Goal: Task Accomplishment & Management: Manage account settings

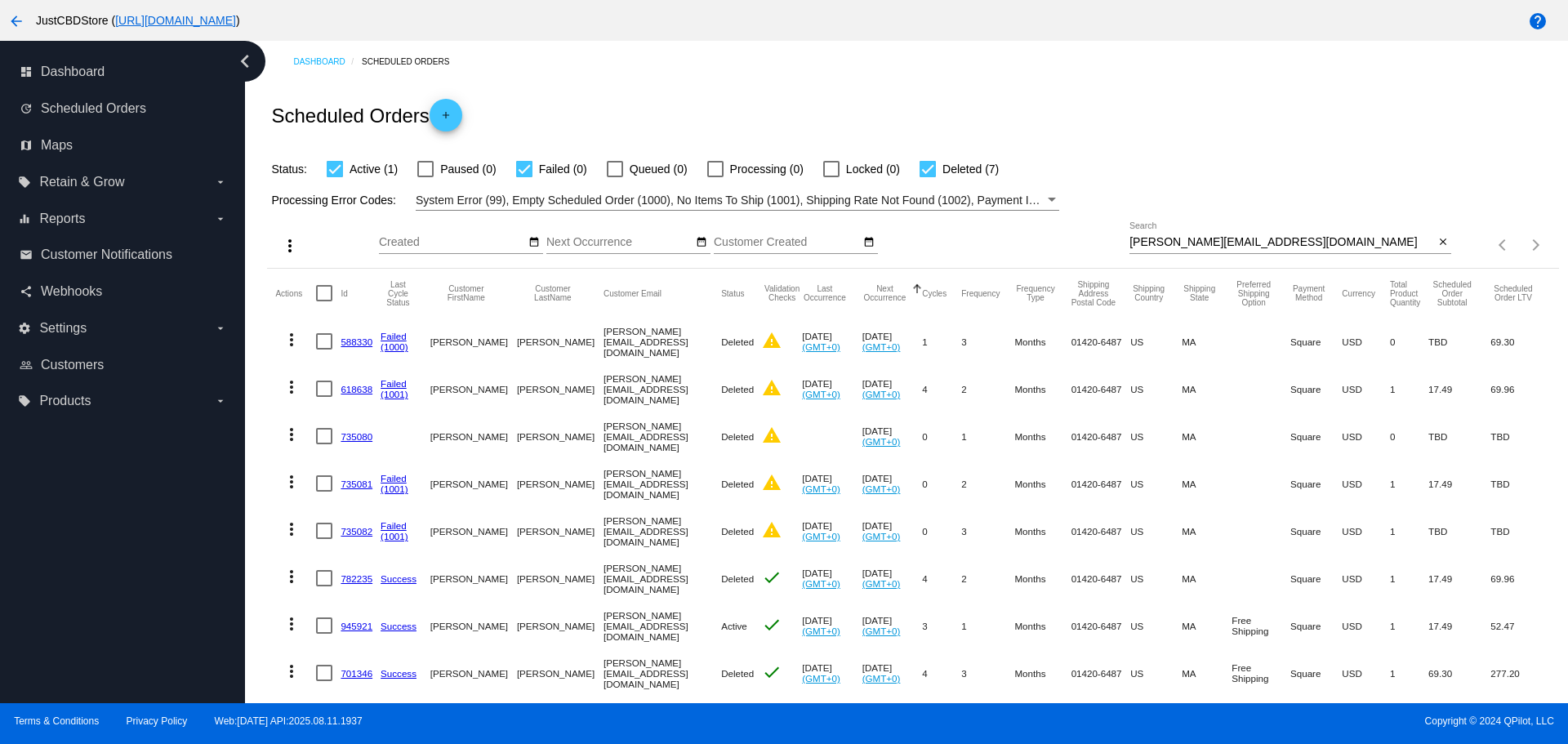
click at [1285, 232] on div "diane_lomanto@comcast.net Search" at bounding box center [1282, 238] width 305 height 32
drag, startPoint x: 1284, startPoint y: 244, endPoint x: 1088, endPoint y: 243, distance: 196.0
click at [1088, 243] on div "more_vert Aug Jan Feb Mar [DATE]" at bounding box center [912, 240] width 1291 height 58
paste input "navychief14@yahoo.com"
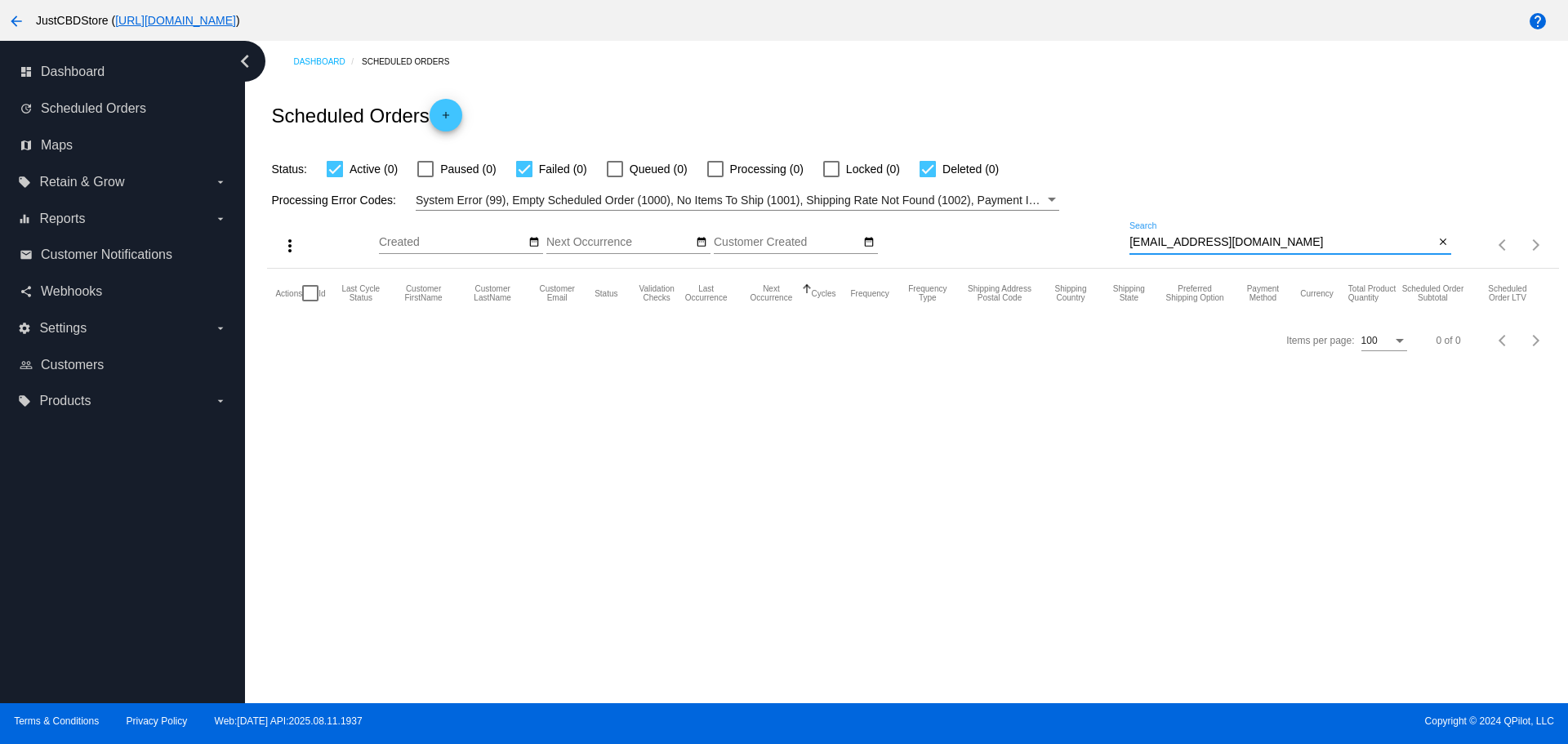
click at [1135, 242] on input "navychief14@yahoo.com" at bounding box center [1282, 242] width 305 height 13
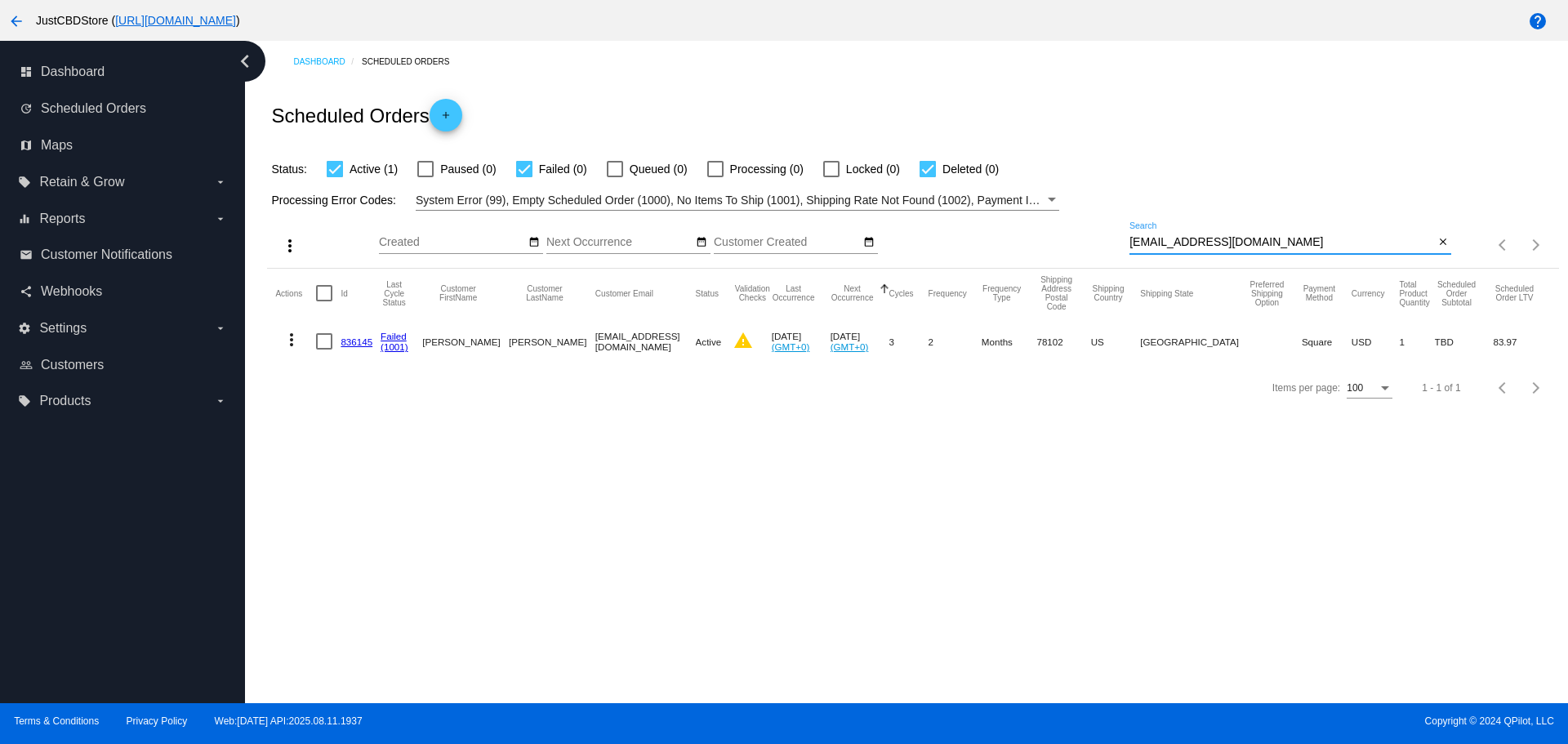
type input "navychief14@yahoo.com"
click at [289, 341] on mat-icon "more_vert" at bounding box center [291, 339] width 20 height 20
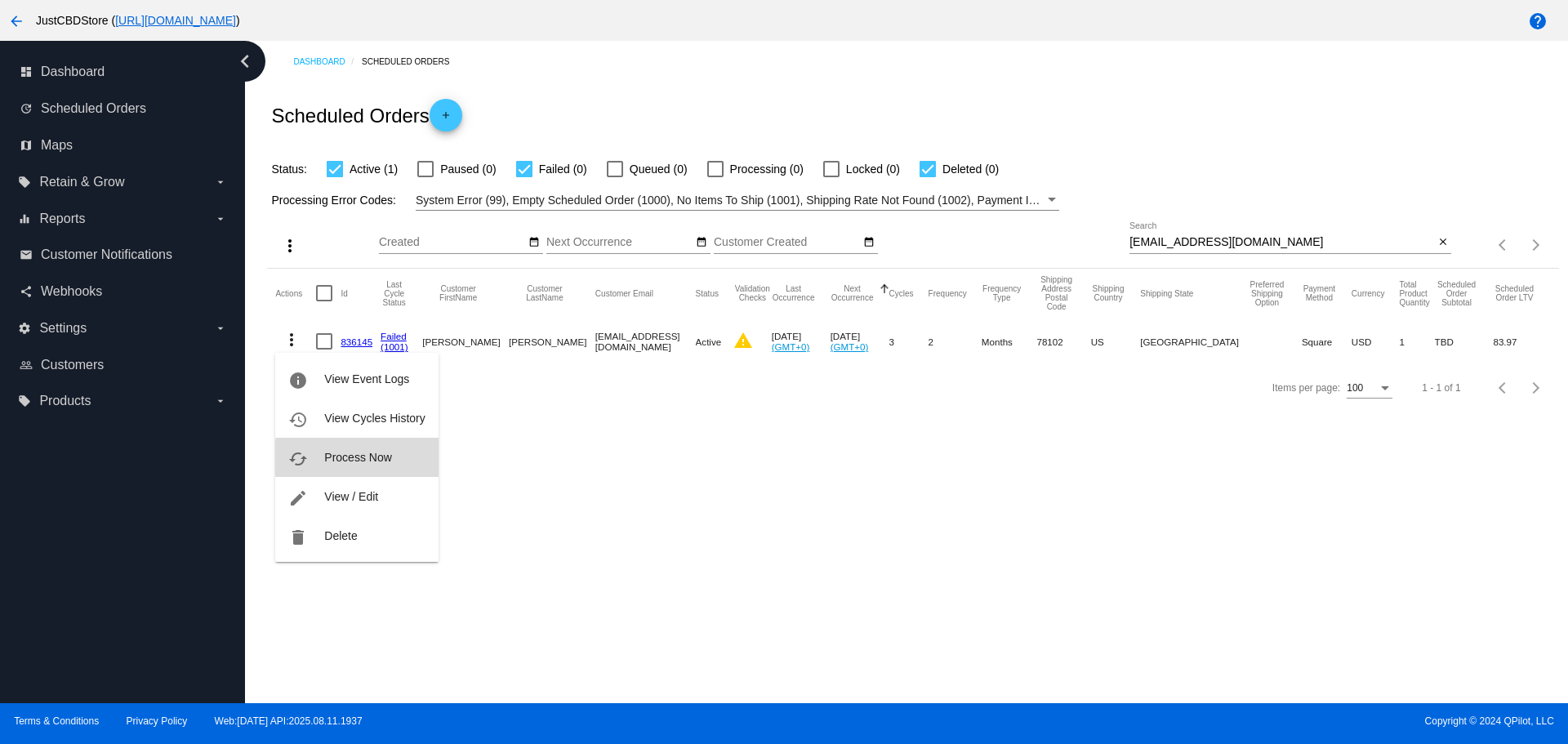
click at [371, 462] on span "Process Now" at bounding box center [358, 457] width 67 height 13
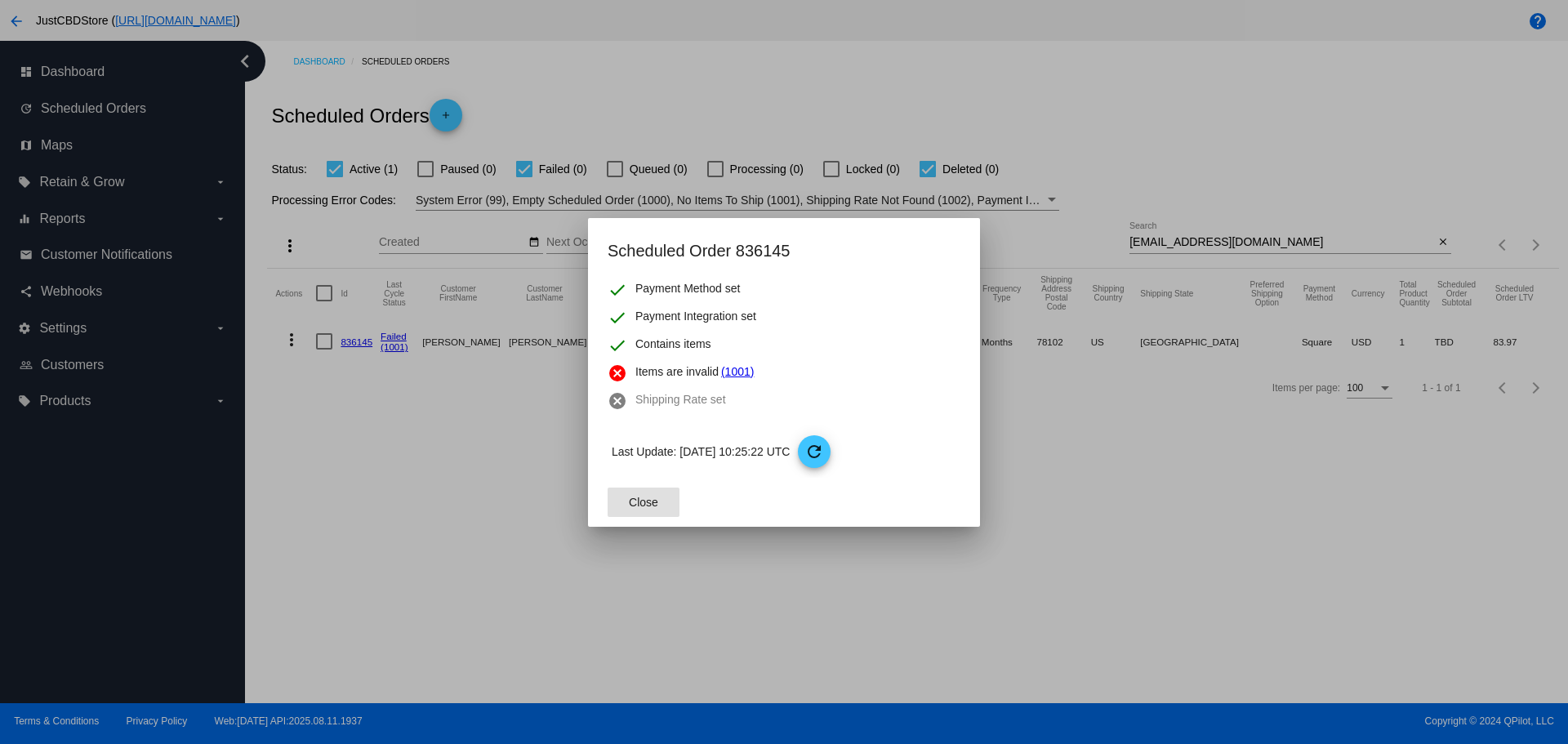
drag, startPoint x: 644, startPoint y: 504, endPoint x: 602, endPoint y: 479, distance: 48.9
click at [633, 496] on span "Close" at bounding box center [644, 502] width 29 height 13
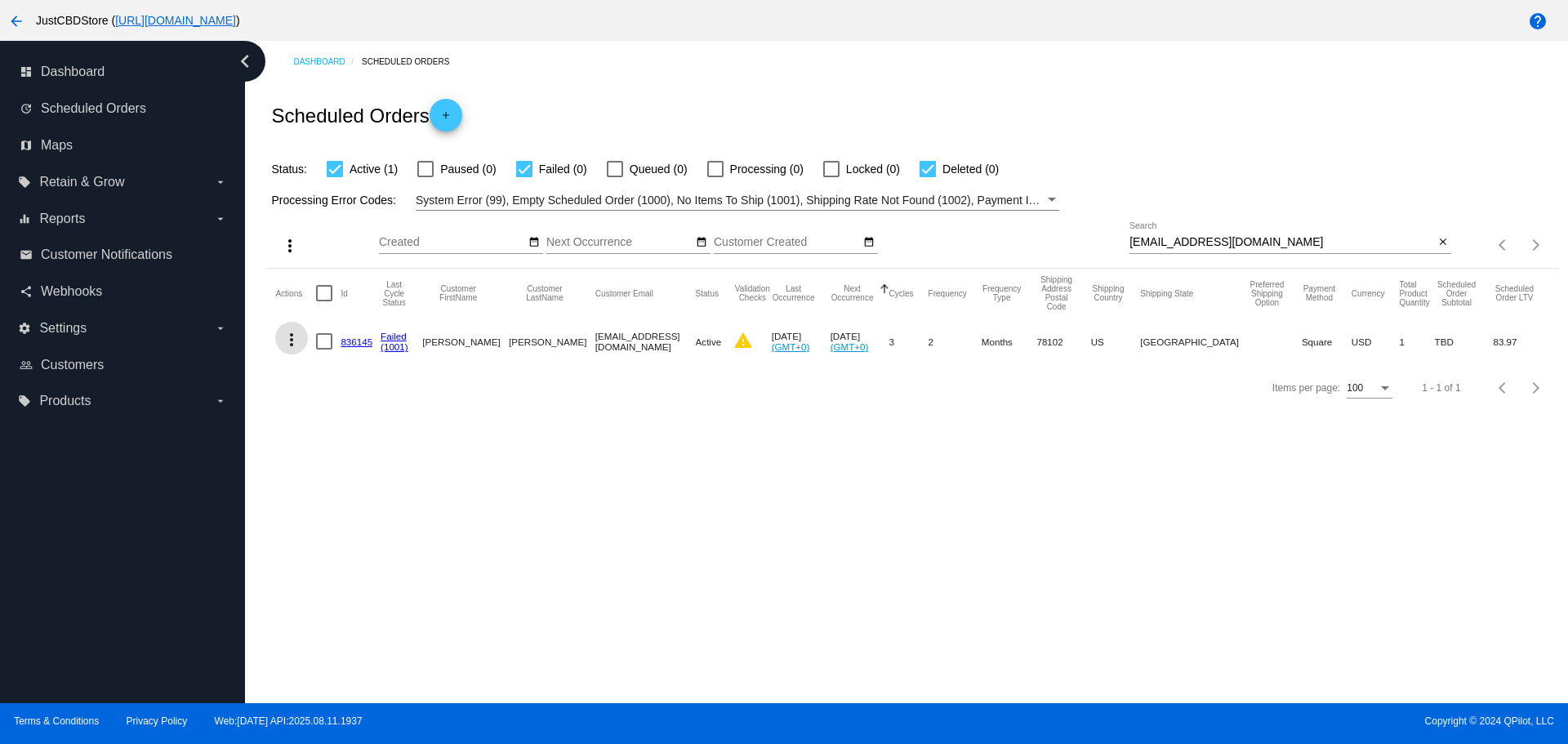
click at [362, 337] on link "836145" at bounding box center [356, 342] width 32 height 10
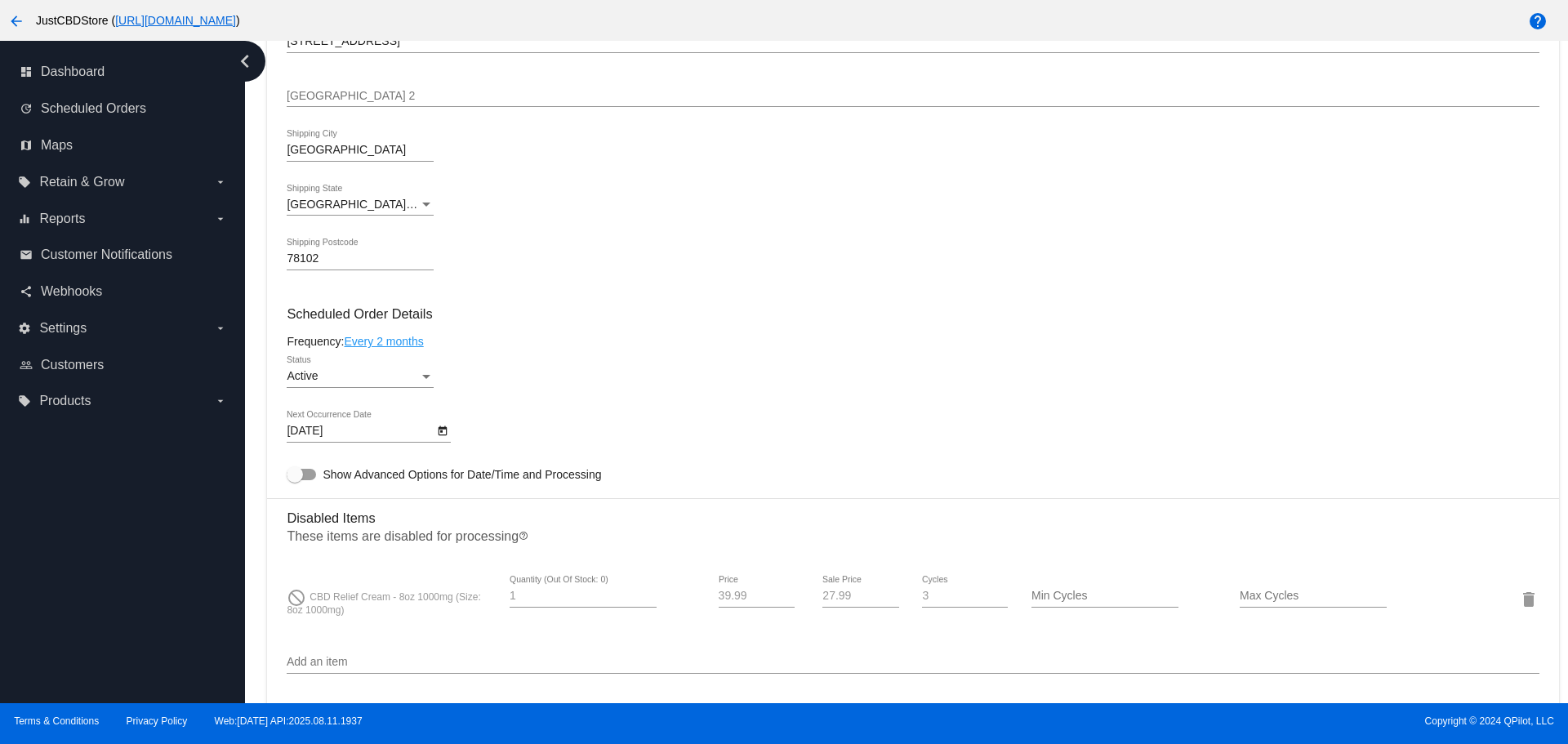
scroll to position [980, 0]
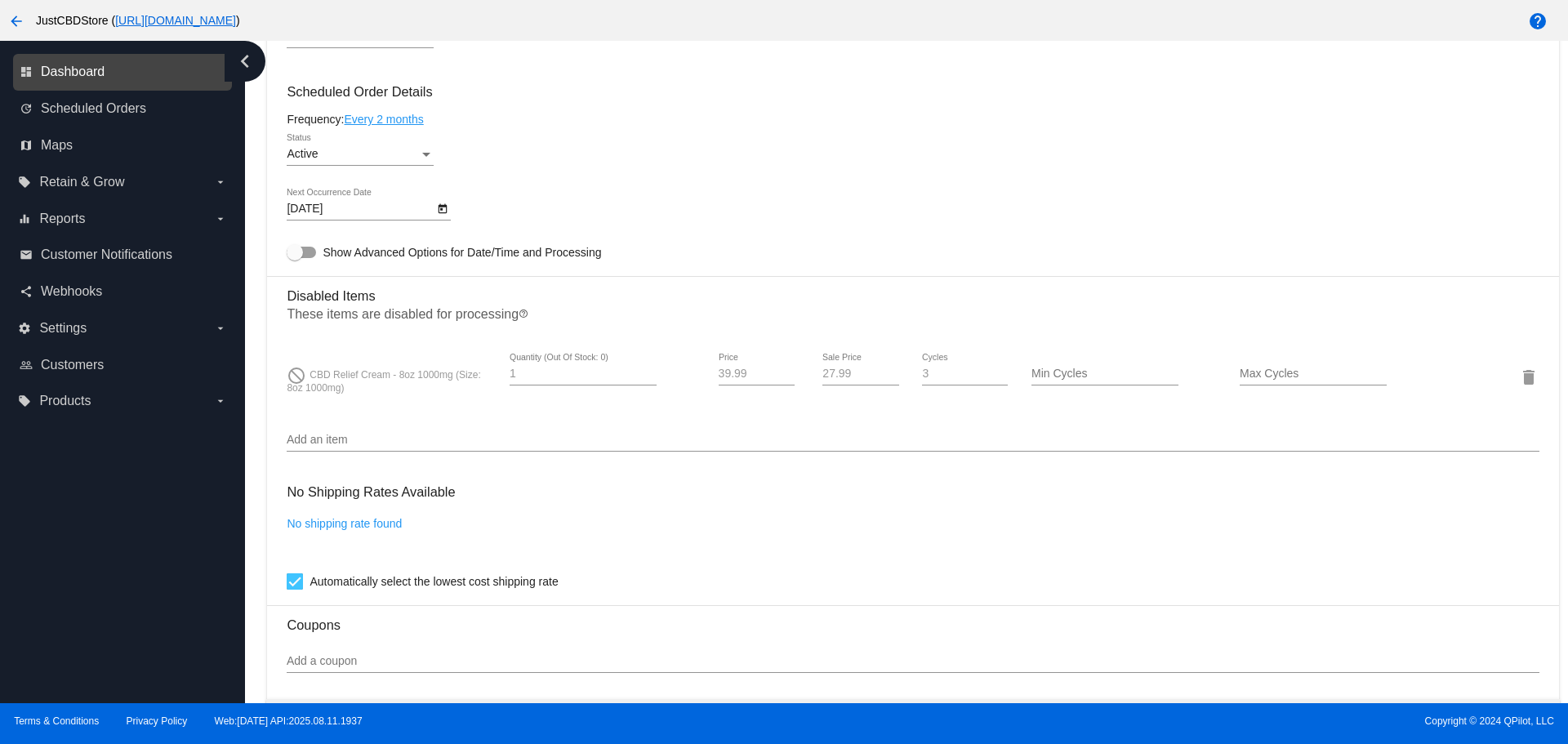
click at [90, 73] on span "Dashboard" at bounding box center [73, 71] width 63 height 15
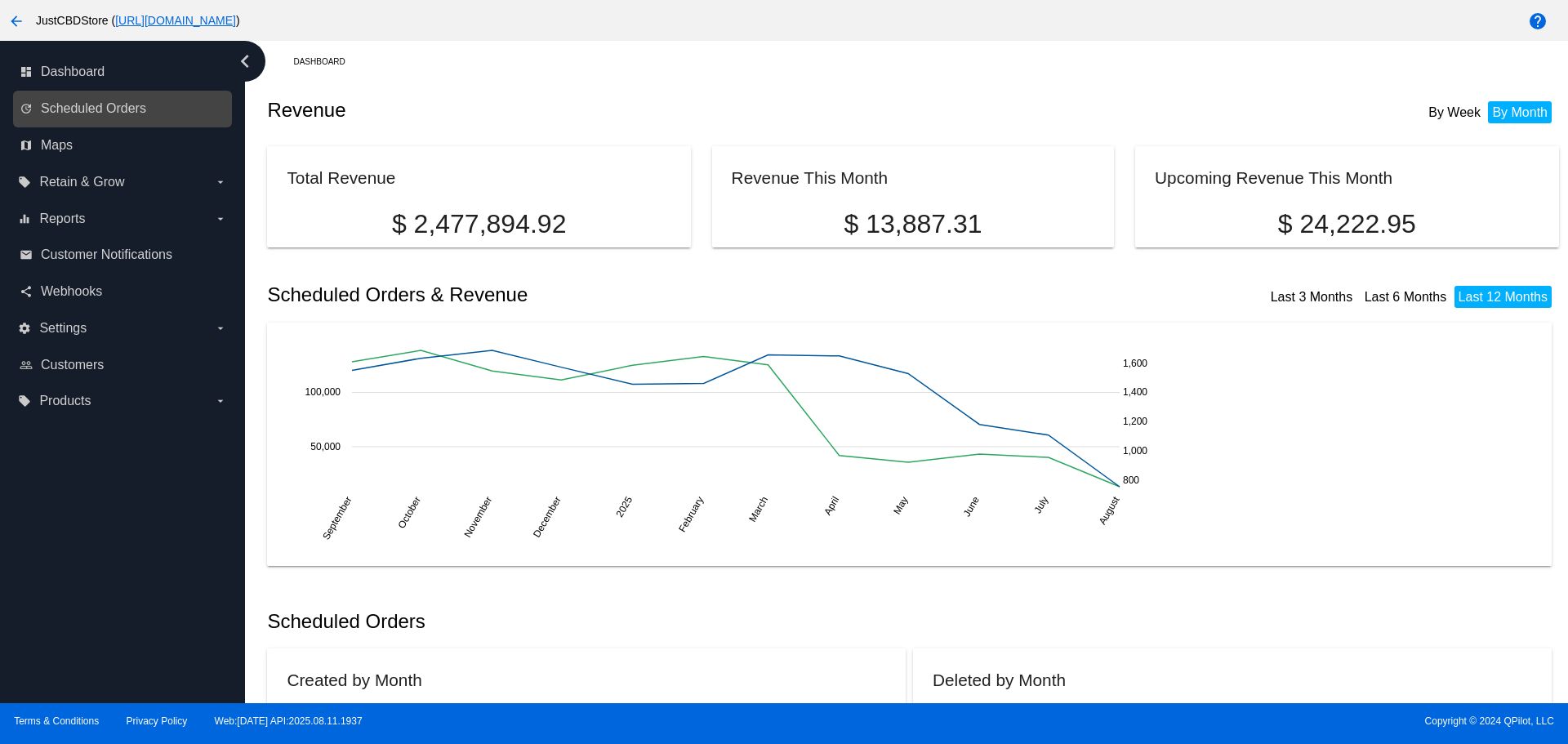
click at [106, 100] on link "update Scheduled Orders" at bounding box center [123, 109] width 207 height 27
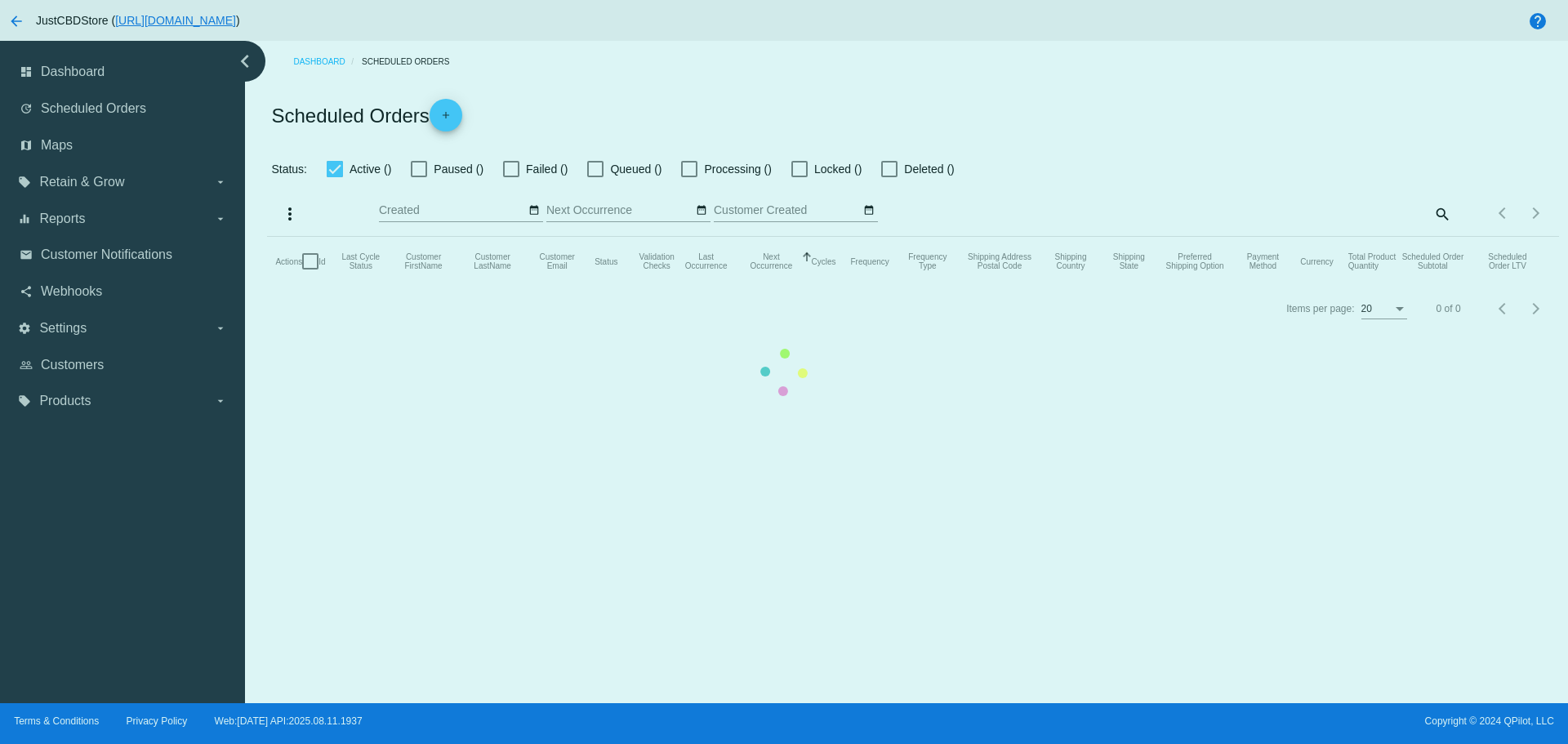
checkbox input "true"
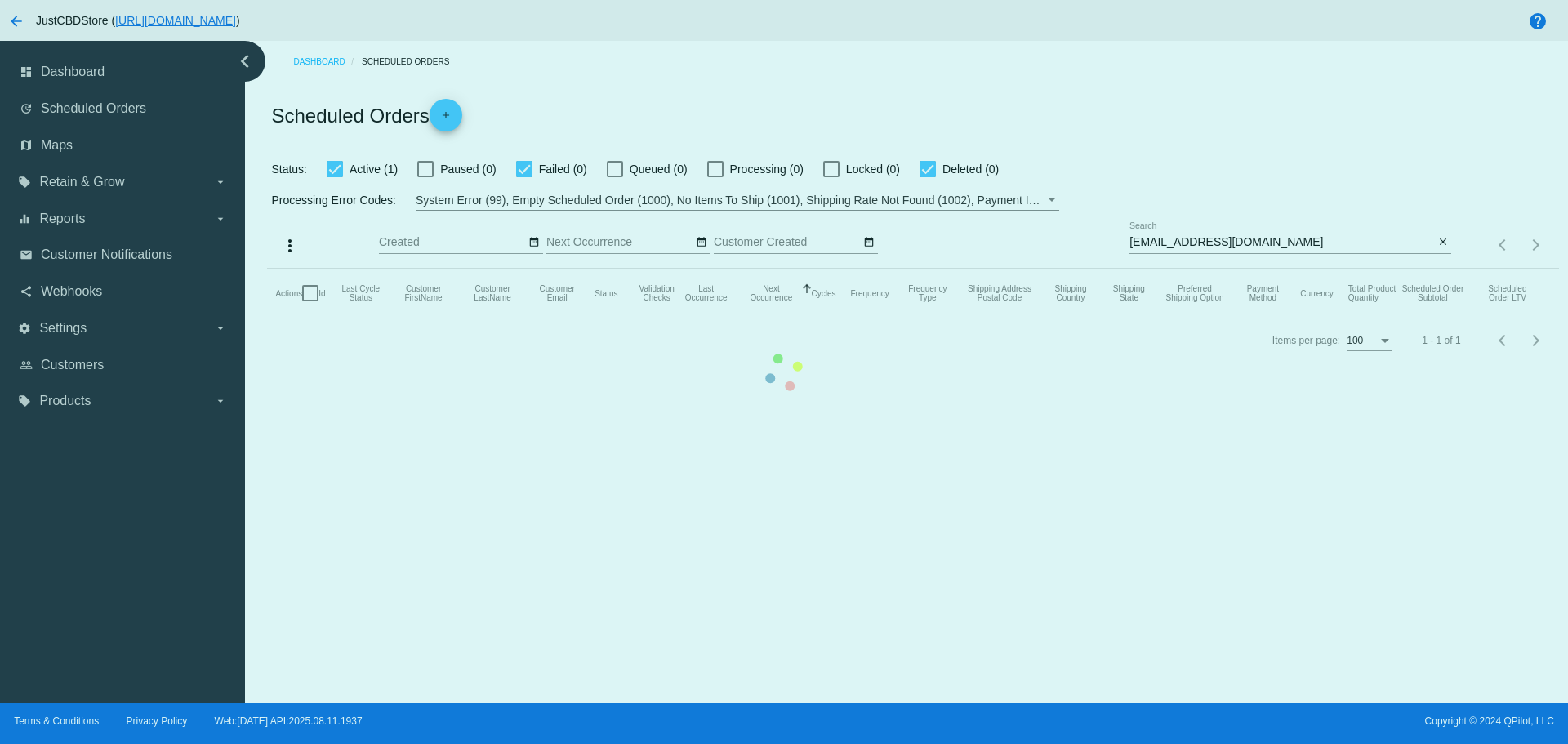
drag, startPoint x: 1268, startPoint y: 239, endPoint x: 1044, endPoint y: 249, distance: 224.2
click at [1044, 269] on mat-table "Actions Id Last Cycle Status Customer FirstName Customer LastName Customer Emai…" at bounding box center [912, 293] width 1291 height 49
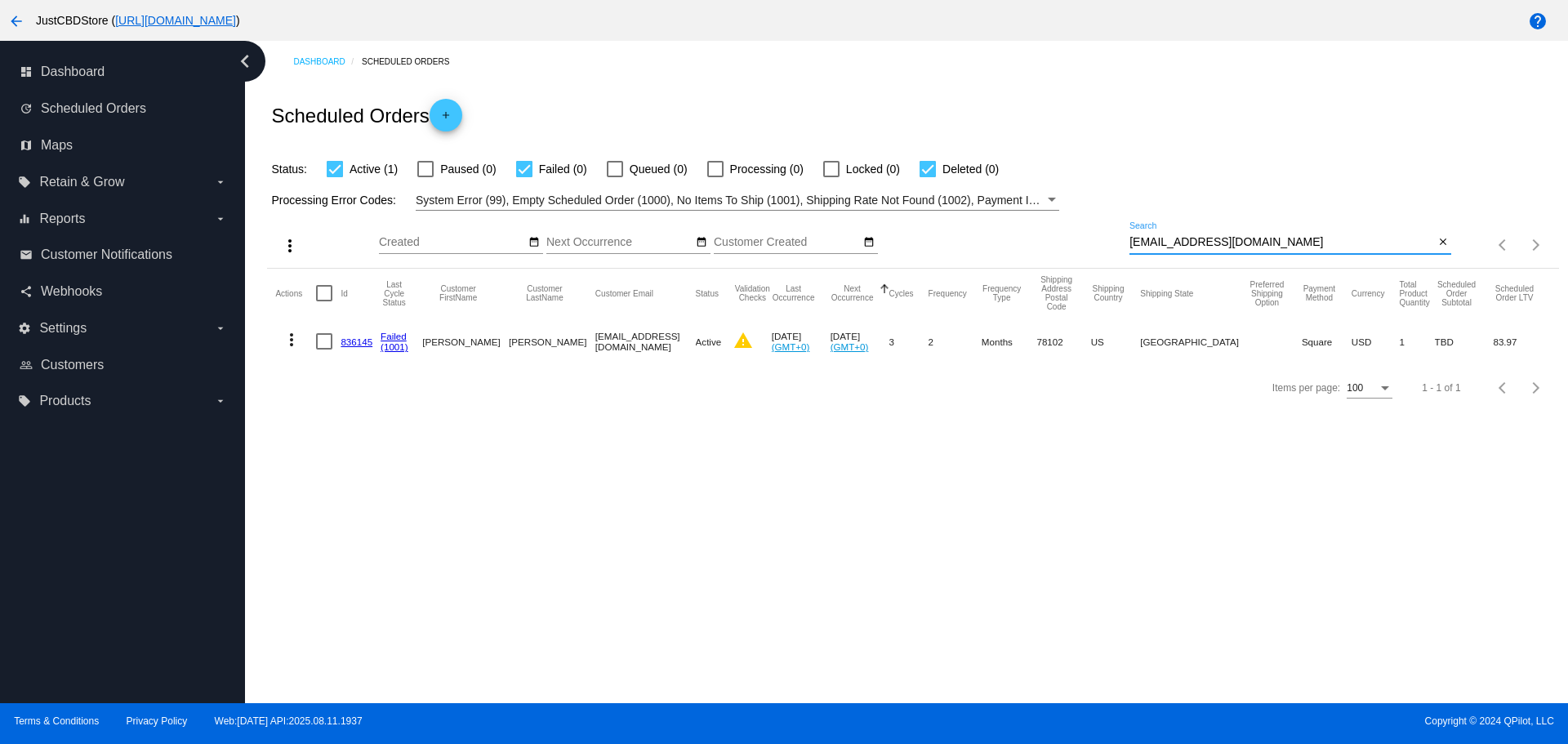
drag, startPoint x: 1261, startPoint y: 244, endPoint x: 952, endPoint y: 262, distance: 309.5
click at [952, 262] on div "more_vert Aug Jan Feb Mar [DATE]" at bounding box center [912, 240] width 1291 height 58
paste input "nicholas.tracy867@gmail"
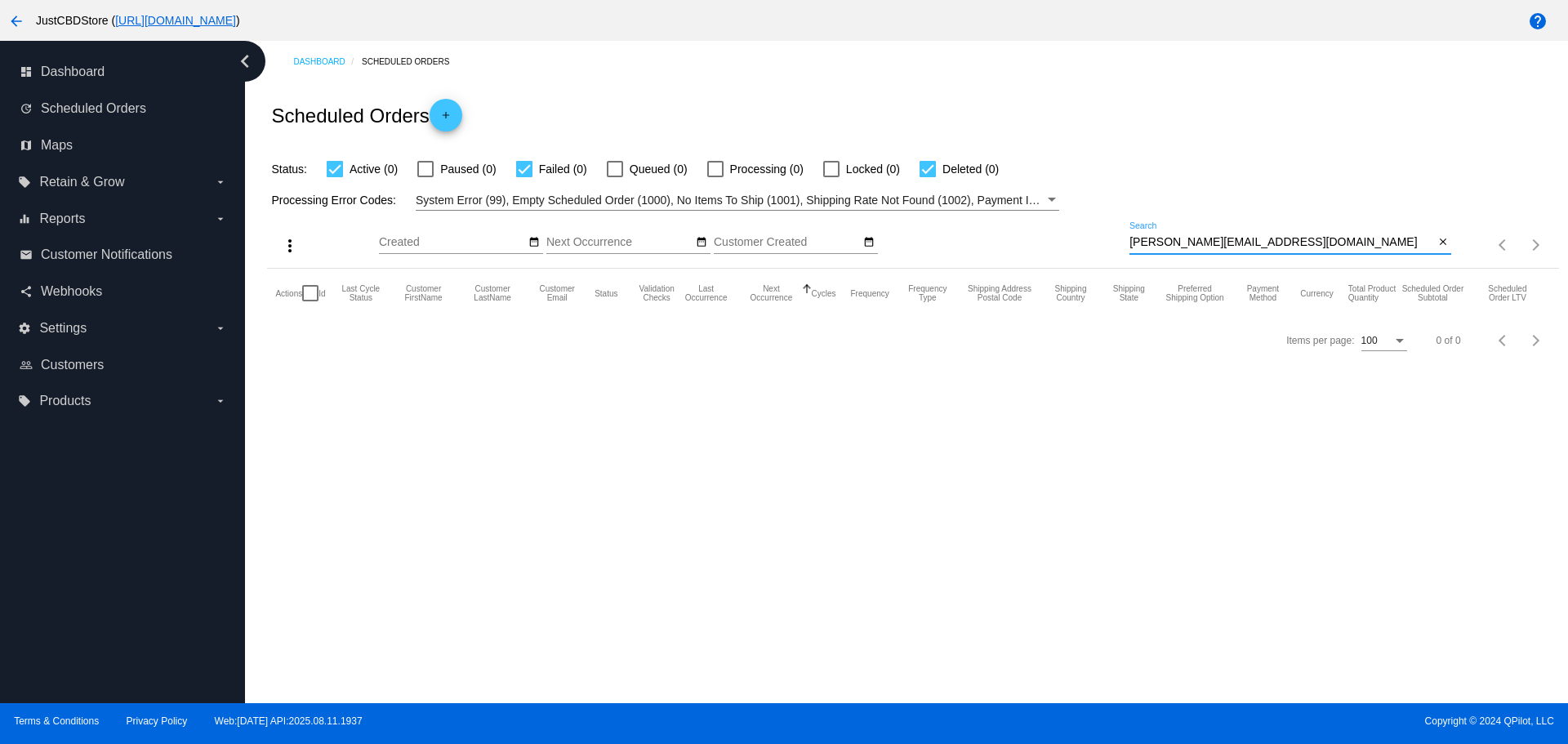
click at [1135, 240] on input "nicholas.tracy867@gmail.com" at bounding box center [1282, 242] width 305 height 13
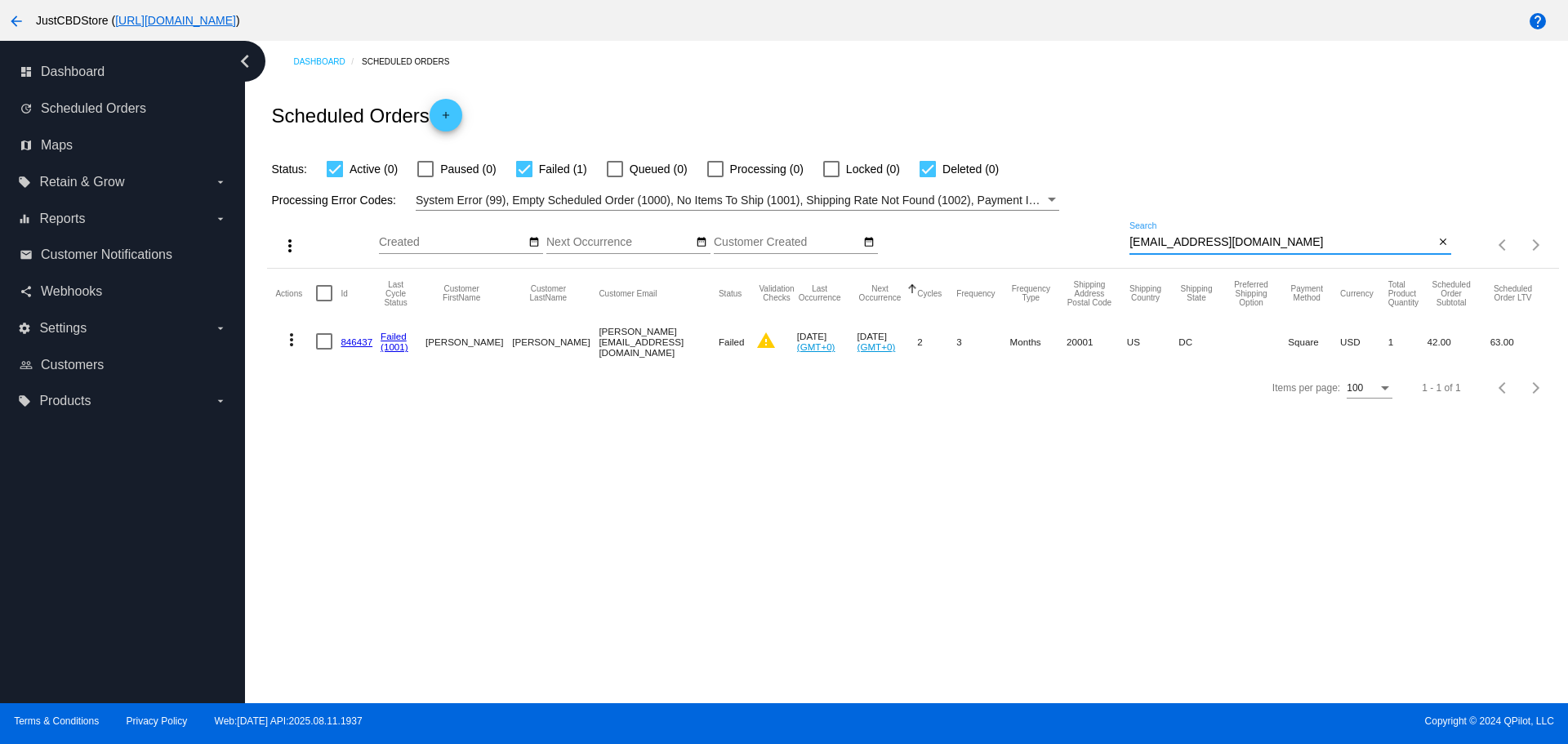
type input "olas.tracy867@gmail.com"
click at [353, 334] on mat-cell "846437" at bounding box center [360, 341] width 40 height 47
click at [351, 342] on link "846437" at bounding box center [356, 342] width 32 height 10
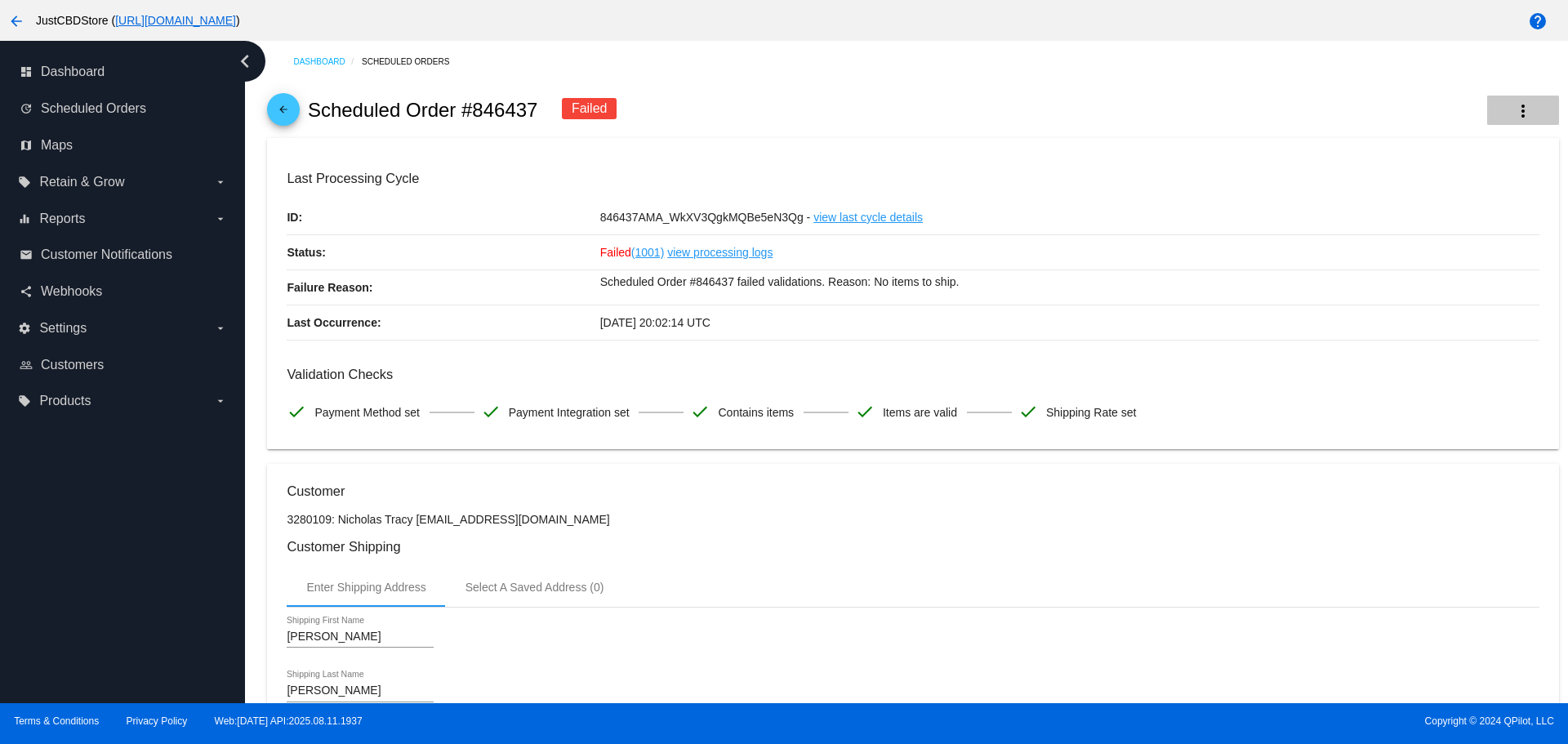
click at [1519, 112] on button "more_vert" at bounding box center [1523, 110] width 72 height 29
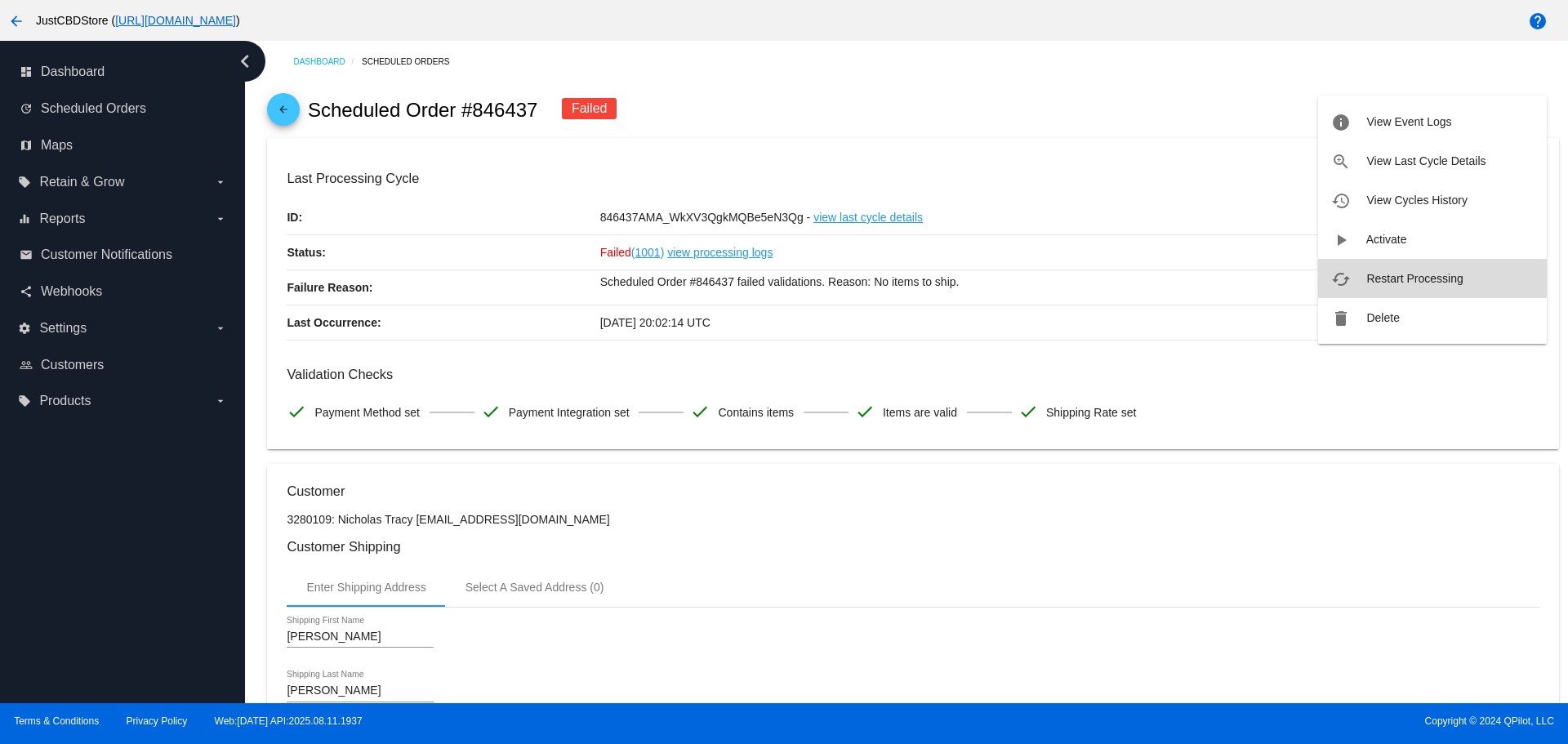
click at [1417, 271] on button "cached Restart Processing" at bounding box center [1432, 278] width 229 height 39
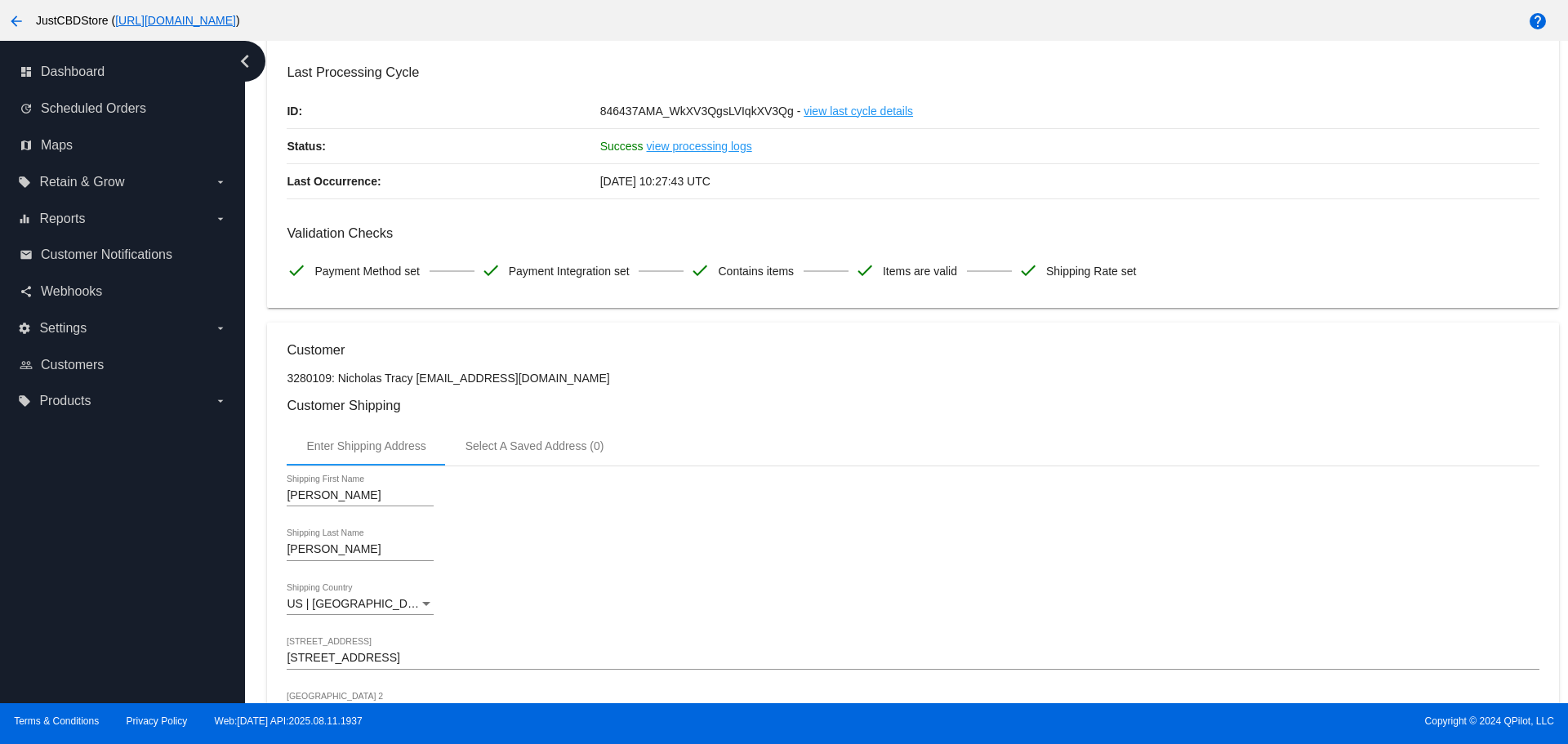
scroll to position [81, 0]
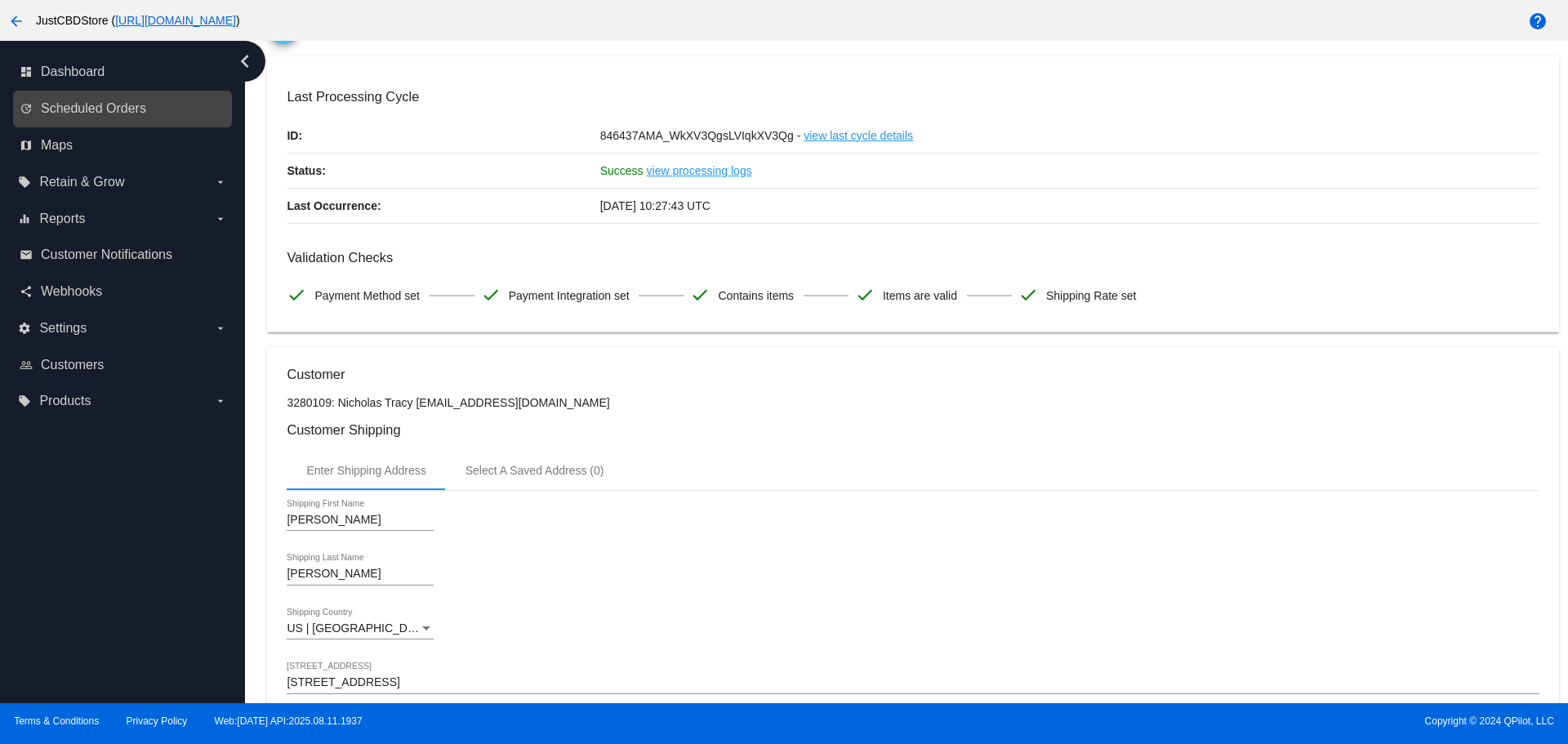
click at [146, 118] on link "update Scheduled Orders" at bounding box center [123, 109] width 207 height 27
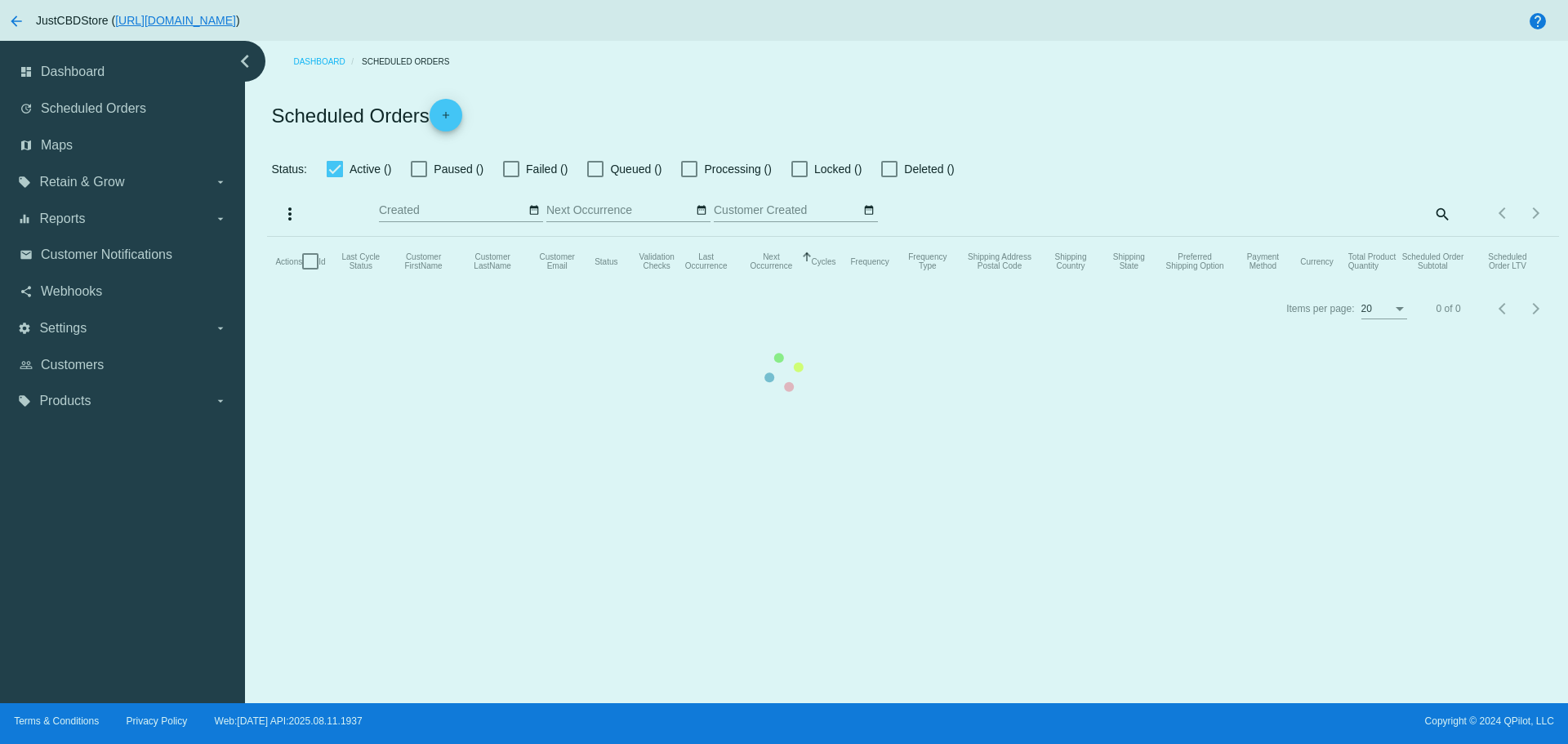
checkbox input "true"
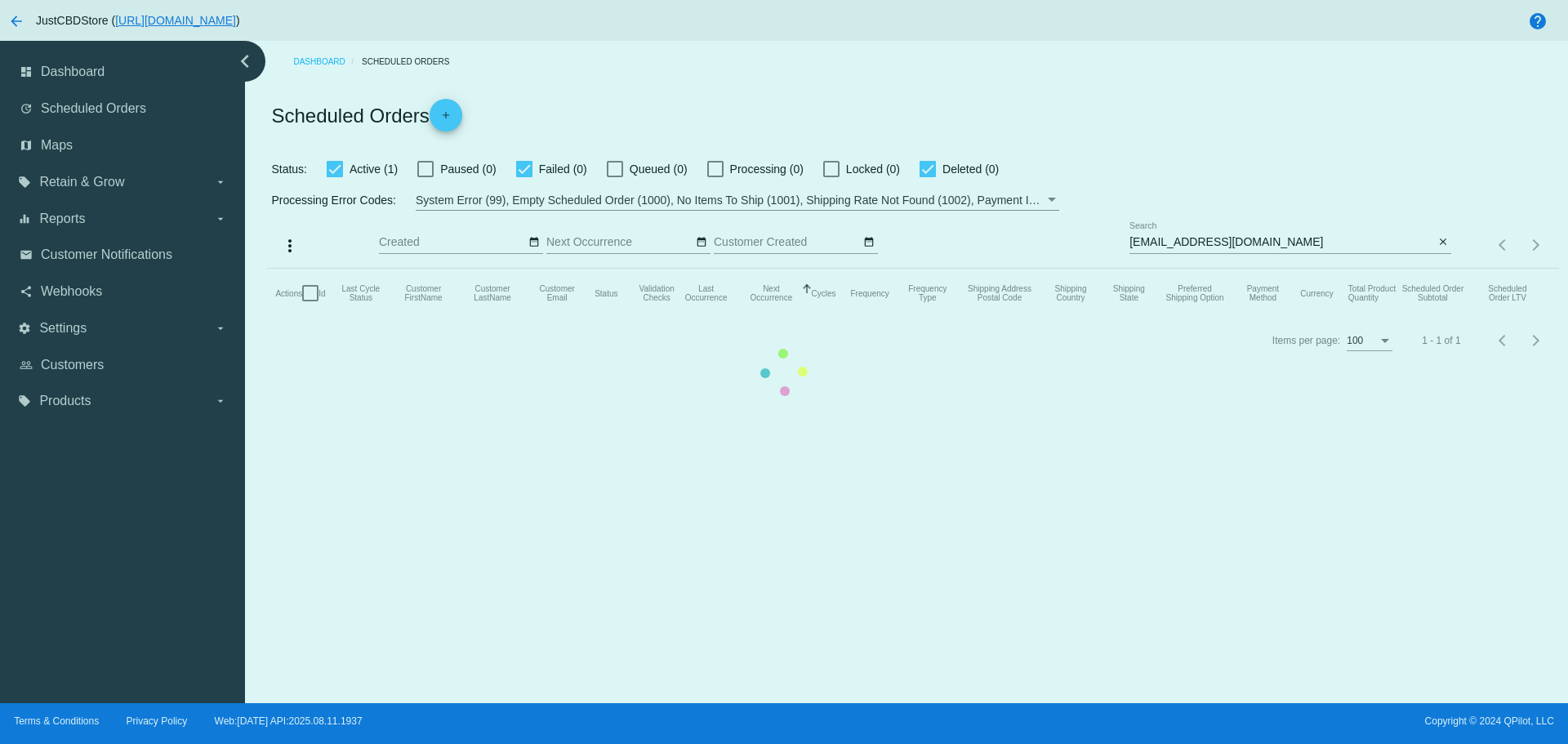
drag, startPoint x: 1275, startPoint y: 239, endPoint x: 1113, endPoint y: 240, distance: 162.0
click at [1113, 269] on mat-table "Actions Id Last Cycle Status Customer FirstName Customer LastName Customer Emai…" at bounding box center [912, 293] width 1291 height 49
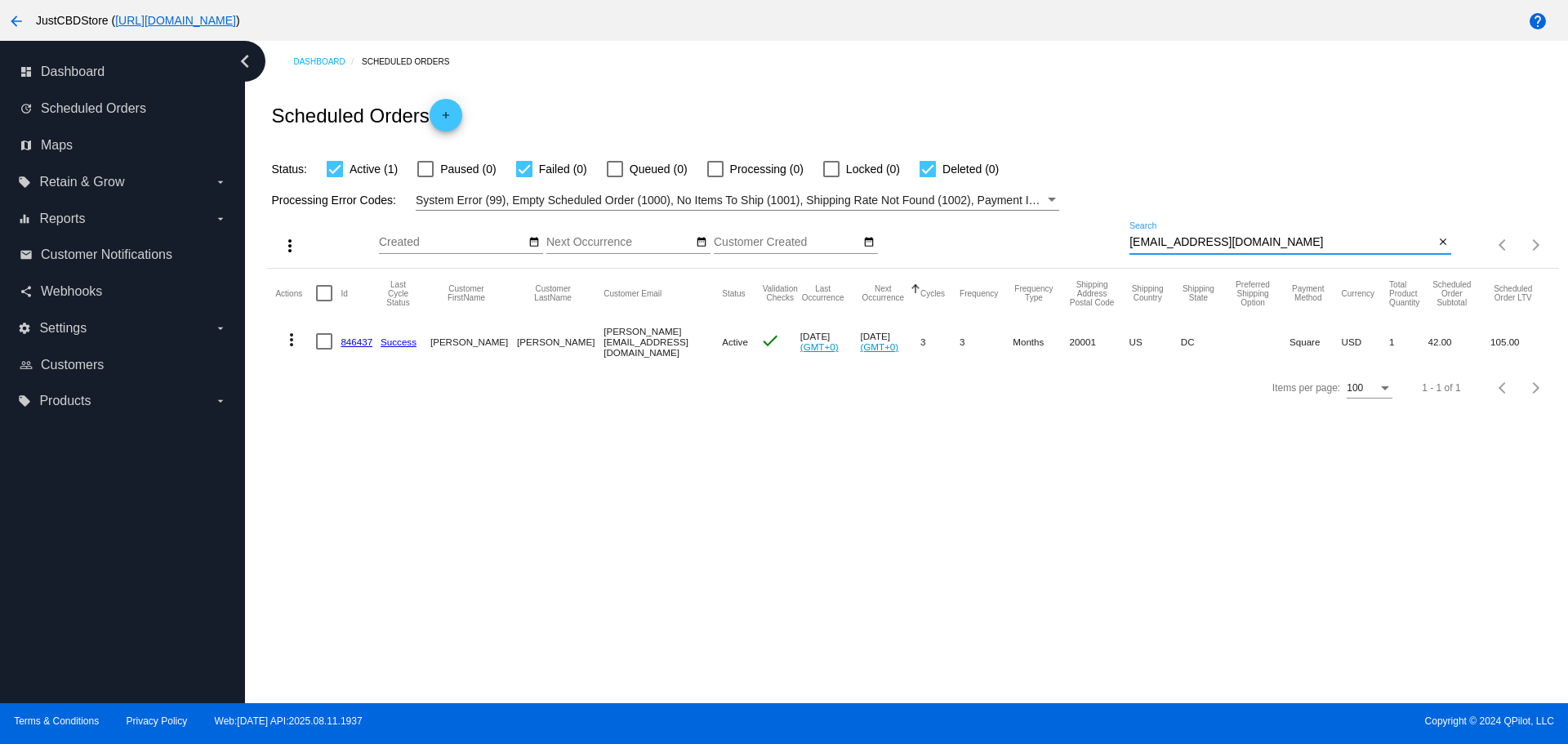
drag, startPoint x: 1201, startPoint y: 236, endPoint x: 973, endPoint y: 234, distance: 228.0
click at [973, 234] on div "more_vert Aug Jan Feb Mar [DATE]" at bounding box center [912, 240] width 1291 height 58
paste input "mtwood9573"
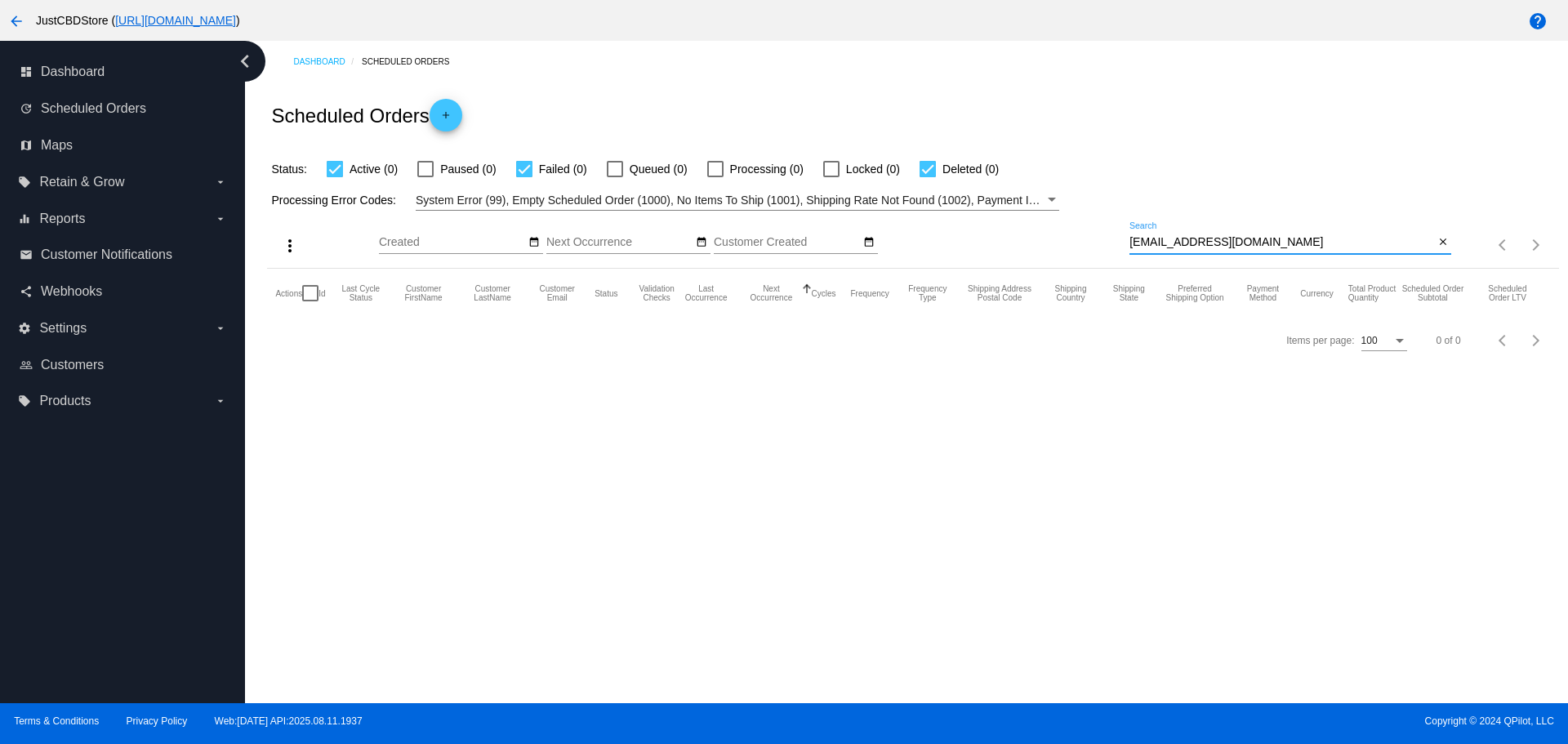
click at [1137, 242] on input "mtwood9573@gmail.com" at bounding box center [1282, 242] width 305 height 13
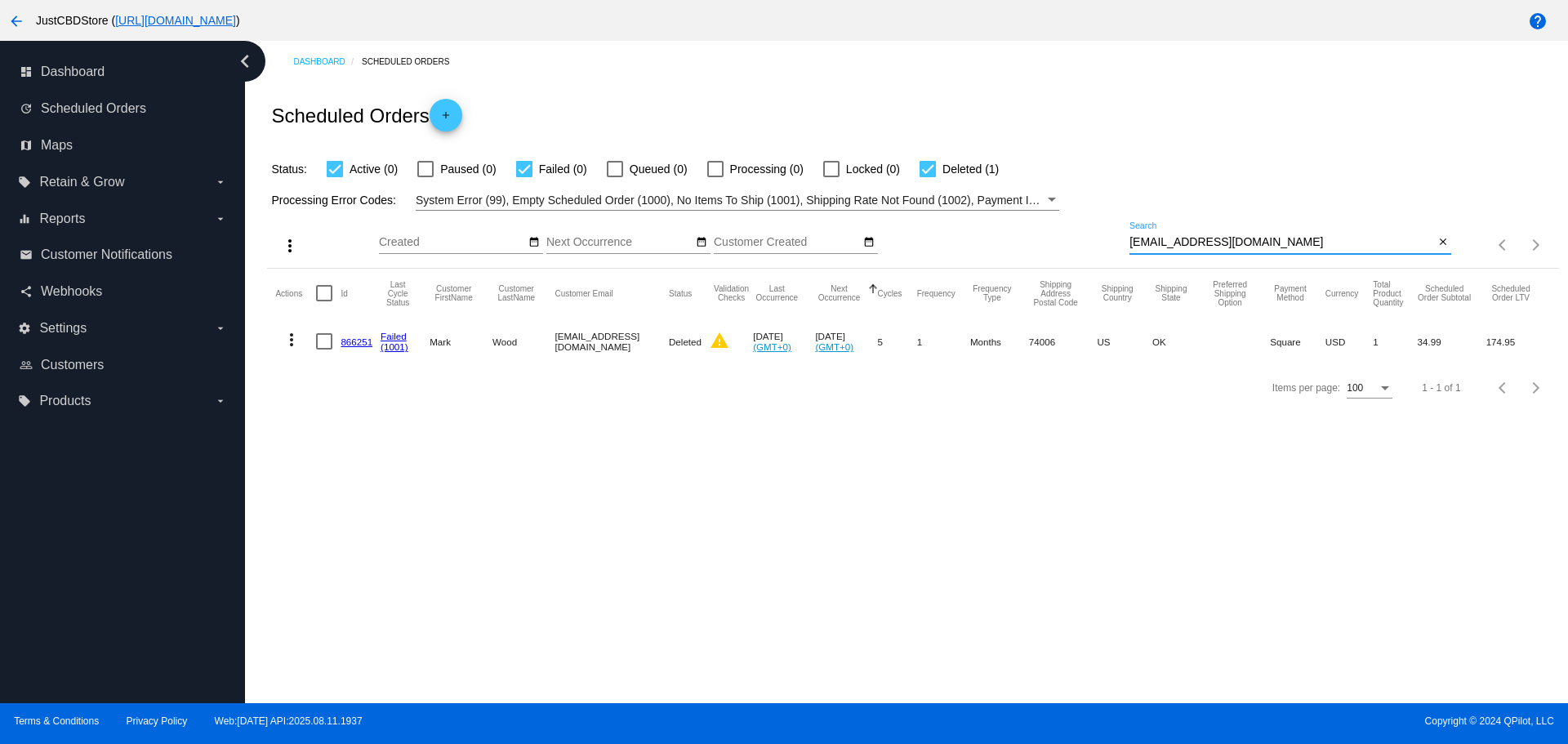
drag, startPoint x: 1266, startPoint y: 240, endPoint x: 989, endPoint y: 241, distance: 277.0
click at [996, 242] on div "more_vert Aug Jan Feb Mar [DATE]" at bounding box center [912, 240] width 1291 height 58
paste input
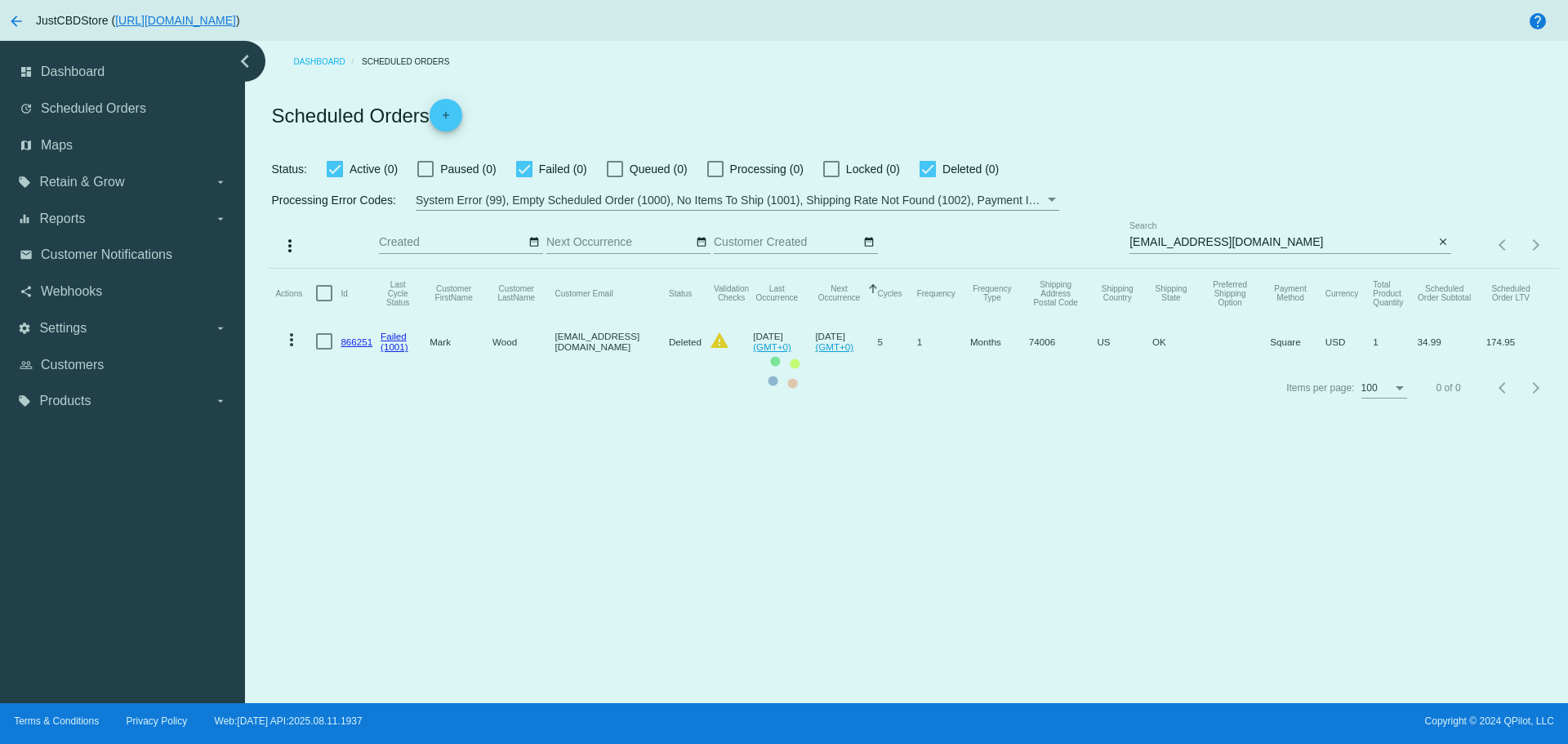
click at [289, 336] on app-dashboard-scheduled-orders "Scheduled Orders add Status: Active (0) Paused (0) Failed (0) Queued (0) Proces…" at bounding box center [912, 247] width 1291 height 329
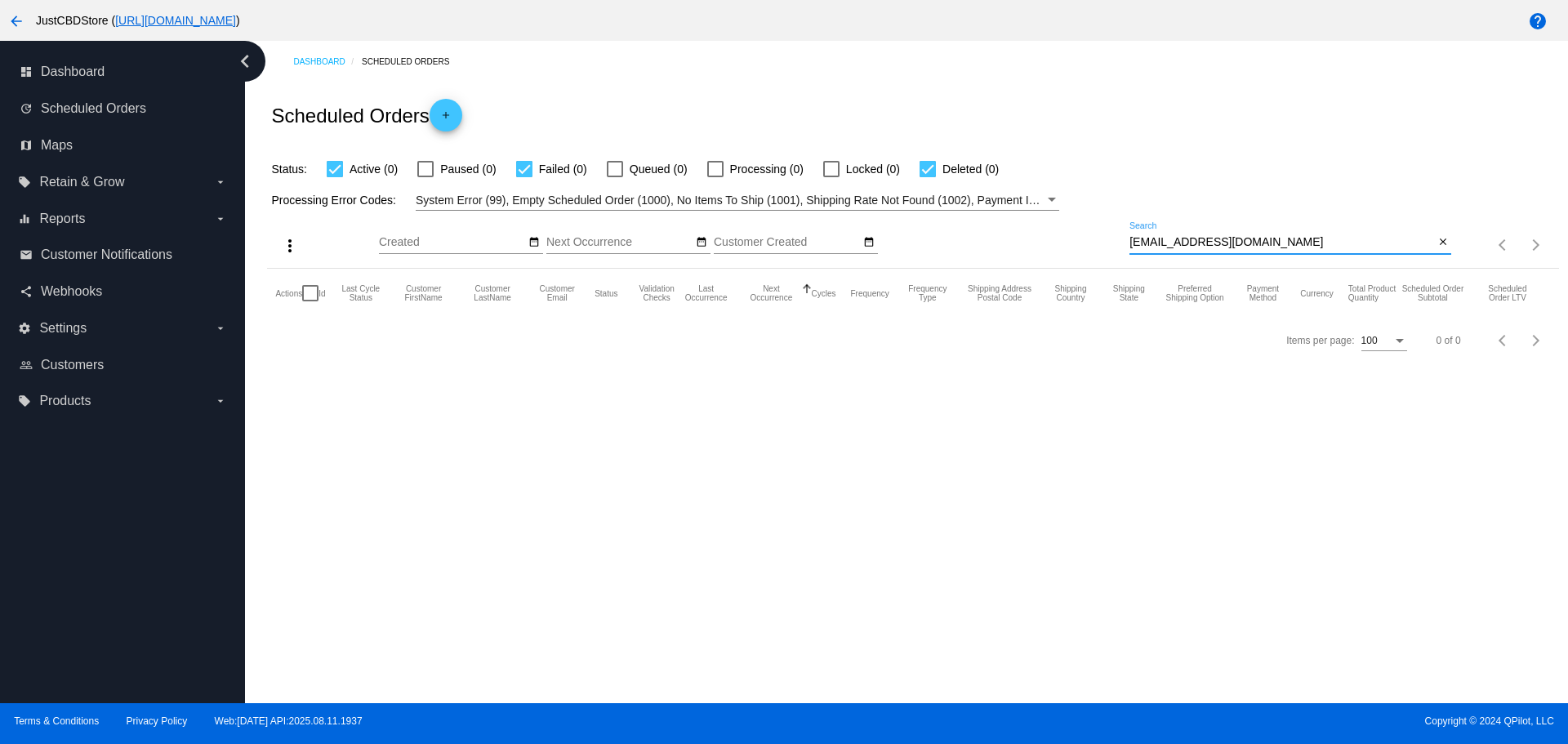
click at [1135, 241] on input "mtwood9573@gmail.com" at bounding box center [1282, 242] width 305 height 13
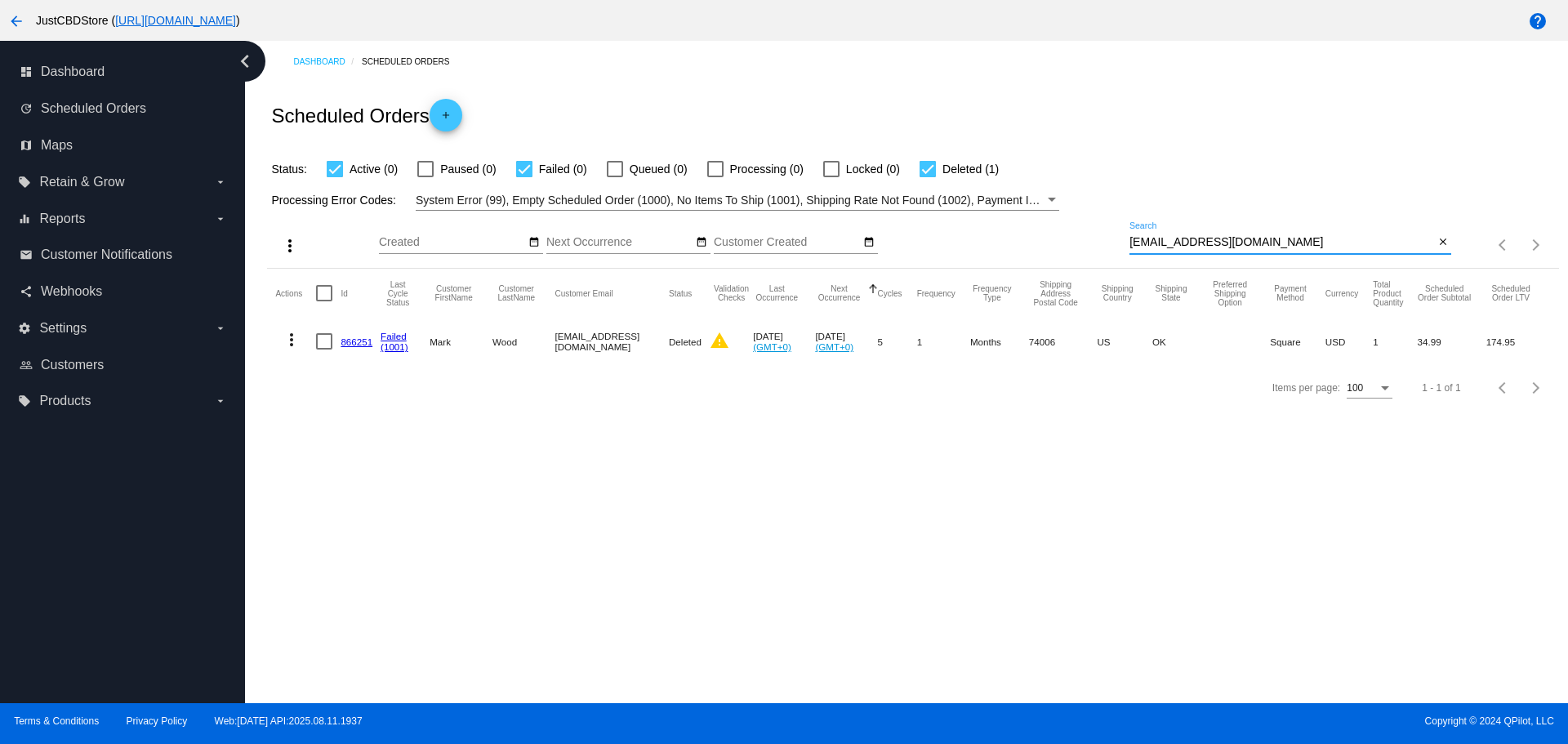
click at [288, 338] on mat-icon "more_vert" at bounding box center [291, 339] width 20 height 20
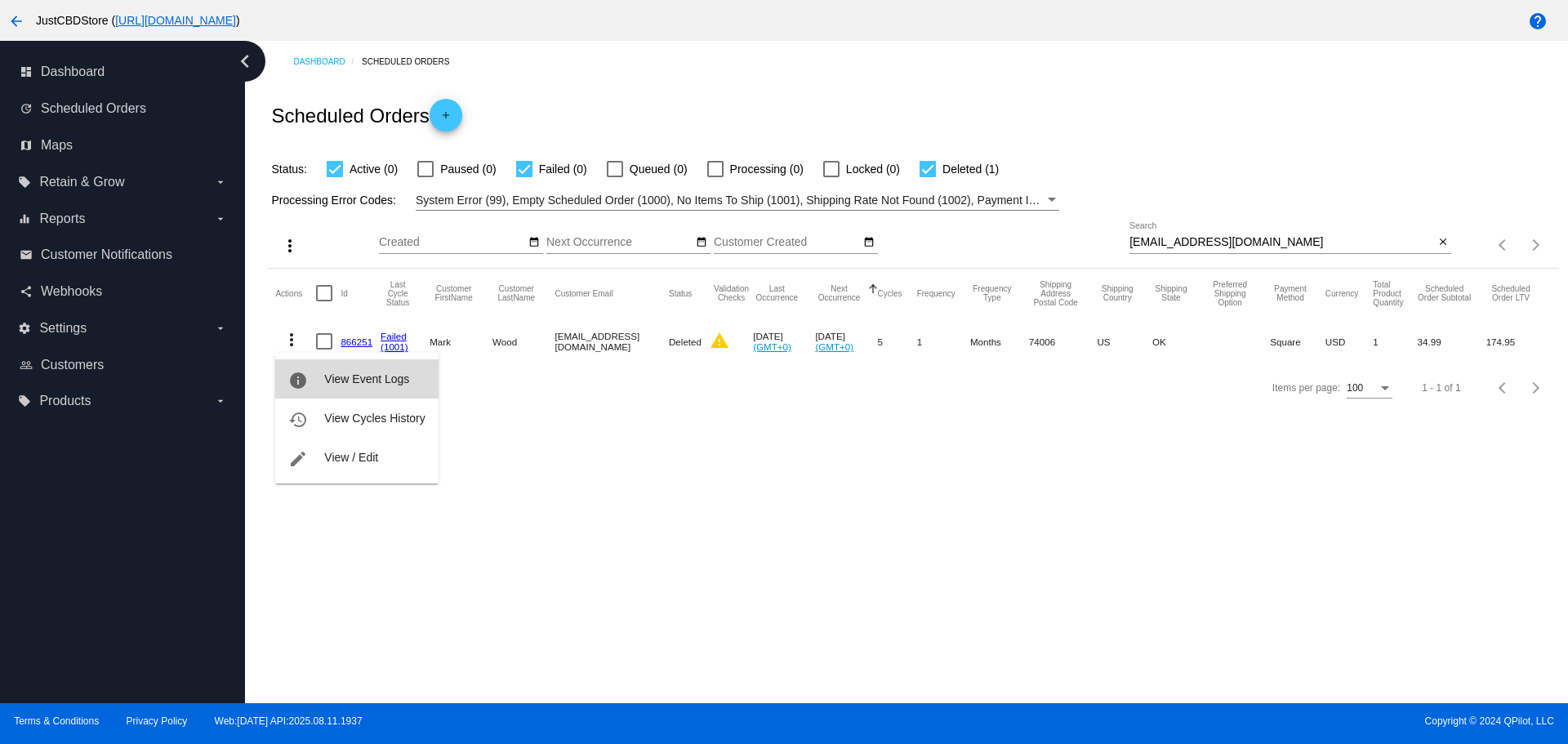
click at [360, 374] on span "View Event Logs" at bounding box center [366, 378] width 85 height 13
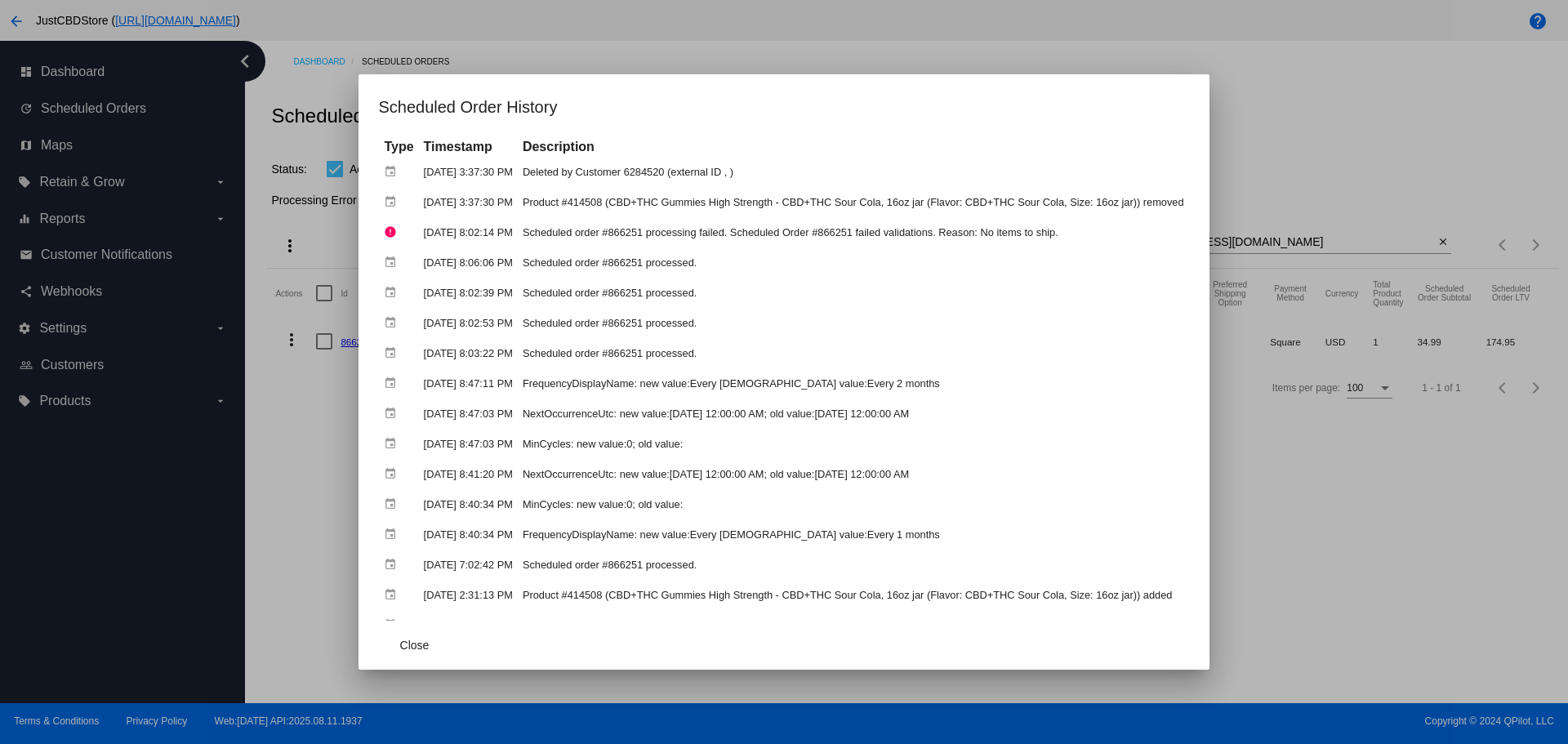
drag, startPoint x: 1339, startPoint y: 613, endPoint x: 1316, endPoint y: 593, distance: 30.5
click at [1339, 612] on div at bounding box center [784, 372] width 1568 height 744
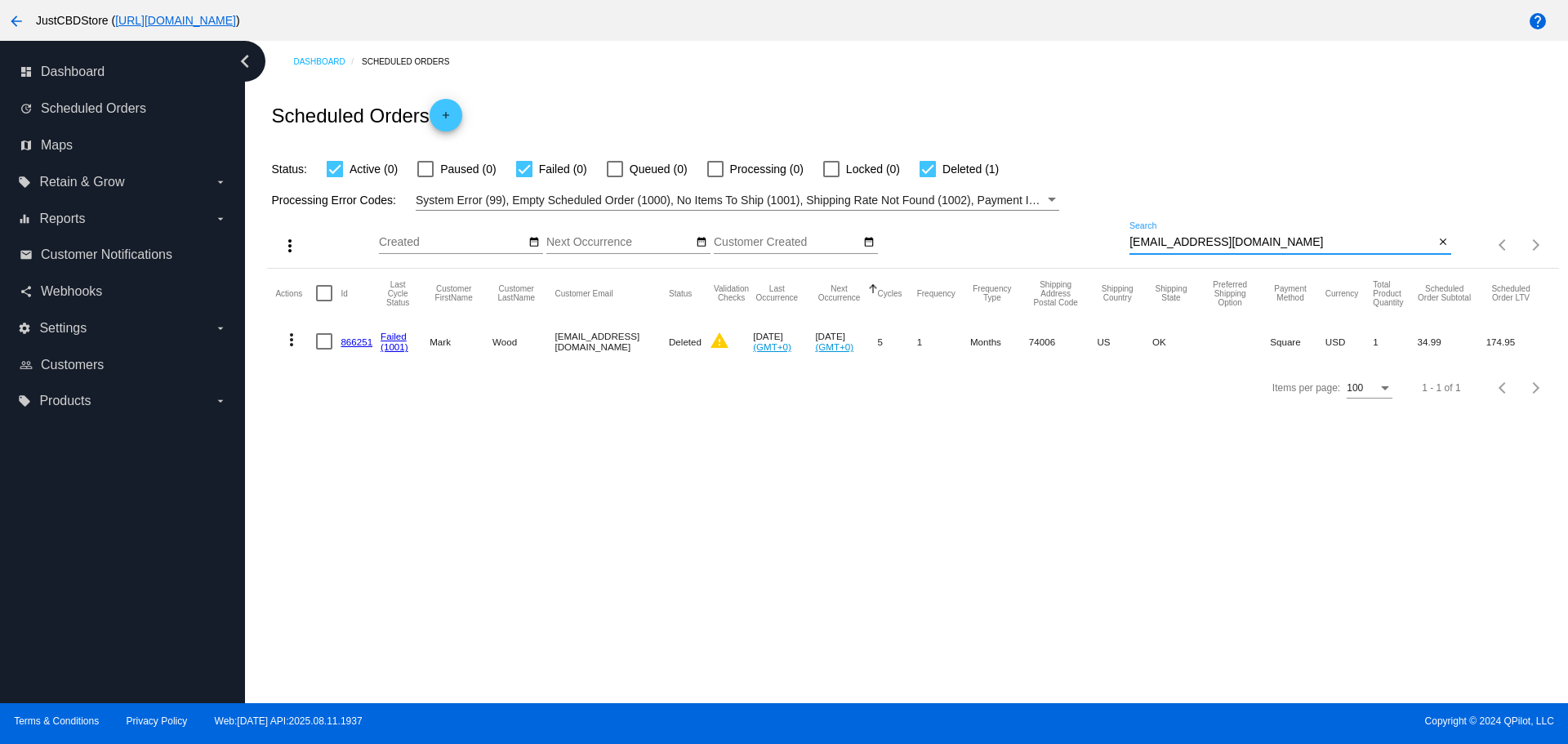
drag, startPoint x: 1256, startPoint y: 244, endPoint x: 1090, endPoint y: 248, distance: 166.0
click at [1090, 248] on div "more_vert Aug Jan Feb Mar [DATE]" at bounding box center [912, 240] width 1291 height 58
paste input "mtome9258"
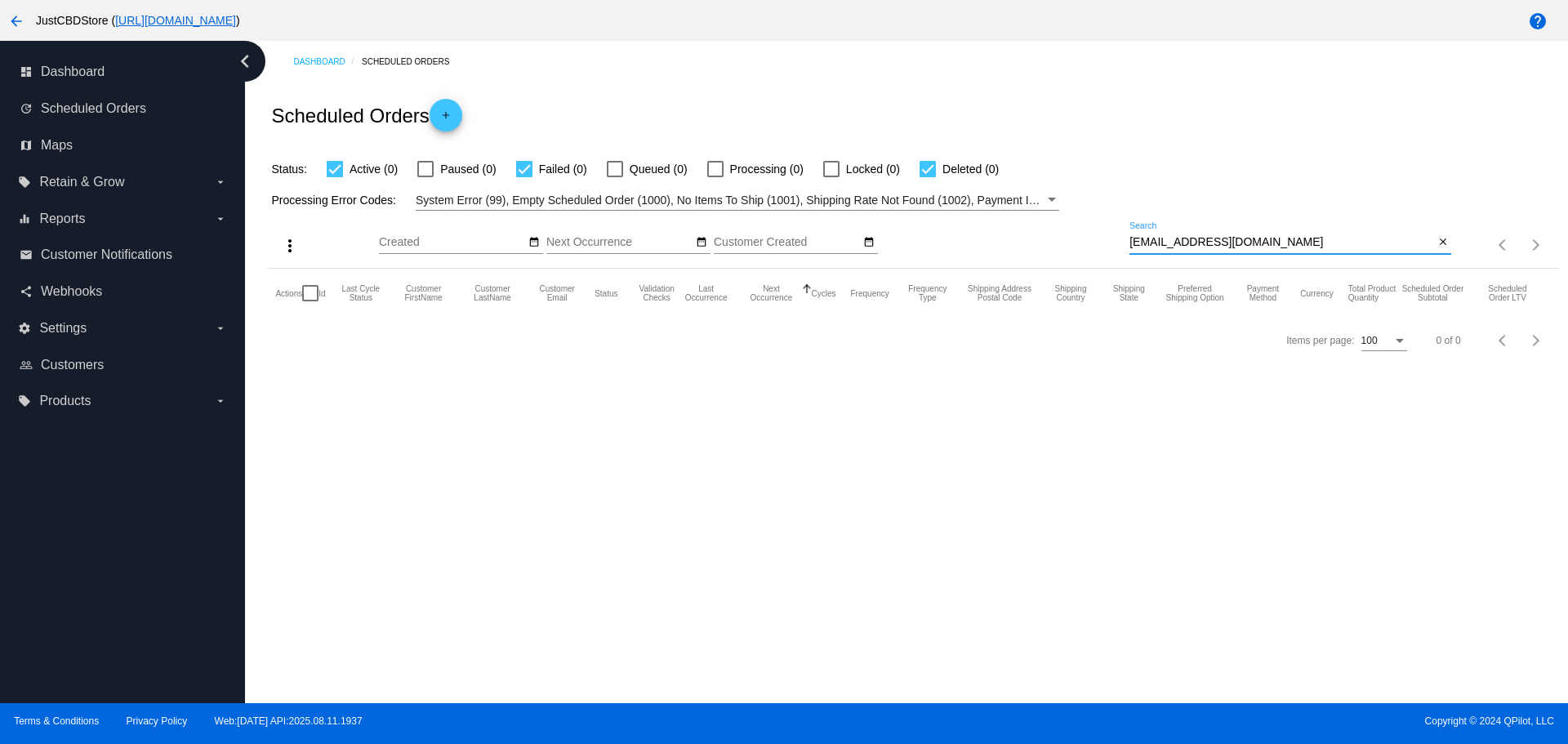
click at [1134, 243] on input "mtome9258@gmail.com" at bounding box center [1282, 242] width 305 height 13
type input "mtome9258@gmail.com"
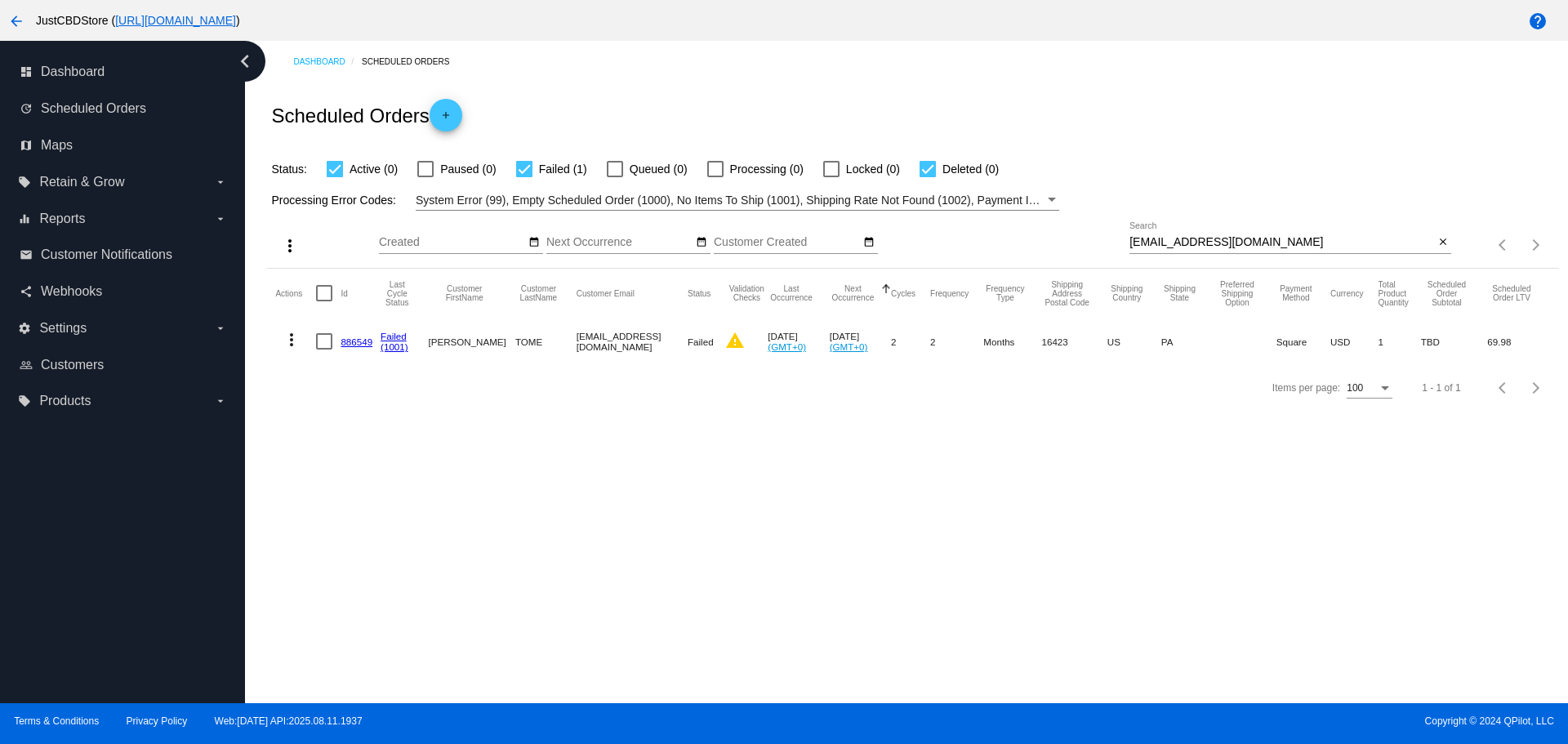
click at [366, 337] on link "886549" at bounding box center [356, 342] width 32 height 10
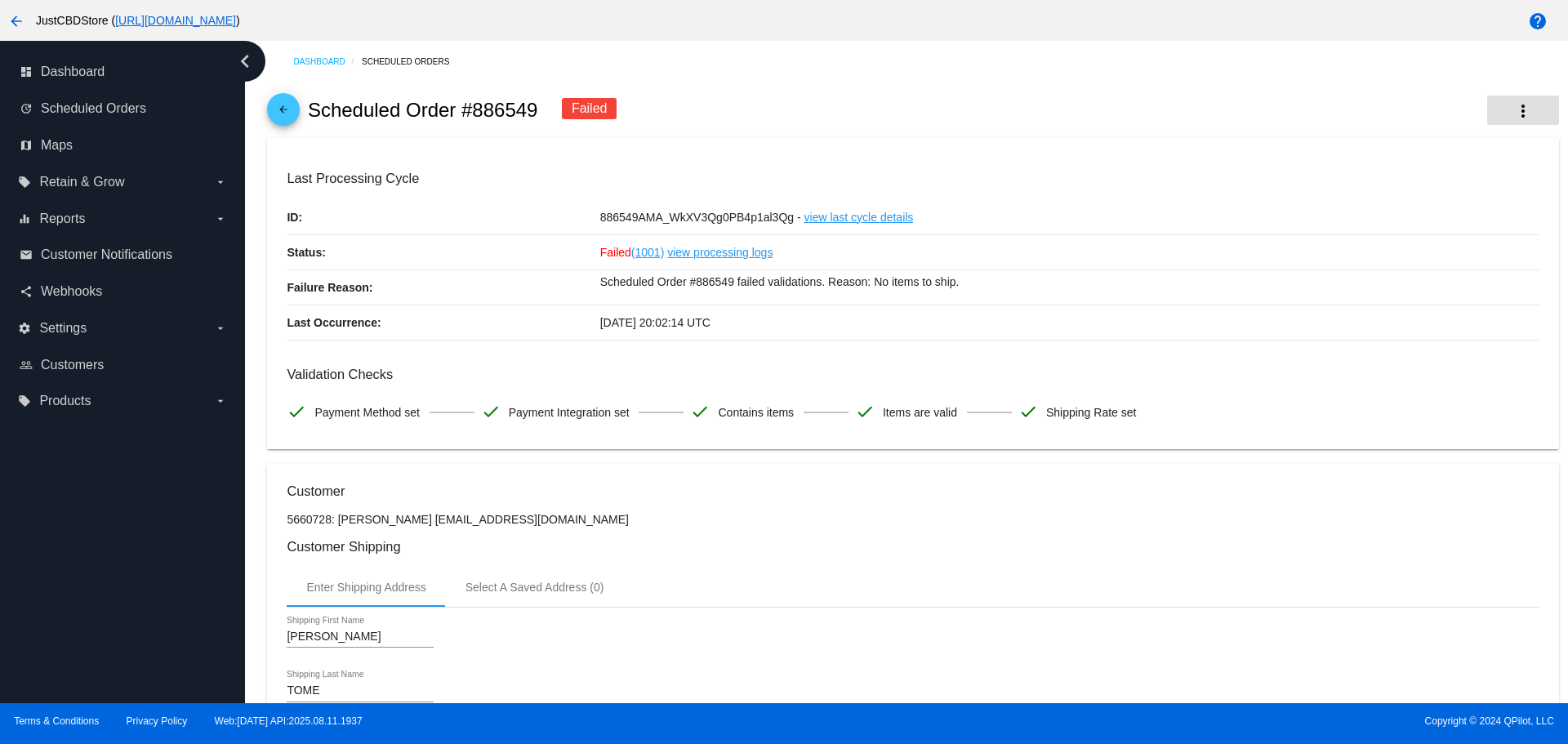
click at [1513, 110] on mat-icon "more_vert" at bounding box center [1523, 110] width 20 height 20
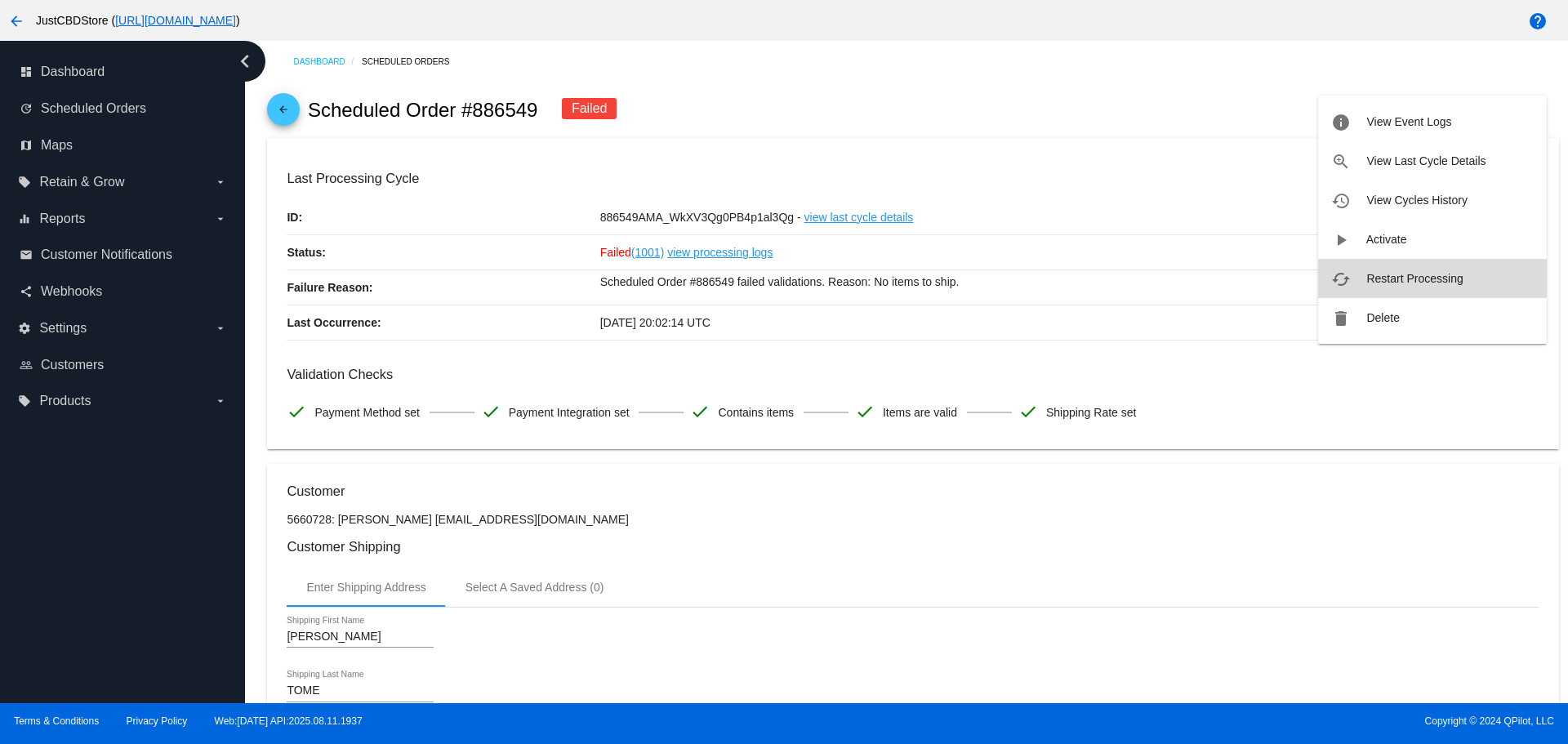
click at [1426, 276] on span "Restart Processing" at bounding box center [1414, 278] width 97 height 13
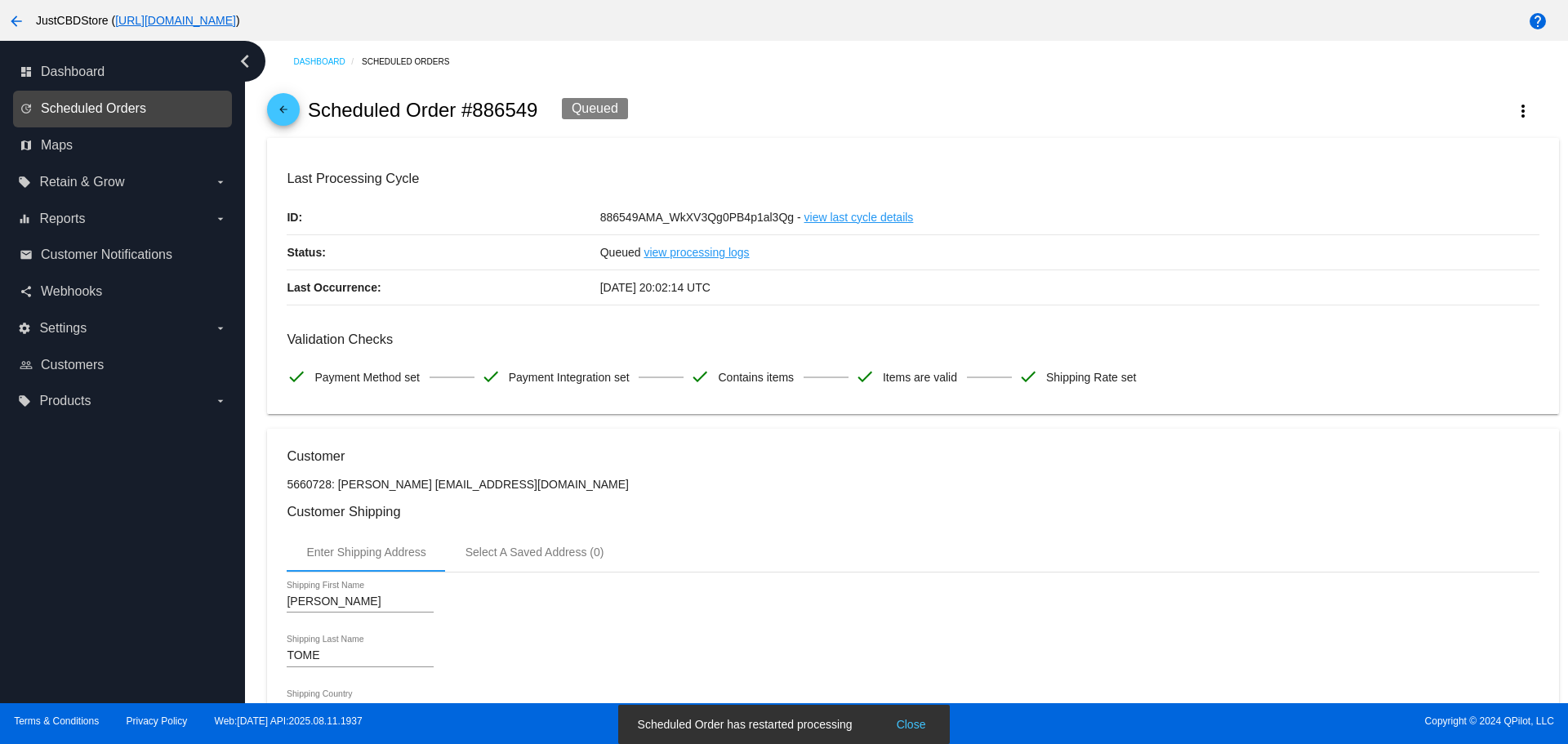
click at [121, 113] on span "Scheduled Orders" at bounding box center [93, 108] width 105 height 15
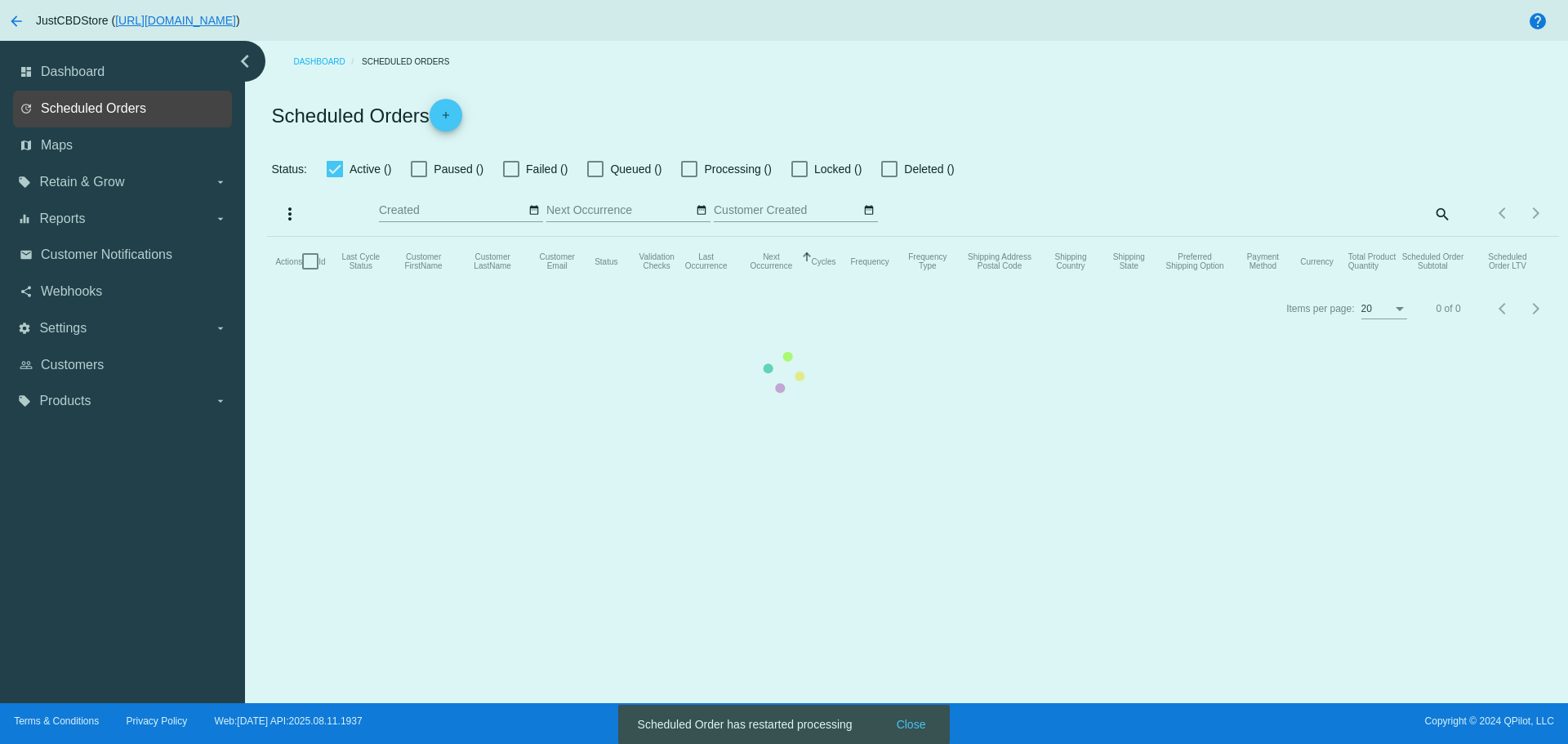
checkbox input "true"
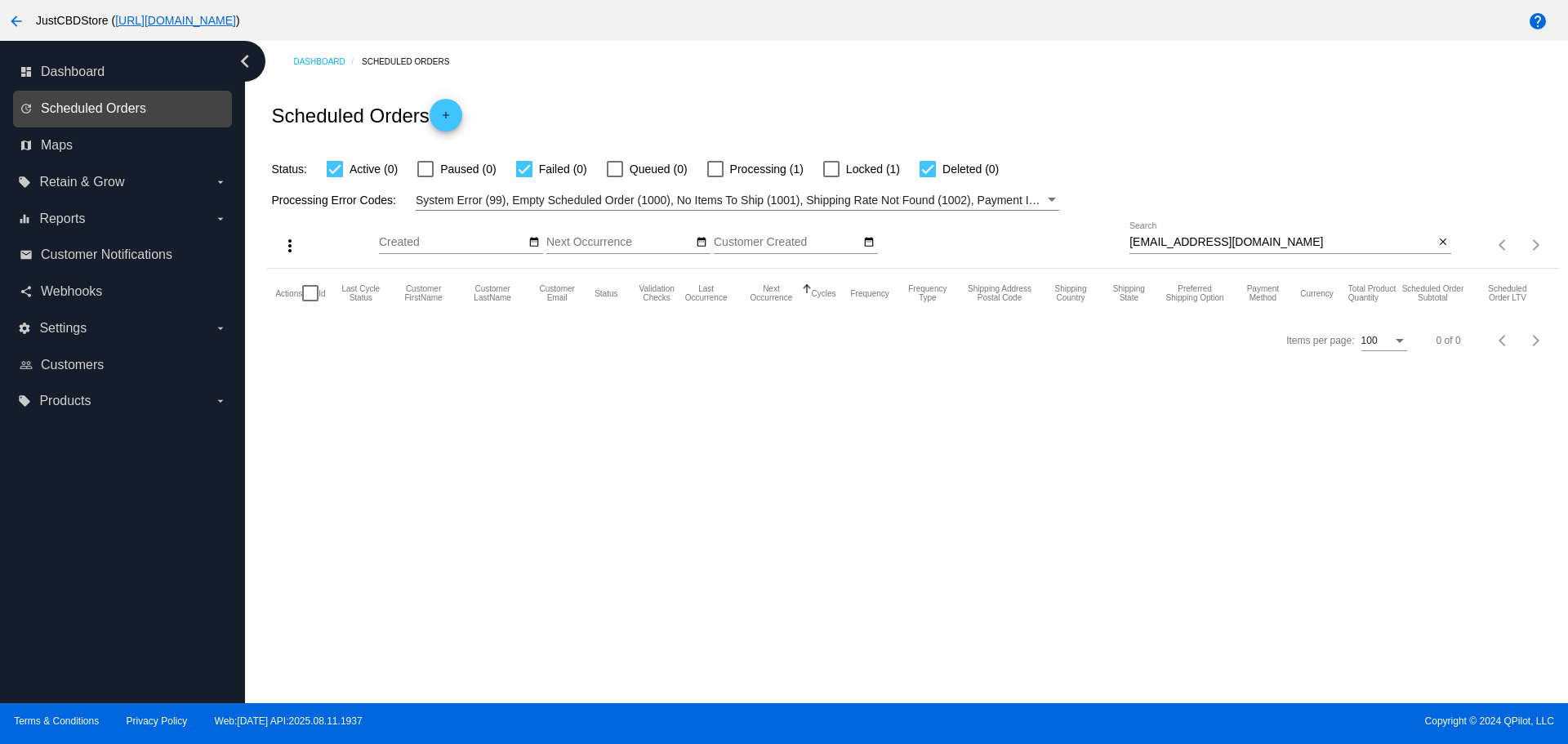
click at [122, 113] on span "Scheduled Orders" at bounding box center [93, 108] width 105 height 15
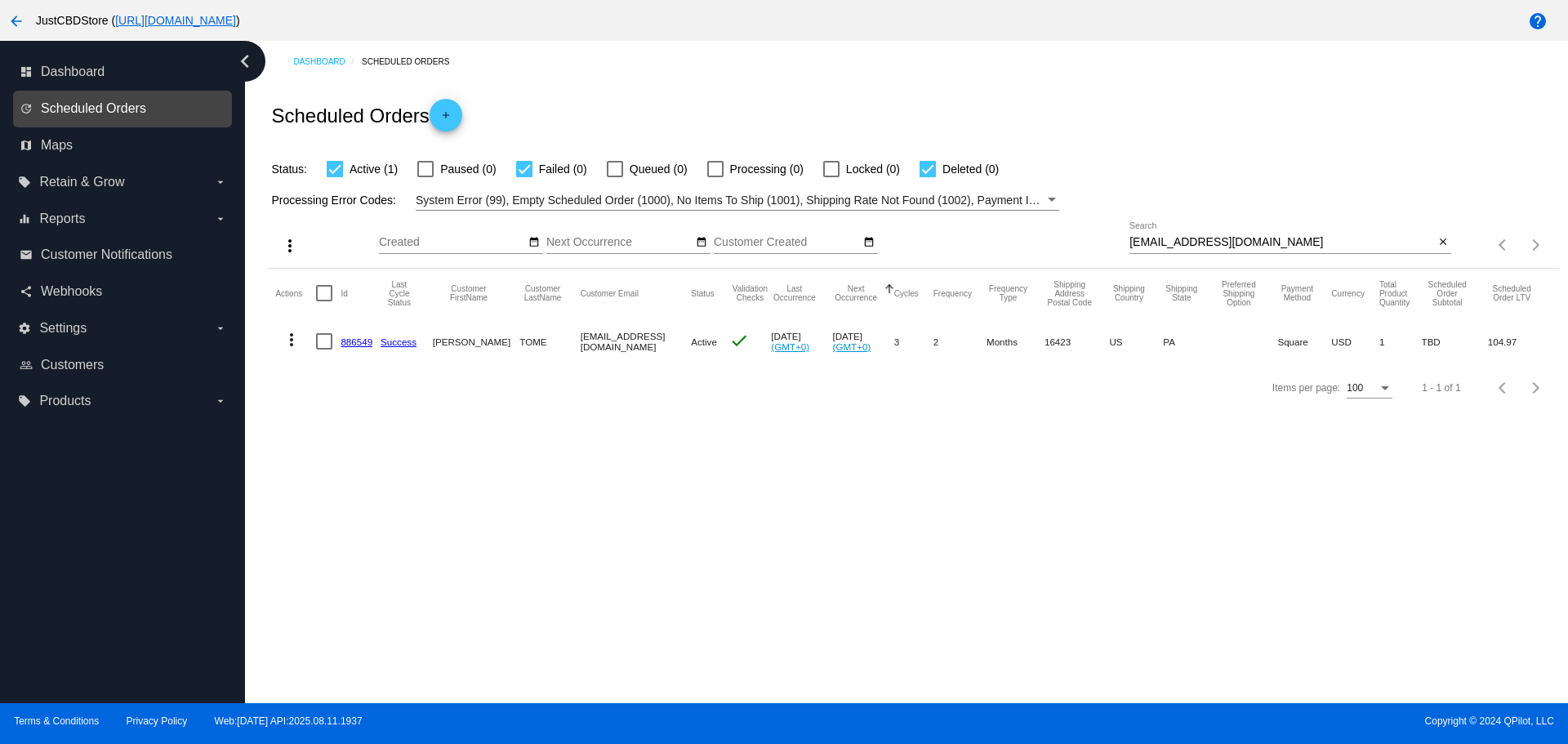
click at [131, 106] on span "Scheduled Orders" at bounding box center [93, 108] width 105 height 15
click at [1445, 240] on mat-icon "close" at bounding box center [1442, 242] width 11 height 13
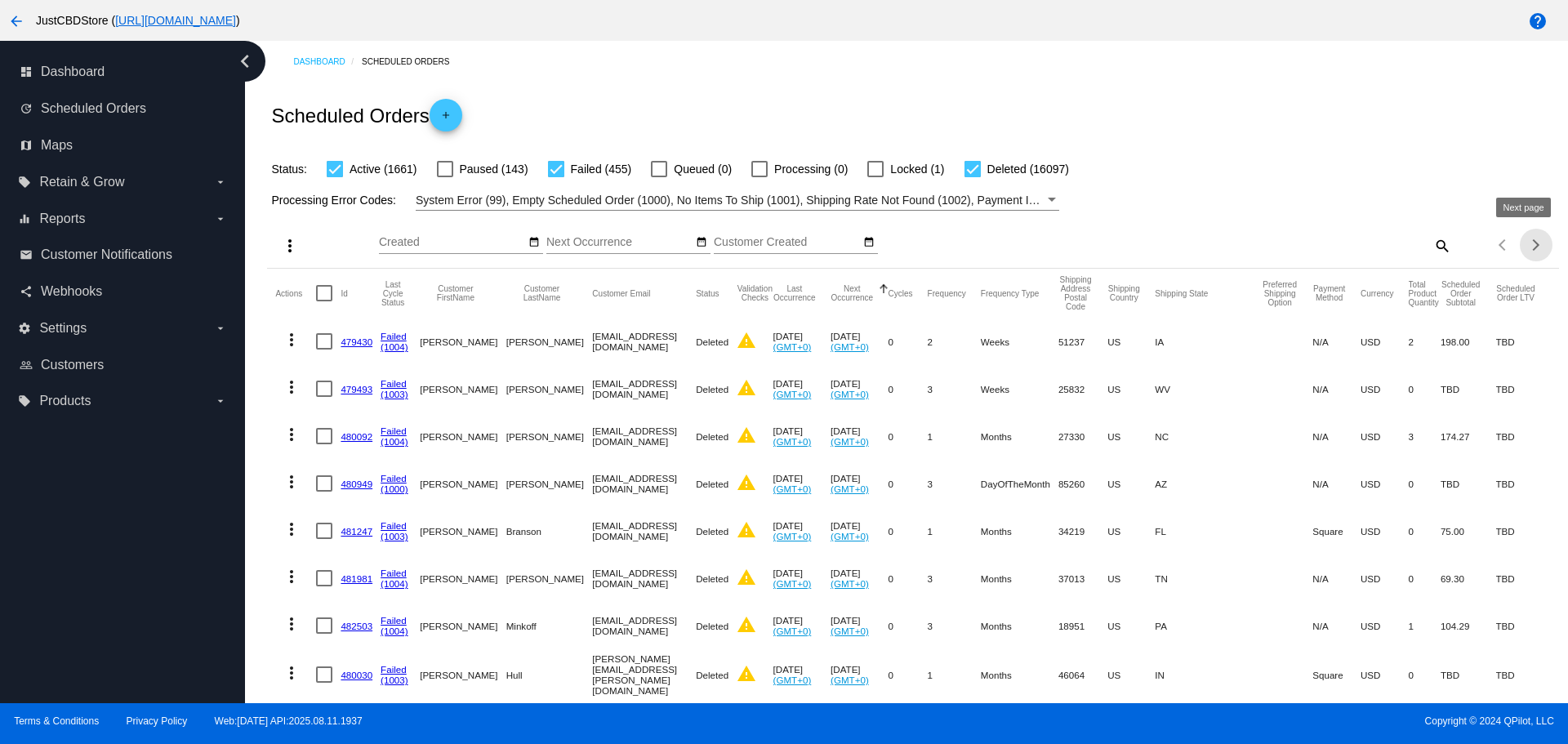
click at [1527, 245] on div "Next page" at bounding box center [1532, 245] width 11 height 11
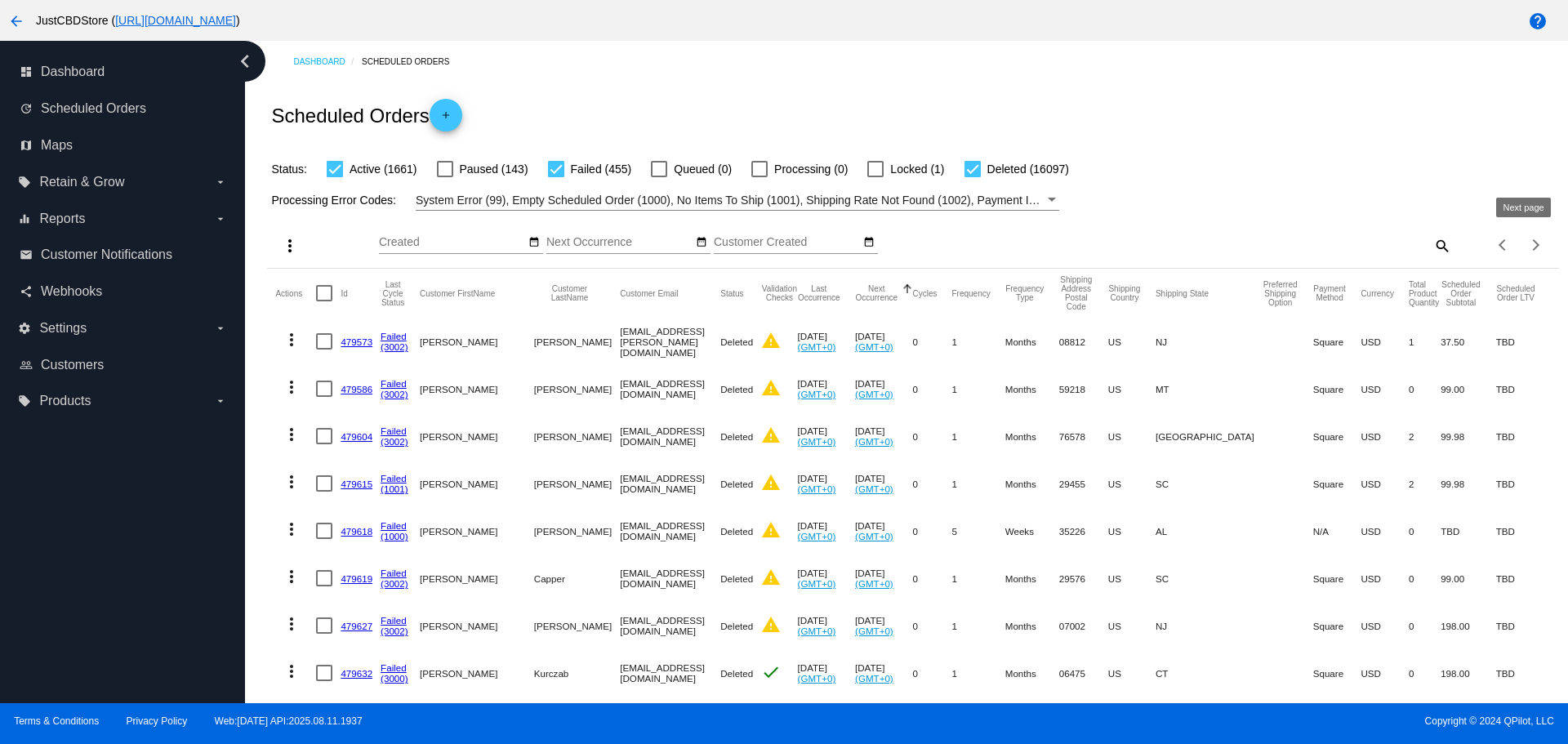
click at [1527, 245] on div "Next page" at bounding box center [1532, 245] width 11 height 11
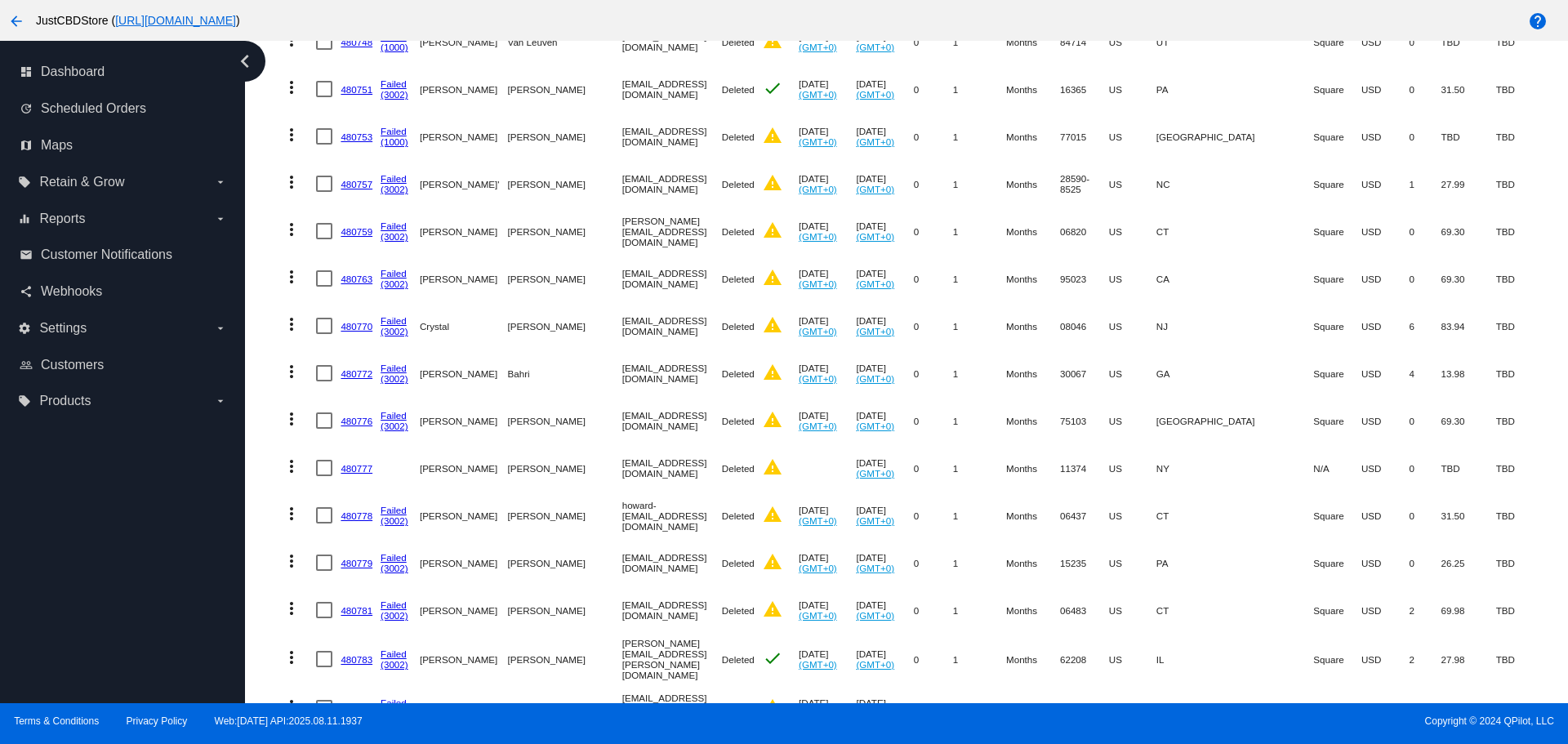
scroll to position [4410, 0]
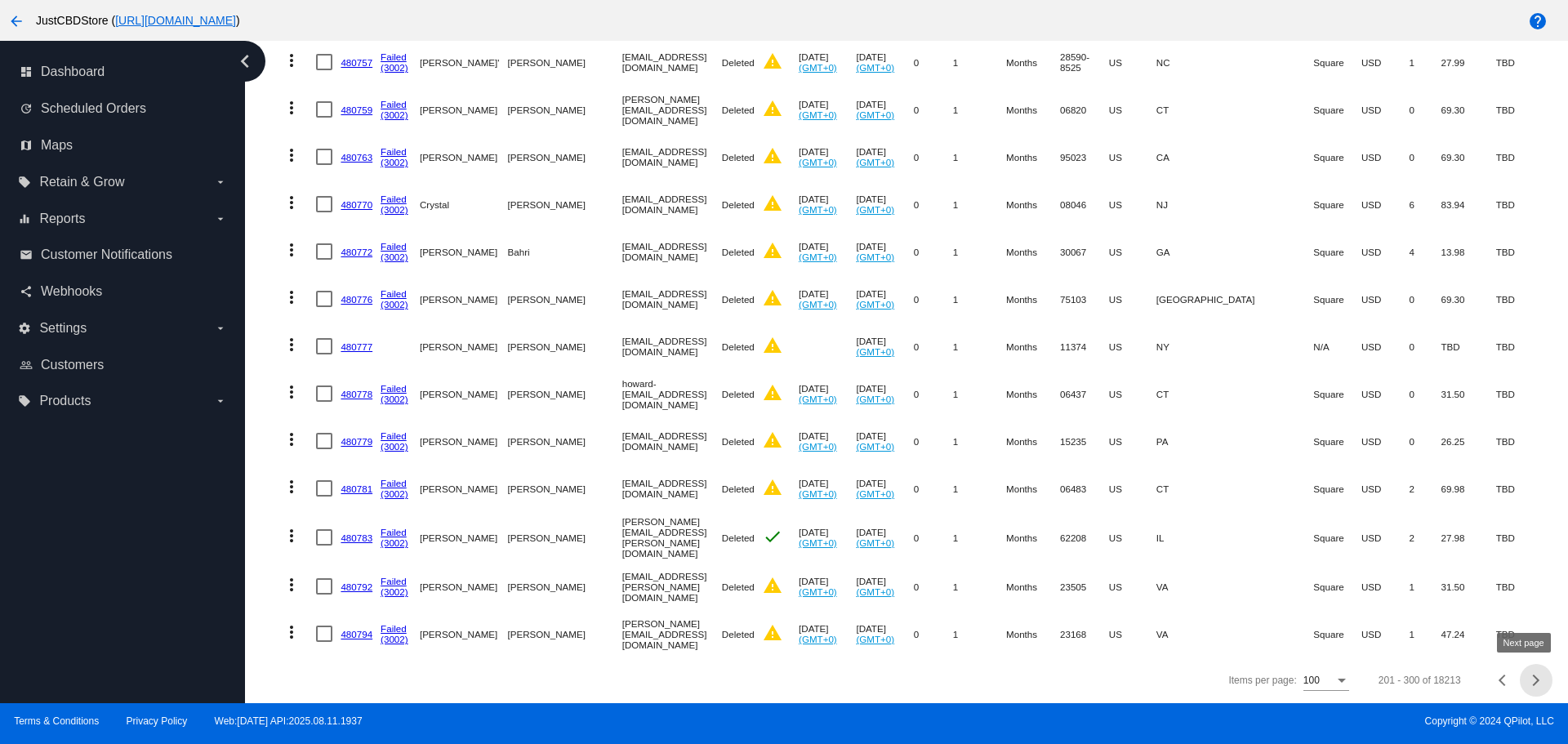
click at [1528, 677] on div "Next page" at bounding box center [1533, 680] width 11 height 11
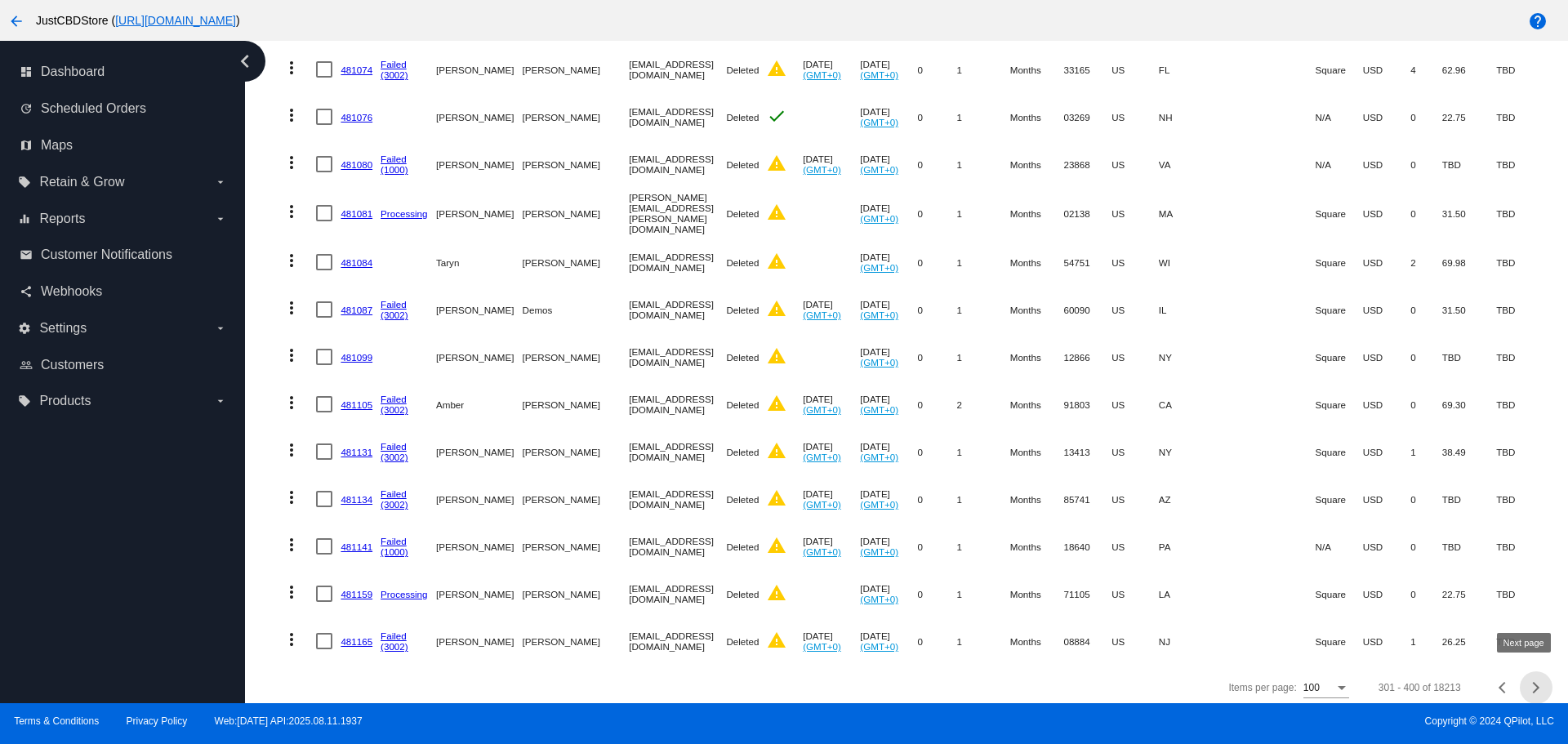
click at [1528, 682] on div "Next page" at bounding box center [1533, 687] width 11 height 11
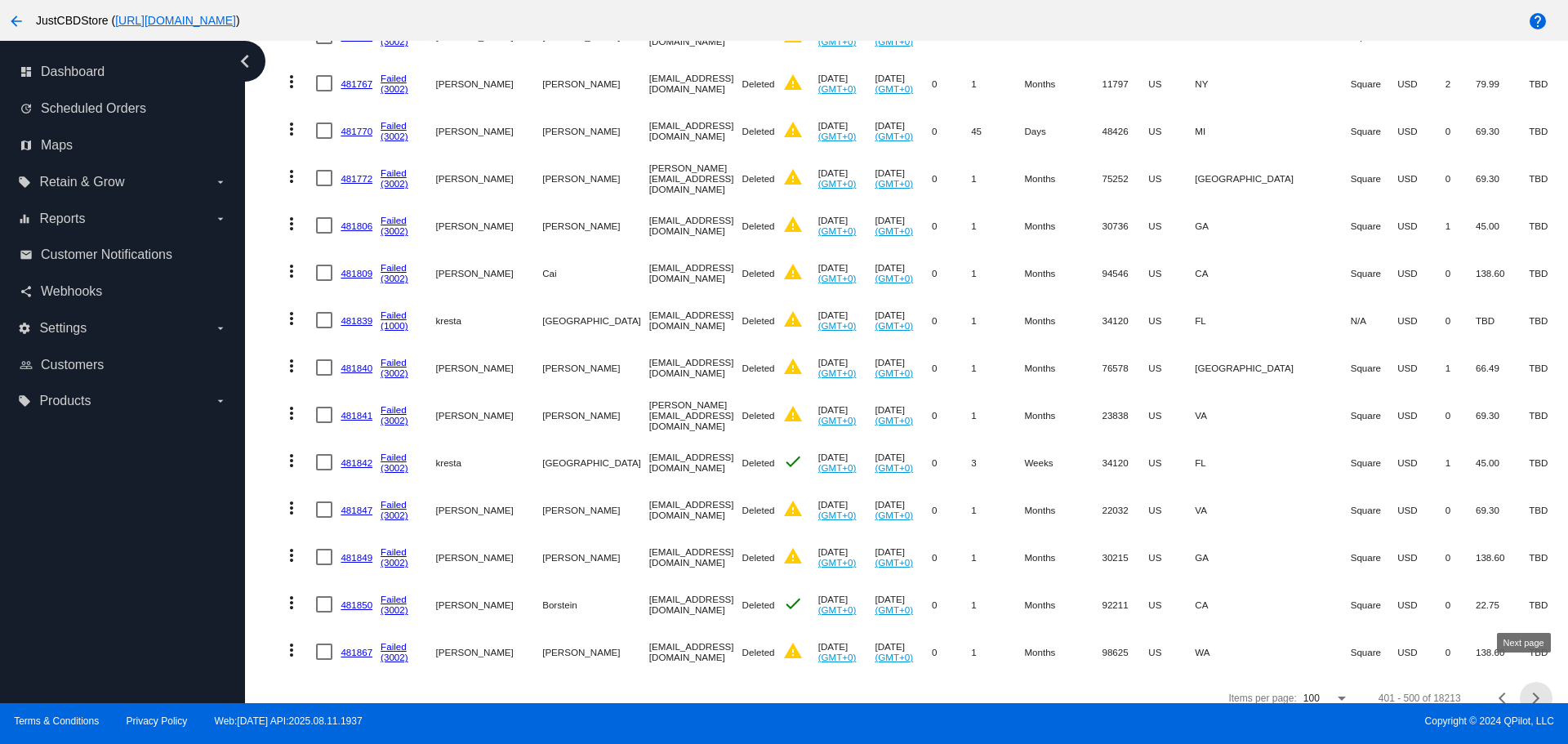
click at [1528, 693] on div "Next page" at bounding box center [1533, 698] width 11 height 11
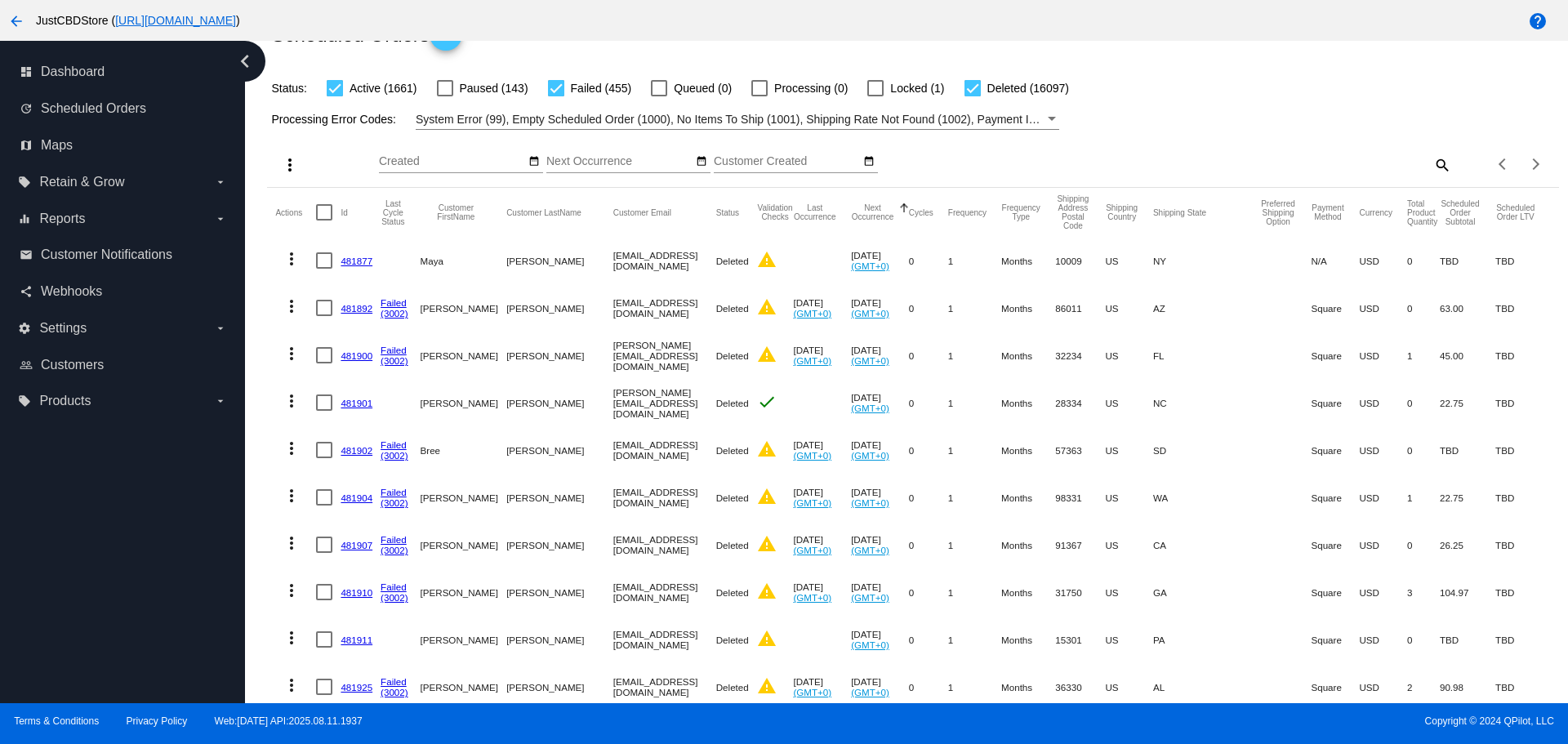
scroll to position [0, 0]
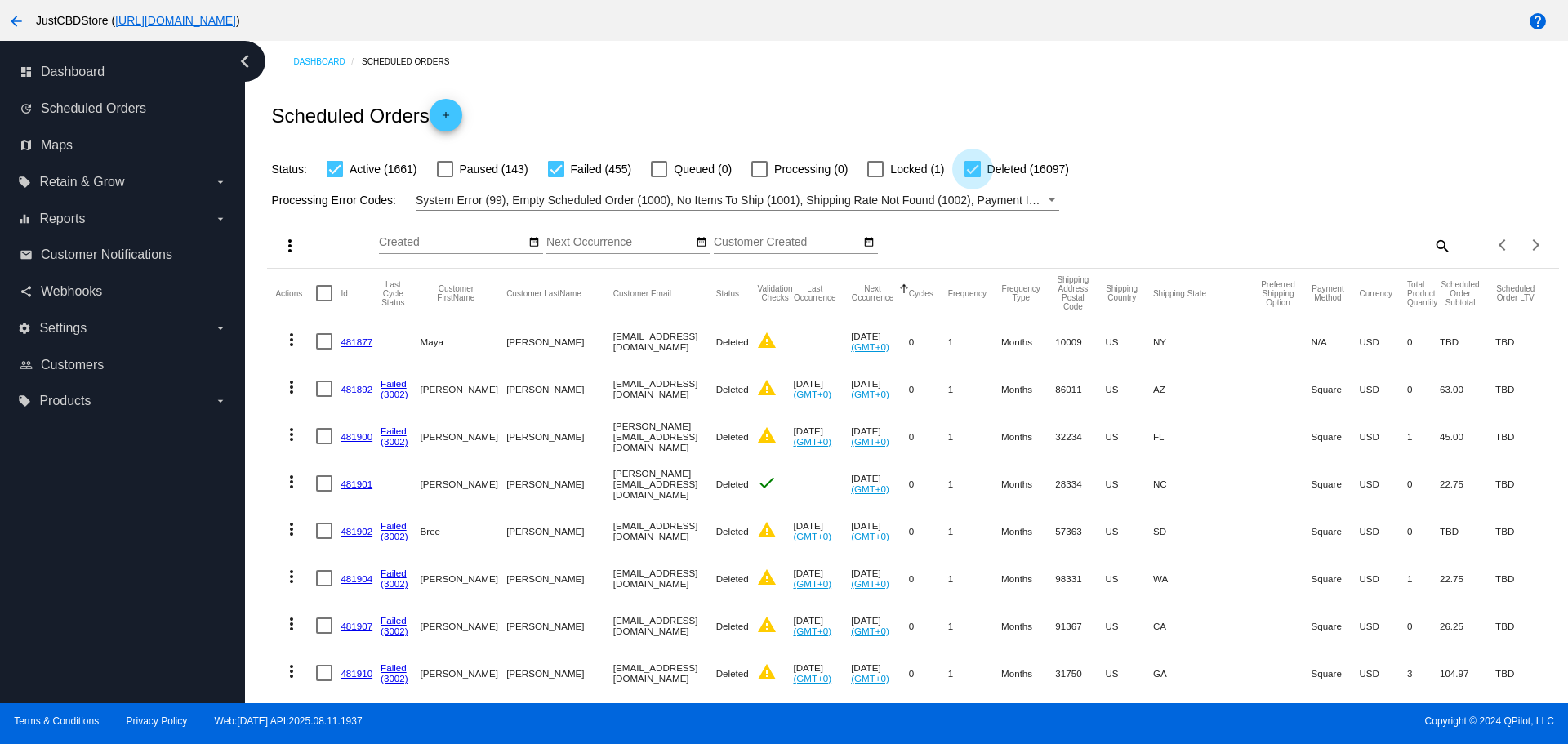
click at [974, 164] on div at bounding box center [972, 169] width 16 height 16
click at [972, 177] on input "Deleted (16097)" at bounding box center [971, 177] width 1 height 1
checkbox input "false"
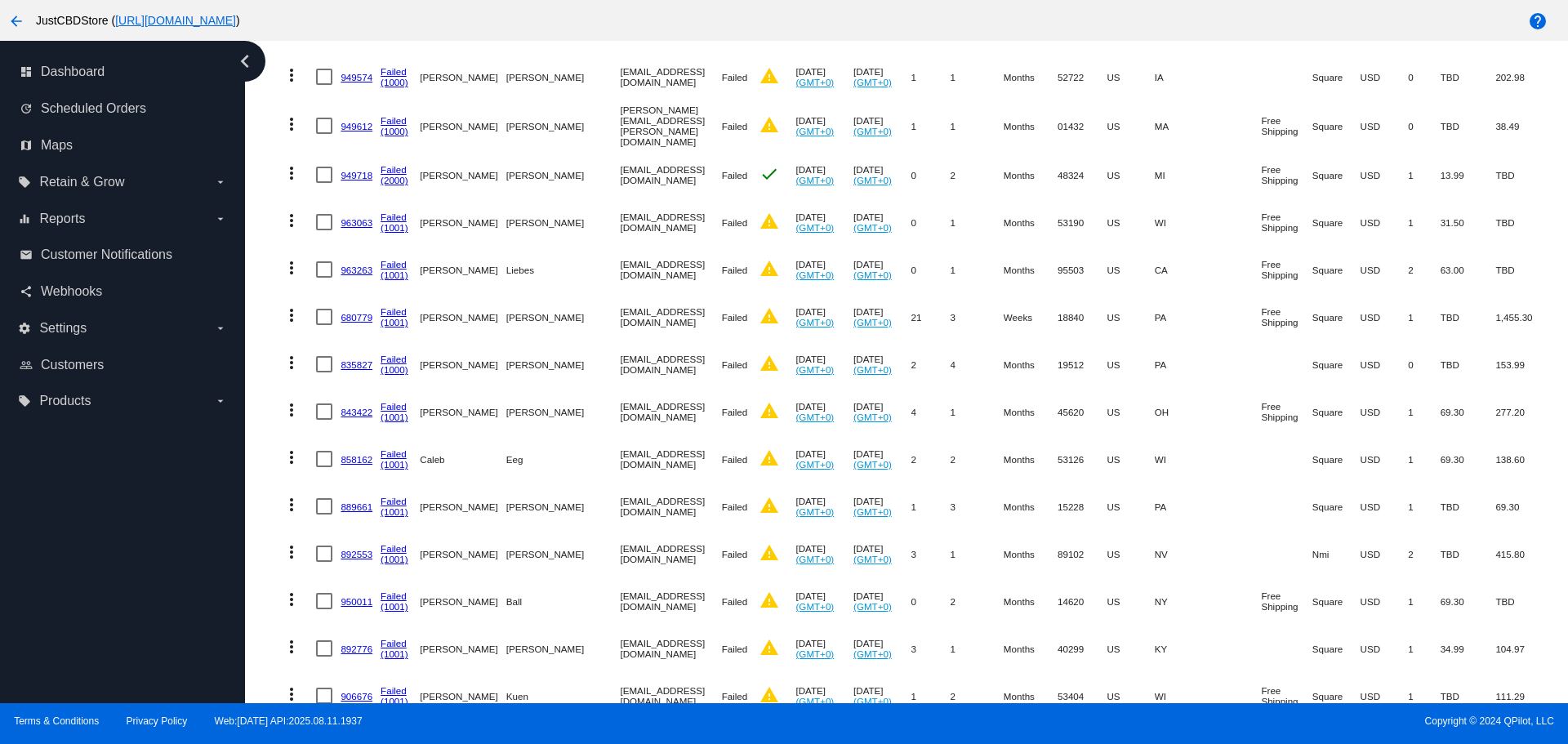
scroll to position [4410, 0]
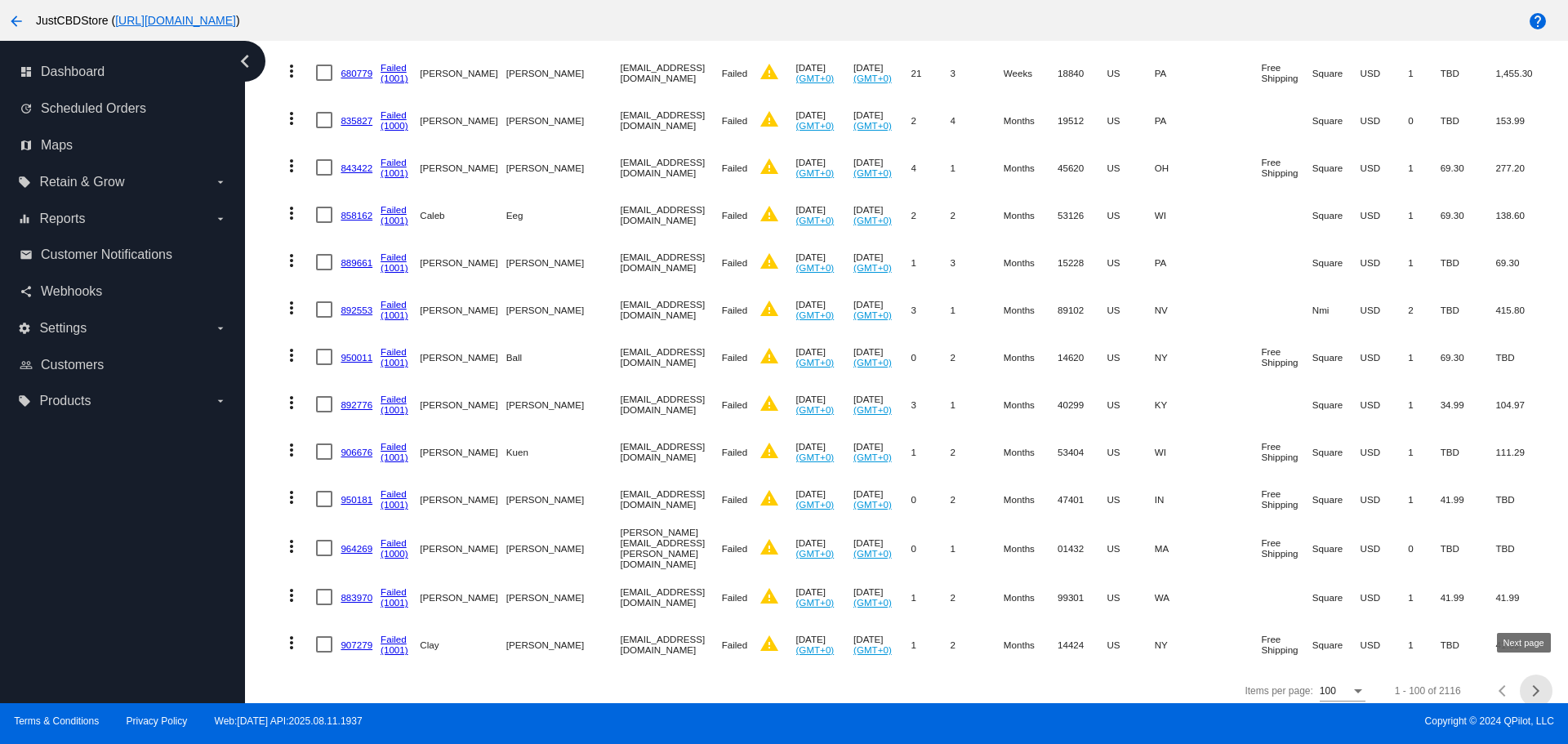
click at [1525, 687] on button "Next page" at bounding box center [1536, 691] width 33 height 33
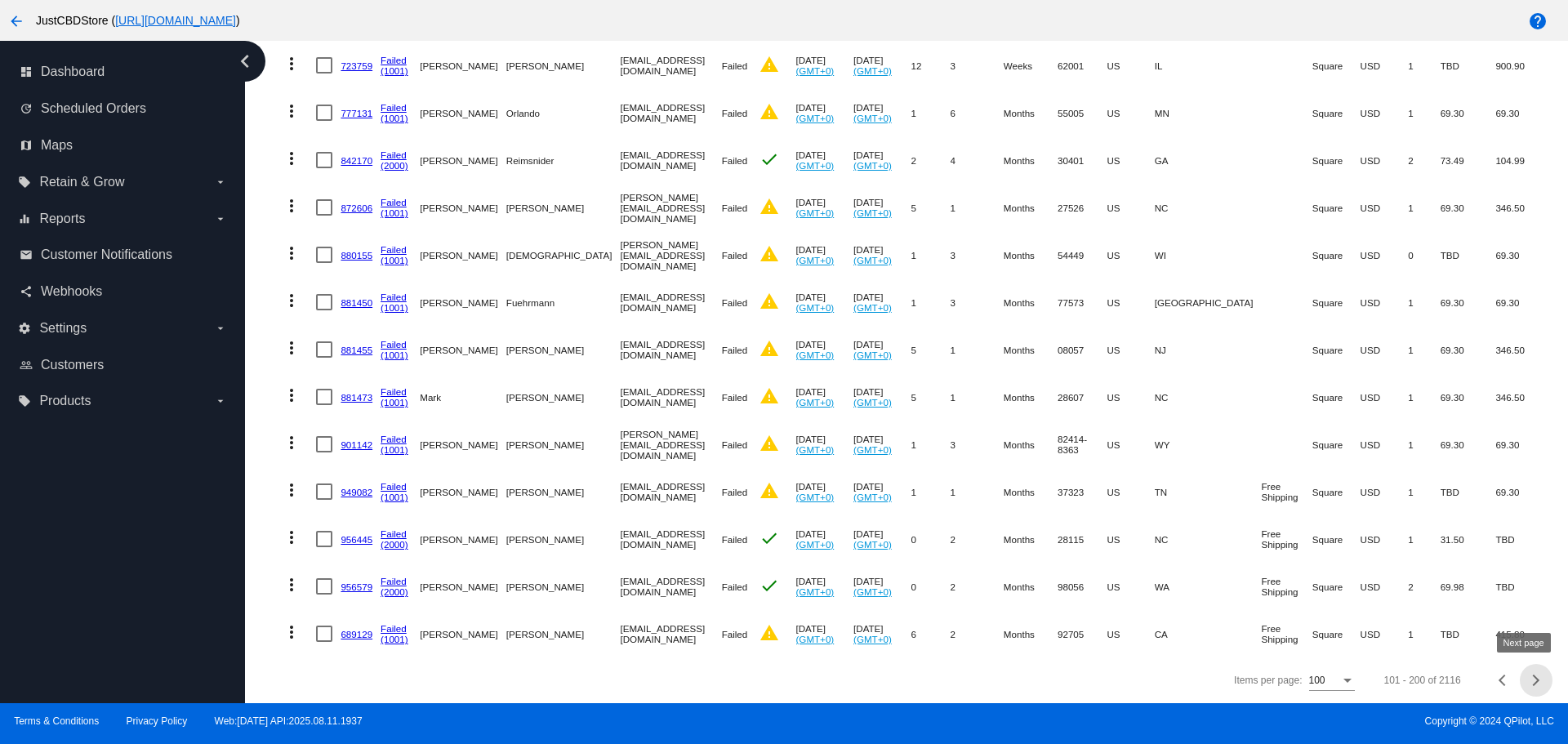
click at [1523, 686] on button "Next page" at bounding box center [1536, 681] width 33 height 33
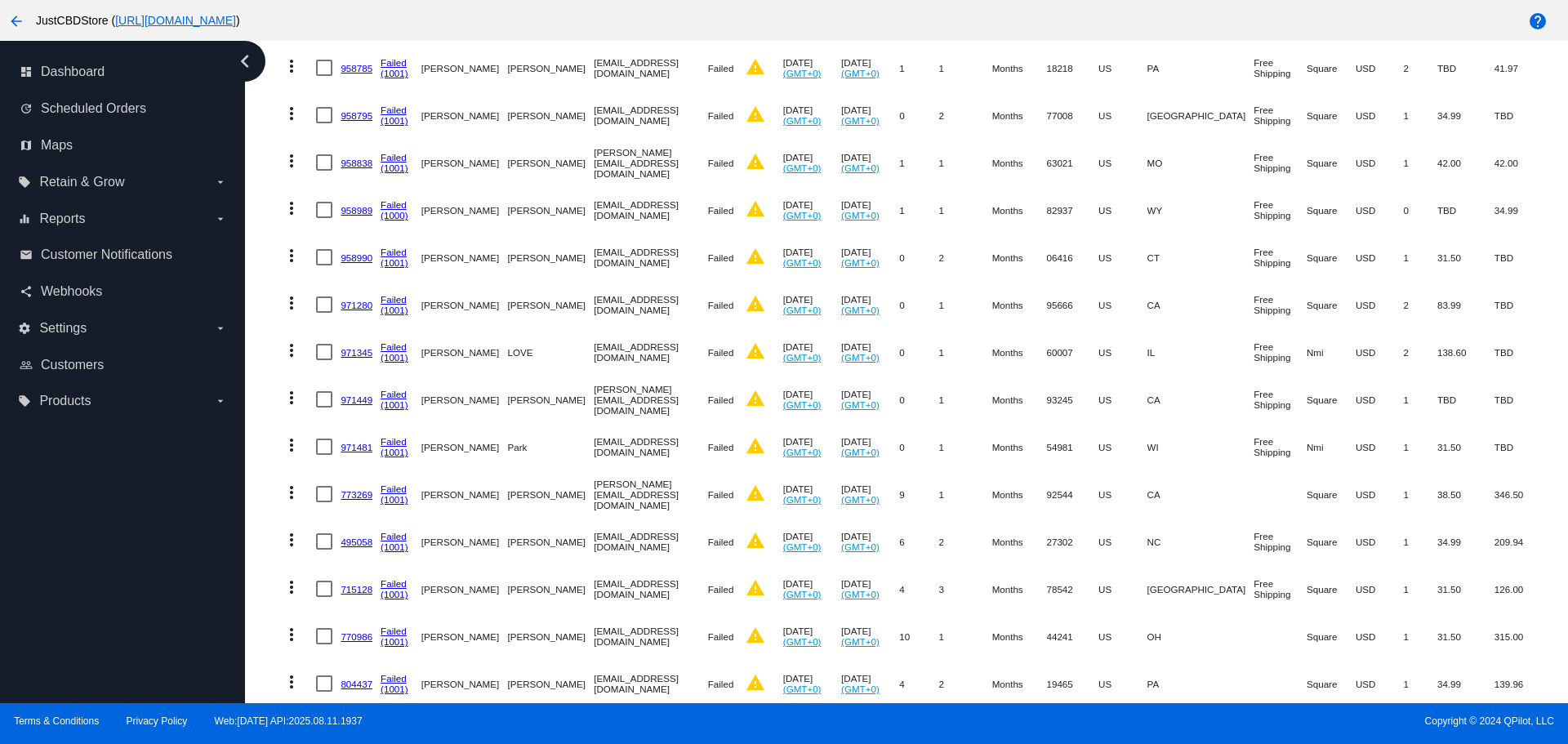
scroll to position [4165, 0]
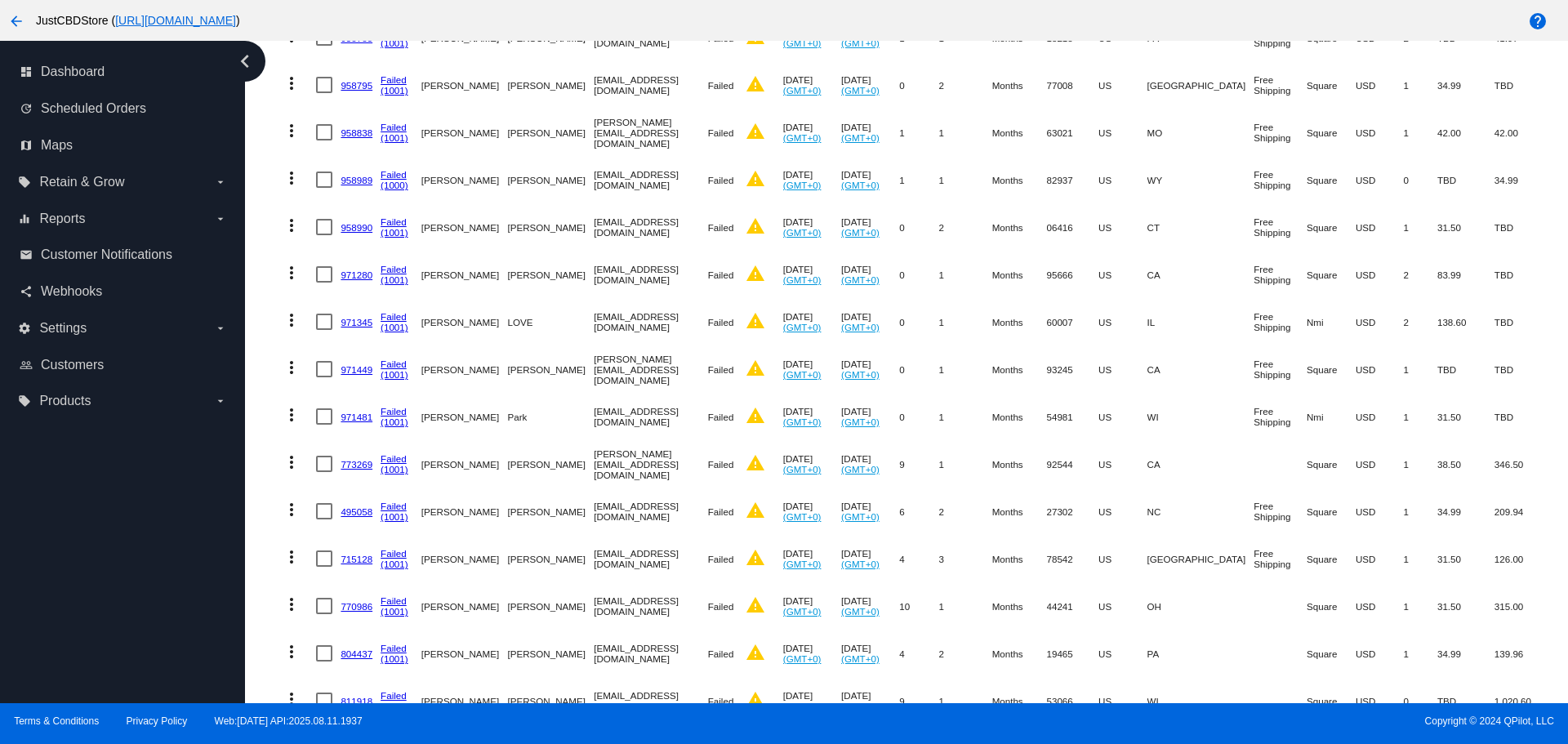
drag, startPoint x: 546, startPoint y: 154, endPoint x: 671, endPoint y: 155, distance: 125.0
click at [671, 156] on mat-row "more_vert 958989 Failed (1000) Kristie Gines kristielgines@yahoo.com Failed war…" at bounding box center [912, 179] width 1274 height 47
copy mat-row "kristielgines@yahoo.com"
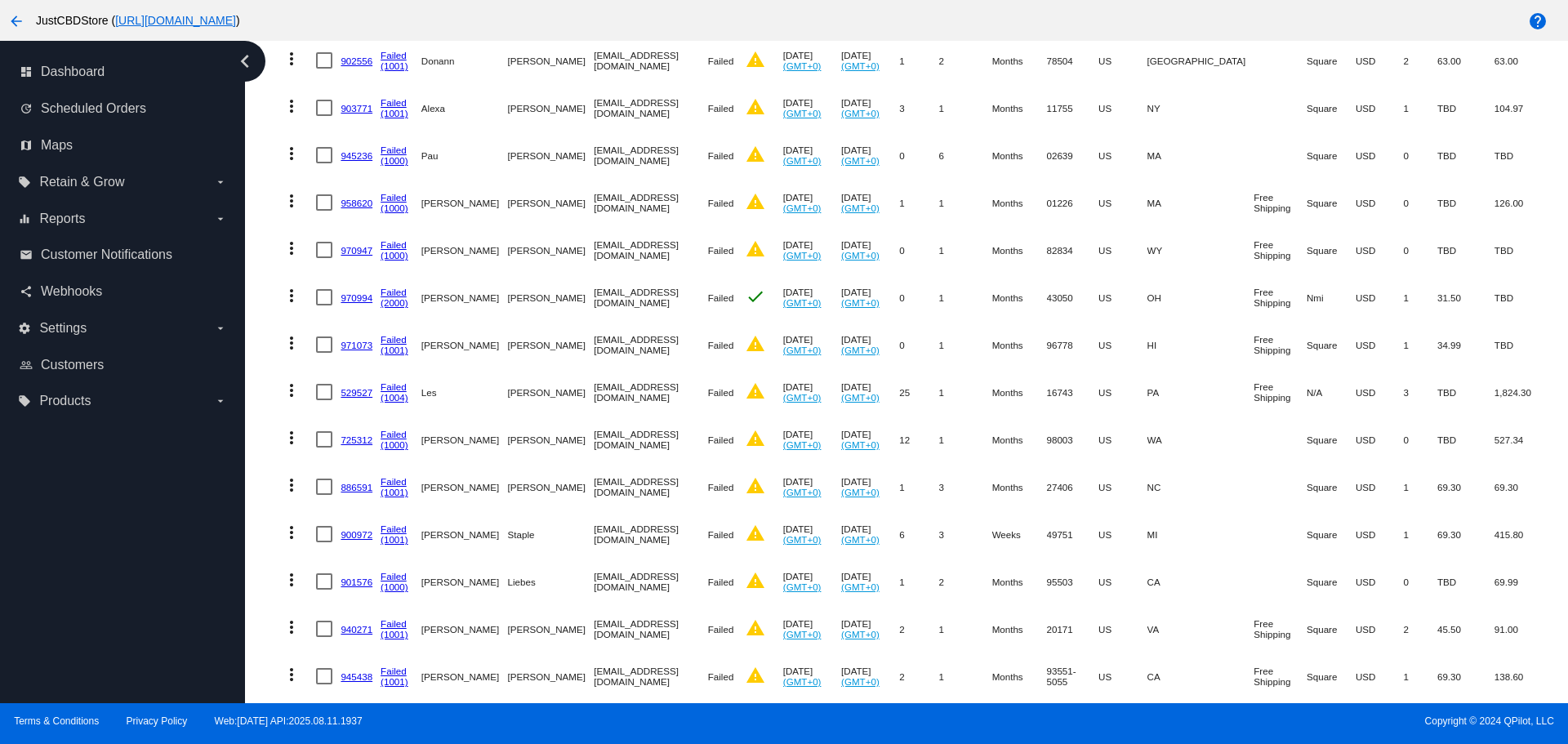
scroll to position [3104, 0]
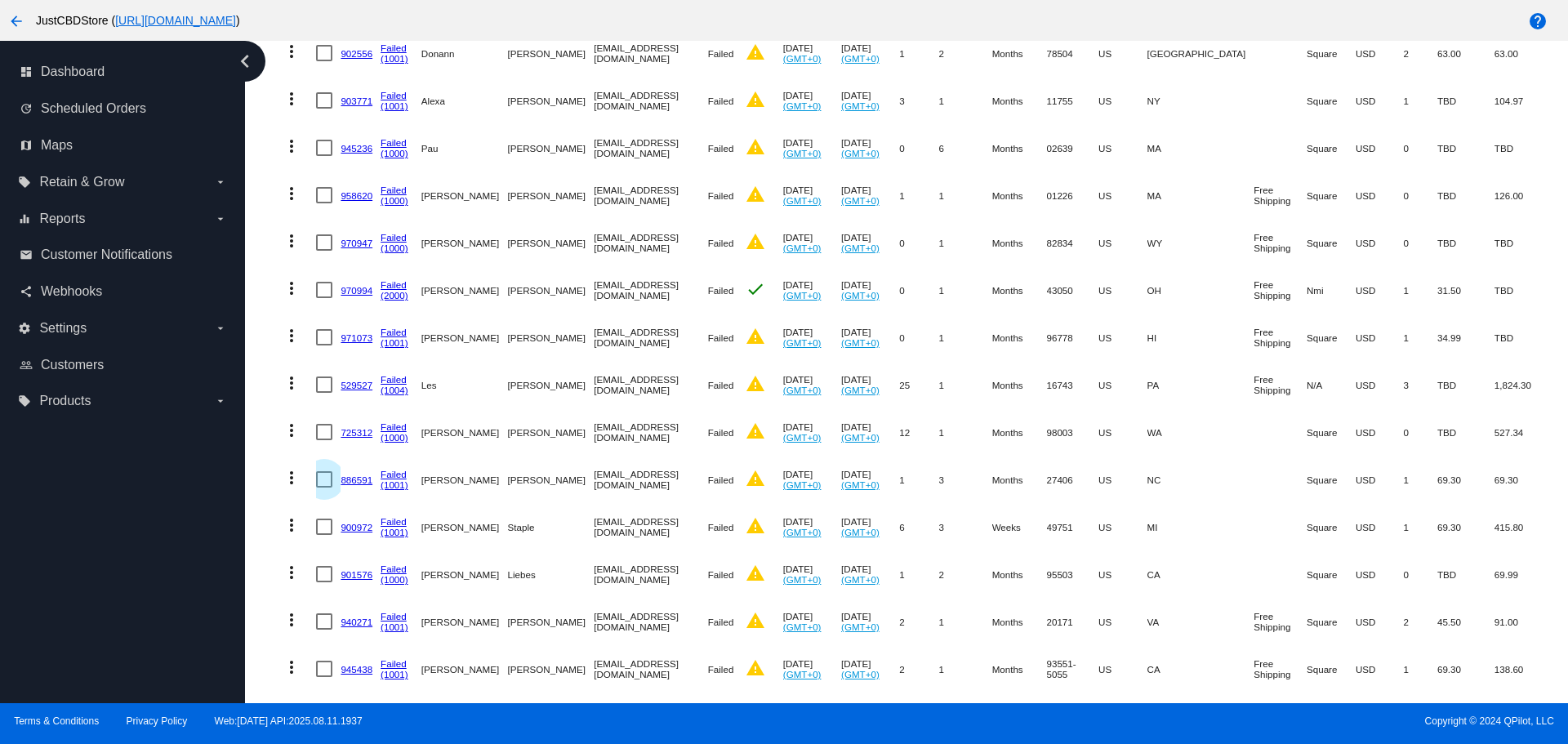
click at [326, 472] on div at bounding box center [324, 479] width 16 height 16
click at [324, 488] on input "checkbox" at bounding box center [324, 488] width 1 height 1
checkbox input "true"
click at [308, 508] on mat-cell "more_vert" at bounding box center [296, 527] width 41 height 47
click at [321, 519] on div at bounding box center [324, 527] width 16 height 16
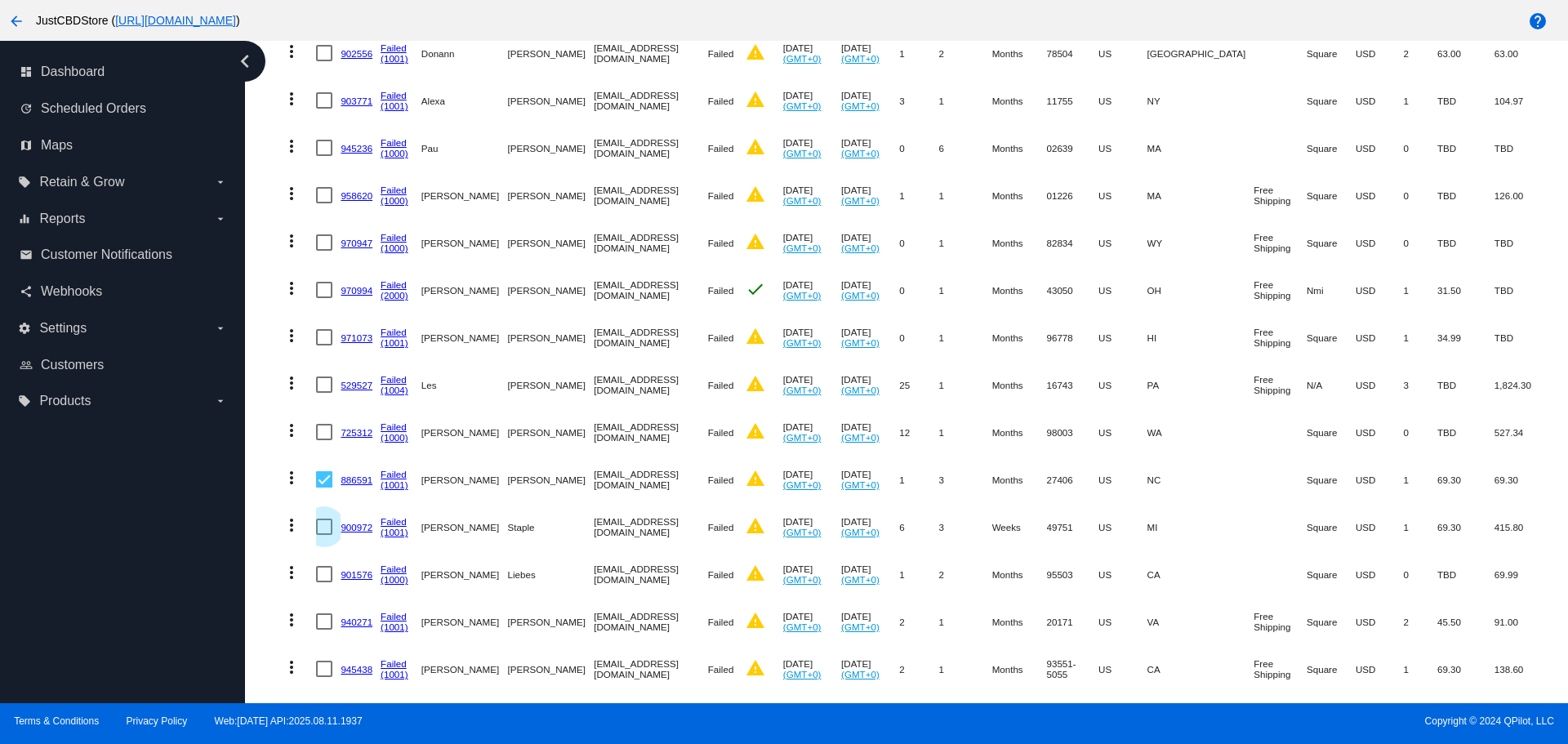
click at [324, 535] on input "checkbox" at bounding box center [324, 535] width 1 height 1
checkbox input "true"
click at [322, 566] on div at bounding box center [324, 574] width 16 height 16
click at [324, 582] on input "checkbox" at bounding box center [324, 582] width 1 height 1
checkbox input "true"
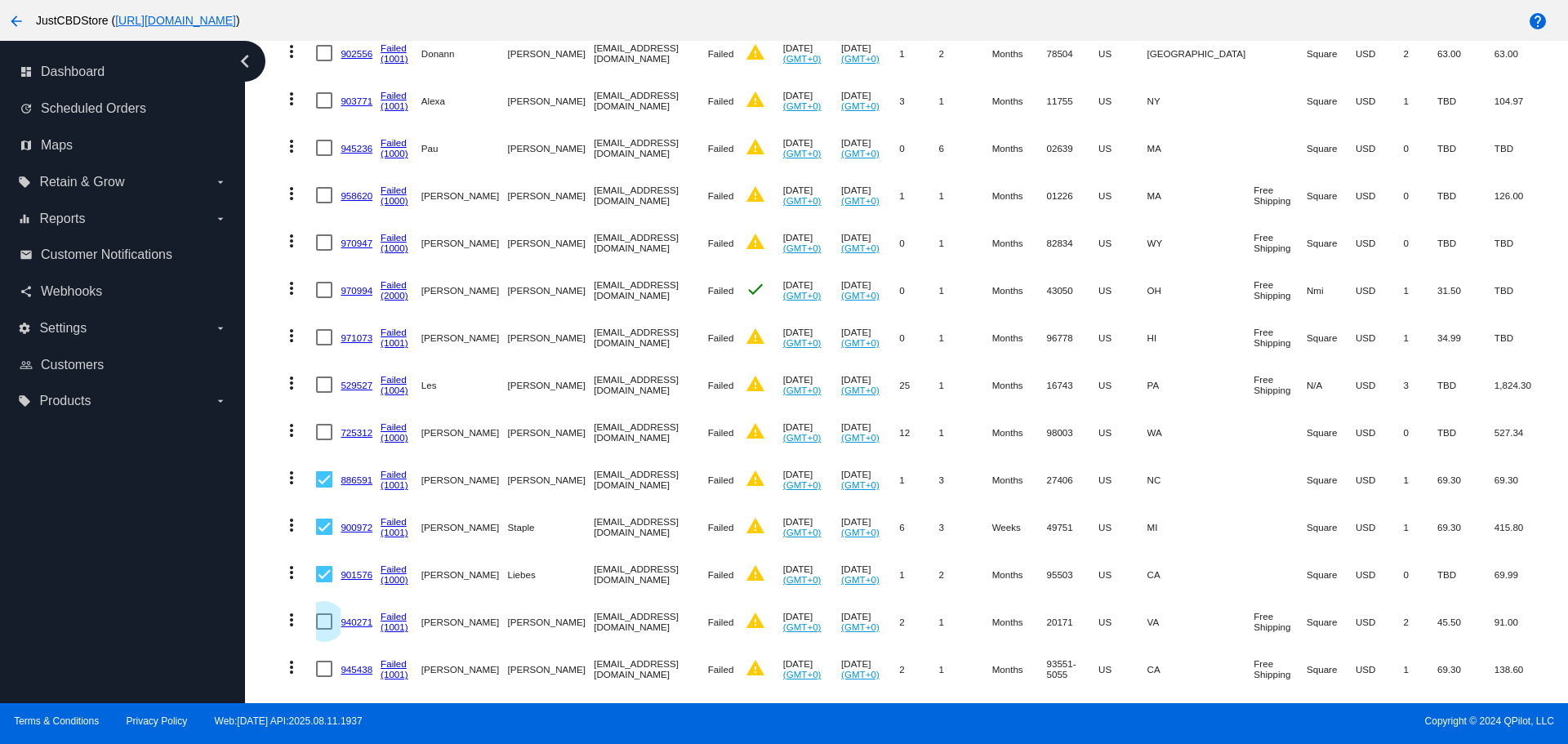
click at [318, 614] on div at bounding box center [324, 622] width 16 height 16
click at [324, 630] on input "checkbox" at bounding box center [324, 630] width 1 height 1
checkbox input "true"
click at [323, 661] on div at bounding box center [324, 669] width 16 height 16
click at [324, 677] on input "checkbox" at bounding box center [324, 677] width 1 height 1
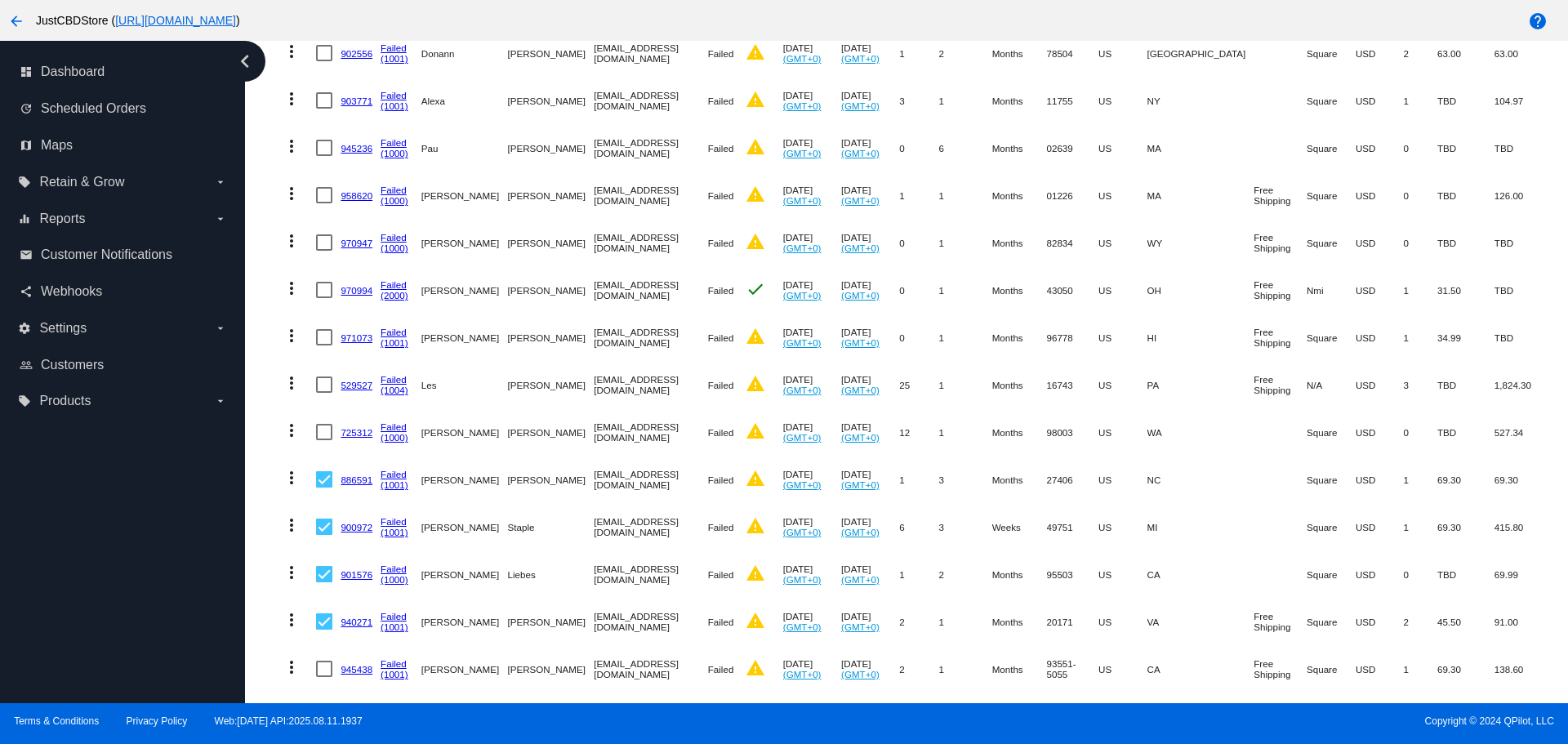
checkbox input "true"
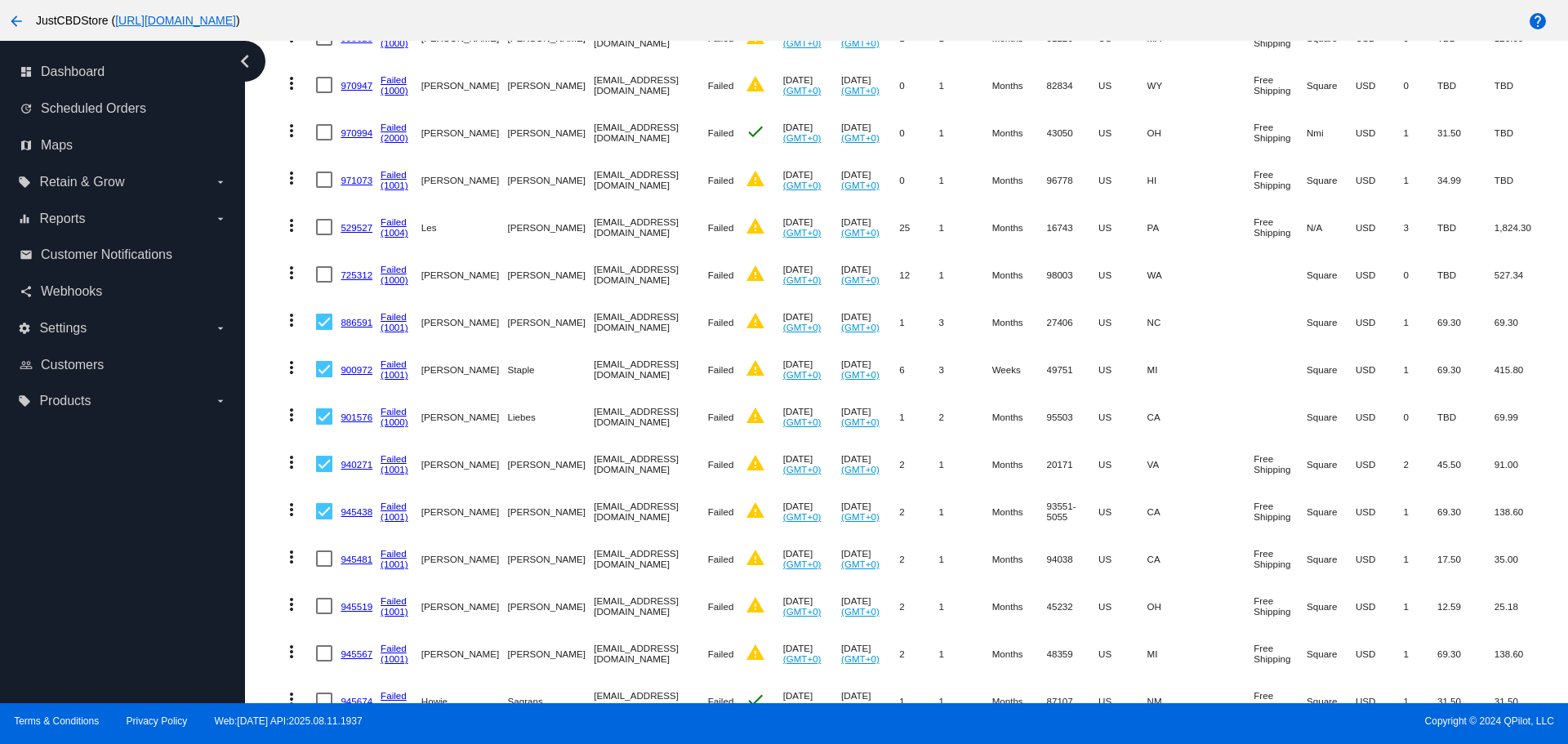
scroll to position [3267, 0]
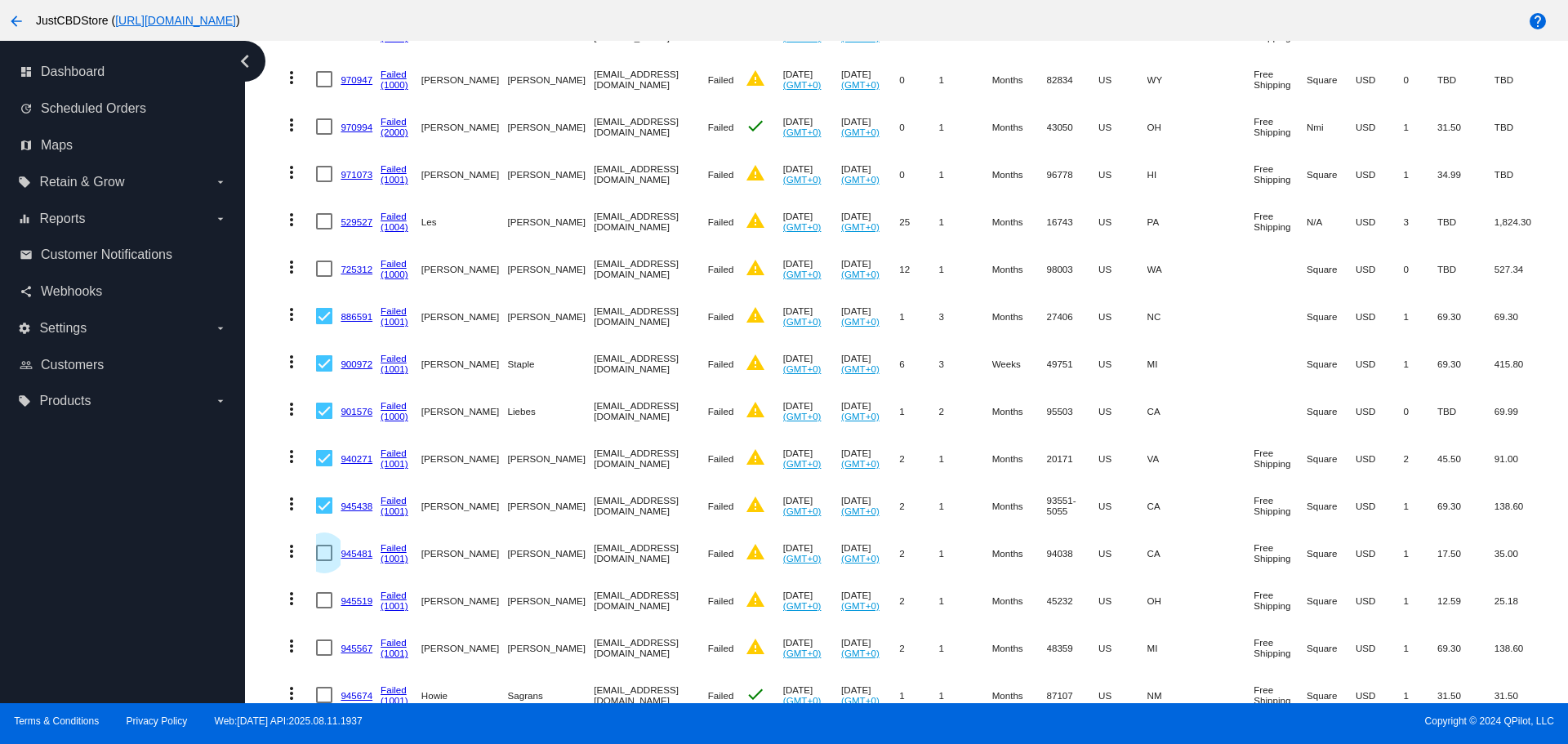
click at [321, 545] on div at bounding box center [324, 552] width 16 height 16
click at [324, 561] on input "checkbox" at bounding box center [324, 561] width 1 height 1
checkbox input "true"
click at [319, 592] on div at bounding box center [324, 600] width 16 height 16
click at [324, 609] on input "checkbox" at bounding box center [324, 609] width 1 height 1
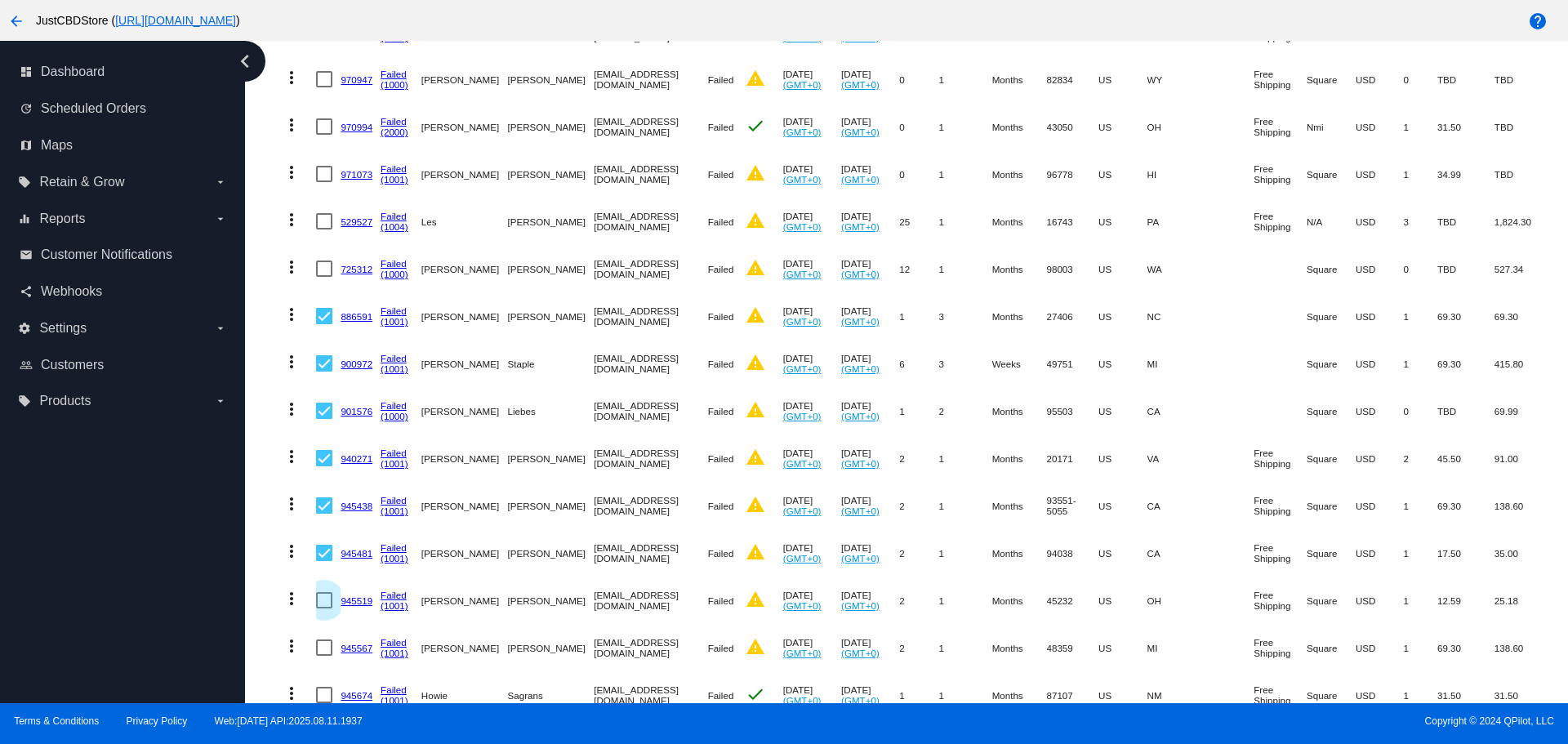
checkbox input "true"
click at [325, 640] on div at bounding box center [324, 647] width 16 height 16
click at [324, 656] on input "checkbox" at bounding box center [324, 656] width 1 height 1
checkbox input "true"
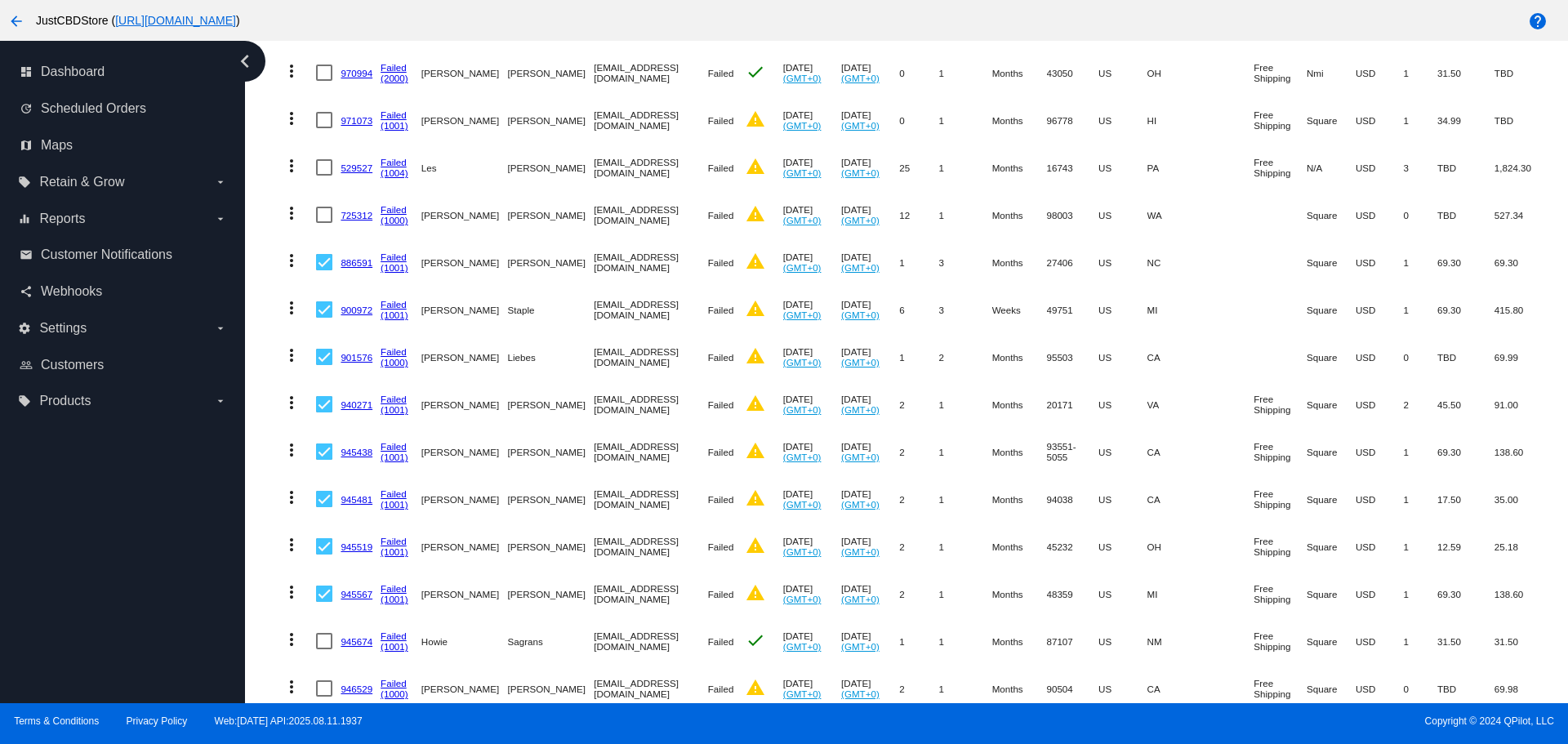
scroll to position [3349, 0]
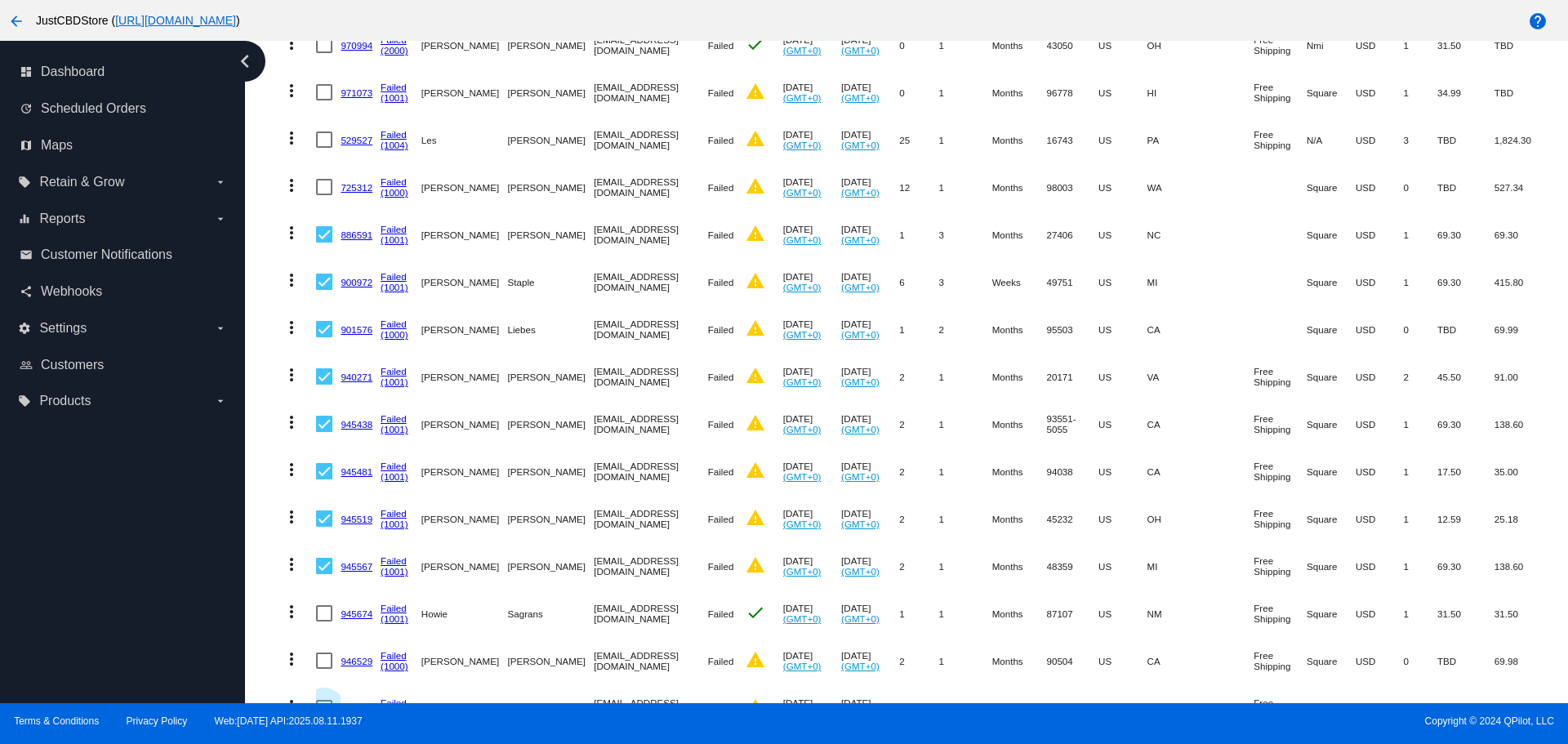
click at [324, 700] on div at bounding box center [324, 708] width 16 height 16
click at [324, 717] on input "checkbox" at bounding box center [324, 717] width 1 height 1
checkbox input "true"
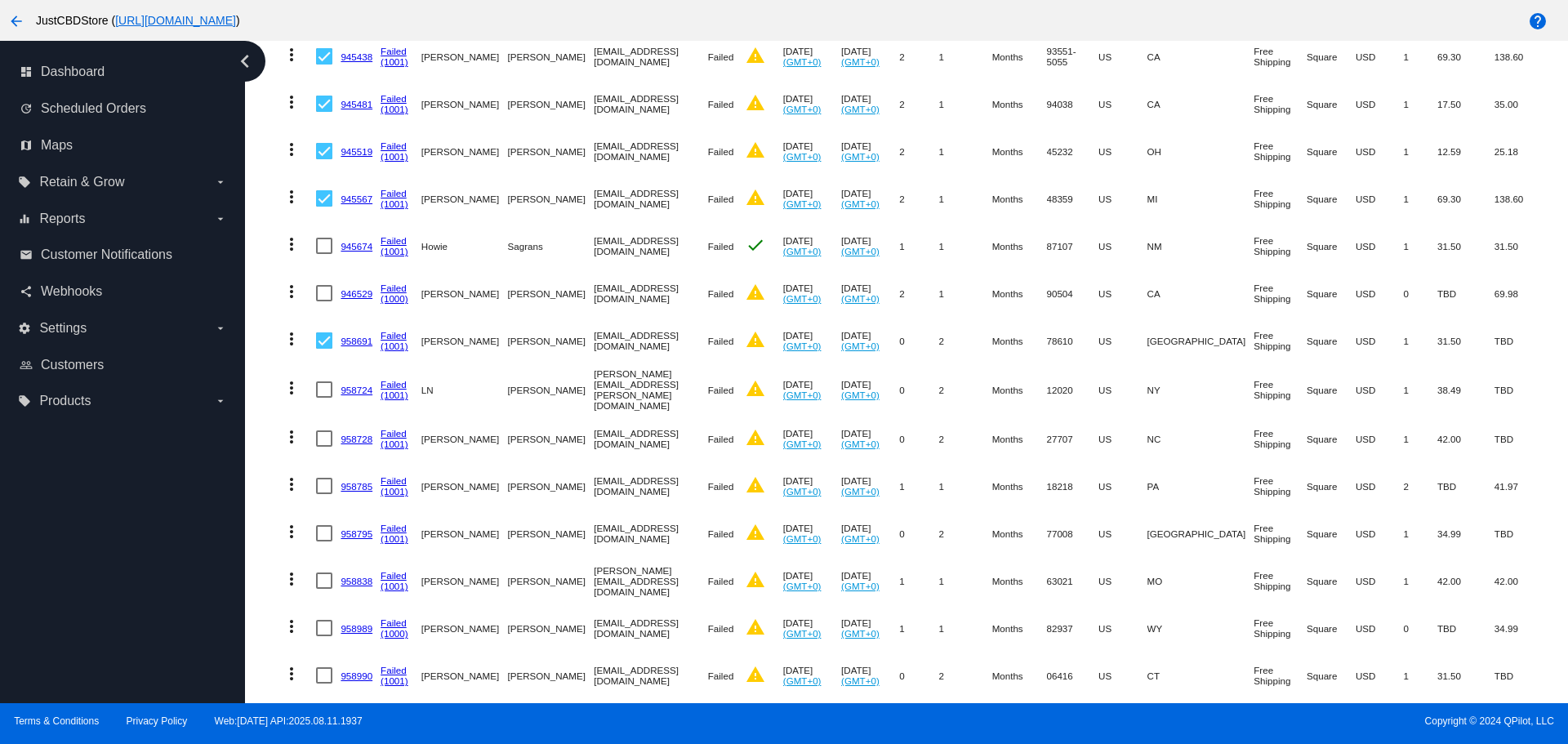
scroll to position [3758, 0]
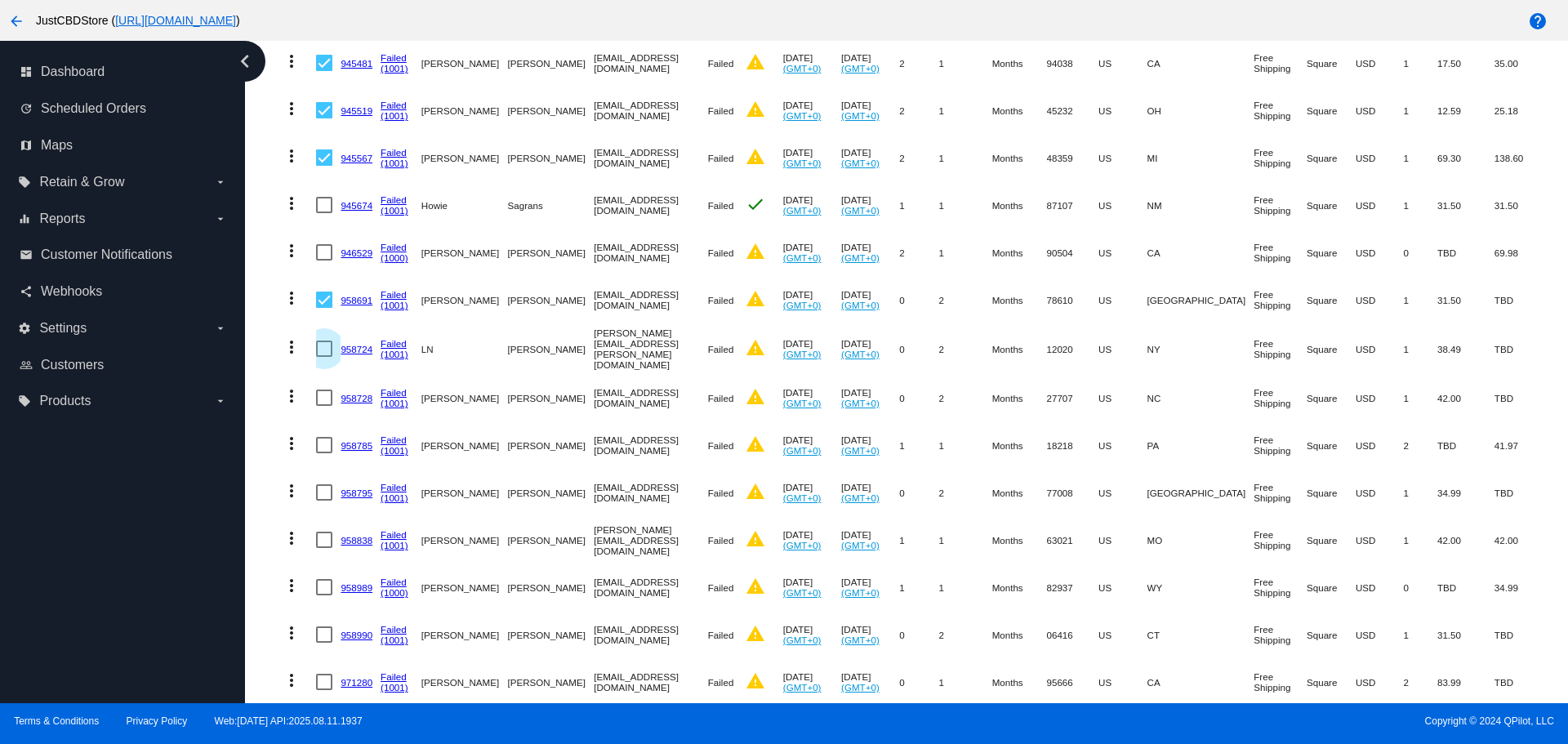
click at [325, 341] on div at bounding box center [324, 348] width 16 height 16
click at [324, 357] on input "checkbox" at bounding box center [324, 357] width 1 height 1
checkbox input "true"
click at [319, 390] on div at bounding box center [324, 397] width 16 height 16
click at [324, 406] on input "checkbox" at bounding box center [324, 406] width 1 height 1
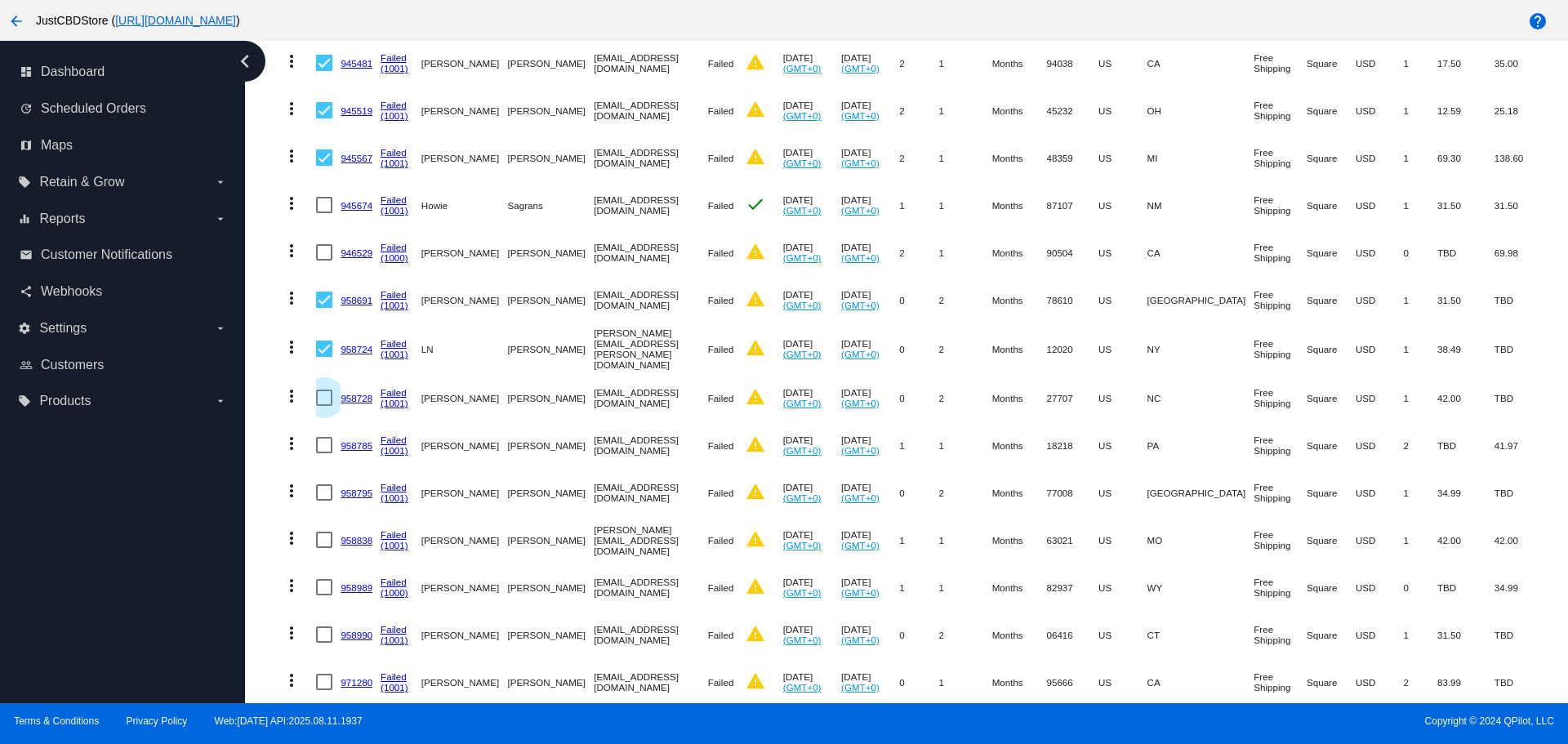
checkbox input "true"
drag, startPoint x: 319, startPoint y: 424, endPoint x: 309, endPoint y: 458, distance: 35.4
click at [319, 437] on div at bounding box center [324, 444] width 16 height 16
click at [324, 454] on input "checkbox" at bounding box center [324, 454] width 1 height 1
checkbox input "true"
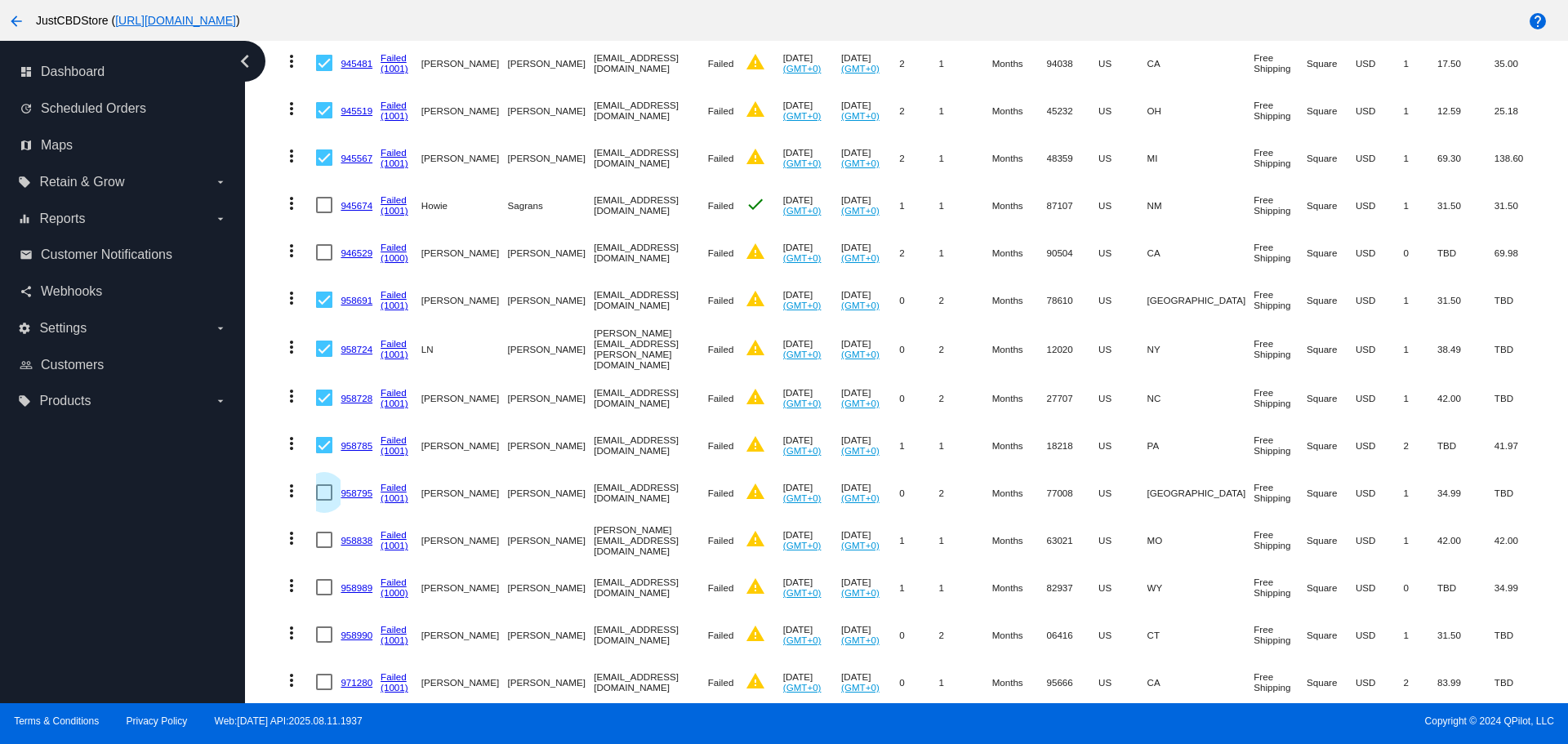
click at [320, 485] on div at bounding box center [324, 492] width 16 height 16
click at [324, 501] on input "checkbox" at bounding box center [324, 501] width 1 height 1
checkbox input "true"
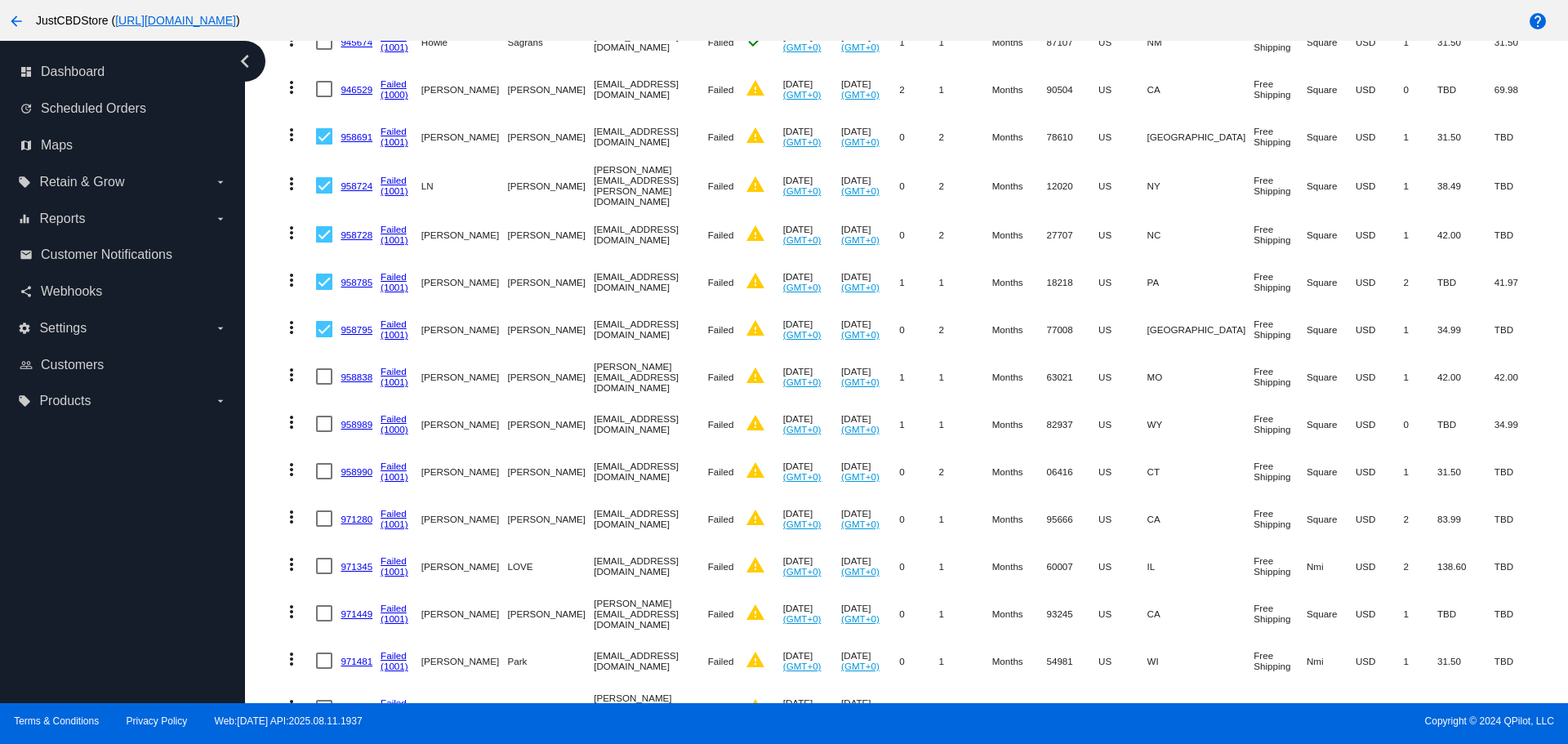
scroll to position [4003, 0]
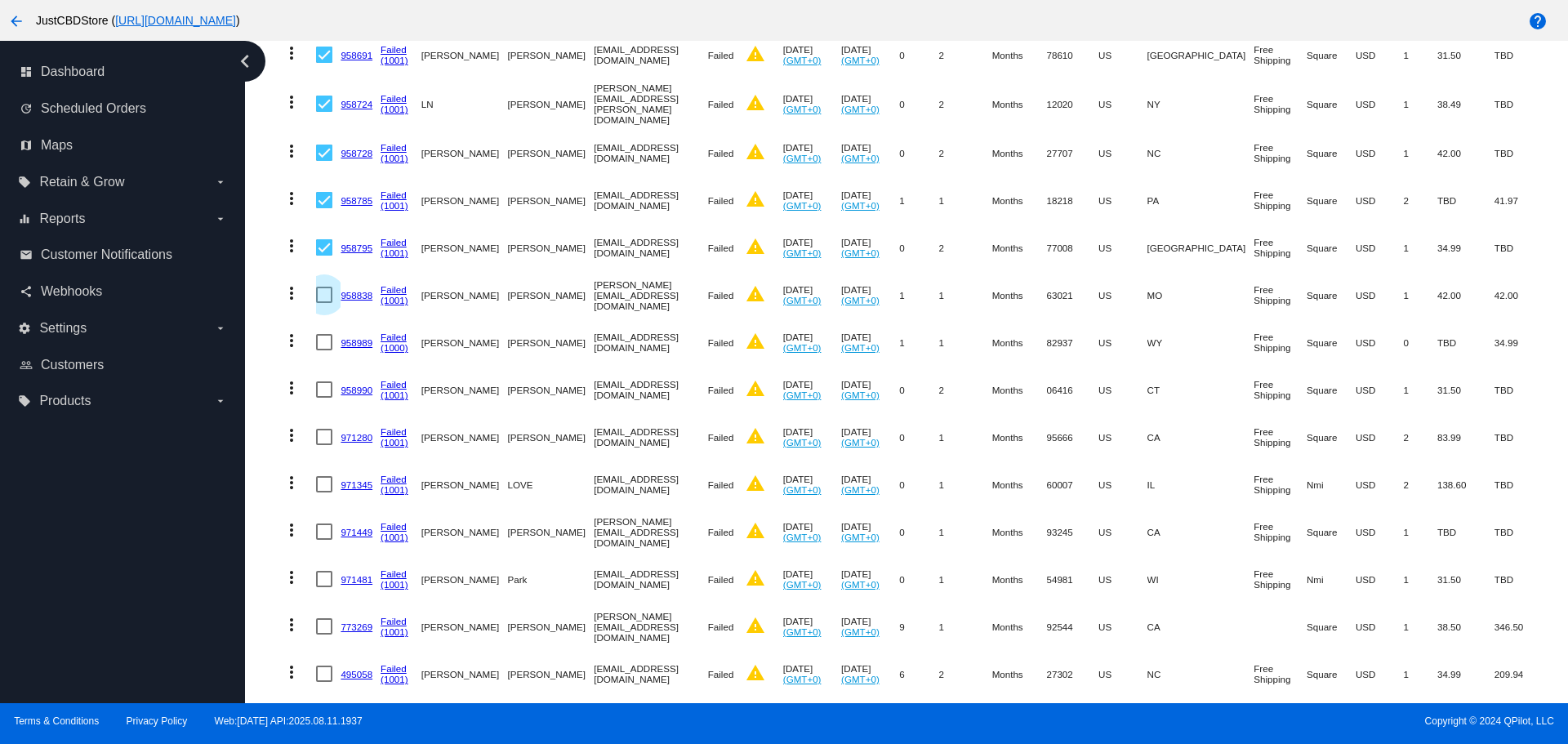
click at [320, 287] on div at bounding box center [324, 295] width 16 height 16
click at [324, 303] on input "checkbox" at bounding box center [324, 303] width 1 height 1
checkbox input "true"
click at [324, 382] on div at bounding box center [324, 390] width 16 height 16
click at [324, 398] on input "checkbox" at bounding box center [324, 398] width 1 height 1
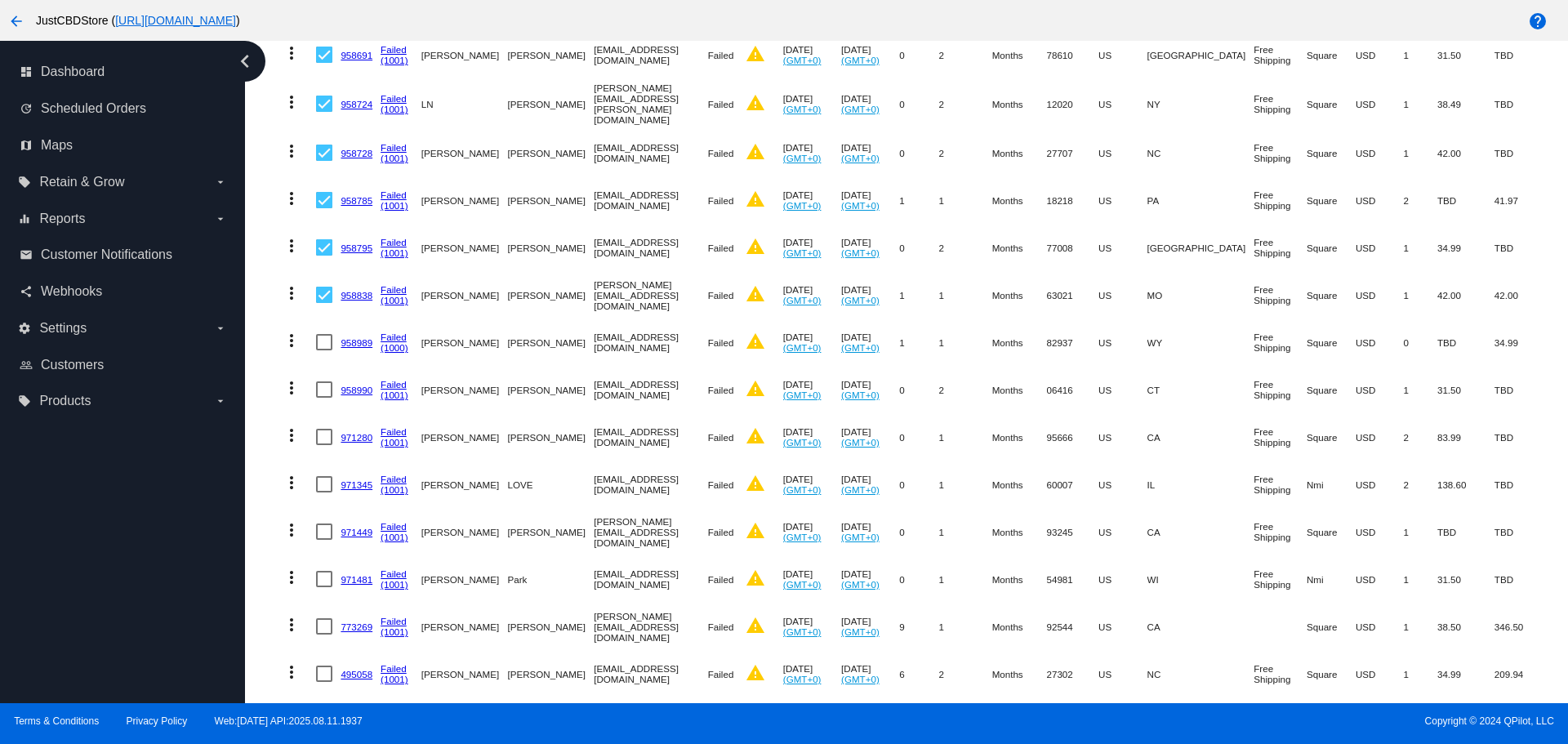
checkbox input "true"
click at [324, 429] on div at bounding box center [324, 437] width 16 height 16
click at [324, 445] on input "checkbox" at bounding box center [324, 445] width 1 height 1
checkbox input "true"
click at [324, 476] on div at bounding box center [324, 484] width 16 height 16
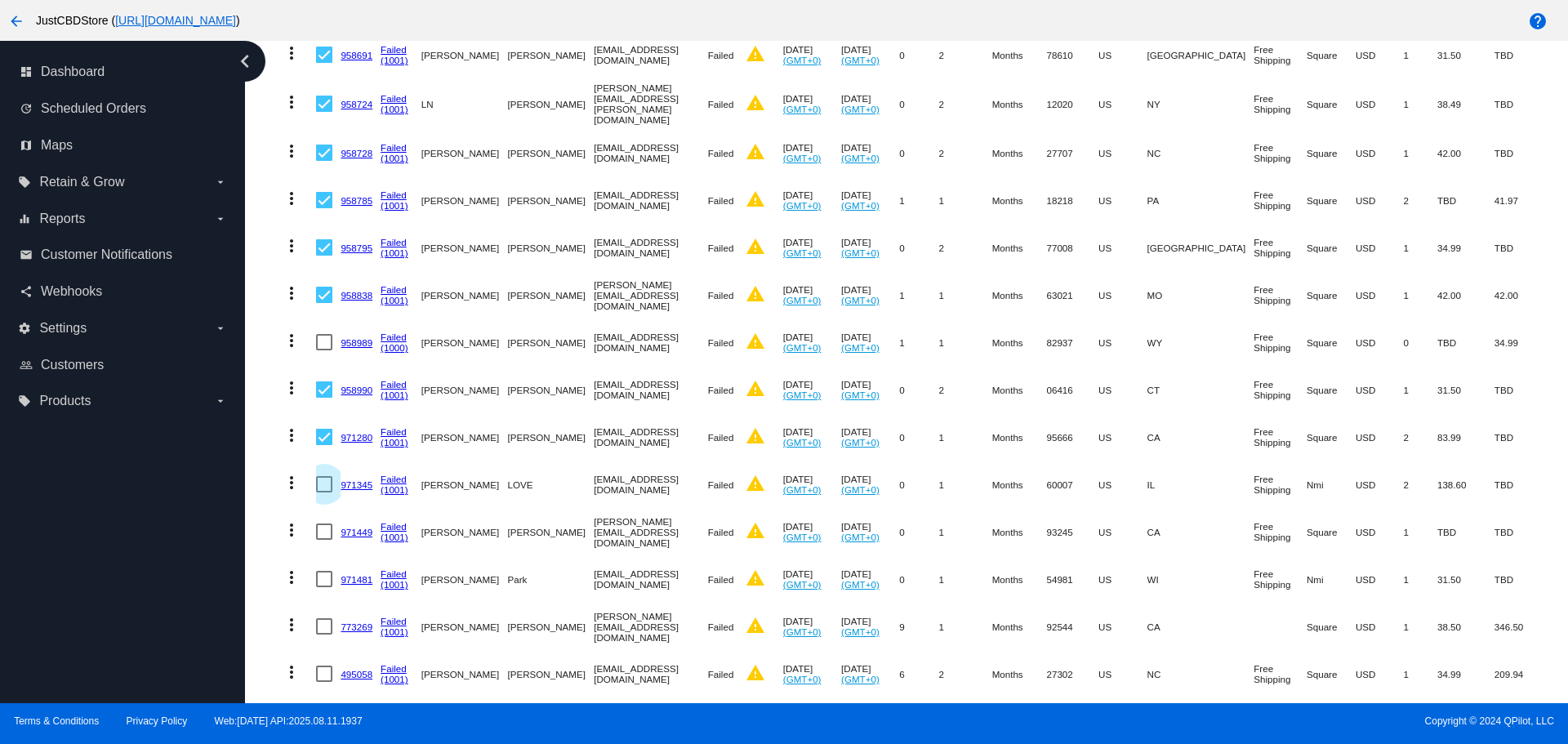
click at [324, 492] on input "checkbox" at bounding box center [324, 492] width 1 height 1
checkbox input "true"
click at [322, 524] on div at bounding box center [324, 532] width 16 height 16
click at [324, 540] on input "checkbox" at bounding box center [324, 540] width 1 height 1
checkbox input "true"
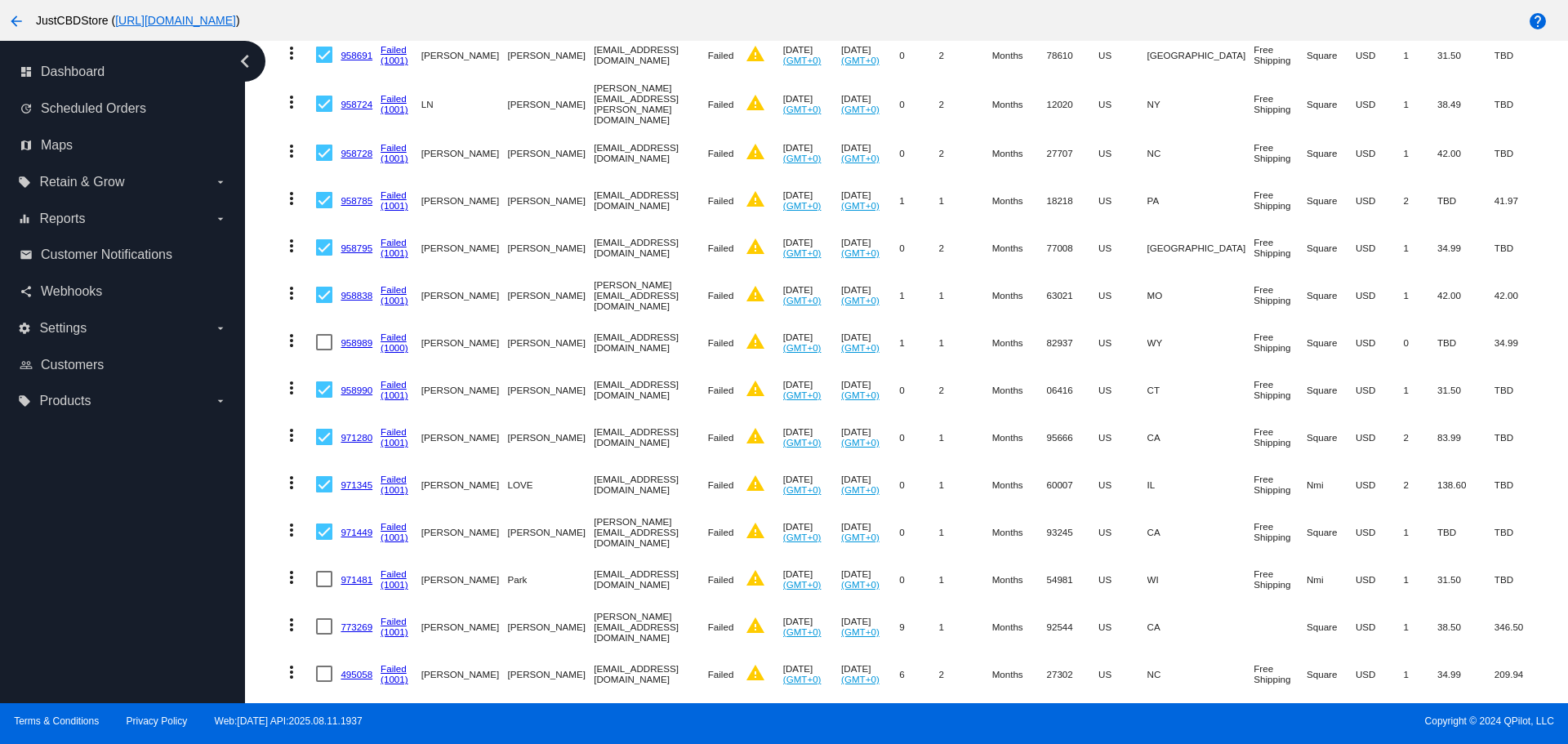
click at [329, 571] on div at bounding box center [324, 579] width 16 height 16
click at [324, 587] on input "checkbox" at bounding box center [324, 587] width 1 height 1
checkbox input "true"
click at [325, 618] on div at bounding box center [324, 626] width 16 height 16
click at [324, 634] on input "checkbox" at bounding box center [324, 634] width 1 height 1
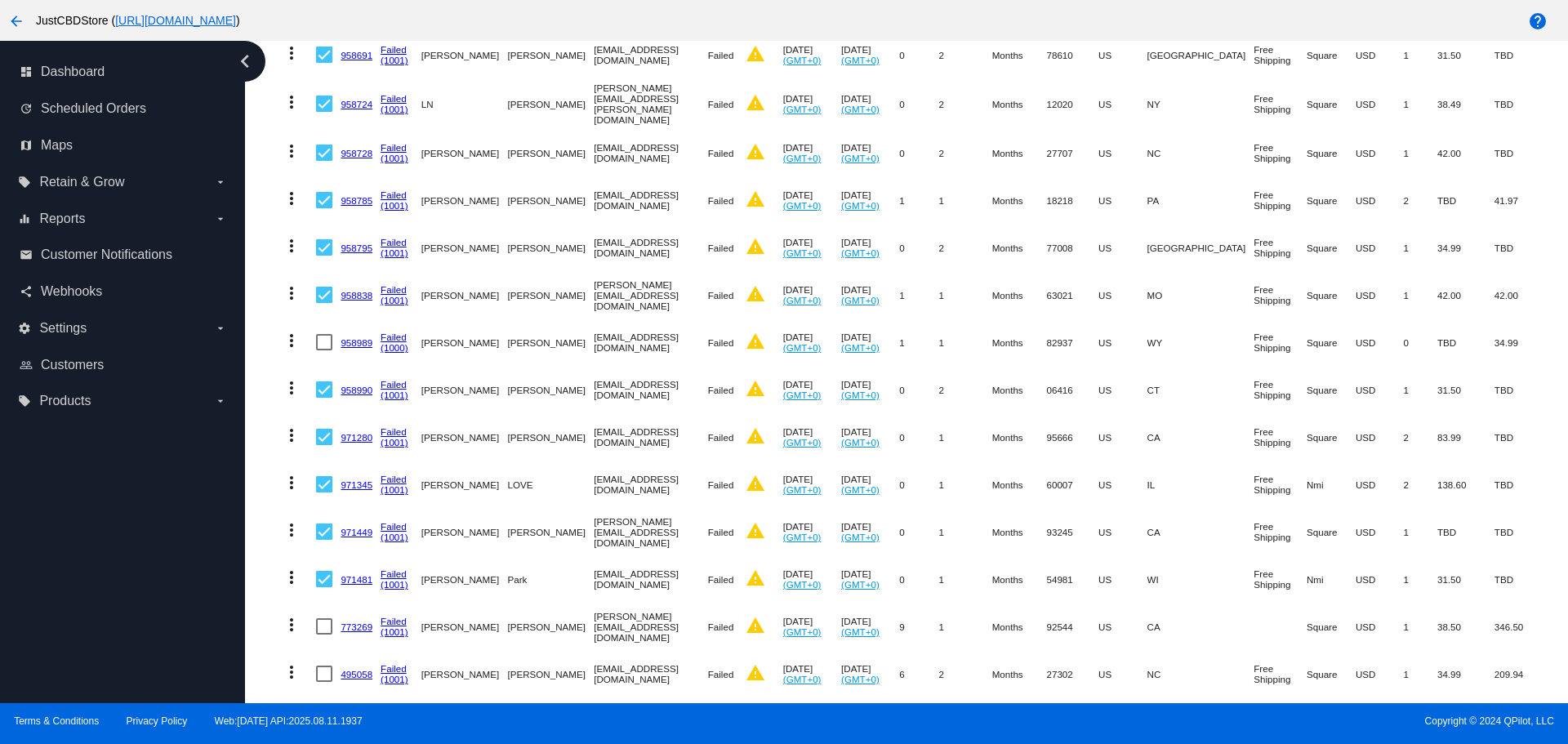
checkbox input "true"
click at [324, 666] on div at bounding box center [324, 674] width 16 height 16
click at [324, 682] on input "checkbox" at bounding box center [324, 682] width 1 height 1
checkbox input "true"
click at [324, 713] on div at bounding box center [324, 721] width 16 height 16
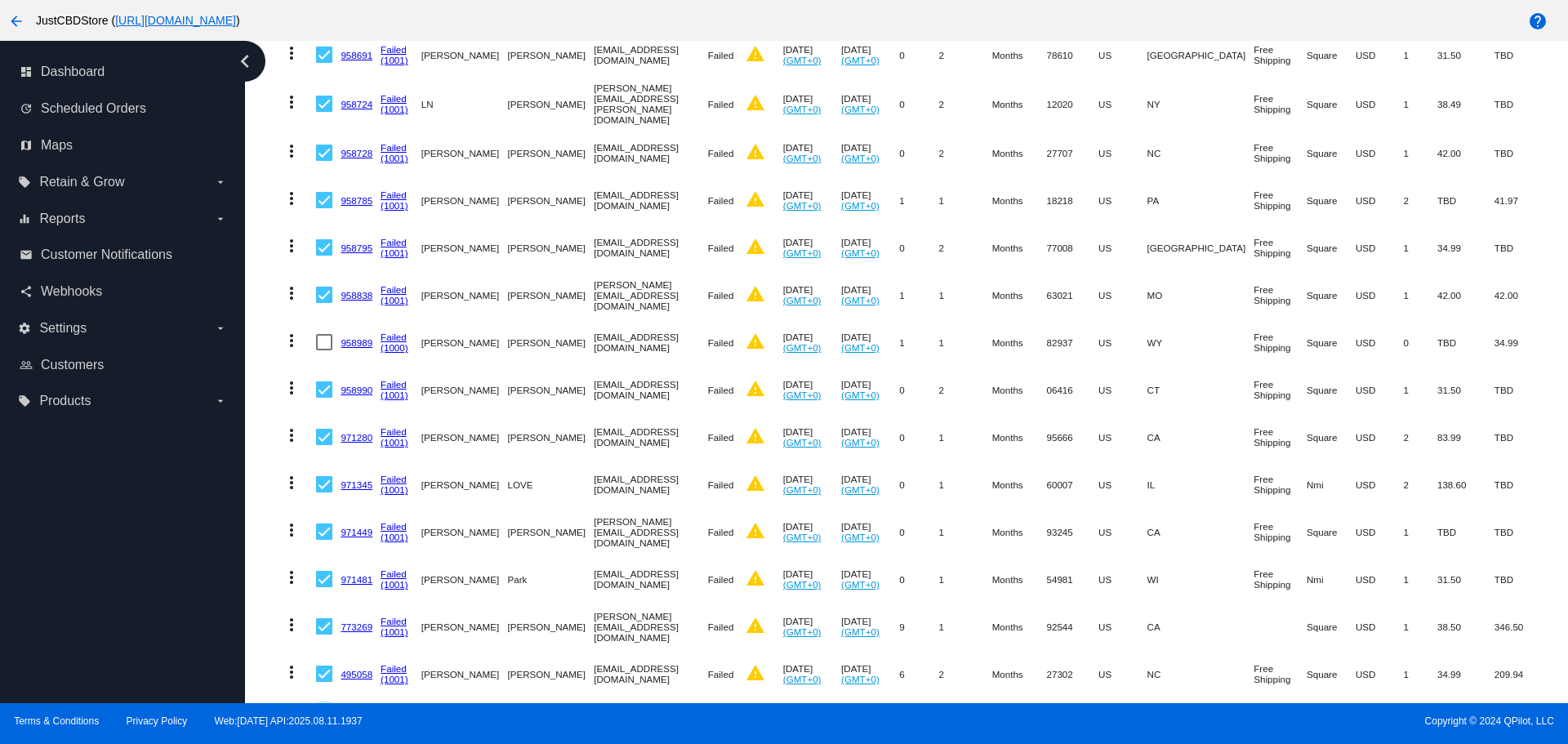
click at [324, 729] on input "checkbox" at bounding box center [324, 729] width 1 height 1
checkbox input "true"
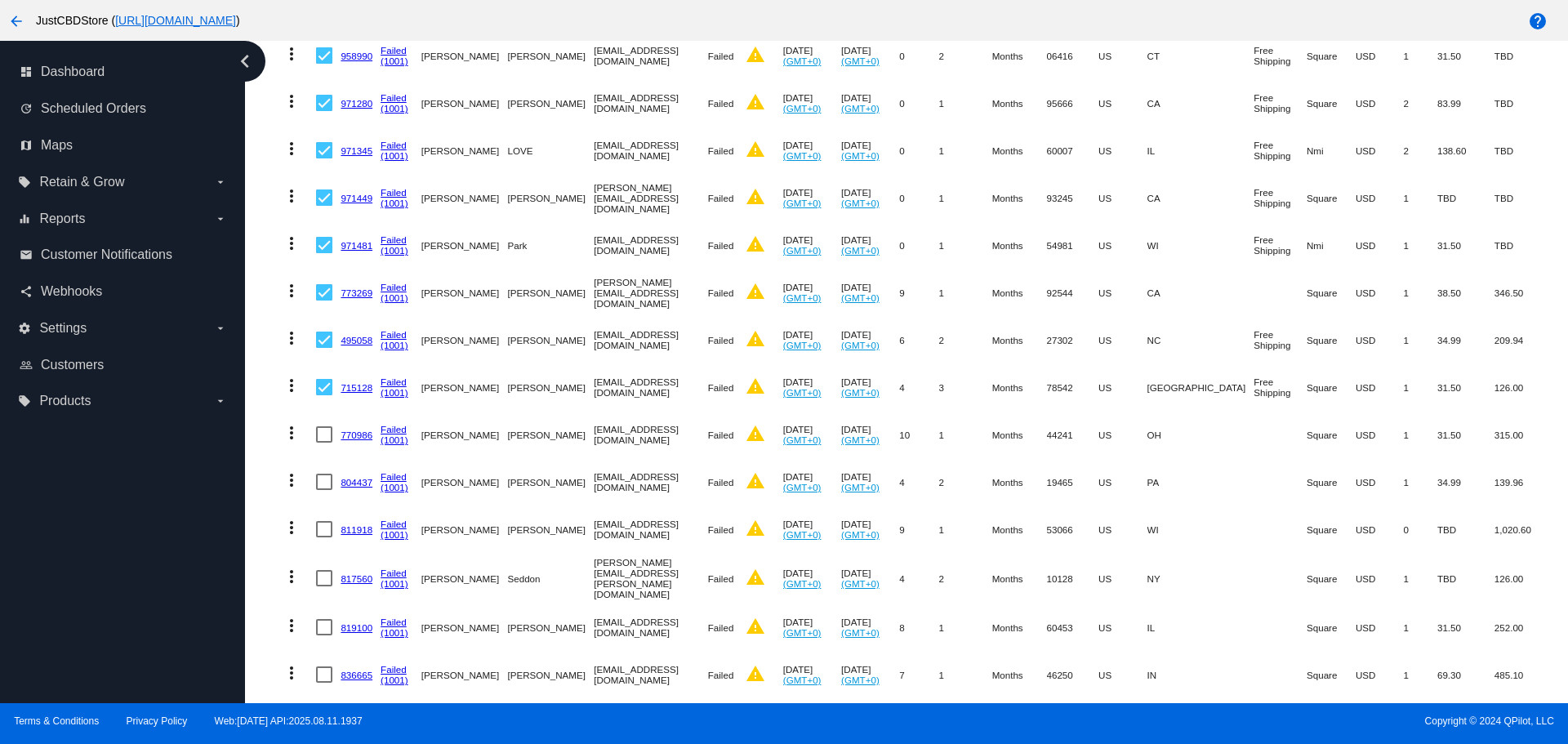
scroll to position [4410, 0]
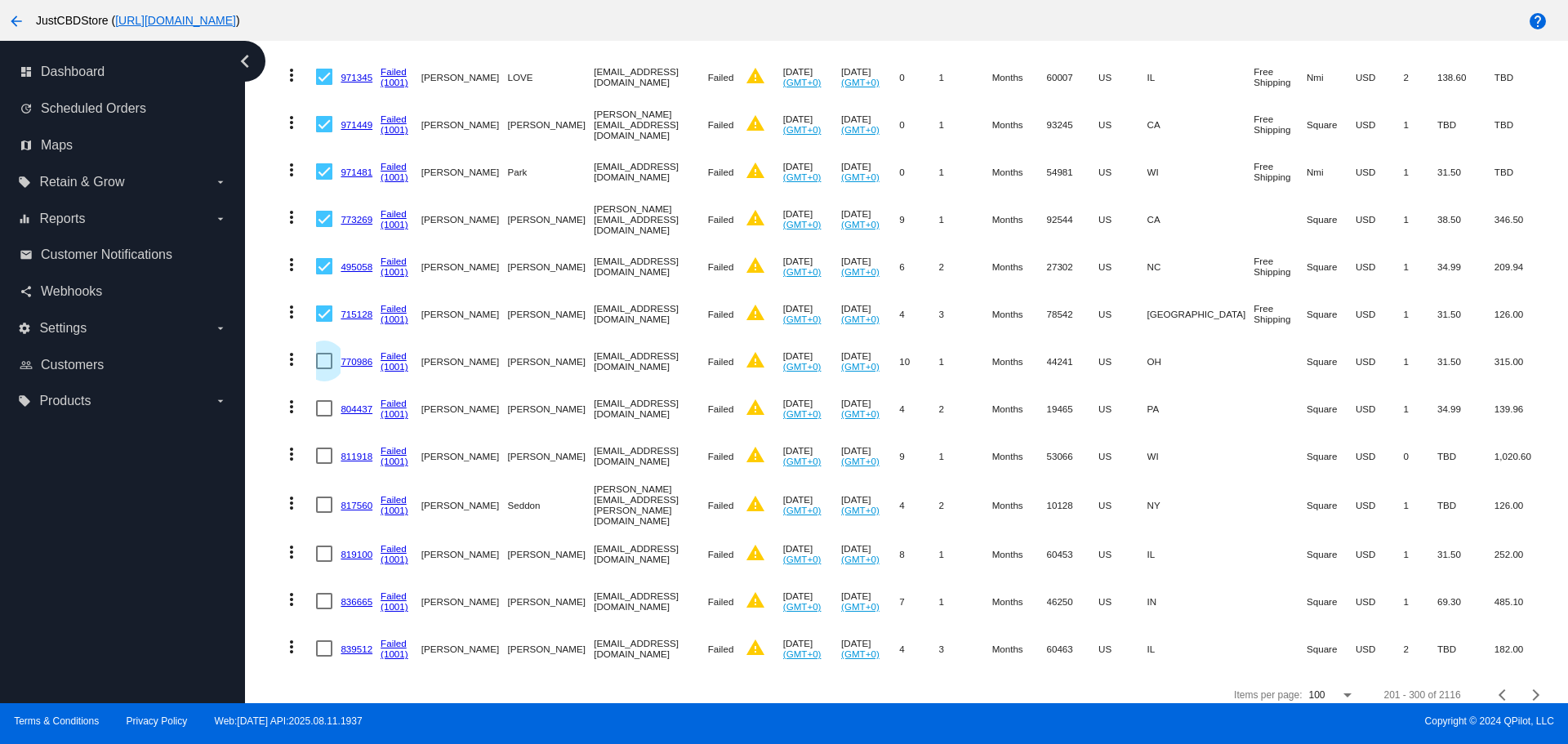
click at [324, 353] on div at bounding box center [324, 360] width 16 height 16
click at [324, 369] on input "checkbox" at bounding box center [324, 369] width 1 height 1
checkbox input "true"
click at [327, 401] on div at bounding box center [324, 408] width 16 height 16
click at [324, 417] on input "checkbox" at bounding box center [324, 417] width 1 height 1
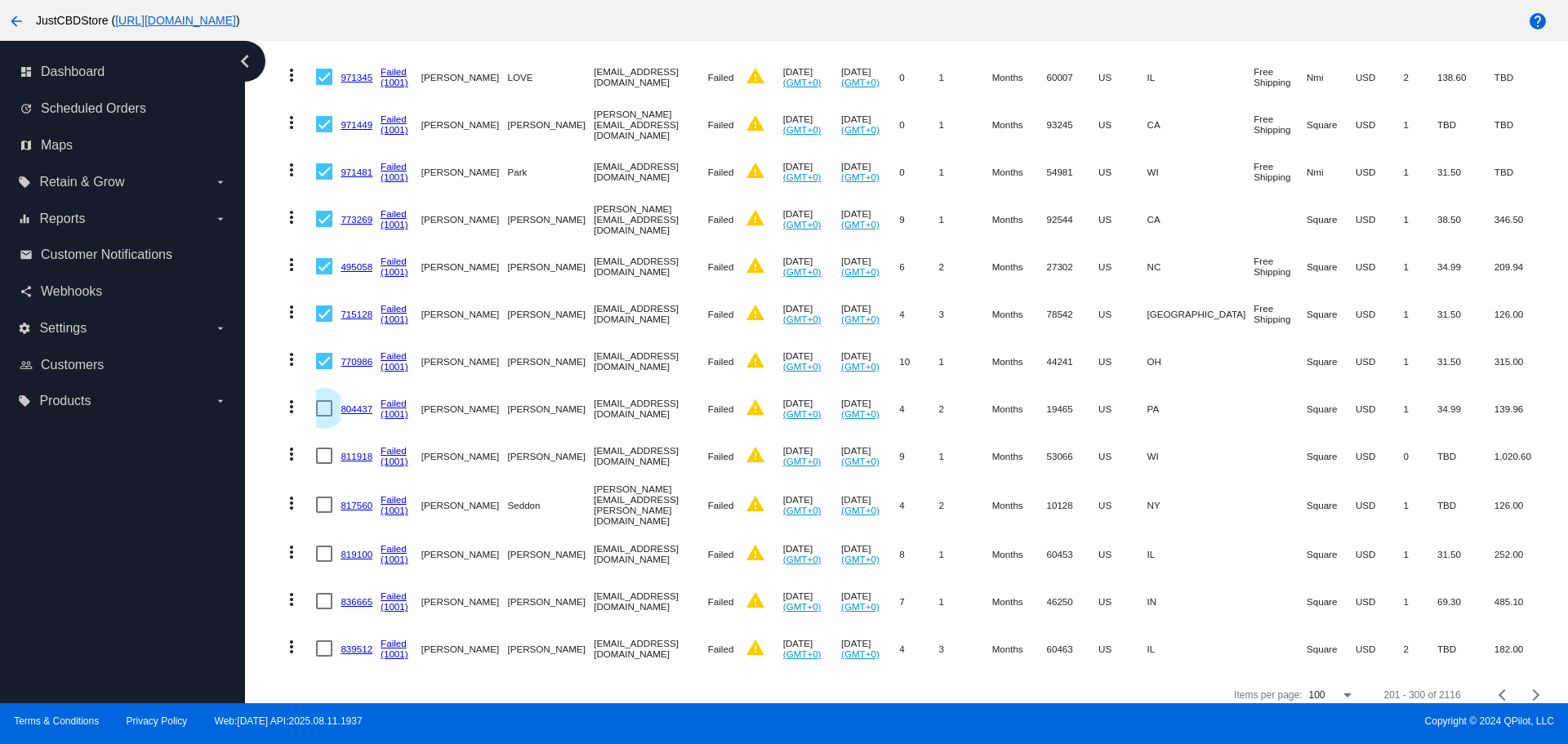
checkbox input "true"
click at [326, 448] on div at bounding box center [324, 455] width 16 height 16
click at [324, 464] on input "checkbox" at bounding box center [324, 464] width 1 height 1
checkbox input "true"
click at [326, 497] on div at bounding box center [324, 504] width 16 height 16
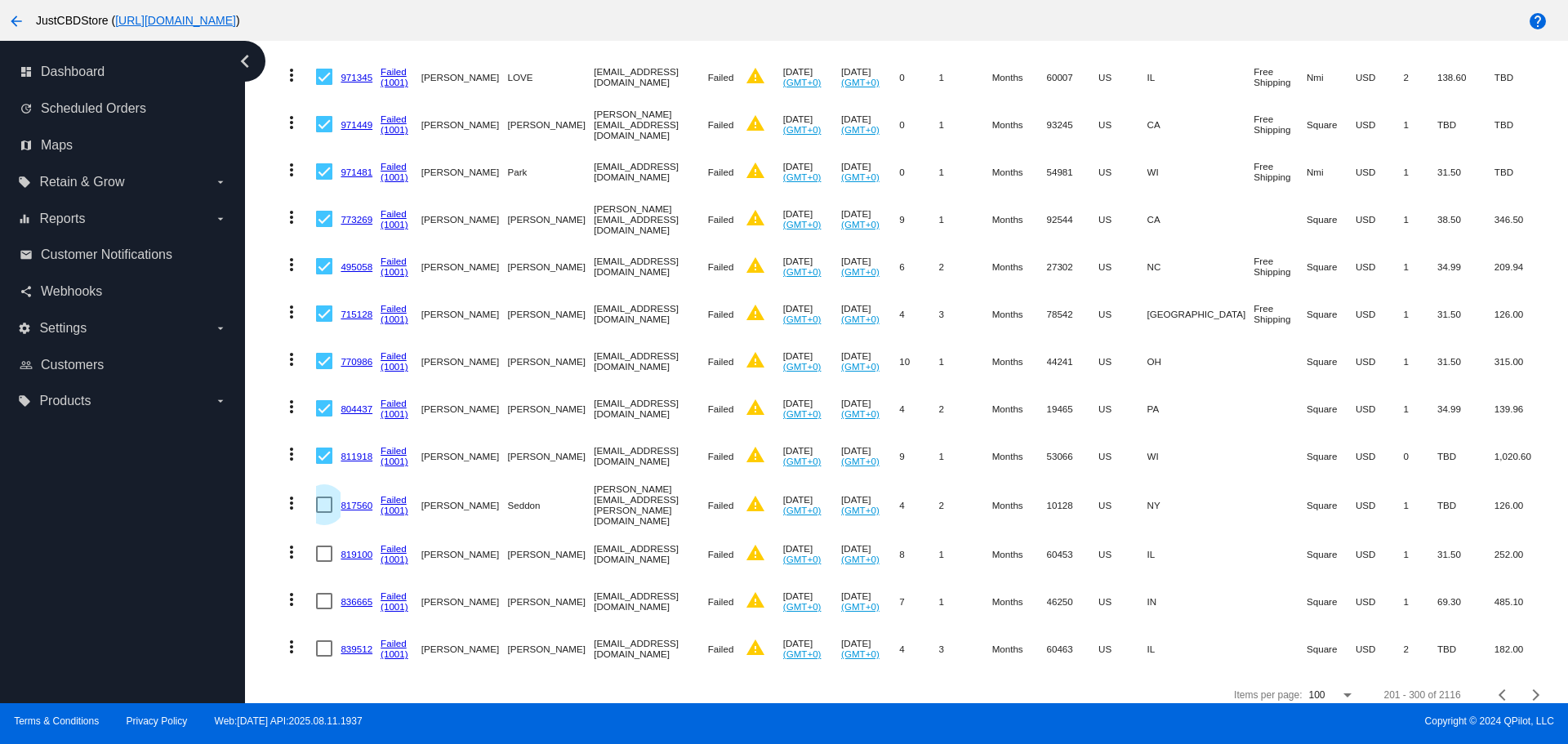
click at [324, 513] on input "checkbox" at bounding box center [324, 513] width 1 height 1
checkbox input "true"
click at [324, 545] on div at bounding box center [324, 553] width 16 height 16
click at [324, 562] on input "checkbox" at bounding box center [324, 562] width 1 height 1
checkbox input "true"
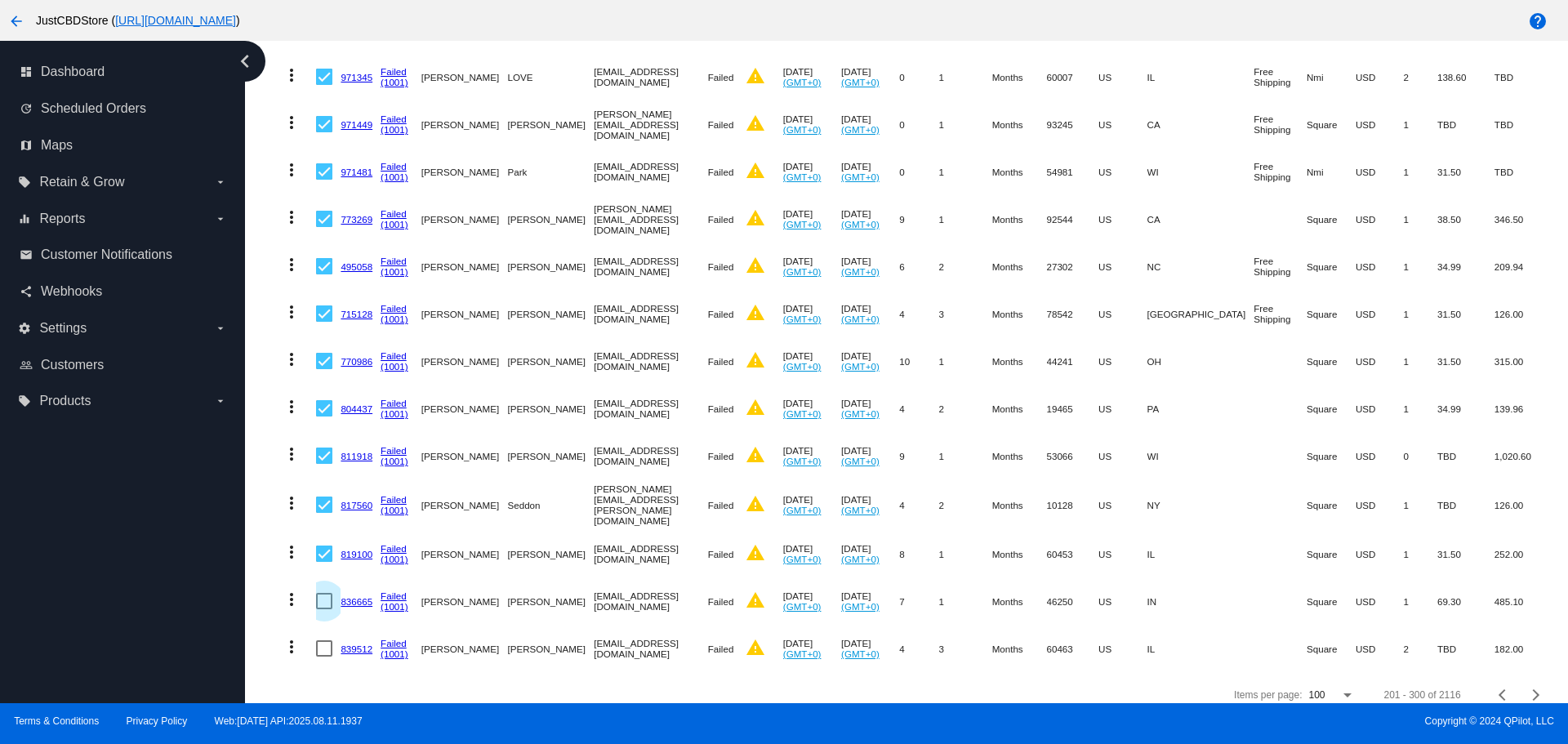
click at [325, 593] on div at bounding box center [324, 601] width 16 height 16
click at [324, 610] on input "checkbox" at bounding box center [324, 610] width 1 height 1
checkbox input "true"
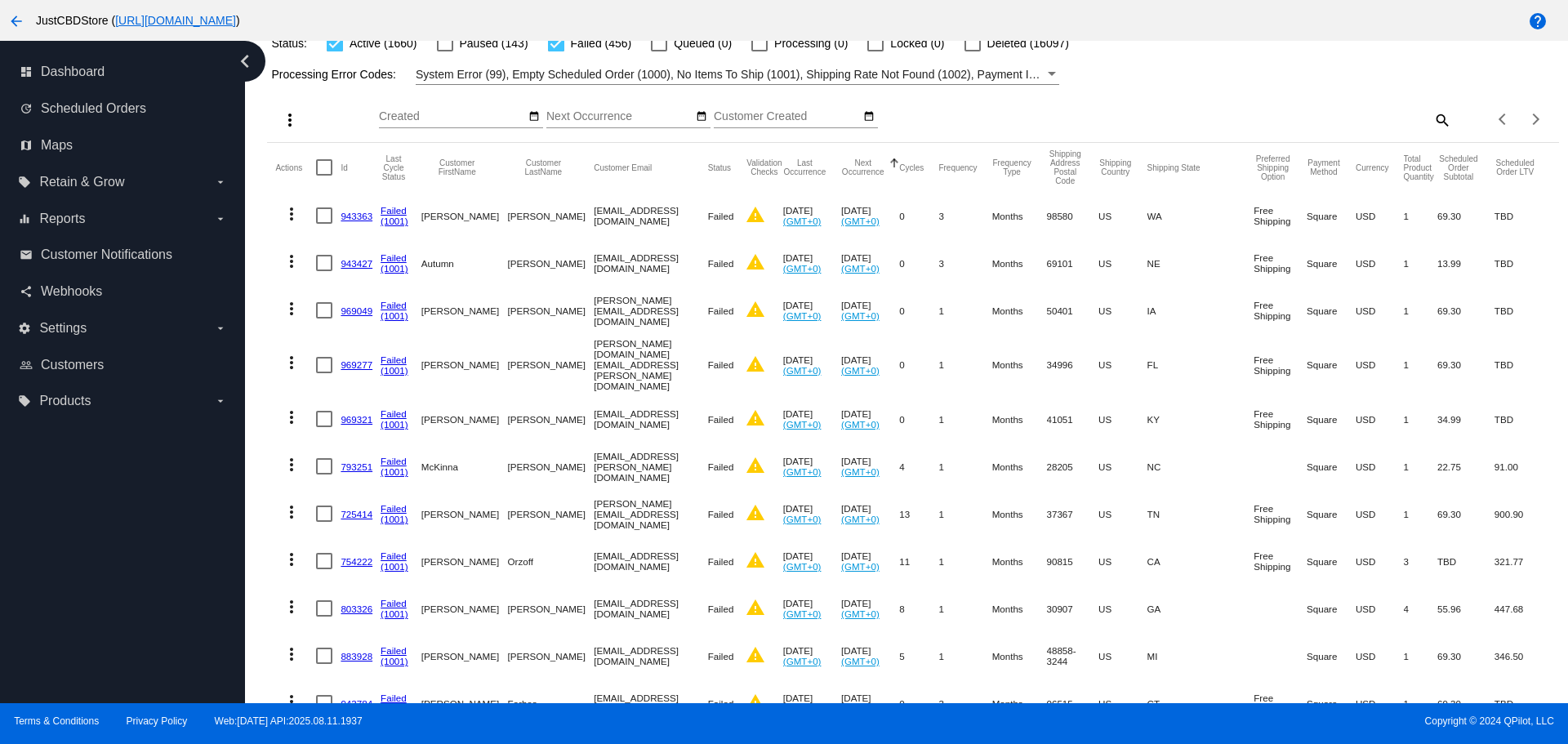
scroll to position [0, 0]
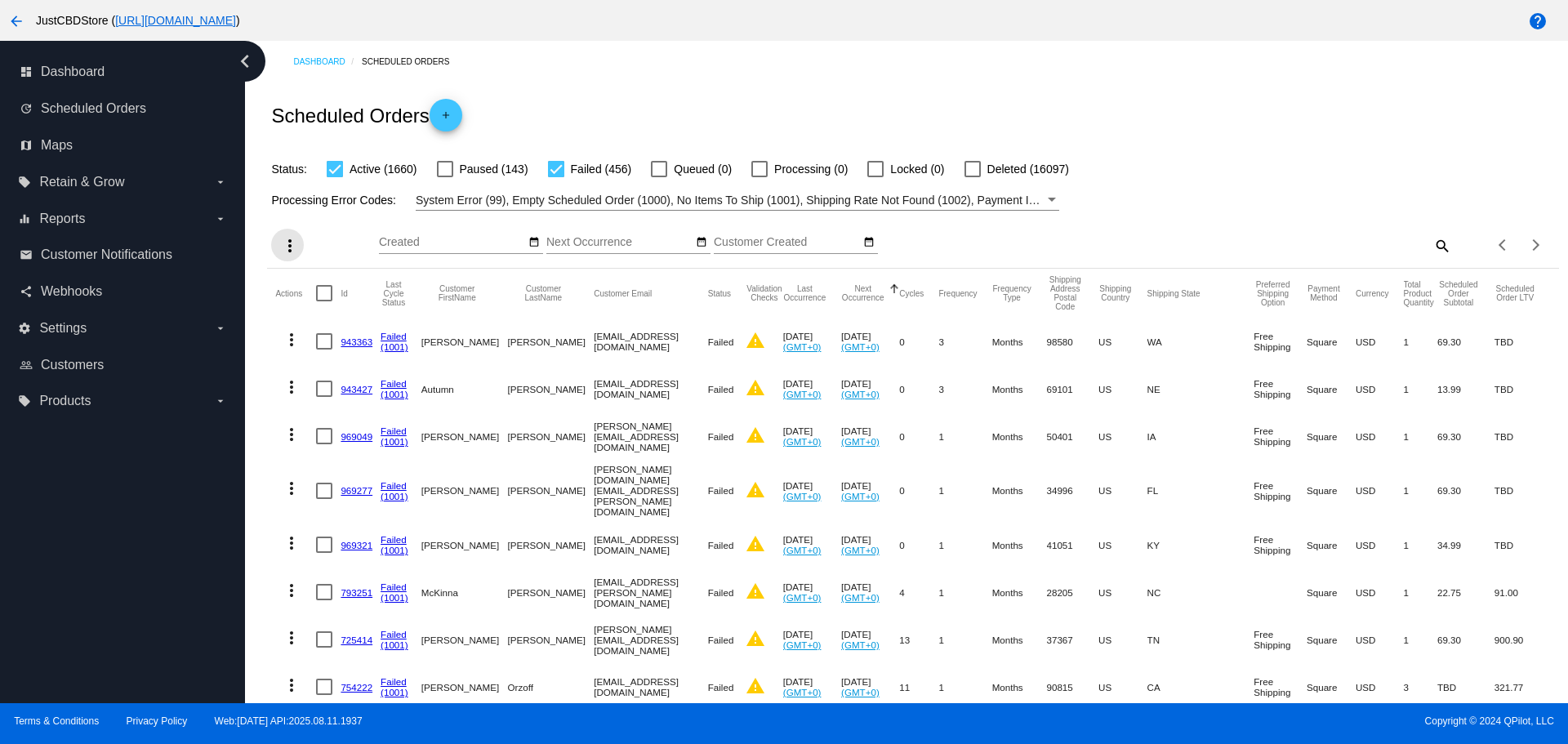
click at [291, 240] on mat-icon "more_vert" at bounding box center [289, 246] width 20 height 20
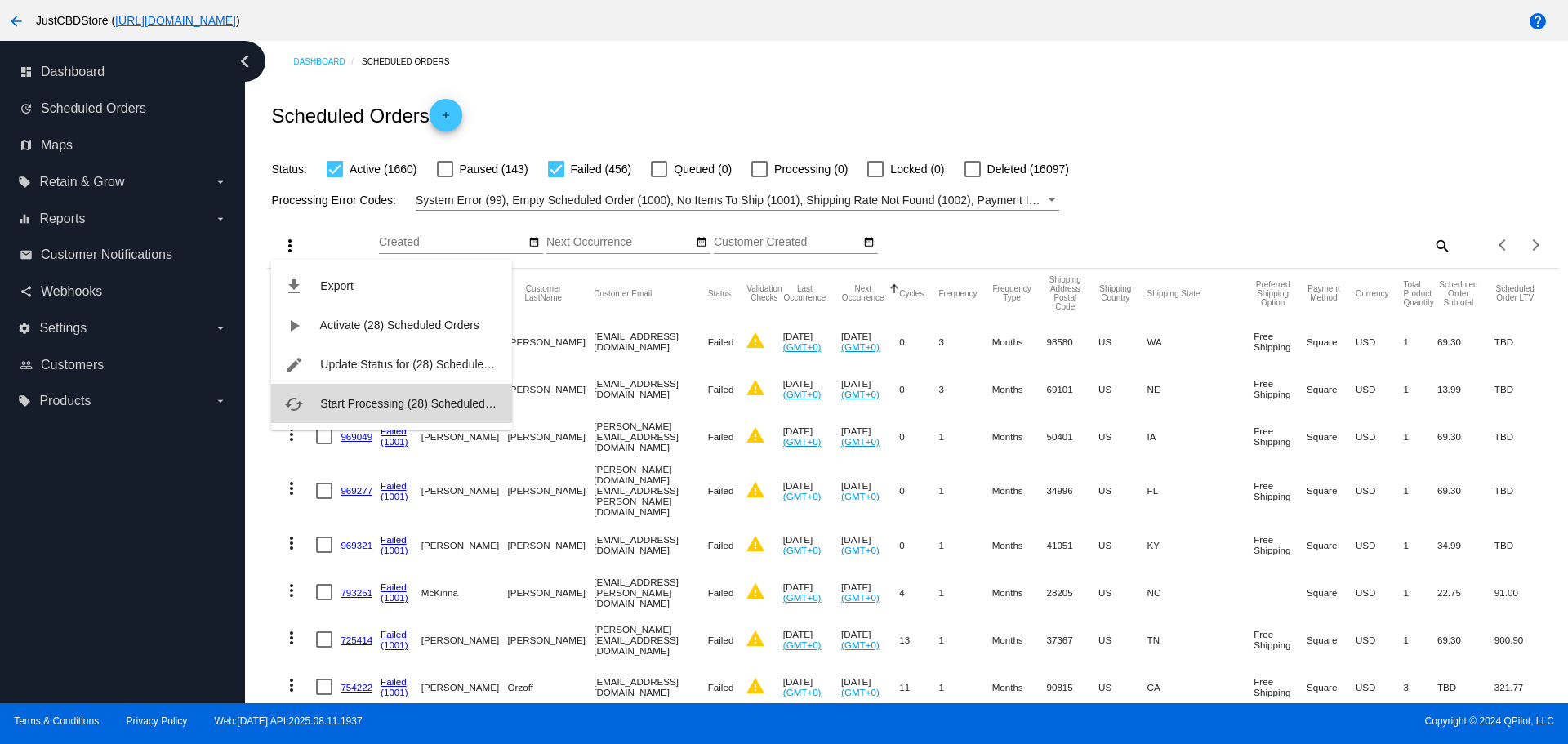
click at [345, 407] on span "Start Processing (28) Scheduled Orders" at bounding box center [421, 403] width 203 height 13
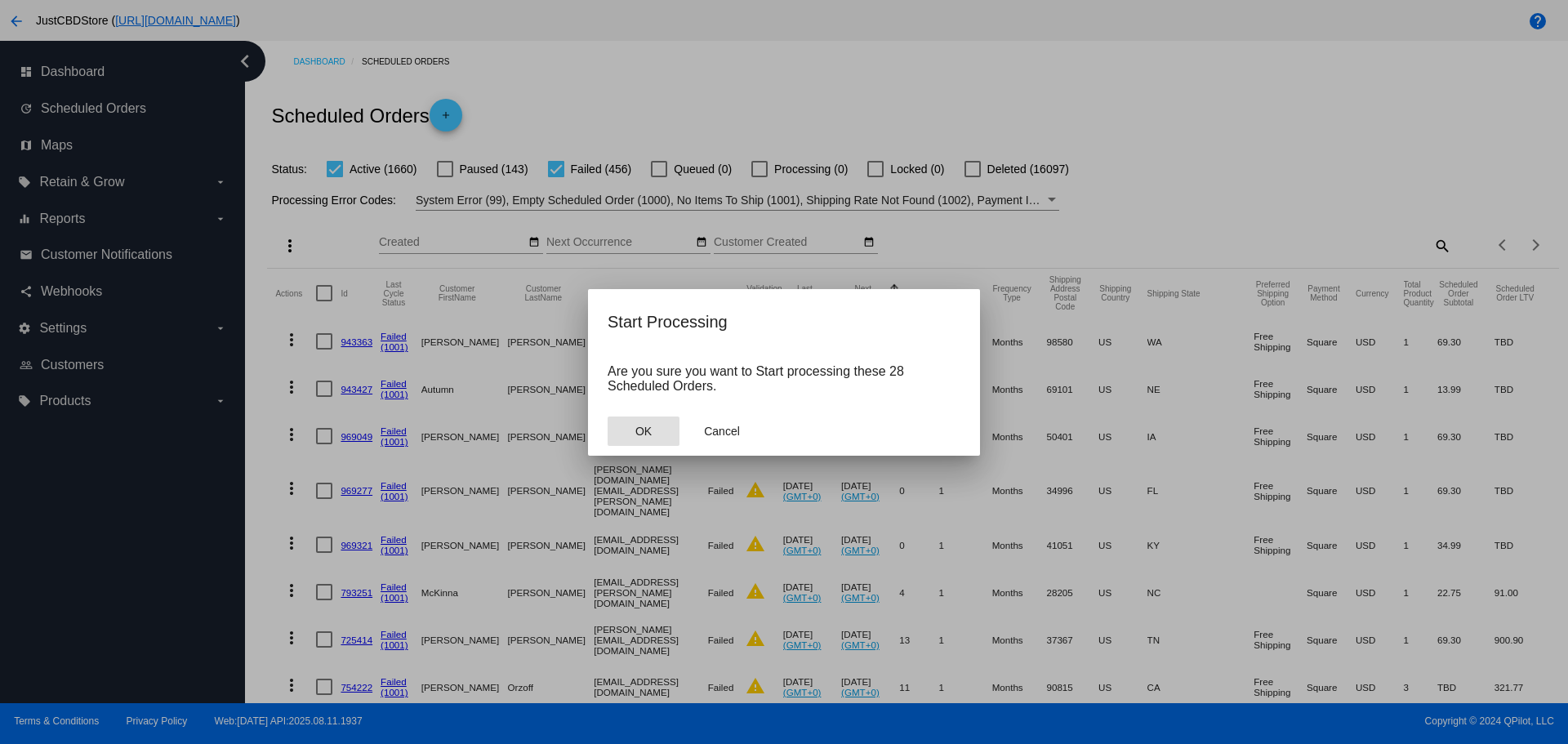
click at [648, 427] on span "OK" at bounding box center [643, 431] width 16 height 13
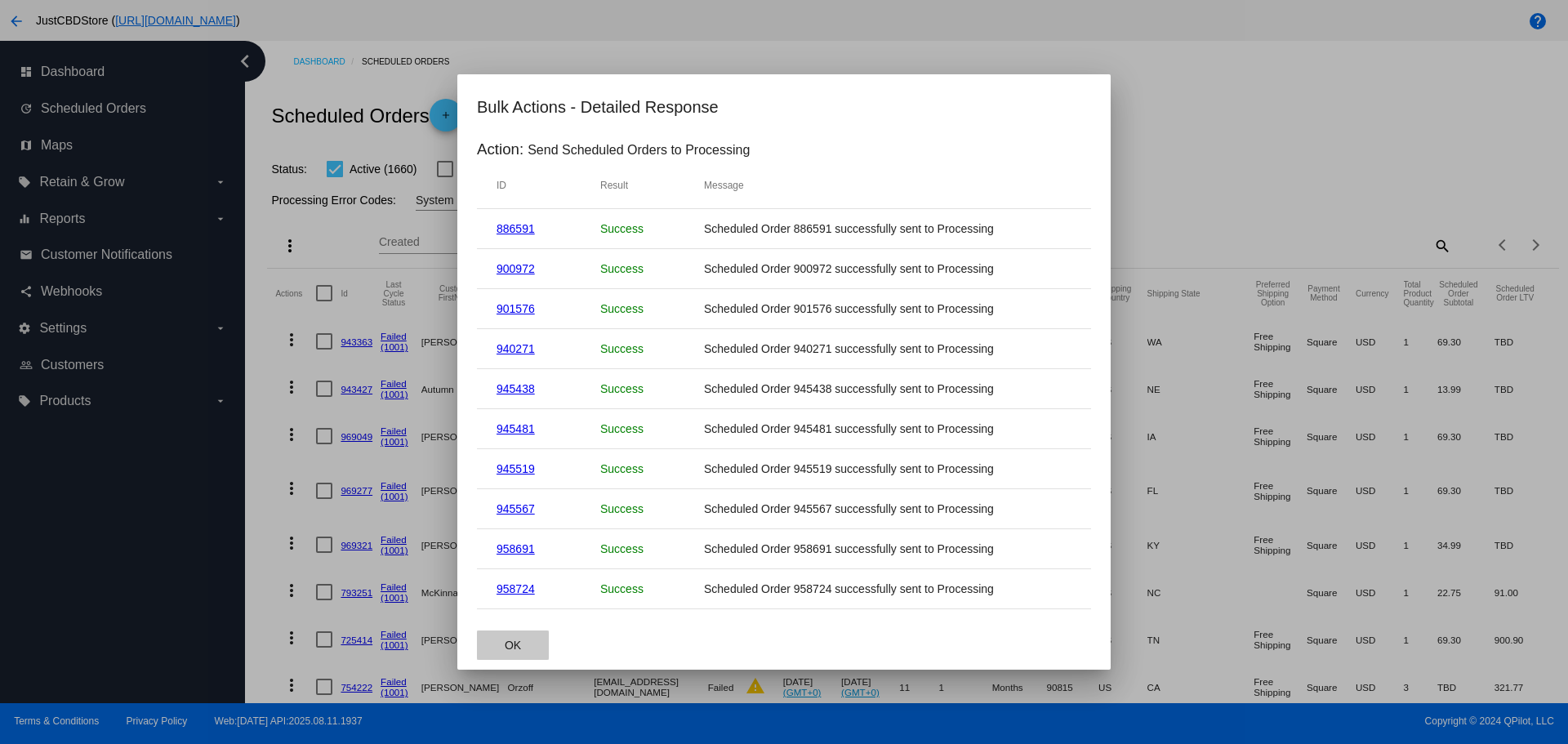
click at [508, 649] on span "OK" at bounding box center [513, 645] width 16 height 13
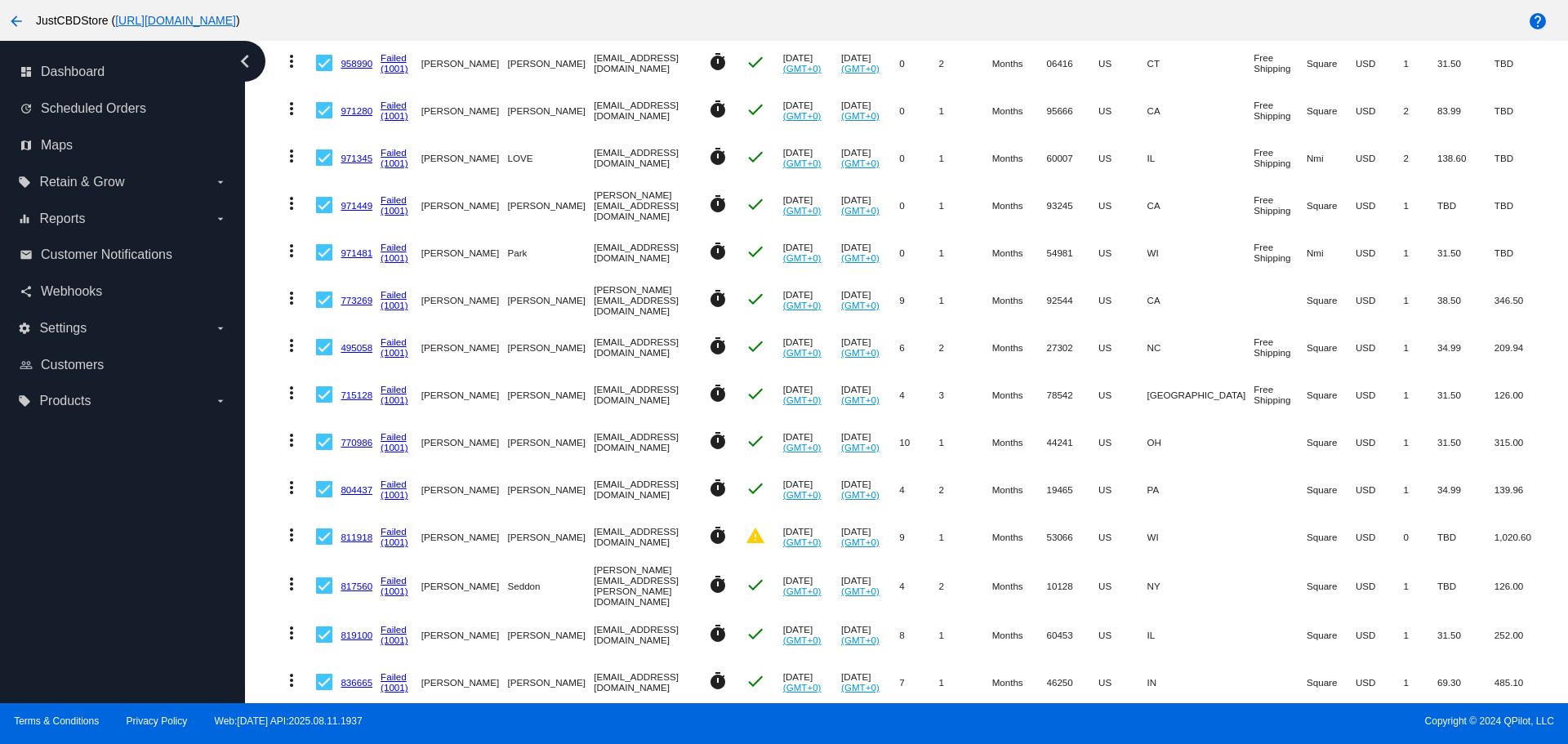
scroll to position [4410, 0]
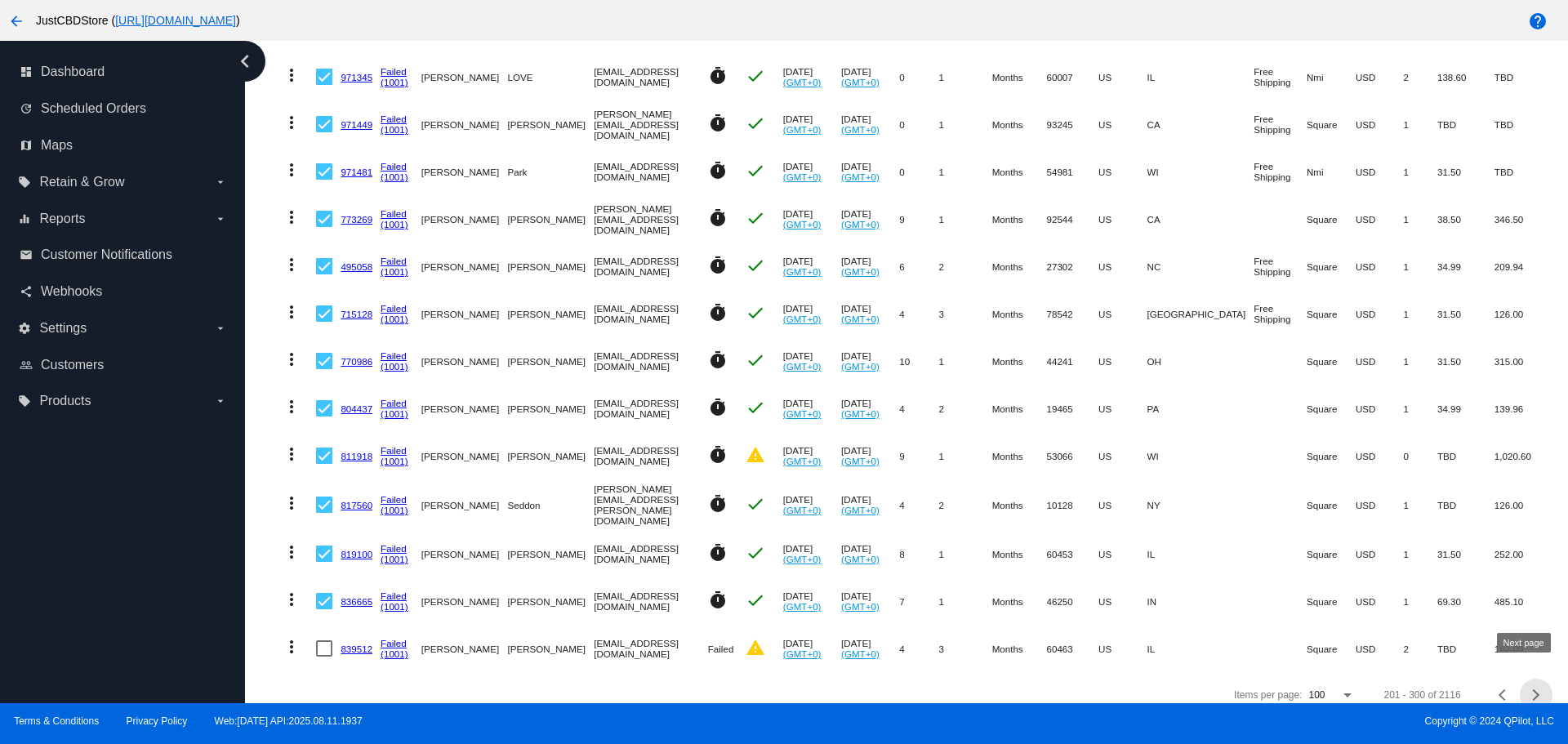
click at [1529, 691] on span "Next page" at bounding box center [1536, 695] width 33 height 9
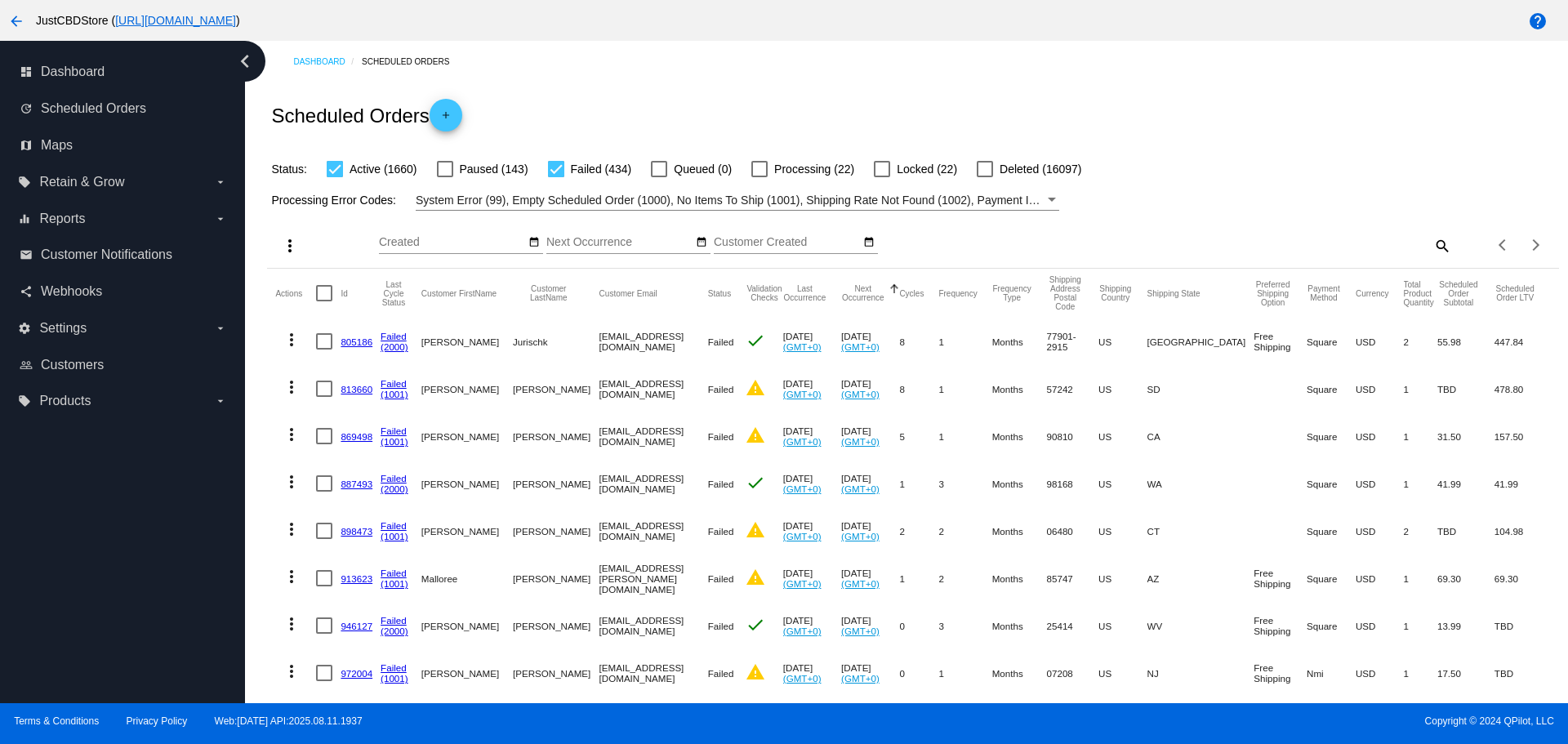
scroll to position [81, 0]
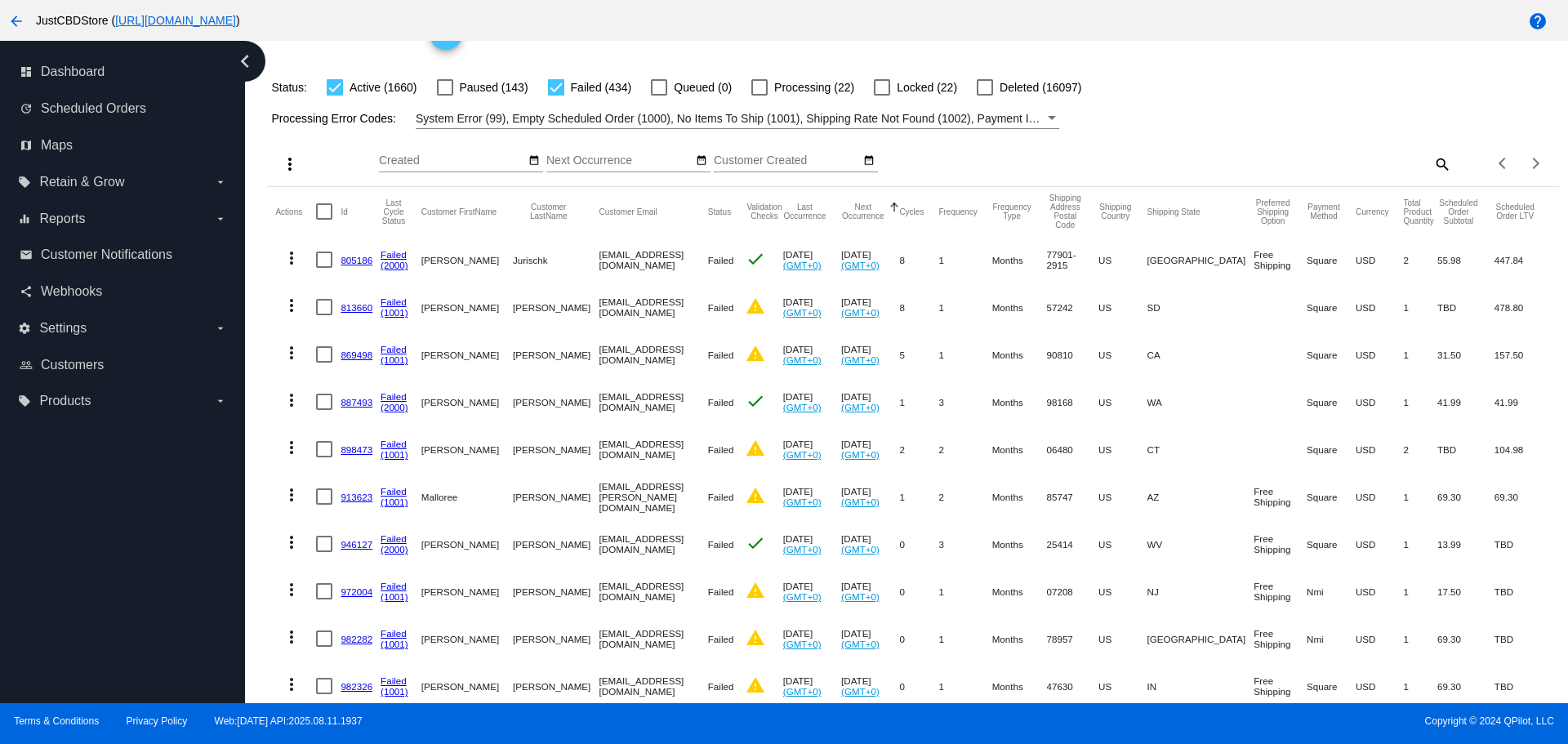
click at [1432, 162] on mat-icon "search" at bounding box center [1441, 164] width 20 height 26
click at [1131, 158] on input "Search" at bounding box center [1291, 160] width 322 height 13
paste input "cingram1010@yahoo.com"
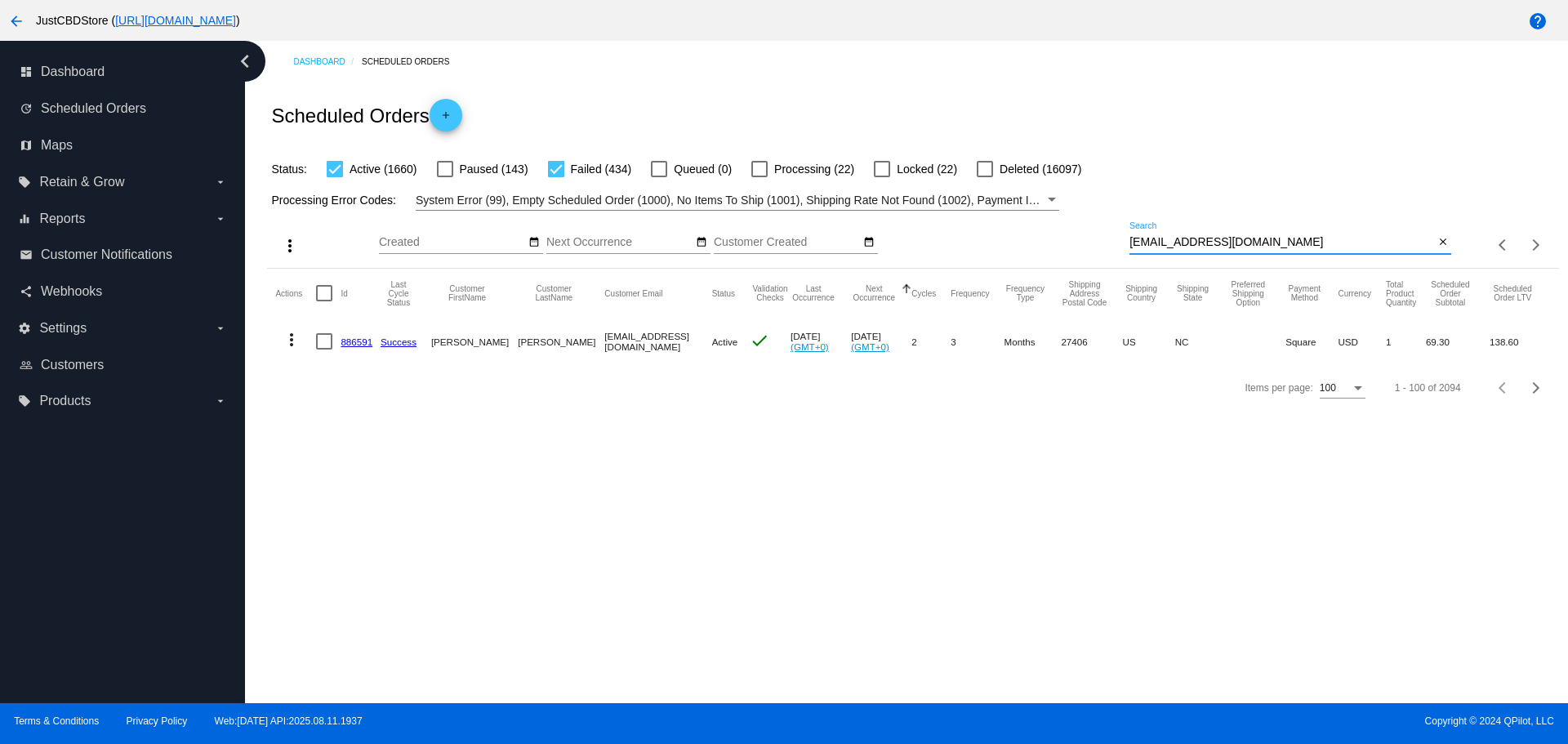
scroll to position [0, 0]
drag, startPoint x: 1266, startPoint y: 241, endPoint x: 1067, endPoint y: 258, distance: 199.7
click at [1067, 258] on div "more_vert Aug Jan Feb Mar [DATE]" at bounding box center [912, 240] width 1291 height 58
paste input "louannestaple@gmail"
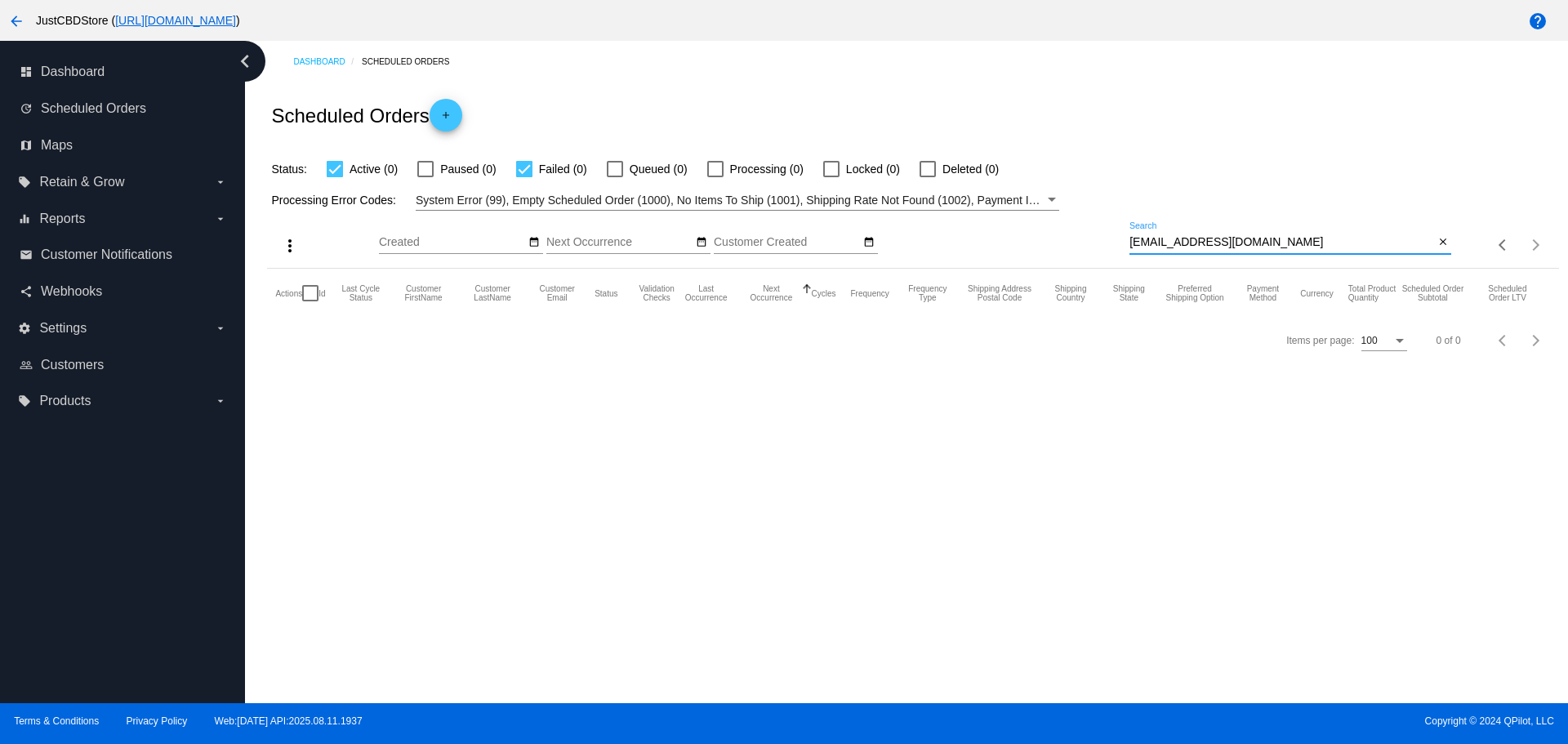
click at [1131, 241] on input "louannestaple@gmail.com" at bounding box center [1282, 242] width 305 height 13
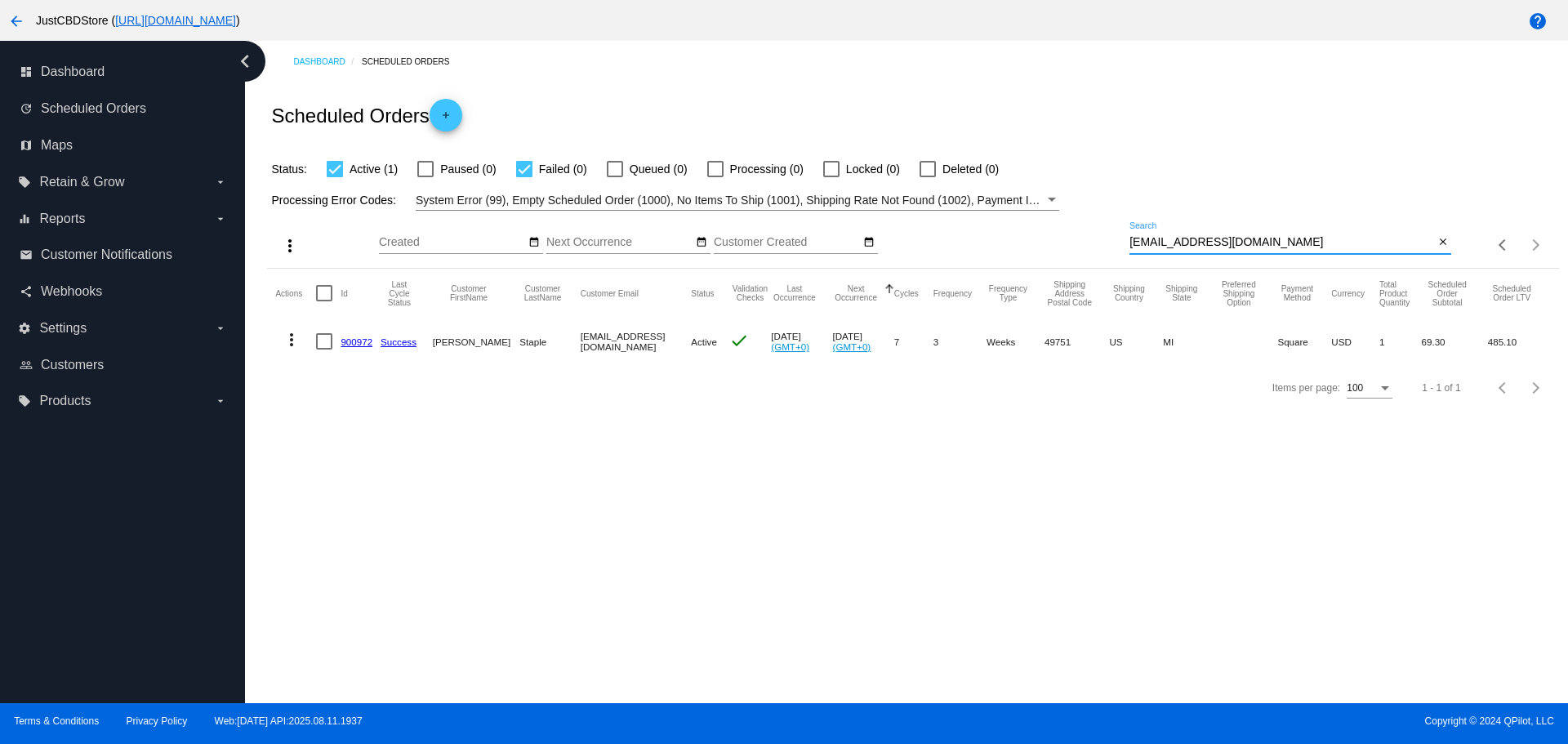
drag, startPoint x: 1264, startPoint y: 236, endPoint x: 1086, endPoint y: 255, distance: 179.0
click at [1086, 255] on div "more_vert Aug Jan Feb Mar [DATE]" at bounding box center [912, 240] width 1291 height 58
paste input "themayor007@yahoo"
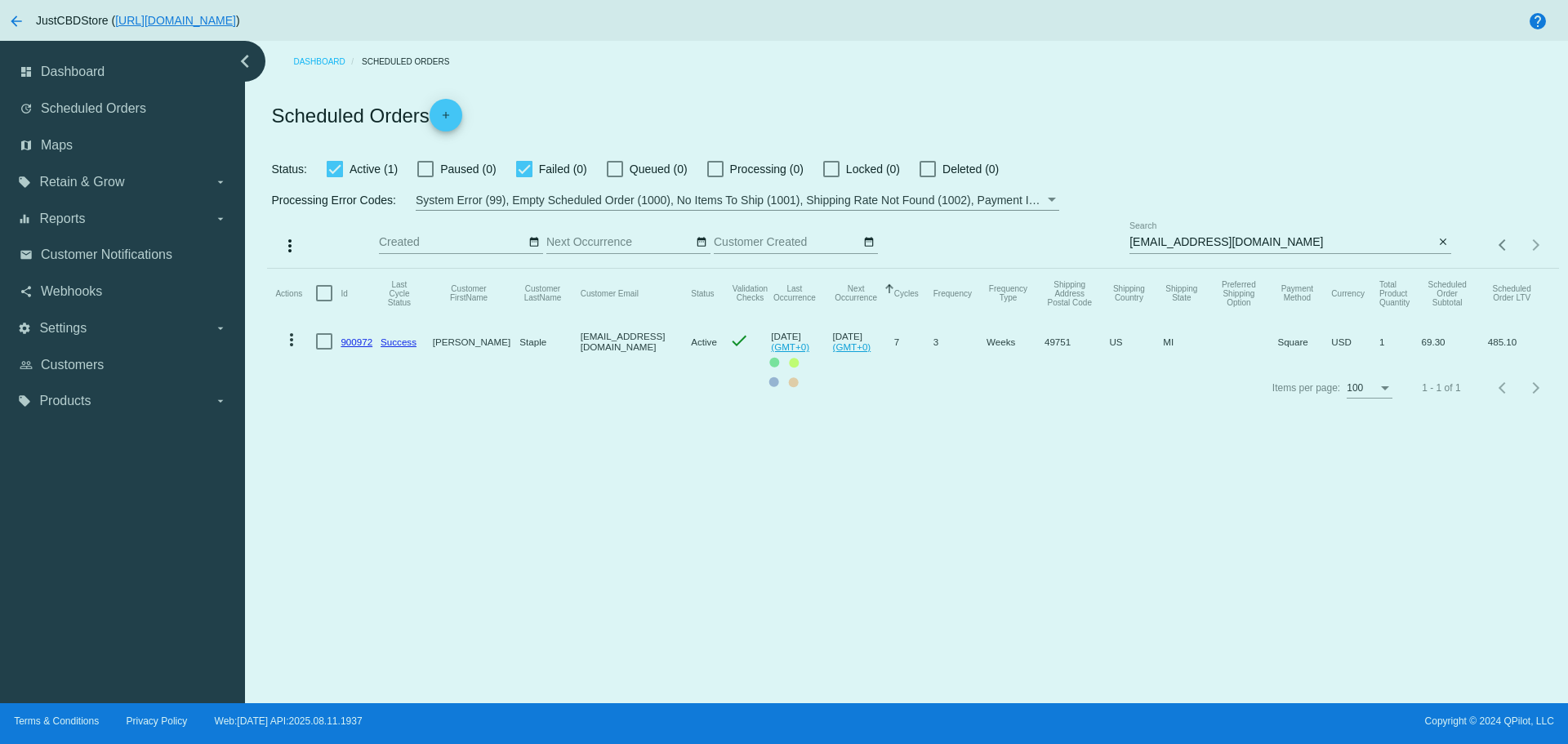
click at [1134, 269] on mat-table "Actions Id Last Cycle Status Customer FirstName Customer LastName Customer Emai…" at bounding box center [912, 317] width 1291 height 97
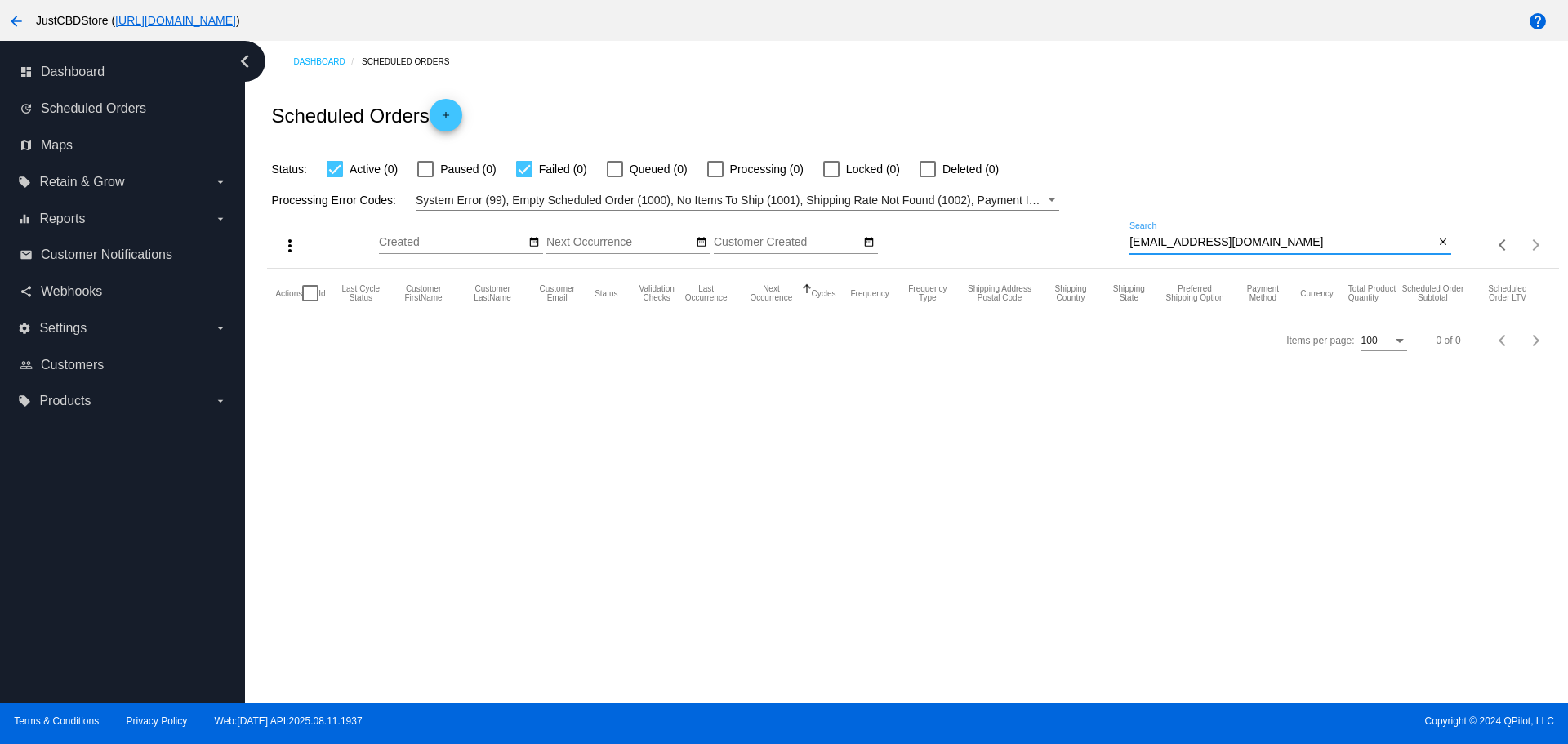
click at [1133, 241] on input "themayor007@yahoo.com" at bounding box center [1282, 242] width 305 height 13
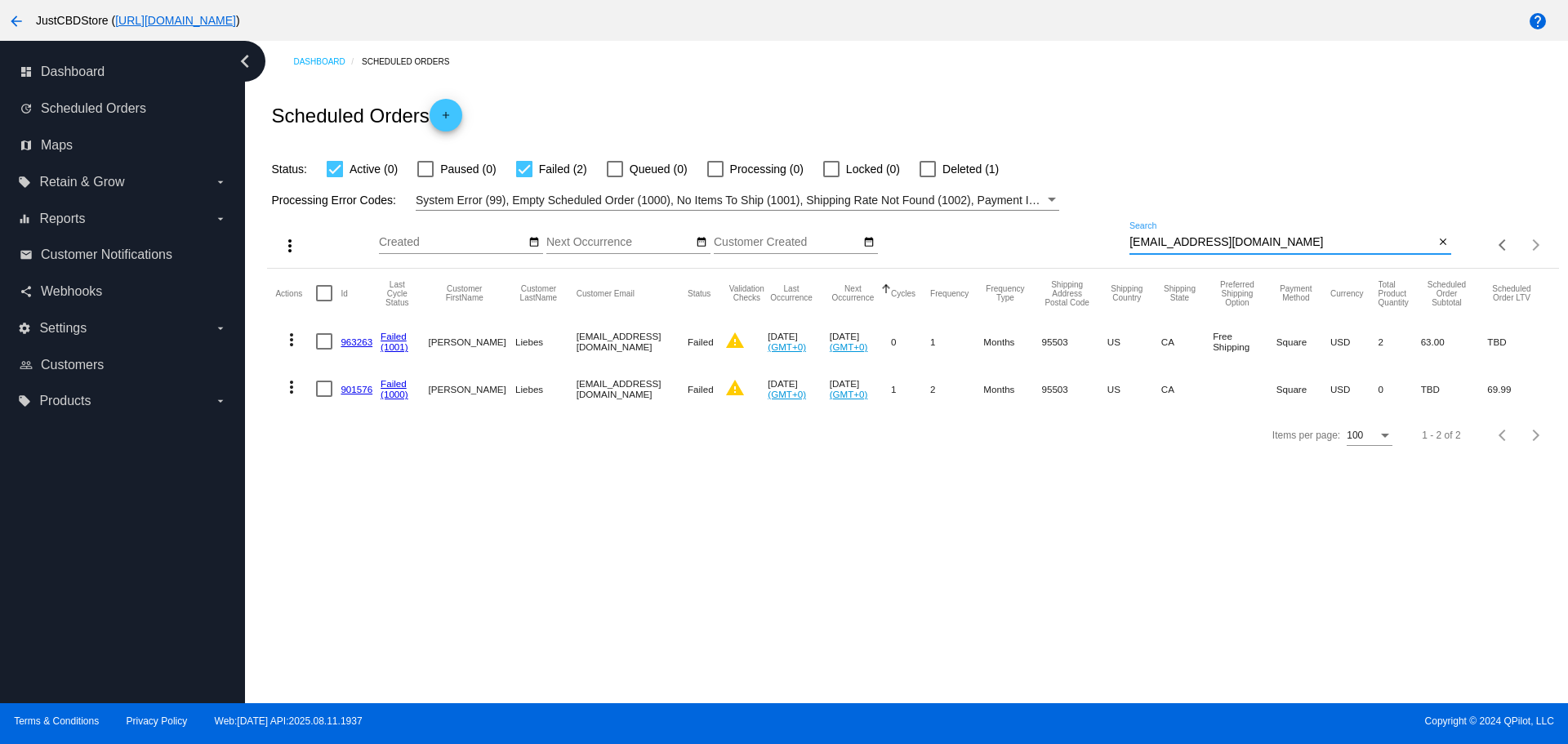
drag, startPoint x: 1274, startPoint y: 241, endPoint x: 1096, endPoint y: 236, distance: 178.1
click at [1096, 236] on div "more_vert Aug Jan Feb Mar [DATE]" at bounding box center [912, 240] width 1291 height 58
paste input "kellyandkash@gmail"
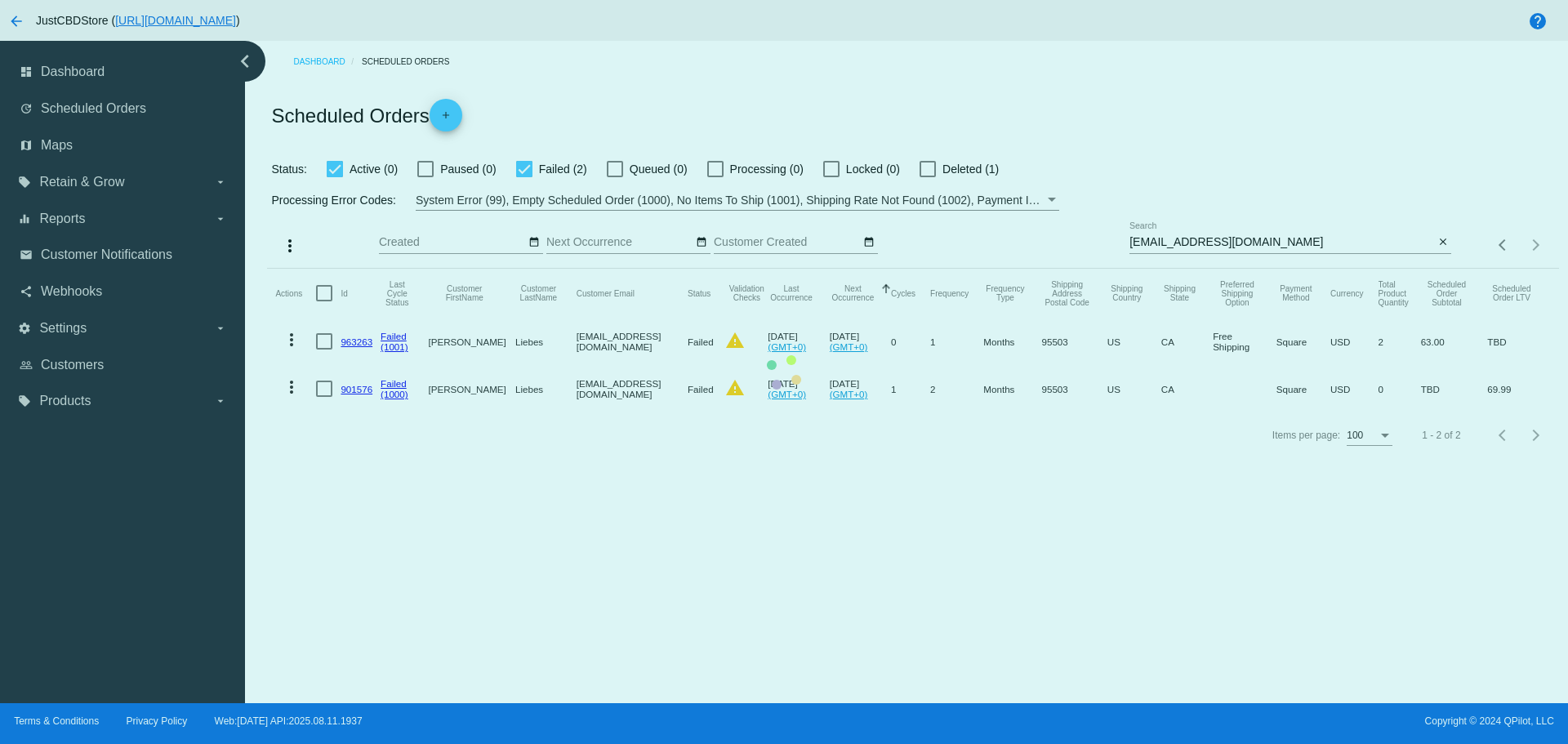
click at [1133, 269] on mat-table "Actions Id Last Cycle Status Customer FirstName Customer LastName Customer Emai…" at bounding box center [912, 341] width 1291 height 144
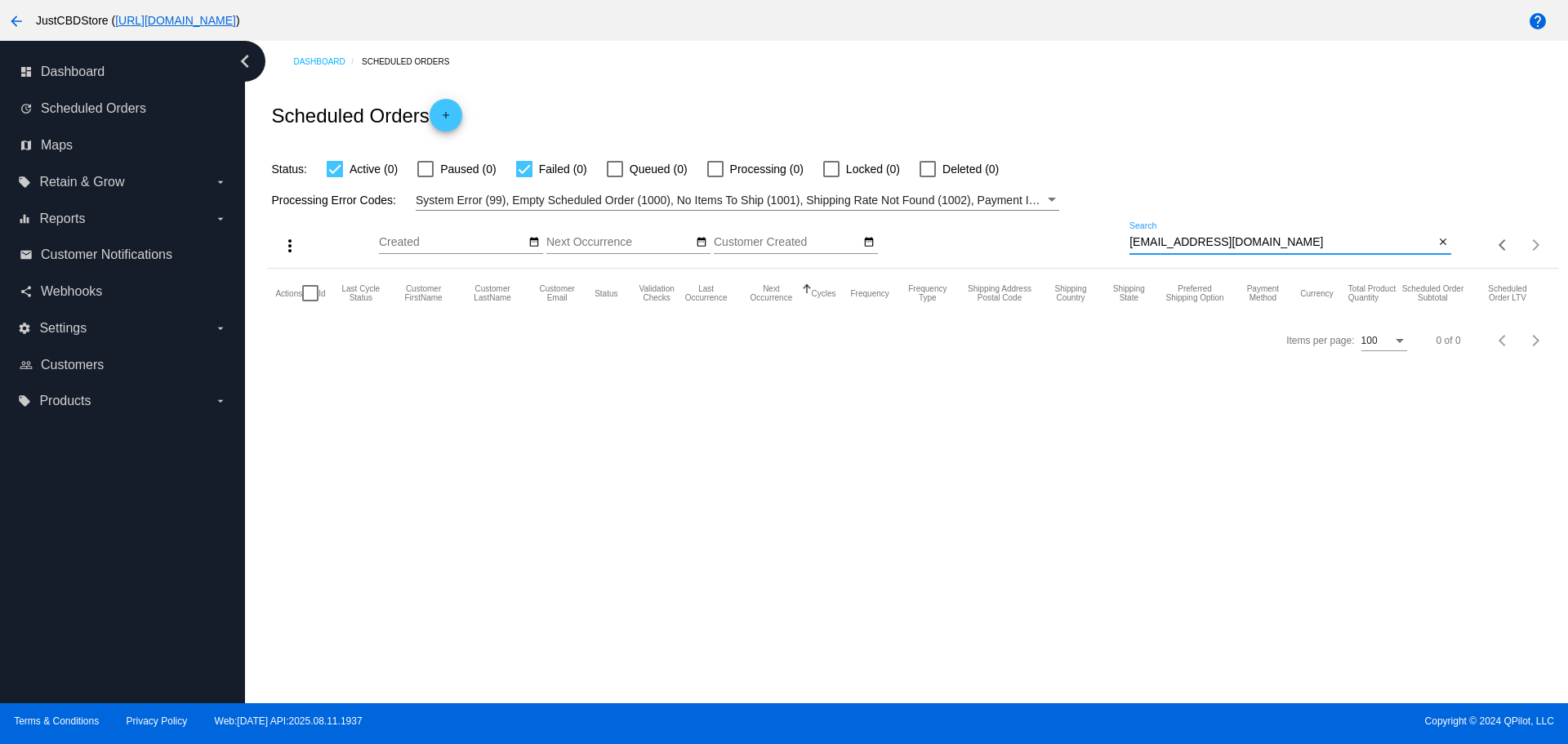
click at [1133, 237] on input "kellyandkash@gmail.com" at bounding box center [1282, 242] width 305 height 13
type input "kellyandkash@gmail.com"
click at [927, 169] on div at bounding box center [927, 169] width 16 height 16
click at [927, 177] on input "Deleted (1)" at bounding box center [927, 177] width 1 height 1
checkbox input "true"
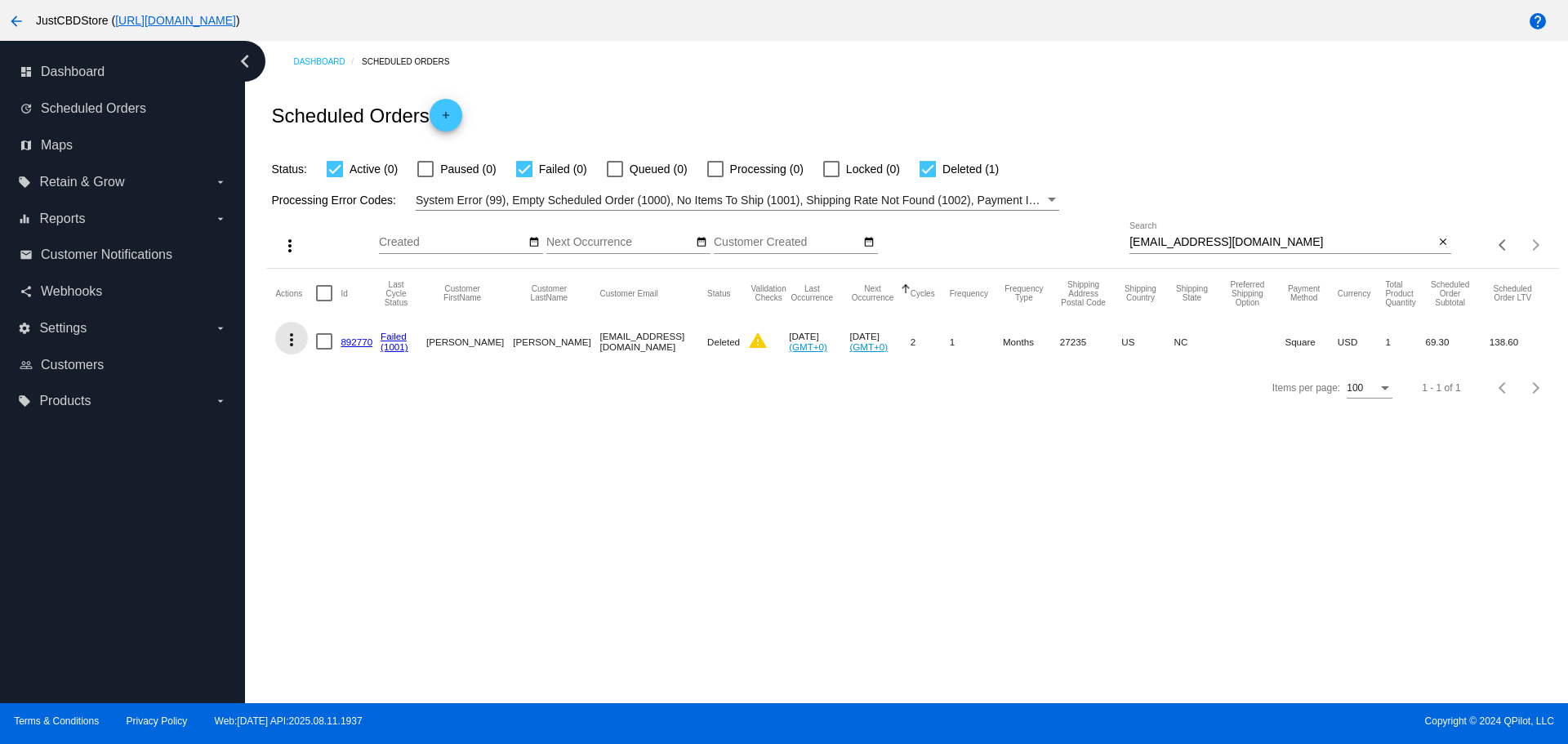
click at [288, 334] on mat-icon "more_vert" at bounding box center [291, 339] width 20 height 20
click at [351, 378] on span "View Event Logs" at bounding box center [366, 378] width 85 height 13
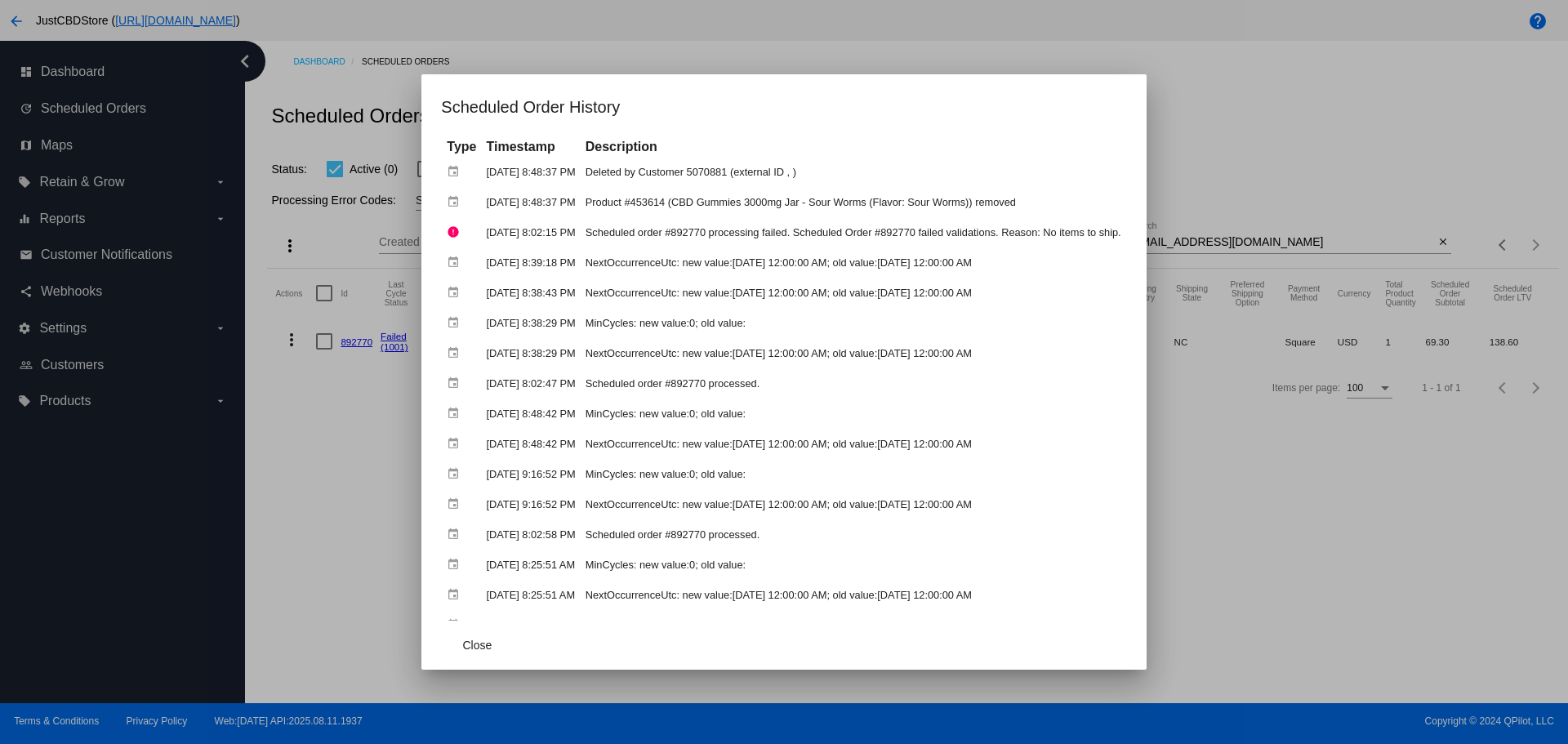
click at [1146, 90] on mat-dialog-container "Scheduled Order History Type Timestamp Description event Aug 6, 2025, 8:48:37 P…" at bounding box center [783, 372] width 724 height 595
click at [1280, 240] on div at bounding box center [784, 372] width 1568 height 744
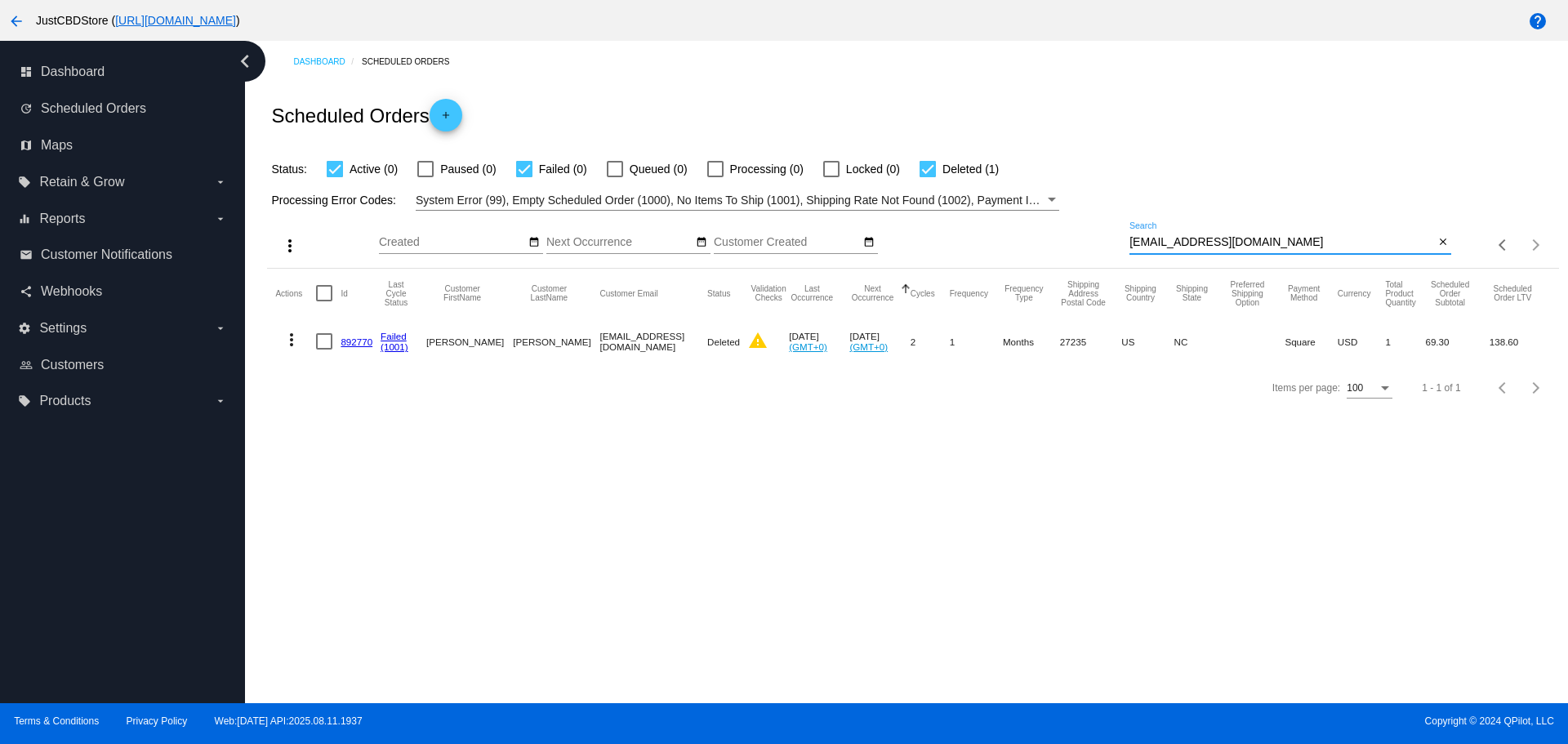
drag, startPoint x: 1274, startPoint y: 239, endPoint x: 1095, endPoint y: 234, distance: 179.1
click at [1095, 234] on div "more_vert Aug Jan Feb Mar [DATE]" at bounding box center [912, 240] width 1291 height 58
paste input "primalgame13"
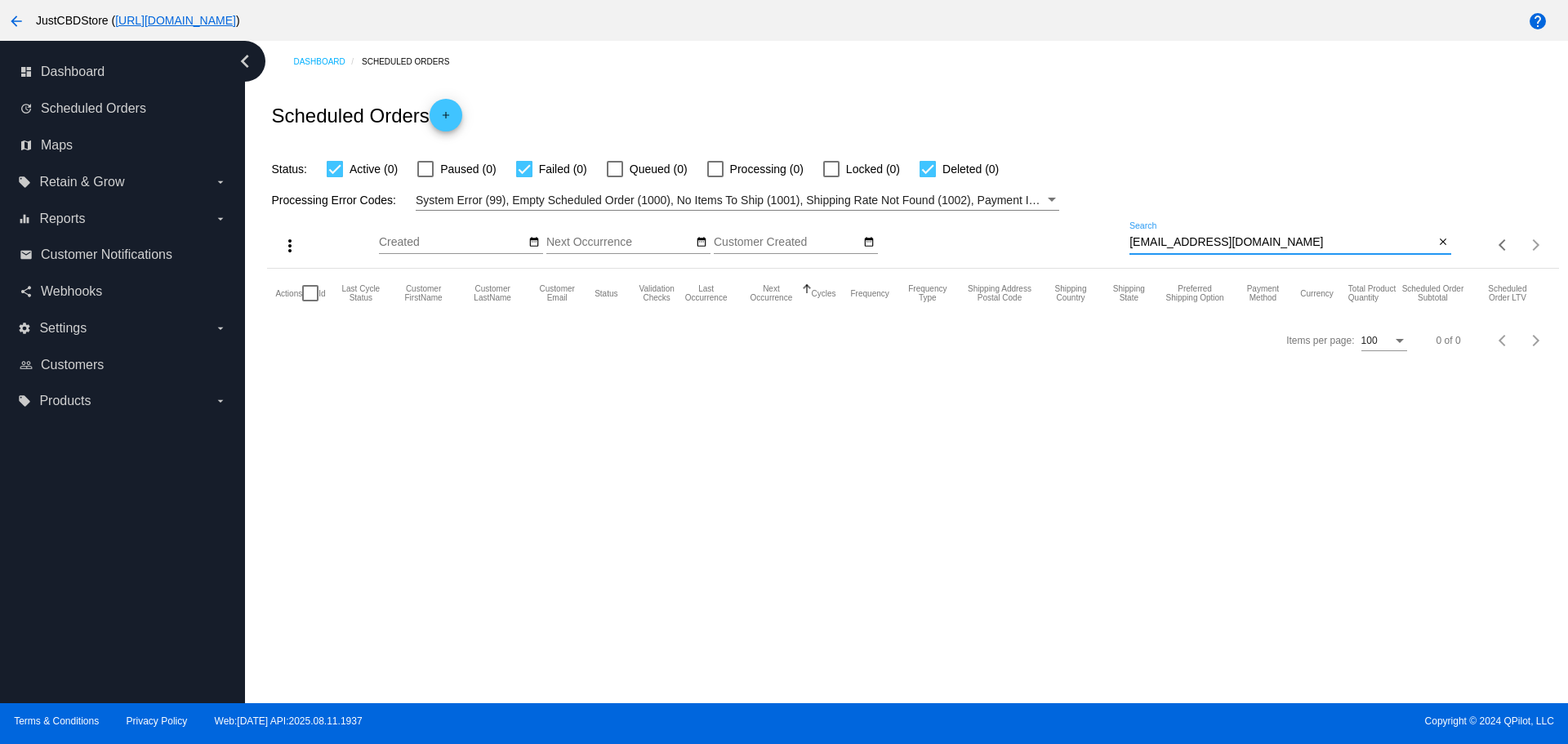
click at [1131, 240] on input "primalgame13@gmail.com" at bounding box center [1282, 242] width 305 height 13
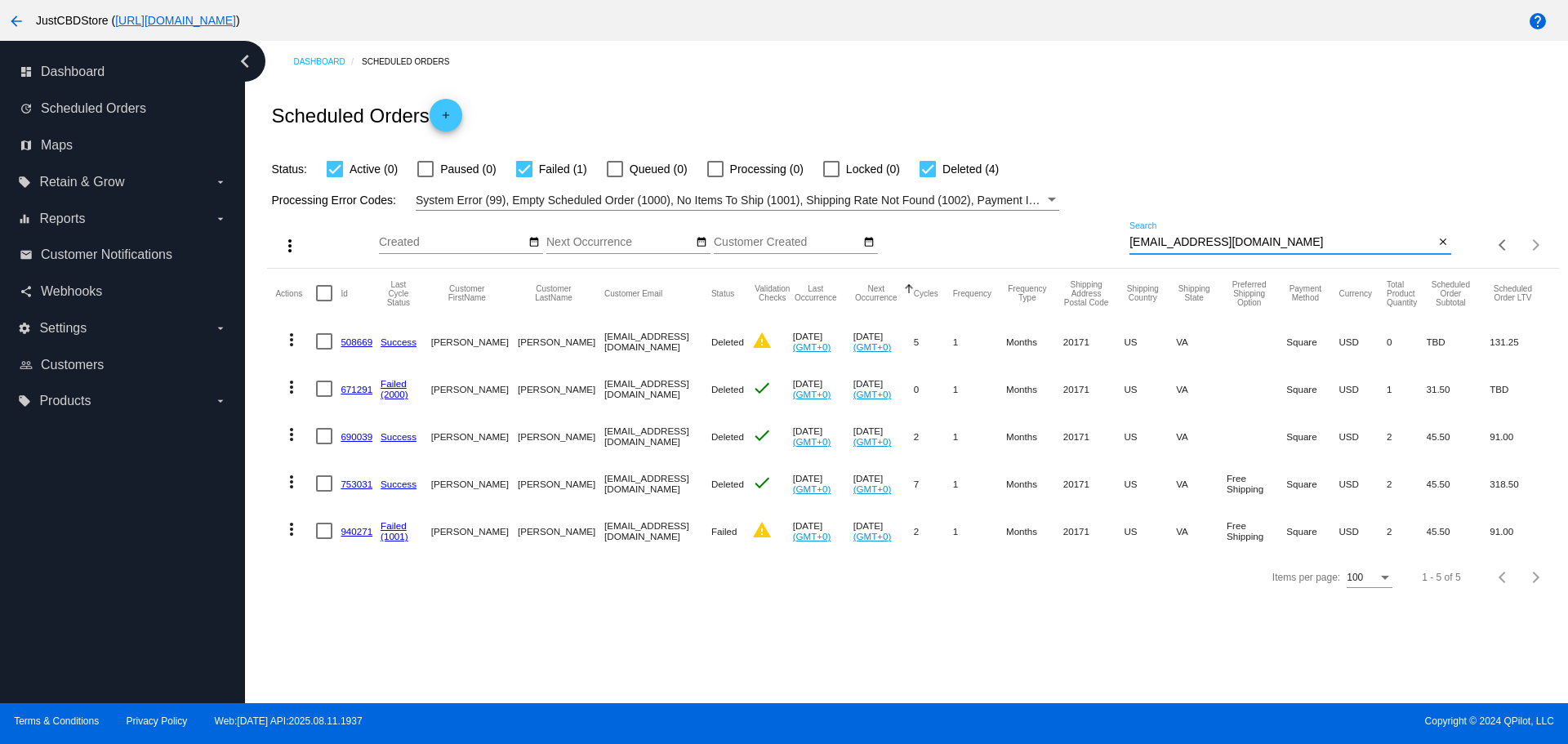
drag, startPoint x: 1266, startPoint y: 236, endPoint x: 1126, endPoint y: 247, distance: 140.4
click at [1126, 247] on div "more_vert Aug Jan Feb Mar [DATE]" at bounding box center [912, 240] width 1291 height 58
paste input "dwright3502"
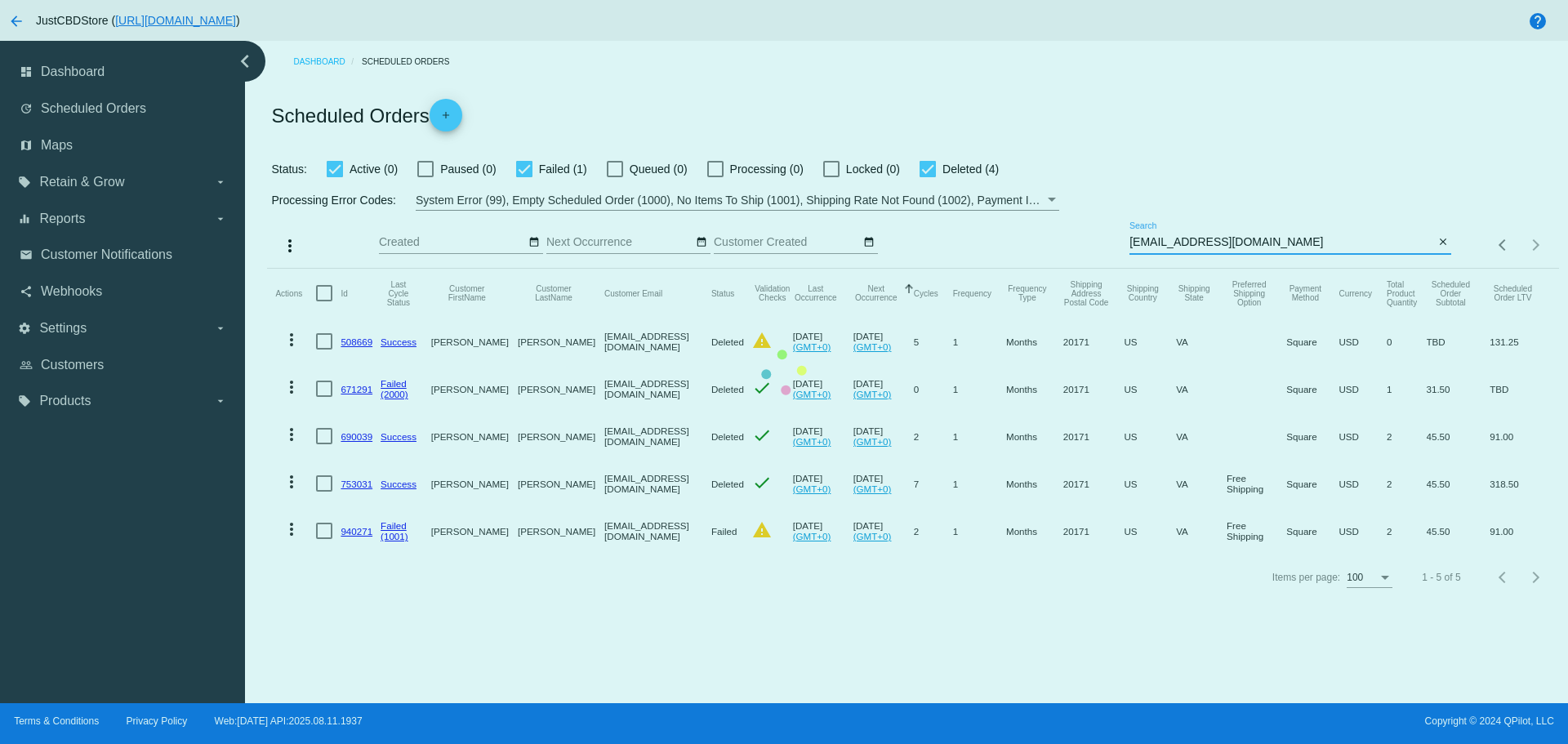
click at [1133, 269] on mat-table "Actions Id Last Cycle Status Customer FirstName Customer LastName Customer Emai…" at bounding box center [912, 412] width 1291 height 286
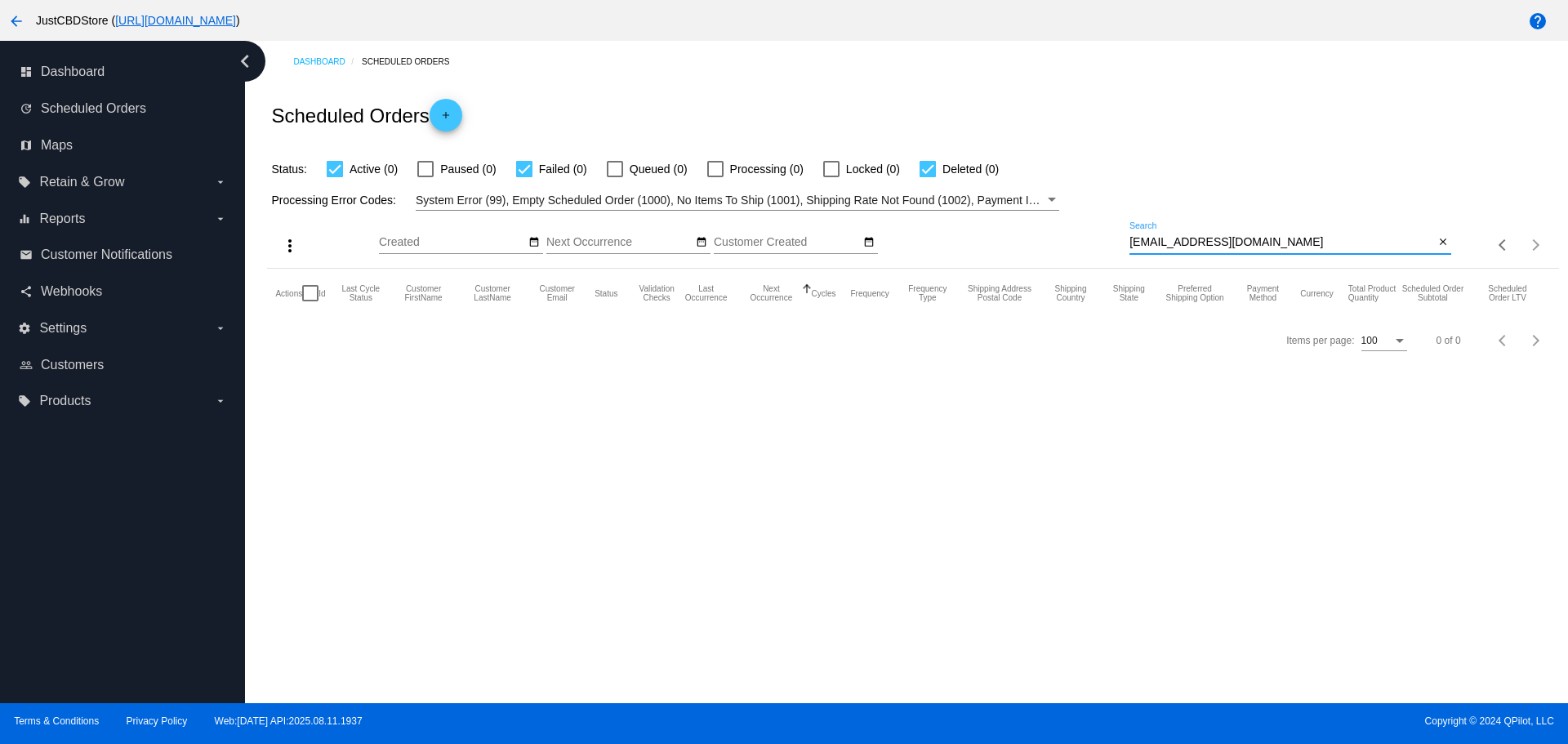
click at [1135, 241] on input "dwright3502@gmail.com" at bounding box center [1282, 242] width 305 height 13
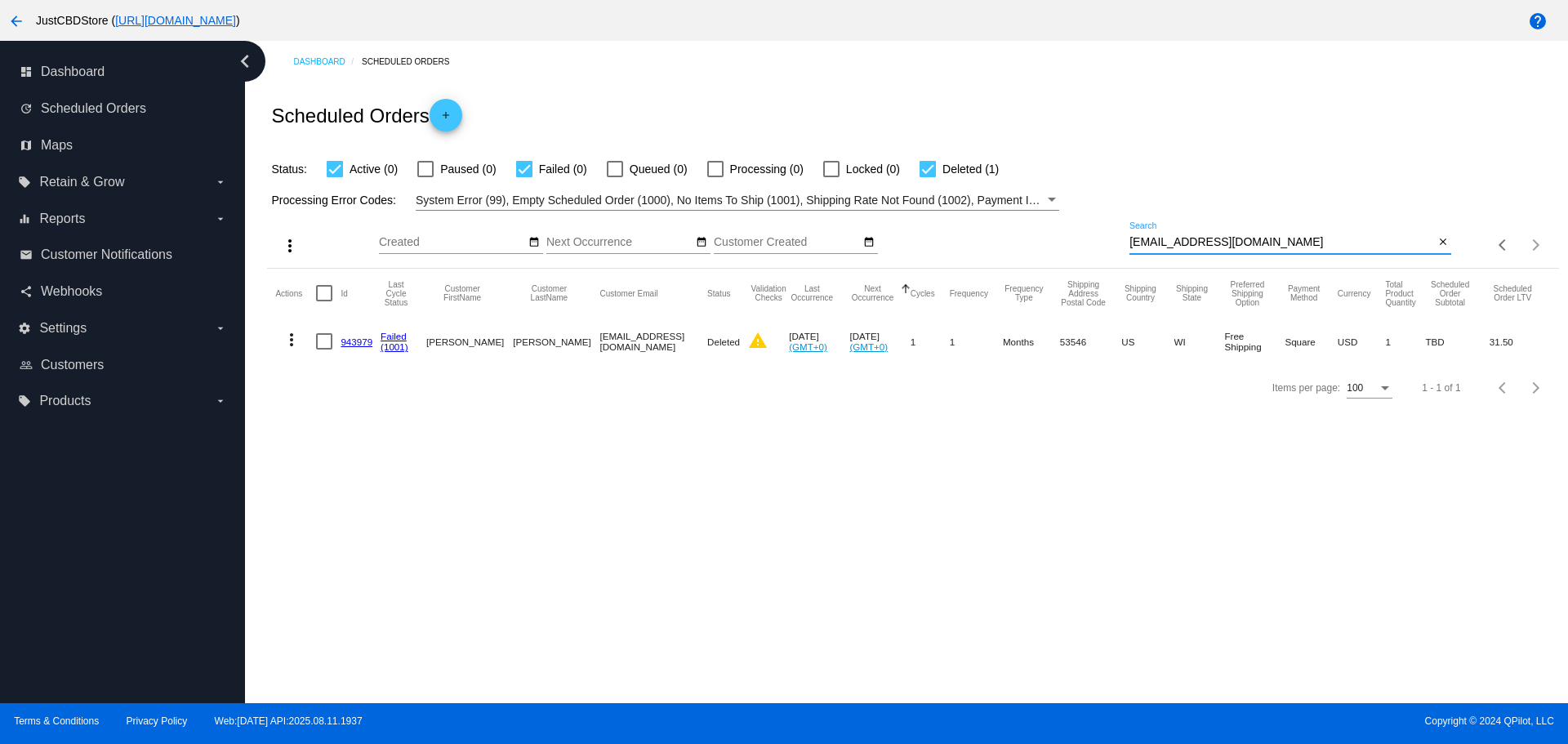
click at [294, 334] on mat-icon "more_vert" at bounding box center [291, 339] width 20 height 20
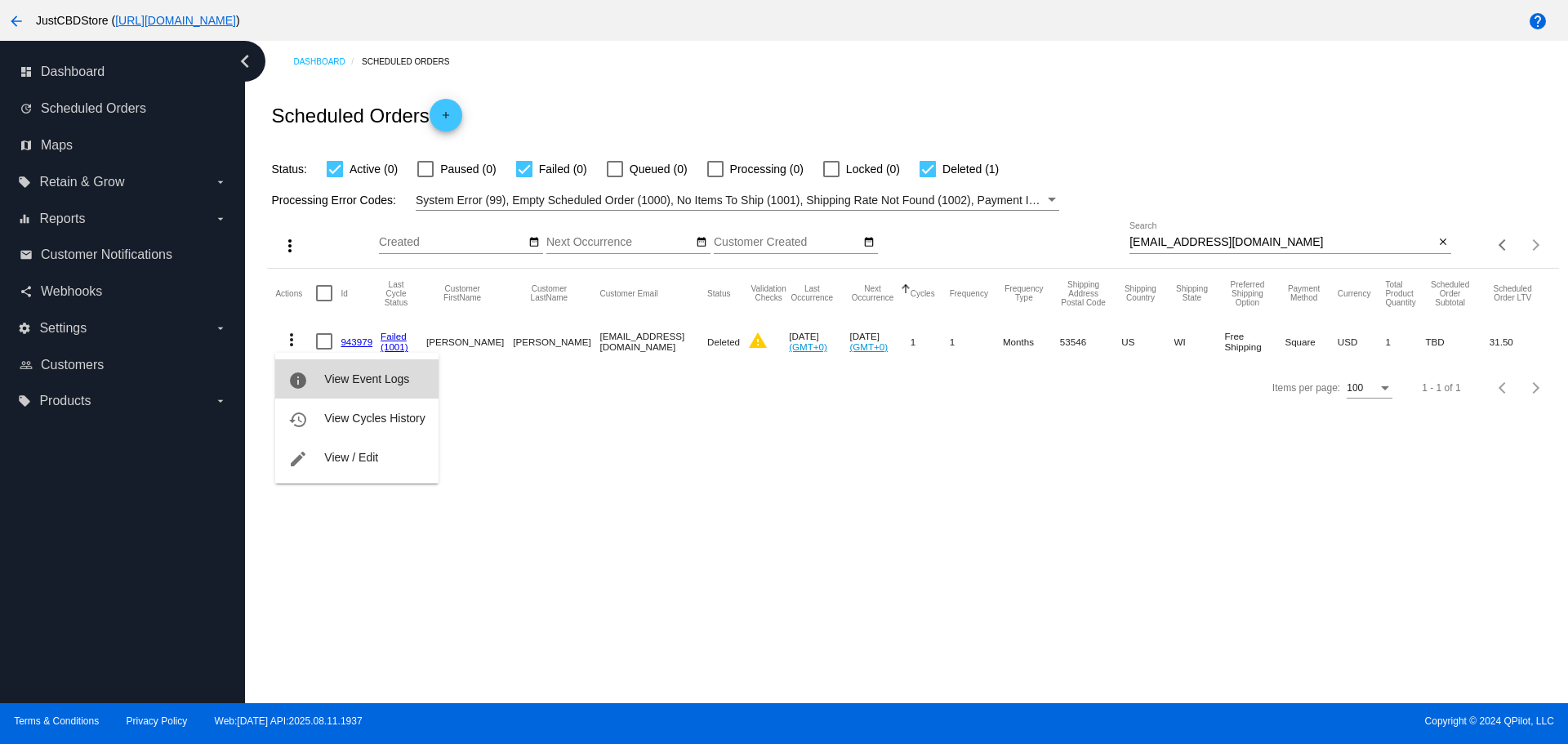
click at [335, 366] on button "info View Event Logs" at bounding box center [357, 379] width 163 height 39
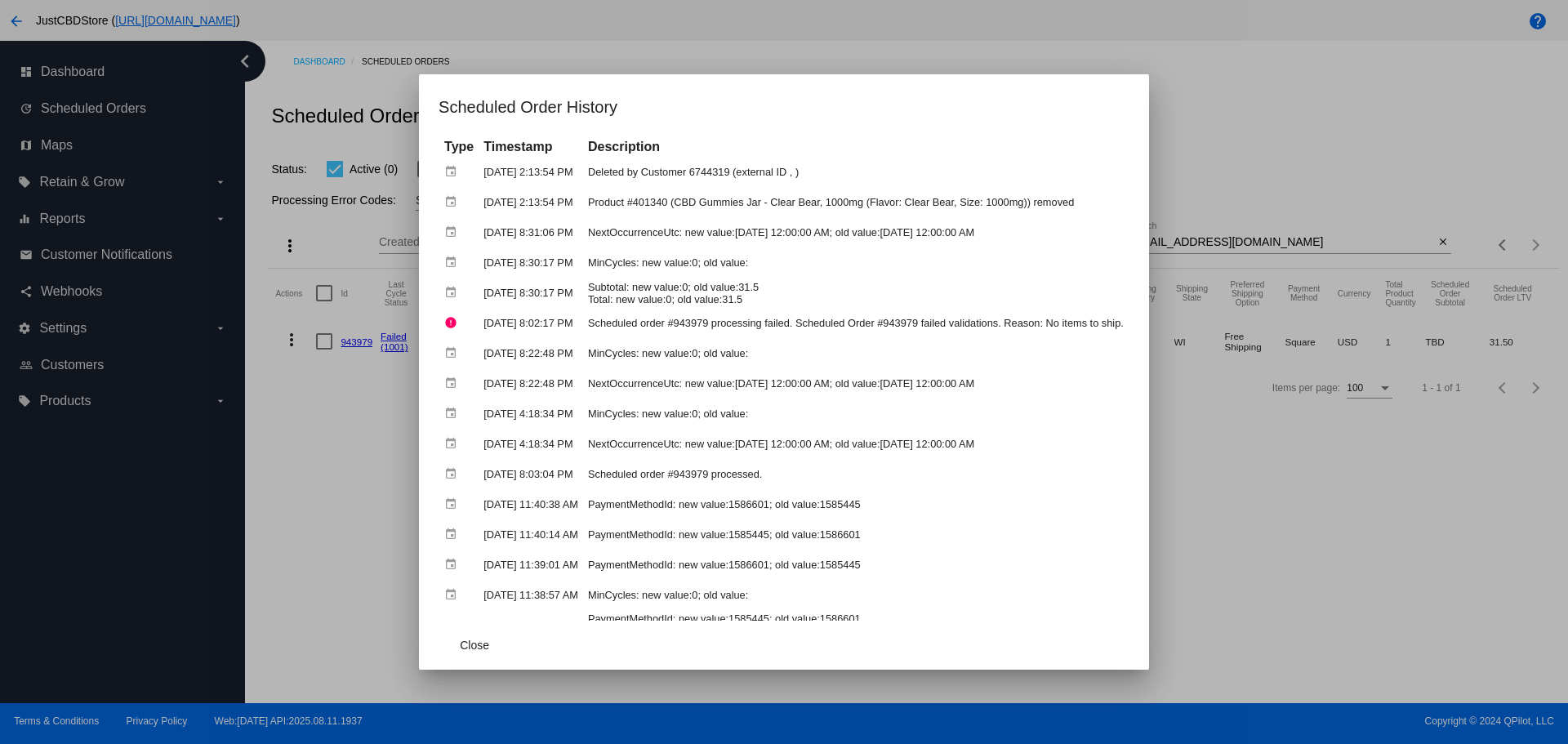
click at [1297, 241] on div at bounding box center [784, 372] width 1568 height 744
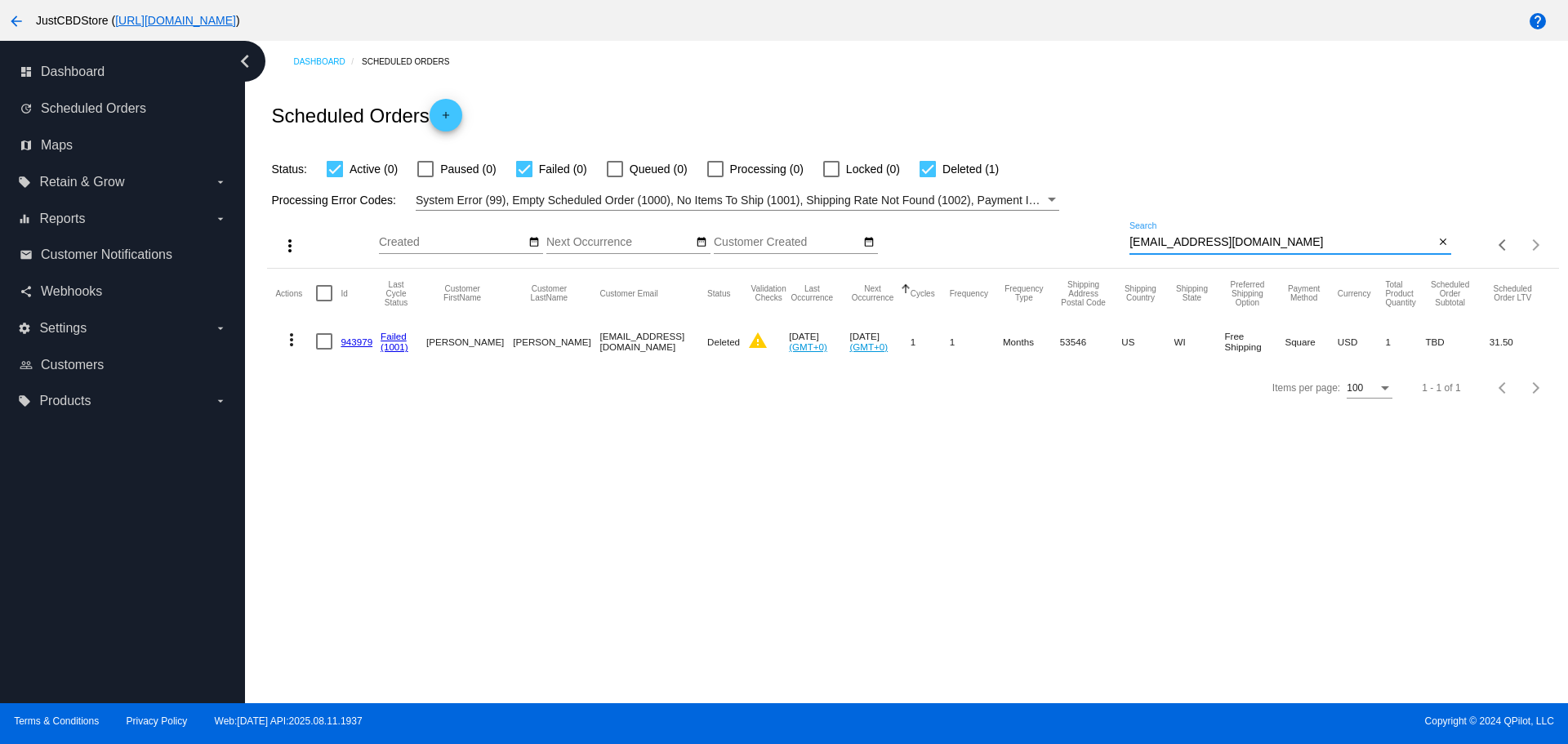
drag, startPoint x: 1278, startPoint y: 241, endPoint x: 1085, endPoint y: 235, distance: 193.1
click at [1090, 233] on div "more_vert Aug Jan Feb Mar [DATE]" at bounding box center [912, 240] width 1291 height 58
paste input "LindaEEH"
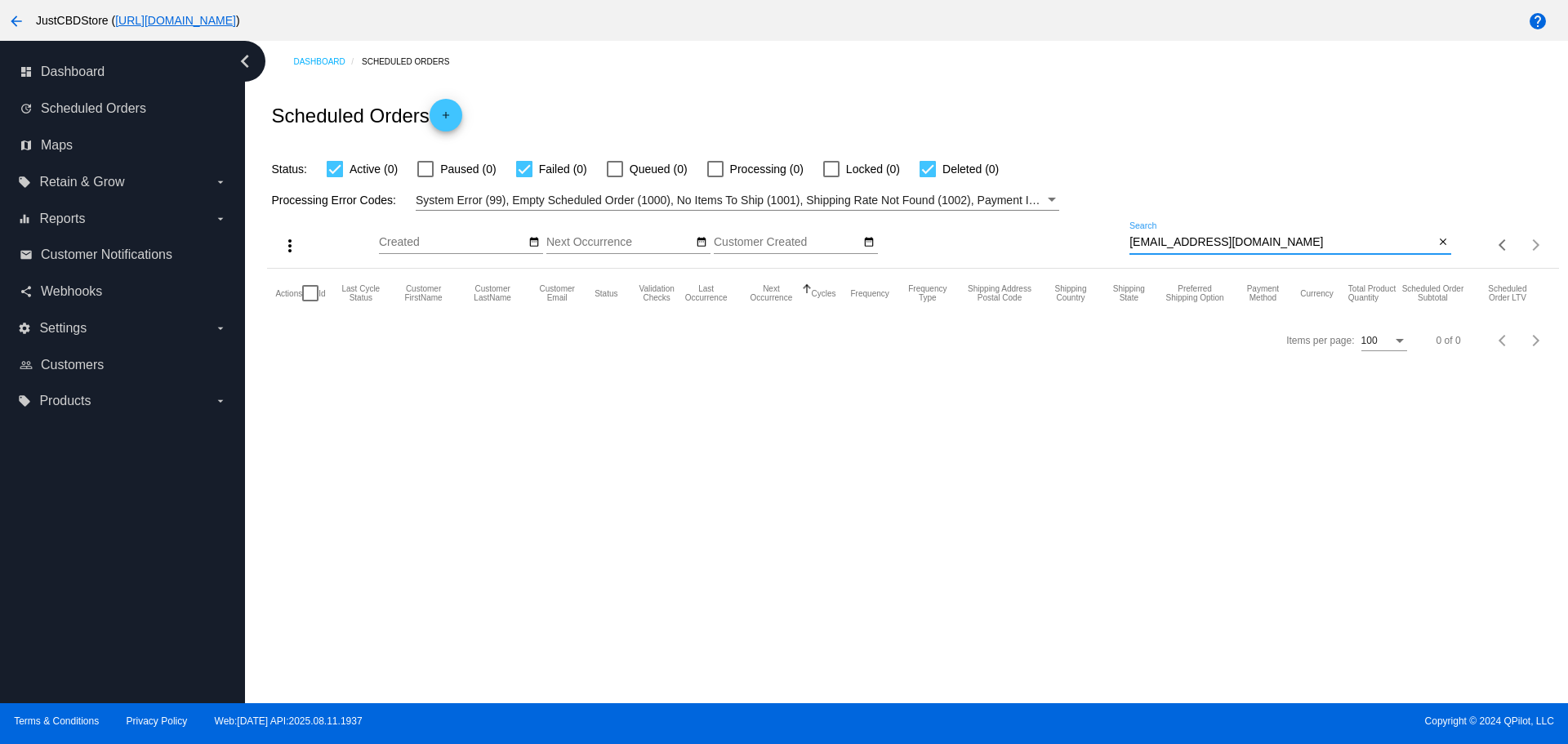
click at [1131, 240] on input "LindaEEH@gmail.com" at bounding box center [1282, 242] width 305 height 13
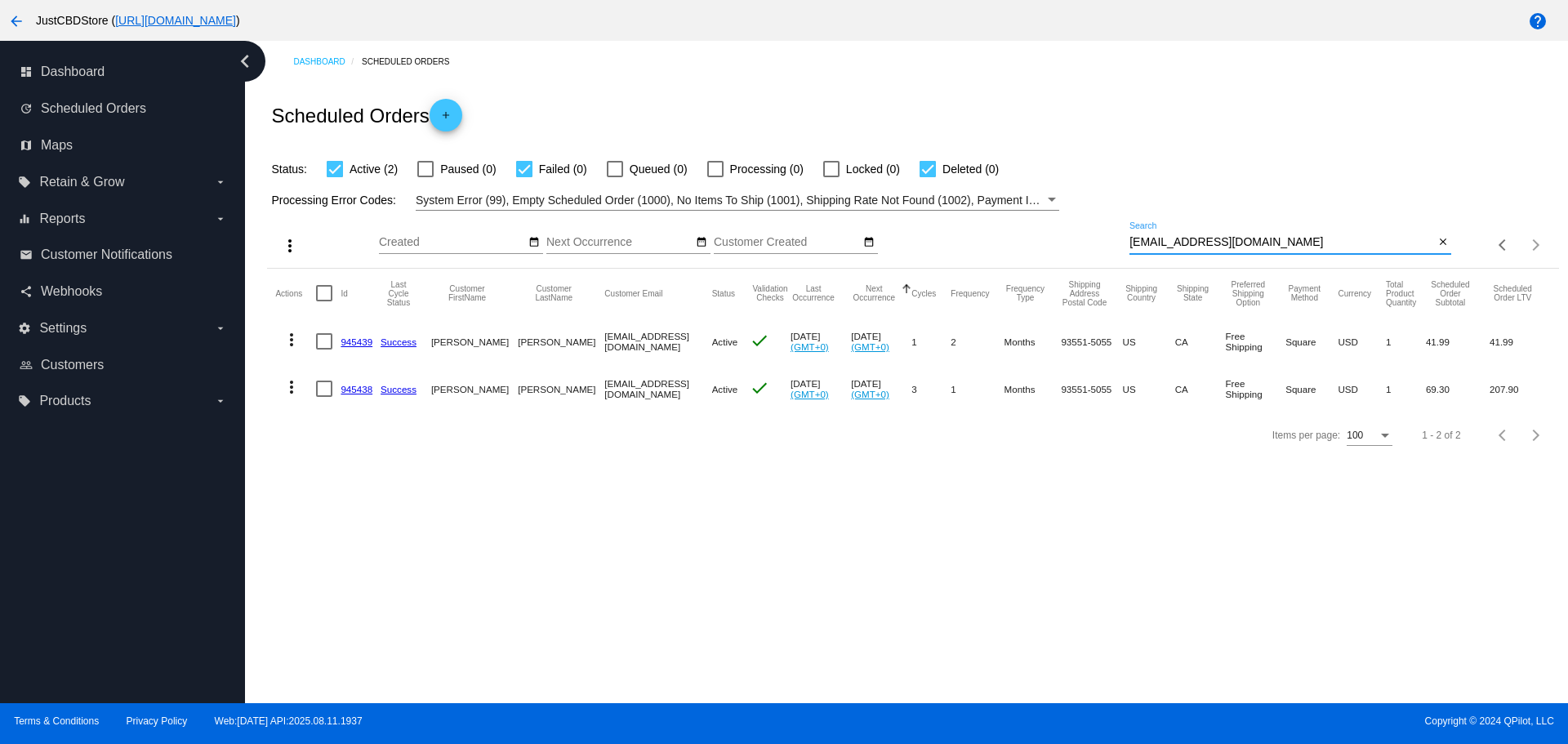
drag, startPoint x: 1245, startPoint y: 237, endPoint x: 1125, endPoint y: 245, distance: 120.3
click at [1125, 245] on div "more_vert Aug Jan Feb Mar [DATE]" at bounding box center [912, 240] width 1291 height 58
paste input "Richcbet"
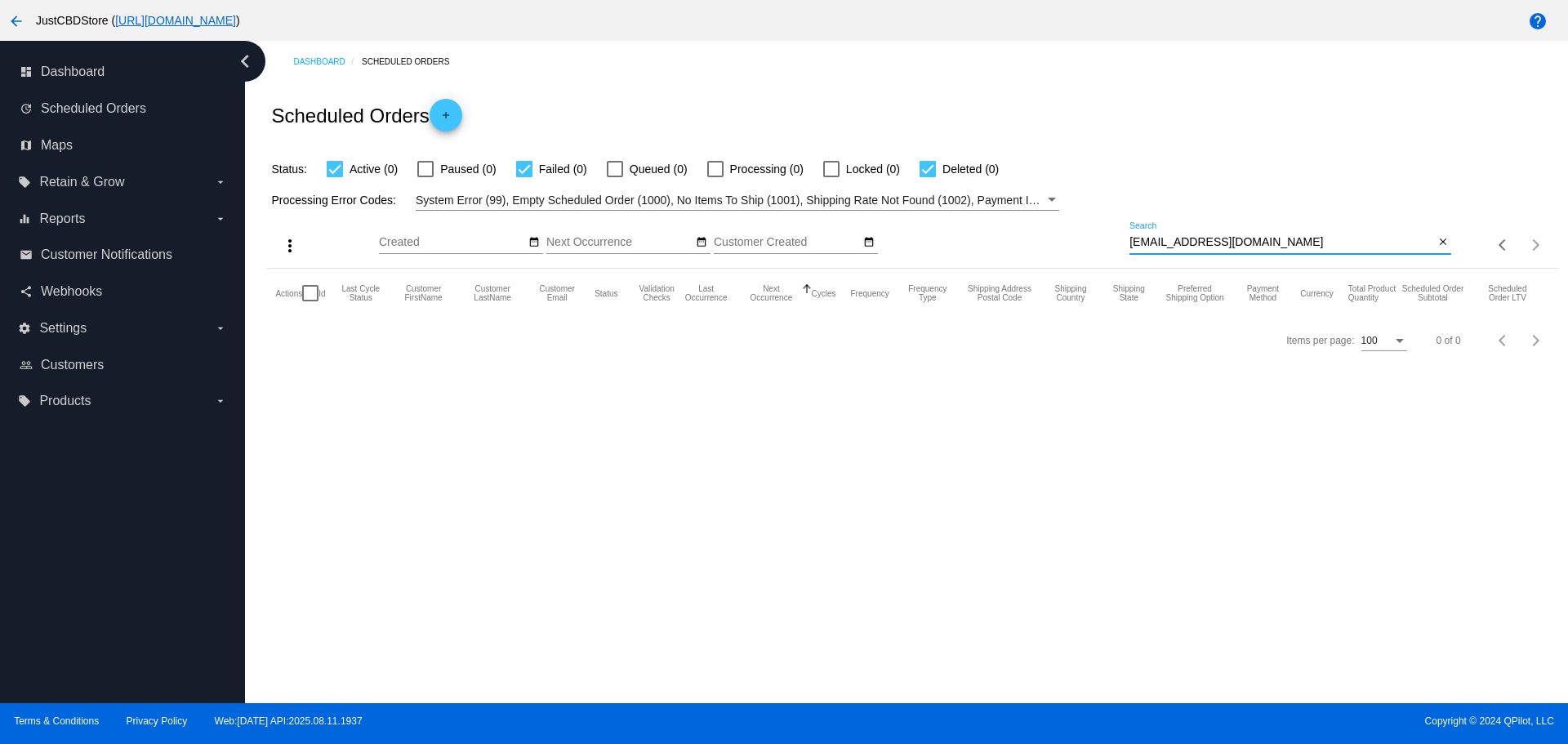
click at [1134, 241] on input "Richcbet@gmail.com" at bounding box center [1282, 242] width 305 height 13
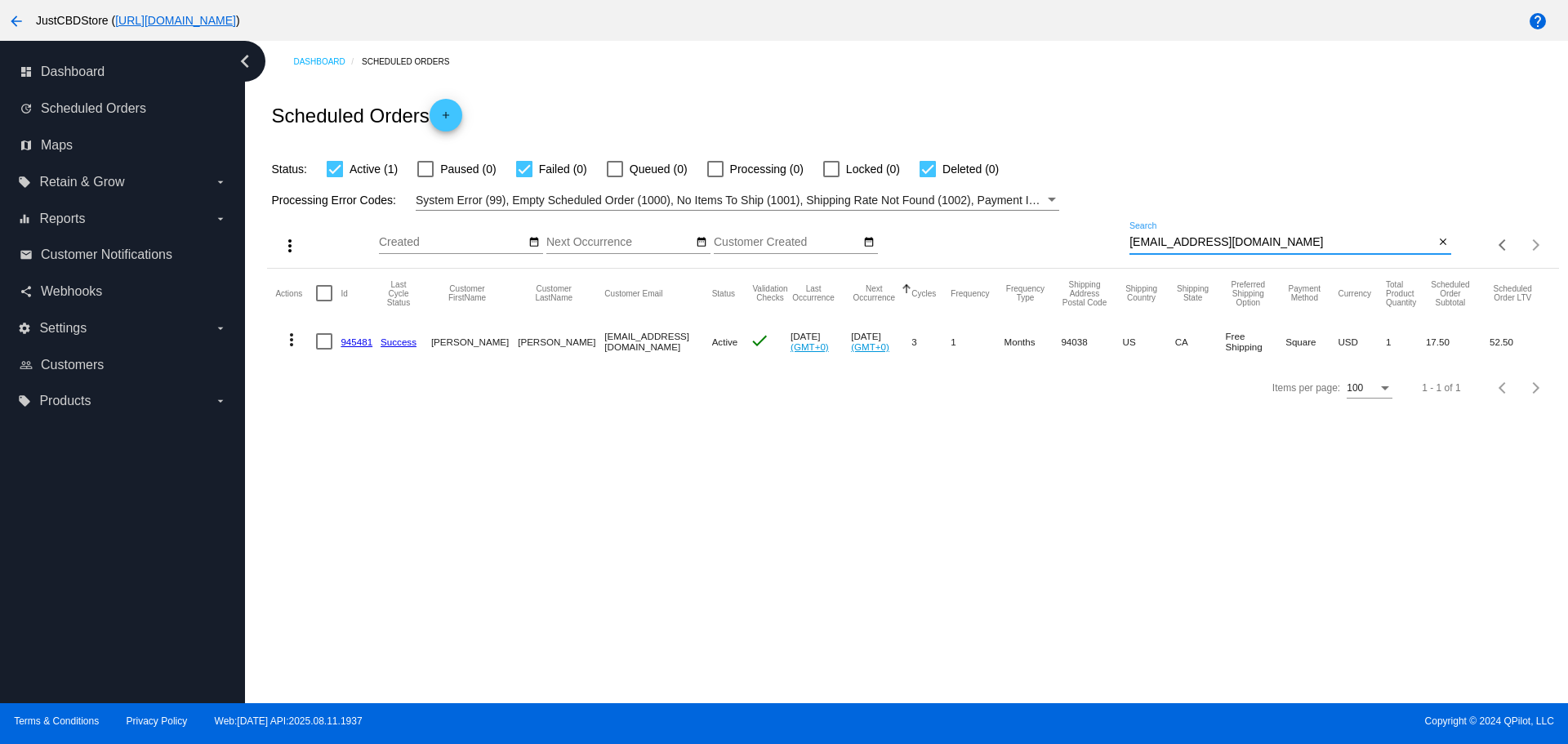
drag, startPoint x: 1176, startPoint y: 238, endPoint x: 1040, endPoint y: 237, distance: 136.0
click at [1041, 237] on div "more_vert Aug Jan Feb Mar [DATE]" at bounding box center [912, 240] width 1291 height 58
paste input "emilyanne2389"
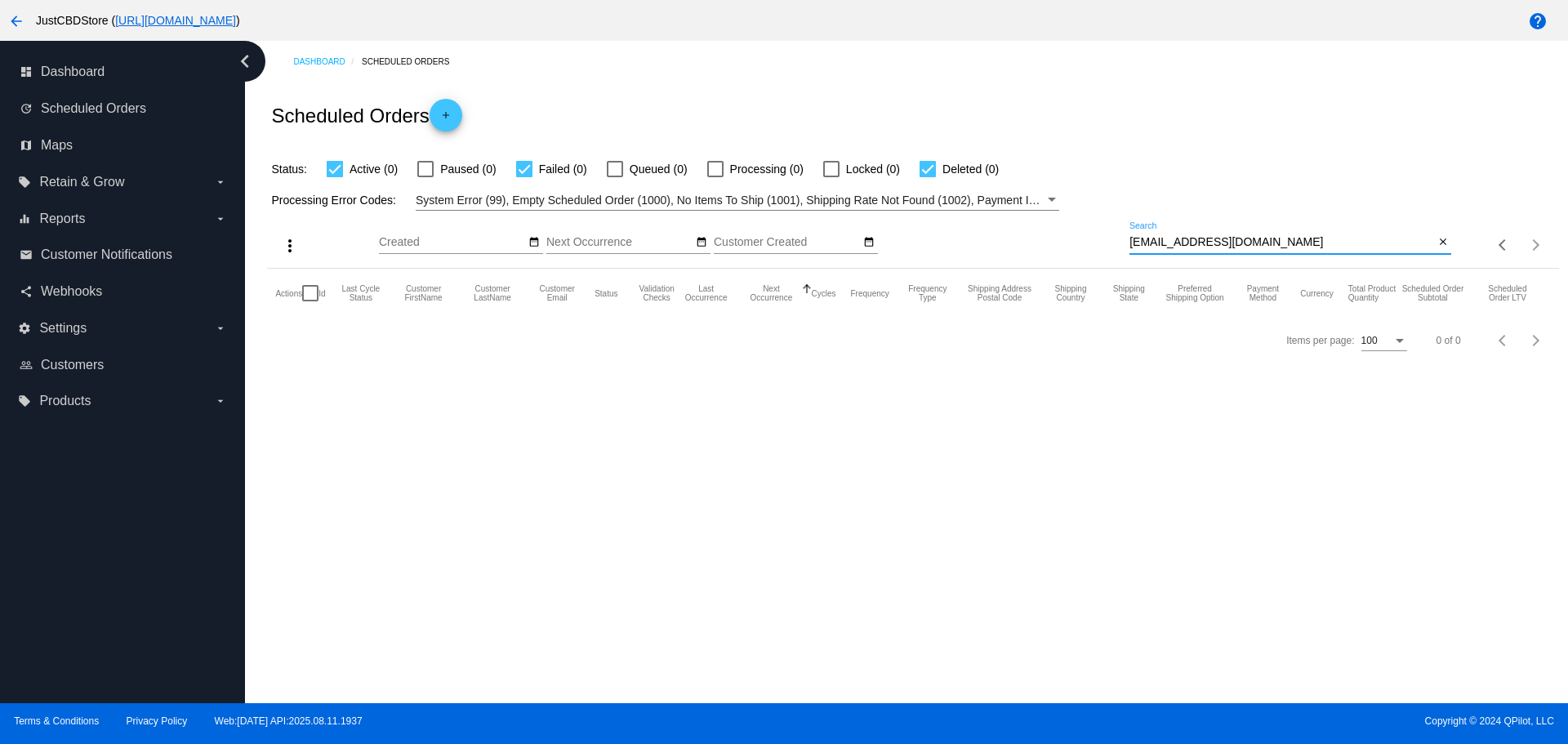
click at [1140, 241] on input "emilyanne2389@gmail.com" at bounding box center [1282, 242] width 305 height 13
click at [1131, 241] on input "emilyanne2389@gmail.com" at bounding box center [1282, 242] width 305 height 13
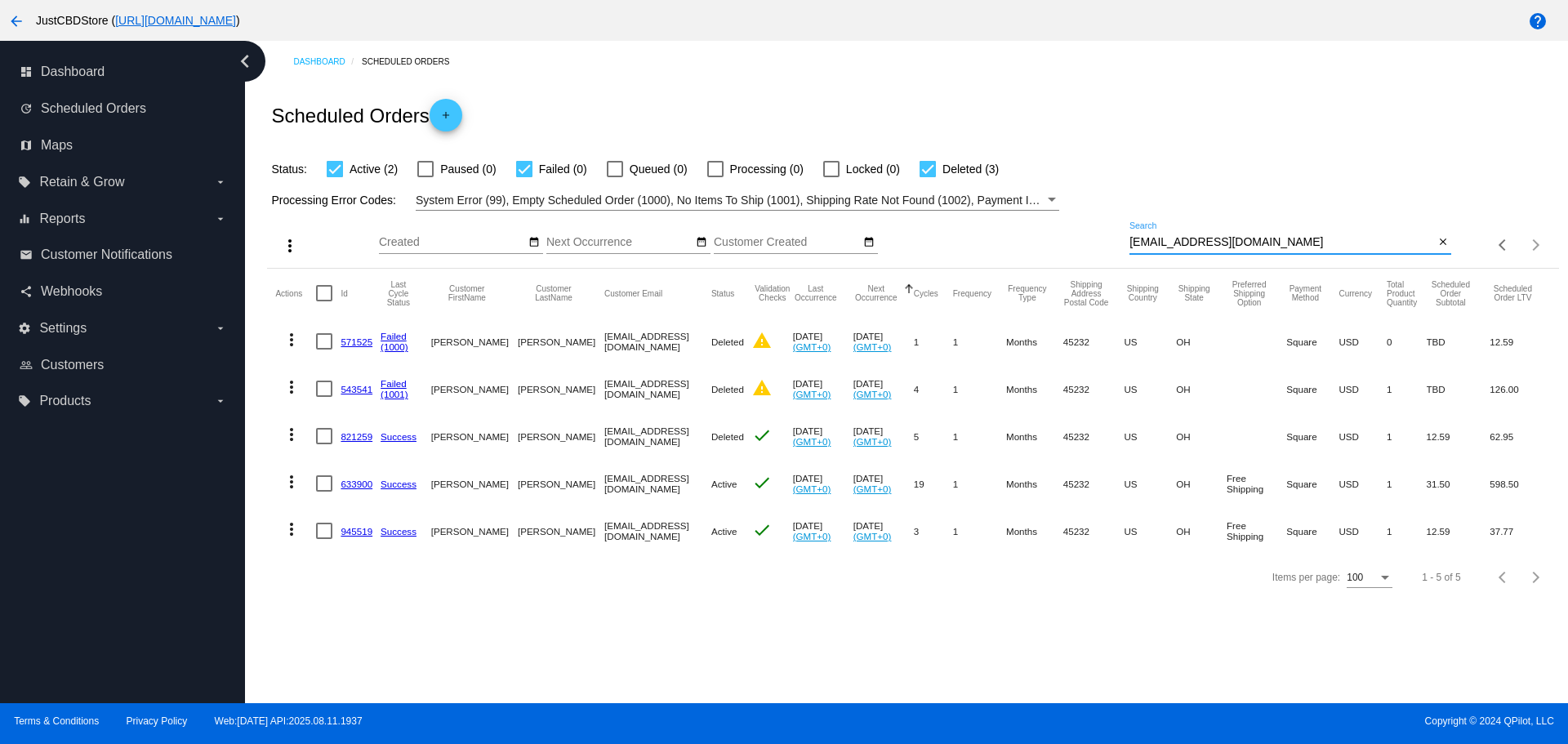
drag, startPoint x: 1274, startPoint y: 241, endPoint x: 1111, endPoint y: 236, distance: 163.1
click at [1111, 236] on div "more_vert Aug Jan Feb Mar [DATE]" at bounding box center [912, 240] width 1291 height 58
paste input "oden1030@comcast.net"
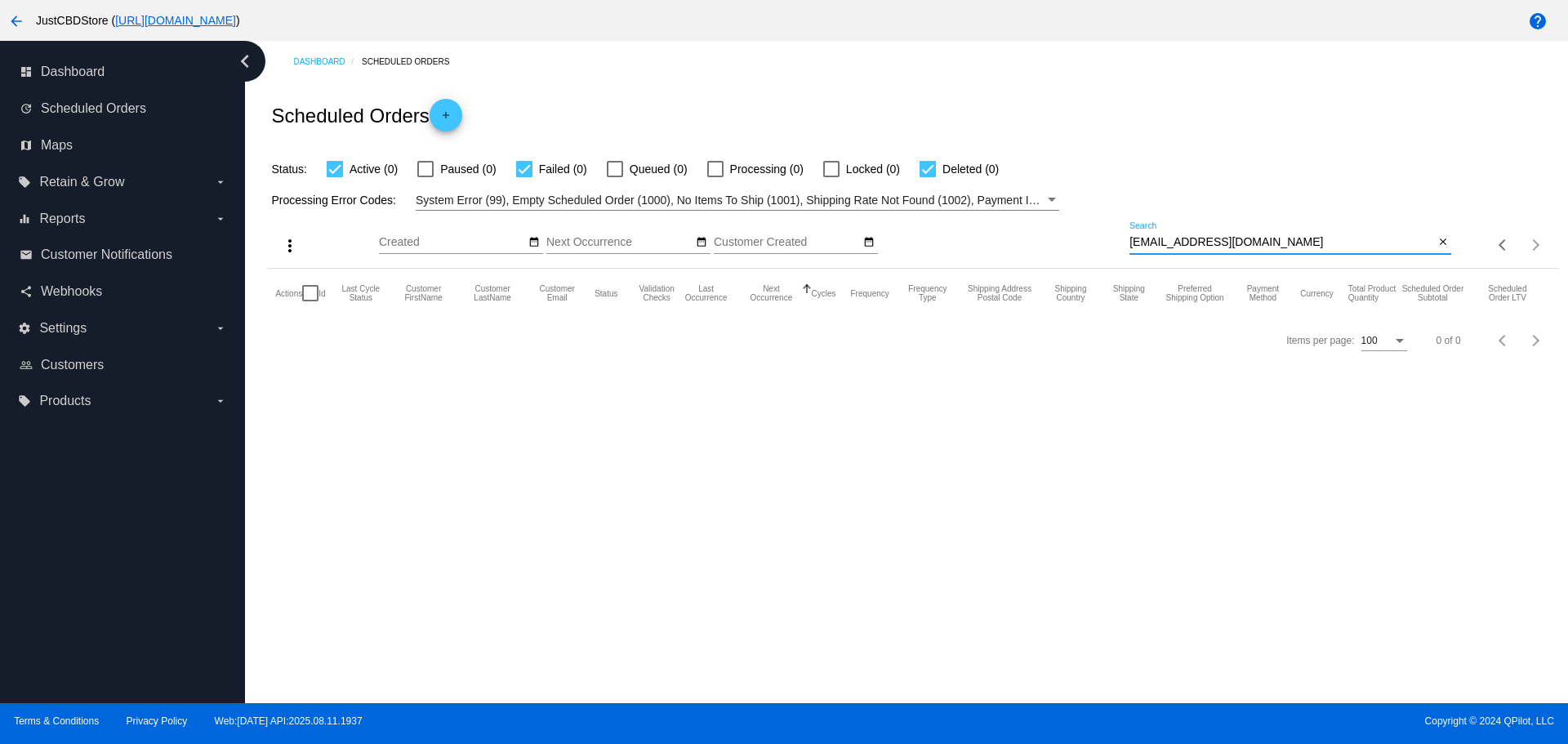
click at [1135, 241] on input "oden1030@comcast.net" at bounding box center [1282, 242] width 305 height 13
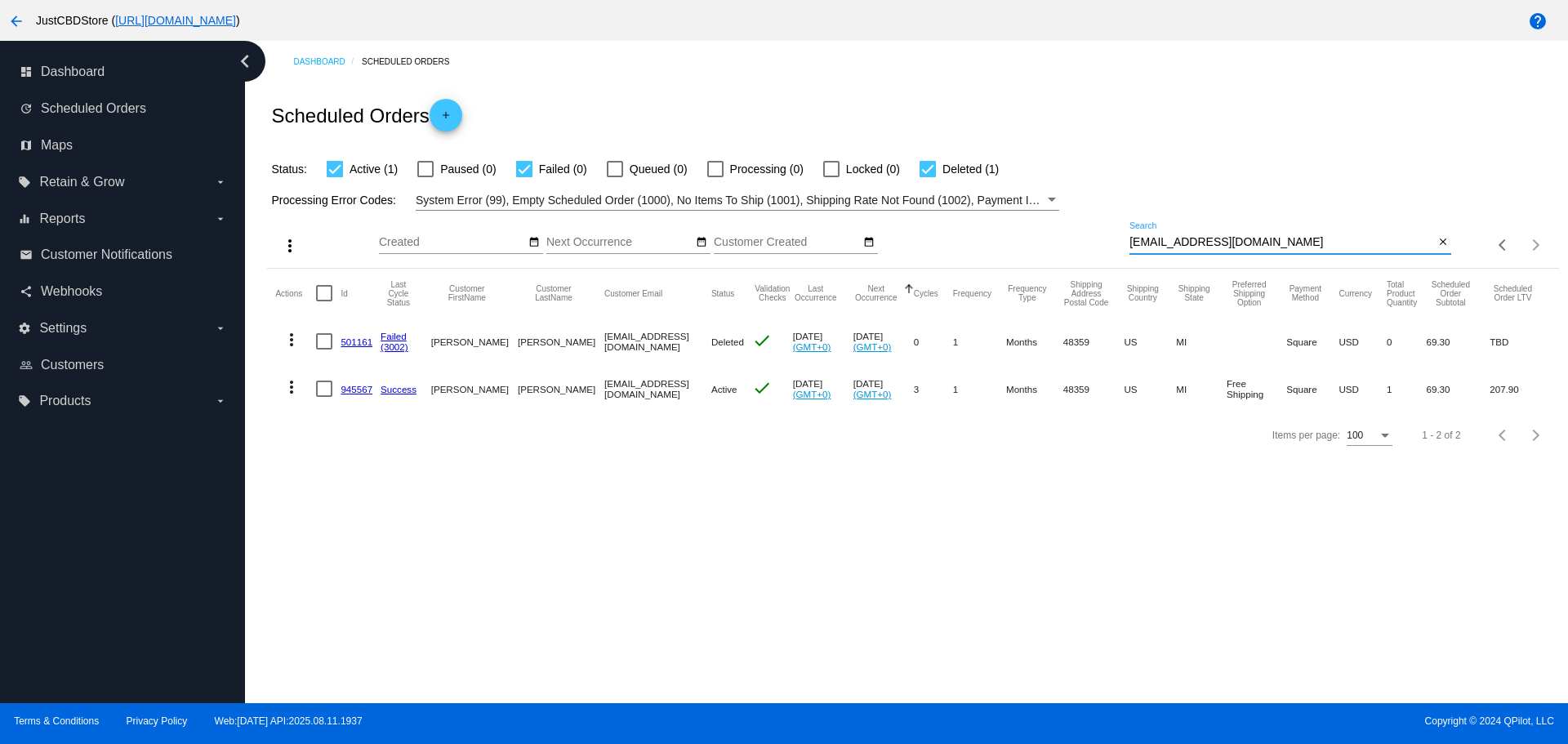
drag, startPoint x: 1254, startPoint y: 242, endPoint x: 1087, endPoint y: 242, distance: 167.0
click at [1087, 242] on div "more_vert Aug Jan Feb Mar [DATE]" at bounding box center [912, 240] width 1291 height 58
paste input "[EMAIL_ADDRESS][DOMAIN_NAME]"
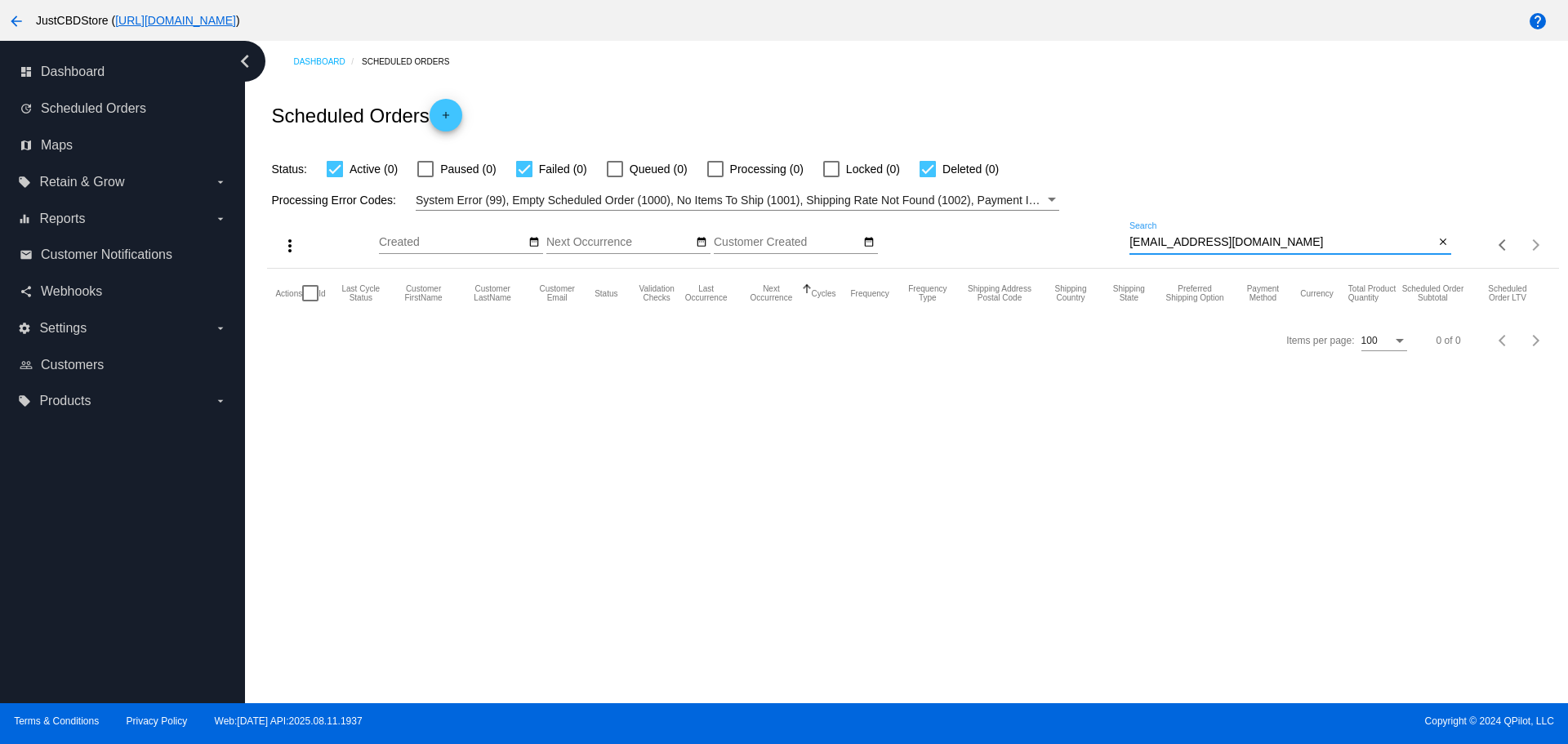
click at [1132, 238] on input "[EMAIL_ADDRESS][DOMAIN_NAME]" at bounding box center [1282, 242] width 305 height 13
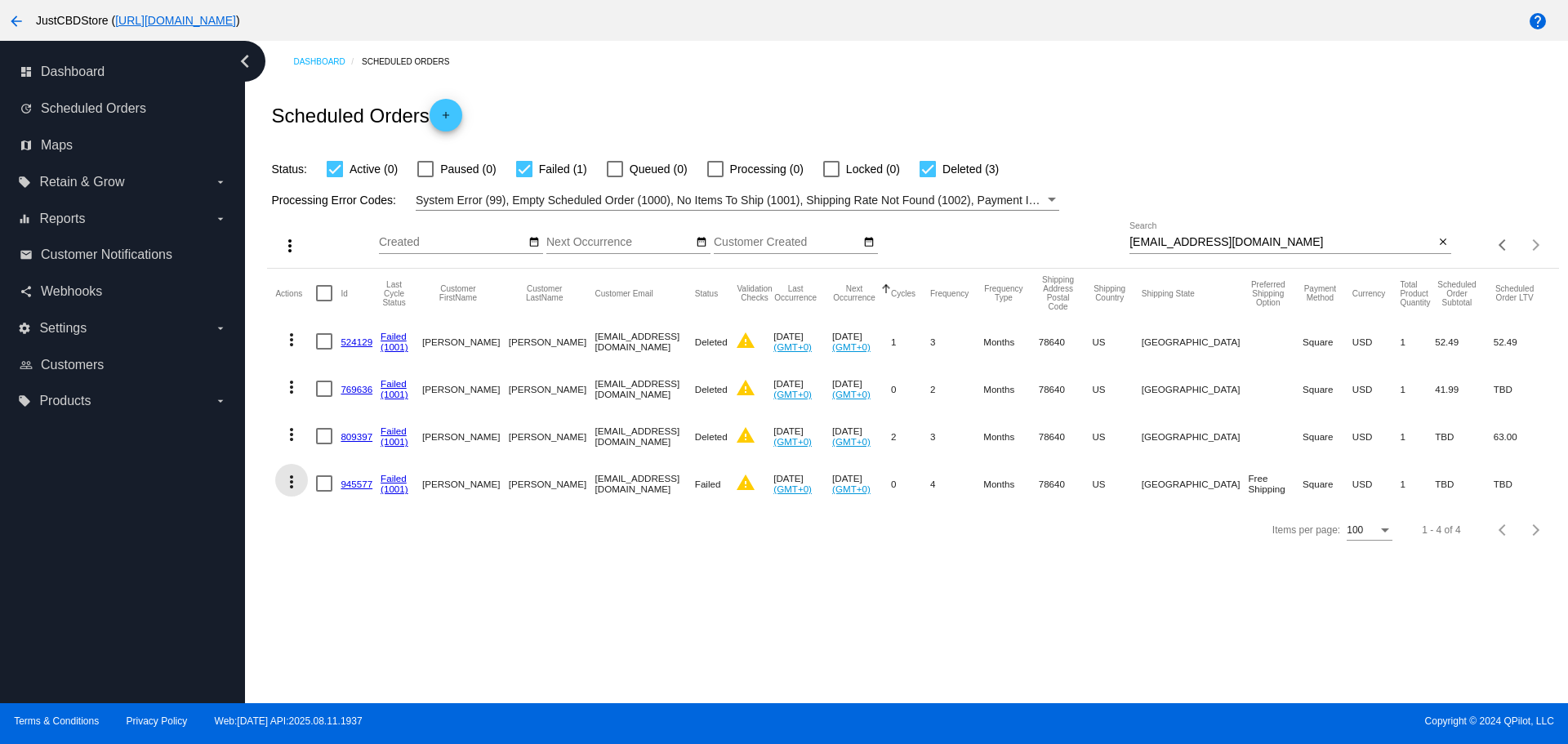
click at [290, 478] on mat-icon "more_vert" at bounding box center [291, 481] width 20 height 20
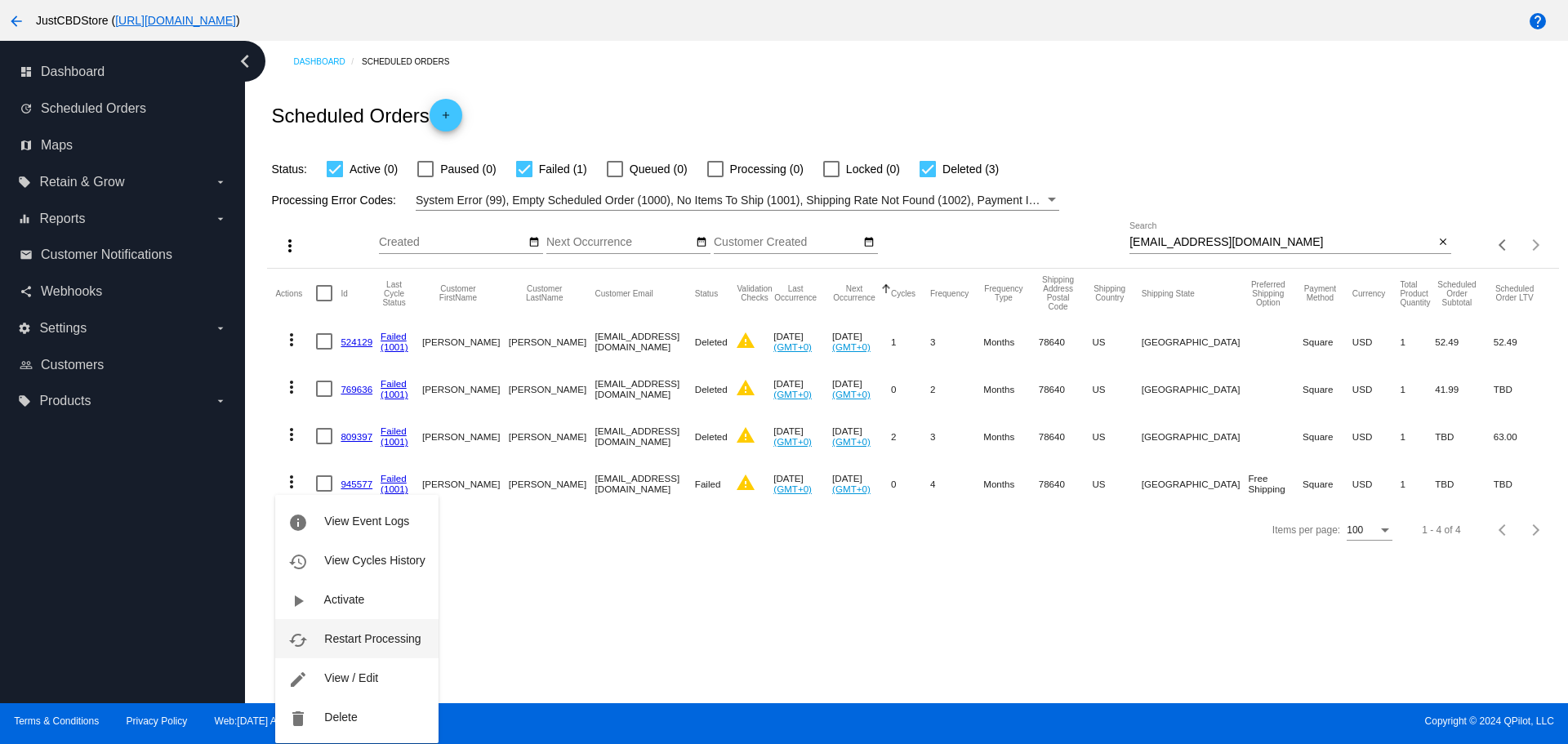
click at [407, 641] on span "Restart Processing" at bounding box center [372, 638] width 97 height 13
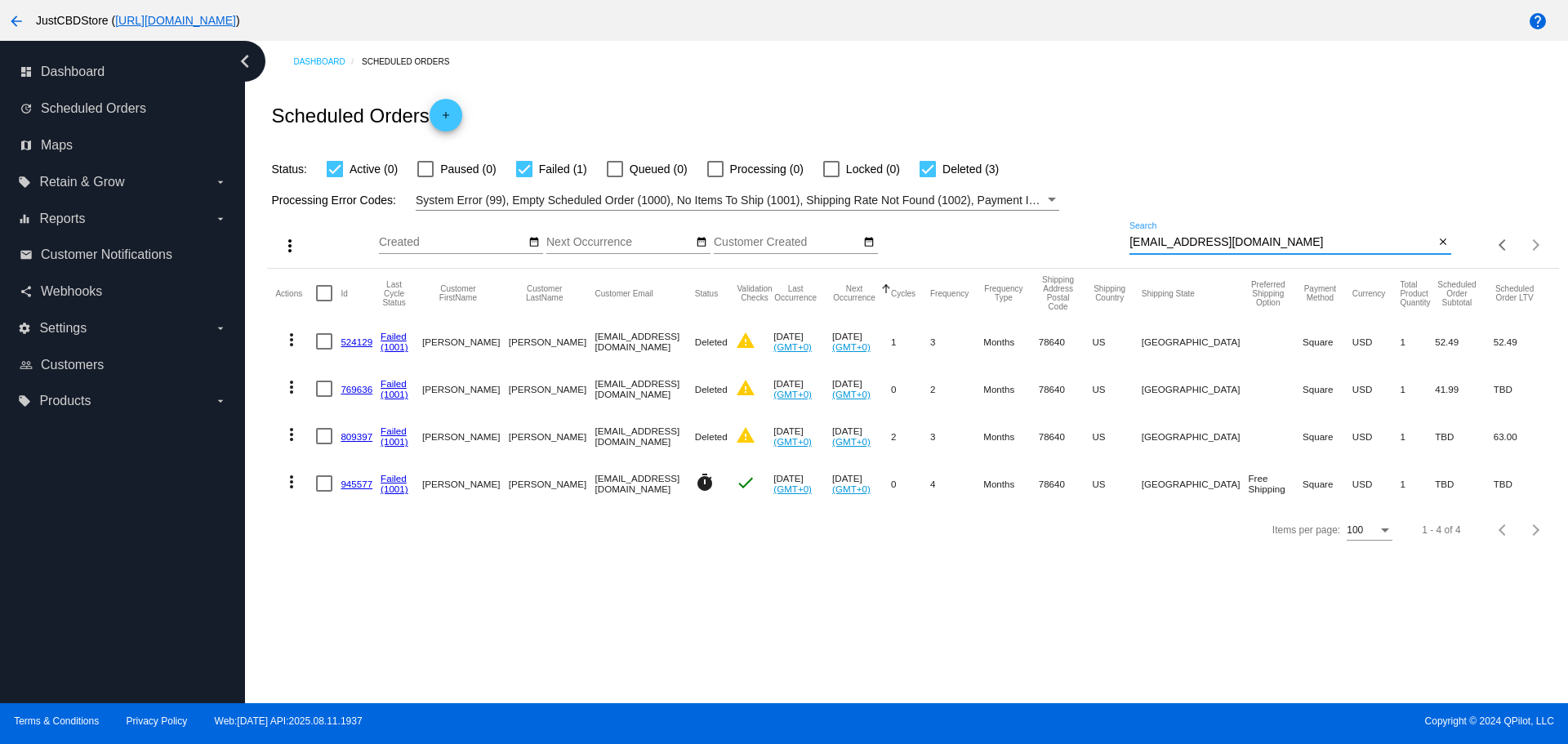
drag, startPoint x: 1269, startPoint y: 241, endPoint x: 1075, endPoint y: 256, distance: 194.6
click at [1075, 256] on div "more_vert Aug Jan Feb Mar [DATE]" at bounding box center [912, 240] width 1291 height 58
paste input "mudeewata"
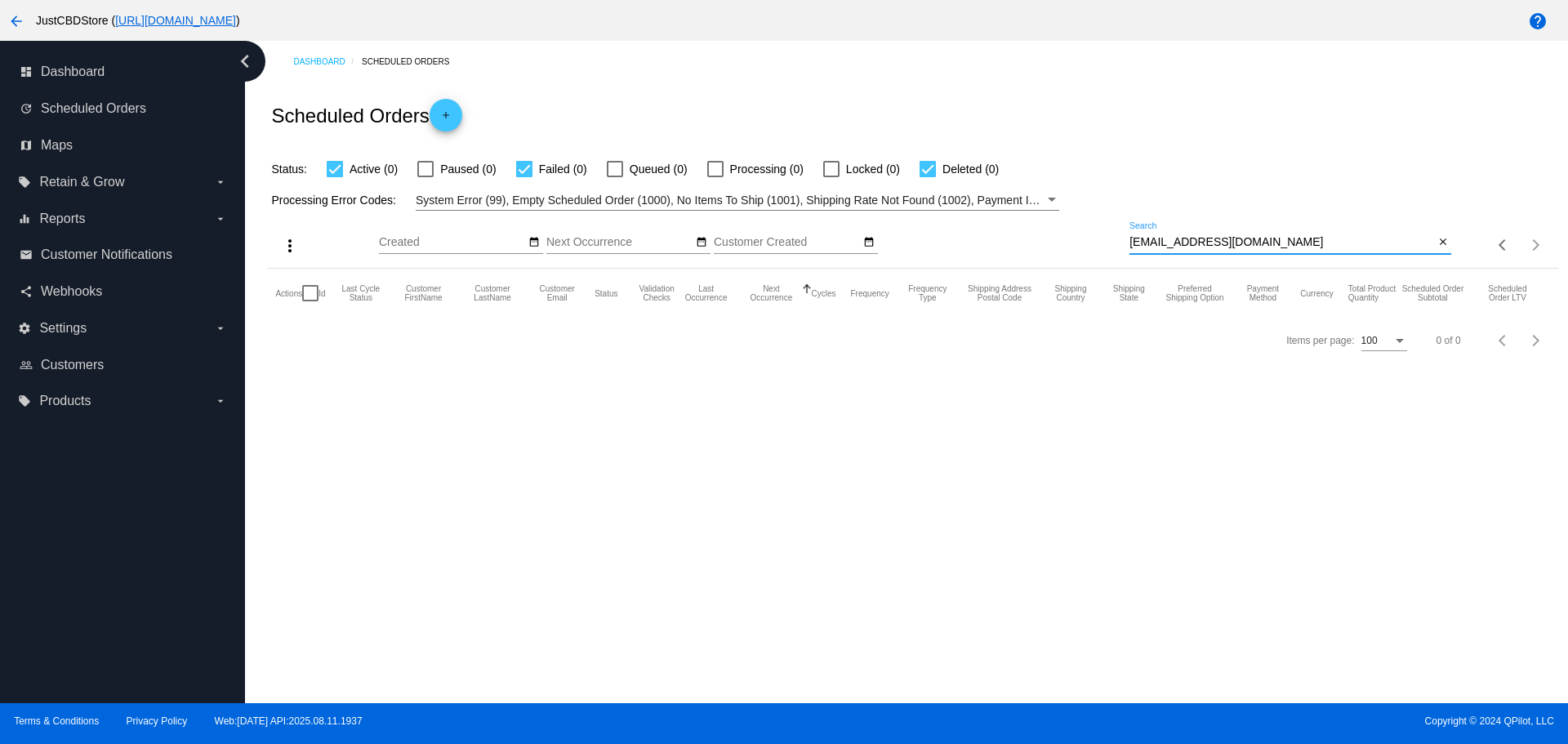
click at [1132, 241] on input "mudeewata@gmail.com" at bounding box center [1282, 242] width 305 height 13
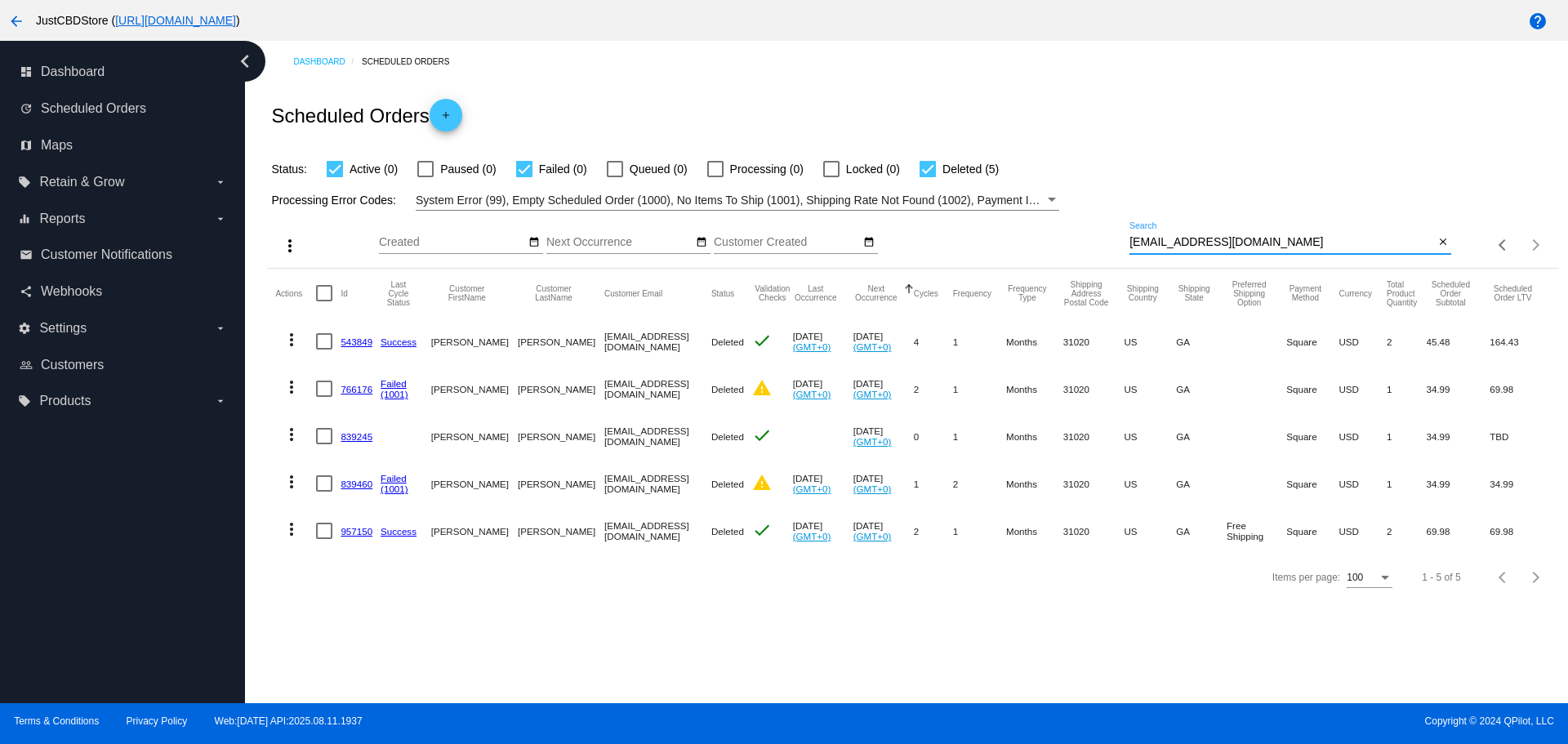
drag, startPoint x: 1259, startPoint y: 241, endPoint x: 1059, endPoint y: 242, distance: 200.0
click at [1059, 242] on div "more_vert Aug Jan Feb Mar [DATE]" at bounding box center [912, 240] width 1291 height 58
paste input "sydiswell@yahoo"
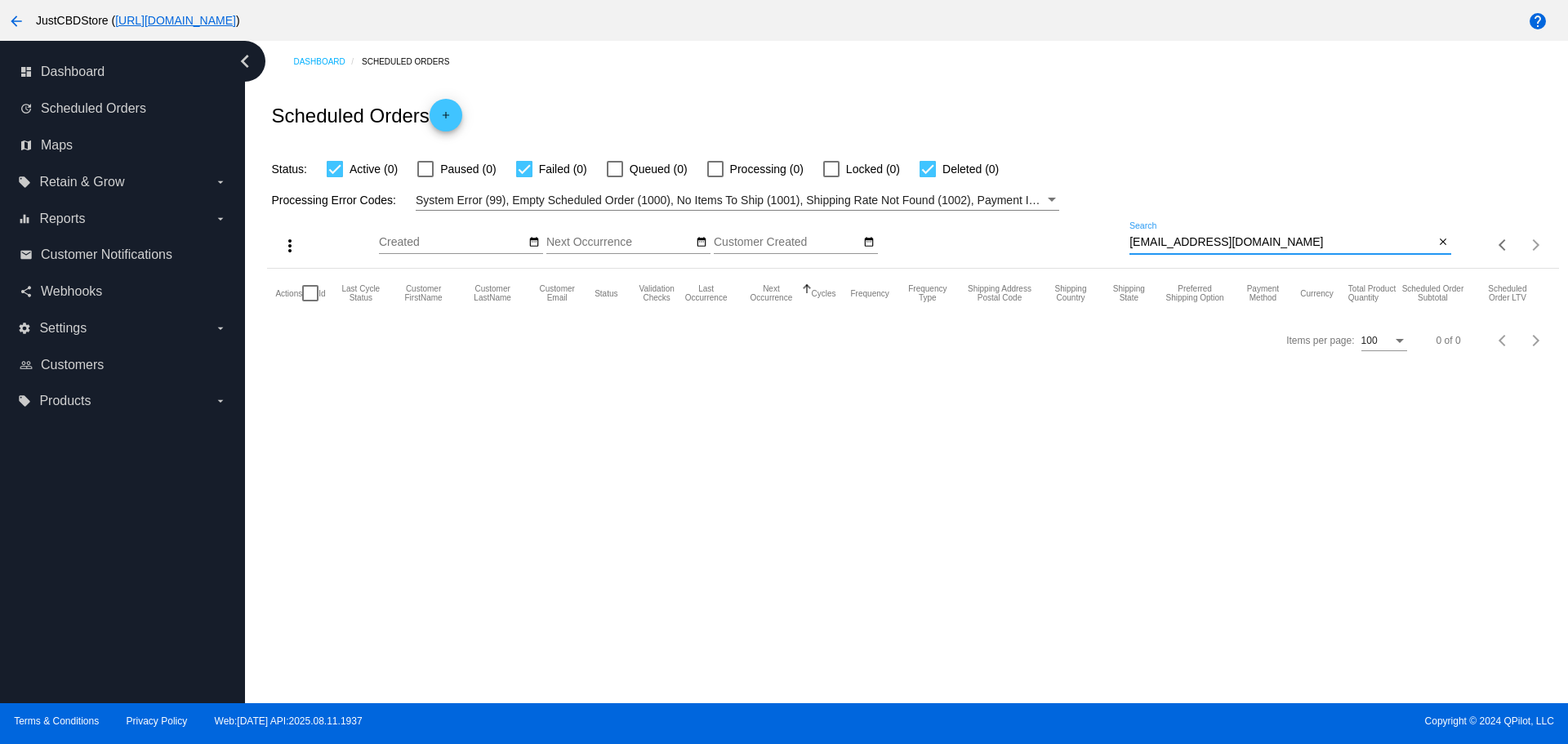
click at [1135, 241] on input "sydiswell@yahoo.com" at bounding box center [1282, 242] width 305 height 13
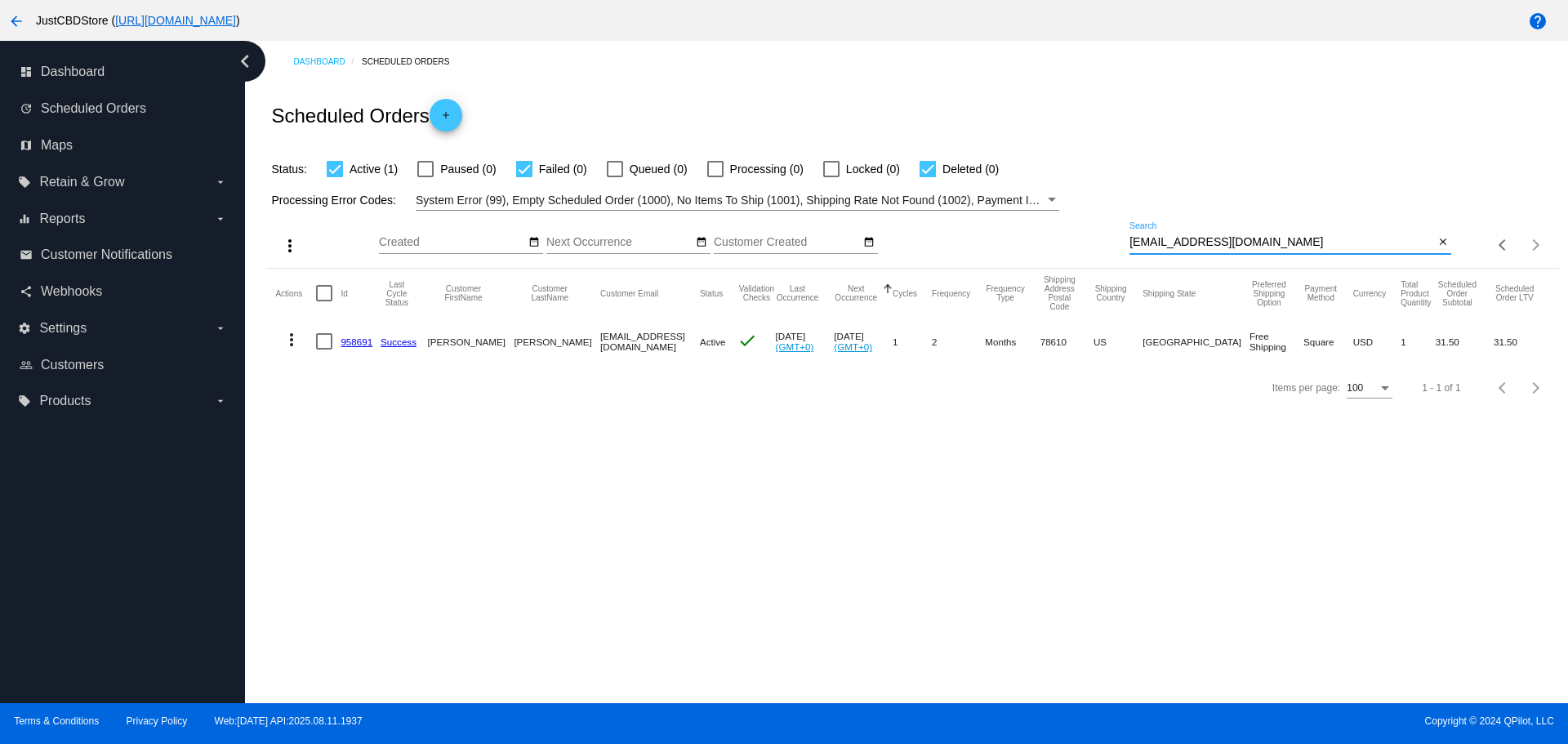
drag, startPoint x: 1253, startPoint y: 243, endPoint x: 1121, endPoint y: 235, distance: 132.2
click at [1121, 235] on div "more_vert Aug Jan Feb Mar [DATE]" at bounding box center [912, 240] width 1291 height 58
paste input "dmiyano2010@gmail"
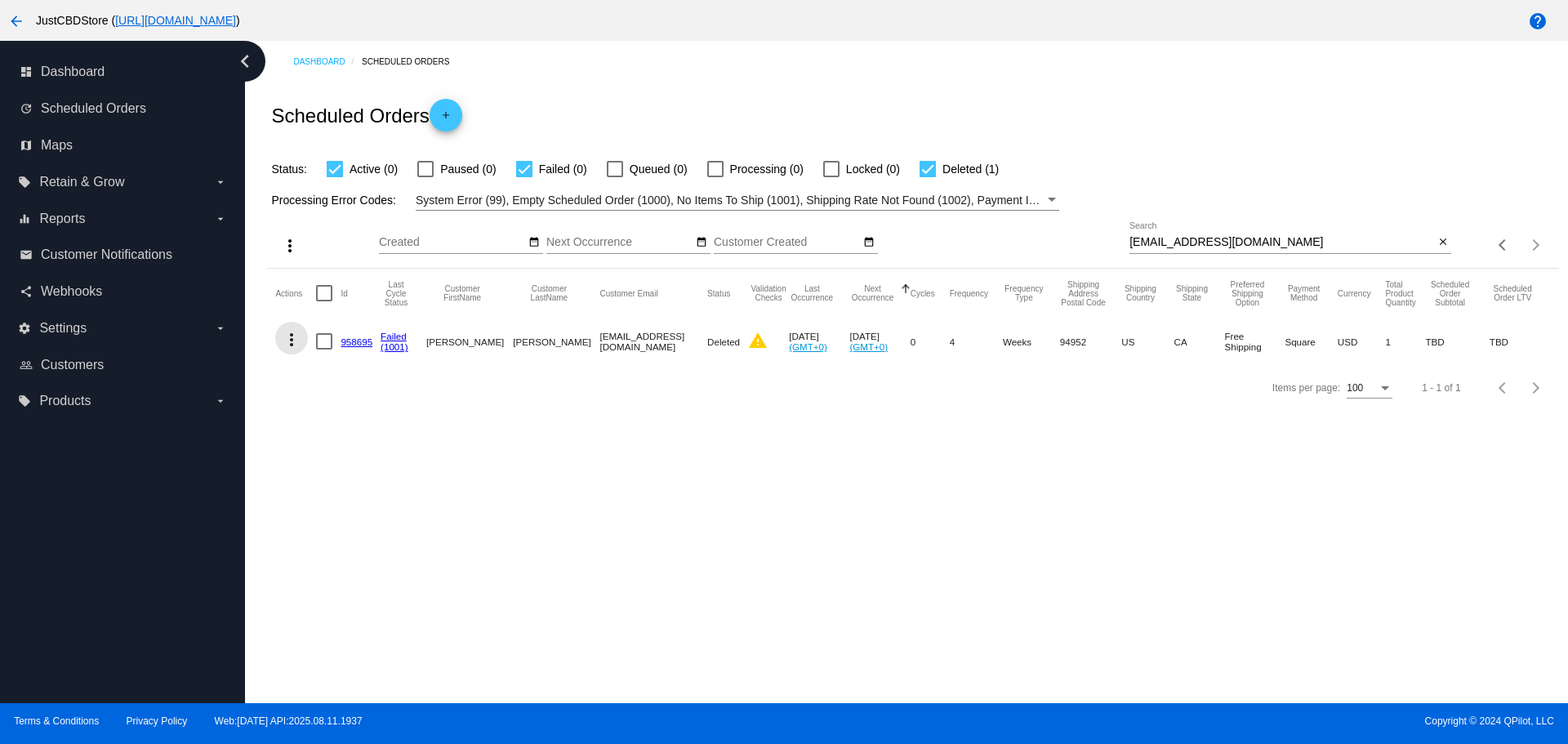
click at [294, 333] on mat-icon "more_vert" at bounding box center [291, 339] width 20 height 20
click at [332, 376] on span "View Event Logs" at bounding box center [366, 378] width 85 height 13
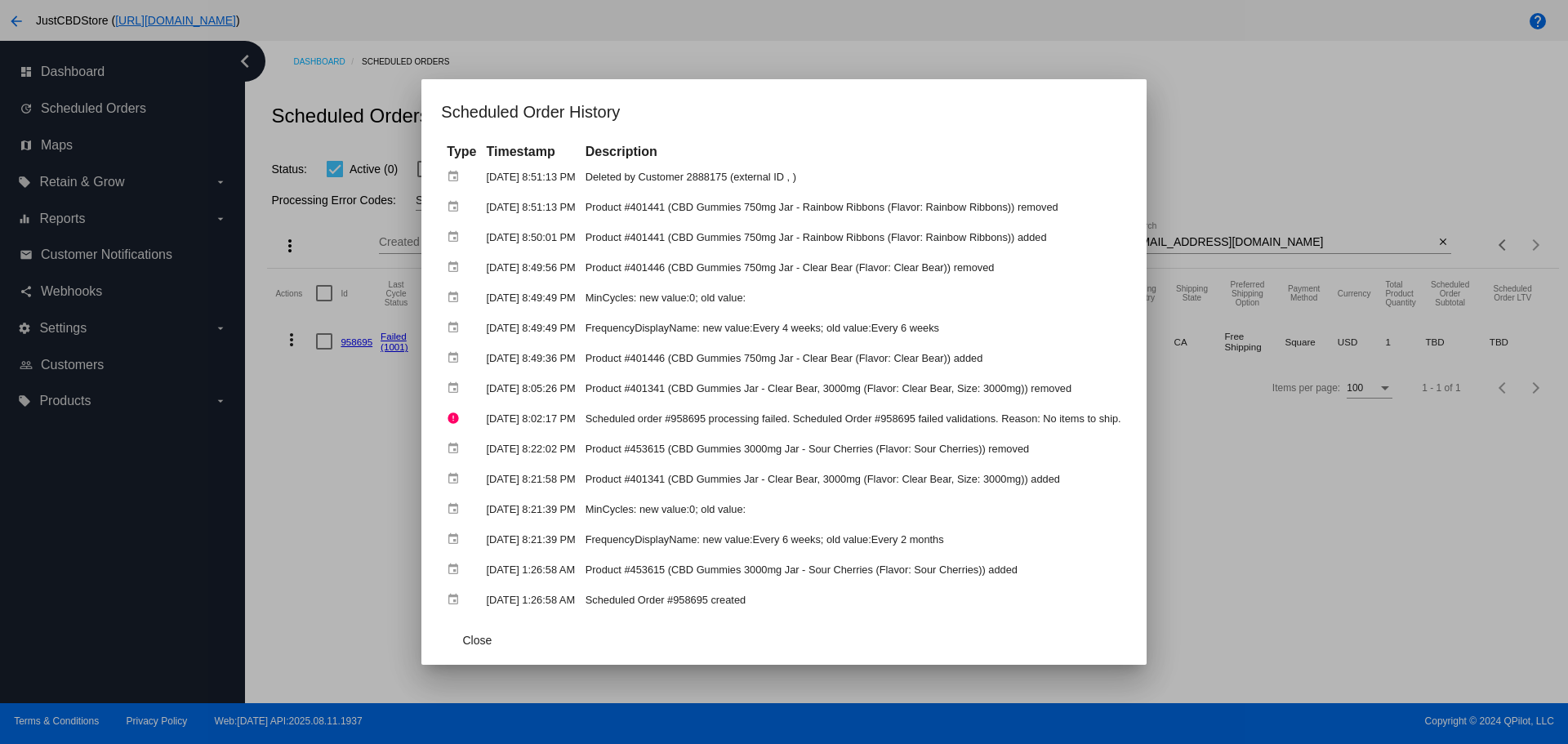
click at [1417, 573] on div at bounding box center [784, 372] width 1568 height 744
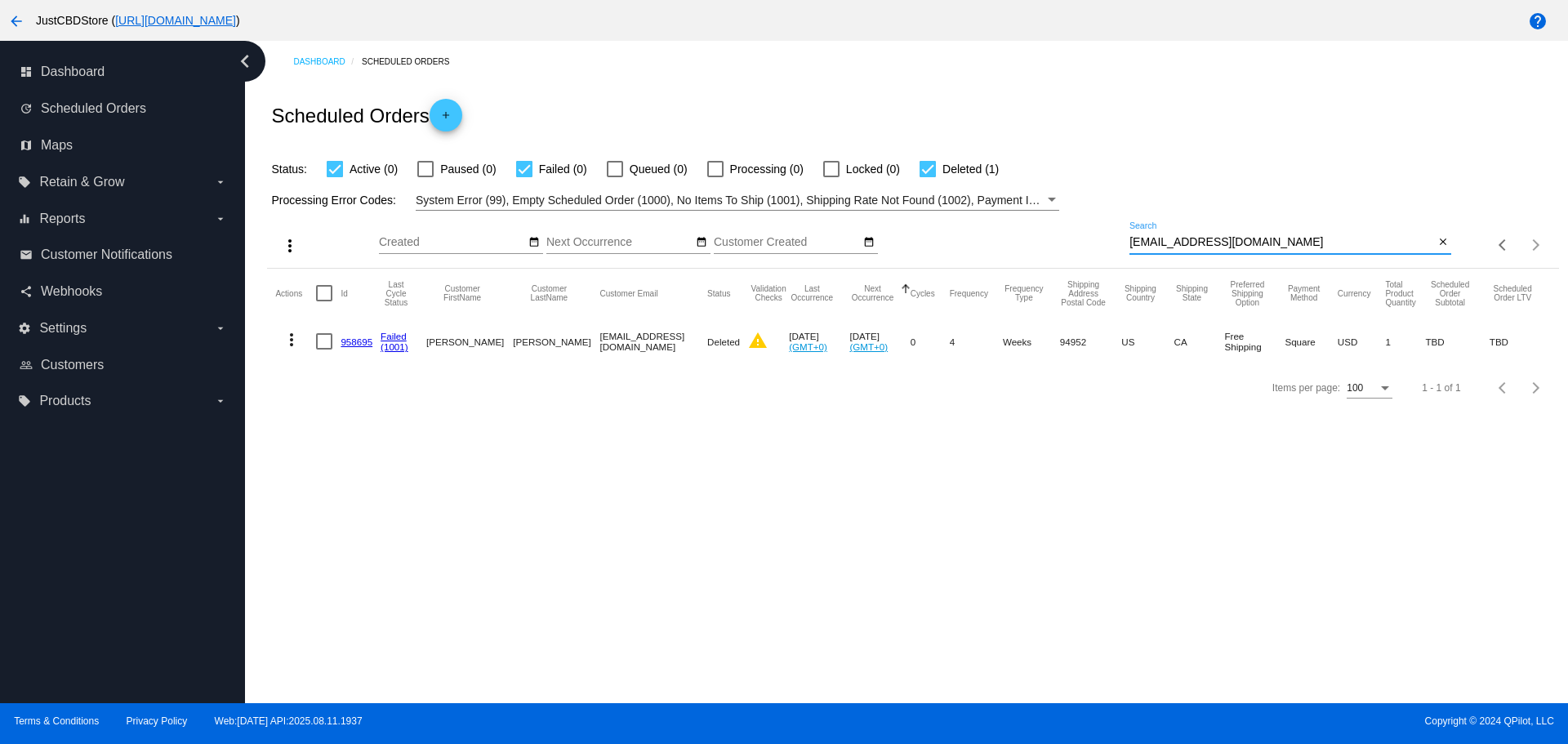
paste input "lydia.kelley"
drag, startPoint x: 1259, startPoint y: 243, endPoint x: 1108, endPoint y: 227, distance: 151.8
click at [1108, 227] on div "more_vert Aug Jan Feb Mar [DATE]" at bounding box center [912, 240] width 1291 height 58
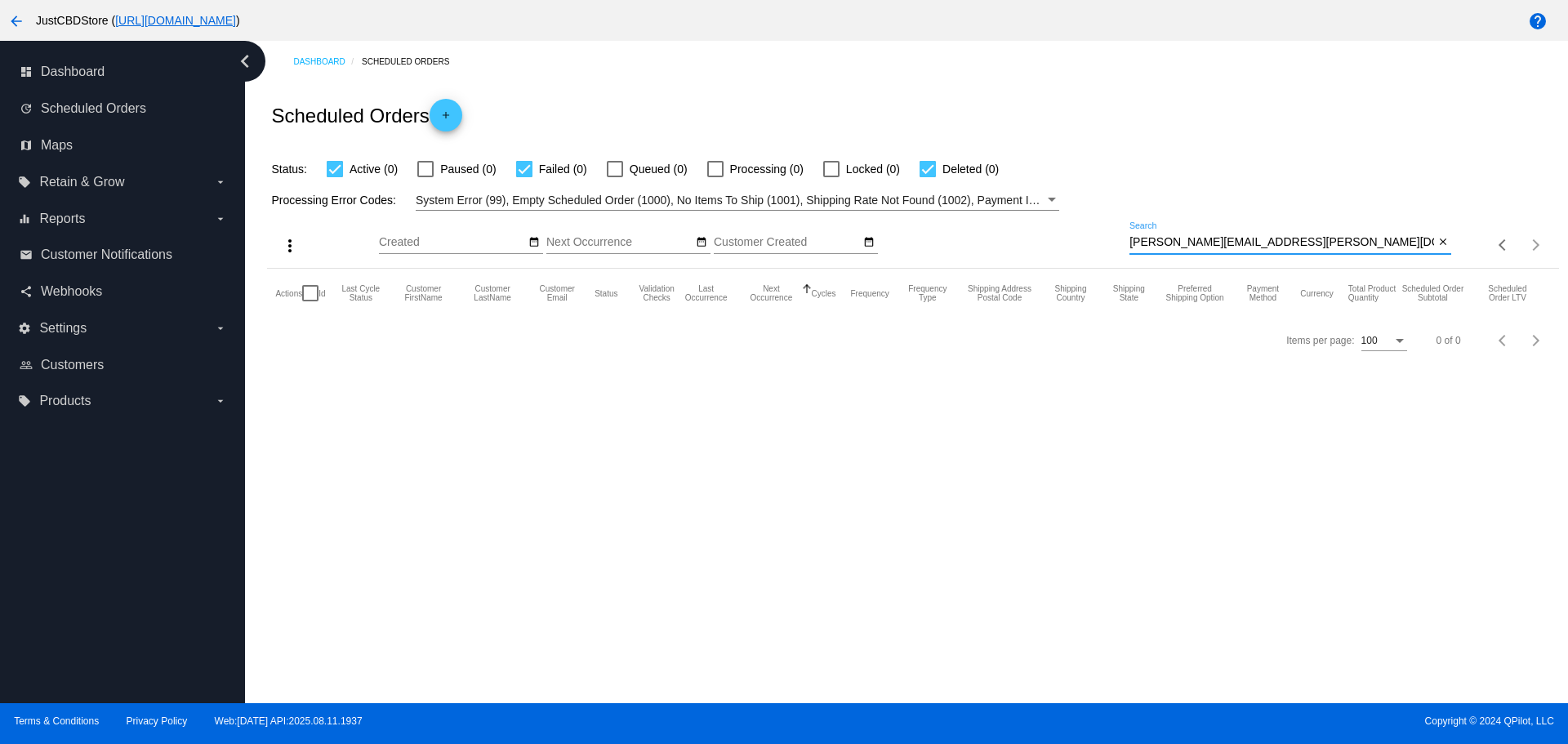
click at [1134, 247] on input "lydia.kelley@gmail.com" at bounding box center [1282, 242] width 305 height 13
click at [1136, 245] on input "lydia.kelley@gmail.com" at bounding box center [1282, 242] width 305 height 13
click at [1132, 241] on input "lydia.kelley@gmail.com" at bounding box center [1282, 242] width 305 height 13
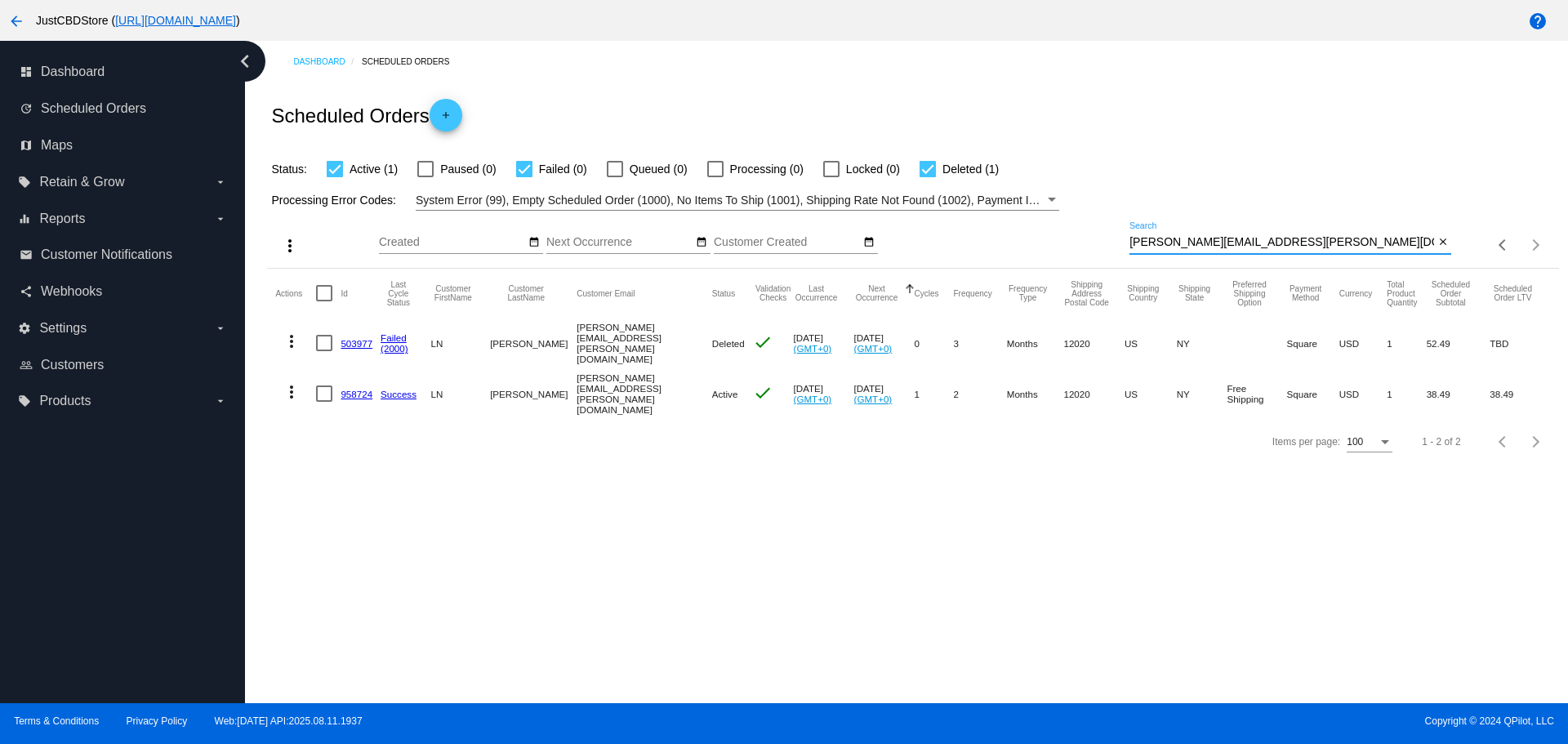
drag, startPoint x: 1249, startPoint y: 242, endPoint x: 1069, endPoint y: 247, distance: 180.1
click at [1069, 247] on div "more_vert Aug Jan Feb Mar [DATE]" at bounding box center [912, 240] width 1291 height 58
paste input "kbernleydavis"
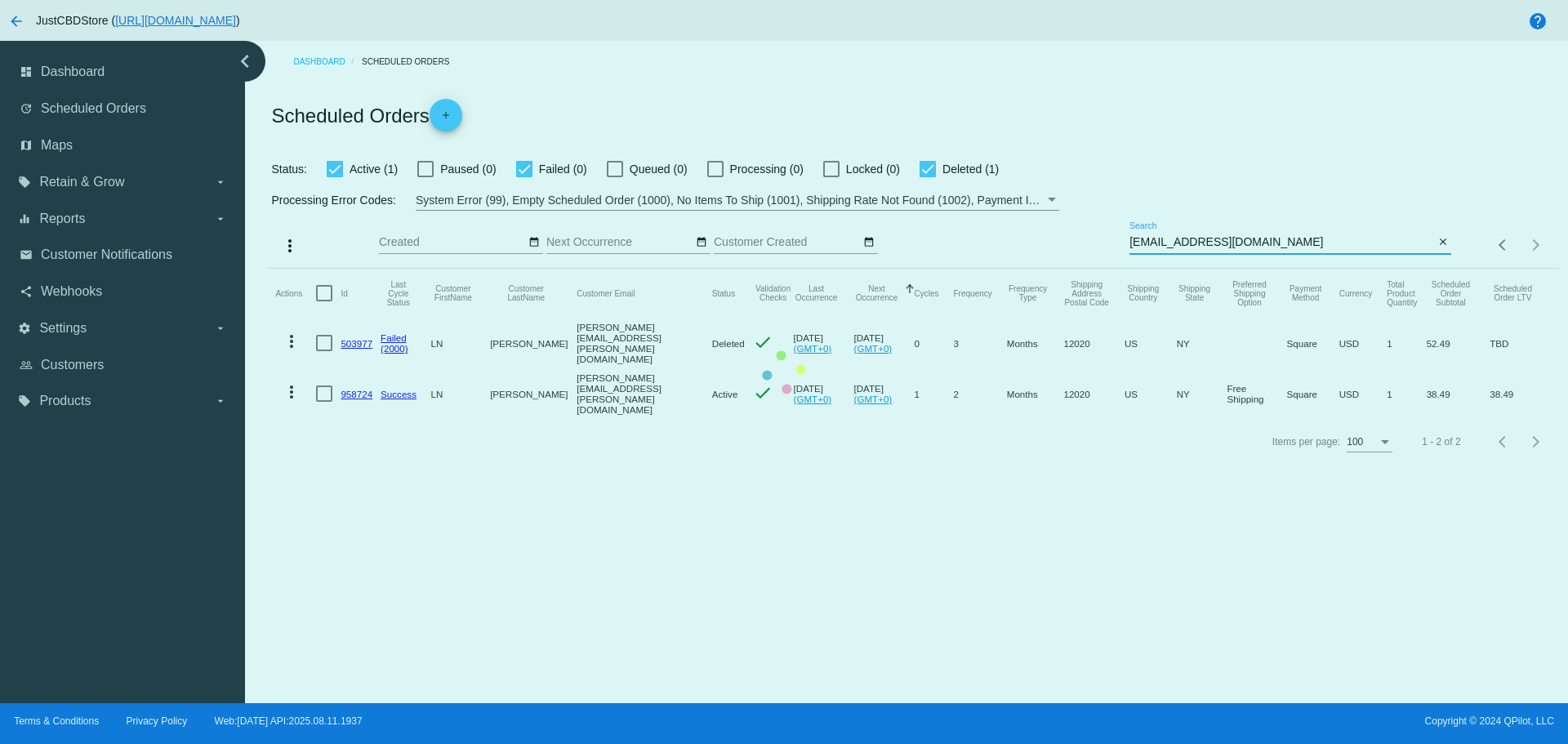
click at [1133, 269] on mat-table "Actions Id Last Cycle Status Customer FirstName Customer LastName Customer Emai…" at bounding box center [912, 344] width 1291 height 151
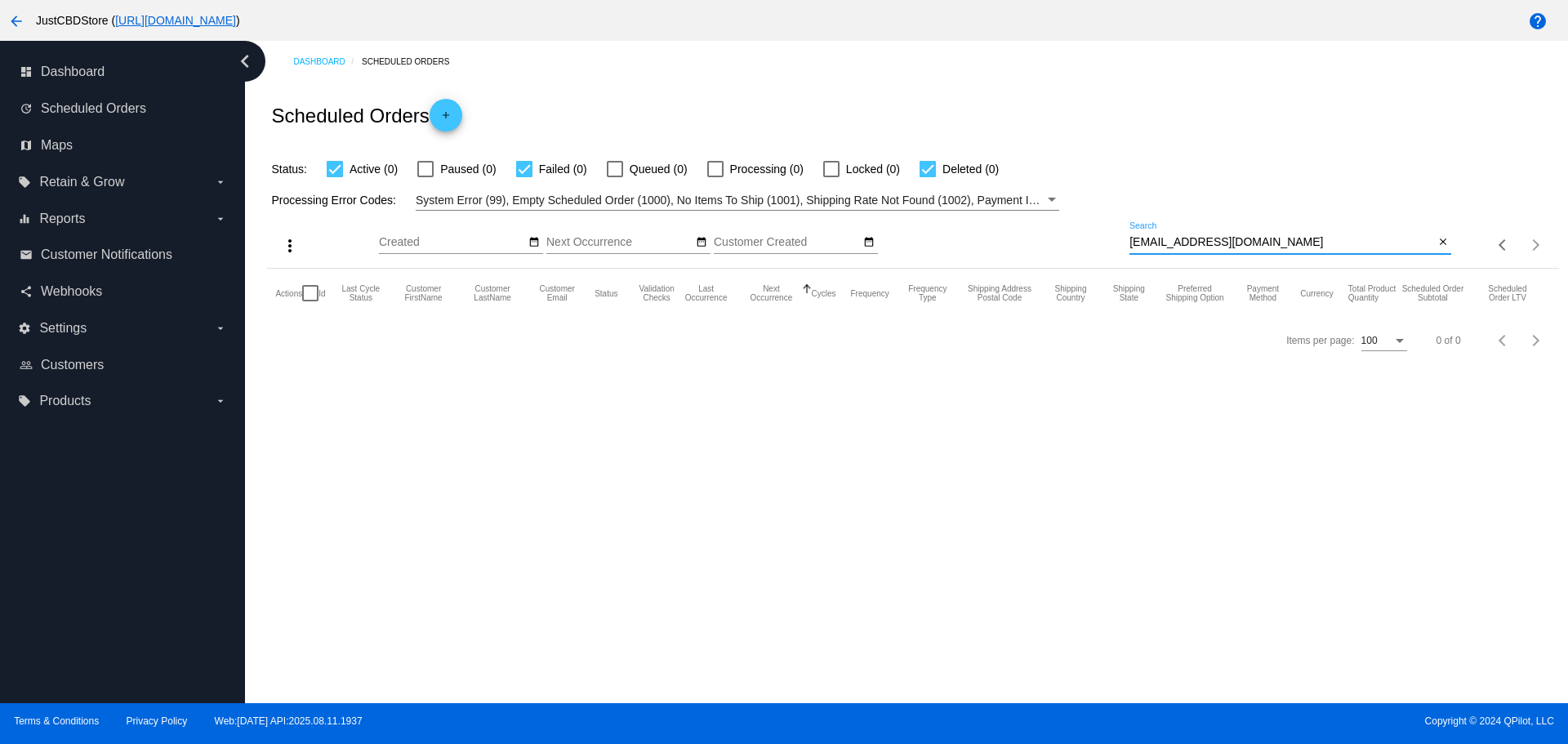
click at [1132, 241] on input "kbernleydavis@gmail.com" at bounding box center [1282, 242] width 305 height 13
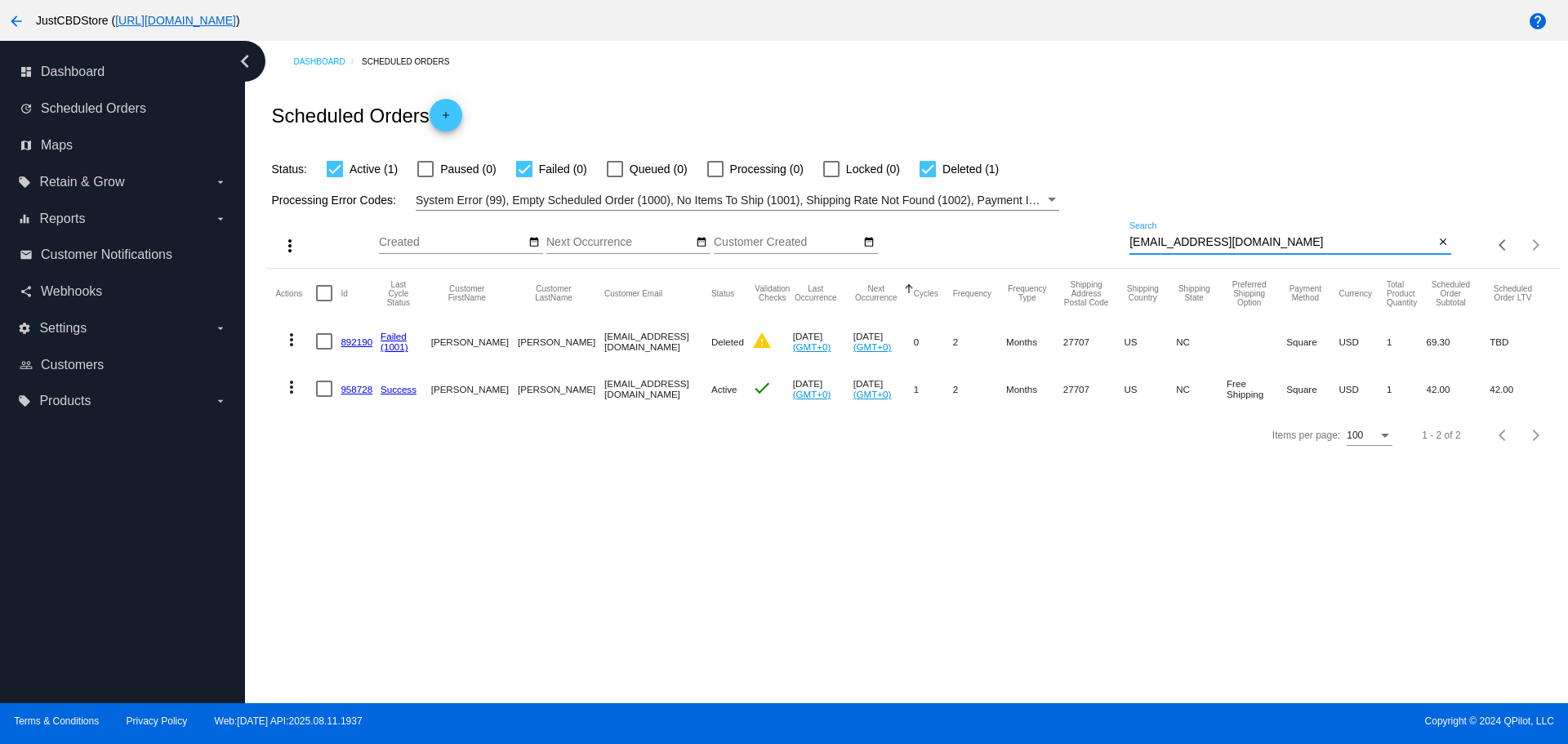
drag, startPoint x: 1263, startPoint y: 241, endPoint x: 1107, endPoint y: 250, distance: 156.3
click at [1107, 250] on div "more_vert Aug Jan Feb Mar [DATE]" at bounding box center [912, 240] width 1291 height 58
paste input "jarrod1974ny"
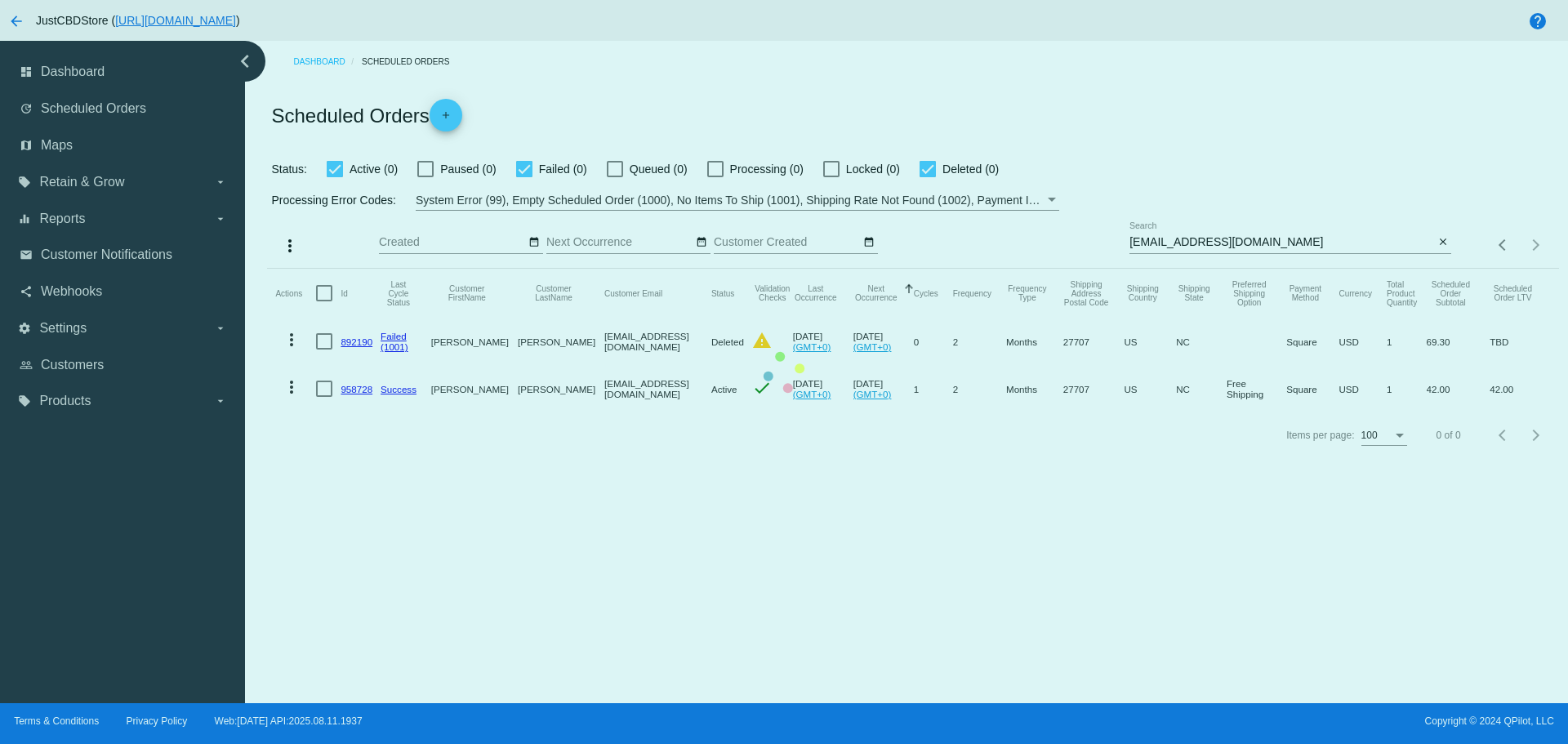
click at [1133, 269] on mat-table "Actions Id Last Cycle Status Customer FirstName Customer LastName Customer Emai…" at bounding box center [912, 341] width 1291 height 144
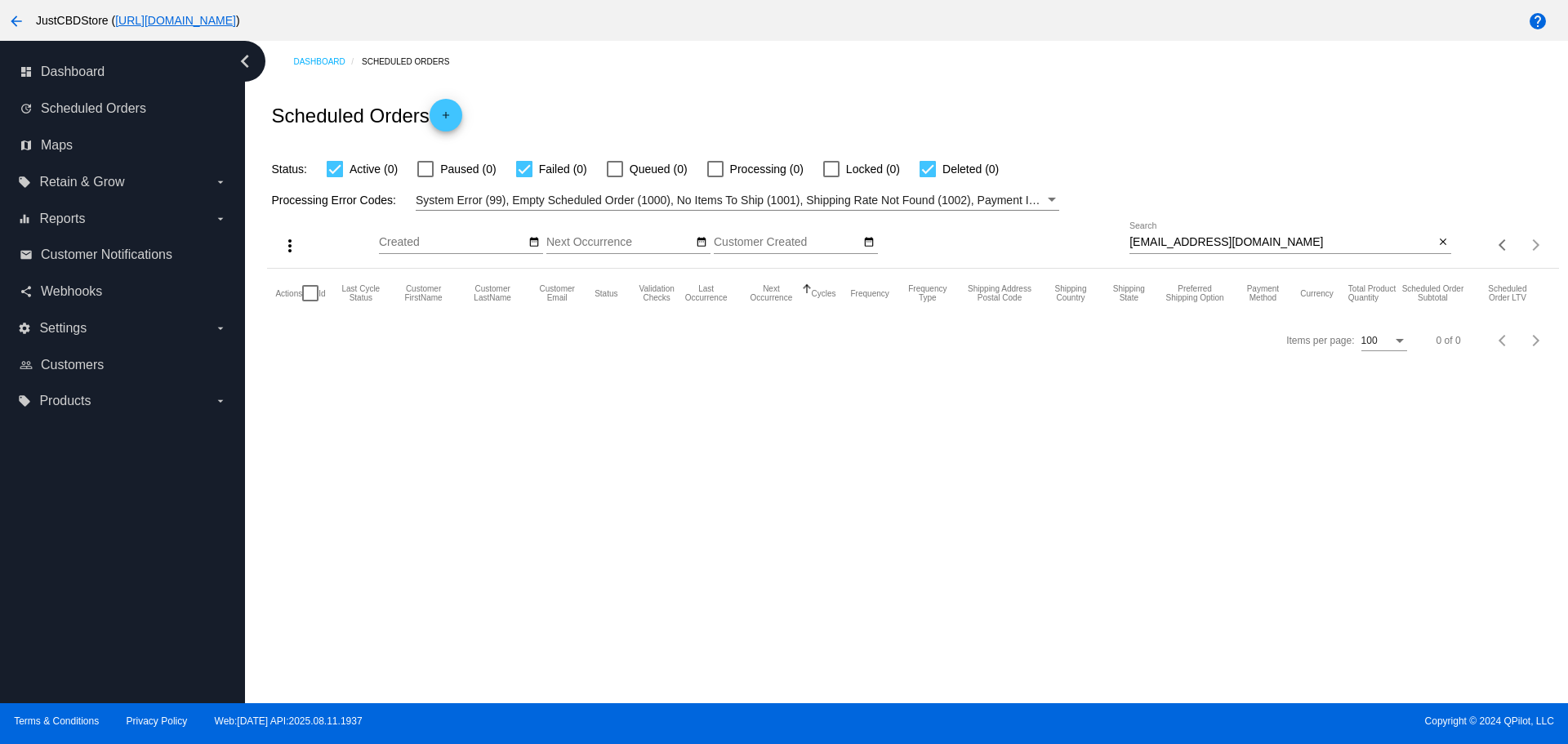
click at [1133, 244] on input "jarrod1974ny@gmail.com" at bounding box center [1282, 242] width 305 height 13
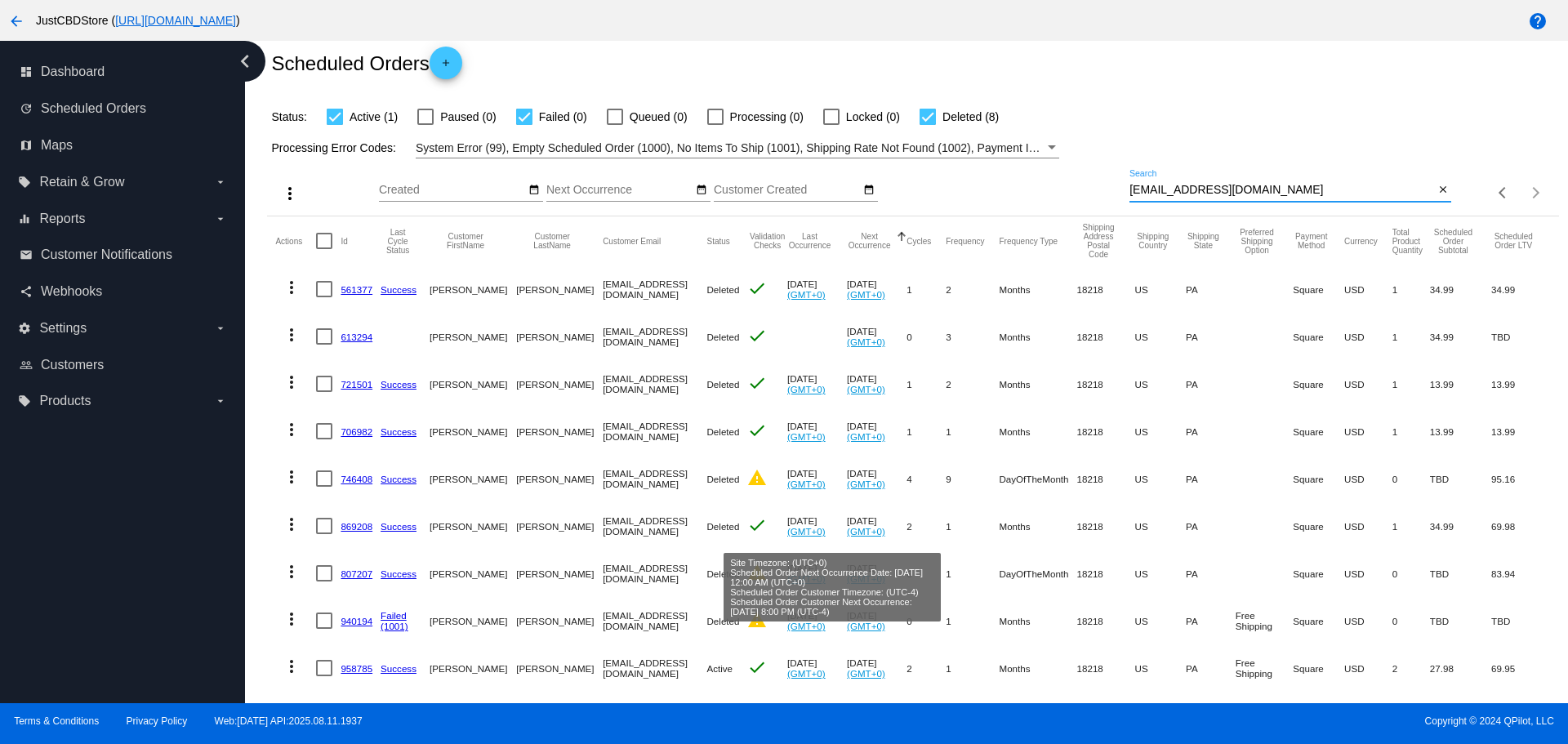
scroll to position [98, 0]
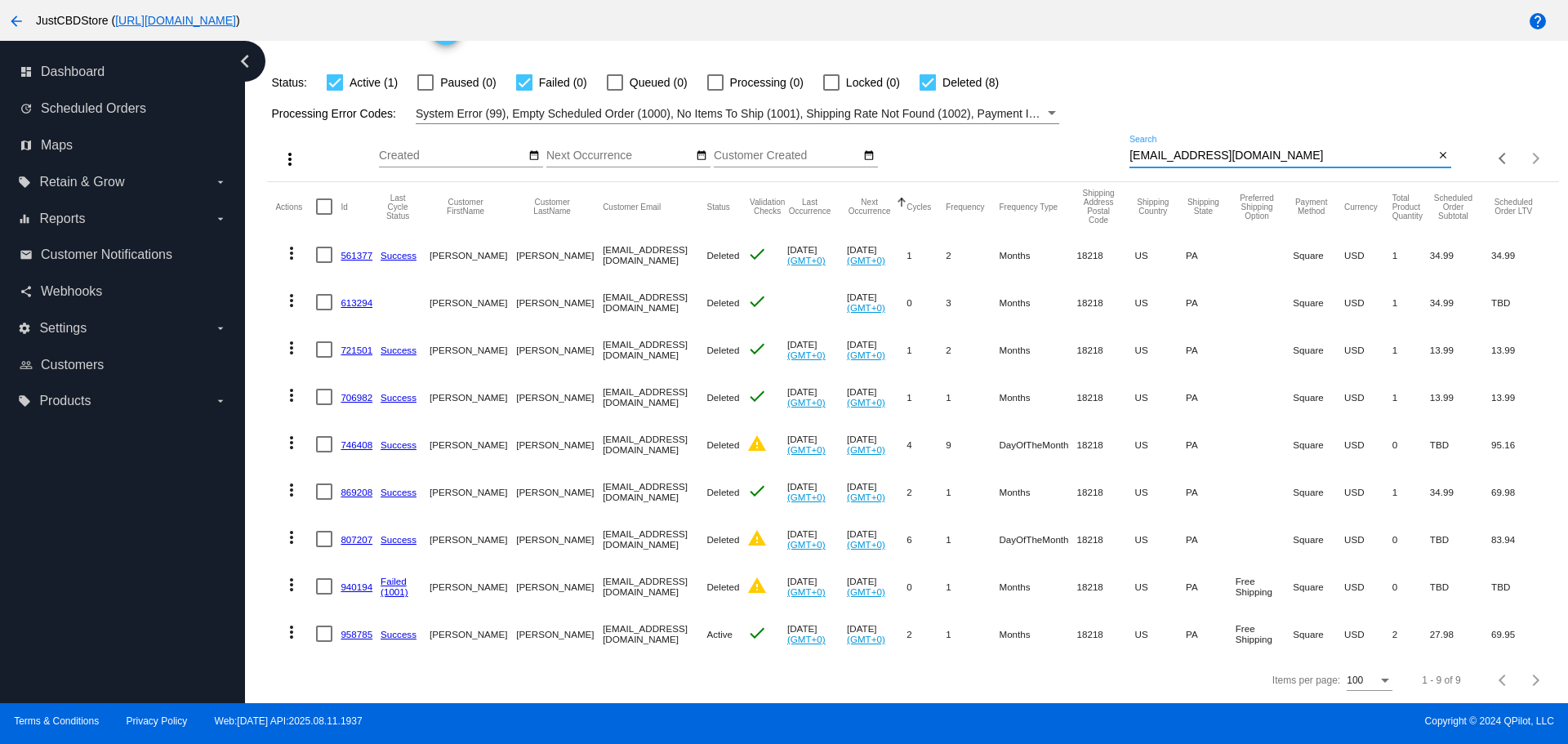
drag, startPoint x: 1255, startPoint y: 143, endPoint x: 1059, endPoint y: 151, distance: 196.2
click at [1059, 151] on div "more_vert Aug Jan Feb Mar [DATE]" at bounding box center [912, 153] width 1291 height 58
paste input "tinapasquale"
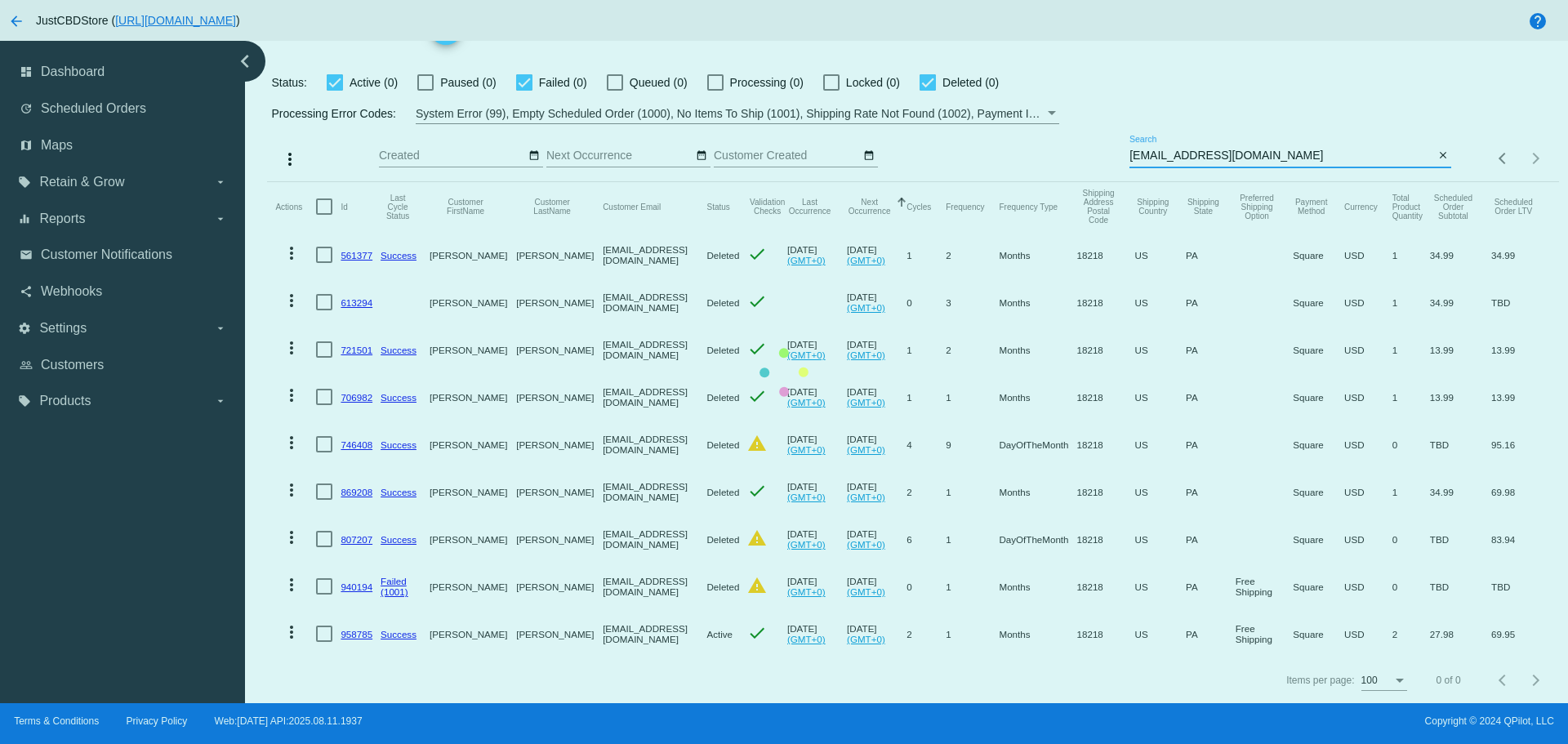
scroll to position [0, 0]
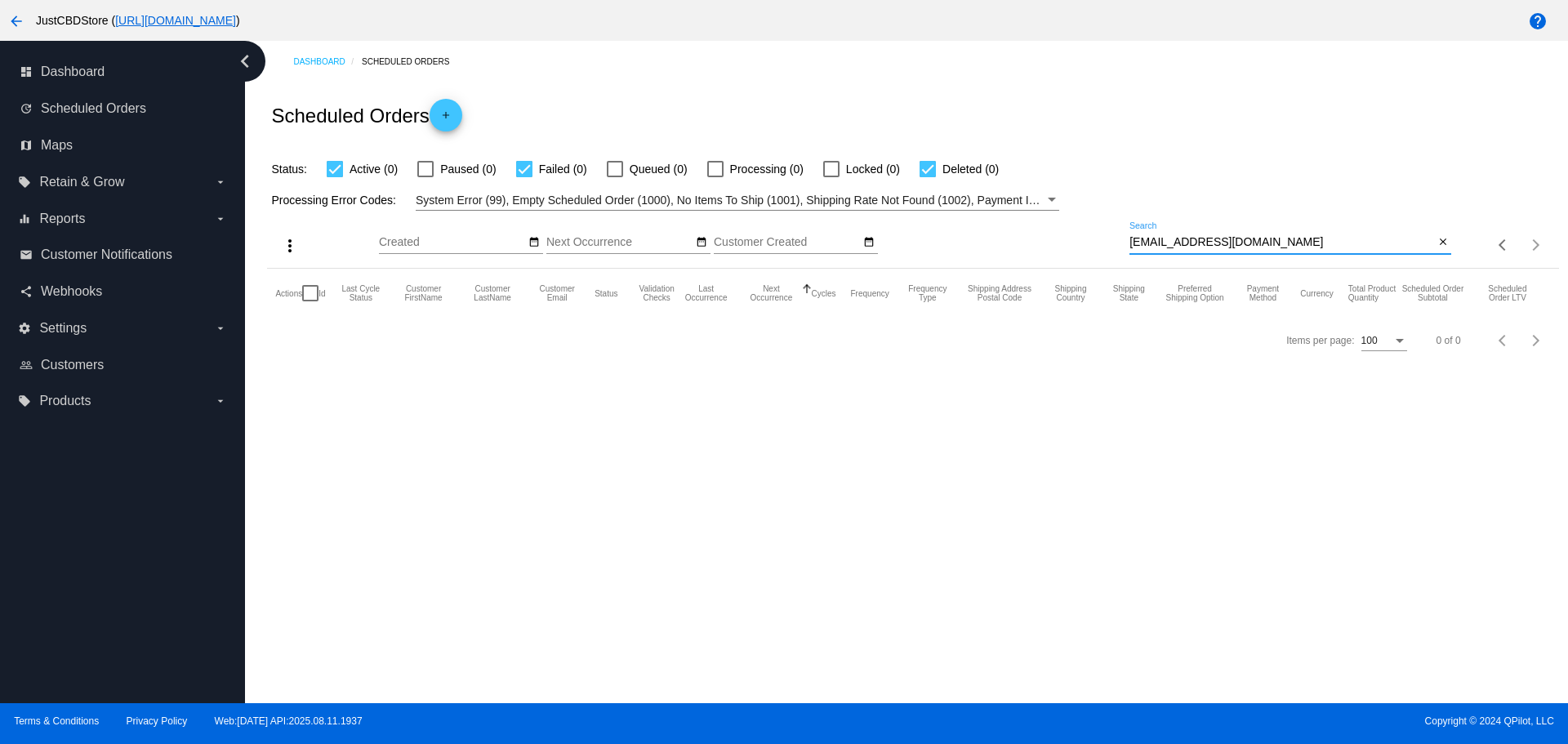
click at [1131, 241] on input "tinapasquale@gmail.com" at bounding box center [1282, 242] width 305 height 13
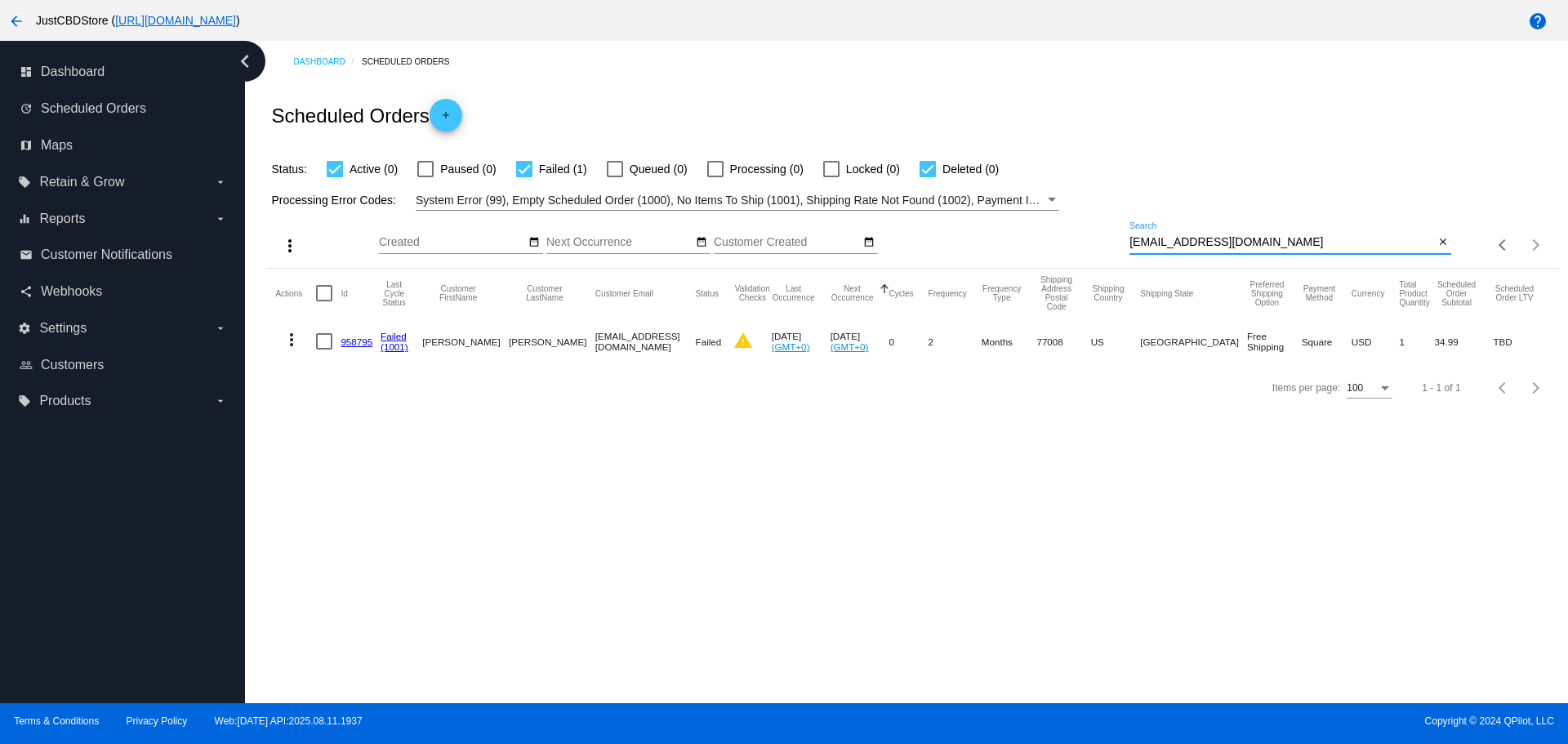
drag, startPoint x: 1262, startPoint y: 244, endPoint x: 1014, endPoint y: 251, distance: 248.1
click at [1014, 251] on div "more_vert Aug Jan Feb Mar [DATE]" at bounding box center [912, 240] width 1291 height 58
paste input "jrayhartley"
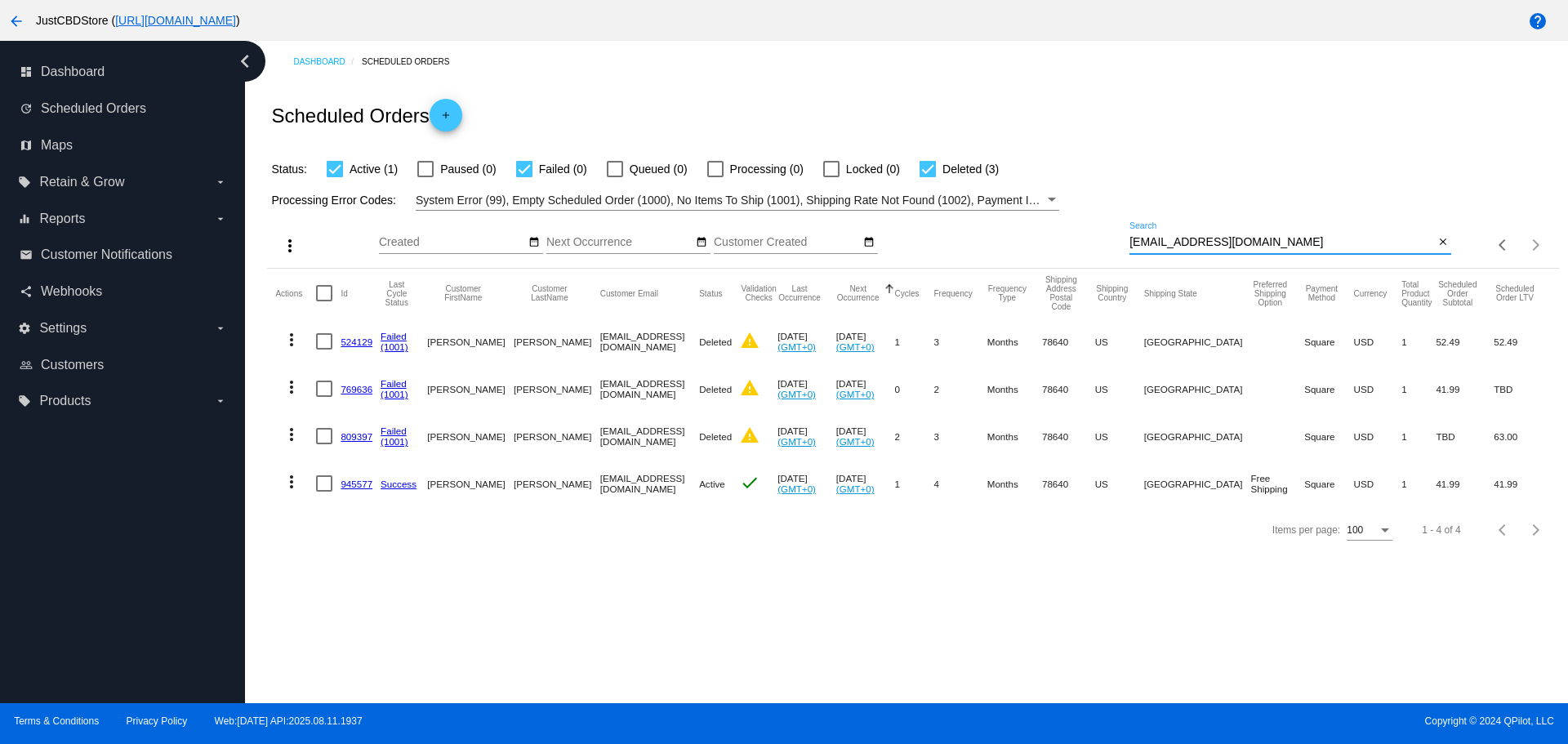
drag, startPoint x: 1247, startPoint y: 241, endPoint x: 1084, endPoint y: 259, distance: 164.0
click at [1084, 259] on div "more_vert Aug Jan Feb Mar [DATE]" at bounding box center [912, 240] width 1291 height 58
paste input "clyde.w.myers"
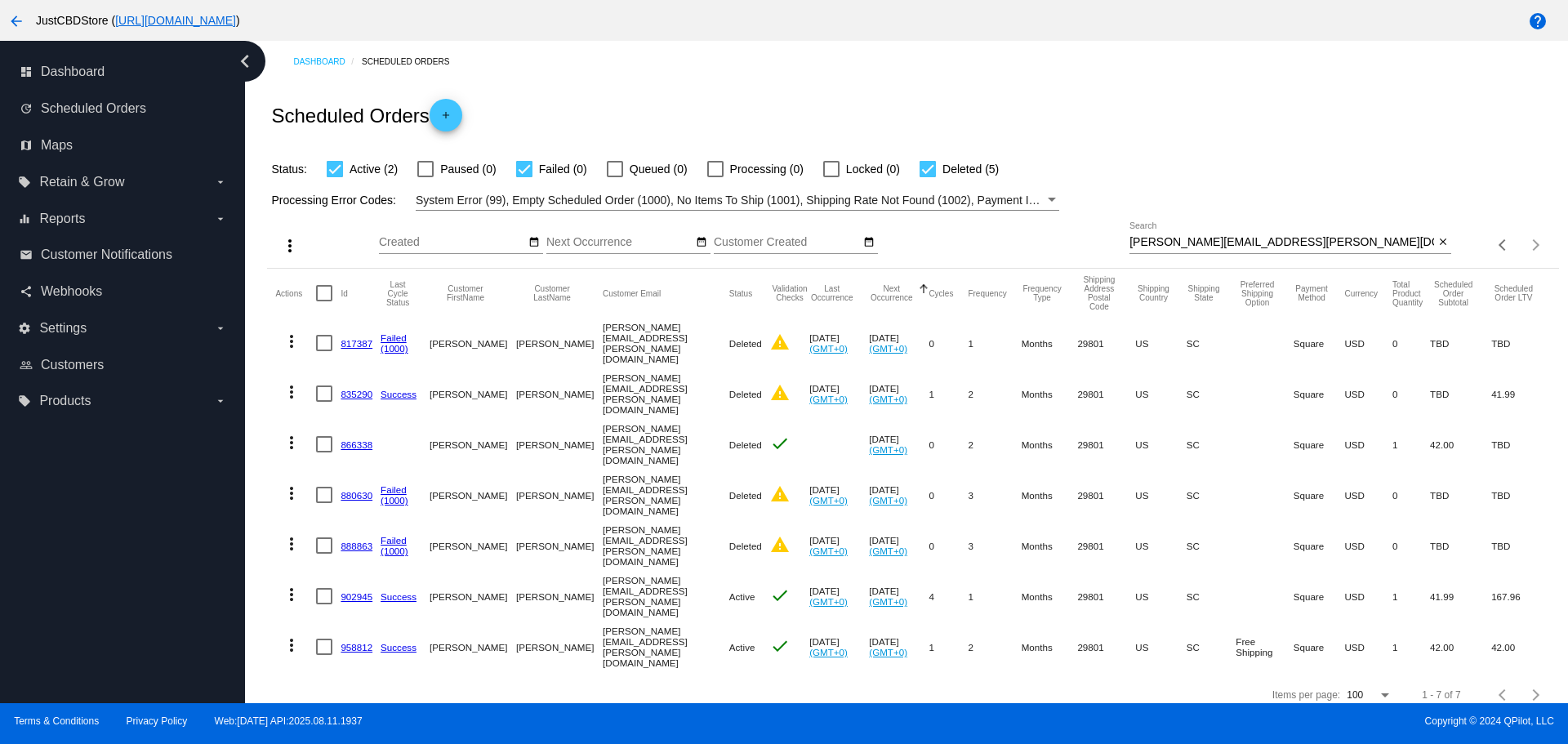
drag, startPoint x: 1262, startPoint y: 243, endPoint x: 1004, endPoint y: 237, distance: 258.1
click at [1004, 237] on div "more_vert Aug Jan Feb Mar [DATE]" at bounding box center [912, 240] width 1291 height 58
paste input "fernsler@sbcglobal.net"
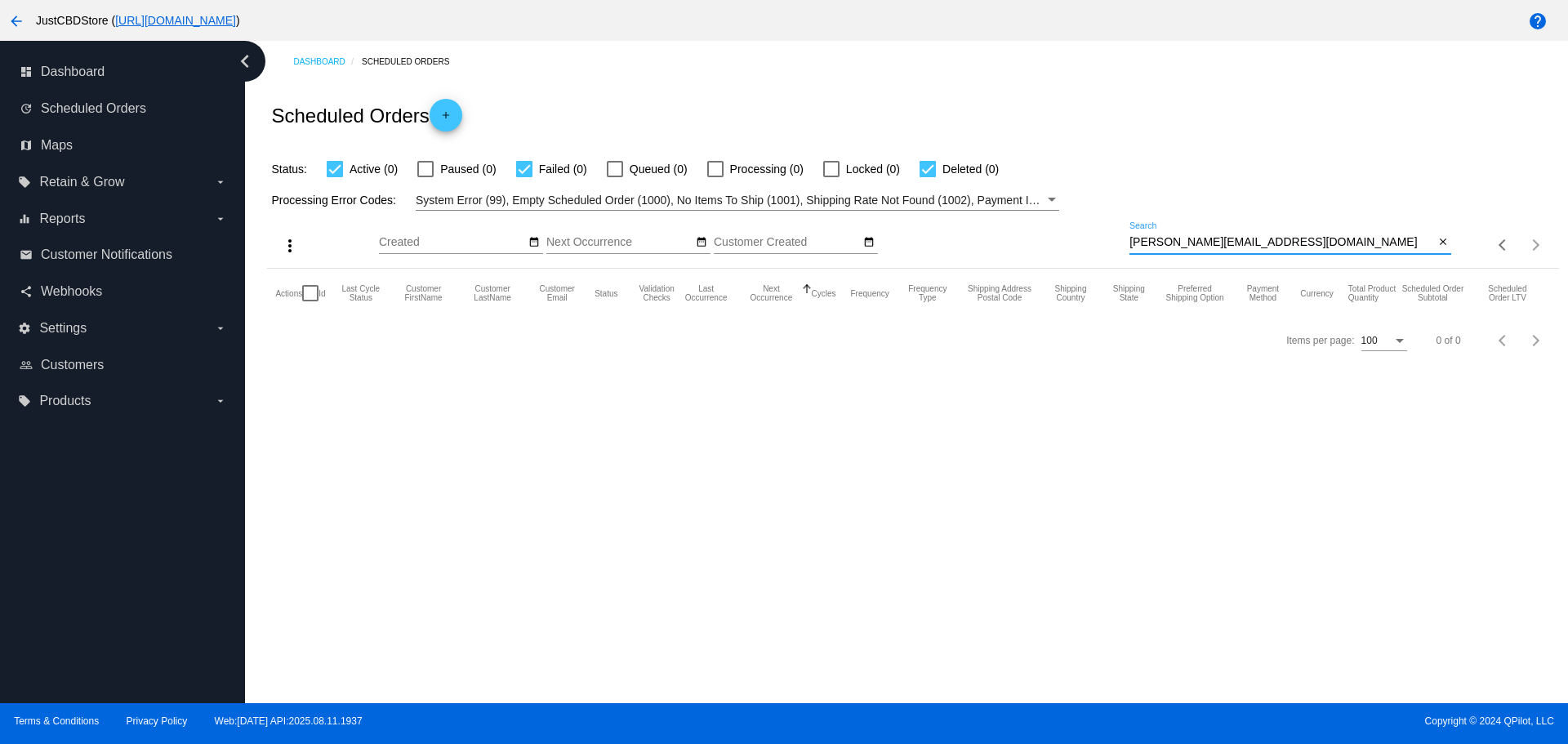
click at [1137, 244] on input "fernsler@sbcglobal.net" at bounding box center [1282, 242] width 305 height 13
click at [1133, 240] on input "fernsler@sbcglobal.net" at bounding box center [1282, 242] width 305 height 13
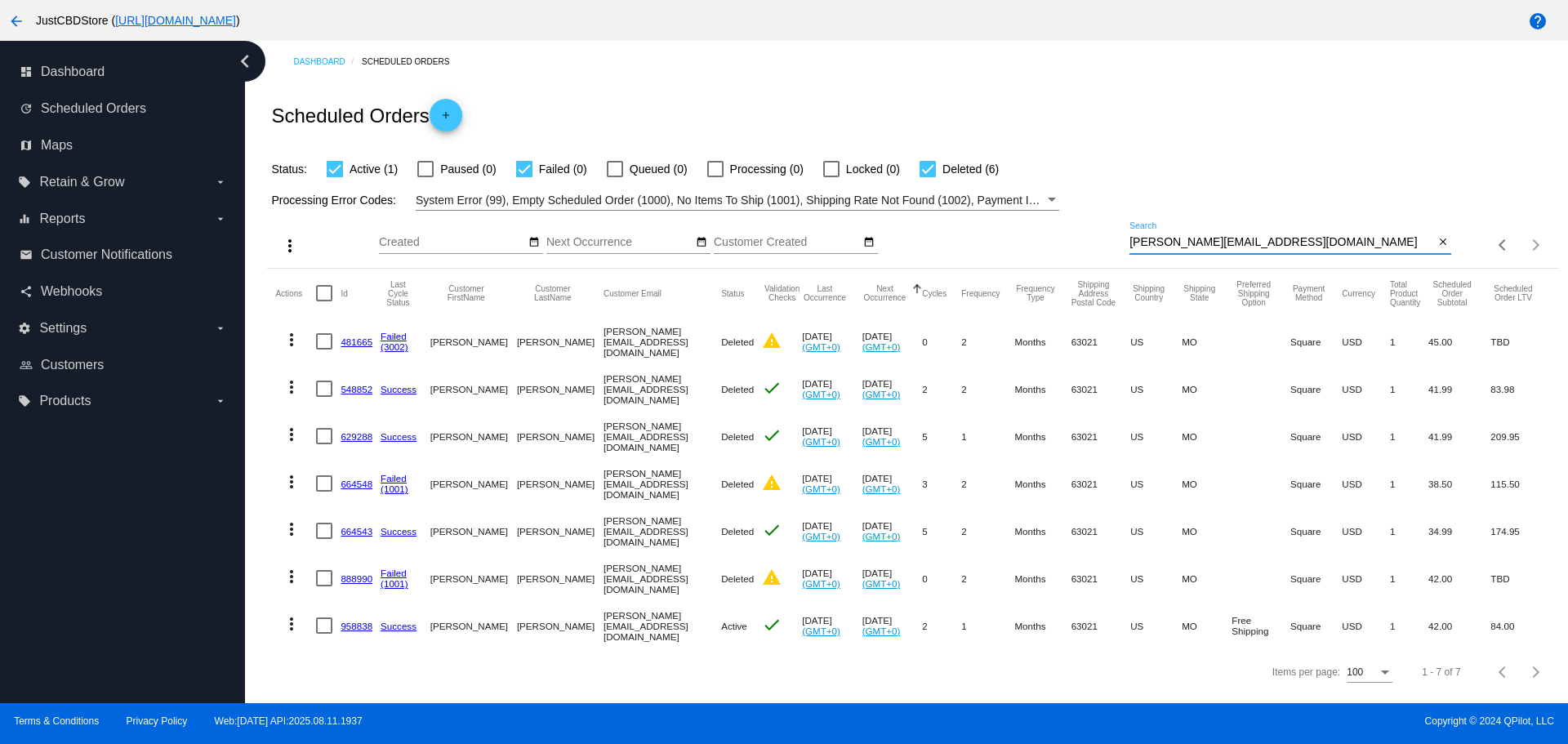
drag, startPoint x: 1215, startPoint y: 240, endPoint x: 1059, endPoint y: 250, distance: 156.3
click at [1059, 250] on div "more_vert Aug Jan Feb Mar [DATE]" at bounding box center [912, 240] width 1291 height 58
paste input "jaygain@ymail.com"
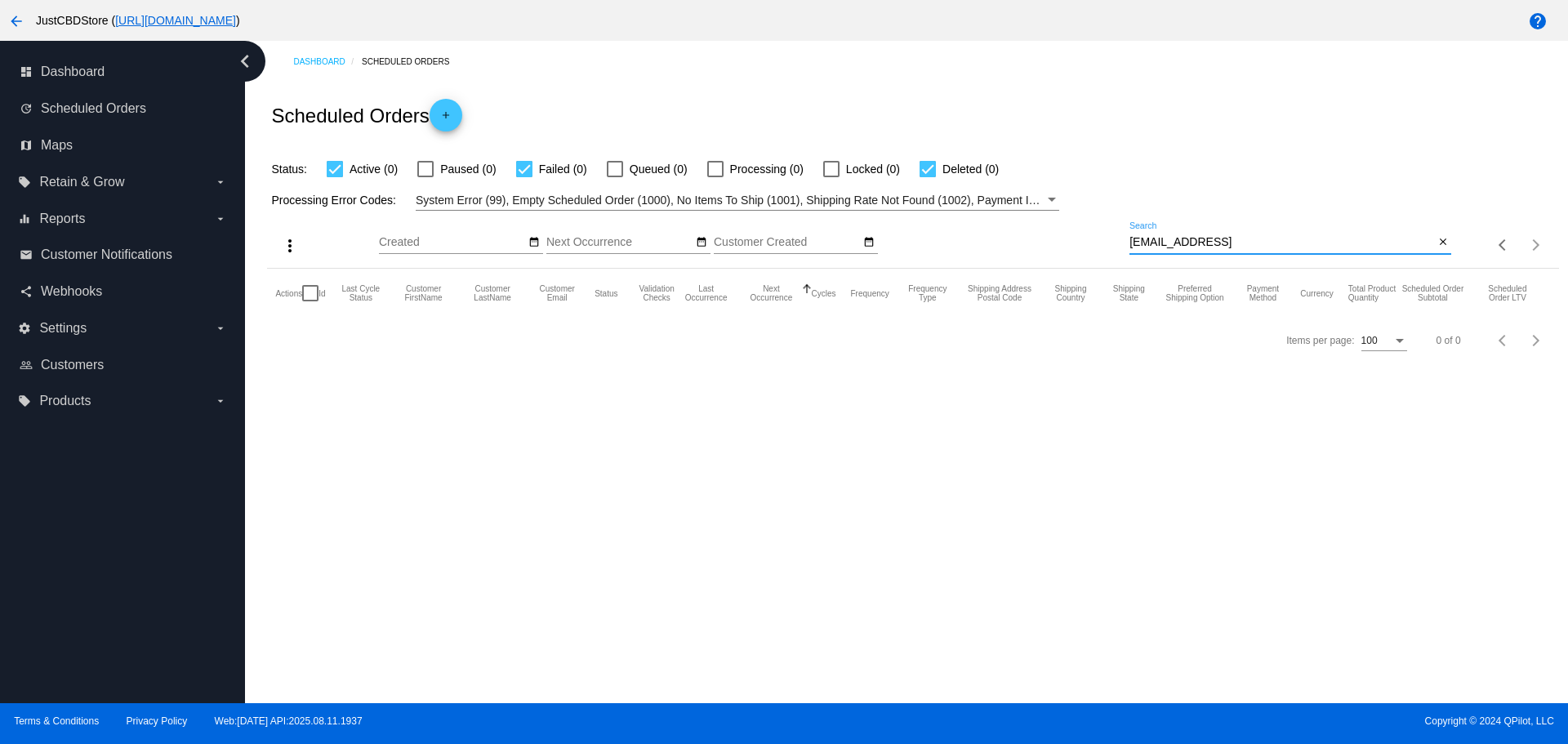
click at [1134, 241] on input "jaygain@ymail.comt" at bounding box center [1282, 242] width 305 height 13
click at [1131, 241] on input "jaygain@ymail.comt" at bounding box center [1282, 242] width 305 height 13
click at [1130, 240] on input "jaygain@ymail.comt" at bounding box center [1282, 242] width 305 height 13
click at [1237, 238] on input "jaygain@ymail.comt" at bounding box center [1282, 242] width 305 height 13
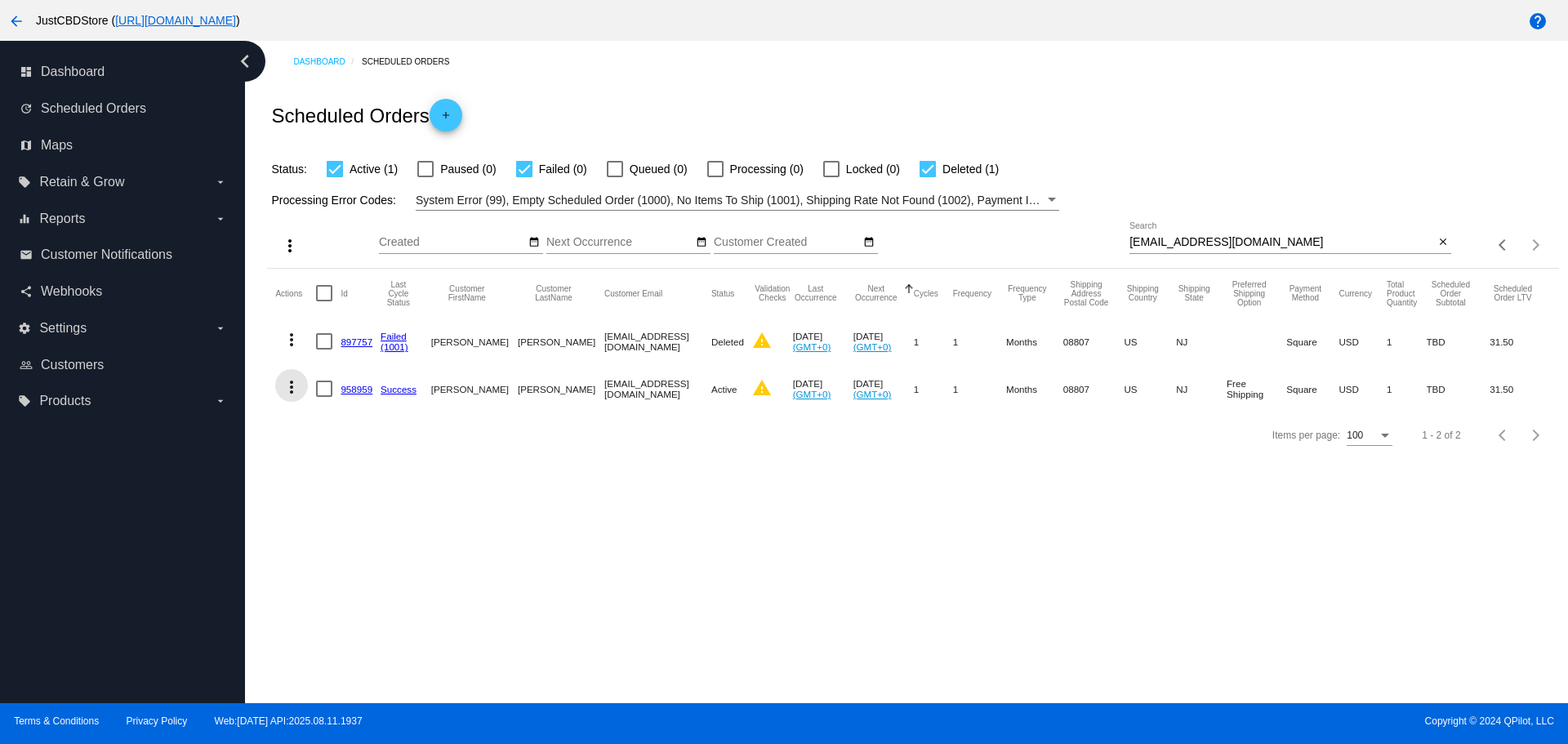
click at [294, 384] on mat-icon "more_vert" at bounding box center [291, 387] width 20 height 20
click at [391, 422] on span "View Event Logs" at bounding box center [366, 426] width 85 height 13
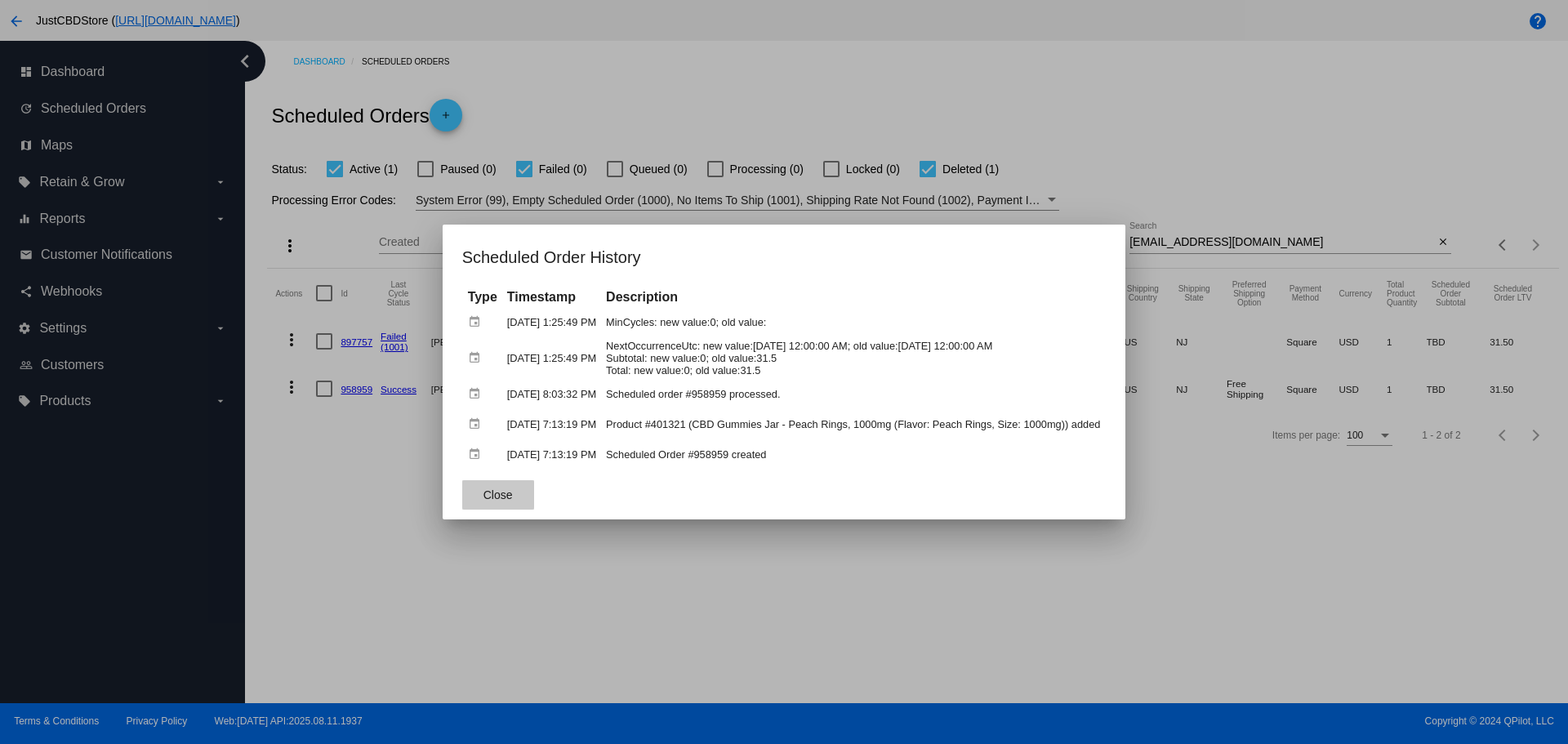
click at [501, 503] on button "Close" at bounding box center [498, 495] width 72 height 29
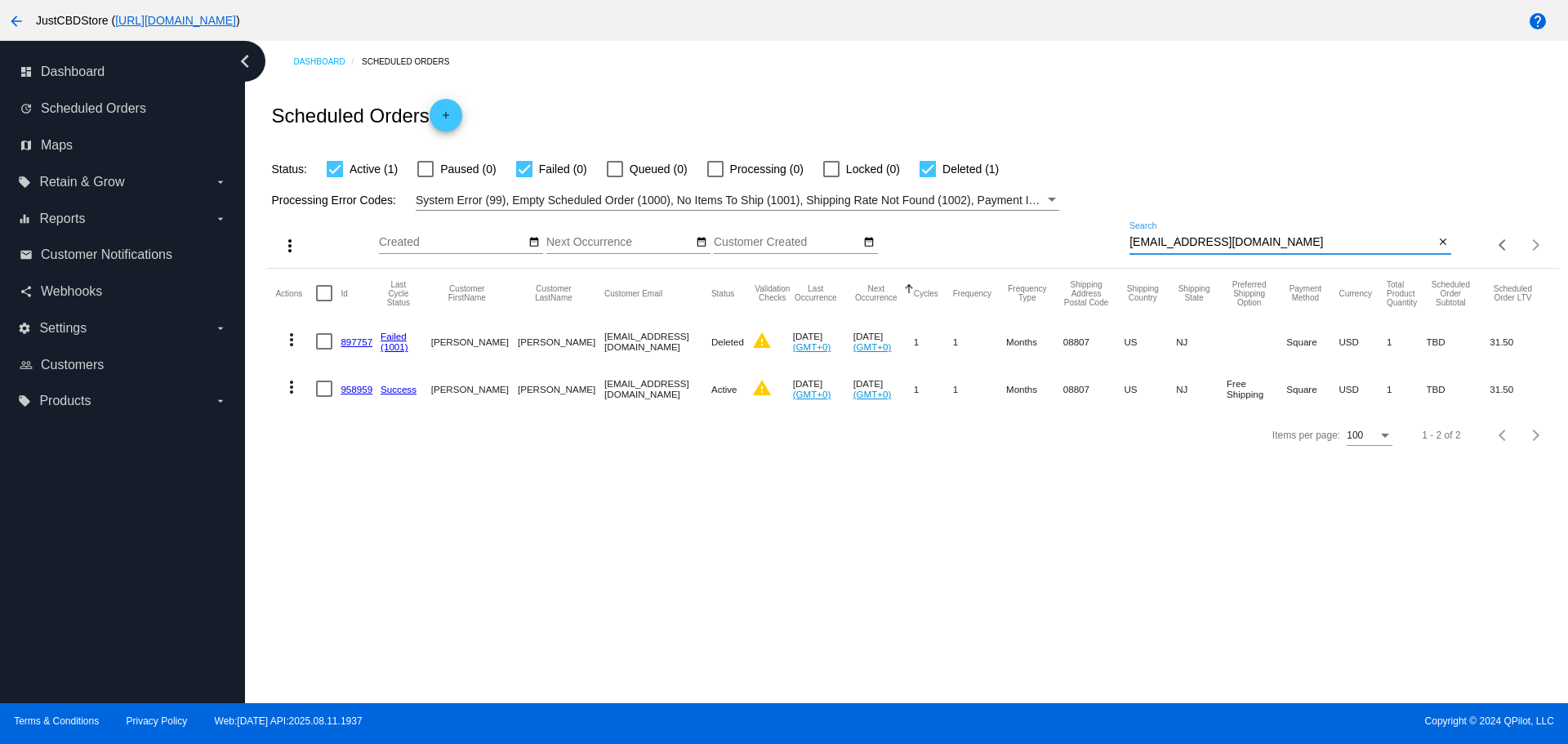
drag, startPoint x: 1228, startPoint y: 238, endPoint x: 1114, endPoint y: 245, distance: 114.2
click at [1114, 243] on div "more_vert Aug Jan Feb Mar [DATE]" at bounding box center [912, 240] width 1291 height 58
paste input "kristielgines@yahoo"
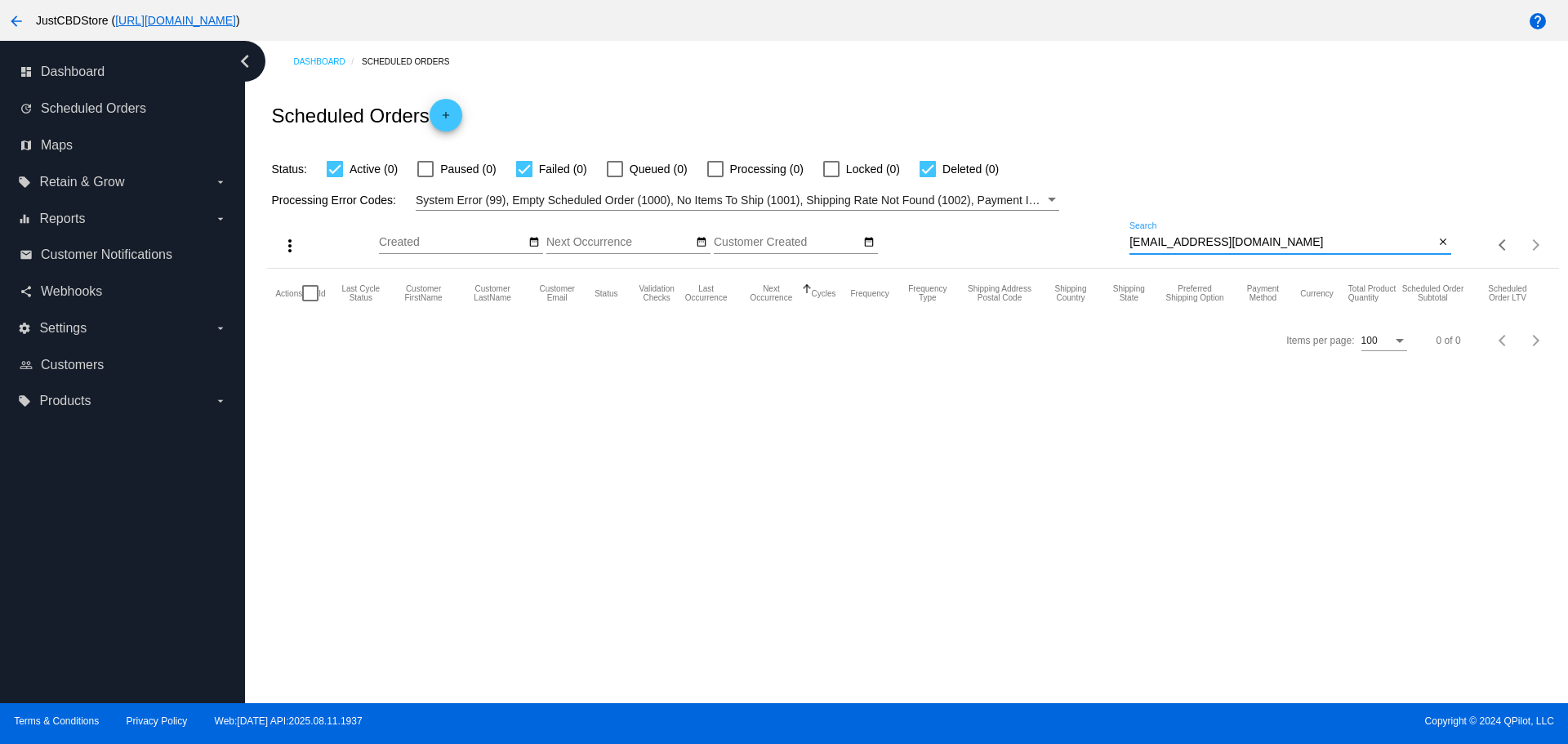
click at [1134, 242] on input "kristielgines@yahoo.com" at bounding box center [1282, 242] width 305 height 13
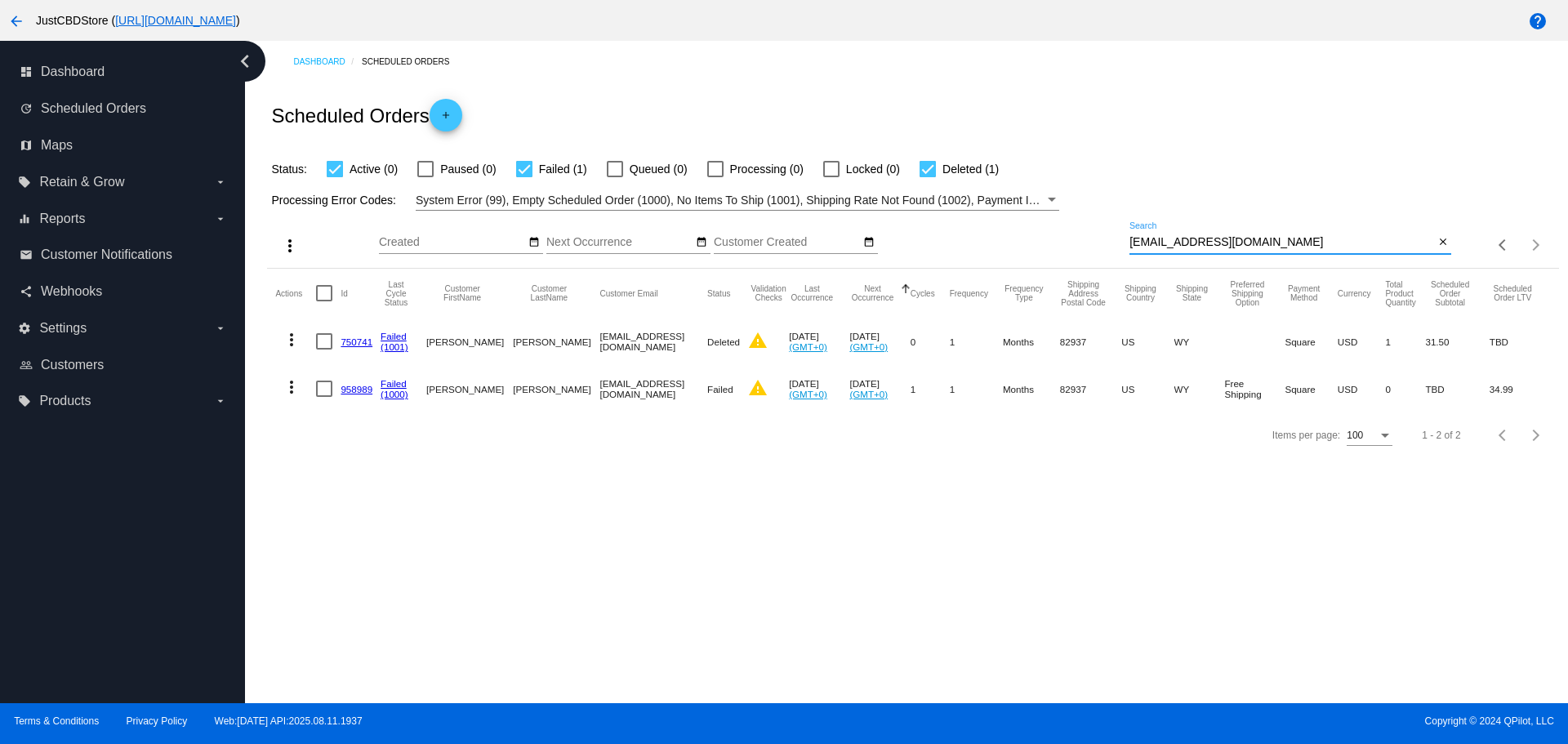
paste input "barmcd10@aol"
drag, startPoint x: 1256, startPoint y: 241, endPoint x: 1058, endPoint y: 257, distance: 198.6
click at [1058, 257] on div "more_vert Aug Jan Feb Mar [DATE]" at bounding box center [912, 240] width 1291 height 58
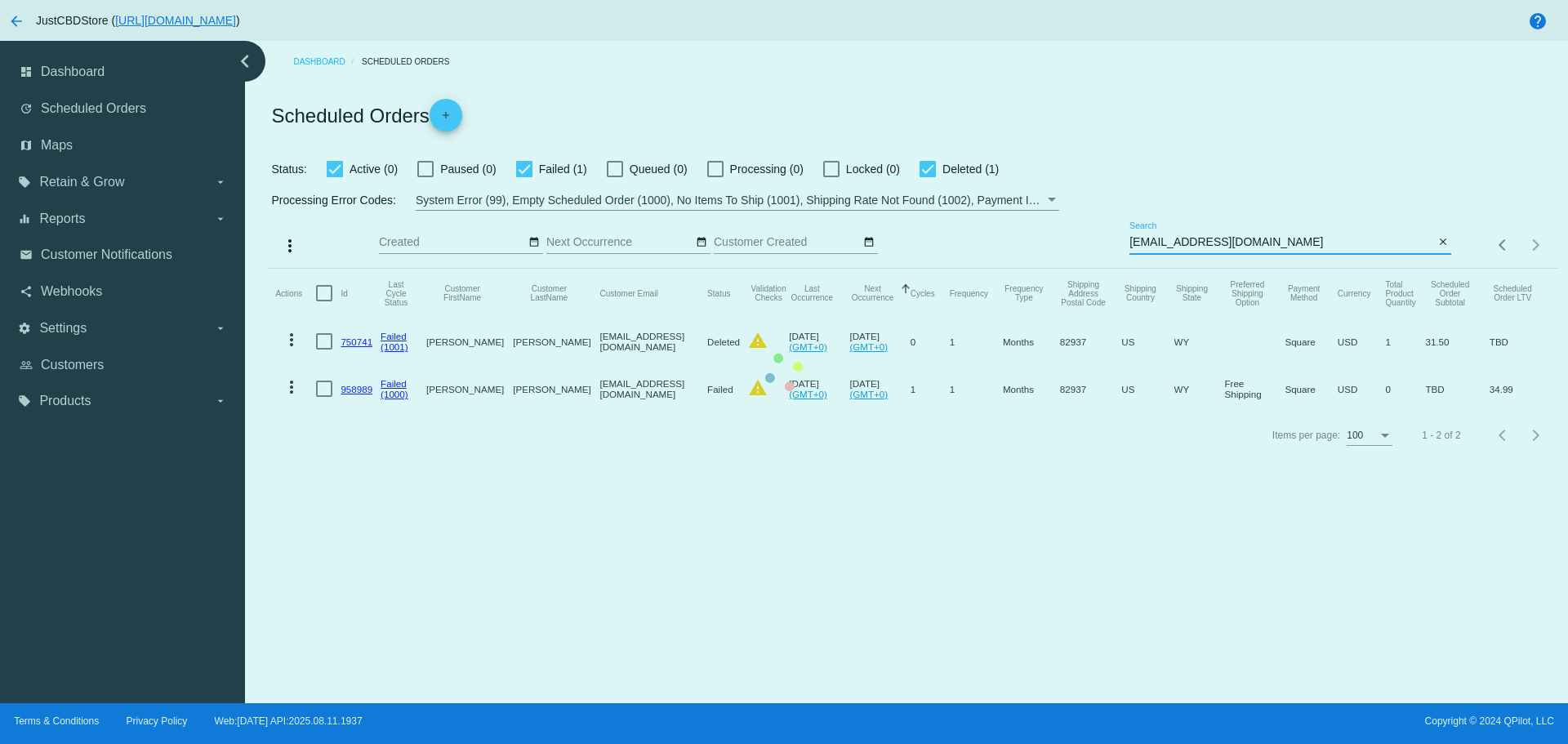
click at [1137, 269] on mat-table "Actions Id Last Cycle Status Customer FirstName Customer LastName Customer Emai…" at bounding box center [912, 341] width 1291 height 144
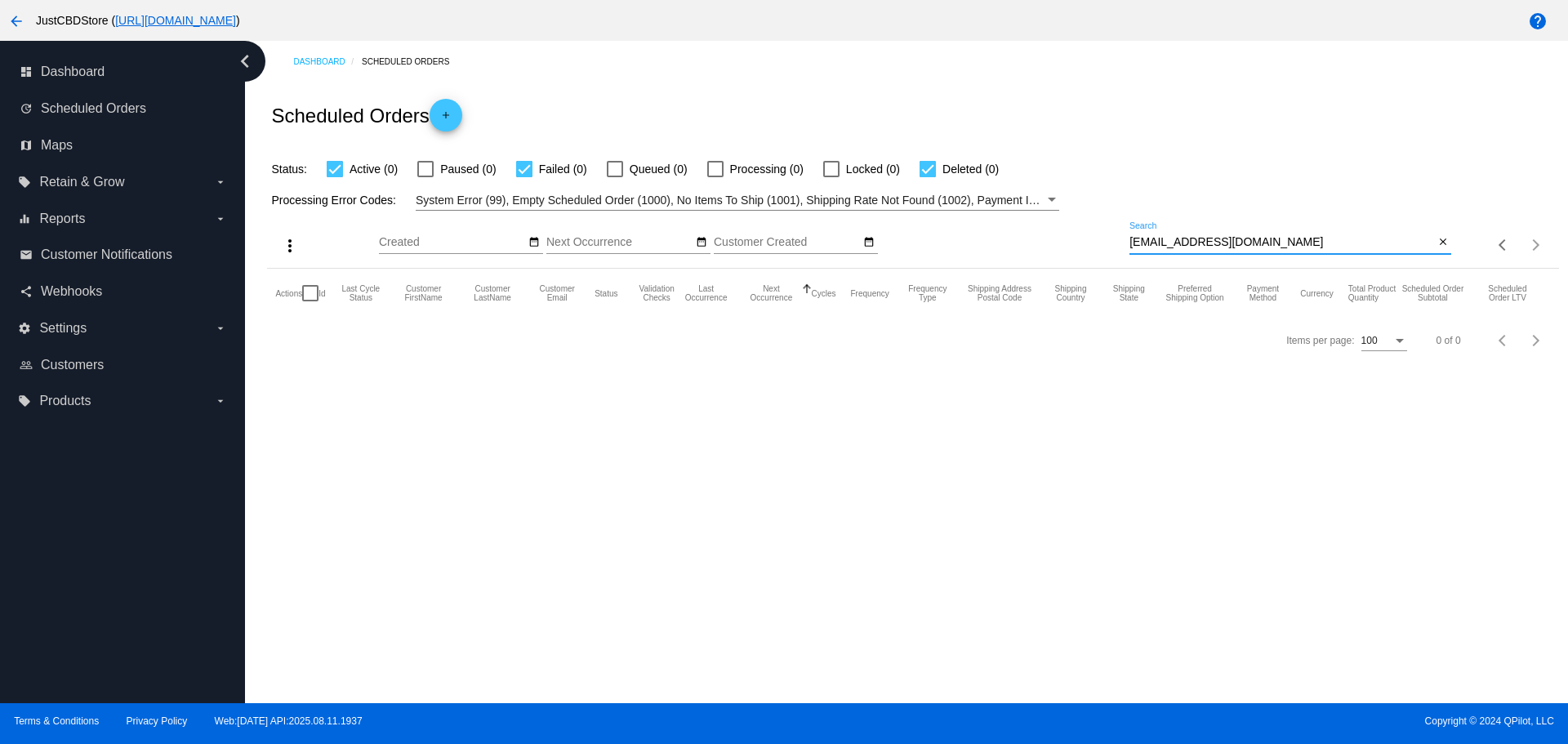
click at [1133, 241] on input "barmcd10@aol.com" at bounding box center [1282, 242] width 305 height 13
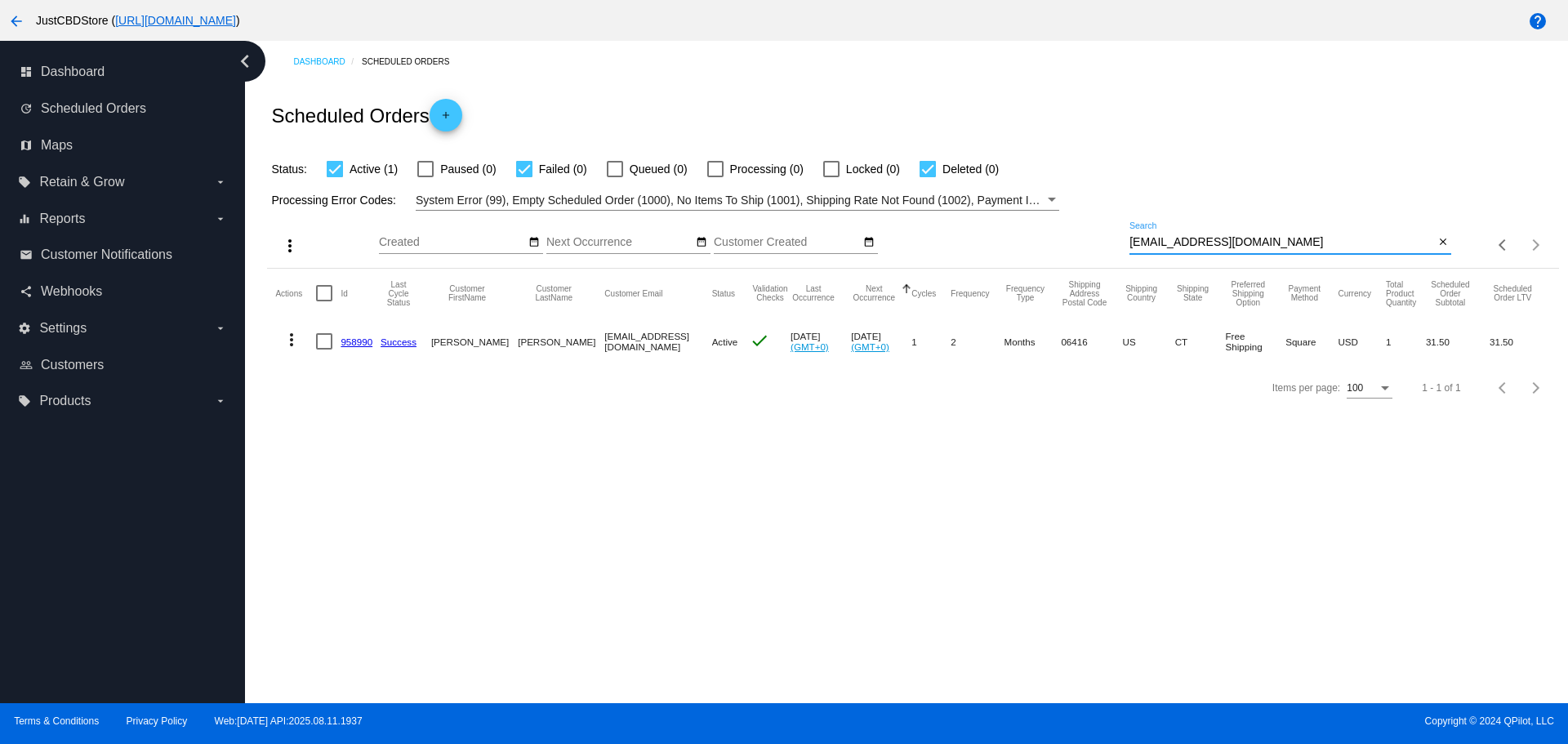
drag, startPoint x: 1236, startPoint y: 241, endPoint x: 1107, endPoint y: 252, distance: 129.5
click at [1107, 252] on div "more_vert Aug Jan Feb Mar [DATE]" at bounding box center [912, 240] width 1291 height 58
paste input "s_mckee@rocketmai"
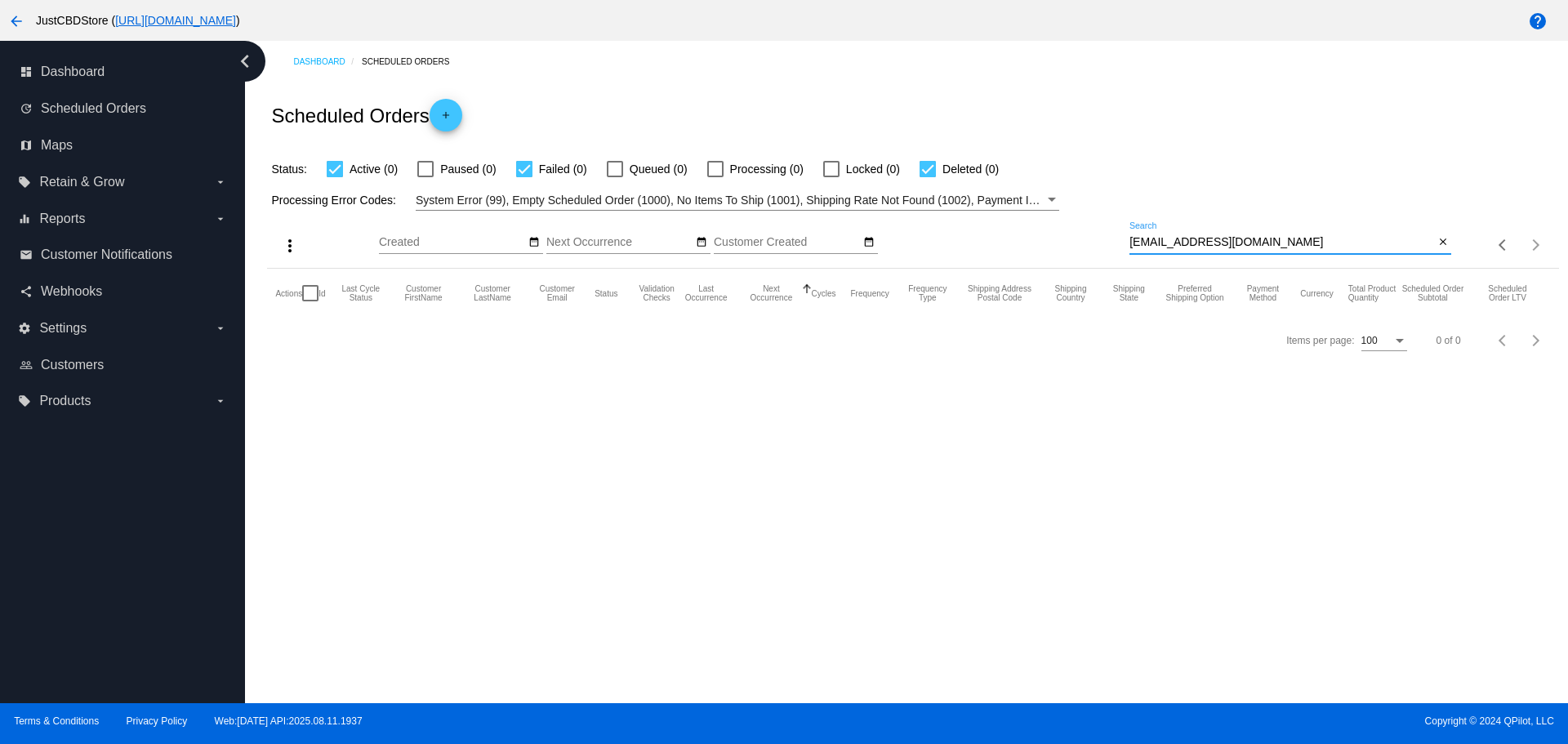
click at [1134, 241] on input "s_mckee@rocketmail.com" at bounding box center [1282, 242] width 305 height 13
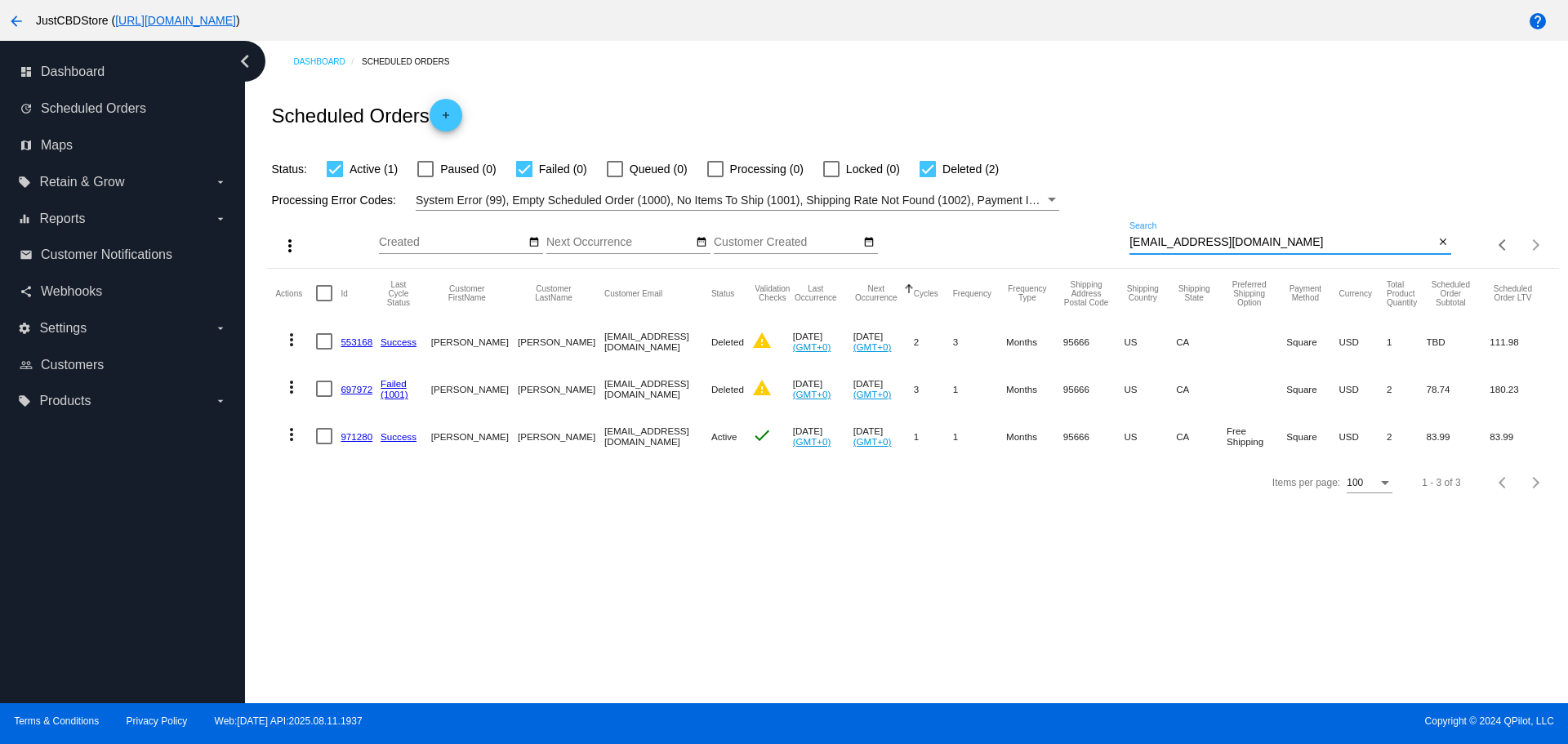
drag, startPoint x: 1267, startPoint y: 235, endPoint x: 1053, endPoint y: 259, distance: 215.3
click at [1053, 259] on div "more_vert Aug Jan Feb Mar [DATE]" at bounding box center [912, 240] width 1291 height 58
paste input "darcyvf@yahoo"
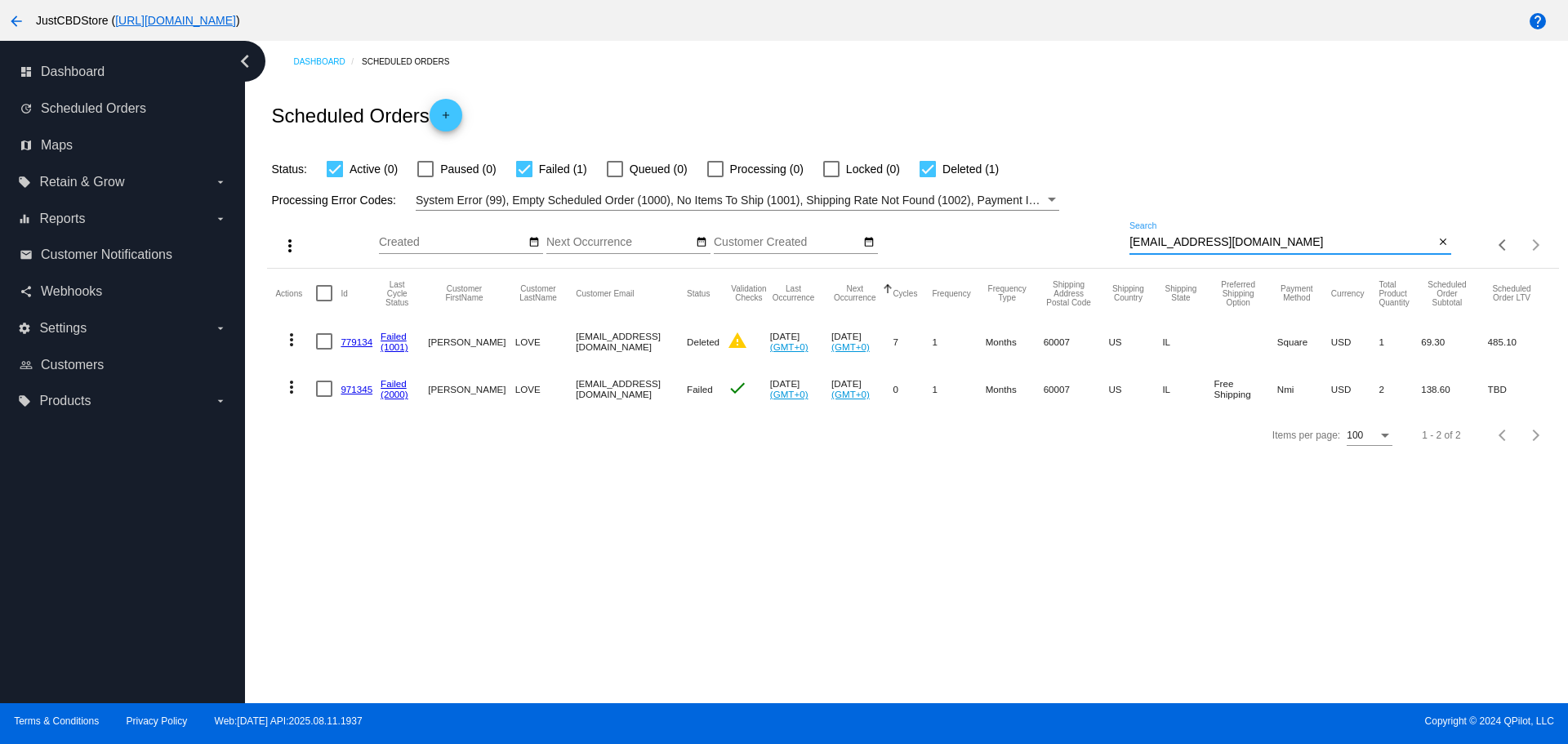
drag, startPoint x: 1255, startPoint y: 246, endPoint x: 1048, endPoint y: 264, distance: 207.8
click at [1048, 264] on div "more_vert Aug Jan Feb Mar [DATE]" at bounding box center [912, 240] width 1291 height 58
paste input "Asilly50@gmail"
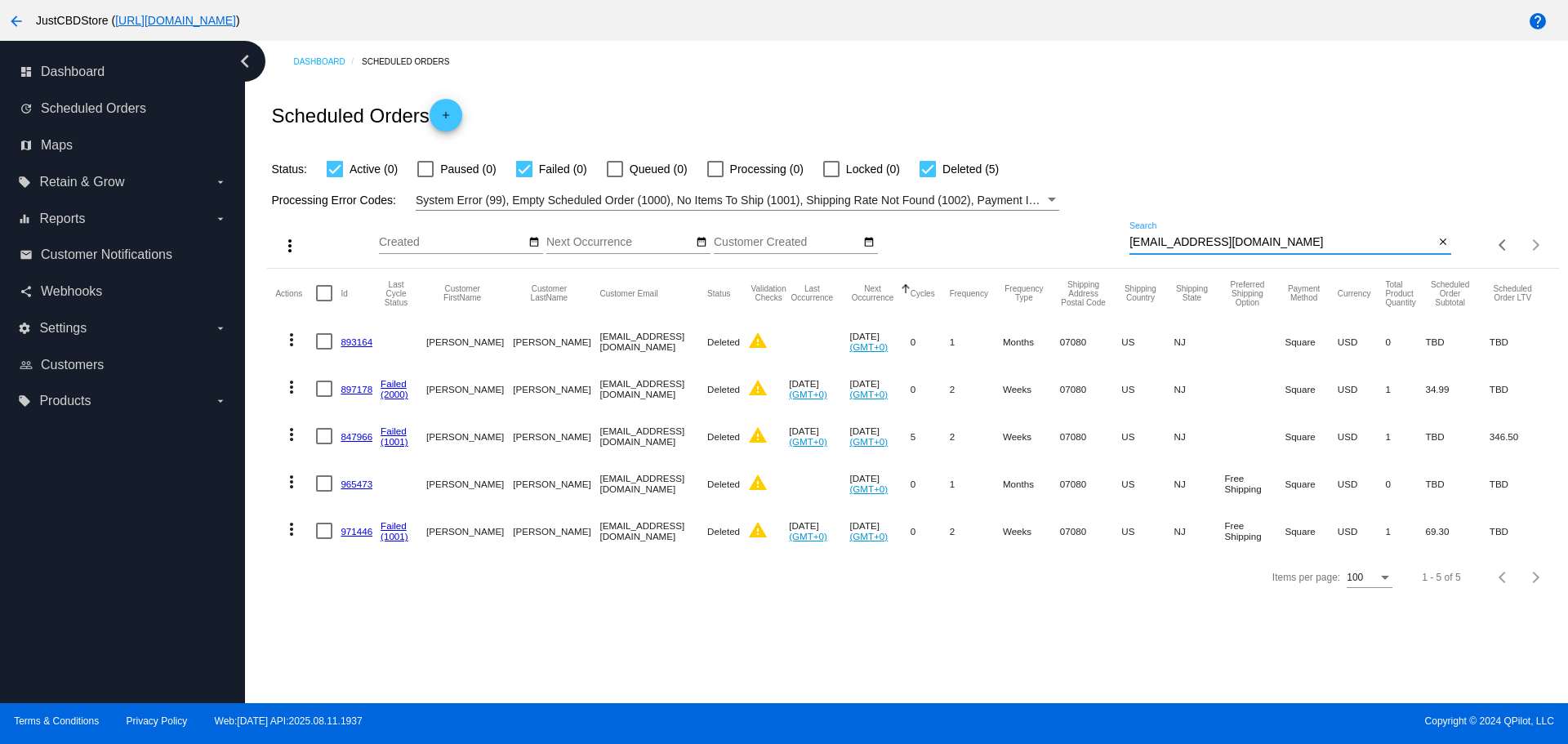
paste input "karen.teller"
drag, startPoint x: 1233, startPoint y: 245, endPoint x: 1077, endPoint y: 255, distance: 156.3
click at [1077, 255] on div "more_vert Aug Jan Feb Mar [DATE]" at bounding box center [912, 240] width 1291 height 58
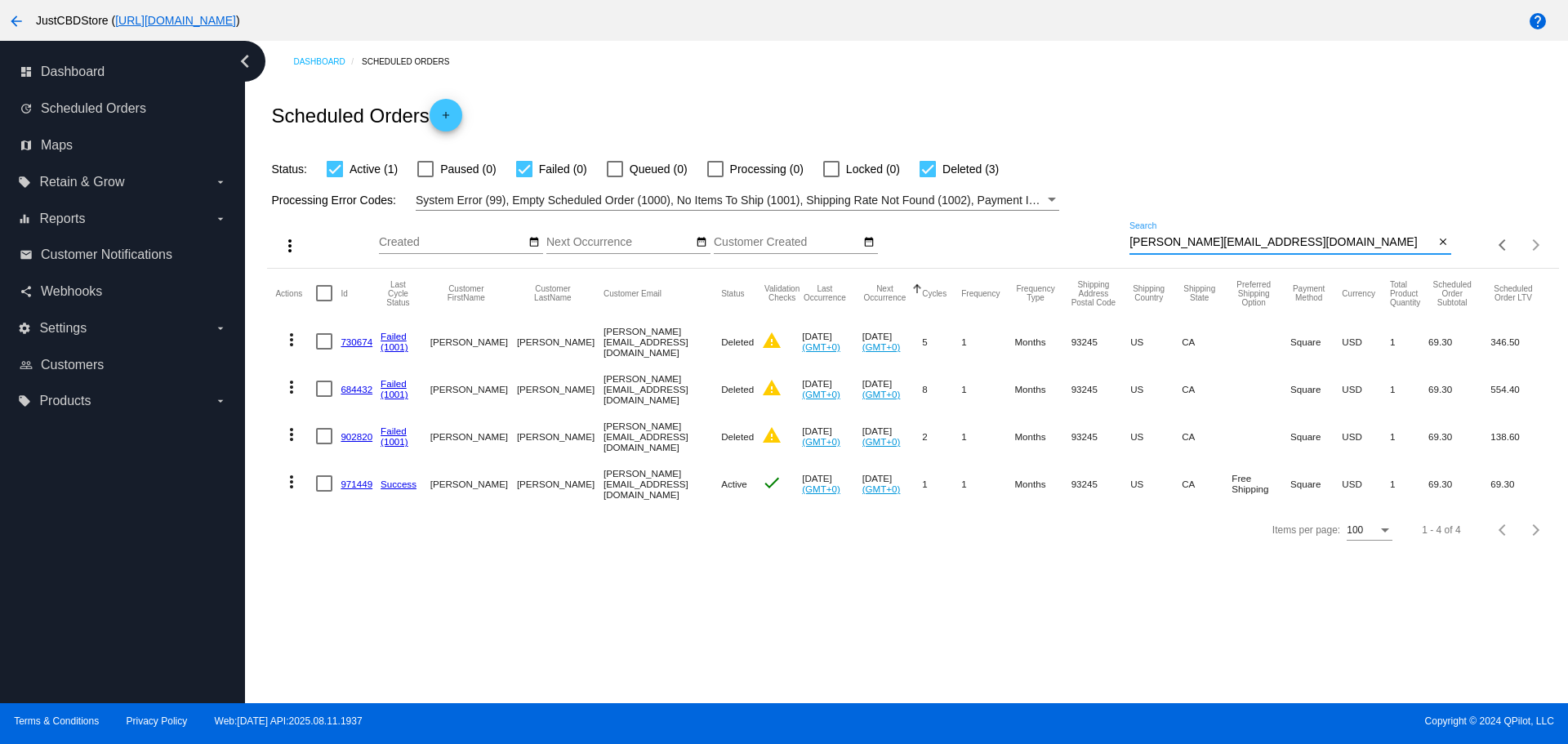
drag, startPoint x: 1242, startPoint y: 243, endPoint x: 1078, endPoint y: 261, distance: 165.0
click at [1078, 261] on div "more_vert Aug Jan Feb Mar [DATE]" at bounding box center [912, 240] width 1291 height 58
paste input "melissaparkubf@hot"
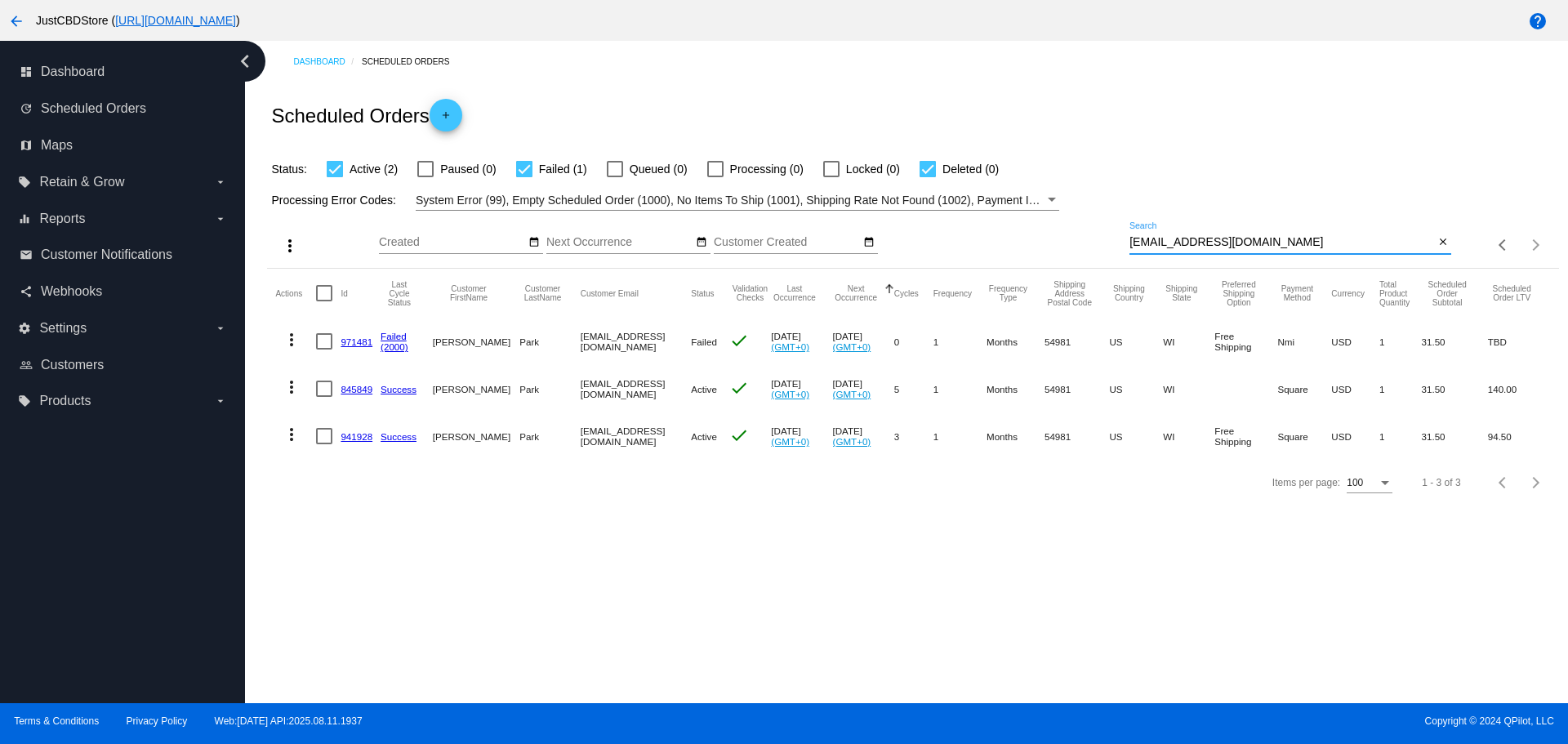
drag, startPoint x: 1284, startPoint y: 241, endPoint x: 1085, endPoint y: 246, distance: 199.1
click at [1085, 246] on div "more_vert Aug Jan Feb Mar [DATE]" at bounding box center [912, 240] width 1291 height 58
paste input "carol.beason7@g"
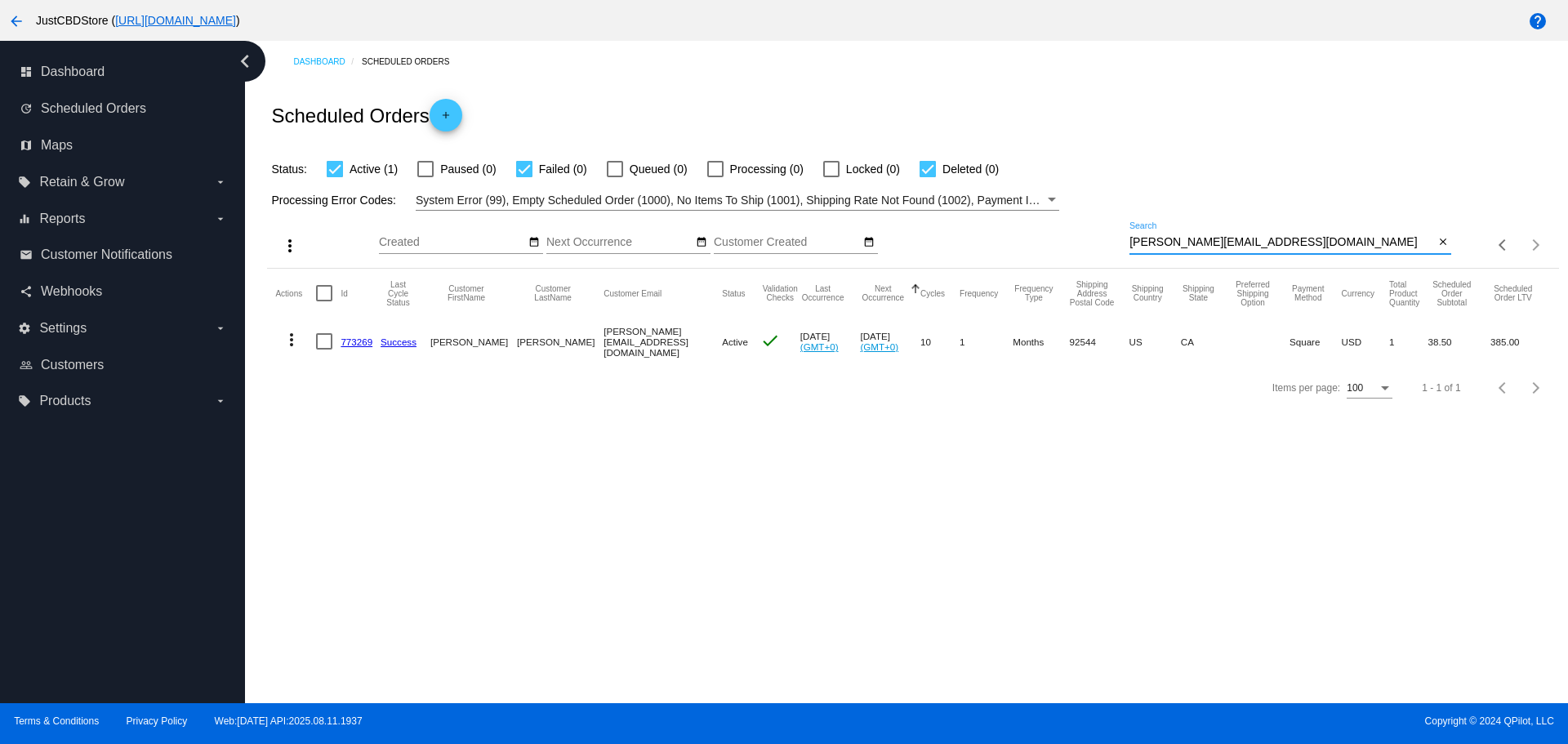
drag, startPoint x: 1245, startPoint y: 241, endPoint x: 1001, endPoint y: 247, distance: 244.1
click at [1001, 247] on div "more_vert Aug Jan Feb Mar [DATE]" at bounding box center [912, 240] width 1291 height 58
paste input "progirl75@hot"
drag, startPoint x: 1252, startPoint y: 241, endPoint x: 1097, endPoint y: 266, distance: 157.0
click at [1097, 266] on div "more_vert Aug Jan Feb Mar [DATE]" at bounding box center [912, 240] width 1291 height 58
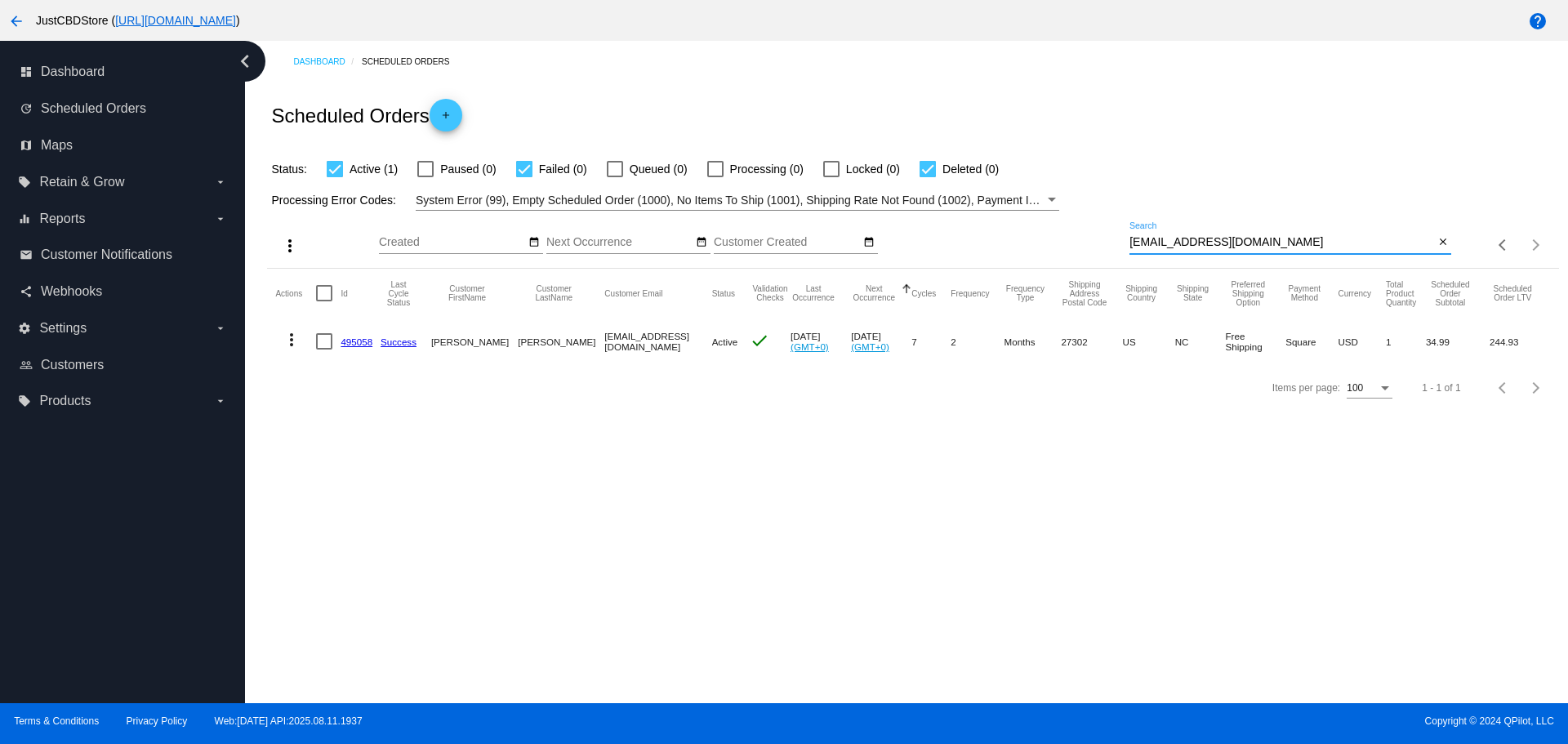
paste input "ronigarza65@g"
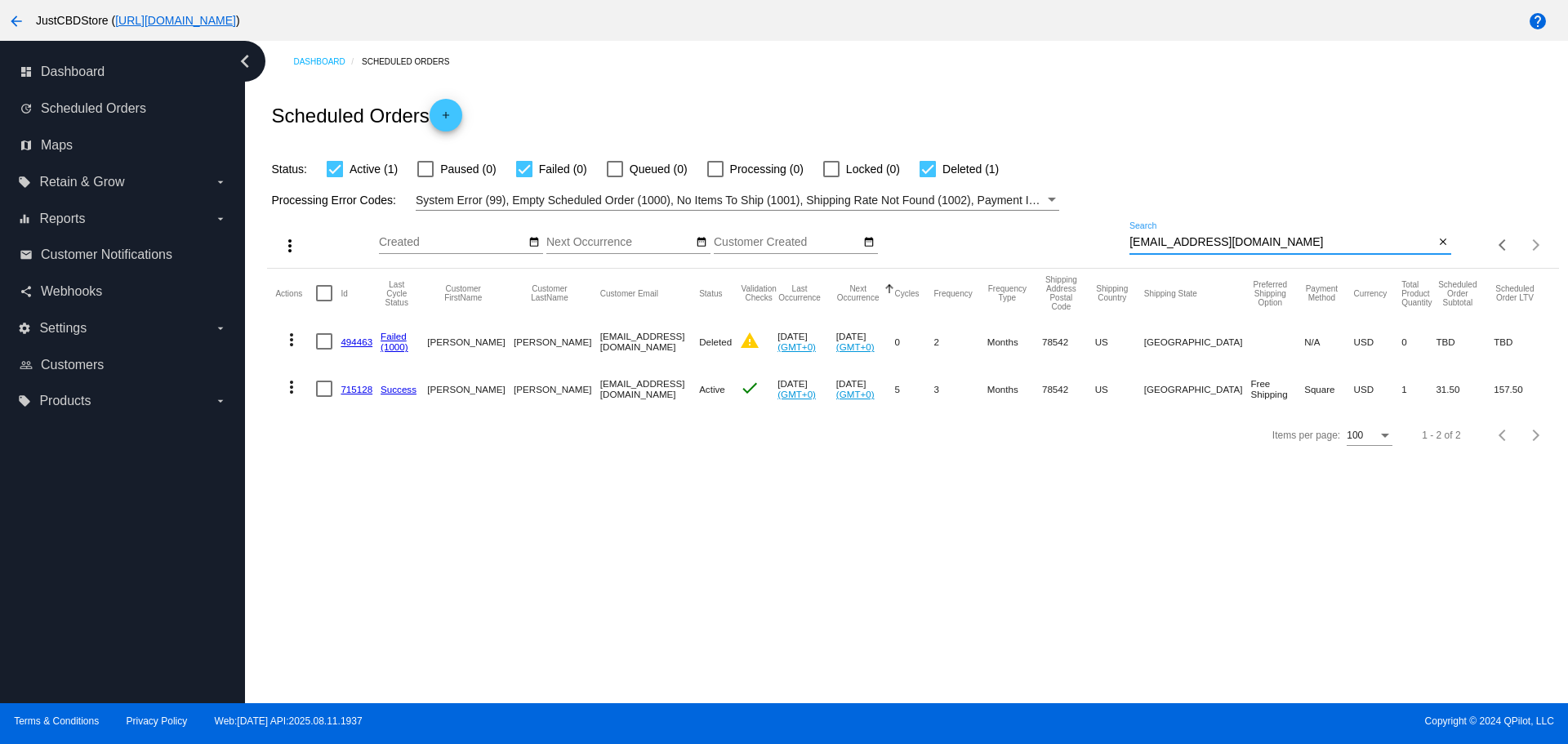
drag, startPoint x: 1202, startPoint y: 242, endPoint x: 1095, endPoint y: 243, distance: 107.0
click at [1095, 243] on div "more_vert Aug Jan Feb Mar [DATE]" at bounding box center [912, 240] width 1291 height 58
paste input "wassam9879@ao"
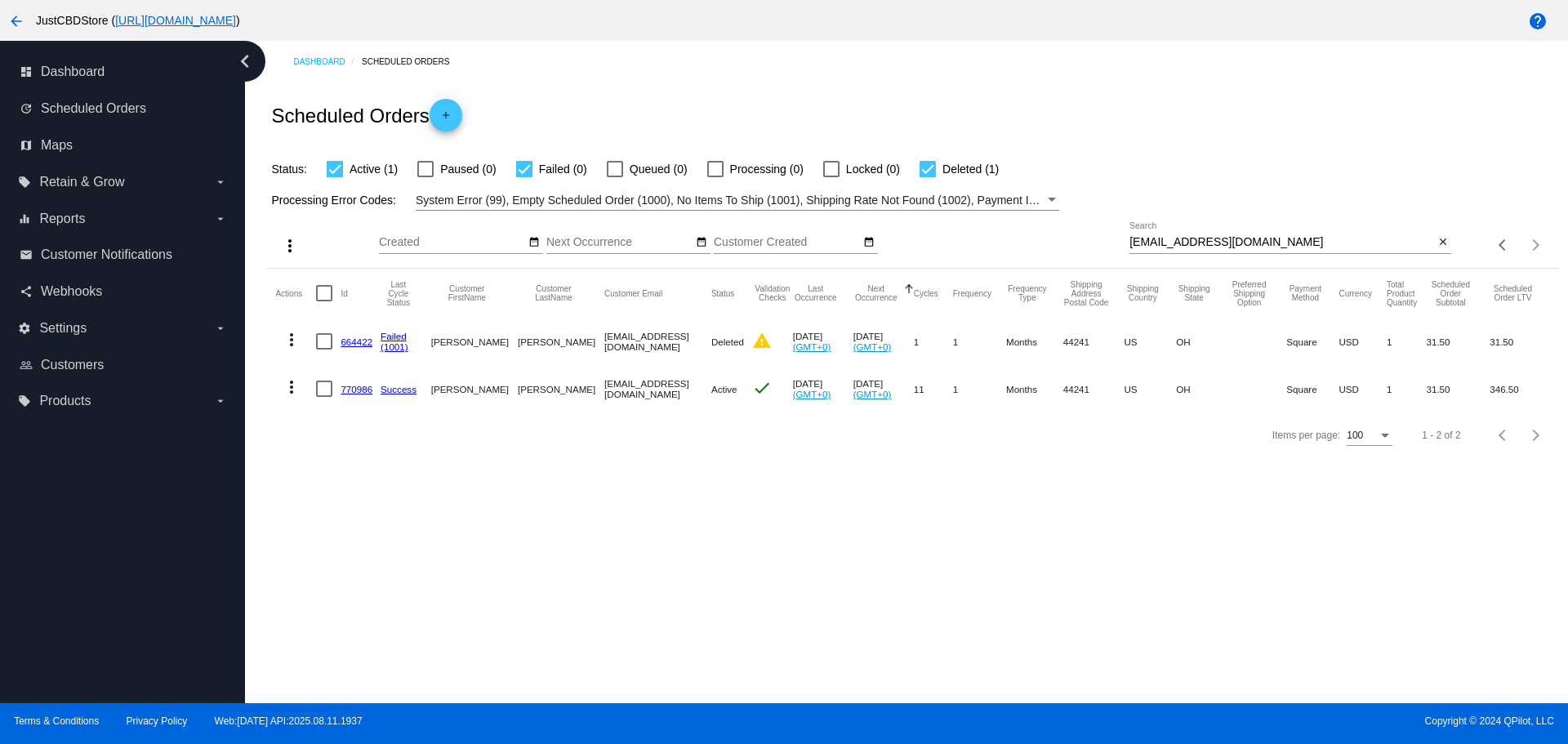
click at [1226, 242] on input "wassam9879@aol.com" at bounding box center [1282, 242] width 305 height 13
drag, startPoint x: 1248, startPoint y: 241, endPoint x: 1058, endPoint y: 254, distance: 190.4
click at [1059, 254] on div "more_vert Aug Jan Feb Mar [DATE]" at bounding box center [912, 240] width 1291 height 58
drag, startPoint x: 1255, startPoint y: 242, endPoint x: 1027, endPoint y: 244, distance: 228.0
click at [1027, 244] on div "more_vert Aug Jan Feb Mar [DATE]" at bounding box center [912, 240] width 1291 height 58
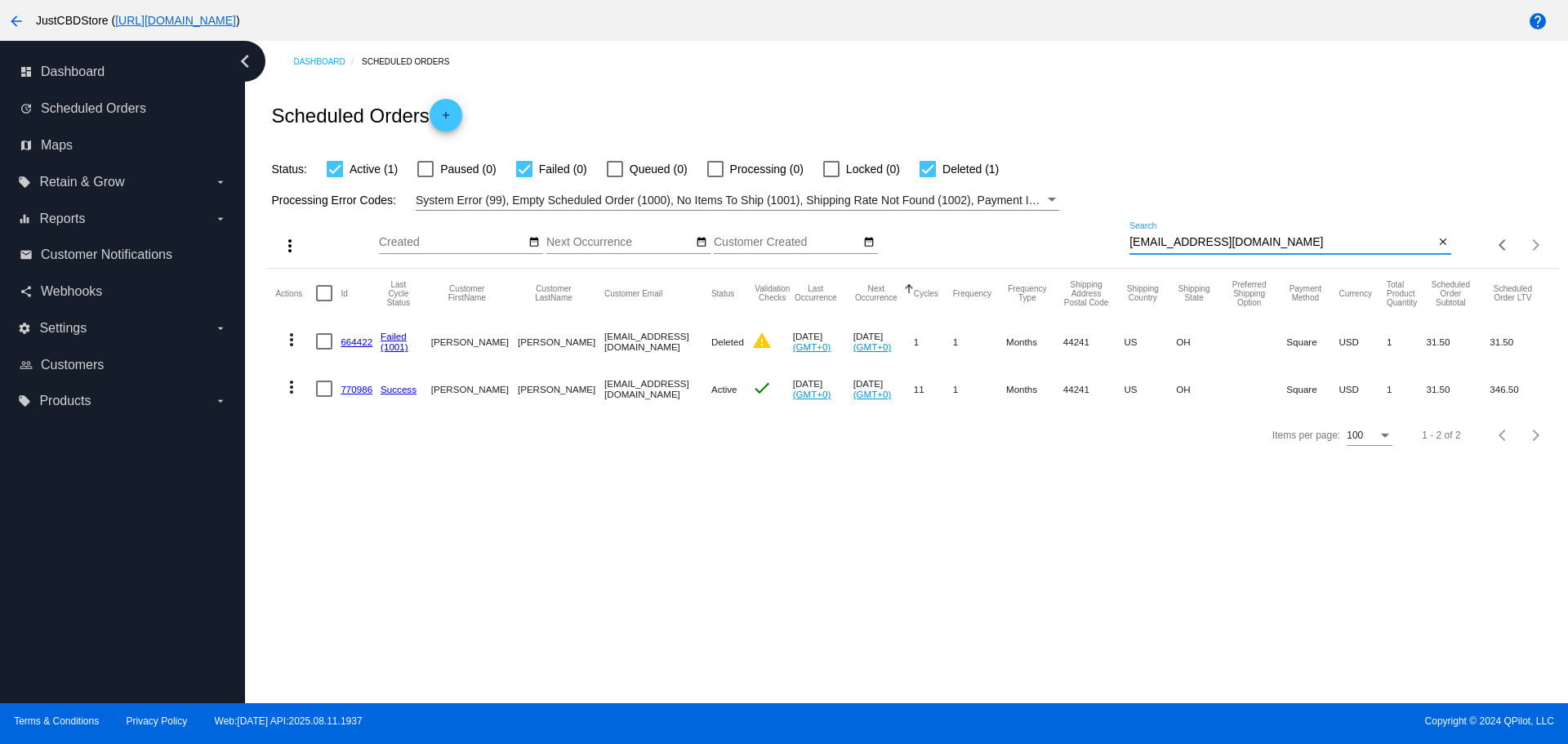
paste input "oburn84@gmai"
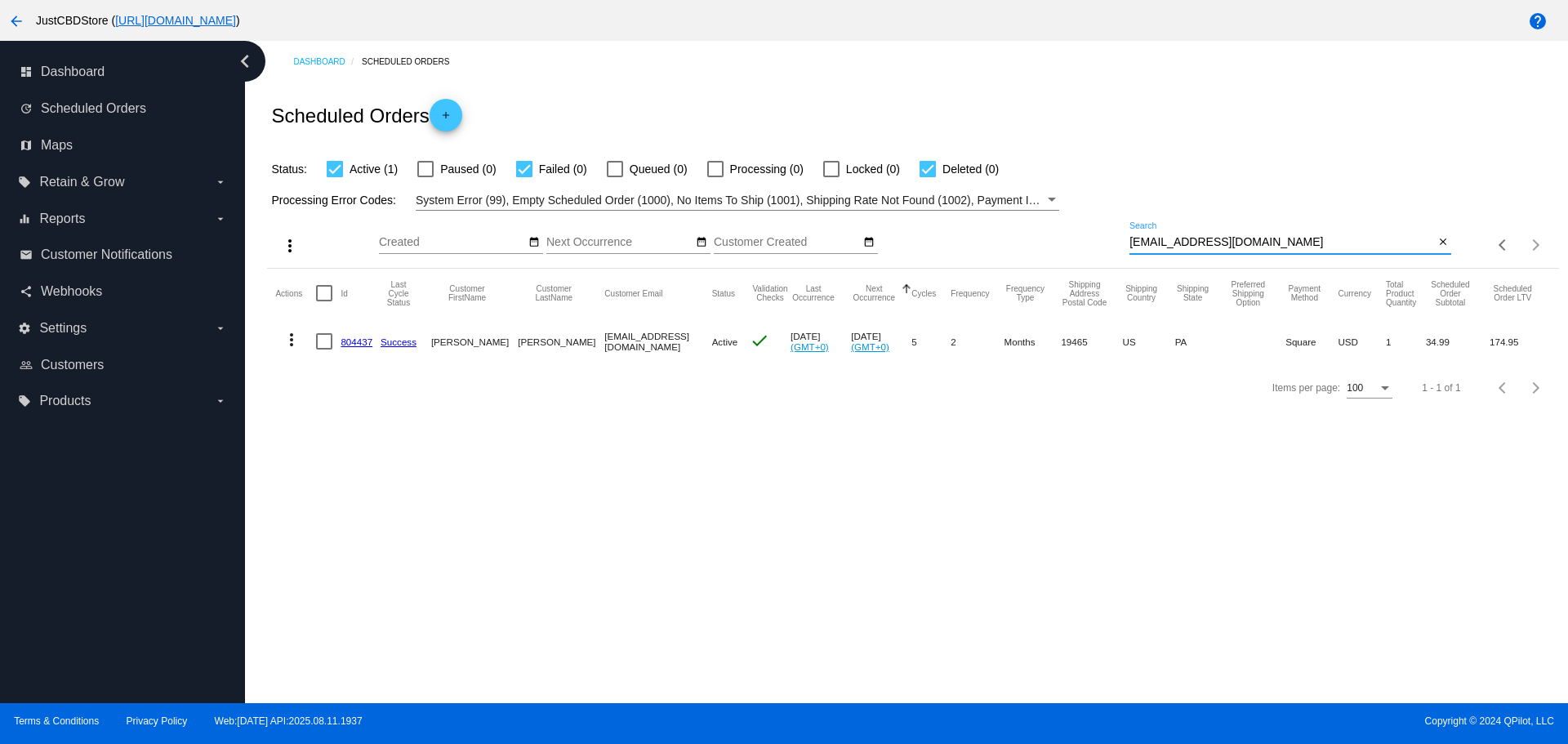
drag, startPoint x: 1206, startPoint y: 243, endPoint x: 1038, endPoint y: 248, distance: 168.1
click at [1038, 248] on div "more_vert Aug Jan Feb Mar [DATE]" at bounding box center [912, 240] width 1291 height 58
paste input "jillcberg@yahoo"
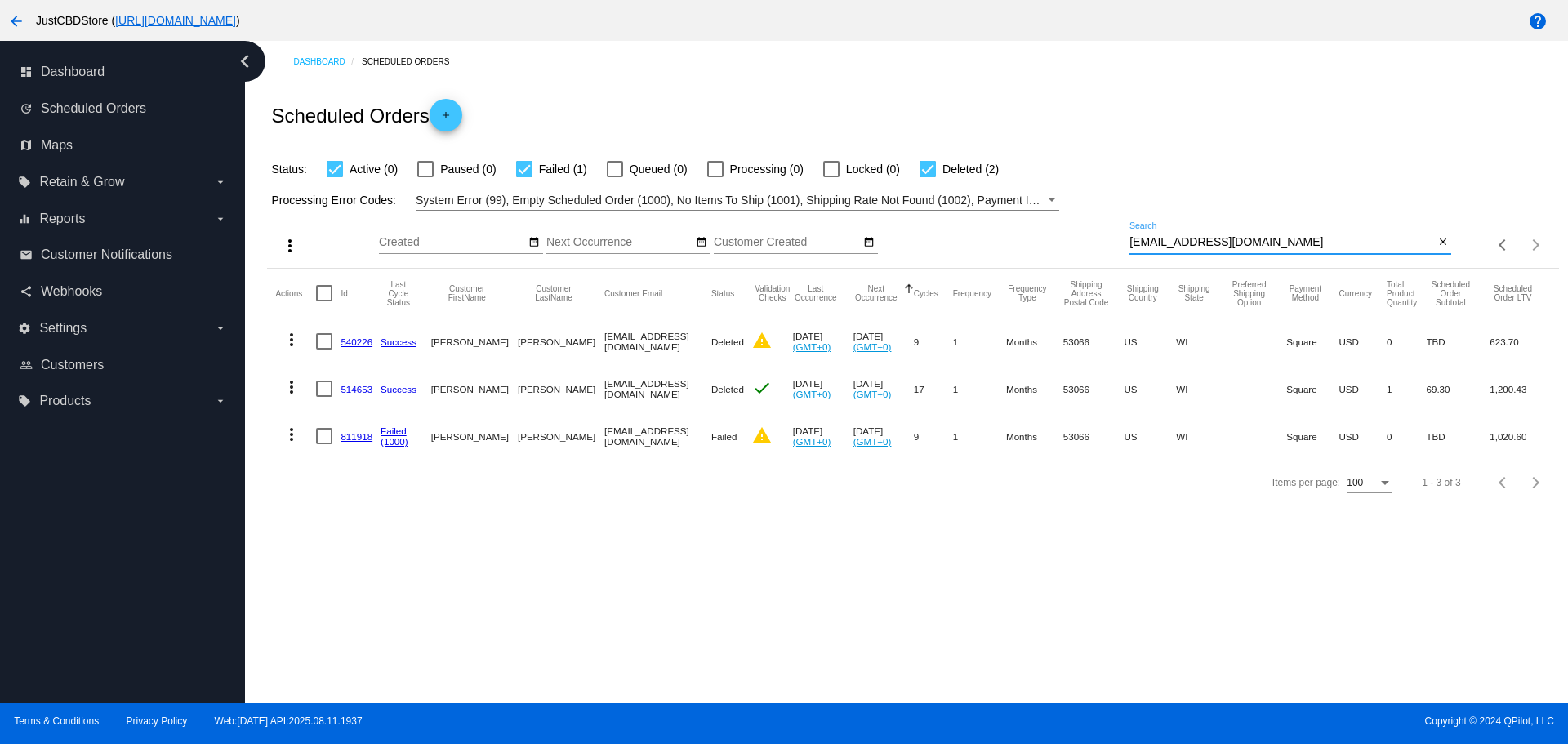
drag, startPoint x: 1242, startPoint y: 243, endPoint x: 1087, endPoint y: 254, distance: 155.4
click at [1087, 254] on div "more_vert Aug Jan Feb Mar [DATE]" at bounding box center [912, 240] width 1291 height 58
paste input "oanna.seddon@gmail"
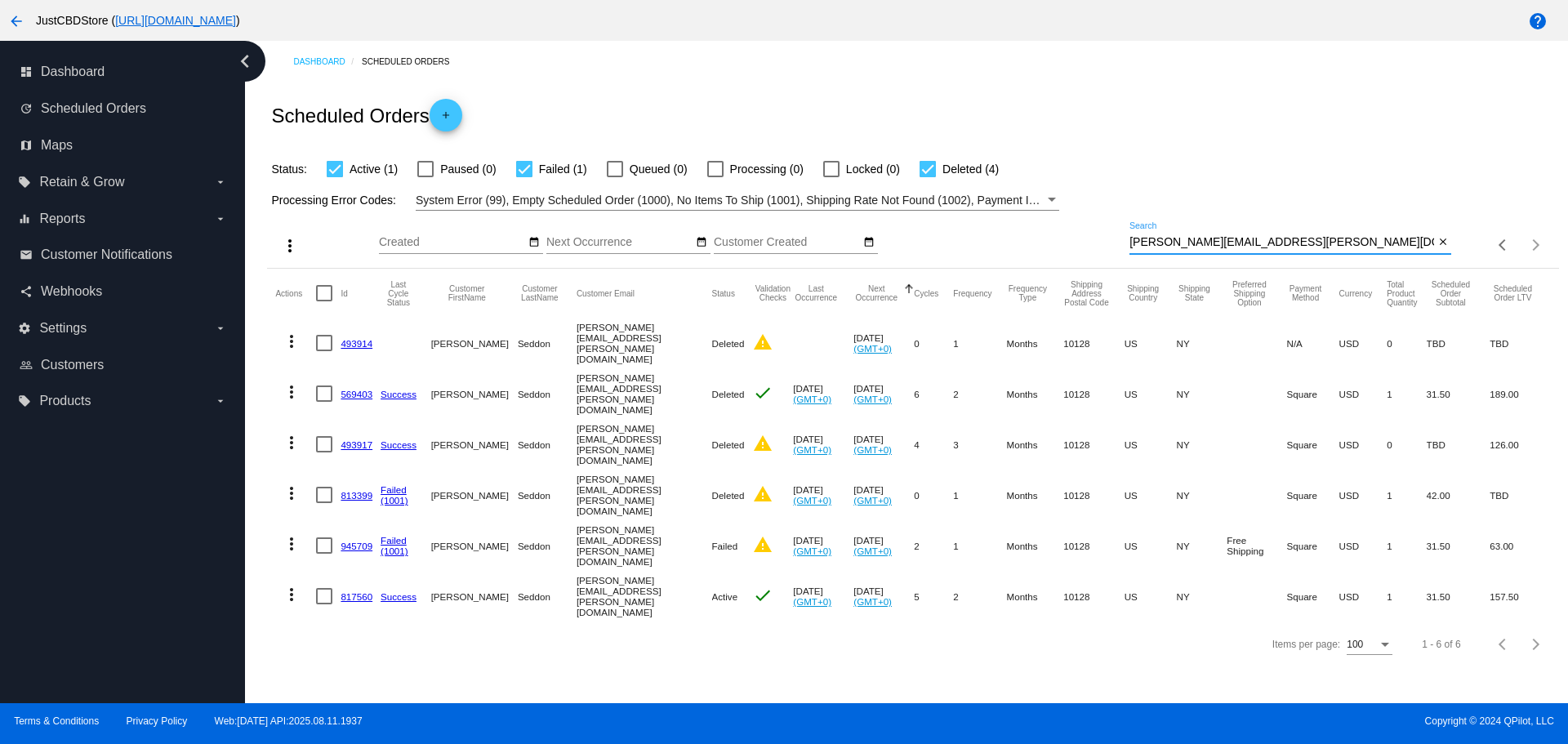
drag, startPoint x: 1269, startPoint y: 239, endPoint x: 937, endPoint y: 269, distance: 333.4
click at [935, 268] on div "more_vert Aug Jan Feb Mar [DATE]" at bounding box center [912, 240] width 1291 height 58
paste input "rosez93@ao"
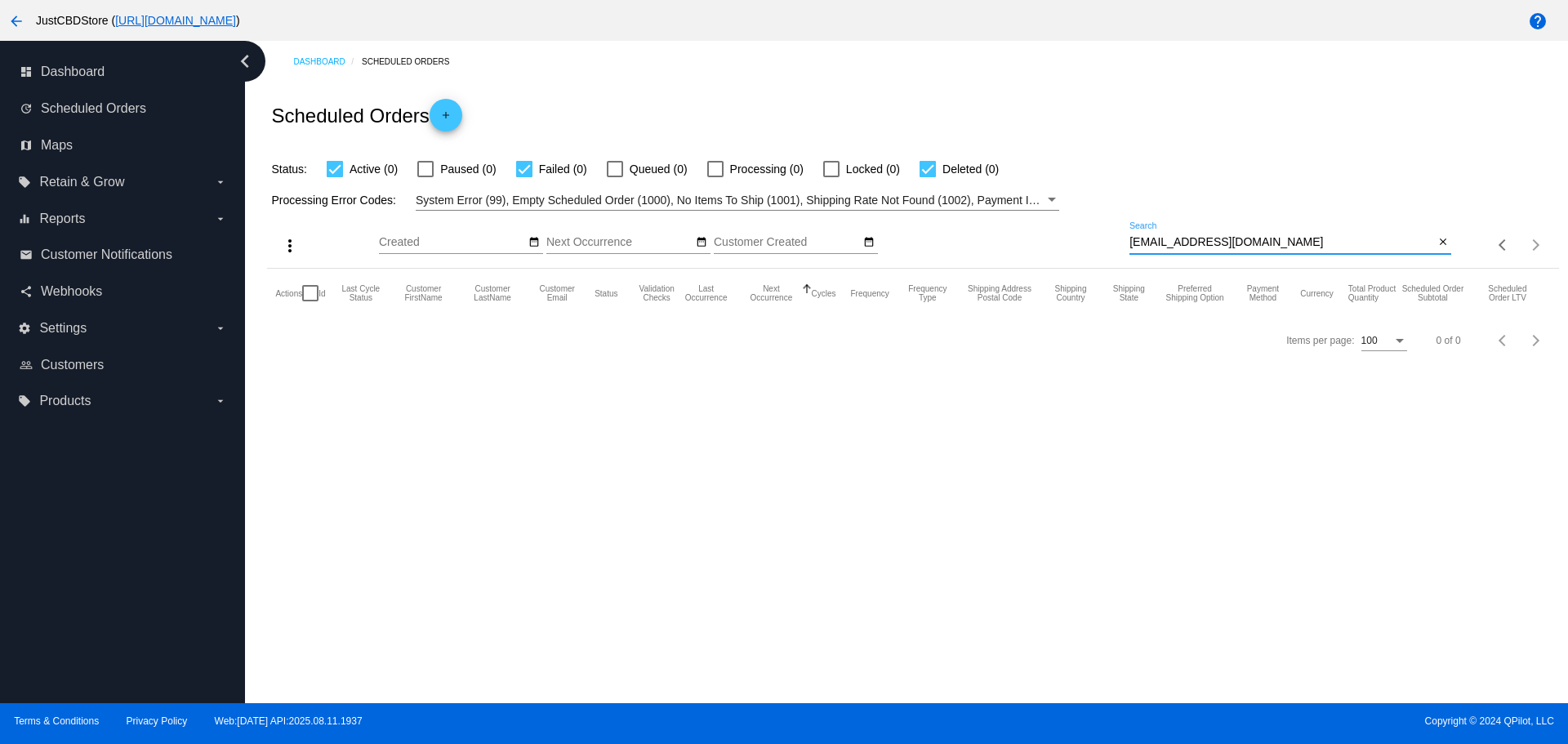
click at [1134, 243] on input "[EMAIL_ADDRESS][DOMAIN_NAME]" at bounding box center [1282, 242] width 305 height 13
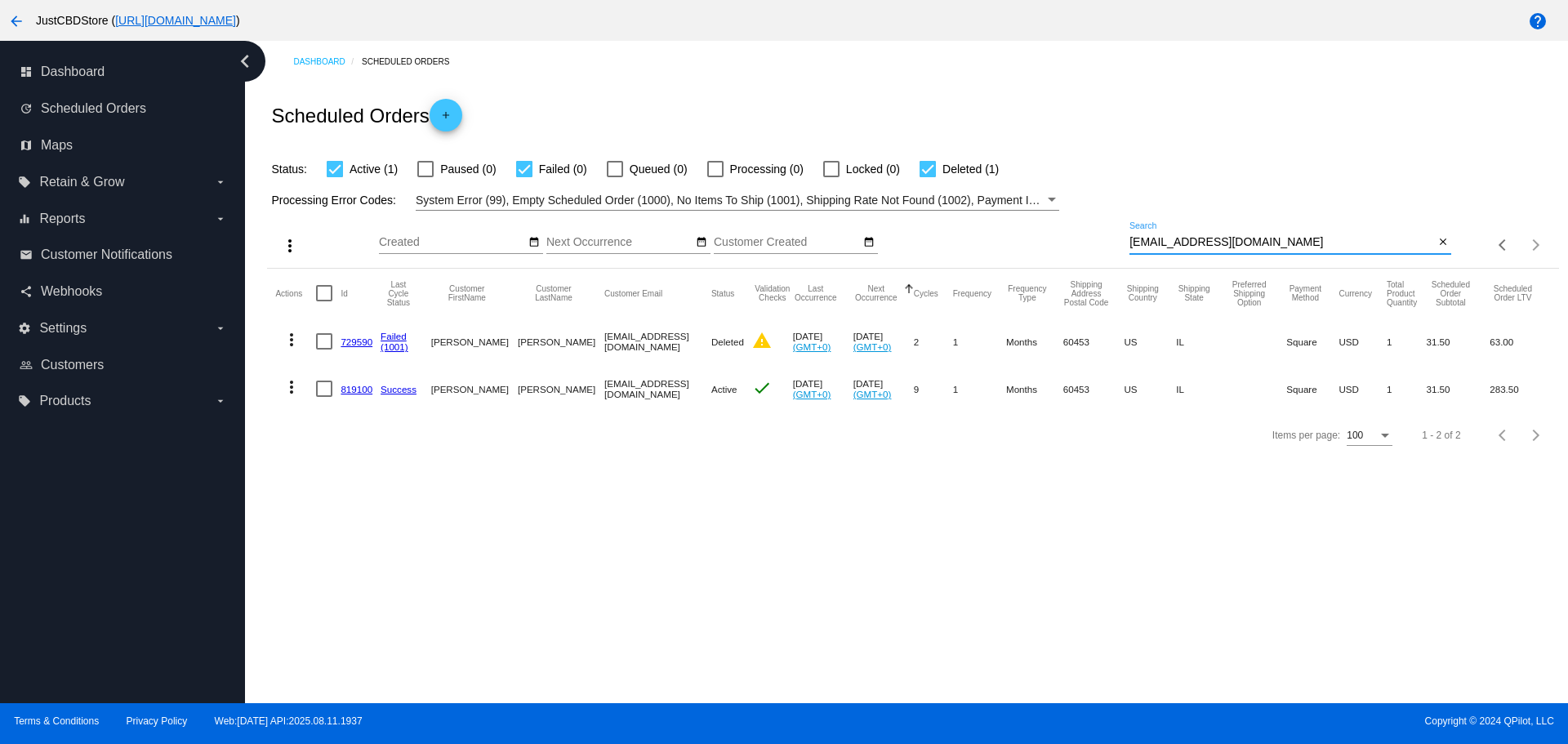
drag, startPoint x: 1223, startPoint y: 244, endPoint x: 1014, endPoint y: 266, distance: 210.2
click at [1014, 266] on div "more_vert Aug Jan Feb Mar [DATE]" at bounding box center [912, 240] width 1291 height 58
paste input "neilsl@comcast.net"
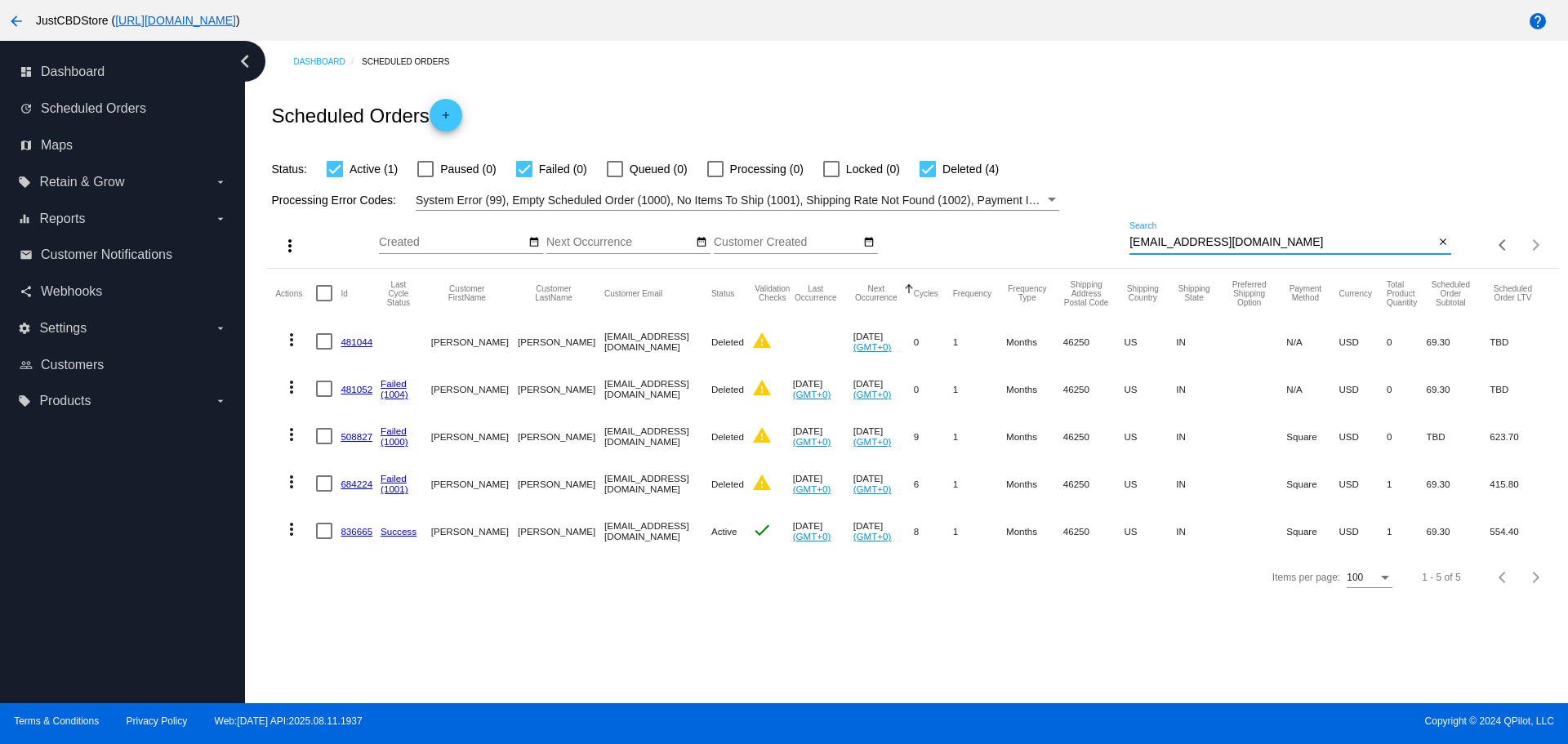
type input "neilsl@comcast.net"
drag, startPoint x: 1236, startPoint y: 243, endPoint x: 1027, endPoint y: 276, distance: 211.6
click at [1027, 276] on app-dashboard-scheduled-orders "Scheduled Orders add Status: Active (1) Paused (0) Failed (0) Queued (0) Proces…" at bounding box center [912, 341] width 1291 height 518
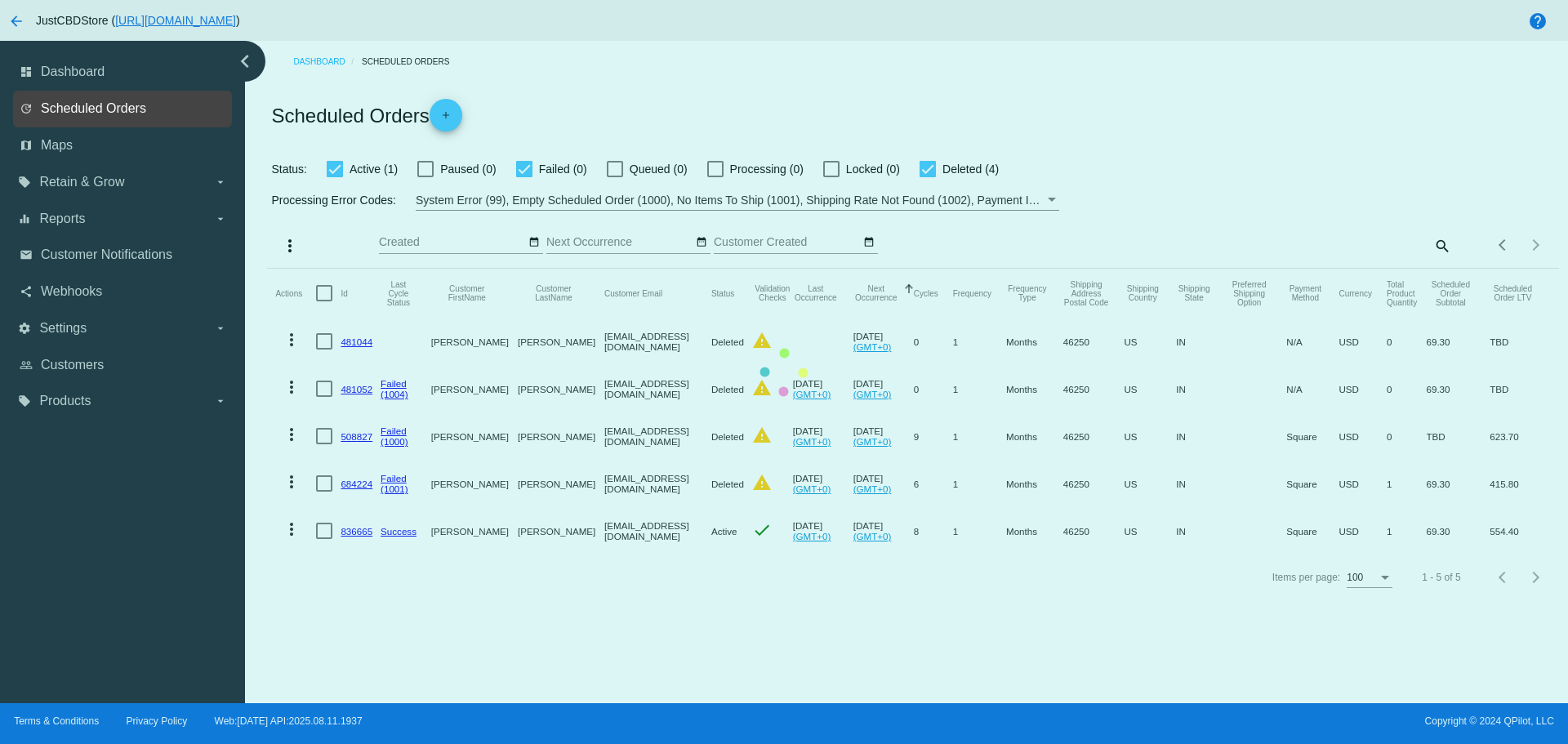
click at [140, 109] on span "Scheduled Orders" at bounding box center [93, 108] width 105 height 15
click at [924, 269] on mat-table "Actions Id Last Cycle Status Customer FirstName Customer LastName Customer Emai…" at bounding box center [912, 412] width 1291 height 286
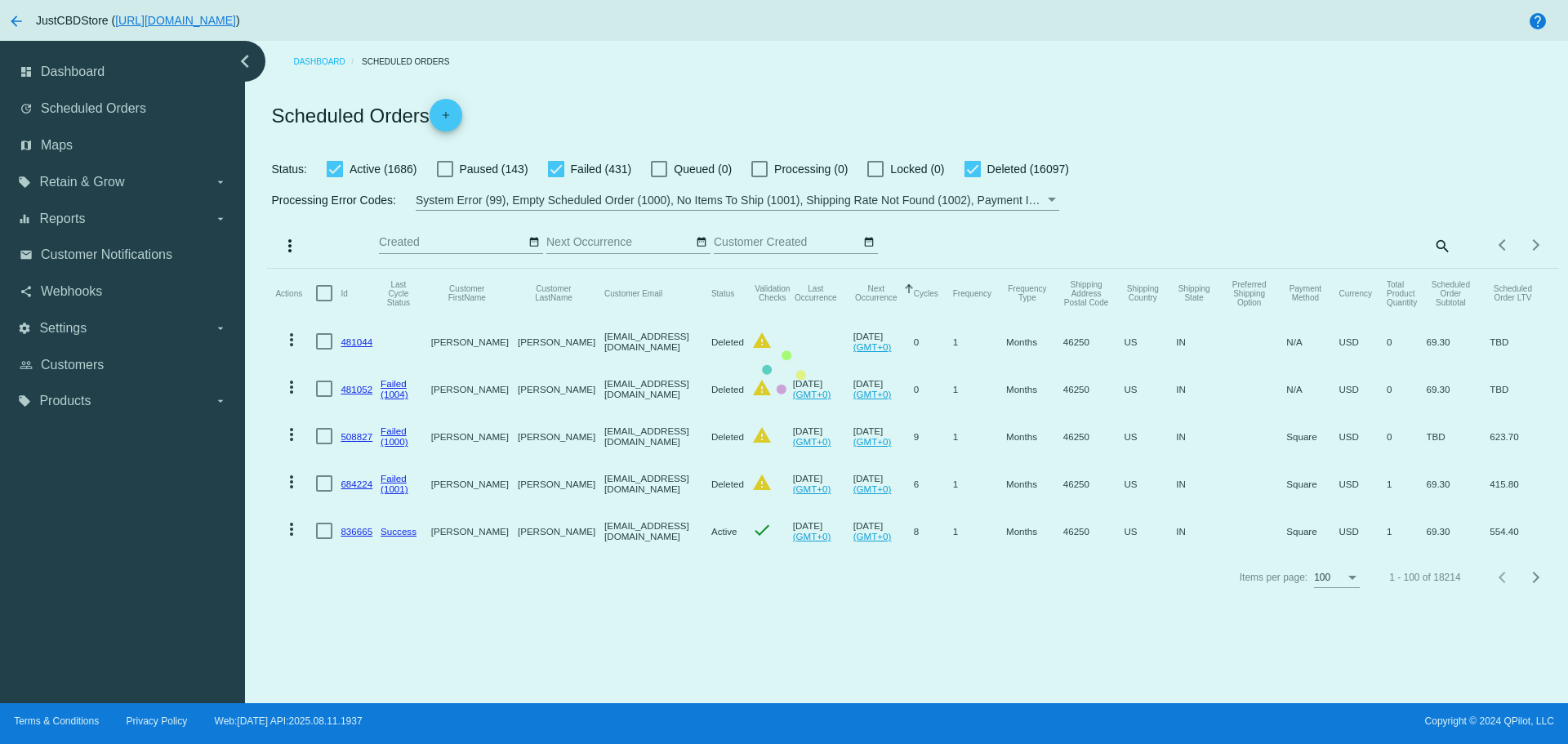
click at [979, 269] on mat-table "Actions Id Last Cycle Status Customer FirstName Customer LastName Customer Emai…" at bounding box center [912, 412] width 1291 height 286
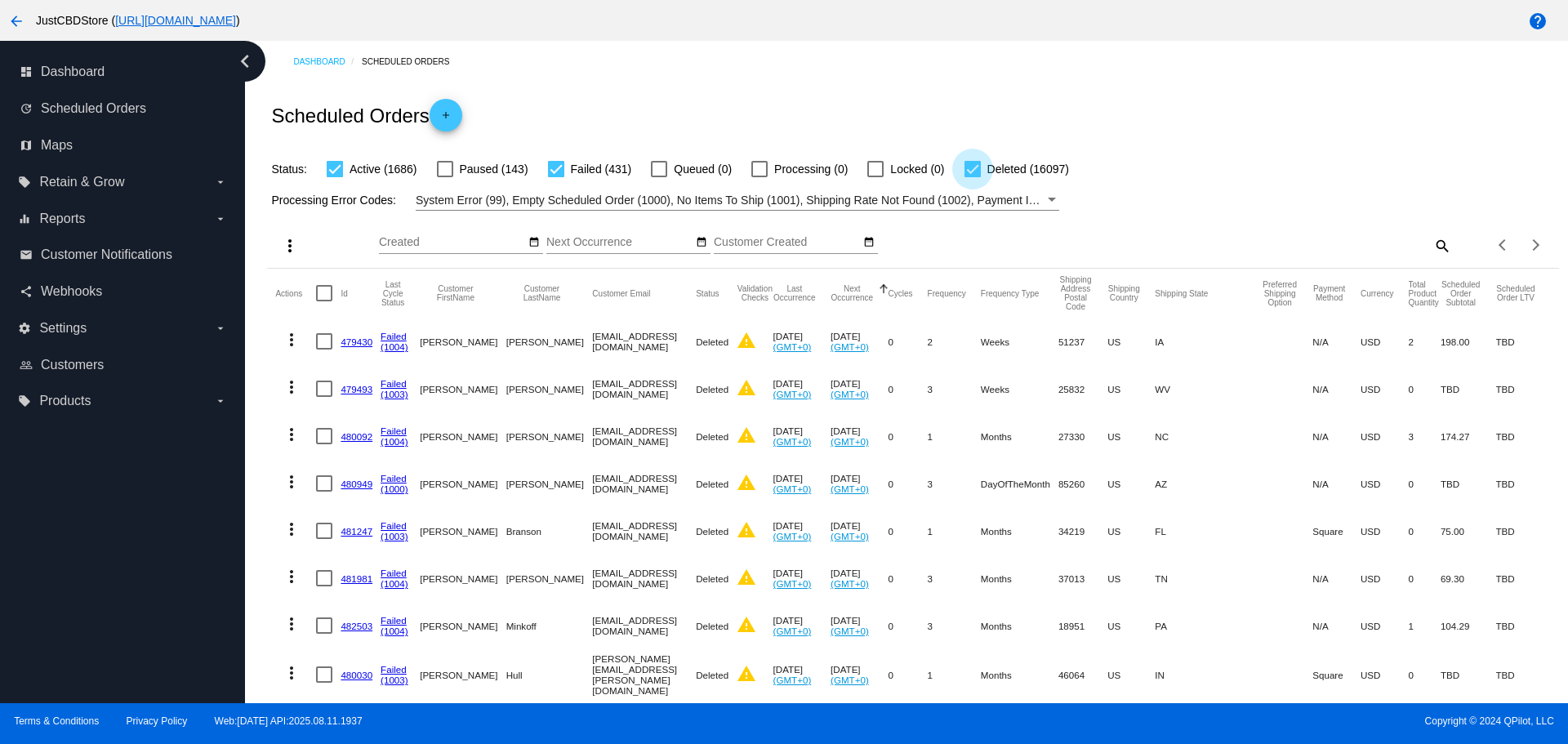
click at [983, 169] on label "Deleted (16097)" at bounding box center [1017, 169] width 104 height 20
click at [972, 177] on input "Deleted (16097)" at bounding box center [971, 177] width 1 height 1
checkbox input "false"
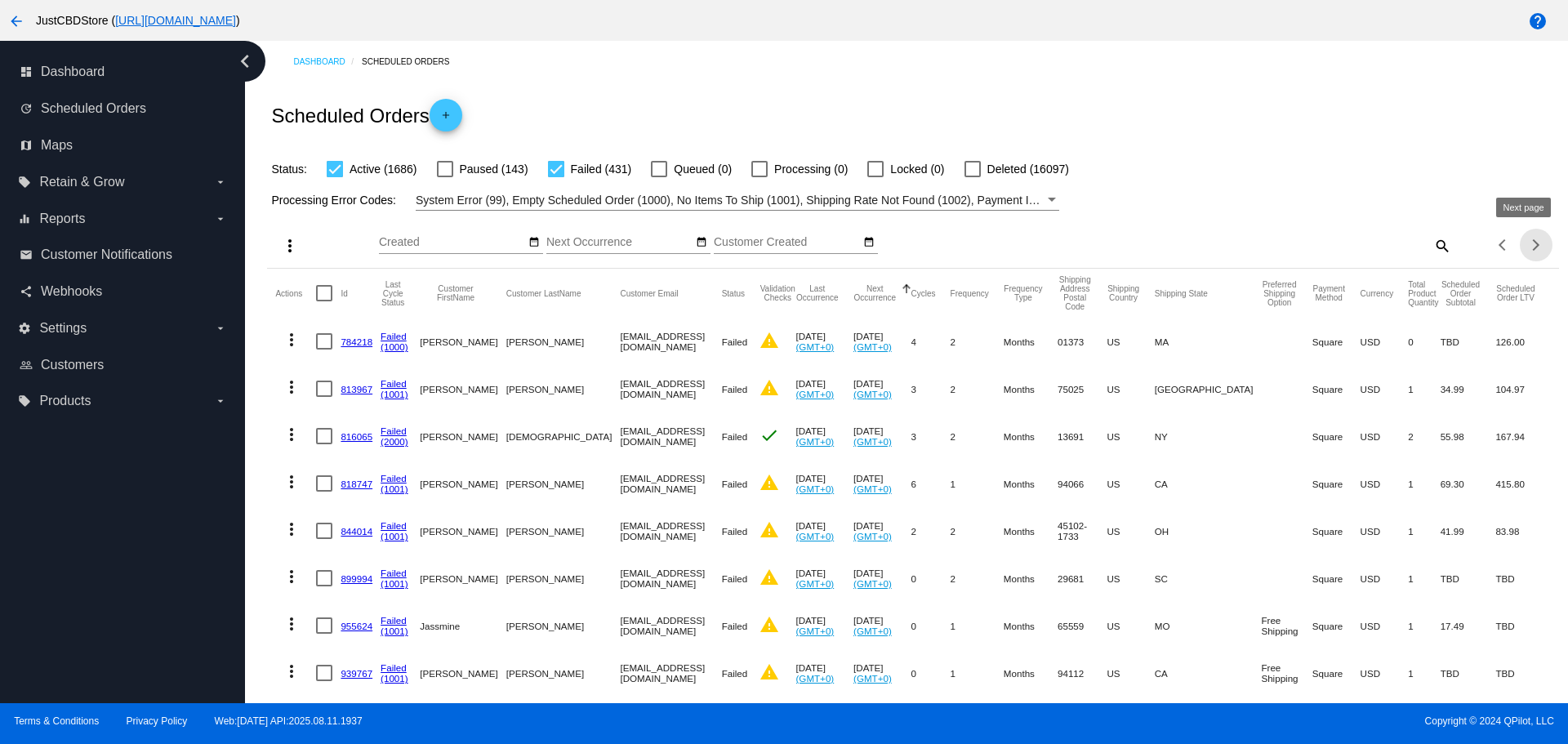
click at [1524, 251] on button "Next page" at bounding box center [1536, 245] width 33 height 33
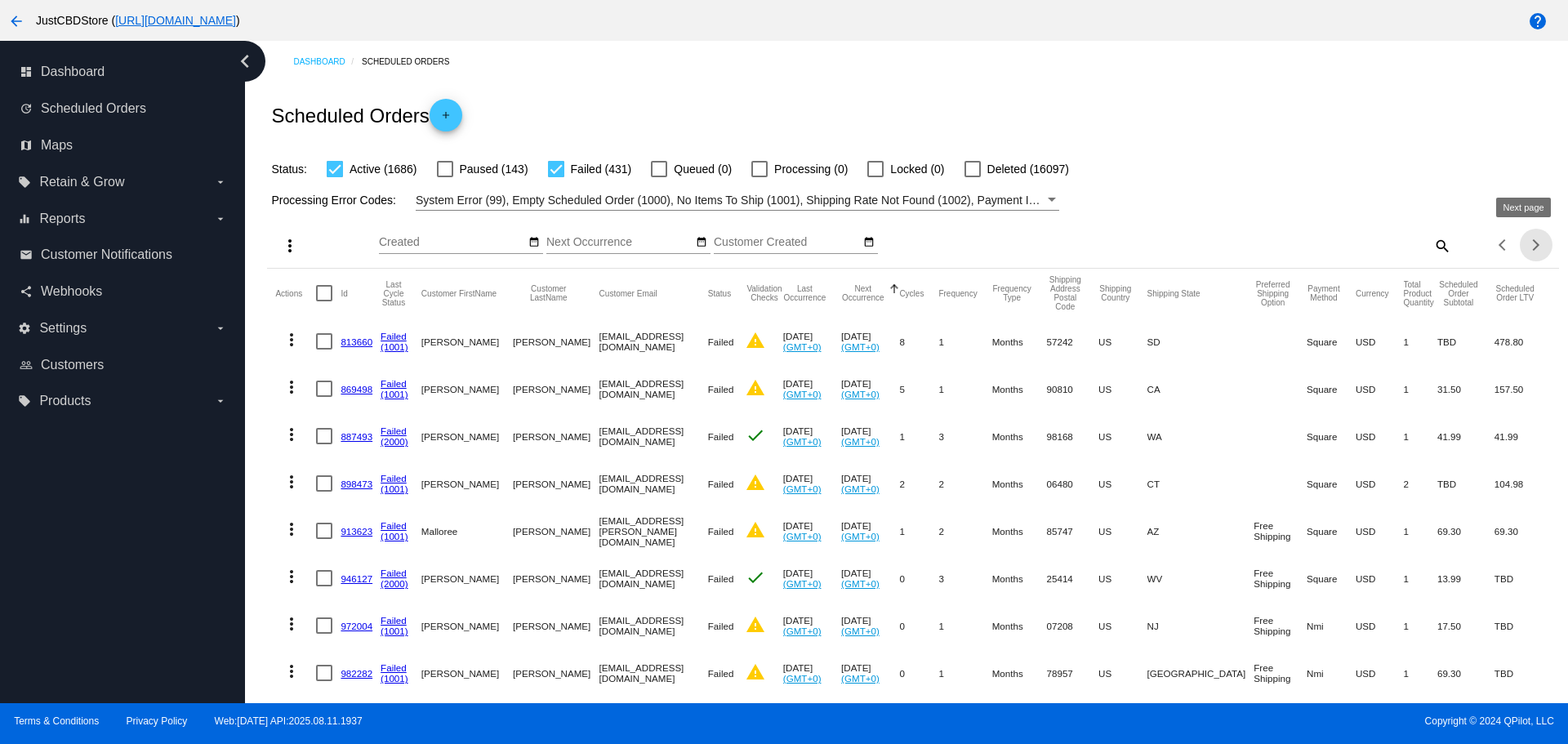
click at [1527, 248] on div "Next page" at bounding box center [1532, 245] width 11 height 11
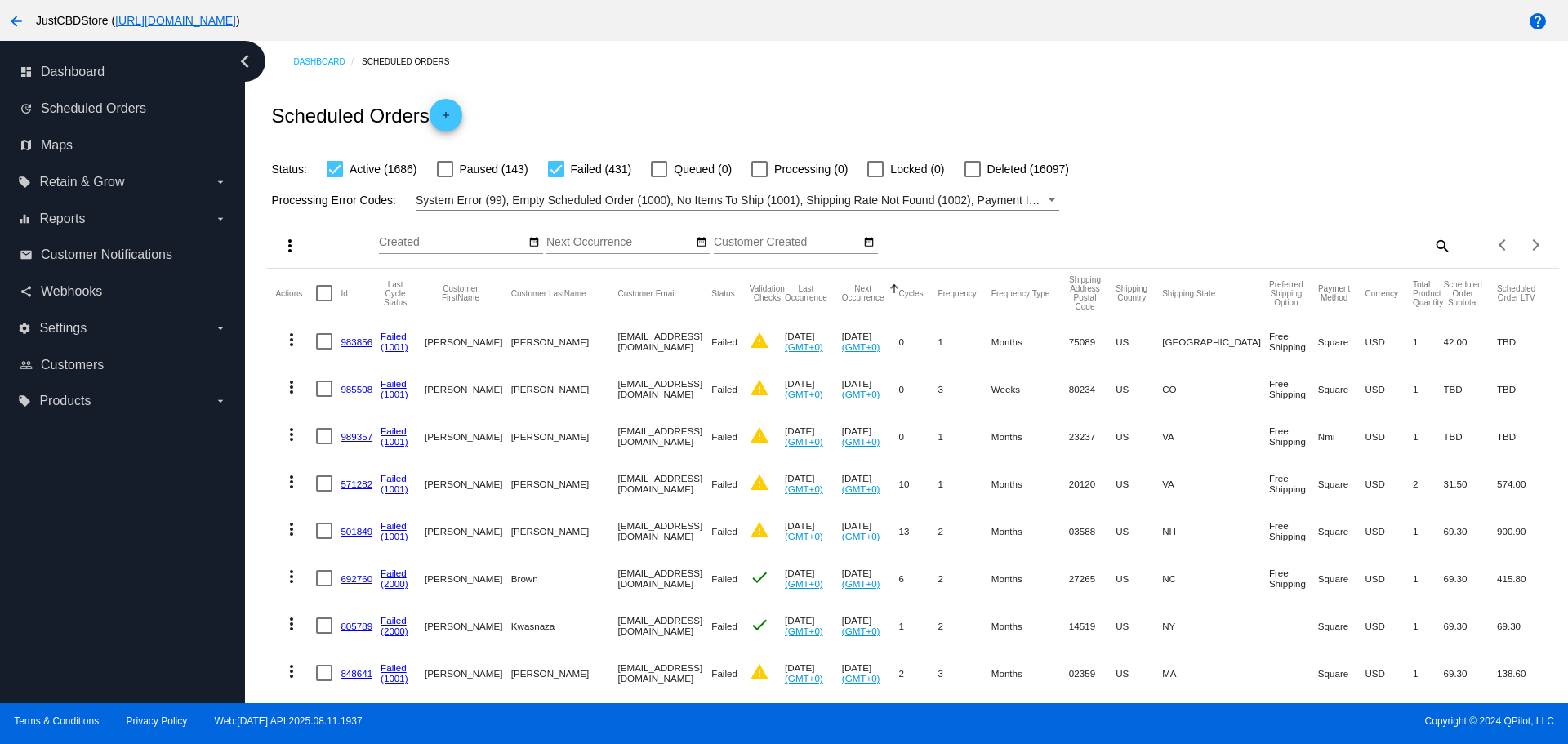
click at [676, 342] on mat-cell "nrstephens47@hotmail.com" at bounding box center [665, 341] width 94 height 47
click at [673, 342] on mat-cell "nrstephens47@hotmail.com" at bounding box center [665, 341] width 94 height 47
drag, startPoint x: 671, startPoint y: 342, endPoint x: 550, endPoint y: 348, distance: 121.1
click at [618, 348] on mat-cell "nrstephens47@hotmail.com" at bounding box center [665, 341] width 94 height 47
copy mat-cell "nrstephens47@hotmail.com"
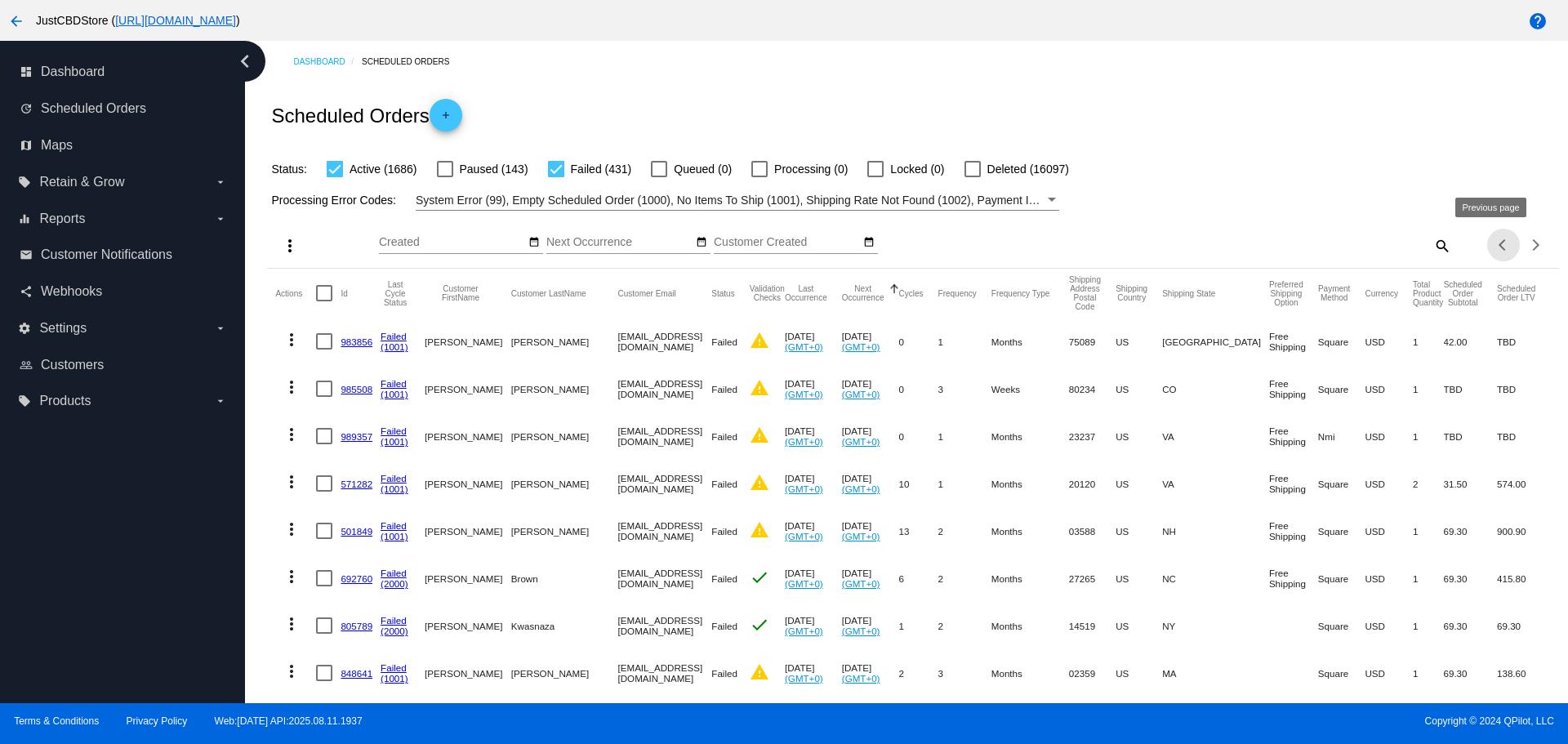
click at [1498, 245] on div "Previous page" at bounding box center [1503, 245] width 11 height 11
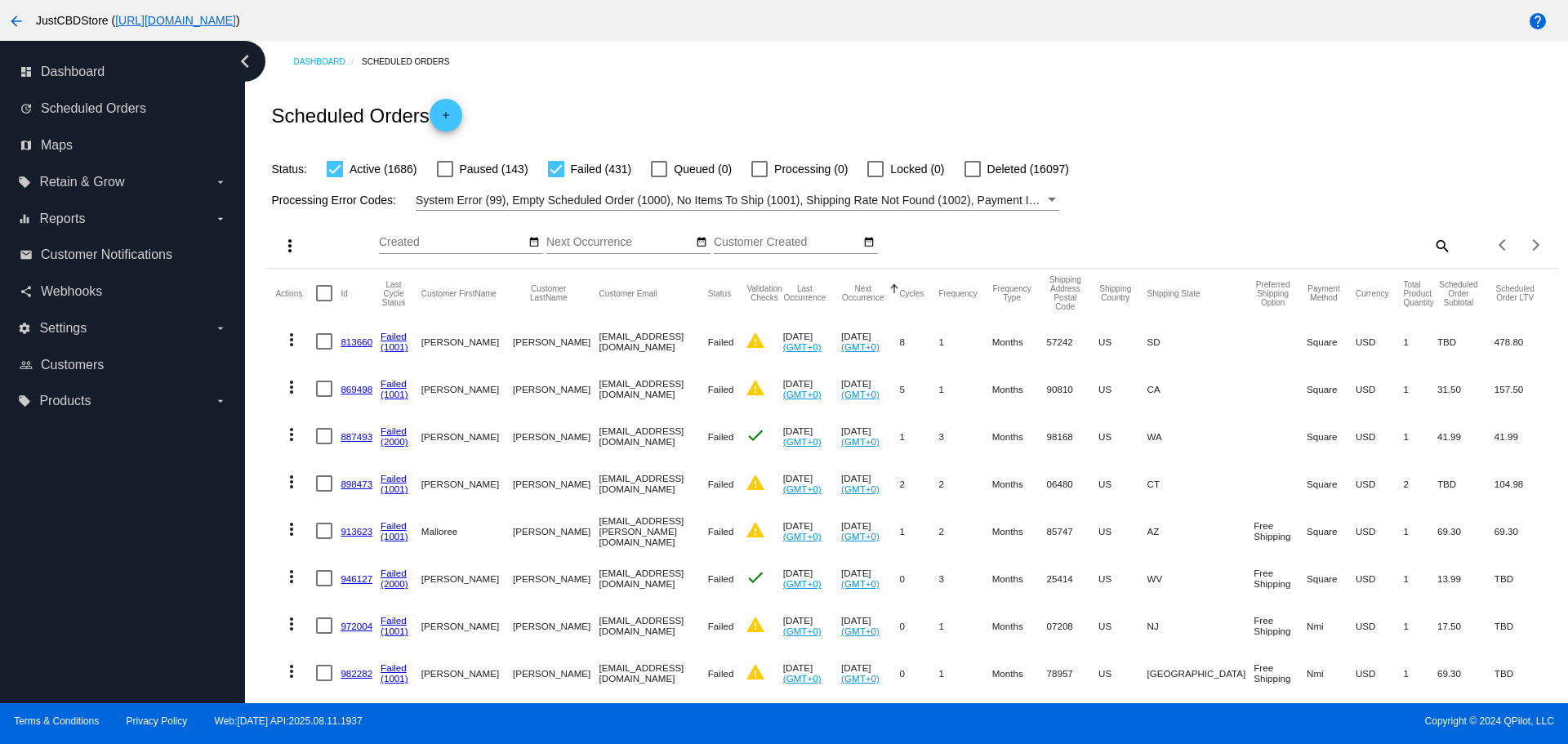
drag, startPoint x: 702, startPoint y: 341, endPoint x: 556, endPoint y: 342, distance: 146.0
click at [599, 342] on mat-cell "[EMAIL_ADDRESS][DOMAIN_NAME]" at bounding box center [653, 341] width 109 height 47
copy mat-cell "[EMAIL_ADDRESS][DOMAIN_NAME]"
click at [1498, 242] on div "Previous page" at bounding box center [1503, 245] width 11 height 11
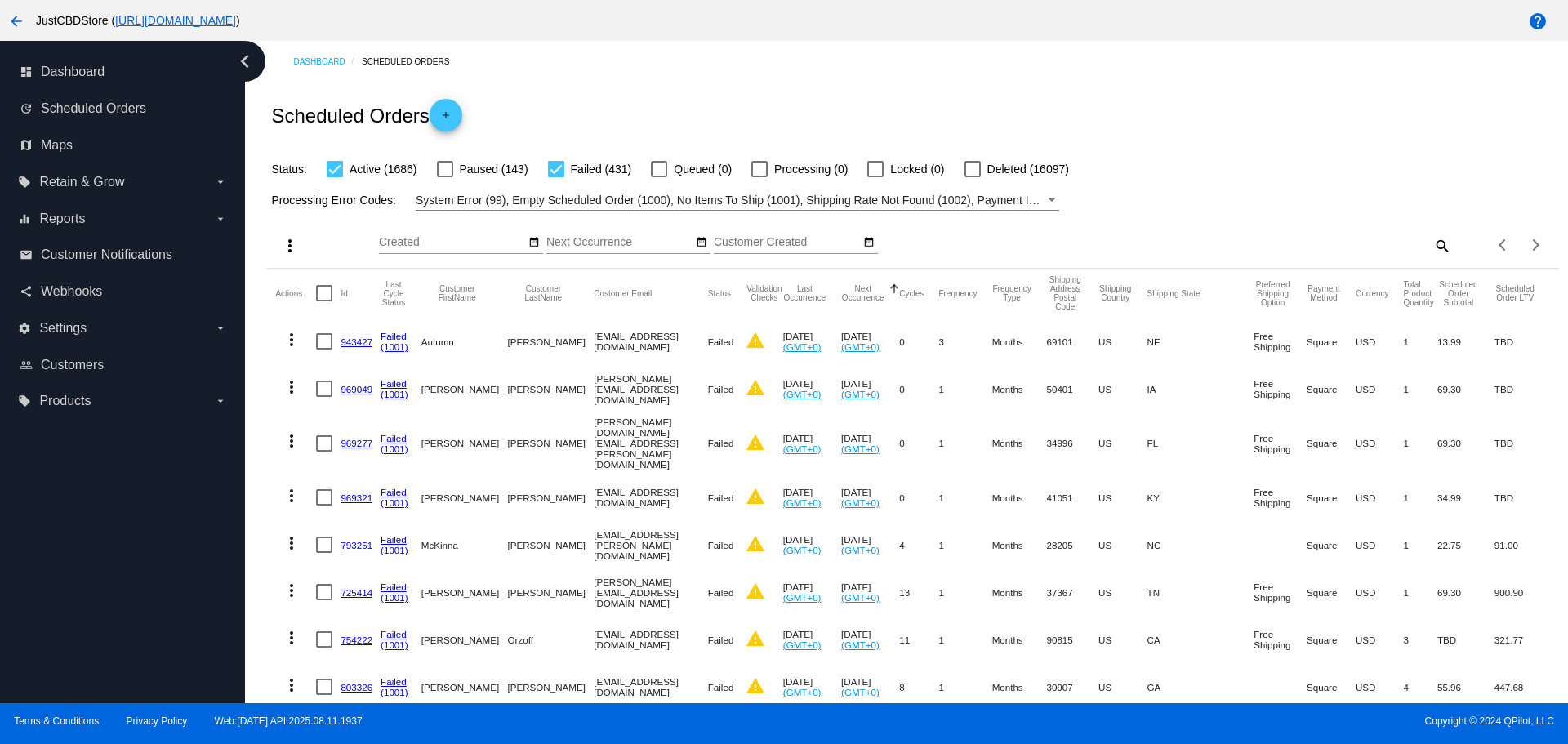
drag, startPoint x: 682, startPoint y: 341, endPoint x: 558, endPoint y: 342, distance: 124.0
click at [594, 342] on mat-cell "Gothicgypsy@yahoo.com" at bounding box center [651, 341] width 115 height 47
copy mat-cell "Gothicgypsy@yahoo.com"
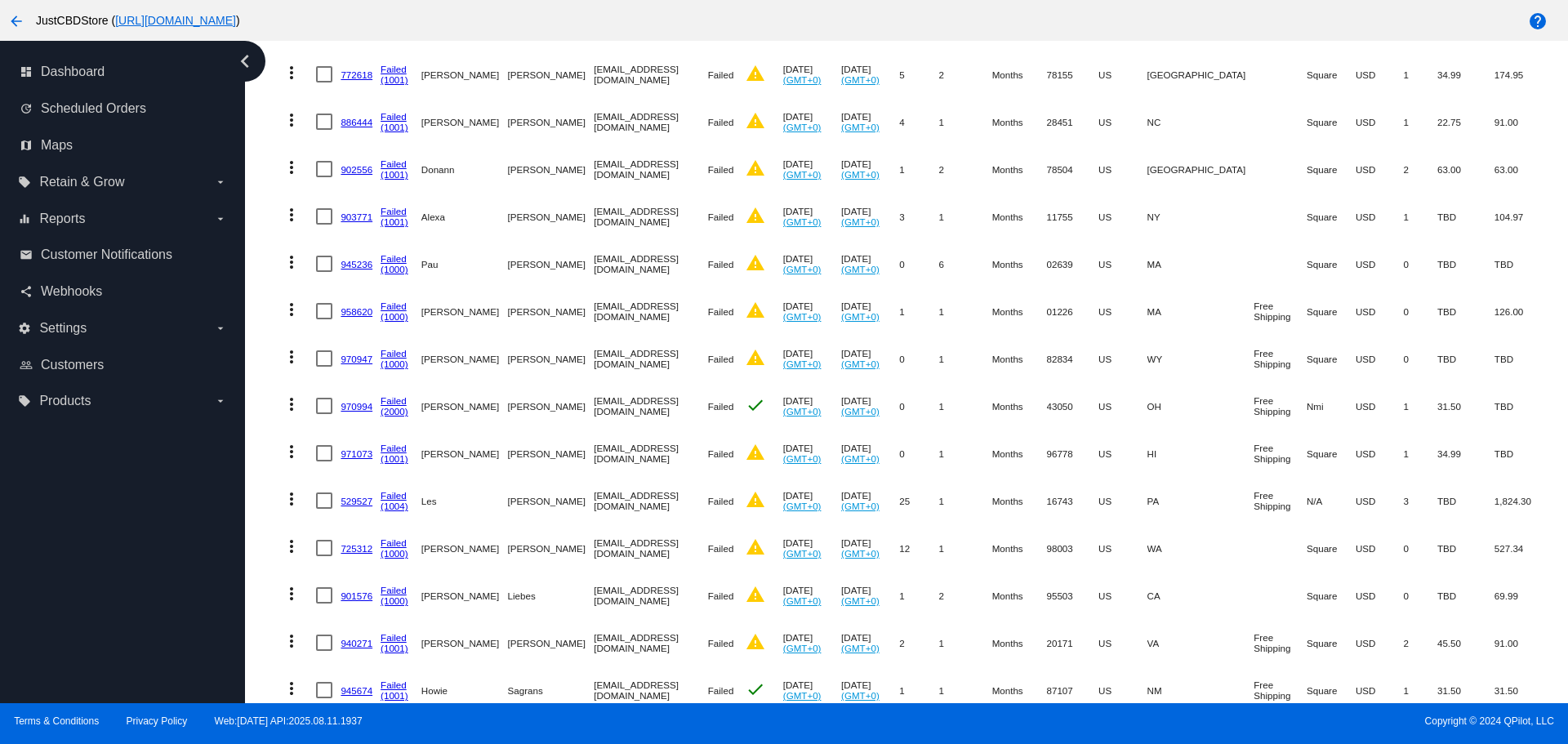
scroll to position [3022, 0]
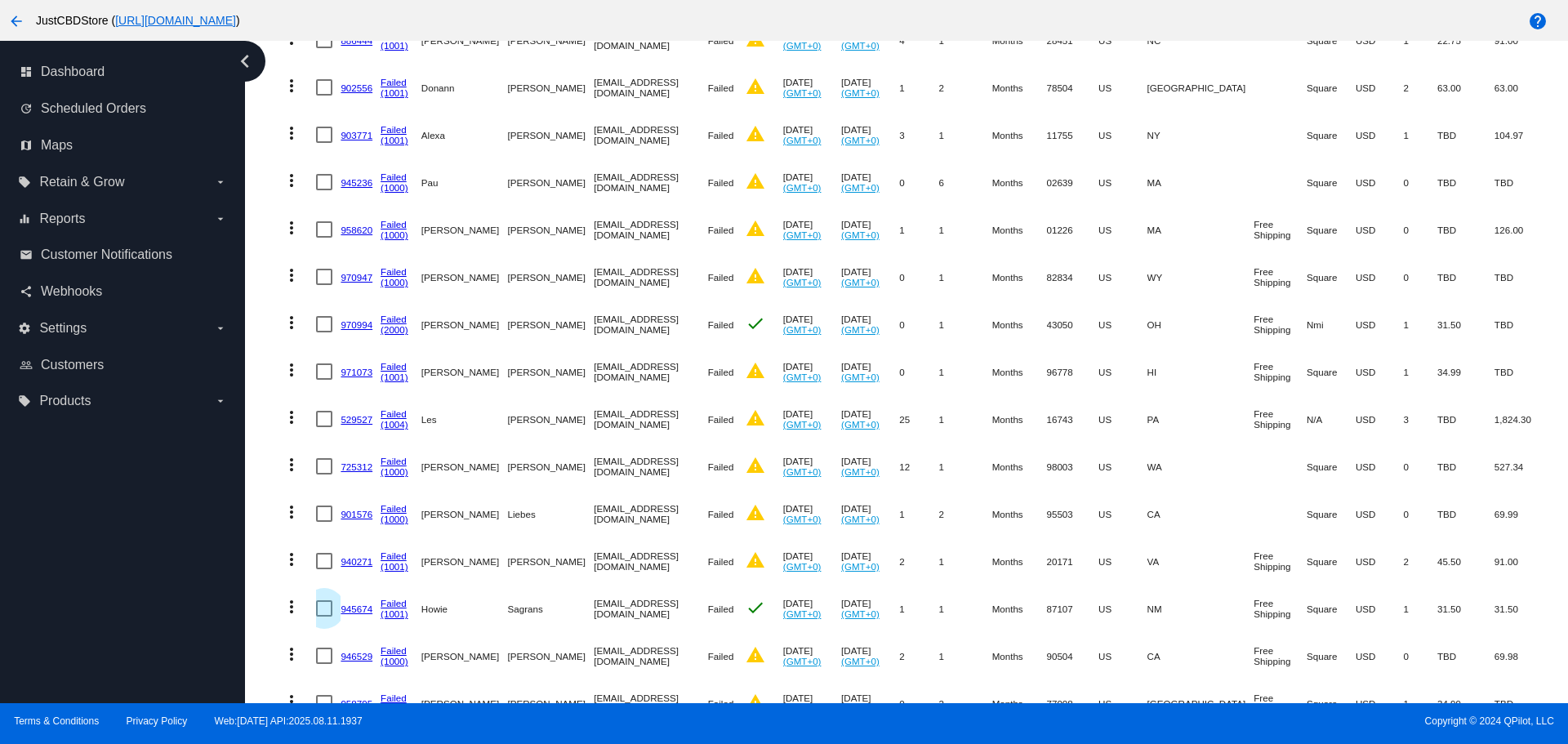
click at [321, 600] on div at bounding box center [324, 608] width 16 height 16
click at [324, 616] on input "checkbox" at bounding box center [324, 616] width 1 height 1
checkbox input "true"
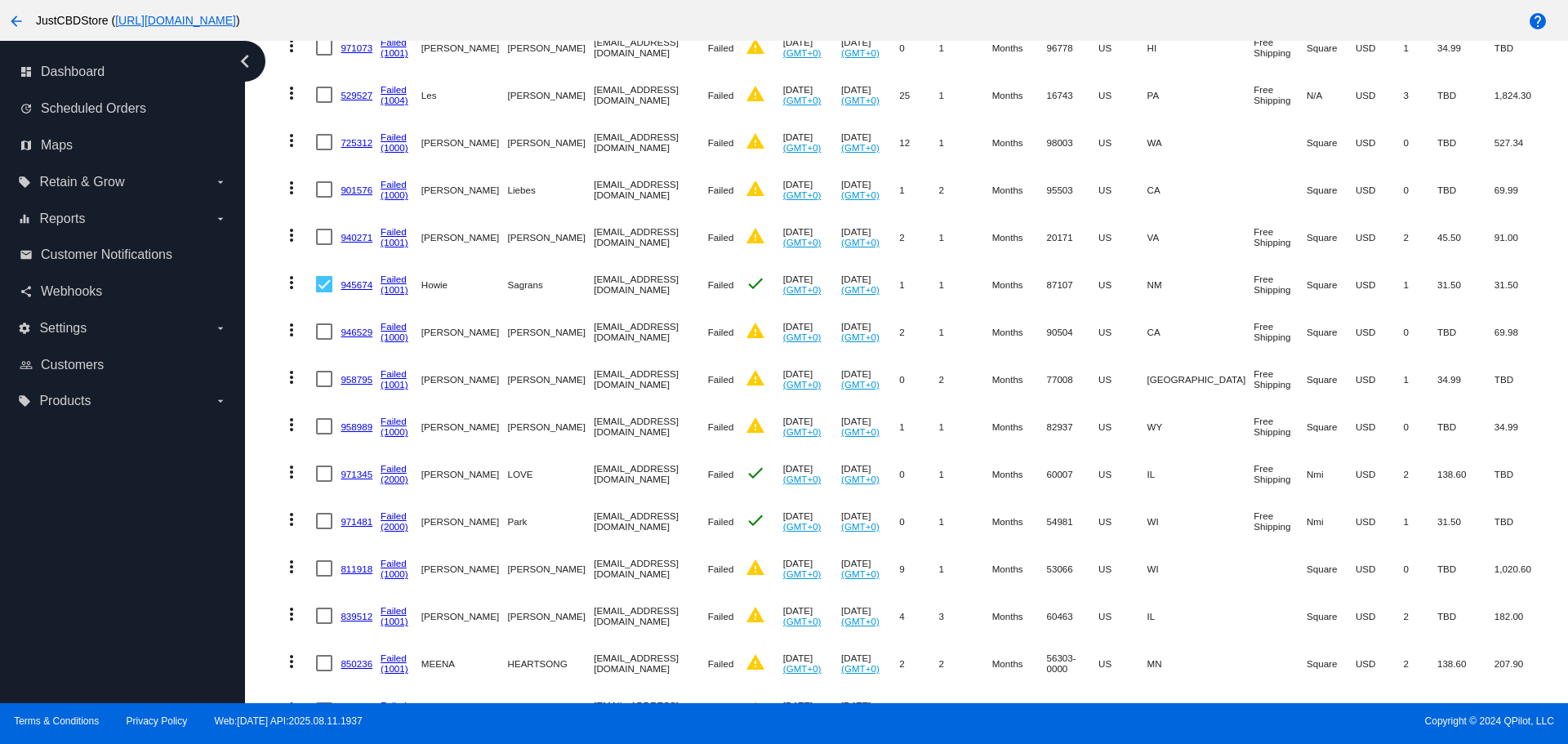
scroll to position [3349, 0]
drag, startPoint x: 317, startPoint y: 592, endPoint x: 331, endPoint y: 618, distance: 29.5
click at [320, 605] on div at bounding box center [324, 613] width 16 height 16
click at [324, 622] on input "checkbox" at bounding box center [324, 622] width 1 height 1
checkbox input "true"
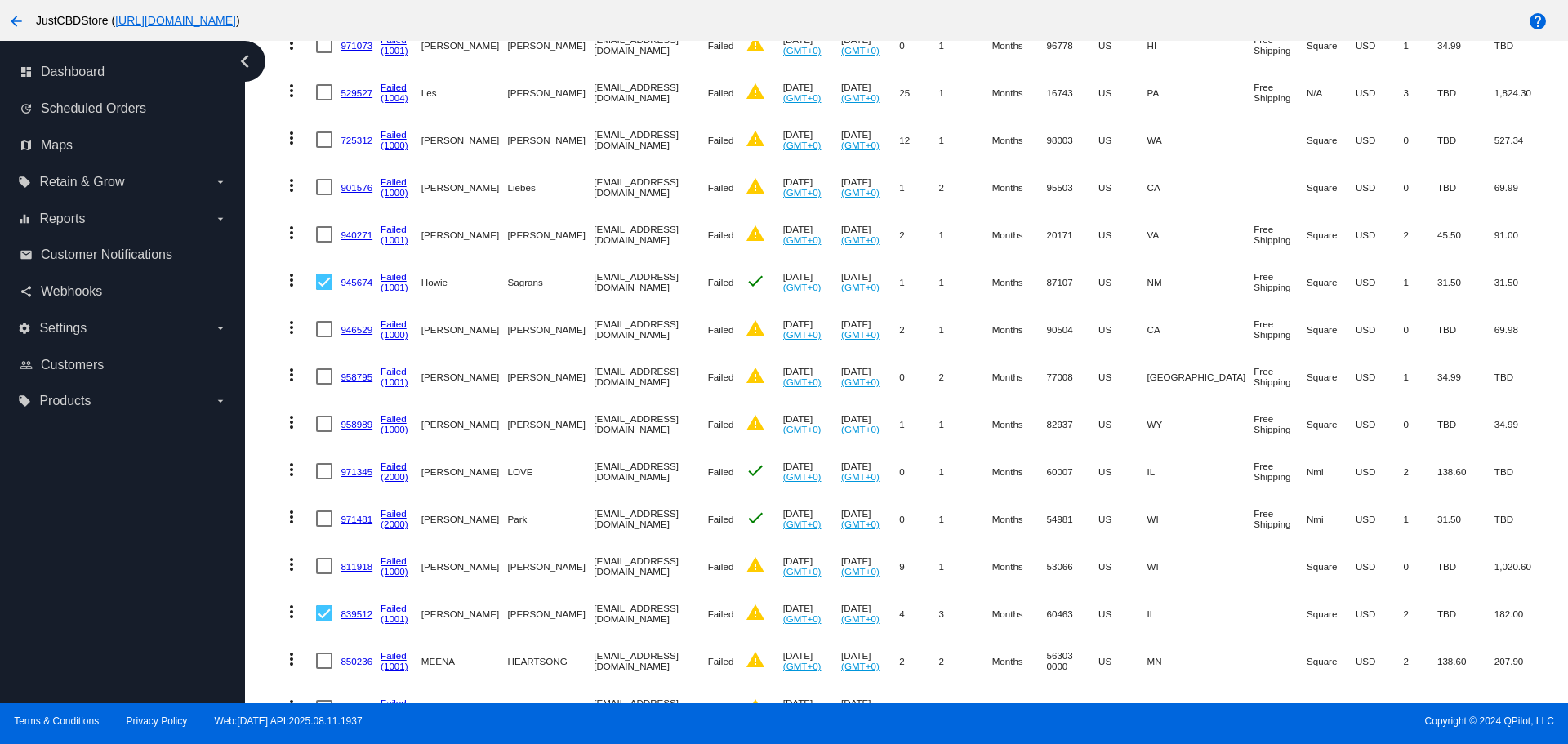
click at [325, 652] on div at bounding box center [324, 660] width 16 height 16
click at [324, 669] on input "checkbox" at bounding box center [324, 669] width 1 height 1
checkbox input "true"
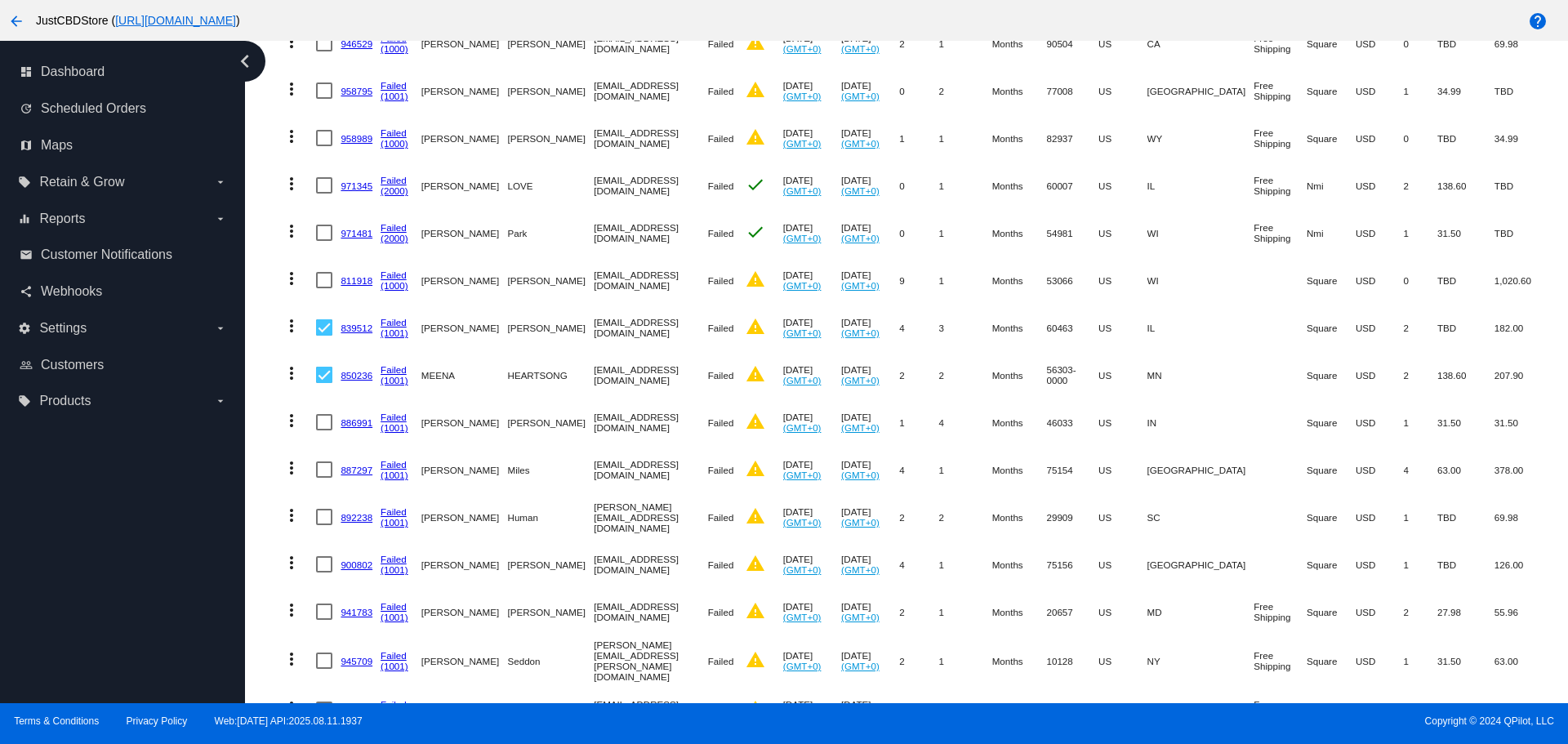
scroll to position [3676, 0]
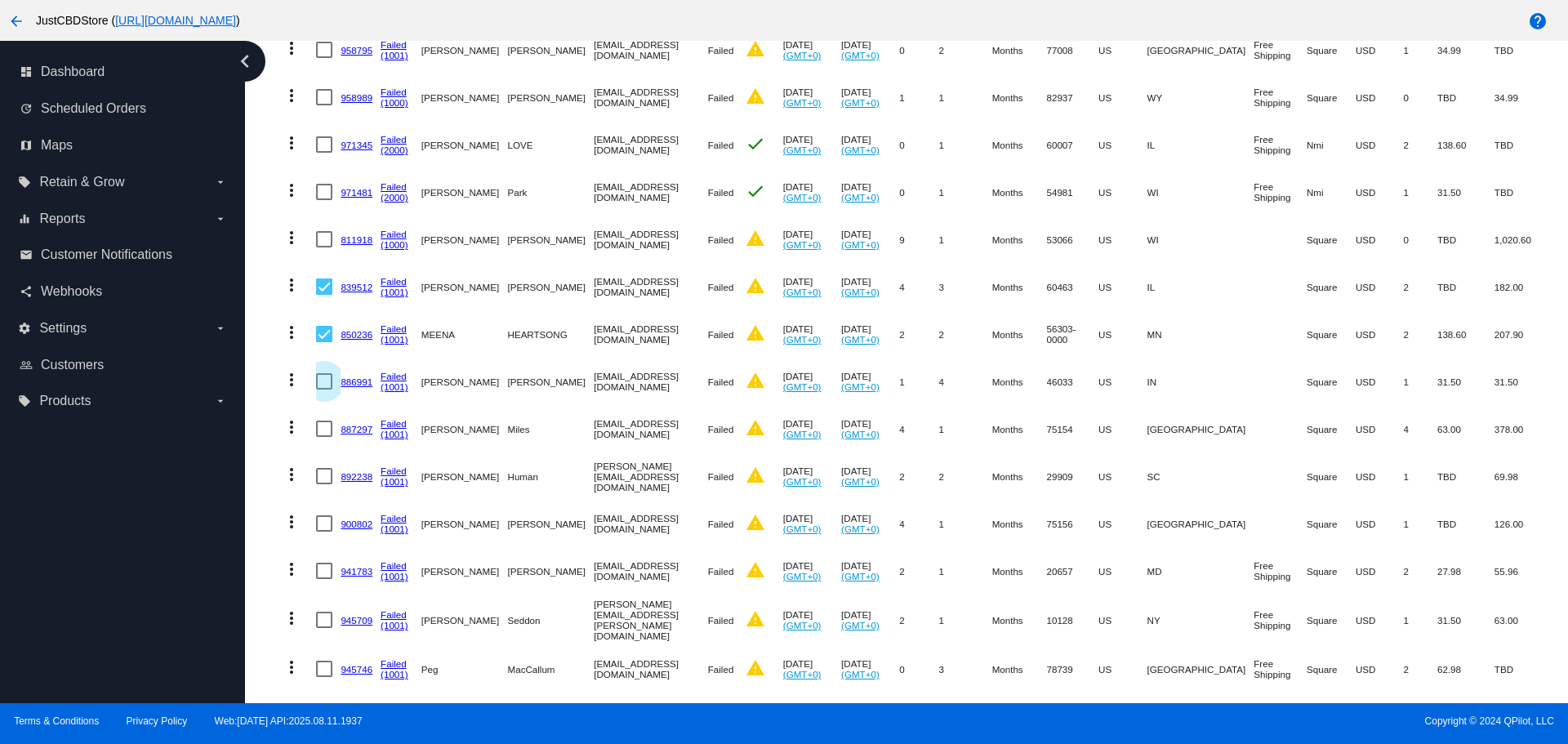
click at [318, 373] on div at bounding box center [324, 381] width 16 height 16
click at [324, 390] on input "checkbox" at bounding box center [324, 390] width 1 height 1
checkbox input "true"
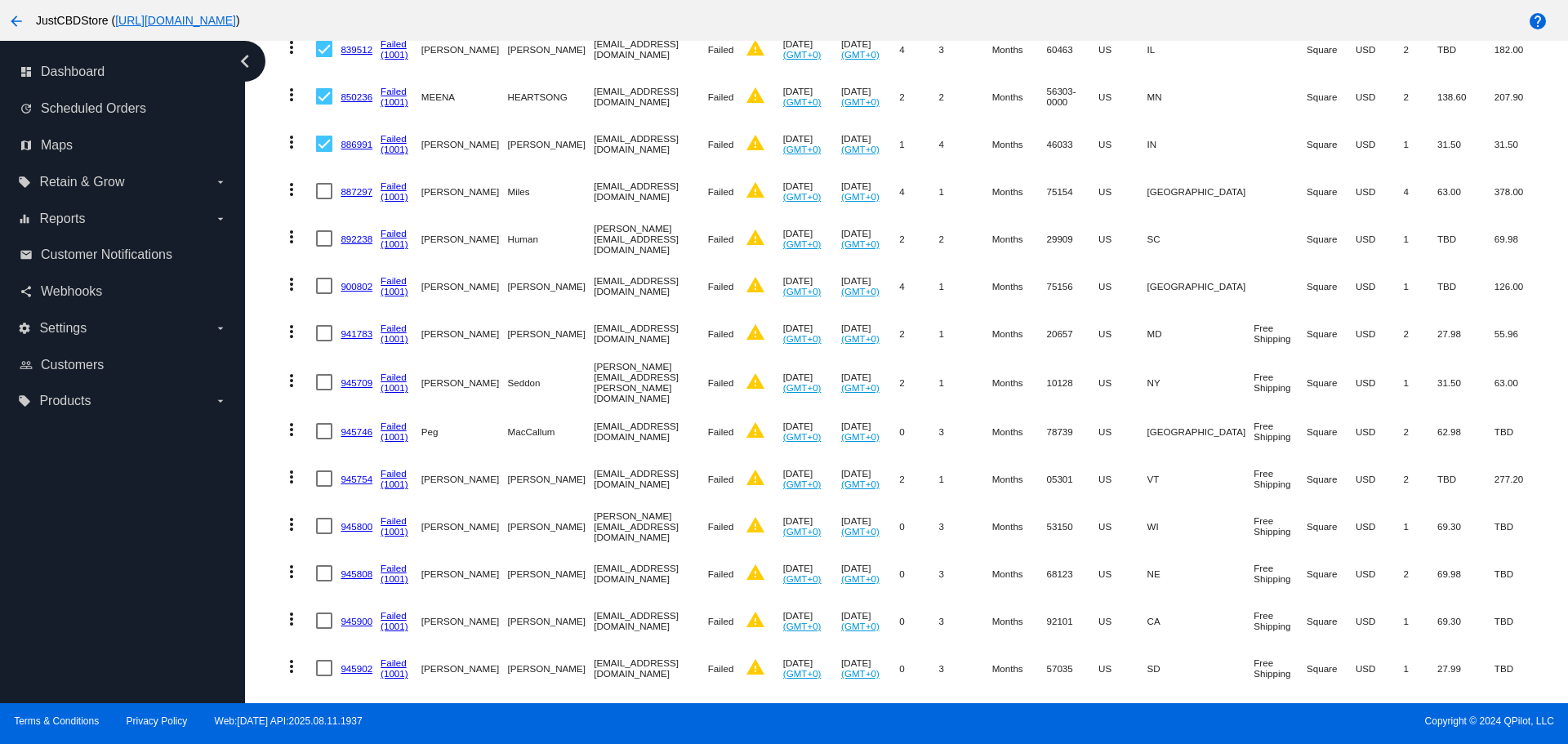
scroll to position [3921, 0]
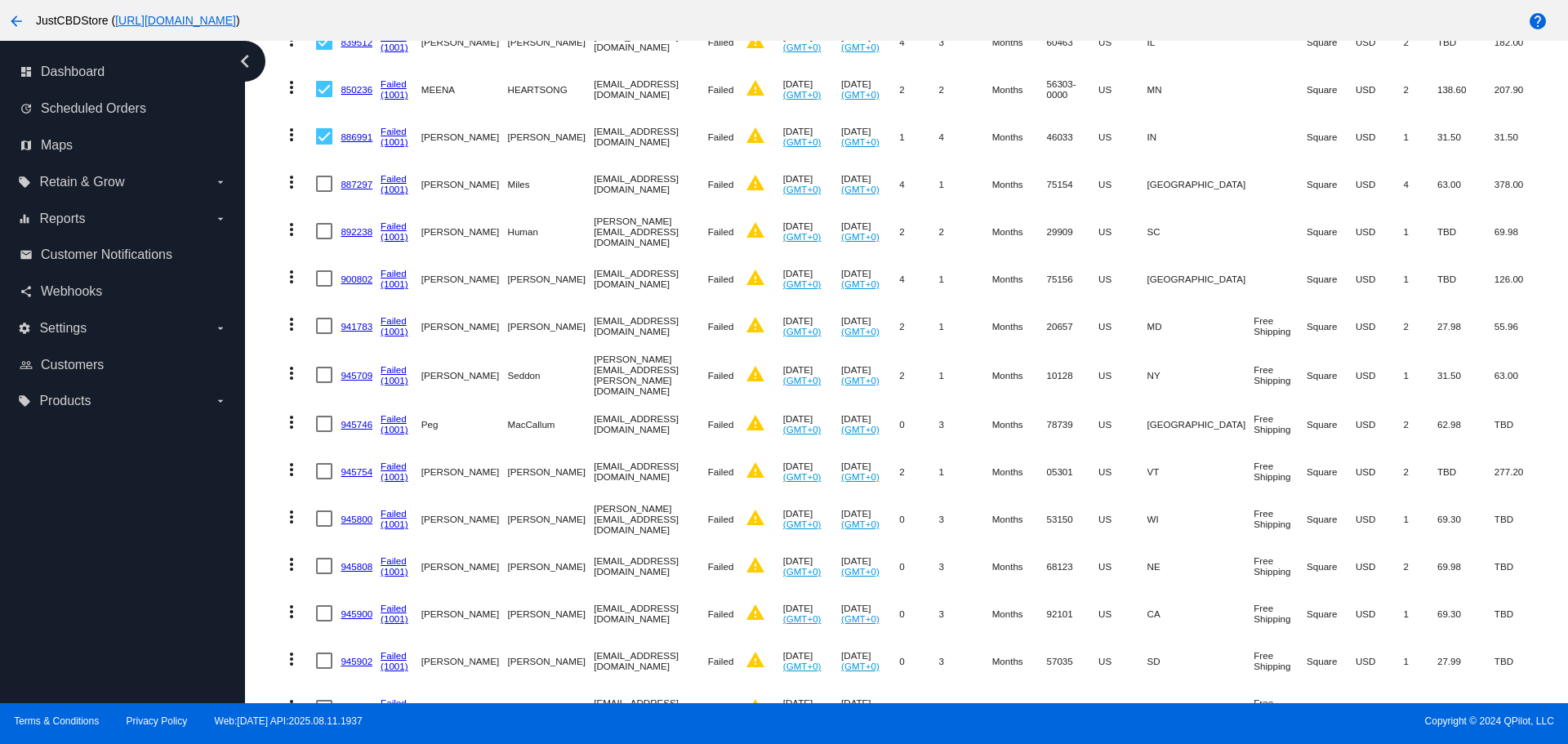
click at [321, 558] on div at bounding box center [324, 566] width 16 height 16
click at [324, 574] on input "checkbox" at bounding box center [324, 574] width 1 height 1
checkbox input "true"
drag, startPoint x: 316, startPoint y: 498, endPoint x: 320, endPoint y: 488, distance: 10.8
click at [318, 510] on div at bounding box center [324, 518] width 16 height 16
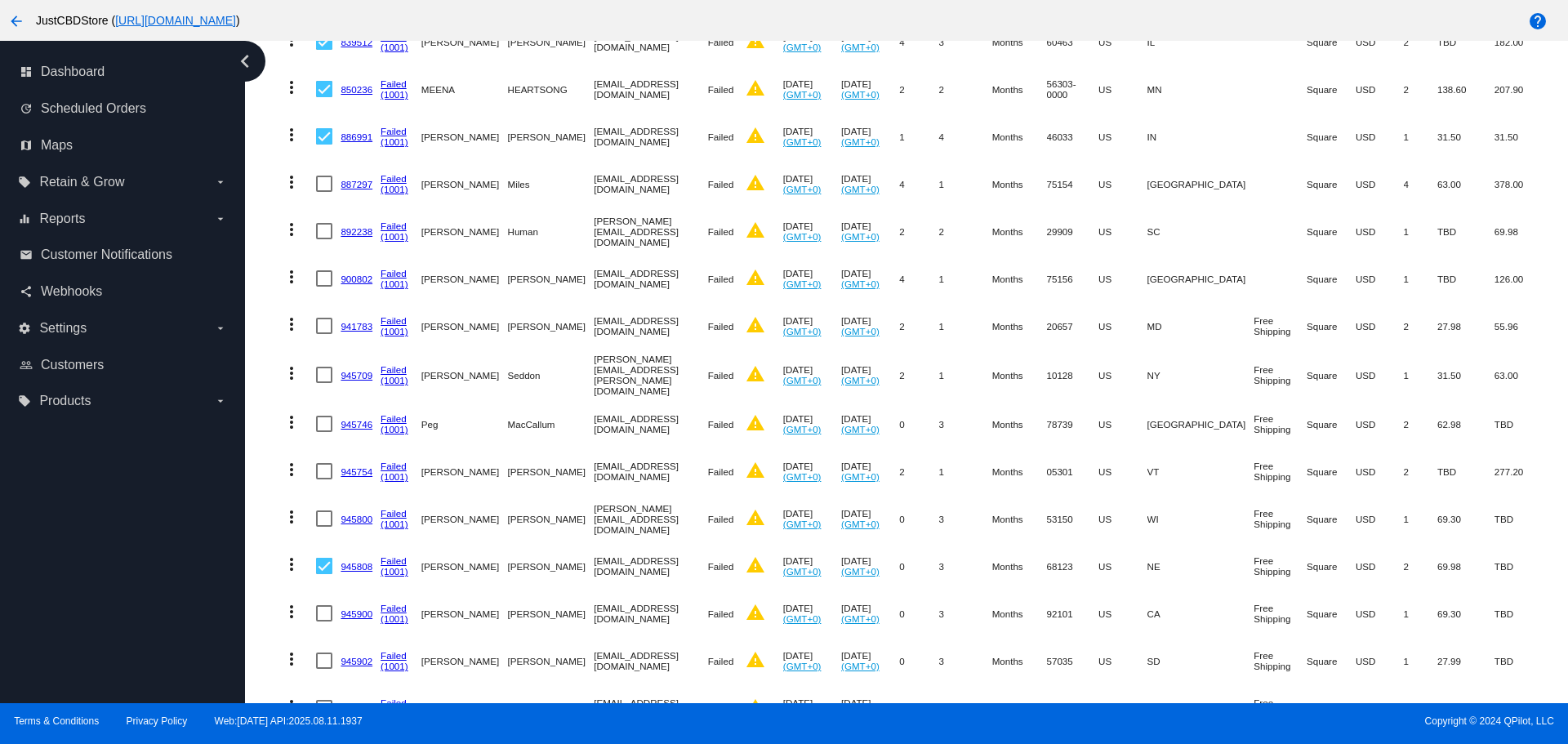
click at [324, 527] on input "checkbox" at bounding box center [324, 527] width 1 height 1
checkbox input "true"
click at [322, 463] on div at bounding box center [324, 471] width 16 height 16
click at [324, 479] on input "checkbox" at bounding box center [324, 479] width 1 height 1
checkbox input "true"
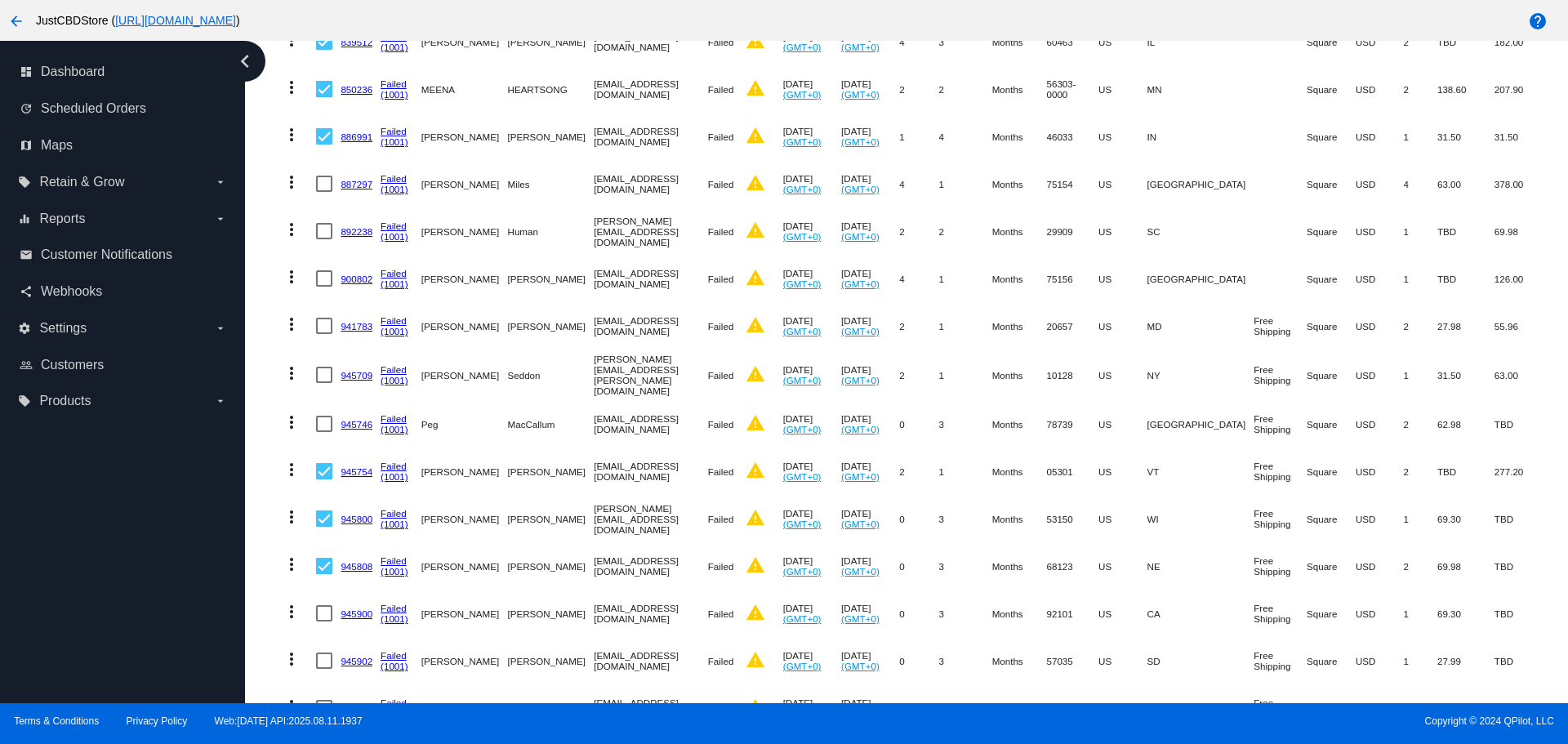
drag, startPoint x: 323, startPoint y: 395, endPoint x: 319, endPoint y: 361, distance: 34.2
click at [324, 401] on mat-cell at bounding box center [328, 424] width 25 height 47
click at [324, 366] on div at bounding box center [324, 374] width 16 height 16
click at [324, 383] on input "checkbox" at bounding box center [324, 383] width 1 height 1
checkbox input "true"
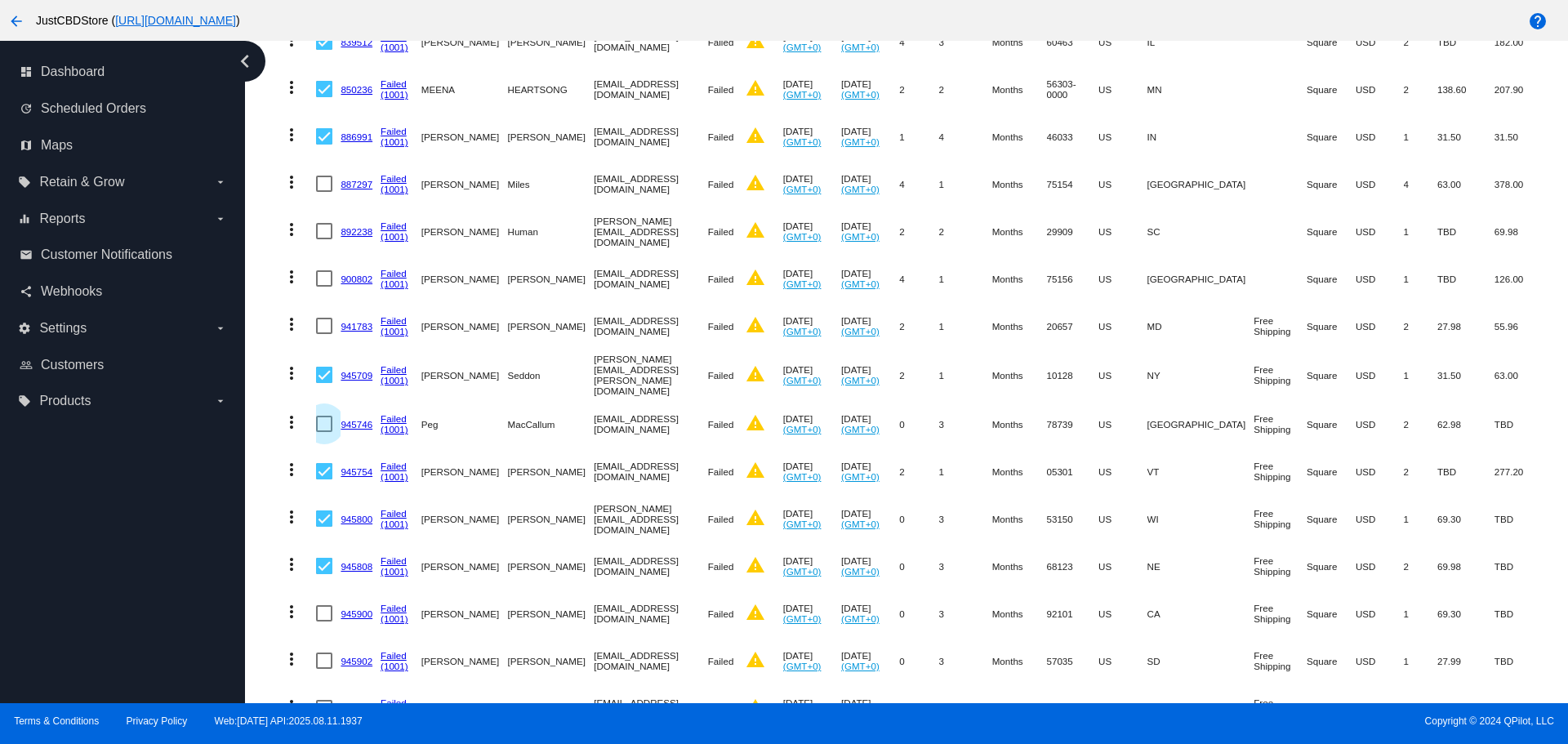
click at [324, 416] on div at bounding box center [324, 424] width 16 height 16
click at [324, 432] on input "checkbox" at bounding box center [324, 432] width 1 height 1
checkbox input "true"
click at [327, 318] on div at bounding box center [324, 325] width 16 height 16
click at [324, 334] on input "checkbox" at bounding box center [324, 334] width 1 height 1
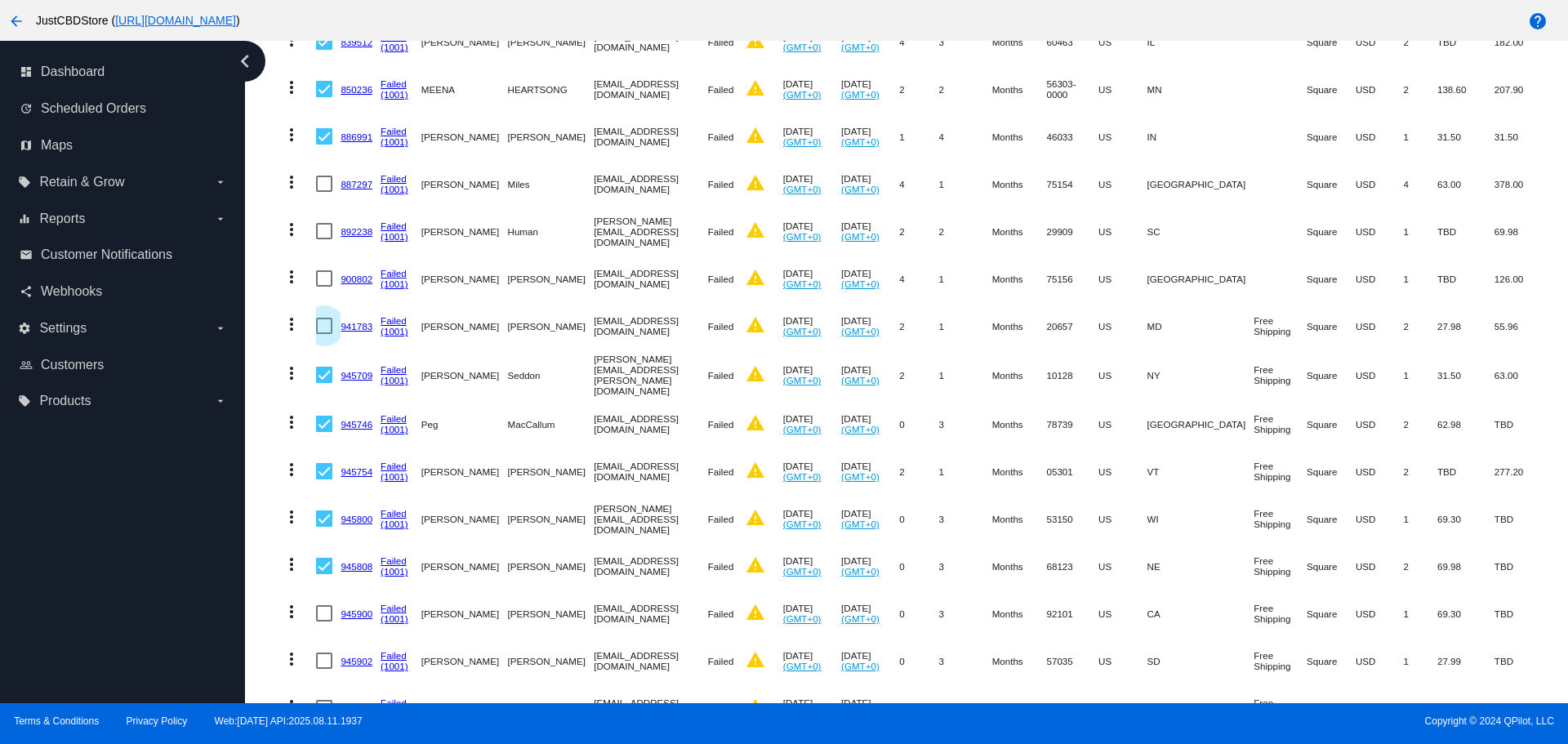
checkbox input "true"
click at [326, 271] on div at bounding box center [324, 278] width 16 height 16
click at [324, 287] on input "checkbox" at bounding box center [324, 287] width 1 height 1
checkbox input "true"
drag, startPoint x: 324, startPoint y: 209, endPoint x: 323, endPoint y: 199, distance: 10.0
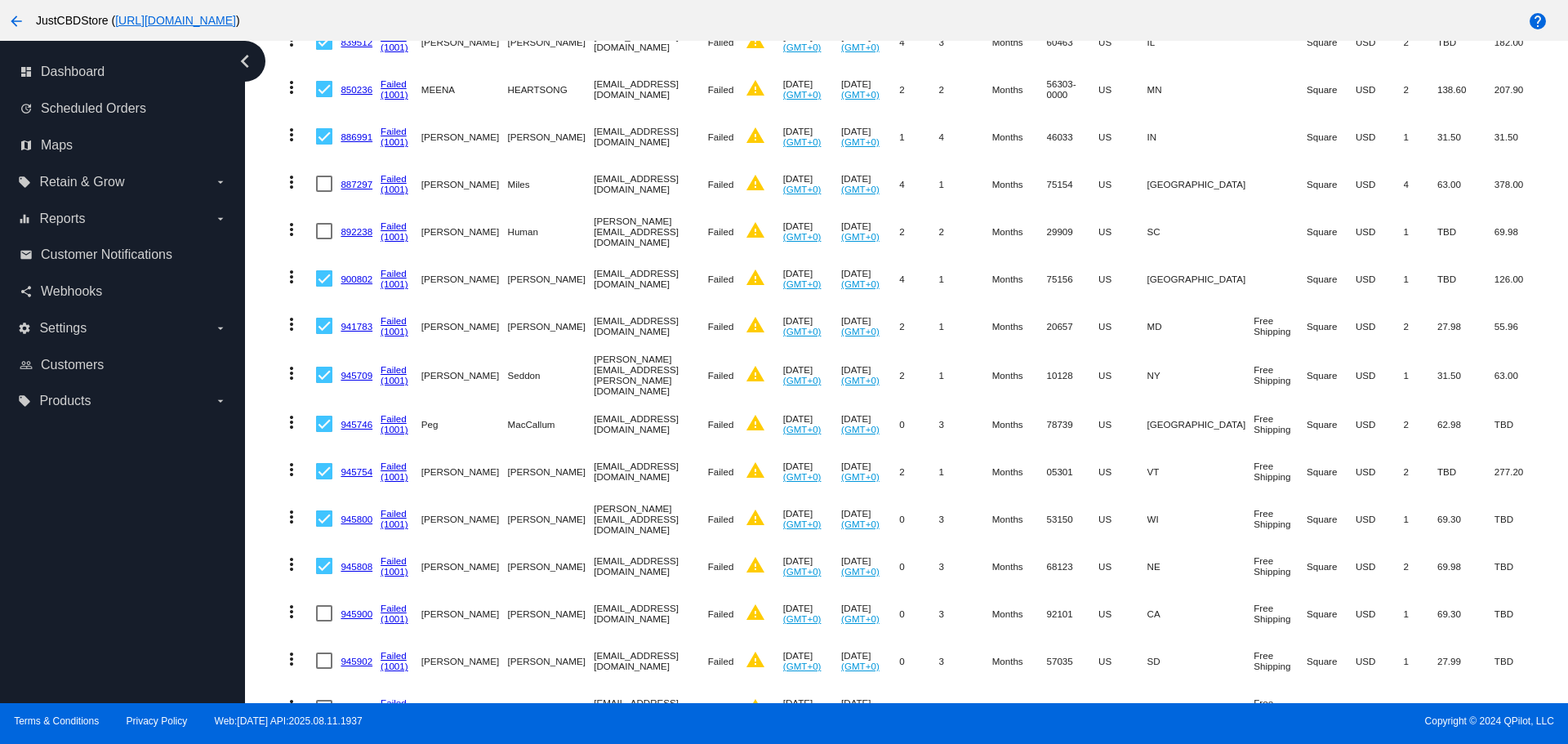
click at [324, 223] on div at bounding box center [324, 230] width 16 height 16
click at [324, 240] on input "checkbox" at bounding box center [324, 240] width 1 height 1
checkbox input "true"
click at [323, 176] on div at bounding box center [324, 183] width 16 height 16
click at [324, 192] on input "checkbox" at bounding box center [324, 192] width 1 height 1
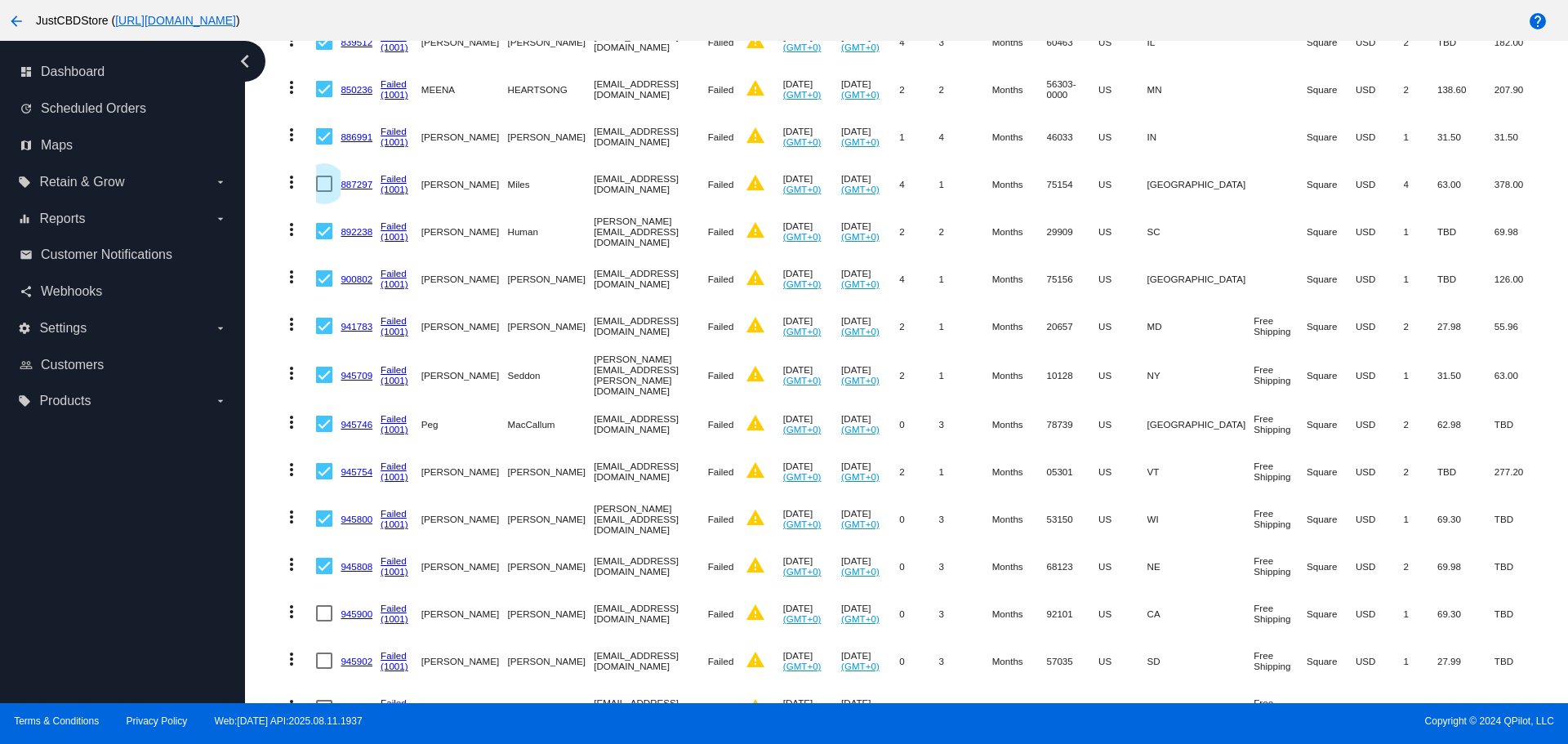
checkbox input "true"
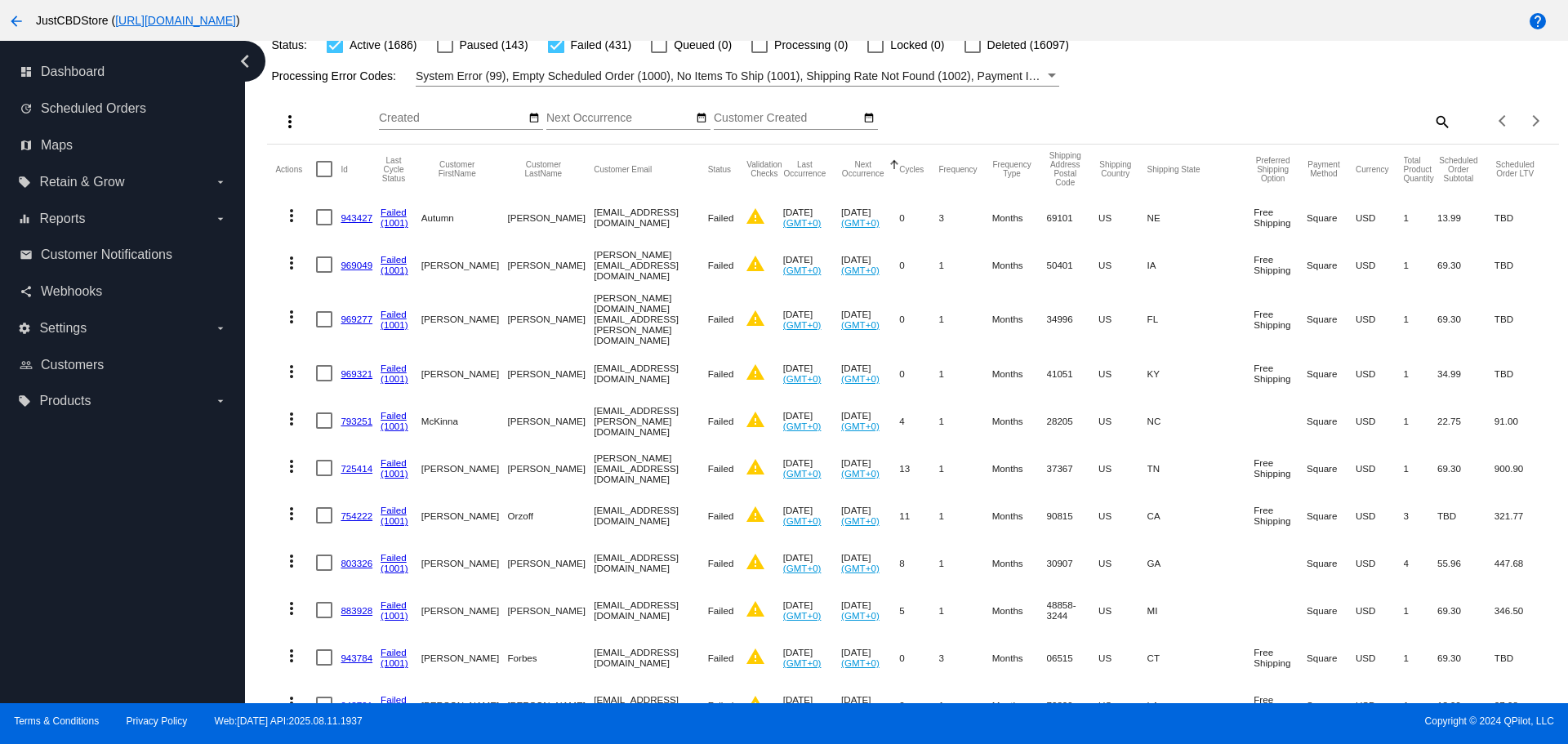
scroll to position [0, 0]
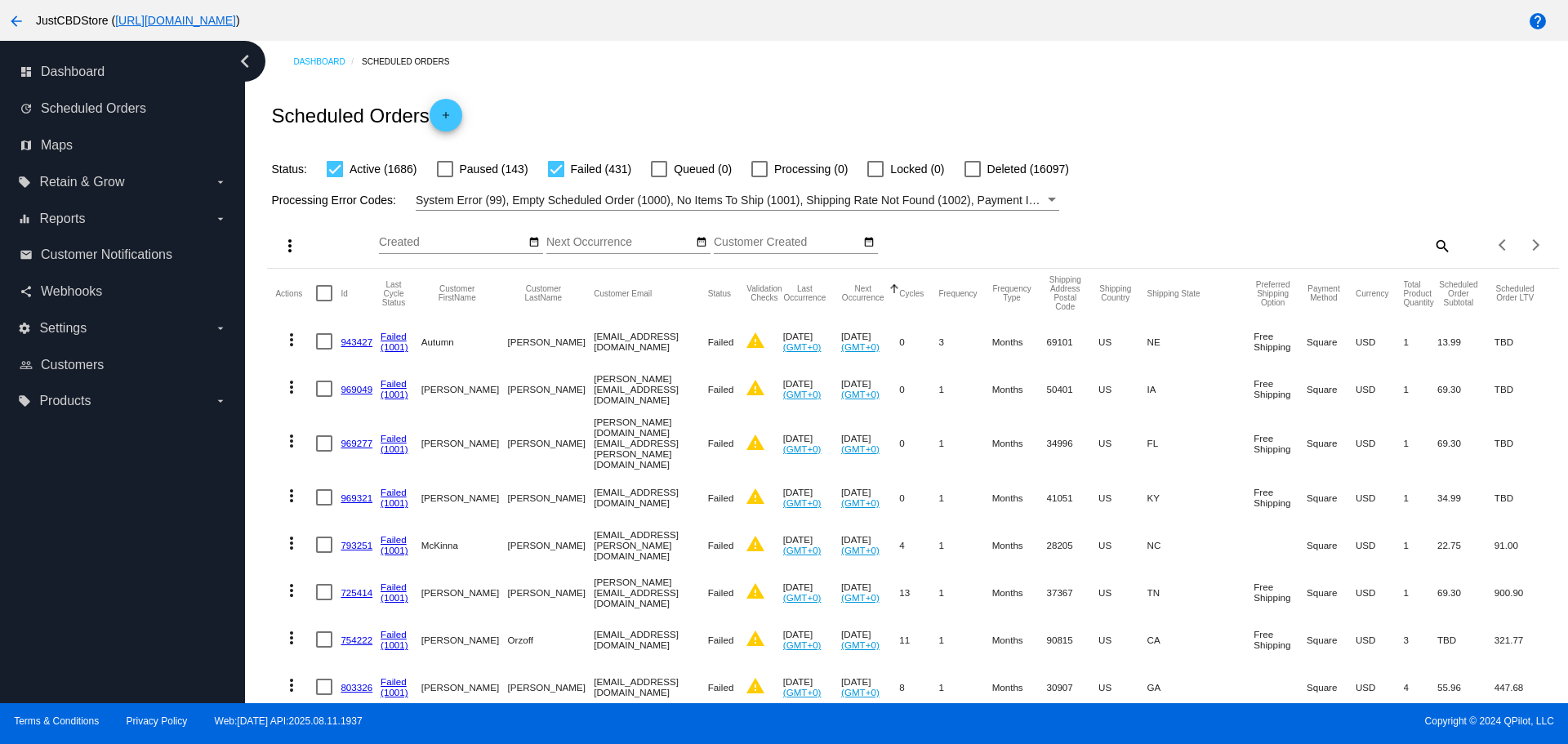
click at [290, 241] on mat-icon "more_vert" at bounding box center [289, 246] width 20 height 20
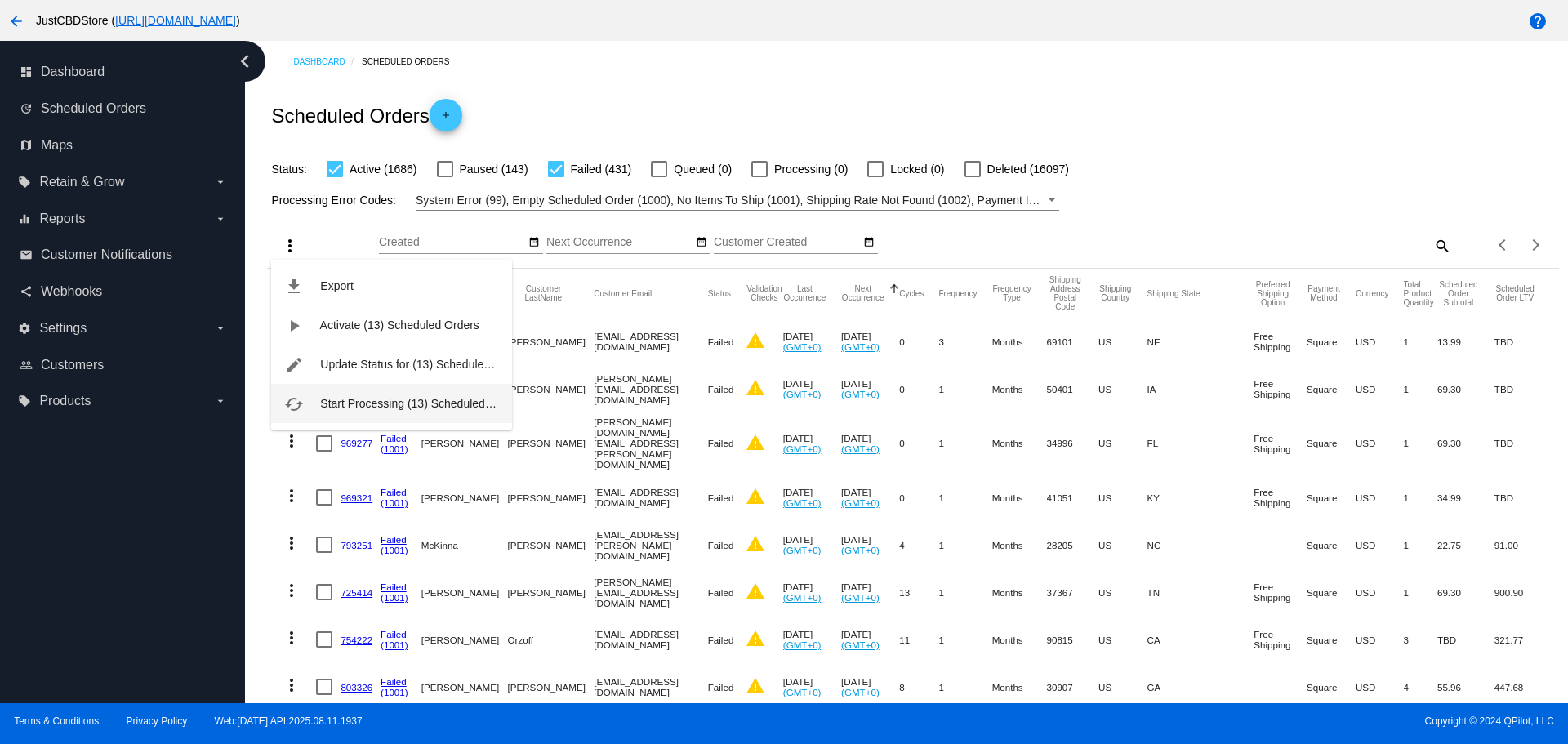
click at [389, 403] on span "Start Processing (13) Scheduled Orders" at bounding box center [421, 403] width 203 height 13
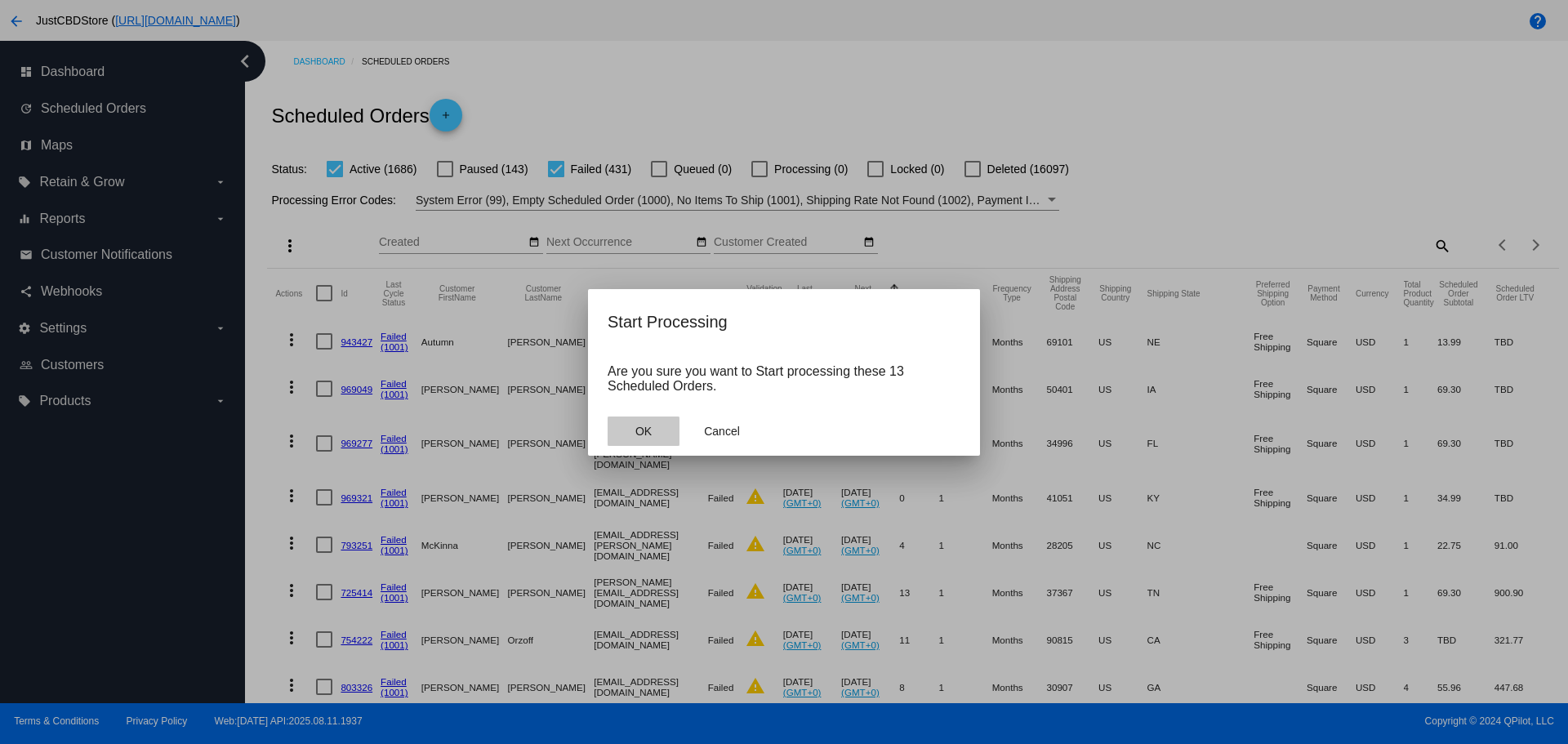
click at [629, 433] on button "OK" at bounding box center [644, 432] width 72 height 29
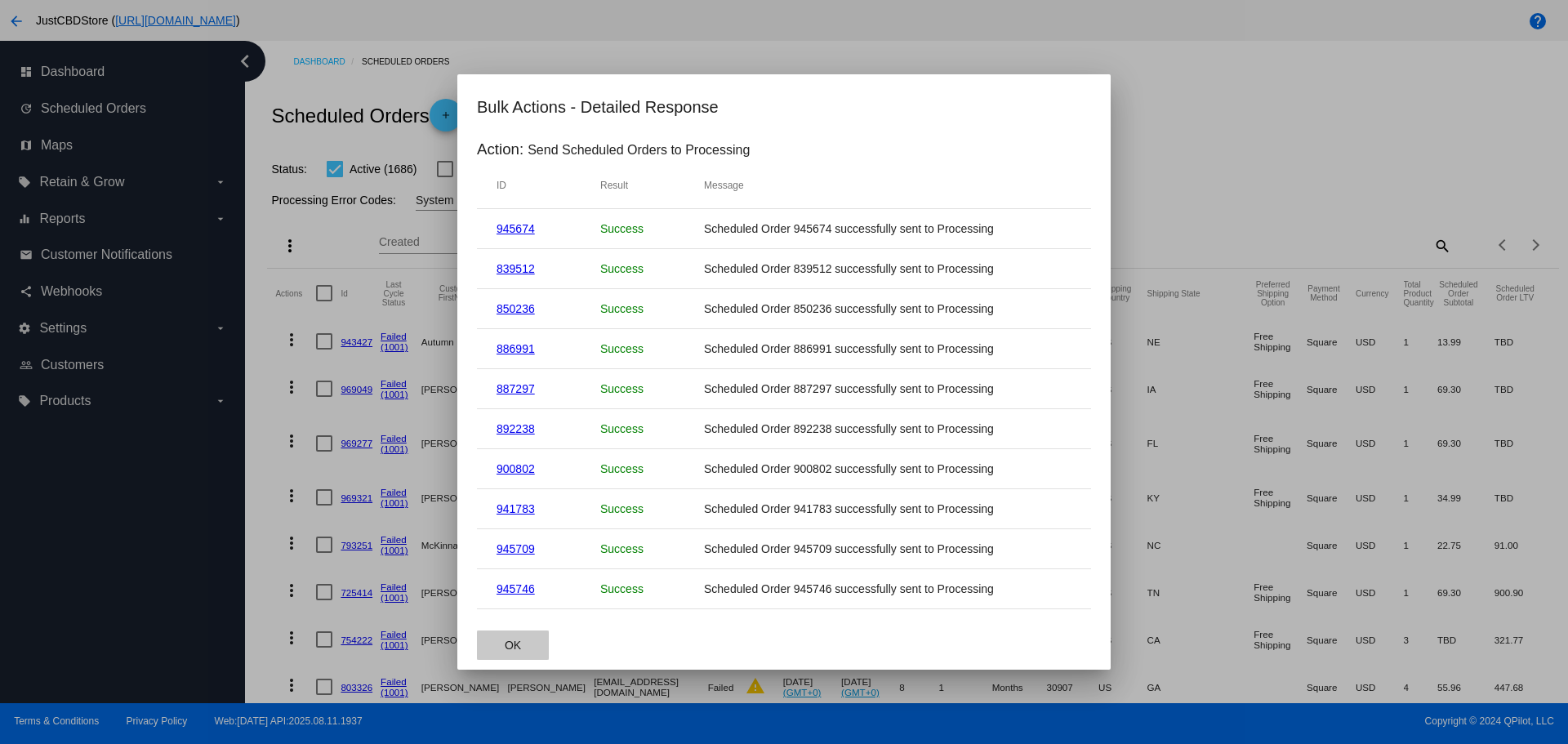
click at [517, 646] on span "OK" at bounding box center [513, 645] width 16 height 13
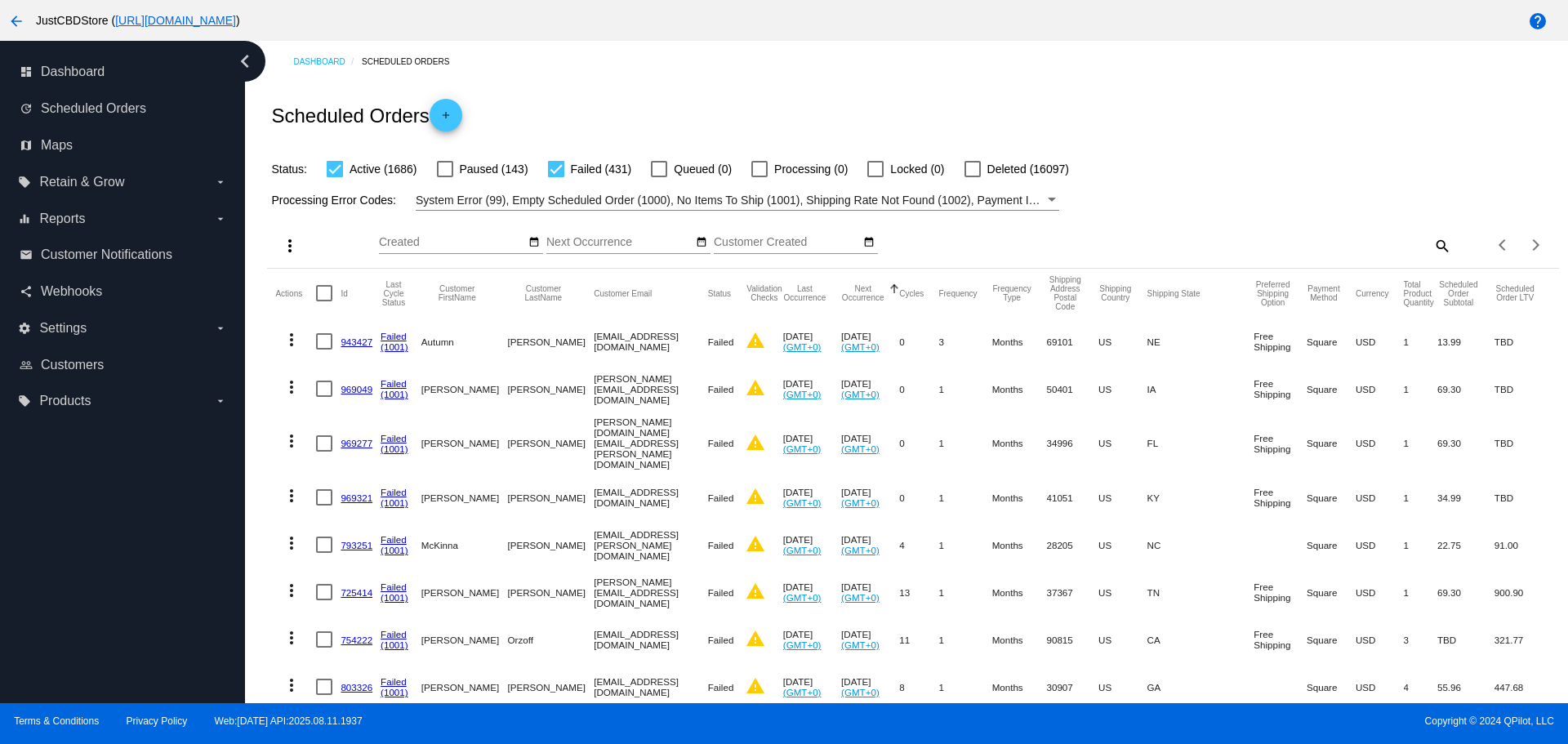
click at [1432, 242] on mat-icon "search" at bounding box center [1441, 246] width 20 height 26
click at [1130, 241] on input "Search" at bounding box center [1291, 242] width 322 height 13
paste input "[EMAIL_ADDRESS][DOMAIN_NAME]"
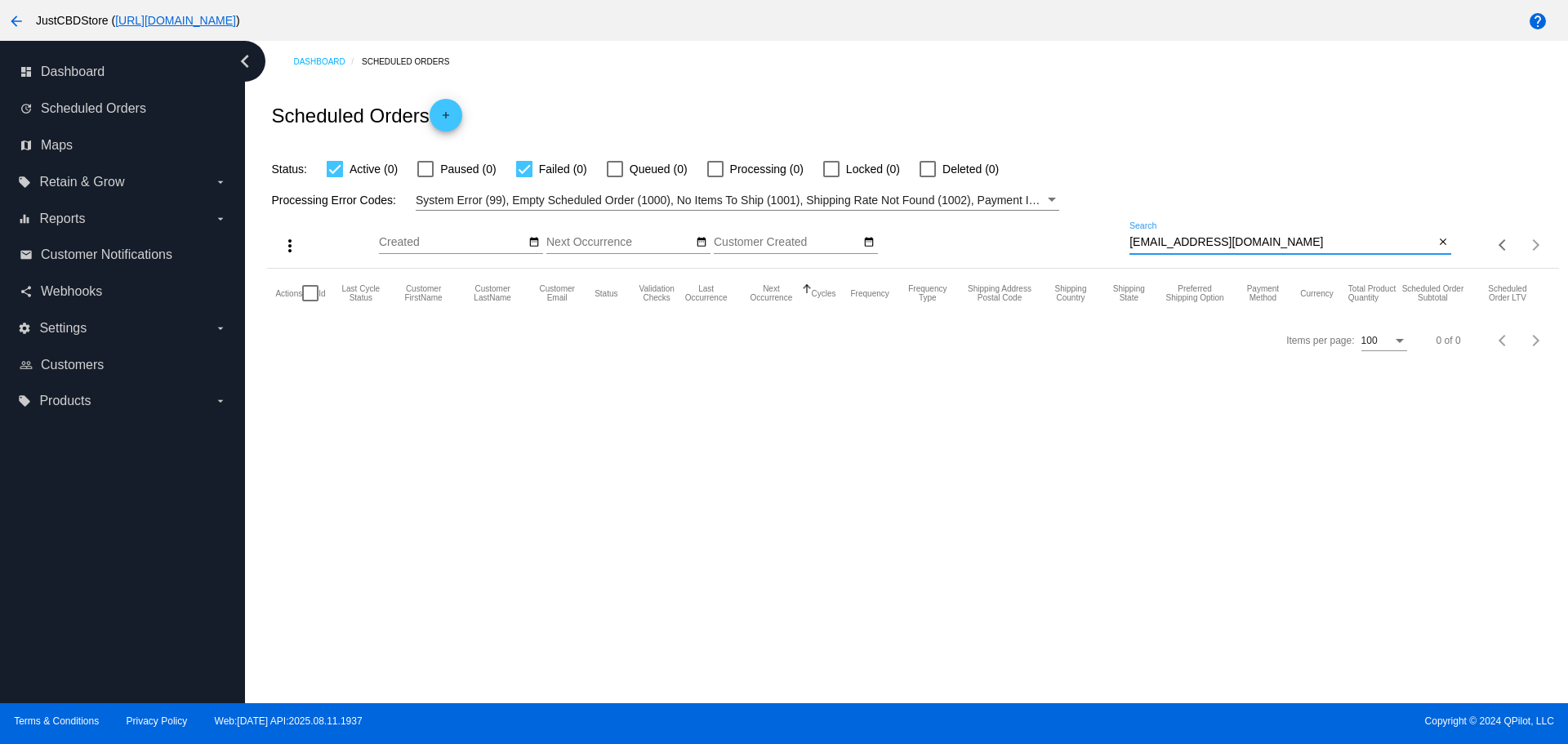
click at [1134, 239] on input "[EMAIL_ADDRESS][DOMAIN_NAME]" at bounding box center [1282, 242] width 305 height 13
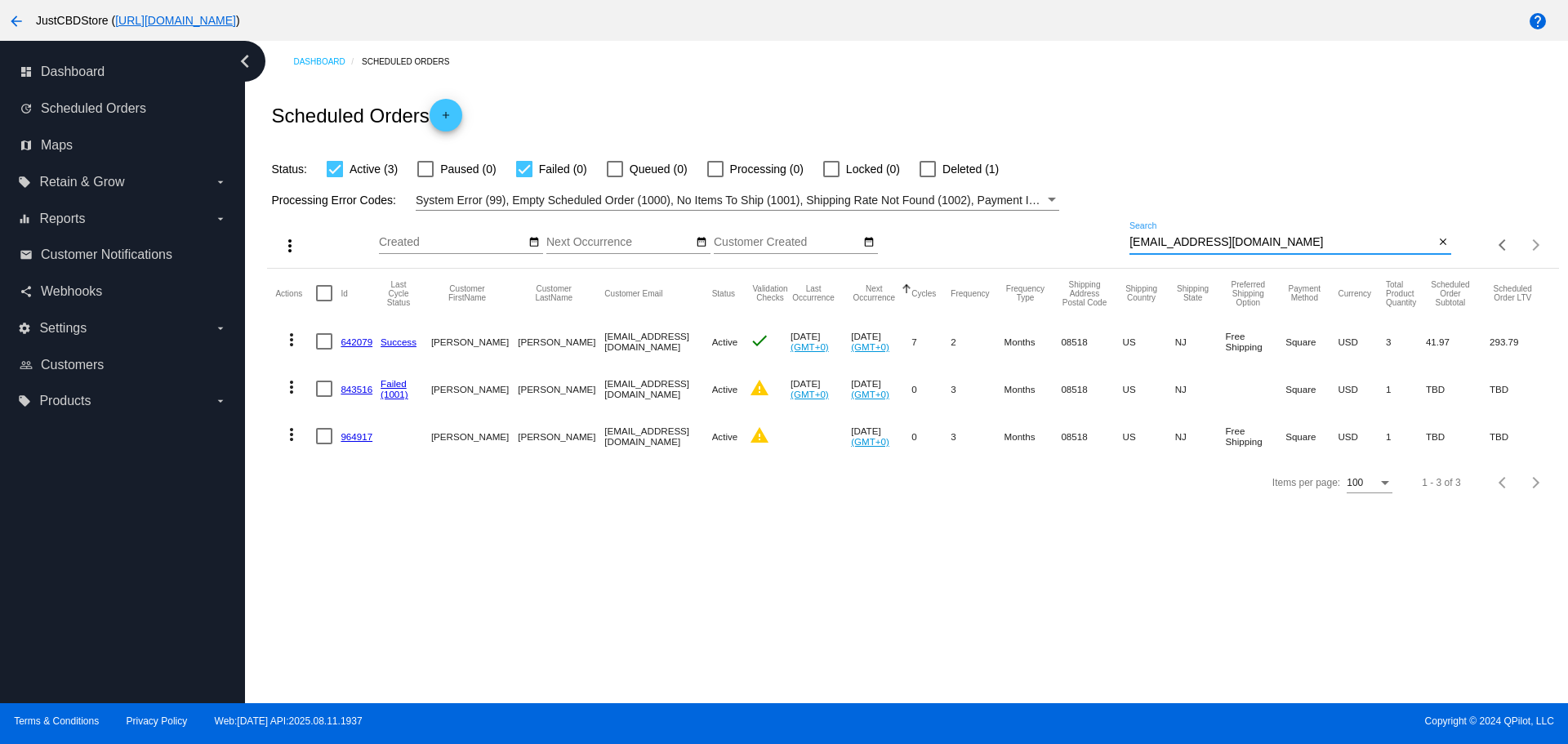
type input "[EMAIL_ADDRESS][DOMAIN_NAME]"
click at [325, 384] on div at bounding box center [324, 389] width 16 height 16
click at [324, 397] on input "checkbox" at bounding box center [324, 397] width 1 height 1
checkbox input "true"
click at [293, 253] on mat-icon "more_vert" at bounding box center [289, 246] width 20 height 20
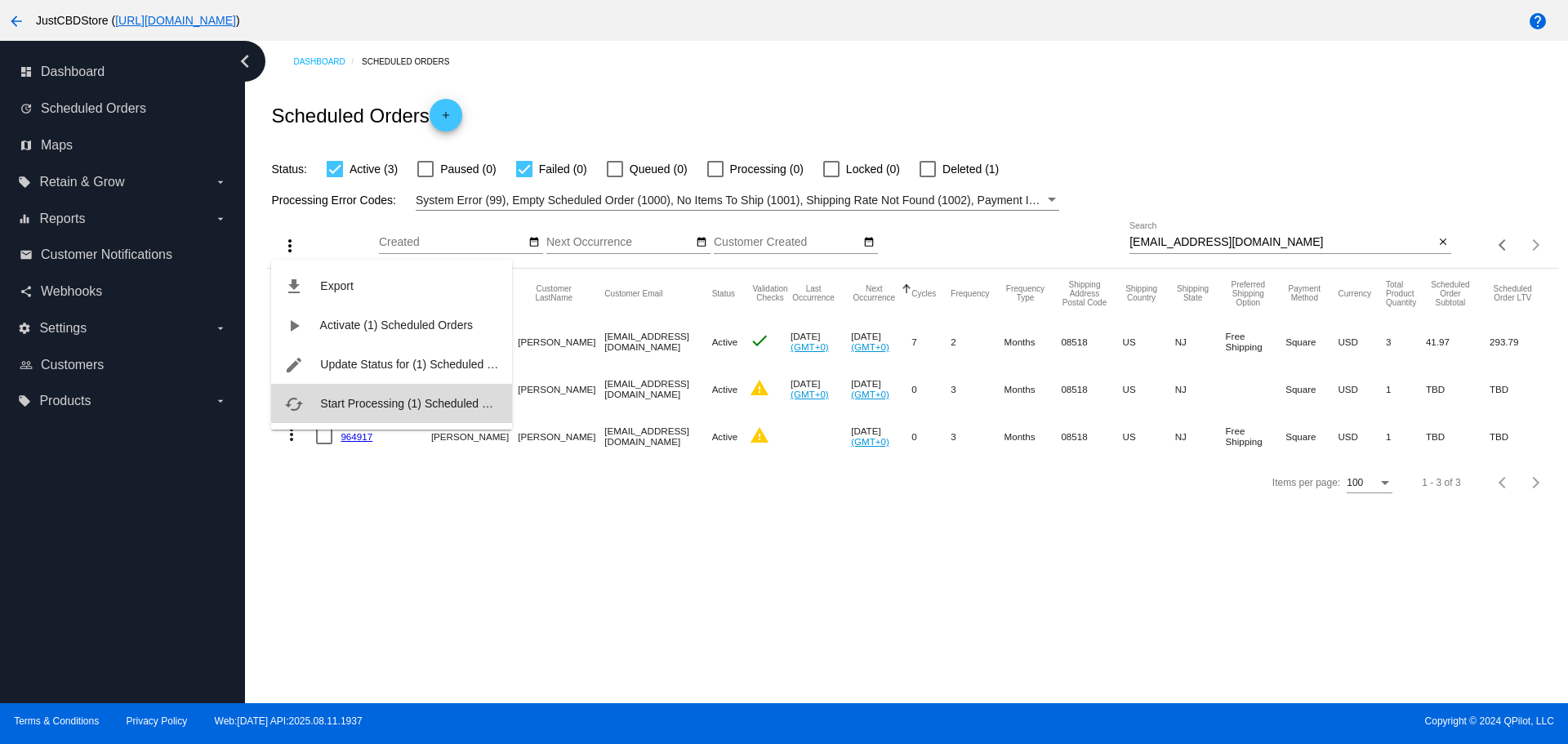
click at [392, 401] on span "Start Processing (1) Scheduled Orders" at bounding box center [418, 403] width 196 height 13
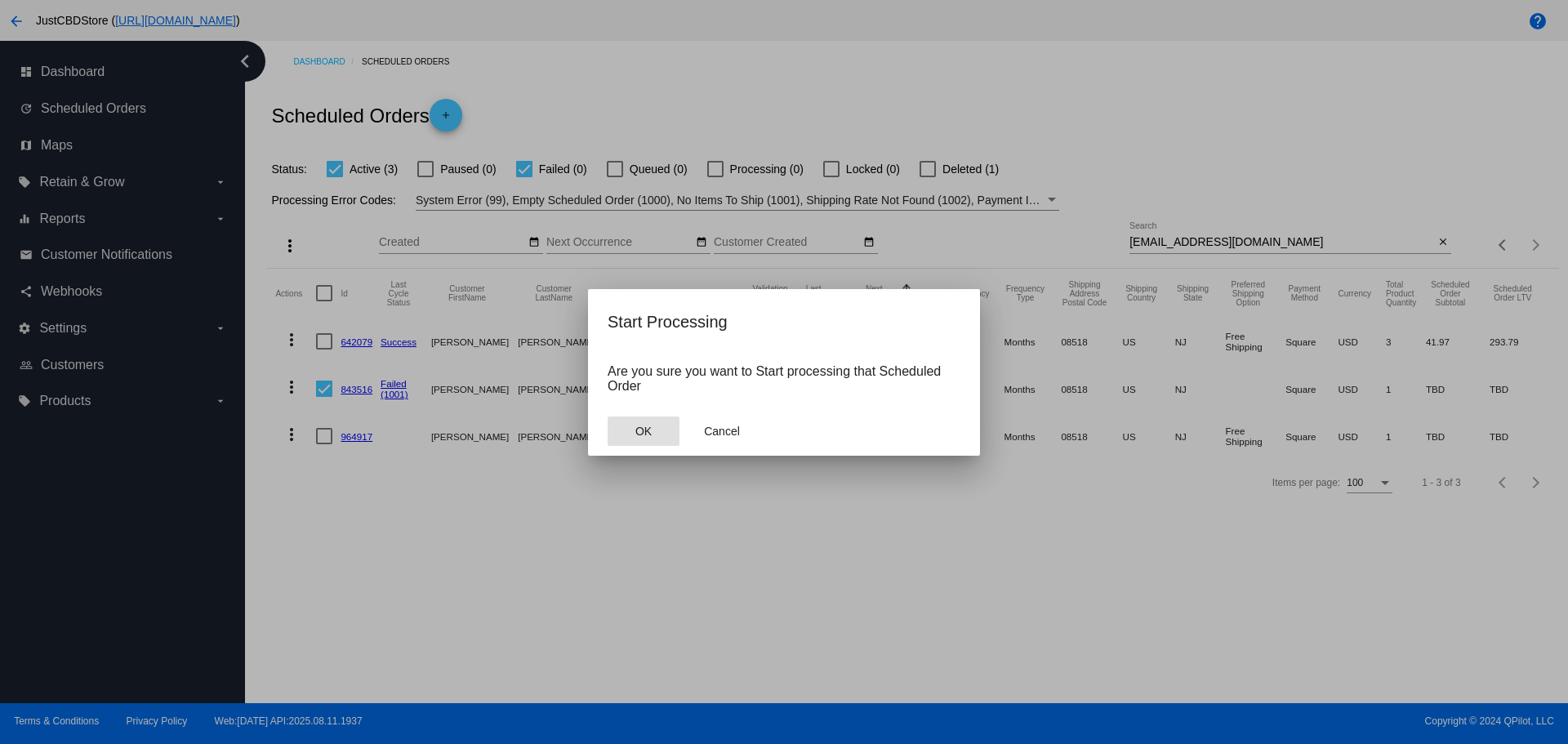
click at [653, 428] on button "OK" at bounding box center [644, 432] width 72 height 29
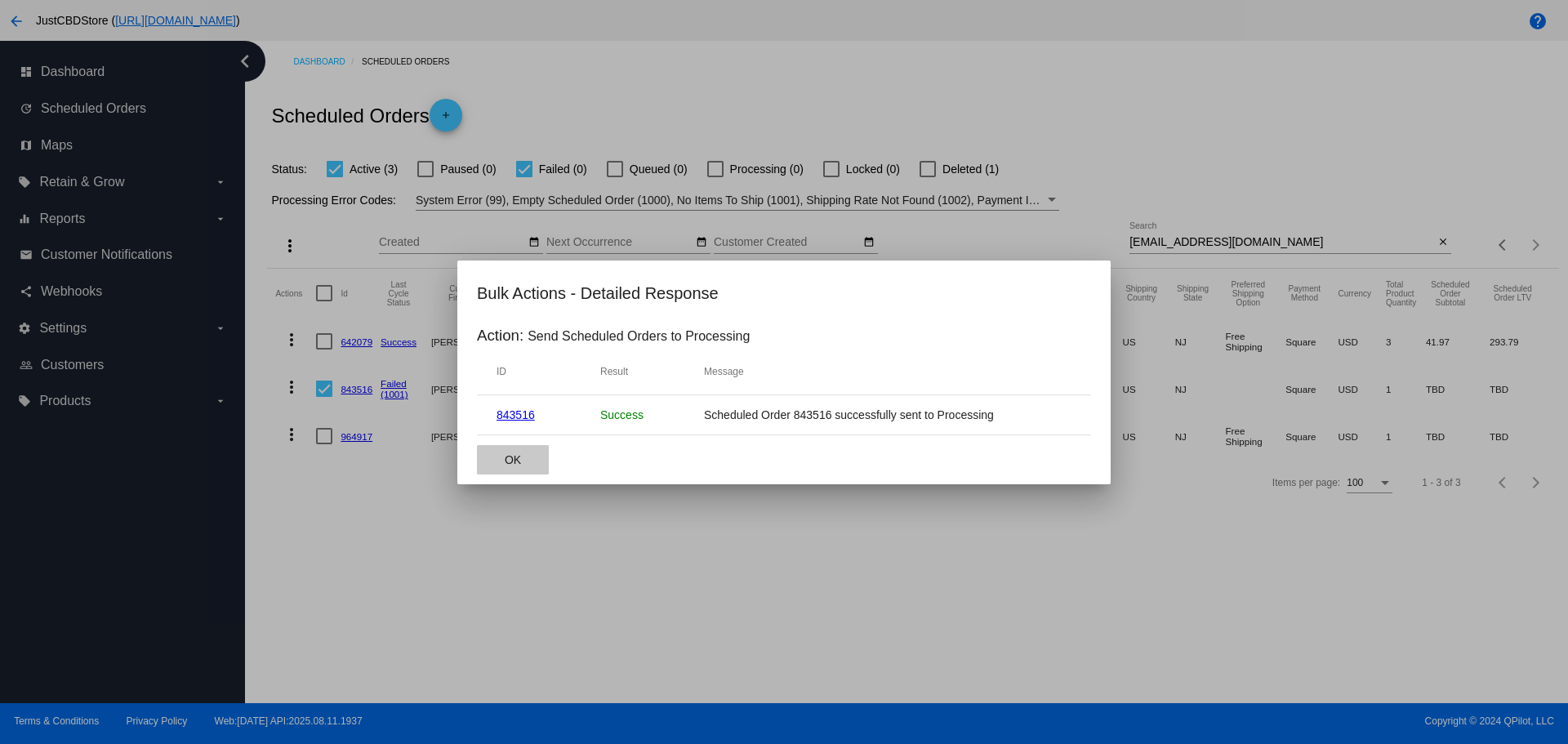
click at [507, 463] on span "OK" at bounding box center [513, 460] width 16 height 13
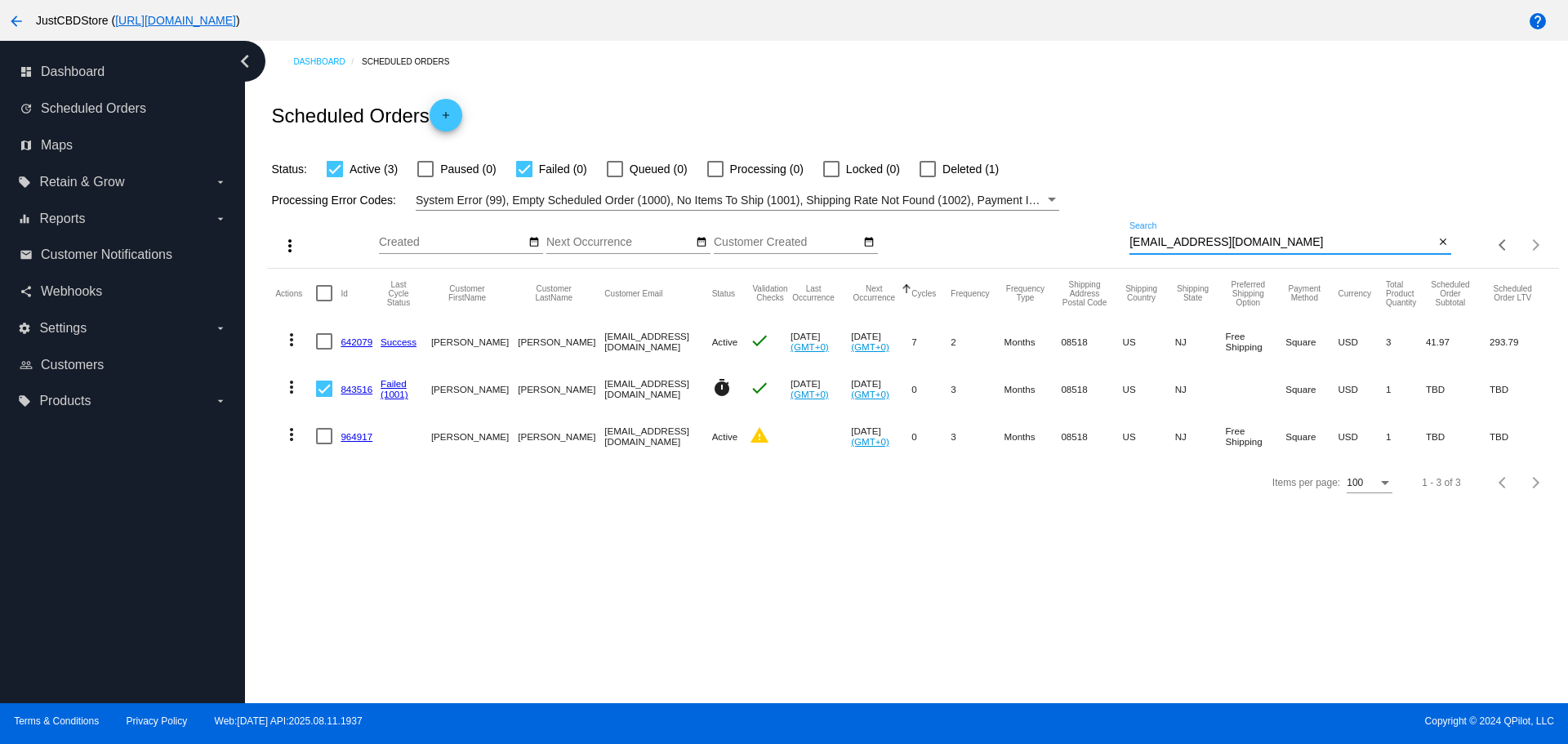
drag, startPoint x: 1237, startPoint y: 237, endPoint x: 1060, endPoint y: 242, distance: 177.1
click at [1060, 242] on div "more_vert Aug Jan Feb Mar [DATE]" at bounding box center [912, 240] width 1291 height 58
paste input "meenaheartsong@gmail"
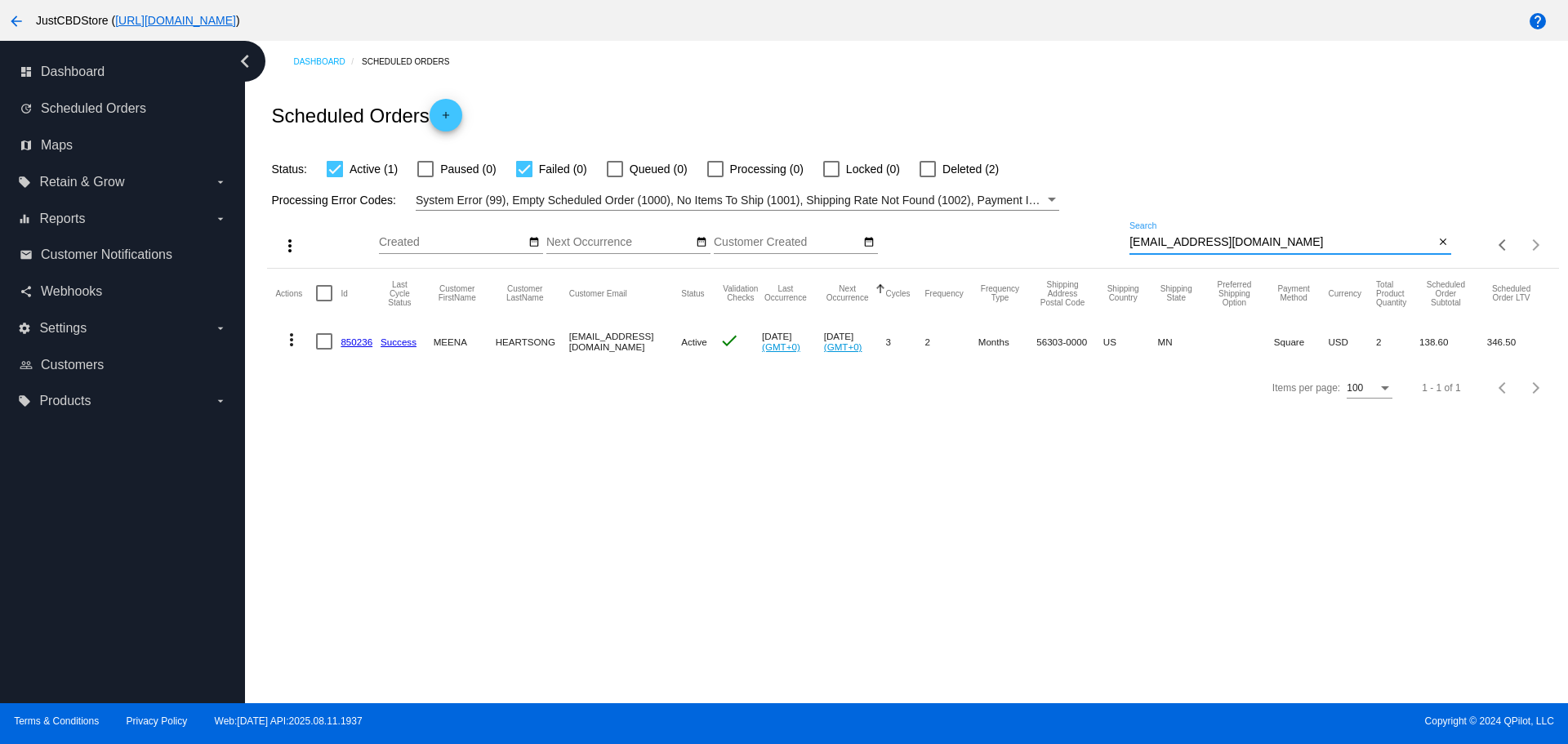
drag, startPoint x: 1286, startPoint y: 243, endPoint x: 1064, endPoint y: 244, distance: 222.0
click at [1064, 244] on div "more_vert Aug Jan Feb Mar [DATE]" at bounding box center [912, 240] width 1291 height 58
paste input "breason555"
type input "breason555@gmail.com"
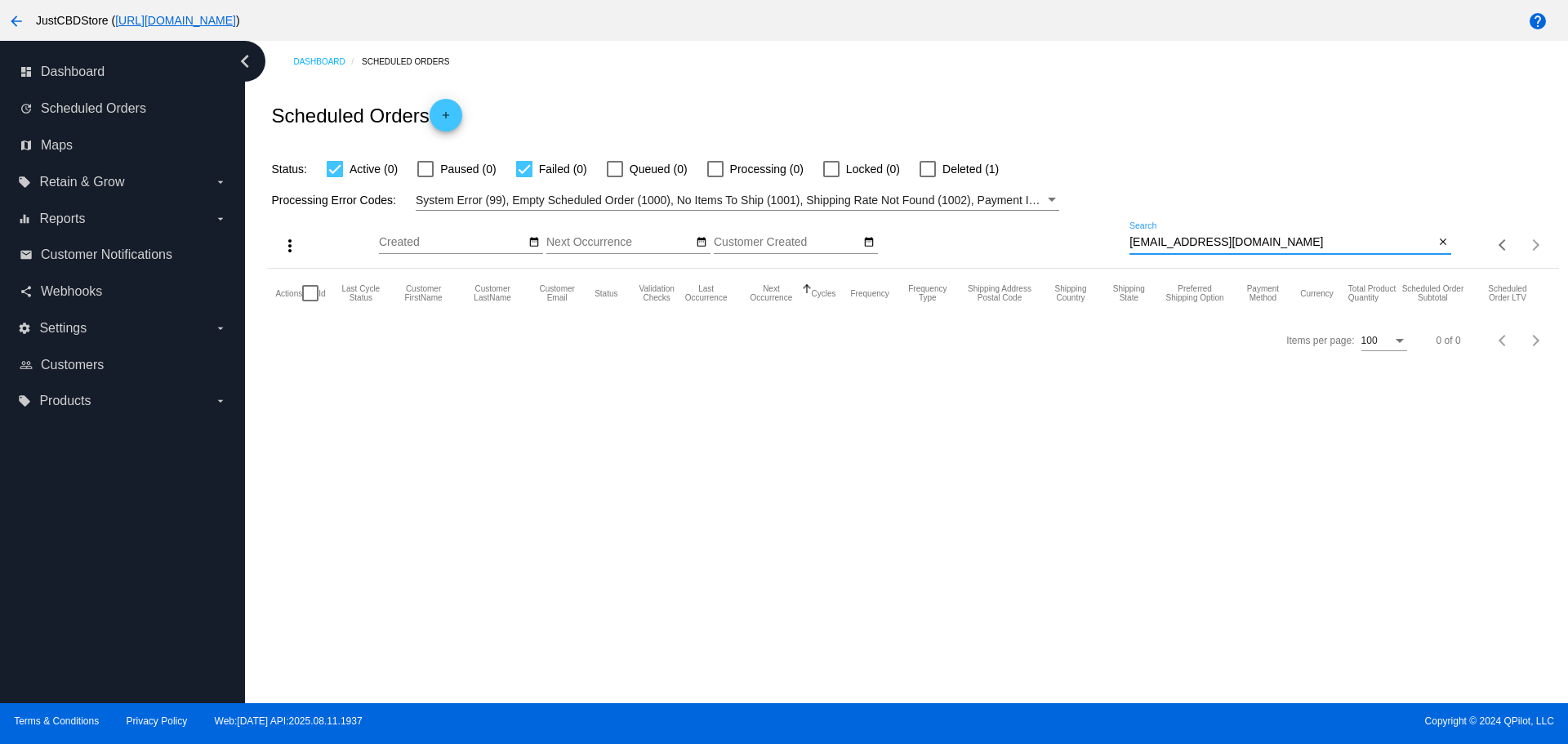
click at [1132, 240] on input "breason555@gmail.com" at bounding box center [1282, 242] width 305 height 13
click at [1254, 241] on input "breason555@gmail.com" at bounding box center [1282, 242] width 305 height 13
click at [922, 170] on div at bounding box center [927, 169] width 16 height 16
click at [927, 177] on input "Deleted (1)" at bounding box center [927, 177] width 1 height 1
checkbox input "true"
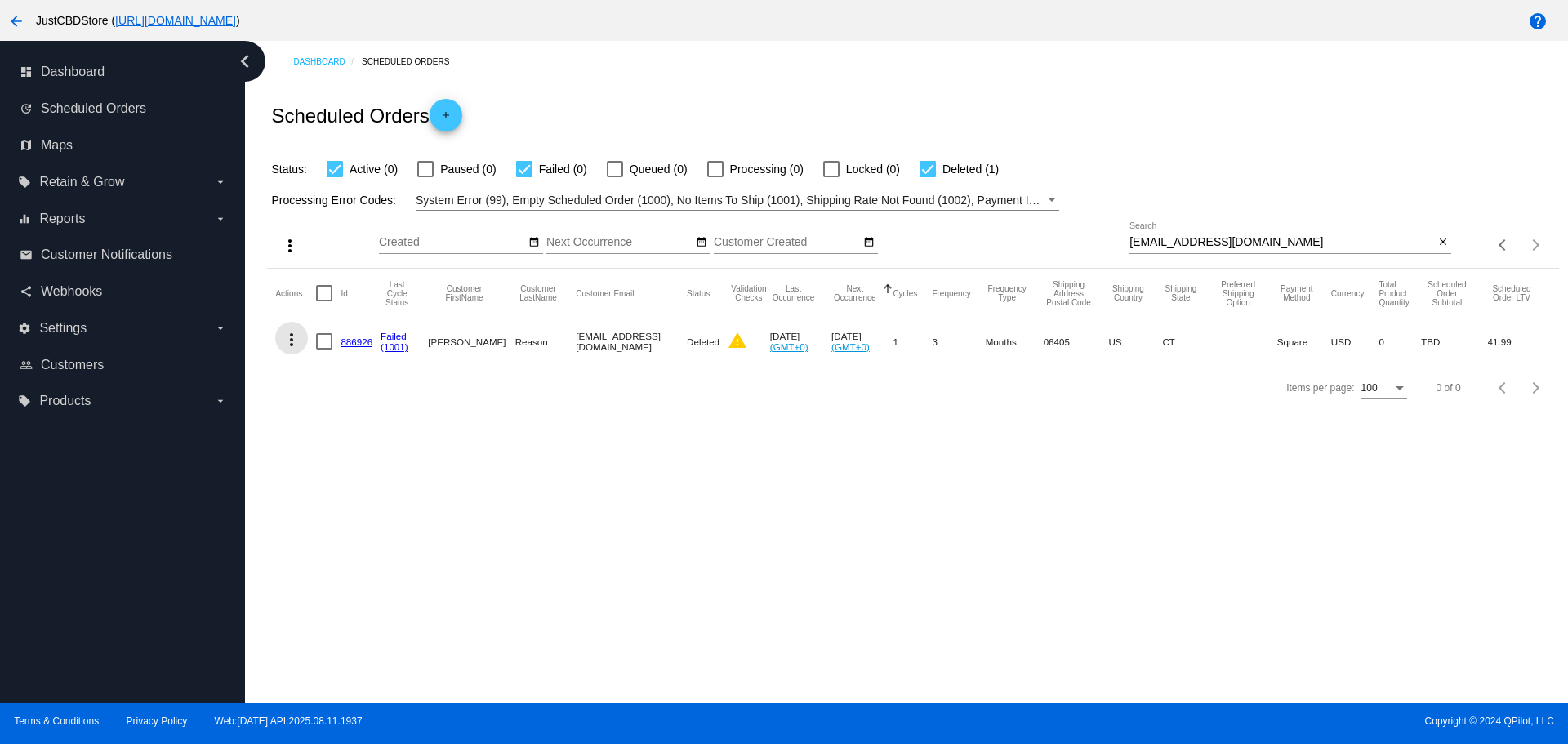
click at [292, 332] on mat-icon "more_vert" at bounding box center [291, 339] width 20 height 20
click at [356, 376] on span "View Event Logs" at bounding box center [366, 378] width 85 height 13
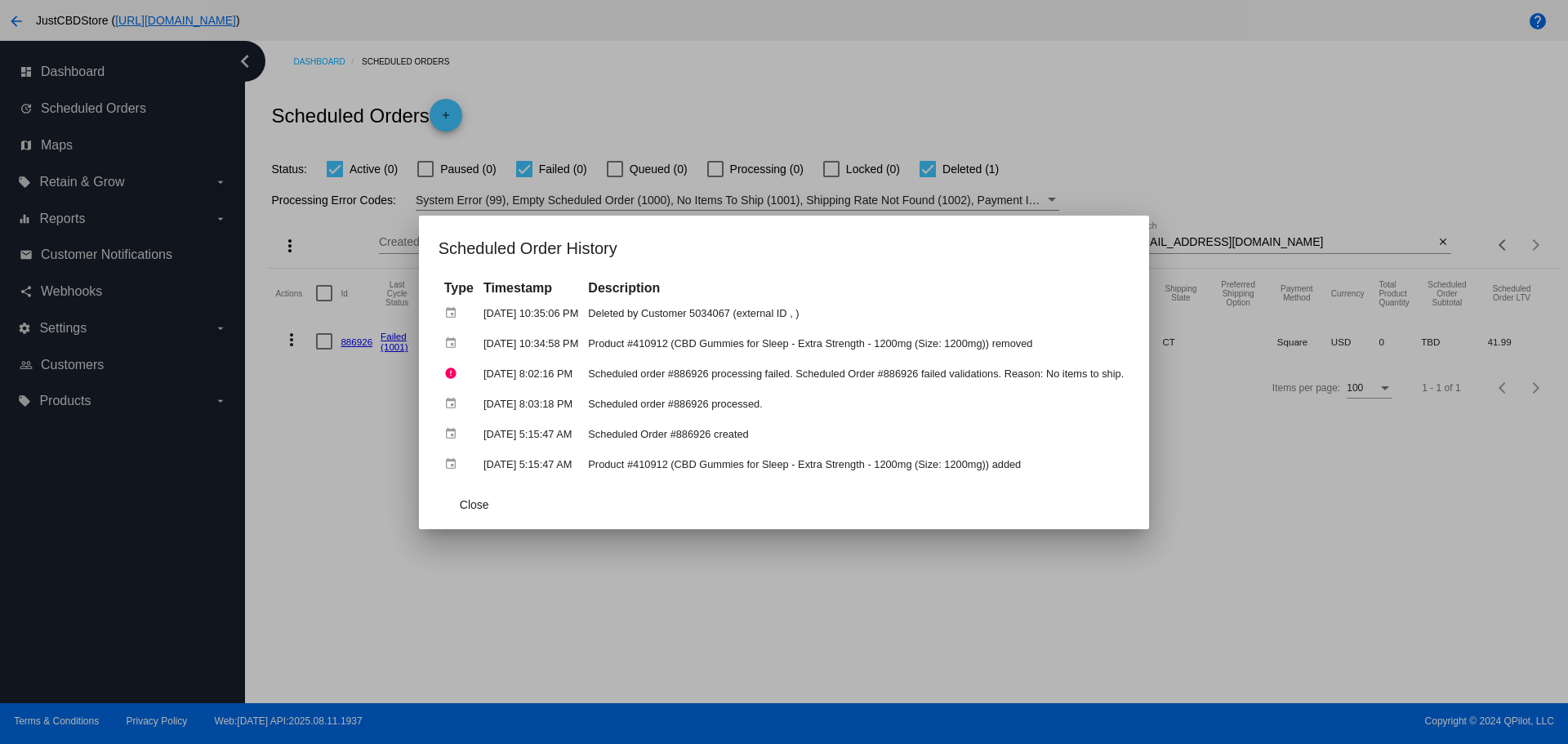
click at [1452, 614] on div at bounding box center [784, 372] width 1568 height 744
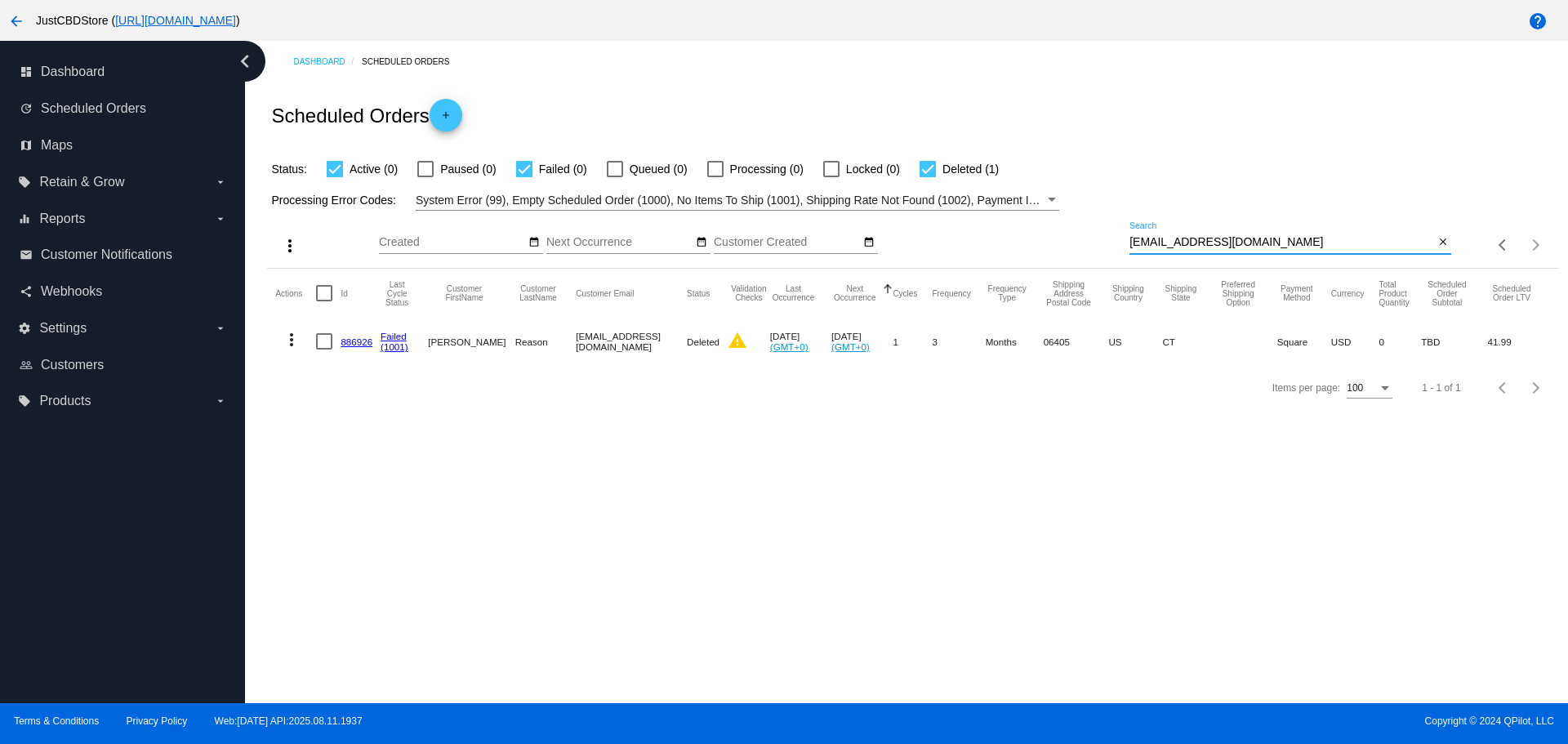
drag, startPoint x: 1253, startPoint y: 243, endPoint x: 1120, endPoint y: 255, distance: 133.5
click at [1120, 255] on div "more_vert Aug Jan Feb Mar [DATE]" at bounding box center [912, 240] width 1291 height 58
paste input "art@indyhomes4sale"
drag, startPoint x: 1267, startPoint y: 241, endPoint x: 1108, endPoint y: 248, distance: 159.2
click at [1108, 248] on div "more_vert Aug Jan Feb Mar [DATE]" at bounding box center [912, 240] width 1291 height 58
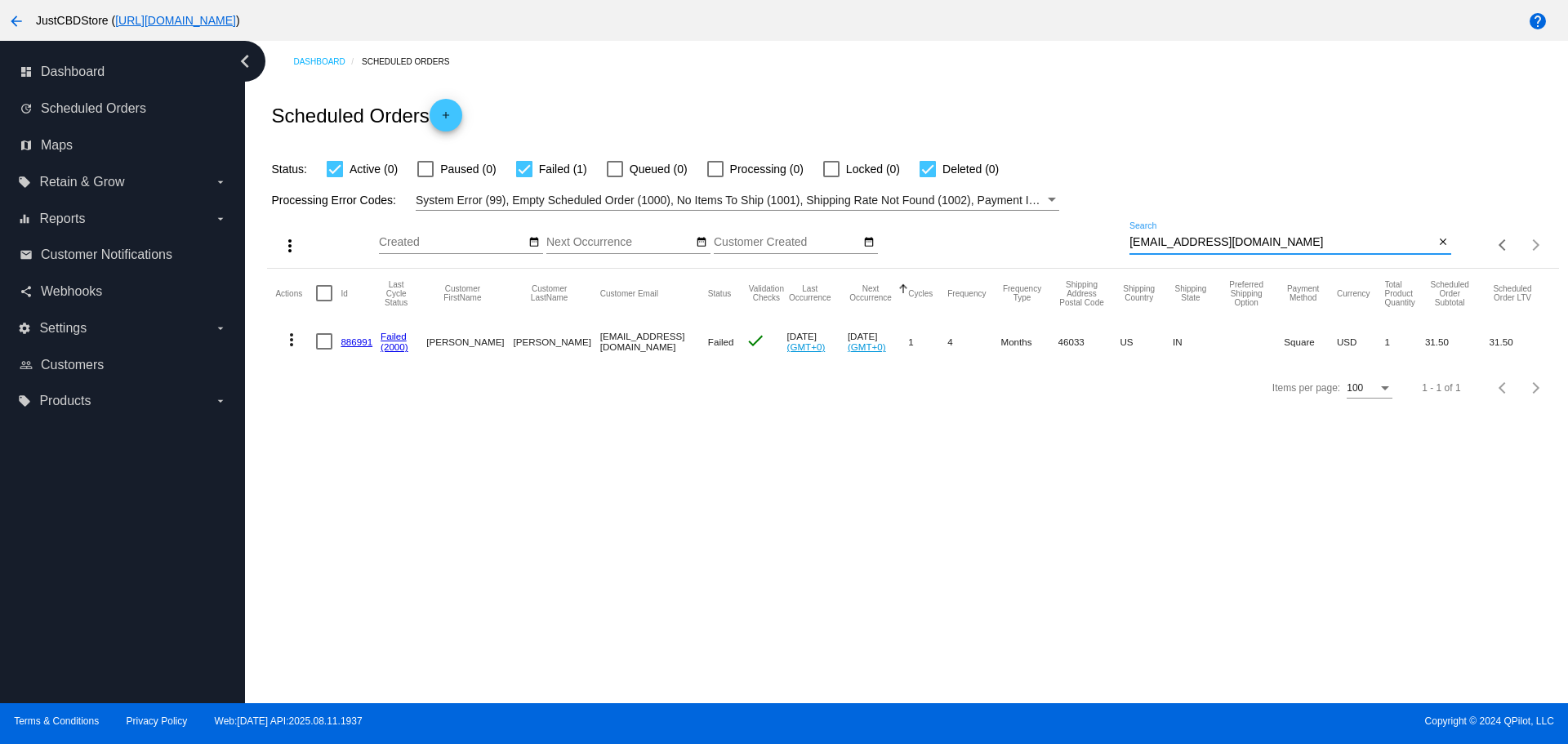
paste input "miles_zachary@yahoo"
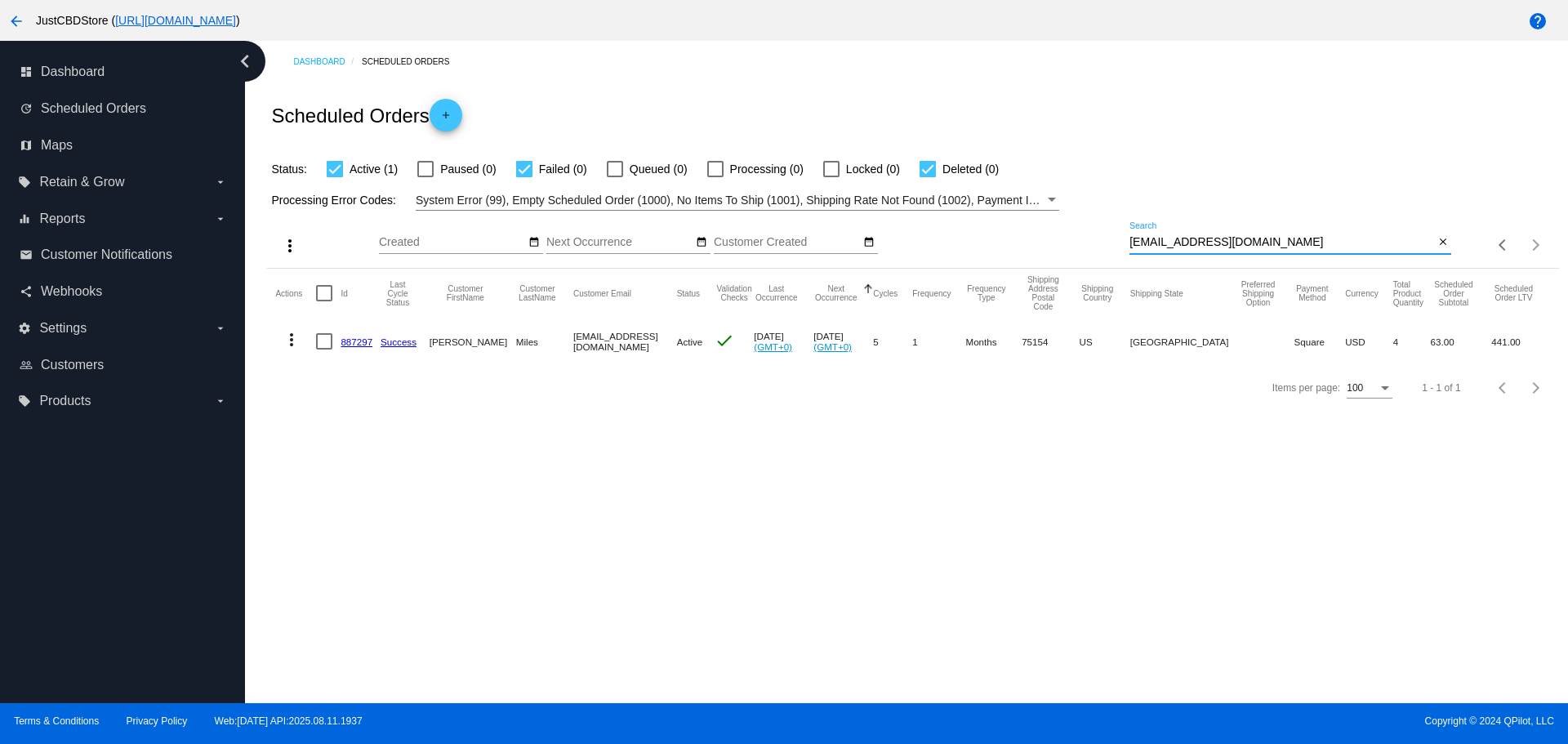
drag, startPoint x: 1271, startPoint y: 246, endPoint x: 1060, endPoint y: 250, distance: 211.0
click at [1064, 250] on div "more_vert Aug Jan Feb Mar [DATE]" at bounding box center [912, 240] width 1291 height 58
paste input "rahuman@aol"
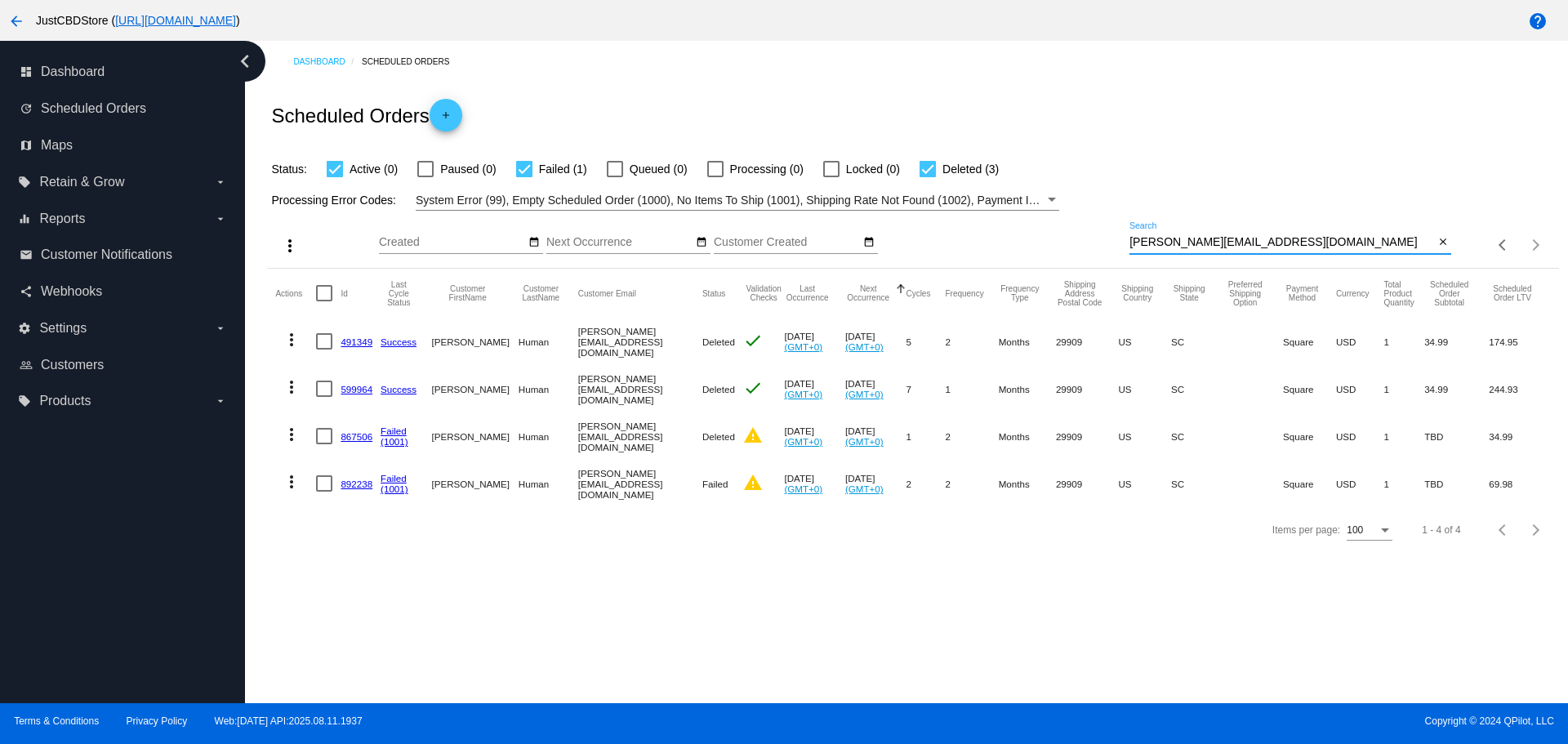
paste input "karenlubrock@gmai"
drag, startPoint x: 1225, startPoint y: 242, endPoint x: 983, endPoint y: 254, distance: 242.3
click at [987, 254] on div "more_vert Aug Jan Feb Mar [DATE]" at bounding box center [912, 240] width 1291 height 58
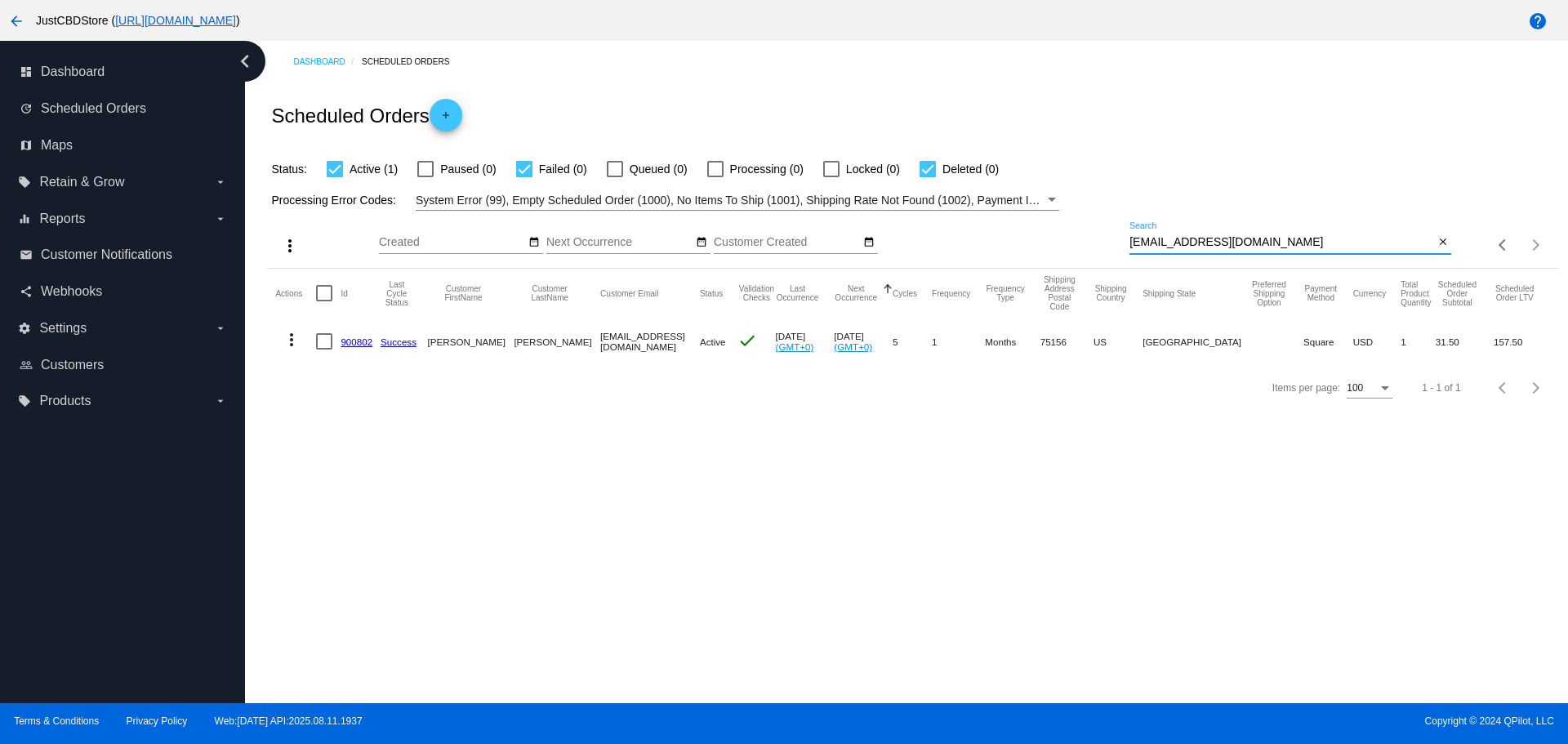
drag, startPoint x: 1209, startPoint y: 240, endPoint x: 945, endPoint y: 241, distance: 264.0
click at [947, 240] on div "more_vert Aug Jan Feb Mar [DATE]" at bounding box center [912, 240] width 1291 height 58
paste input "jen81677@hot"
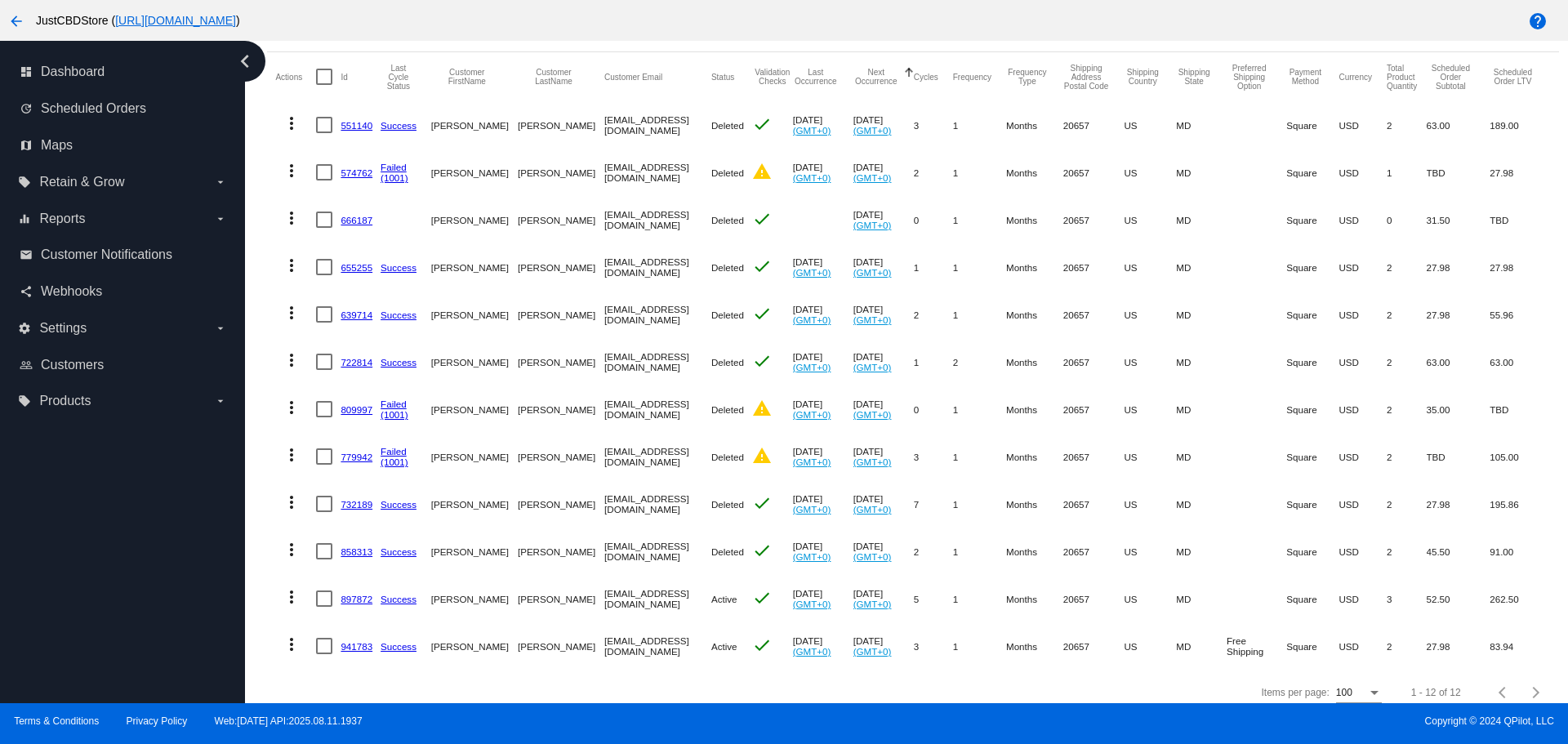
scroll to position [241, 0]
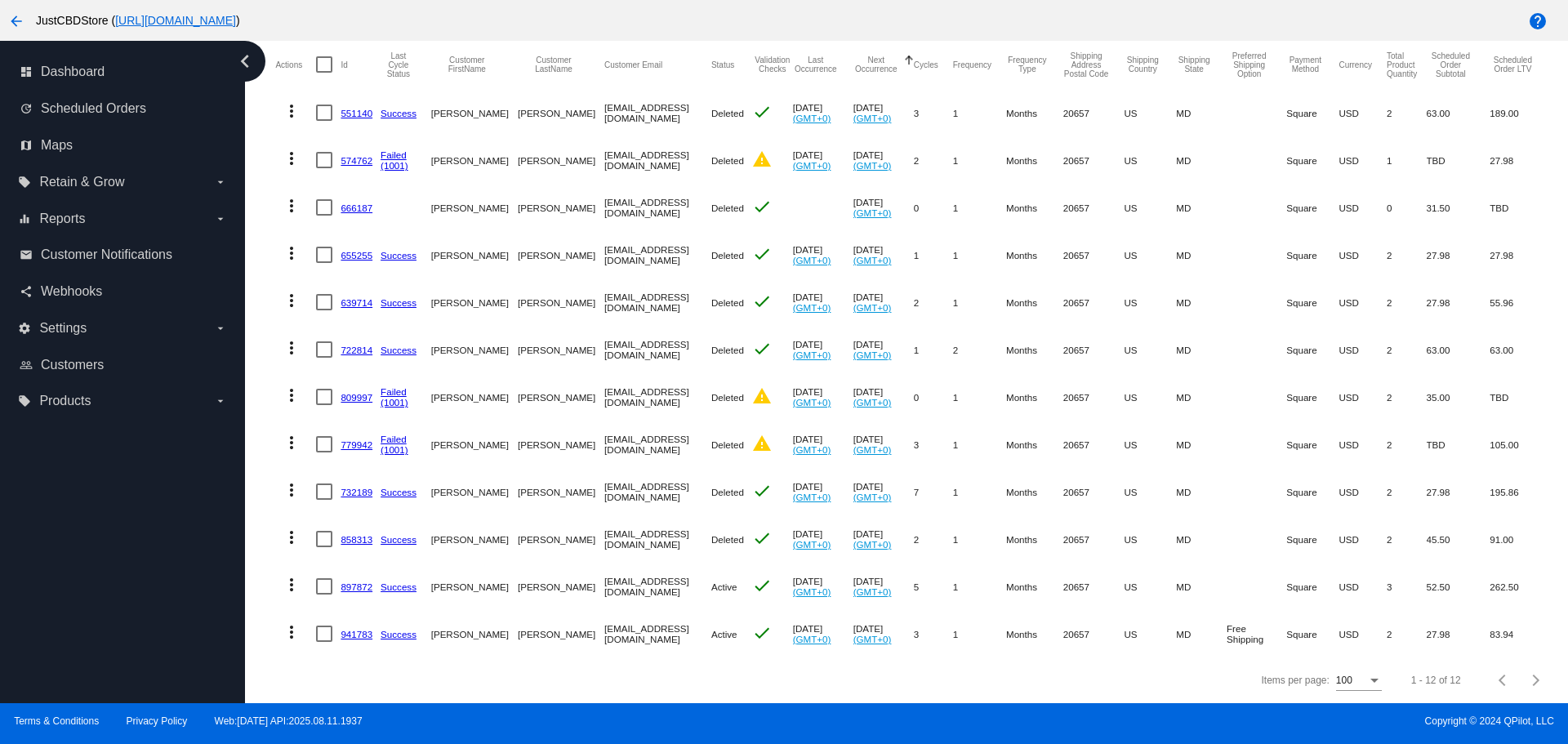
type input "[EMAIL_ADDRESS][DOMAIN_NAME]"
click at [353, 581] on link "897872" at bounding box center [356, 586] width 32 height 10
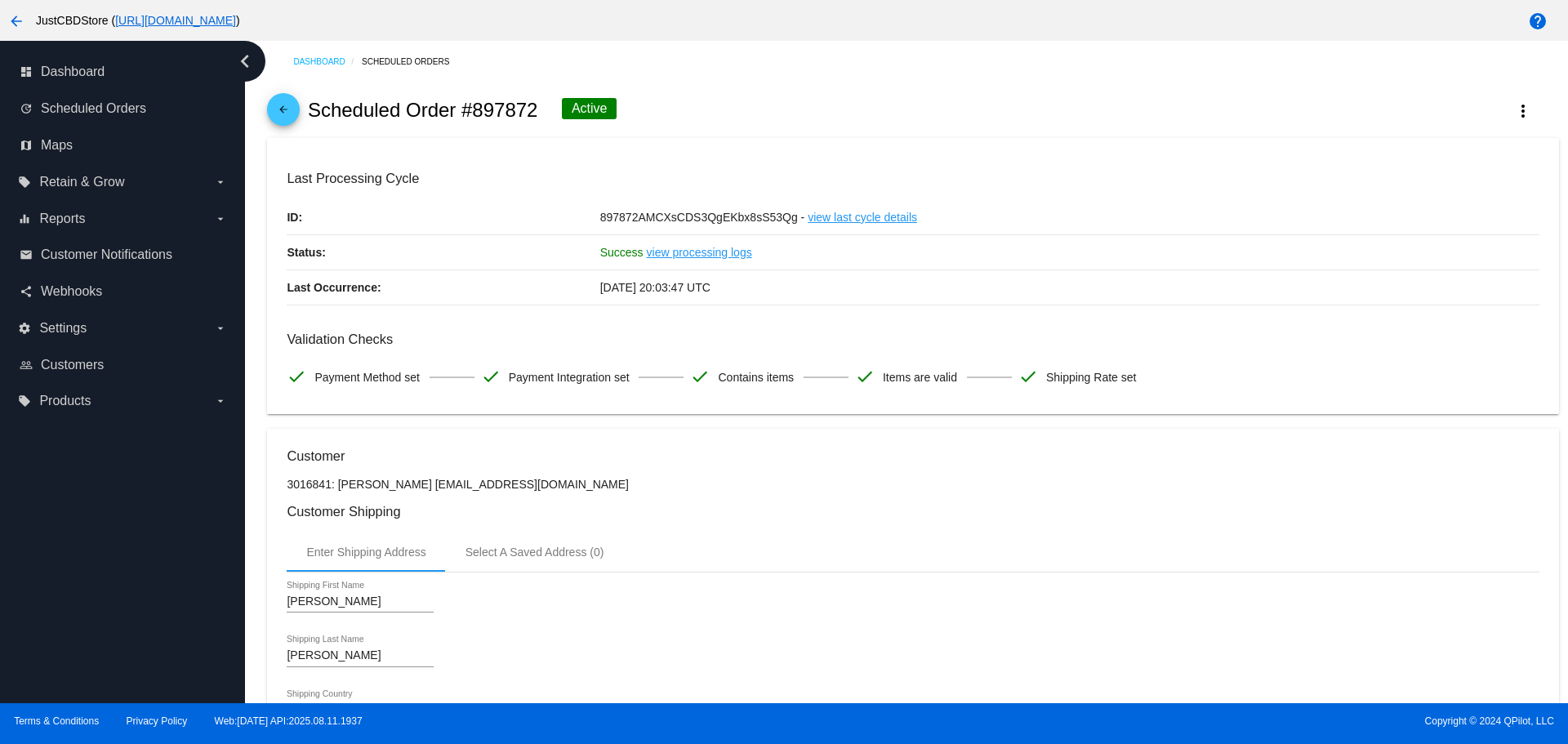
click at [283, 113] on mat-icon "arrow_back" at bounding box center [283, 113] width 20 height 20
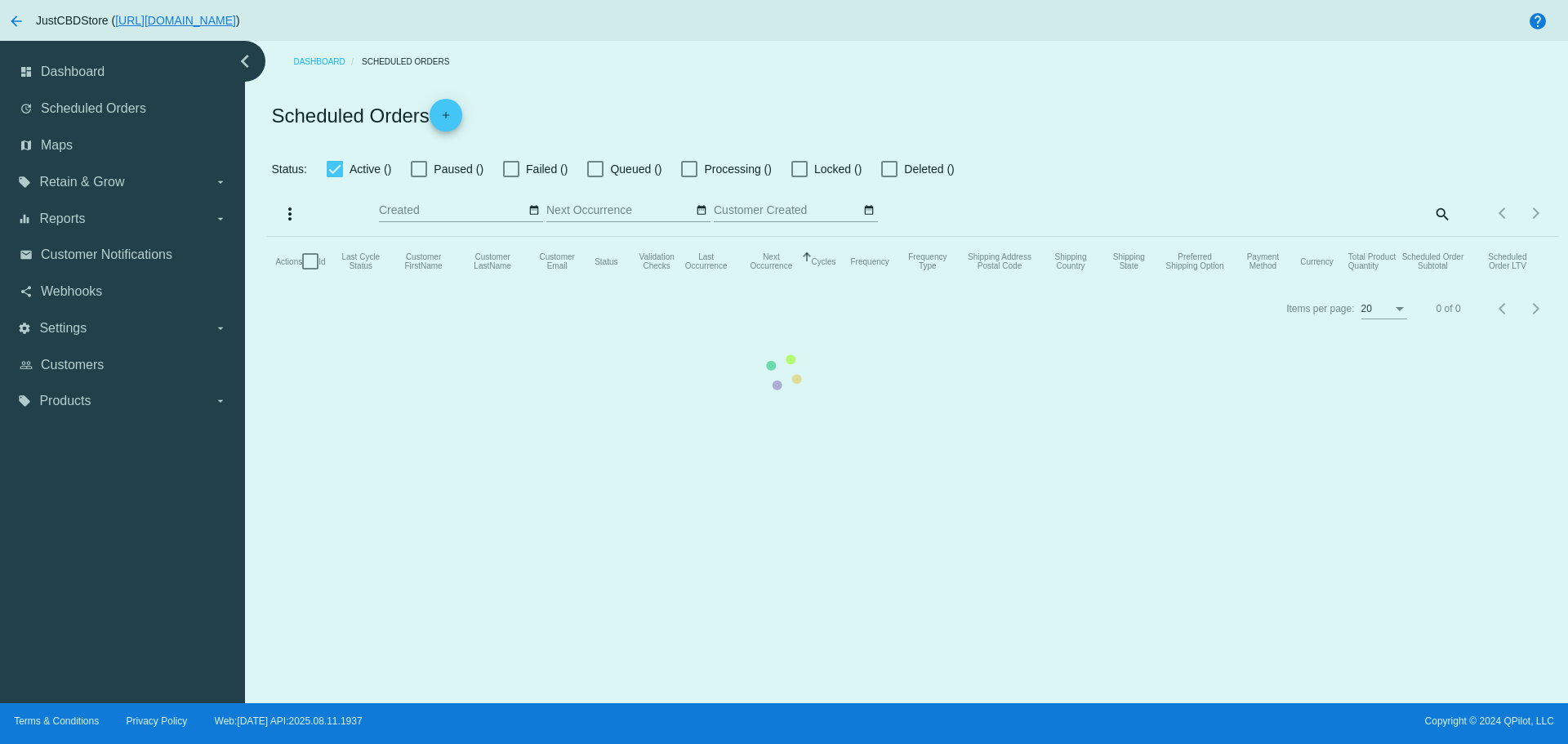
checkbox input "true"
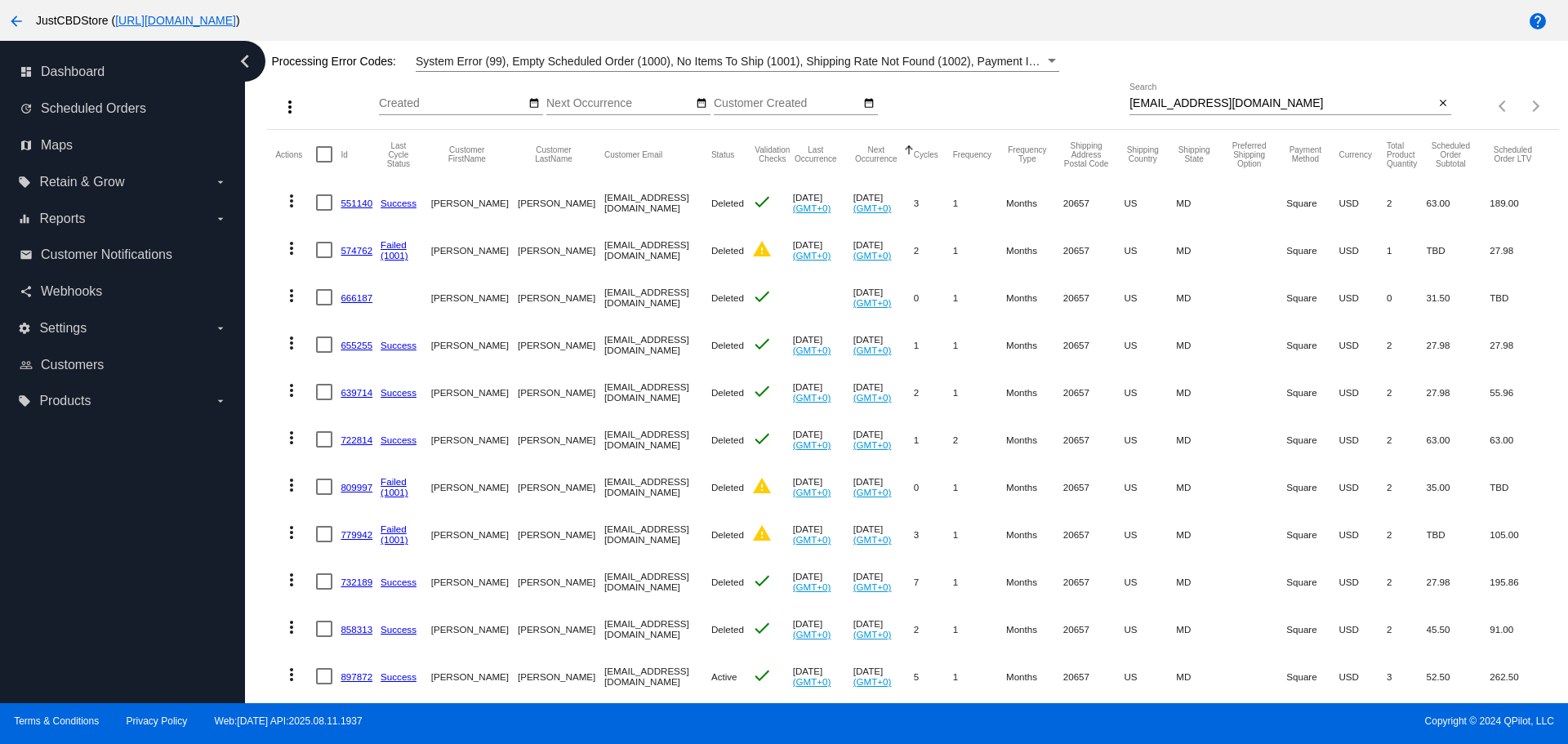
scroll to position [241, 0]
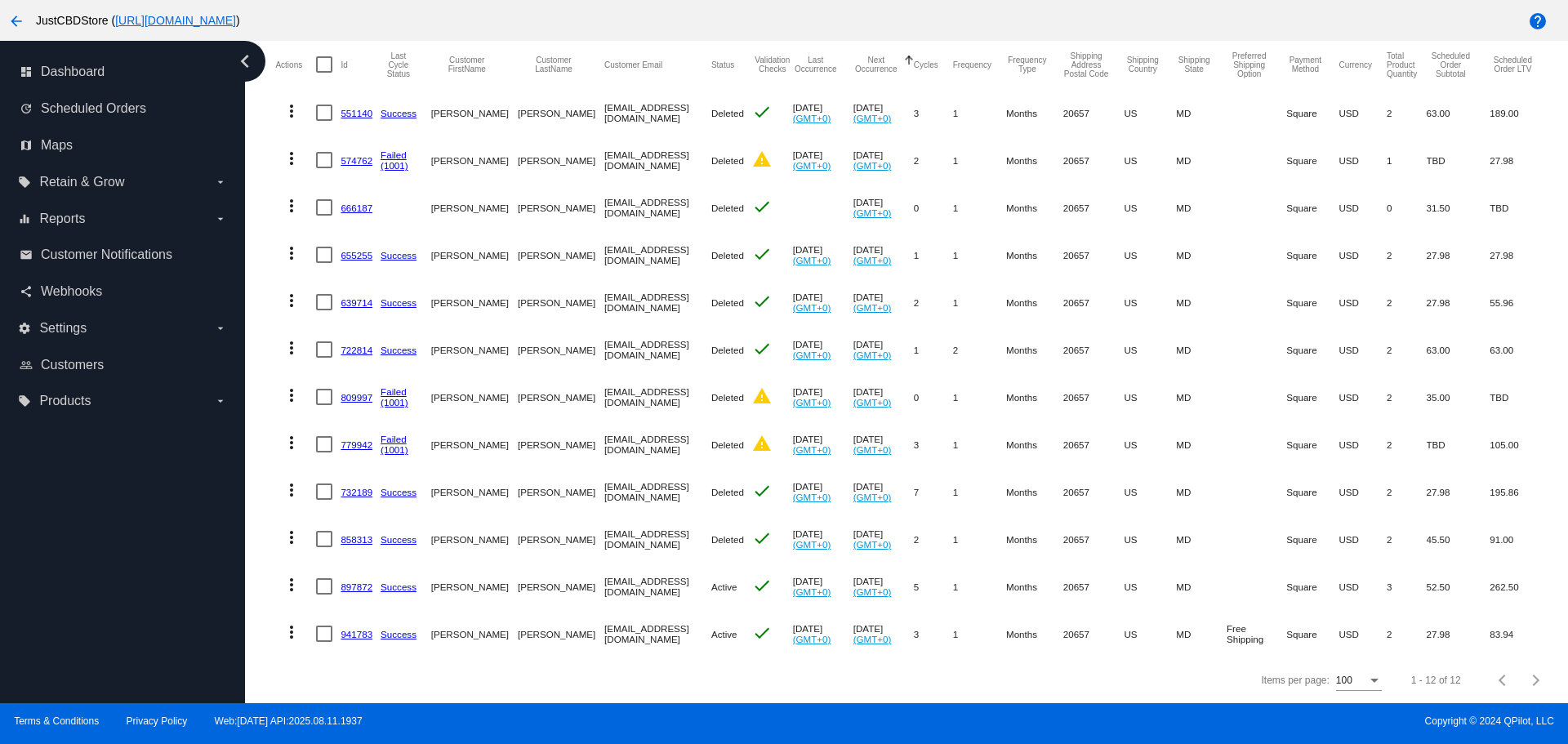
click at [351, 629] on link "941783" at bounding box center [356, 634] width 32 height 10
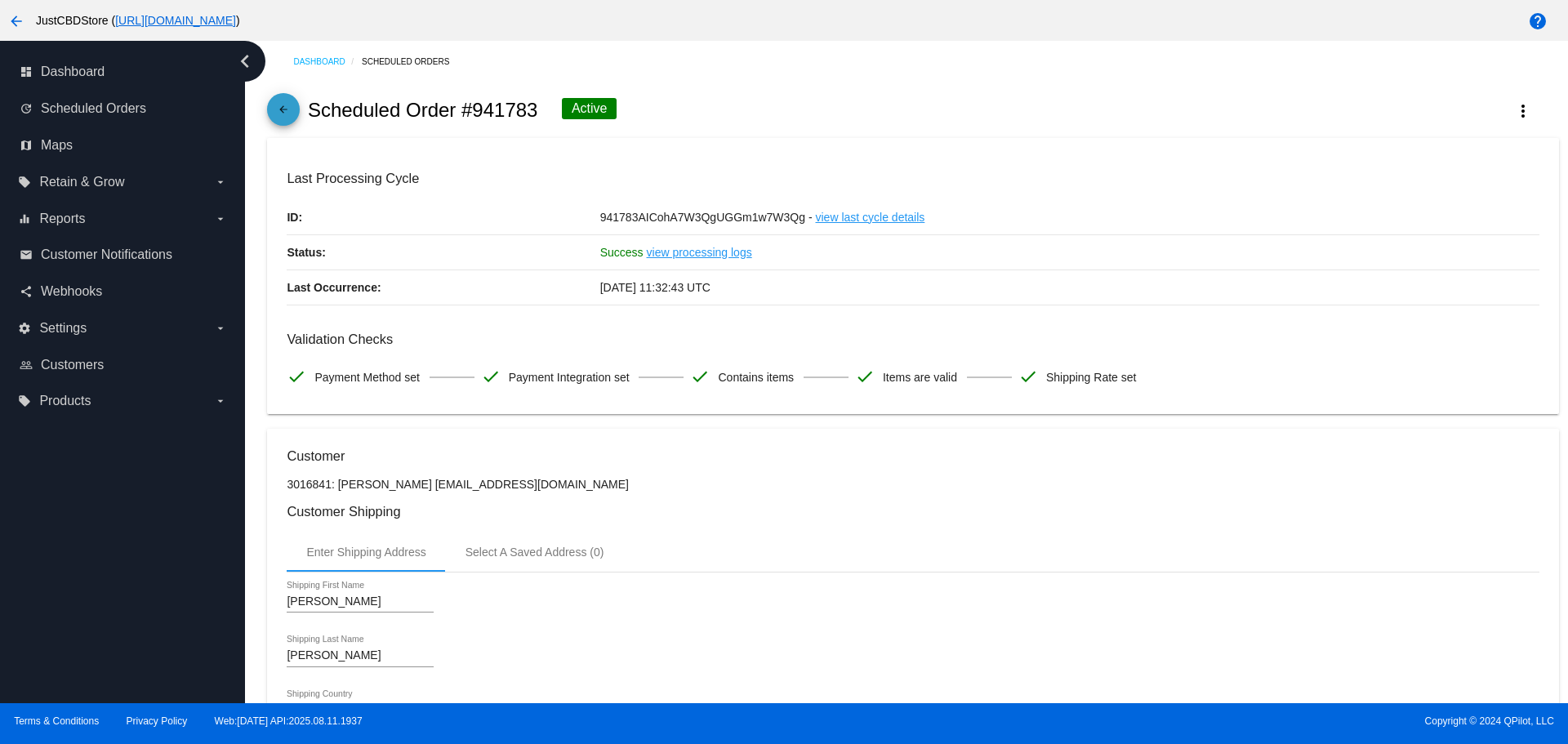
click at [284, 108] on mat-icon "arrow_back" at bounding box center [283, 113] width 20 height 20
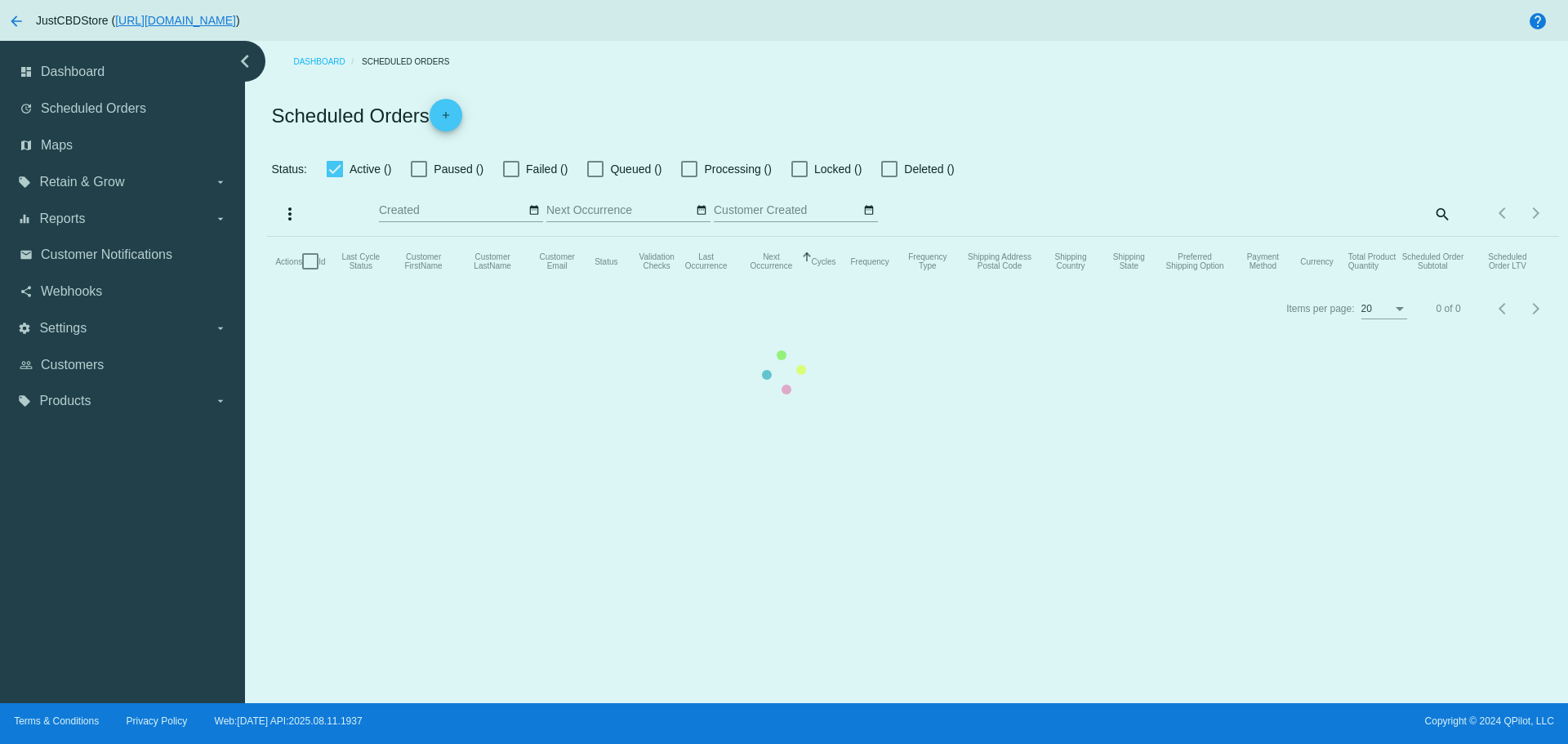
checkbox input "true"
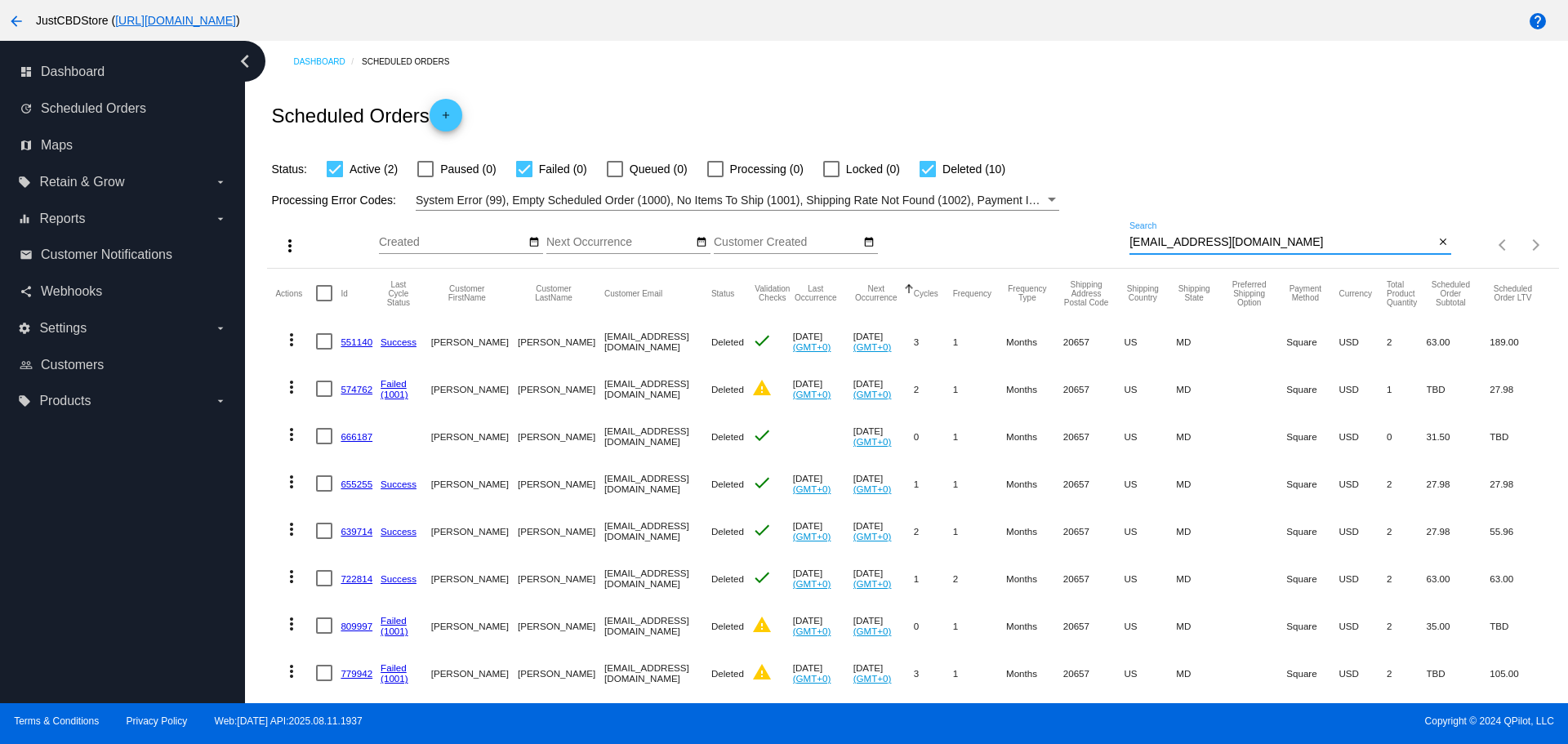
drag, startPoint x: 1243, startPoint y: 241, endPoint x: 1108, endPoint y: 244, distance: 135.0
click at [1108, 244] on div "more_vert Aug Jan Feb Mar [DATE]" at bounding box center [912, 240] width 1291 height 58
paste input "oanna.seddon@g"
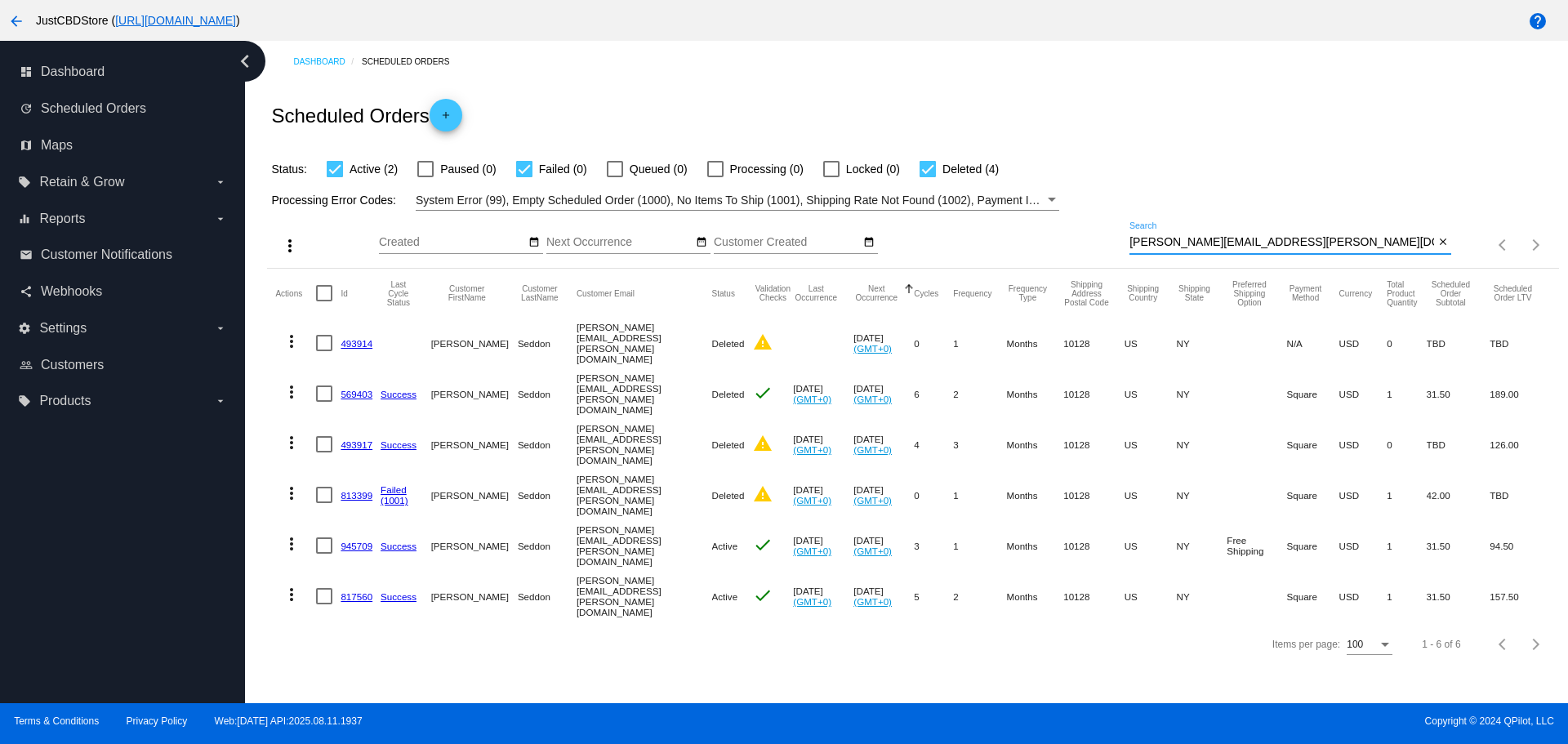
drag, startPoint x: 1246, startPoint y: 238, endPoint x: 1056, endPoint y: 241, distance: 190.0
click at [1058, 241] on div "more_vert Aug Jan Feb Mar [DATE]" at bounding box center [912, 240] width 1291 height 58
paste input "heartspark1066"
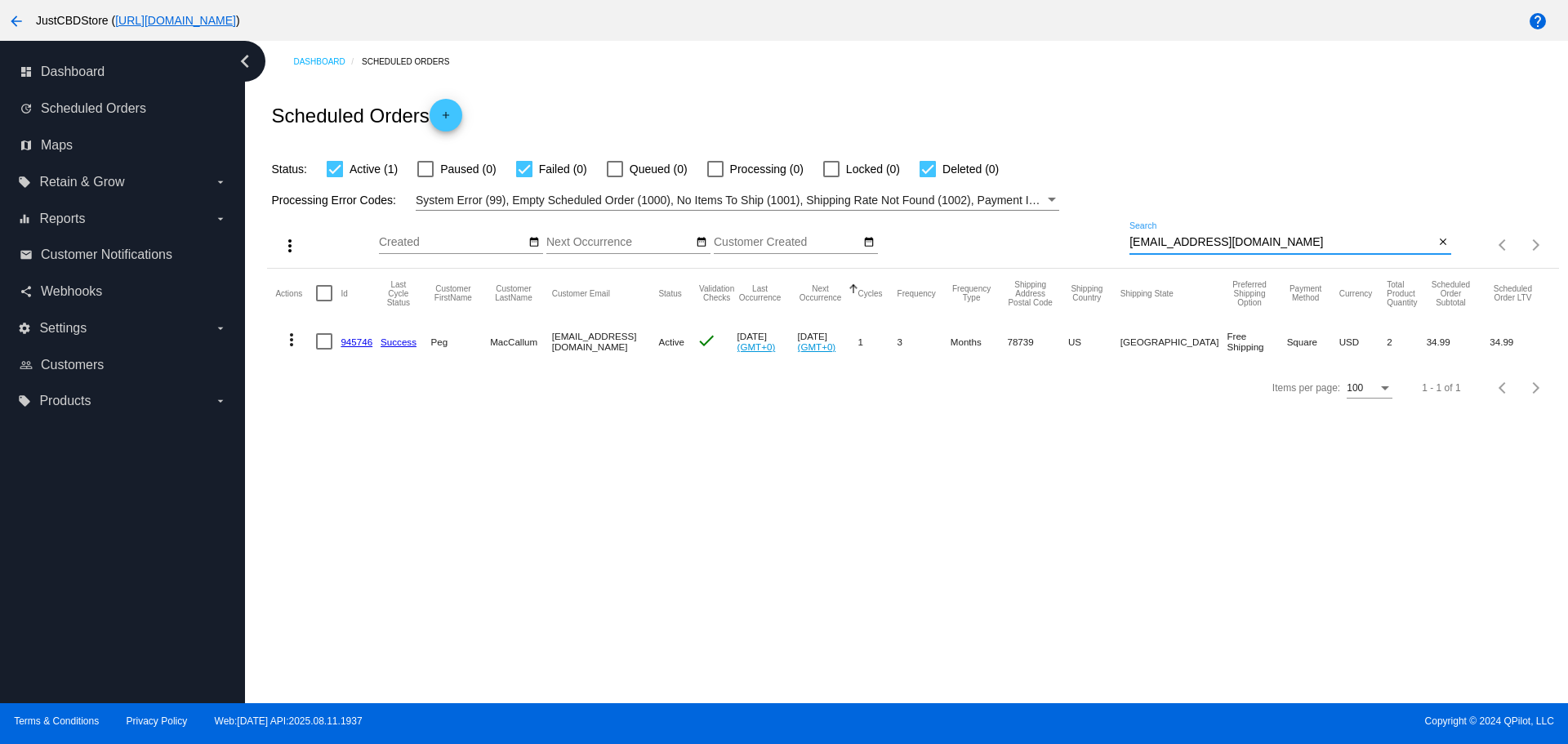
paste input "thendersn"
drag, startPoint x: 1280, startPoint y: 244, endPoint x: 1031, endPoint y: 246, distance: 249.0
click at [1031, 246] on div "more_vert Aug Jan Feb Mar [DATE]" at bounding box center [912, 240] width 1291 height 58
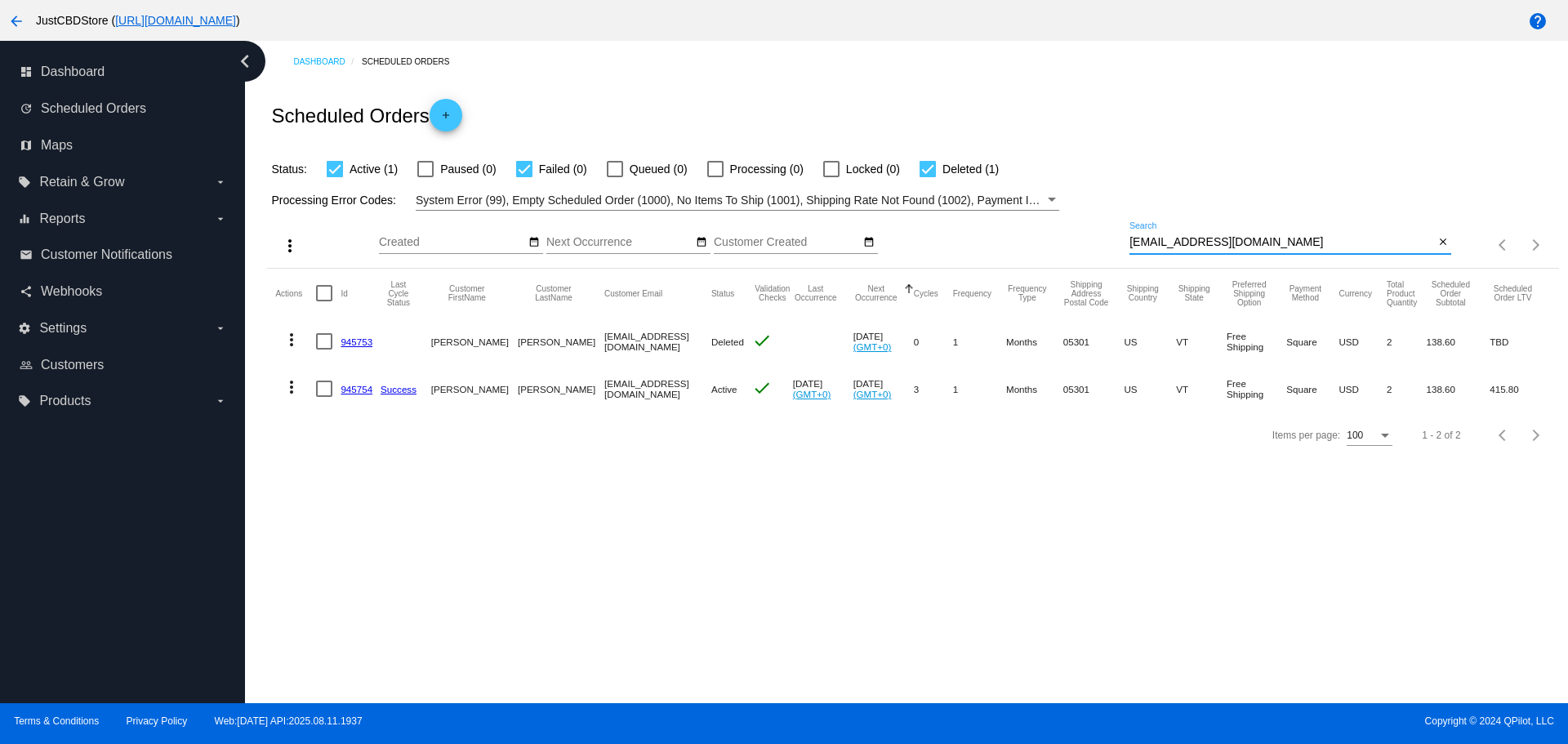
click at [1256, 242] on input "[EMAIL_ADDRESS][DOMAIN_NAME]" at bounding box center [1282, 242] width 305 height 13
paste input "omas_tarkowski@yahoo"
drag, startPoint x: 1256, startPoint y: 242, endPoint x: 1095, endPoint y: 259, distance: 161.9
click at [1095, 259] on div "more_vert Aug Jan Feb Mar [DATE]" at bounding box center [912, 240] width 1291 height 58
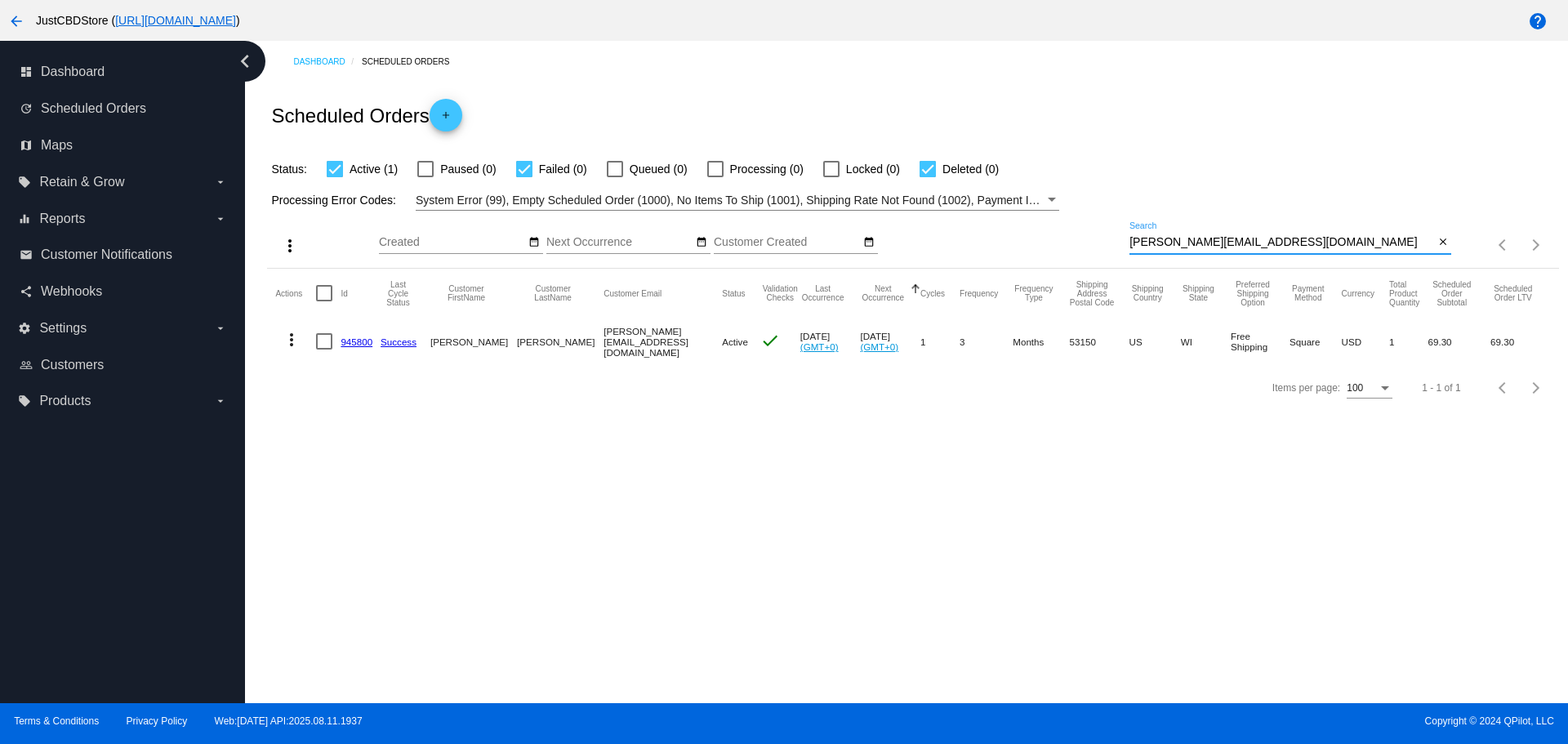
drag, startPoint x: 1289, startPoint y: 241, endPoint x: 1094, endPoint y: 261, distance: 196.0
click at [1094, 261] on div "more_vert Aug Jan Feb Mar [DATE]" at bounding box center [912, 240] width 1291 height 58
paste input "DarylRae1987@gmail"
paste input "goschwuchow@yahoo"
drag, startPoint x: 1081, startPoint y: 255, endPoint x: 1040, endPoint y: 267, distance: 42.7
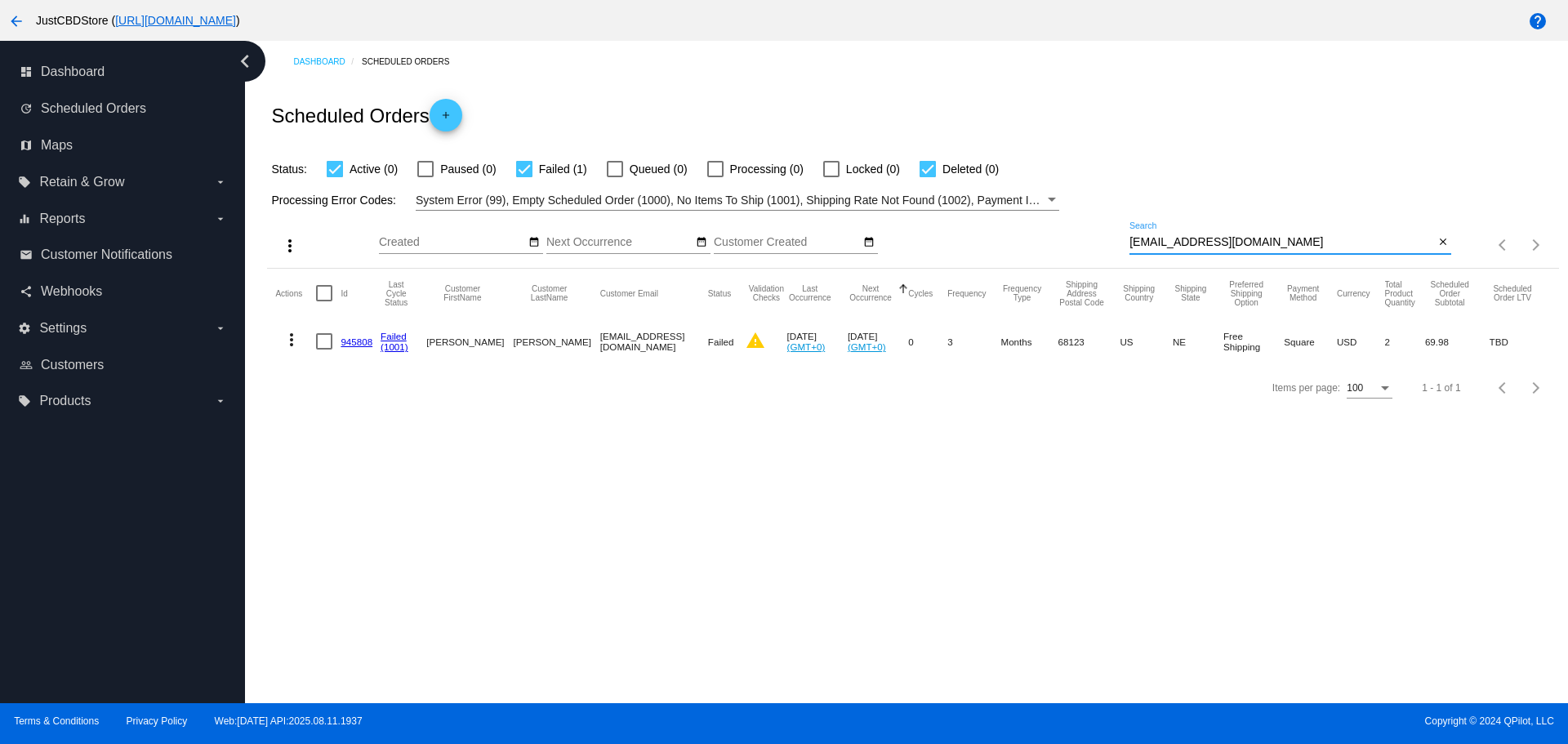
click at [1040, 267] on div "more_vert Aug Jan Feb Mar [DATE]" at bounding box center [912, 240] width 1291 height 58
type input "[EMAIL_ADDRESS][DOMAIN_NAME]"
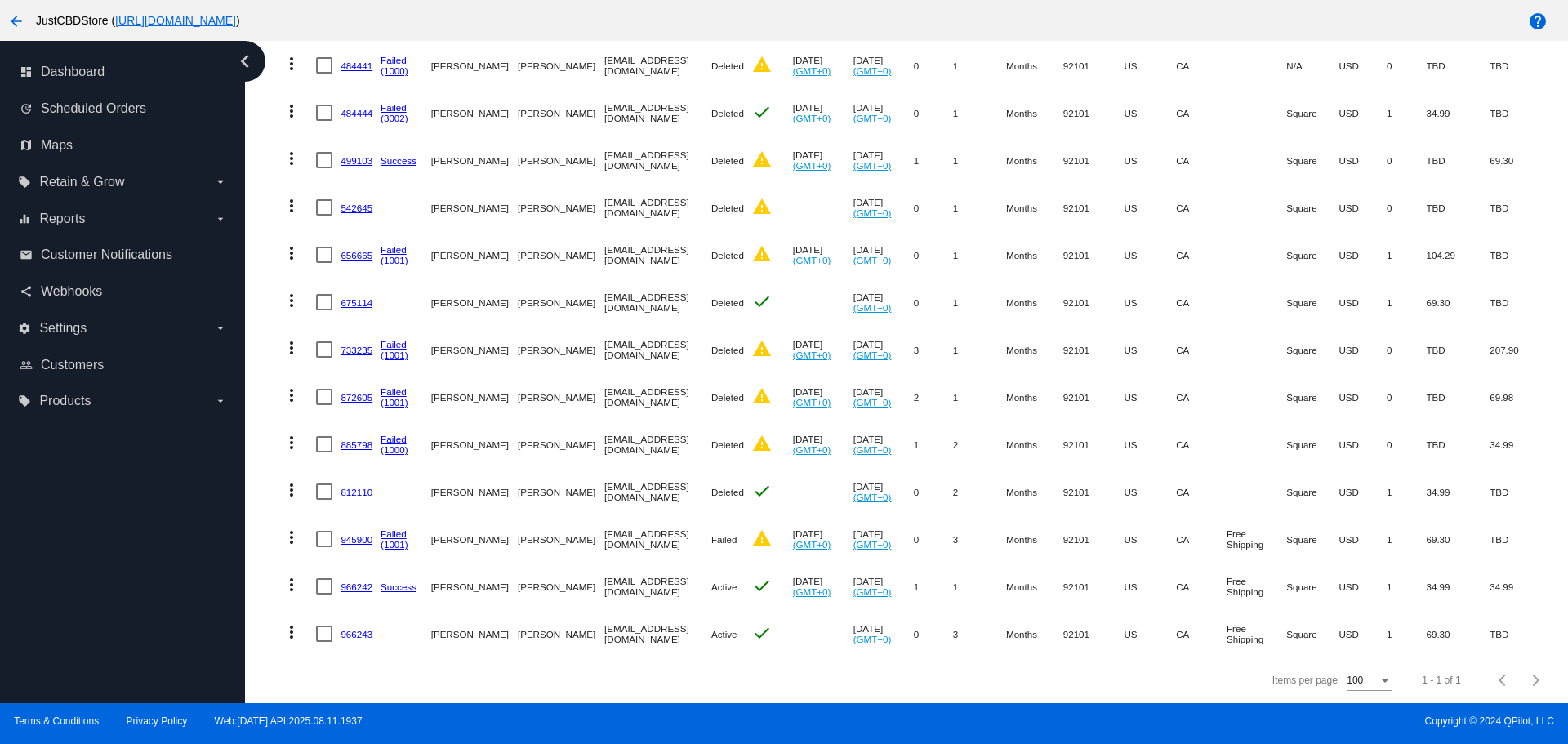
scroll to position [289, 0]
click at [291, 624] on mat-icon "more_vert" at bounding box center [291, 632] width 20 height 20
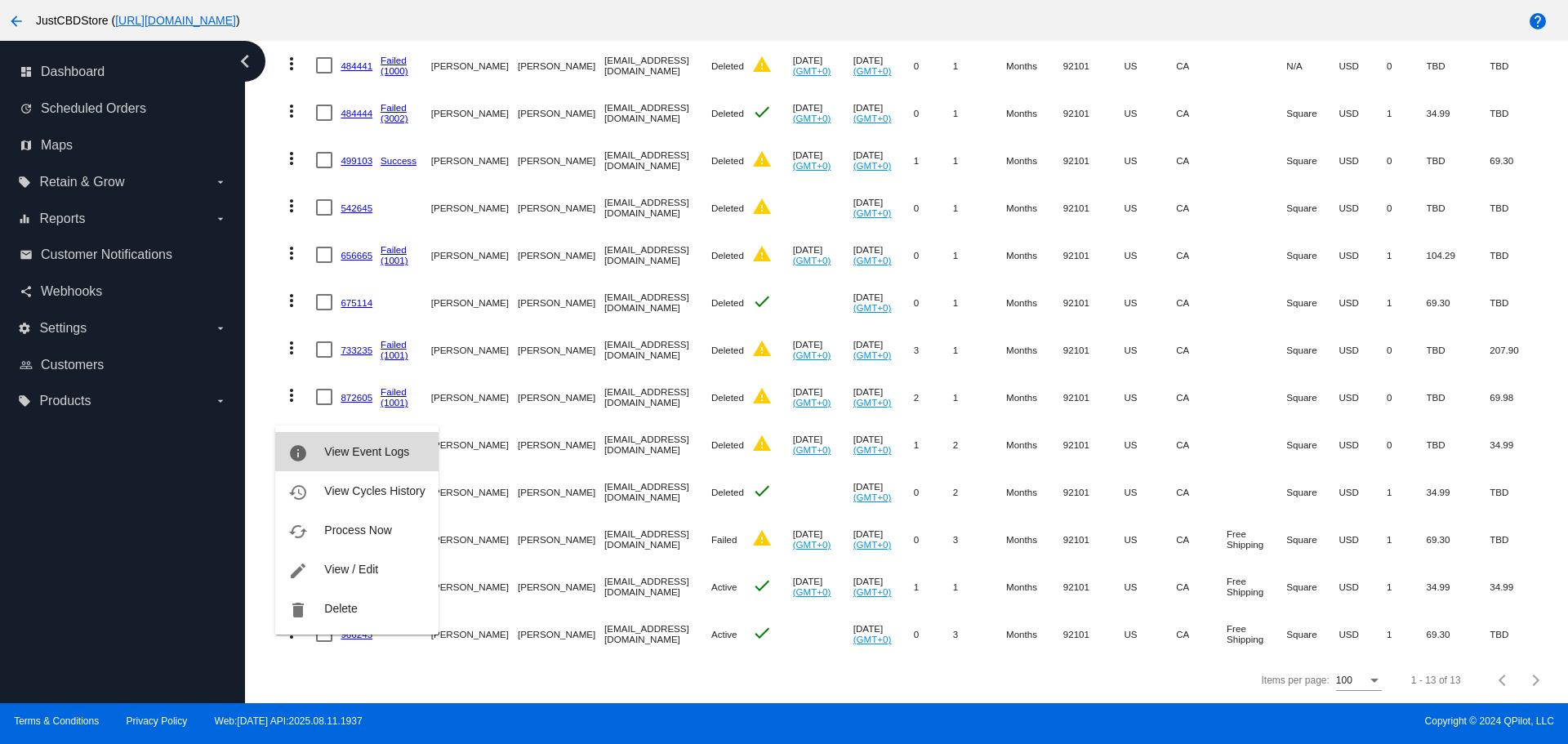
click at [324, 452] on span "View Event Logs" at bounding box center [366, 451] width 85 height 13
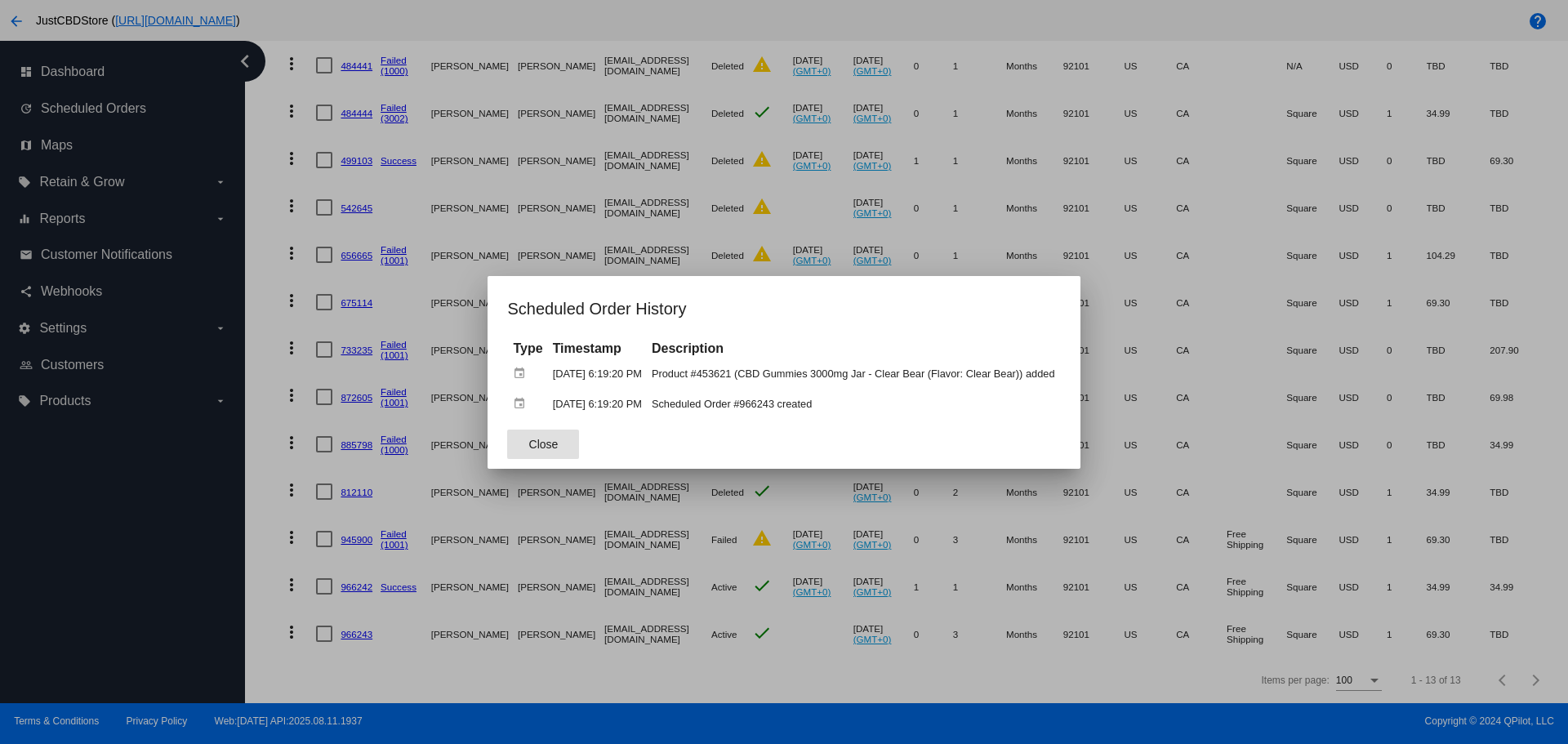
click at [533, 453] on button "Close" at bounding box center [543, 444] width 72 height 29
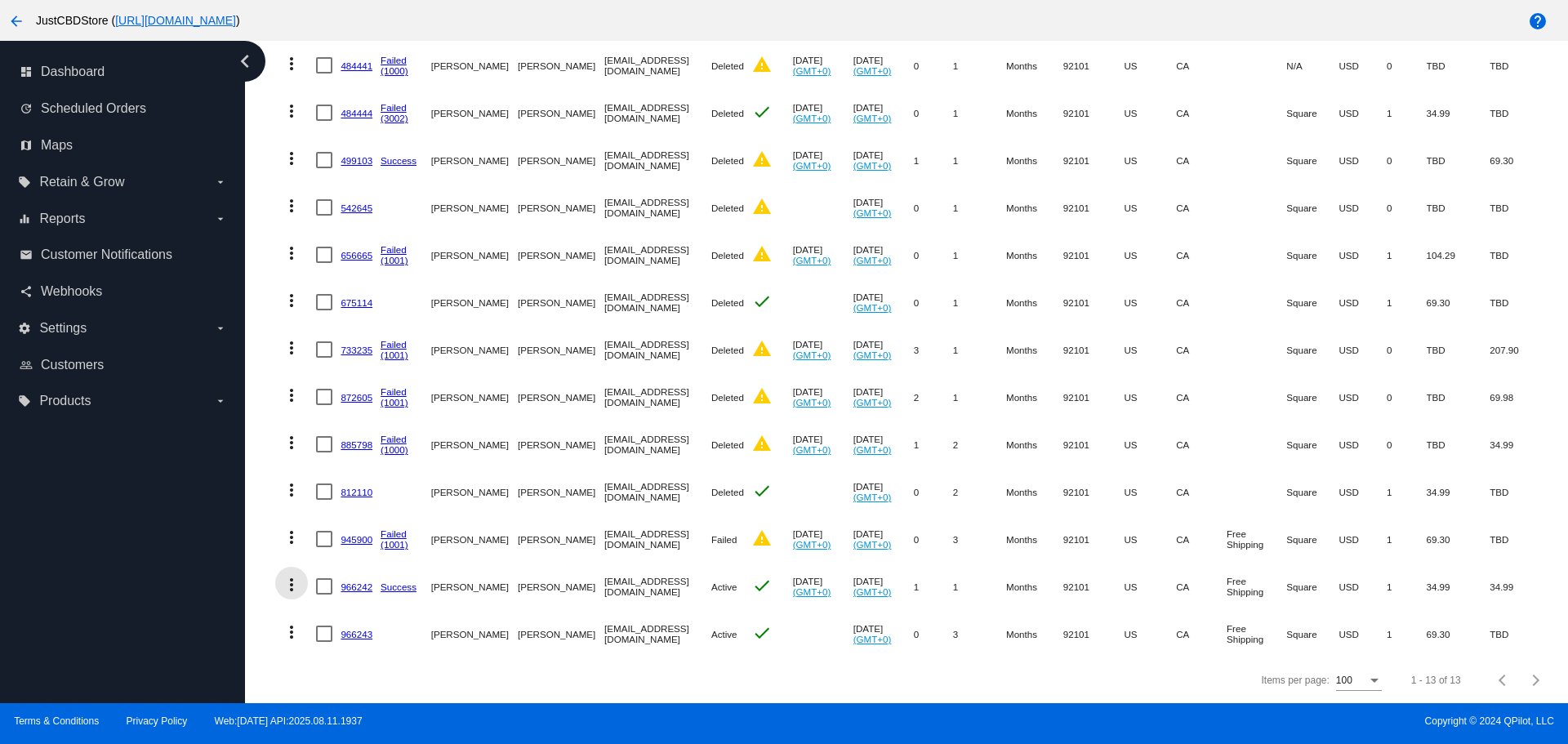
click at [290, 575] on mat-icon "more_vert" at bounding box center [291, 585] width 20 height 20
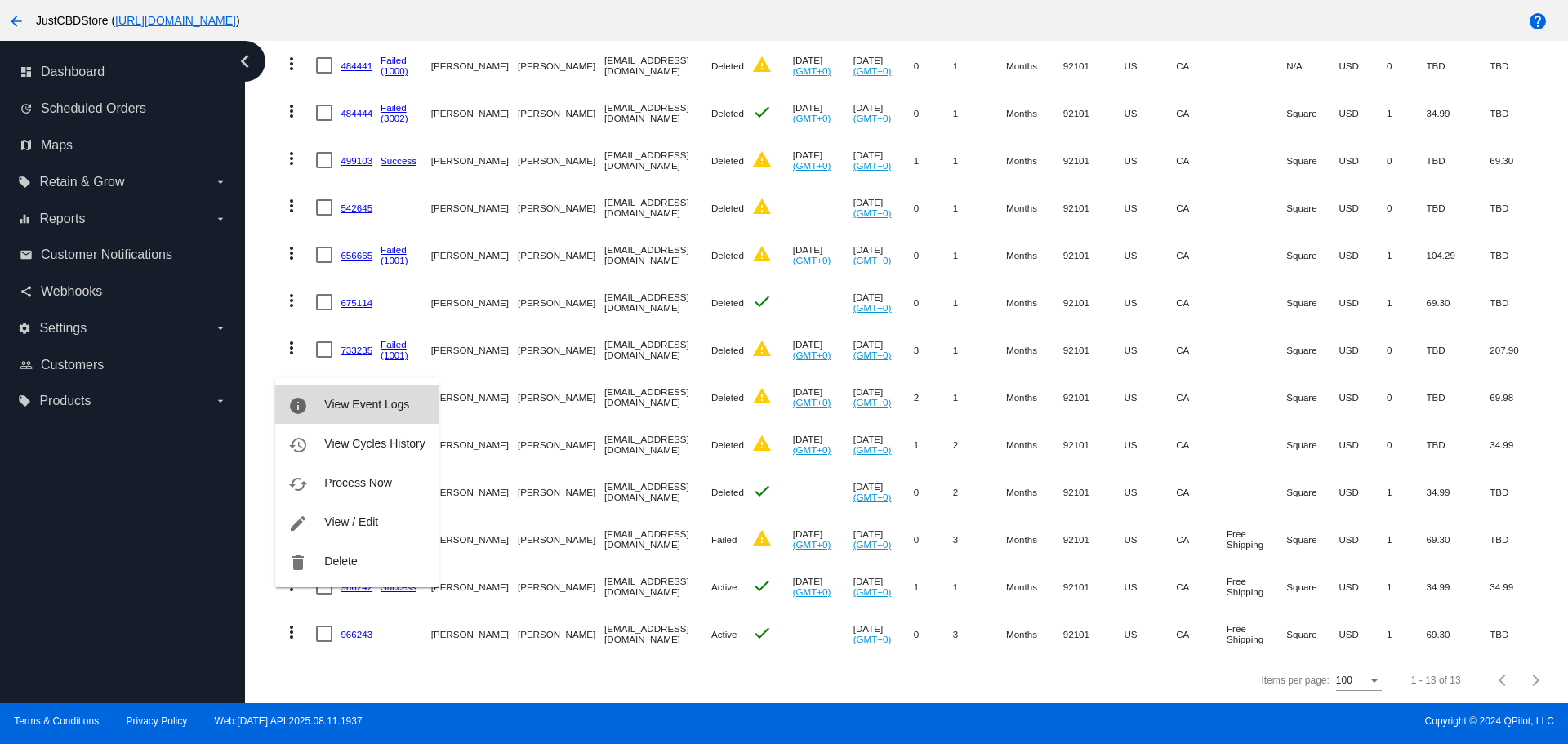
click at [369, 405] on span "View Event Logs" at bounding box center [366, 404] width 85 height 13
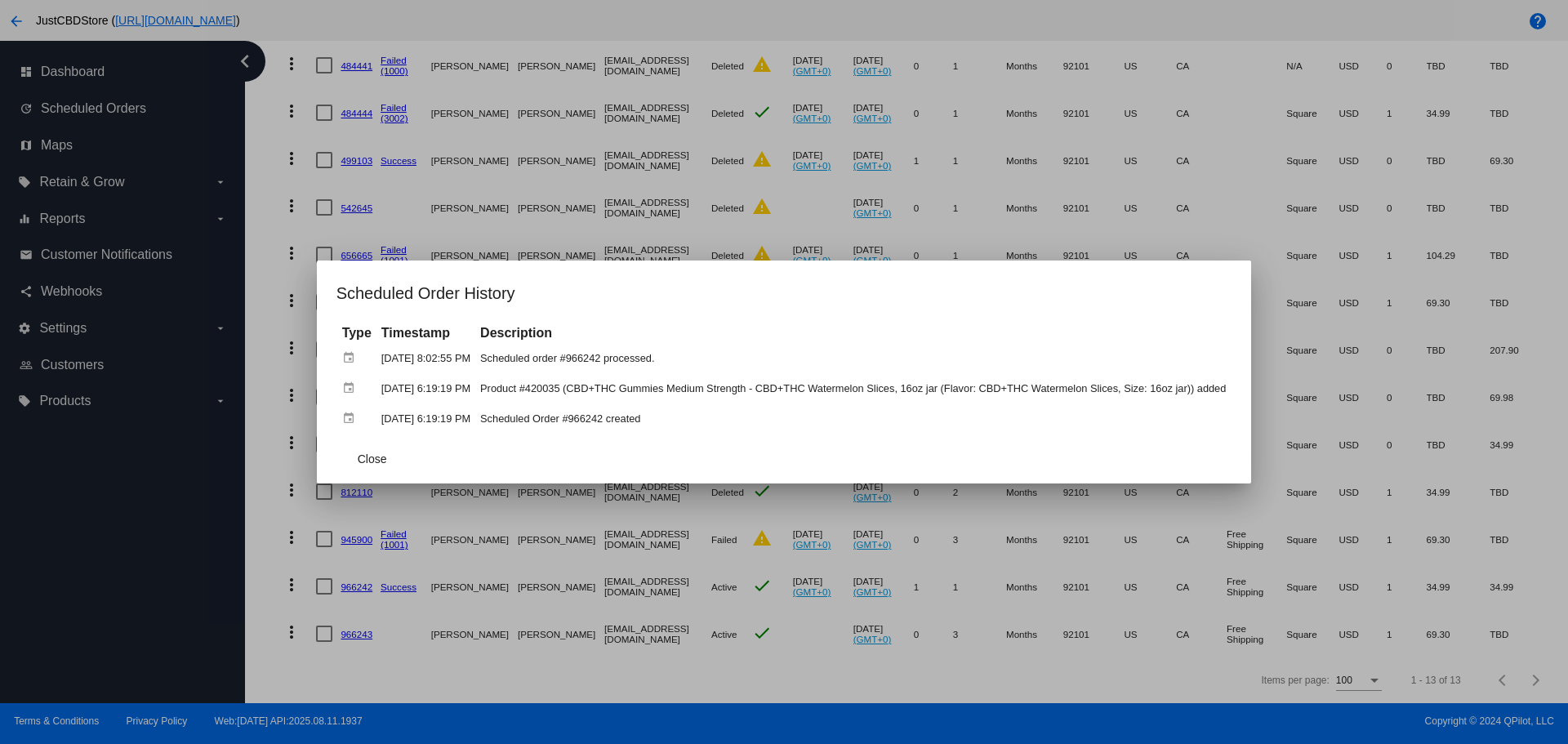
click at [691, 629] on div at bounding box center [784, 372] width 1568 height 744
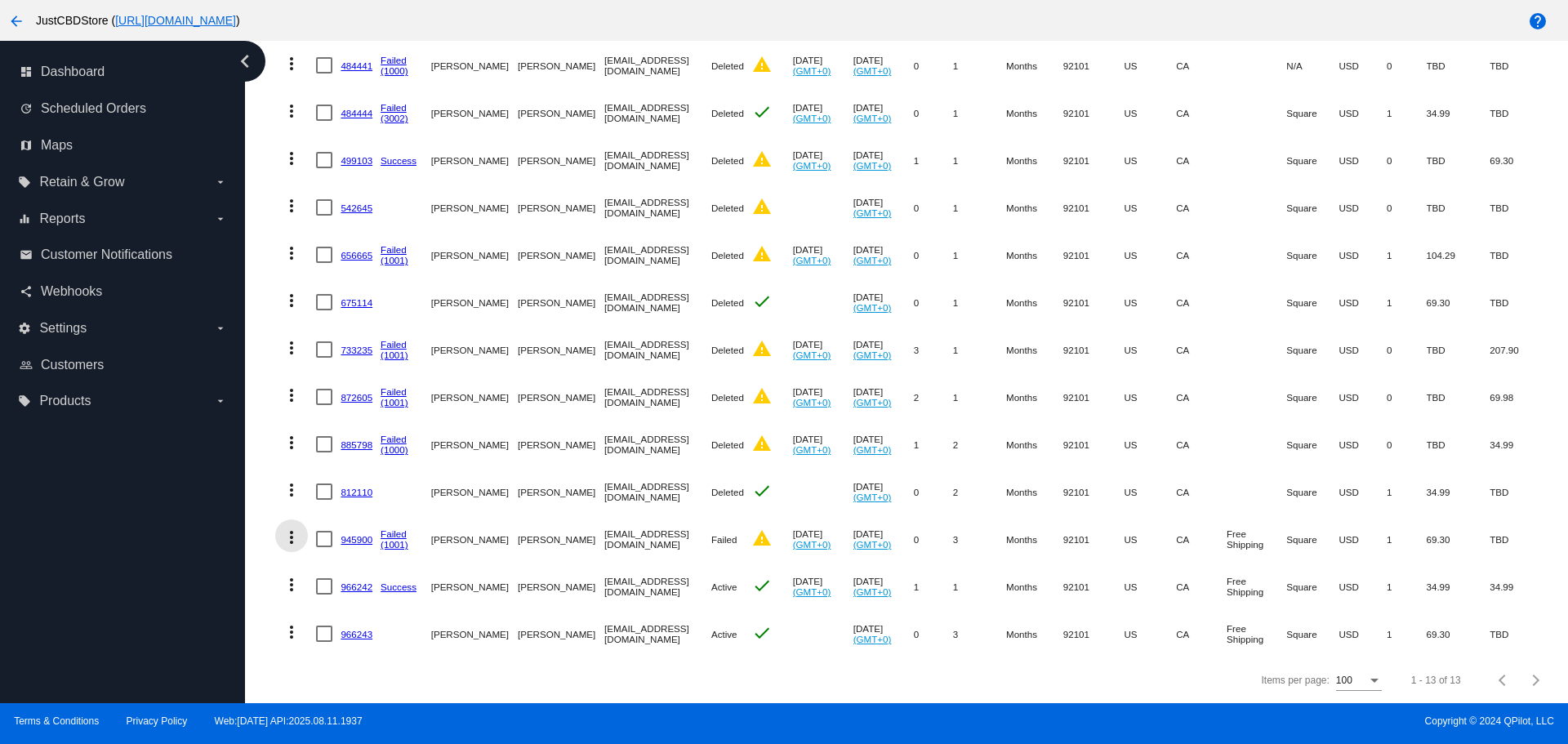
click at [291, 527] on mat-icon "more_vert" at bounding box center [291, 537] width 20 height 20
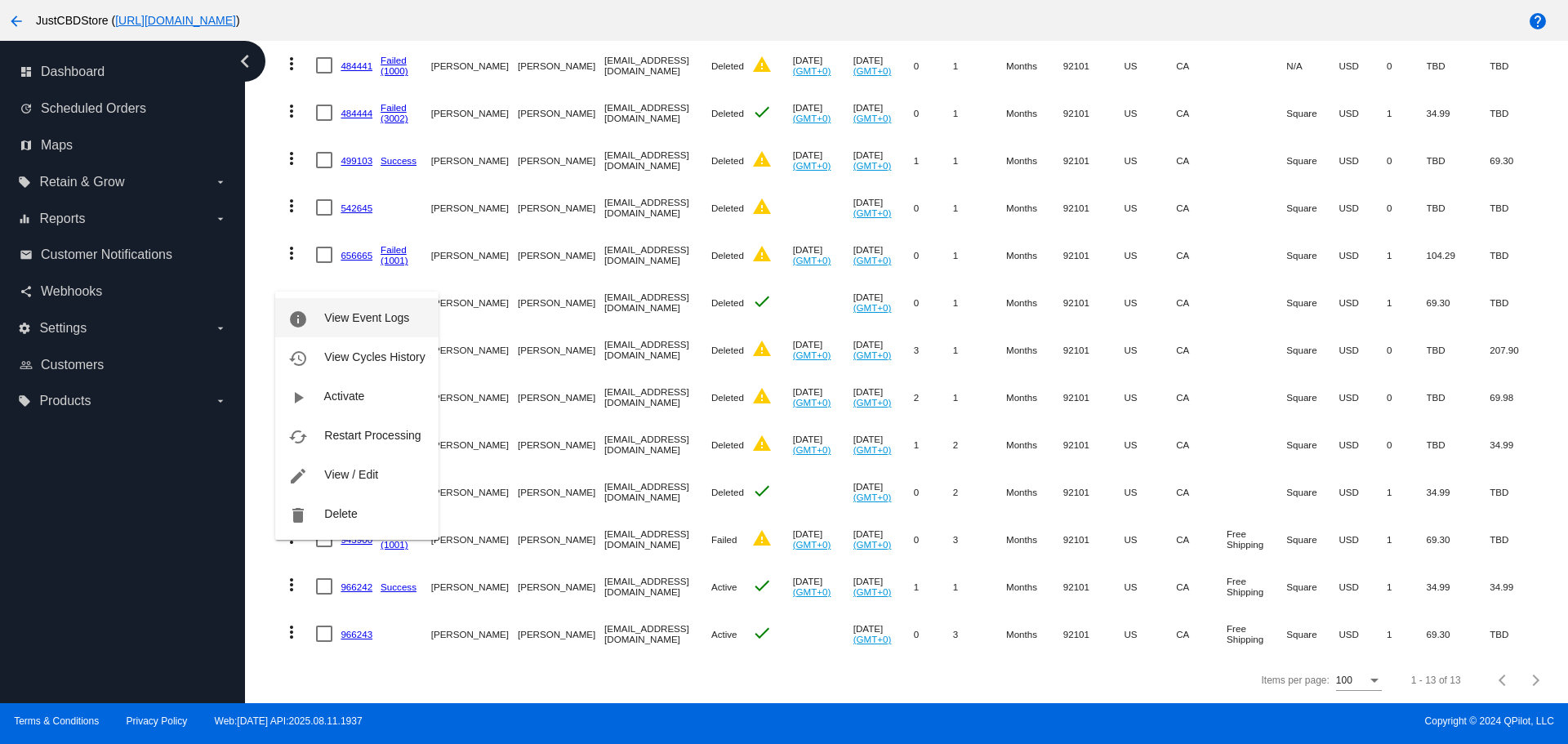
click at [330, 318] on span "View Event Logs" at bounding box center [366, 318] width 85 height 13
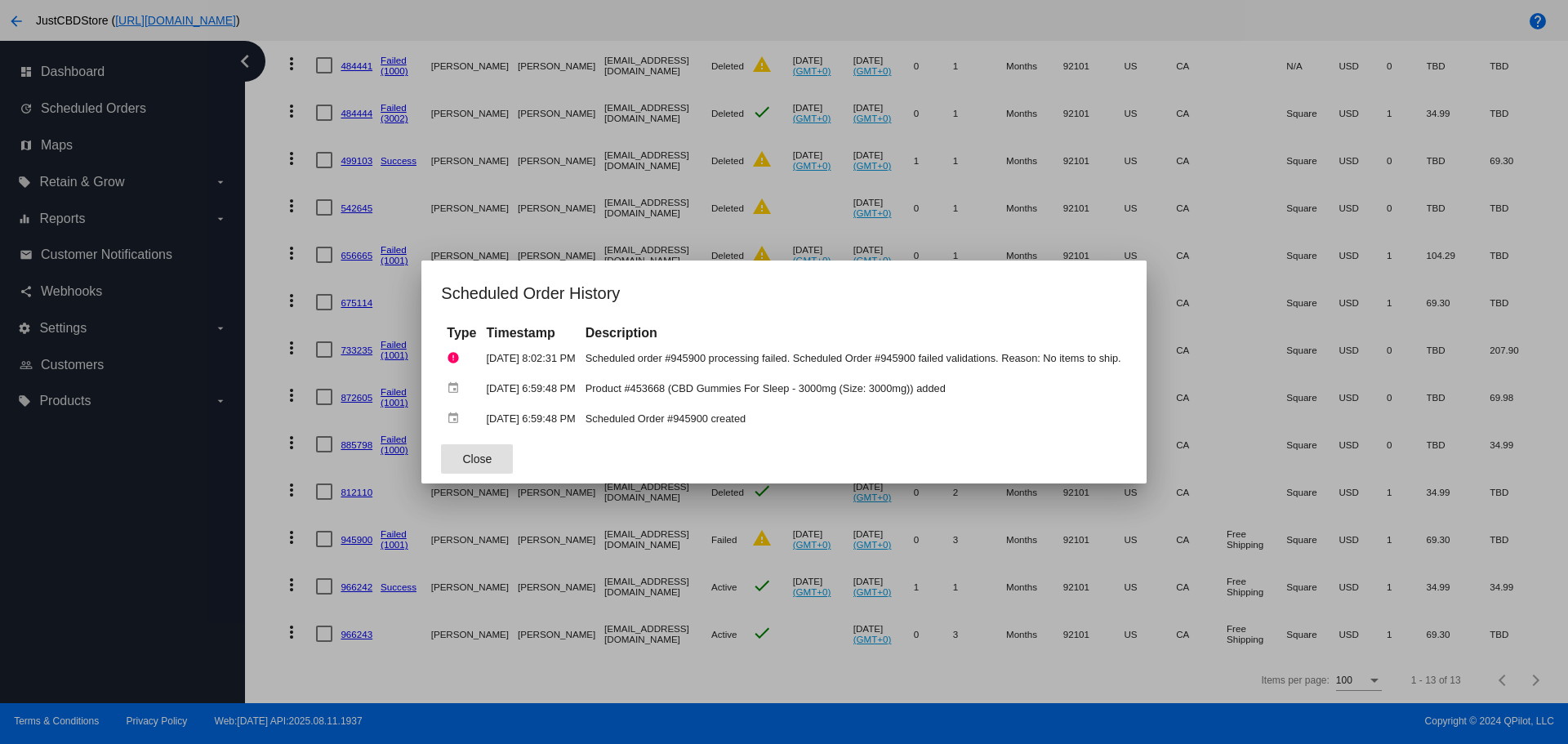
drag, startPoint x: 906, startPoint y: 673, endPoint x: 768, endPoint y: 593, distance: 159.5
click at [880, 650] on div at bounding box center [784, 372] width 1568 height 744
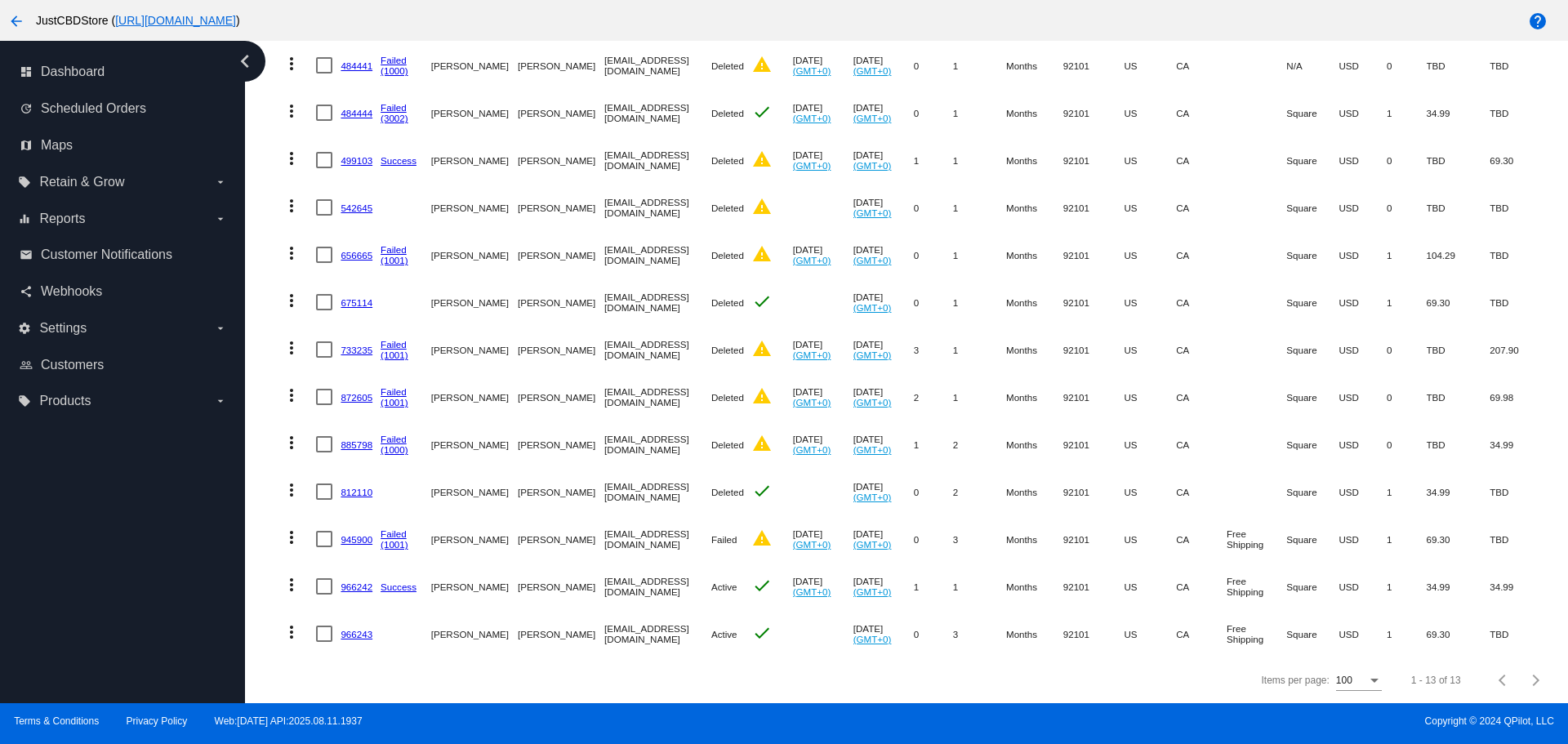
click at [353, 534] on link "945900" at bounding box center [356, 539] width 32 height 10
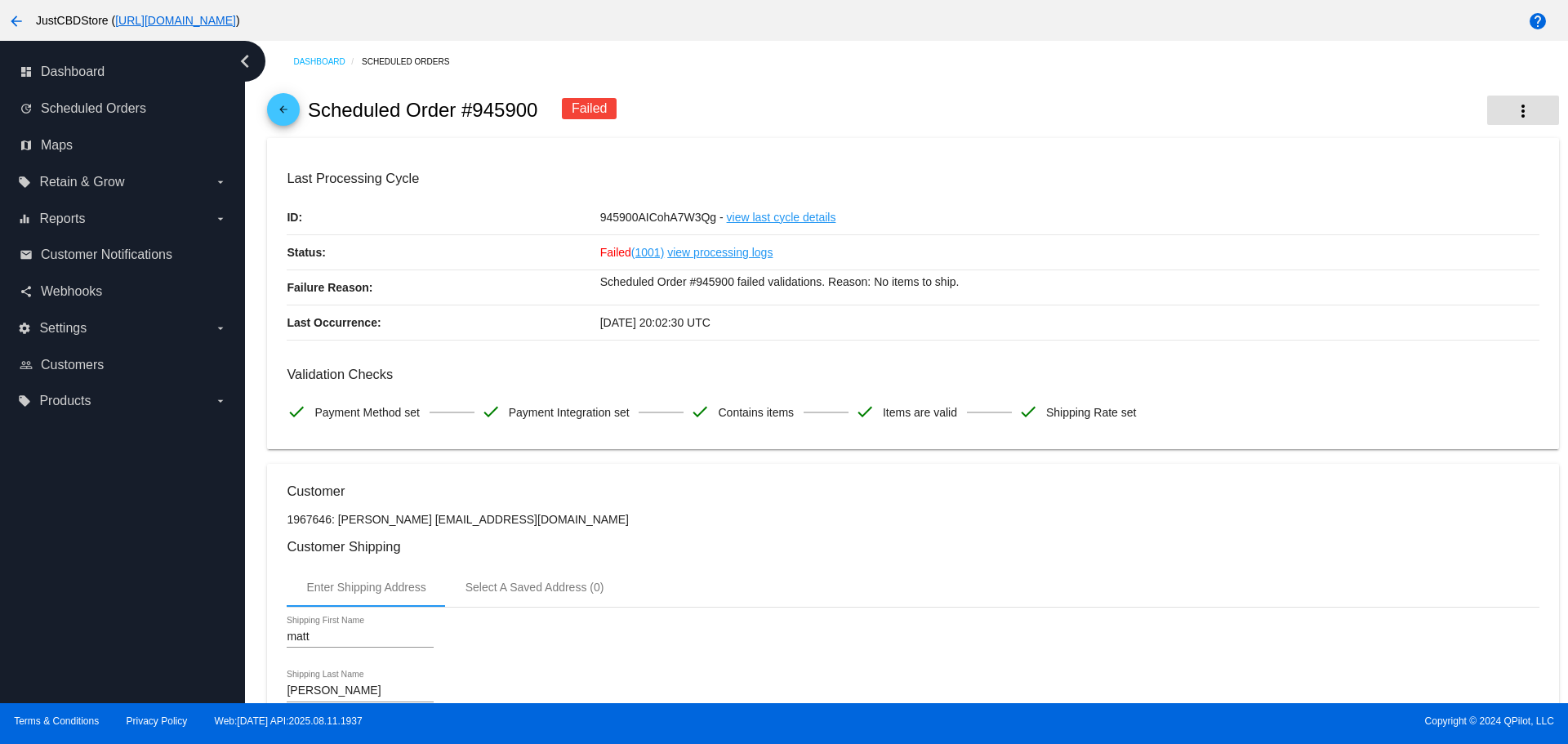
click at [1513, 111] on mat-icon "more_vert" at bounding box center [1523, 110] width 20 height 20
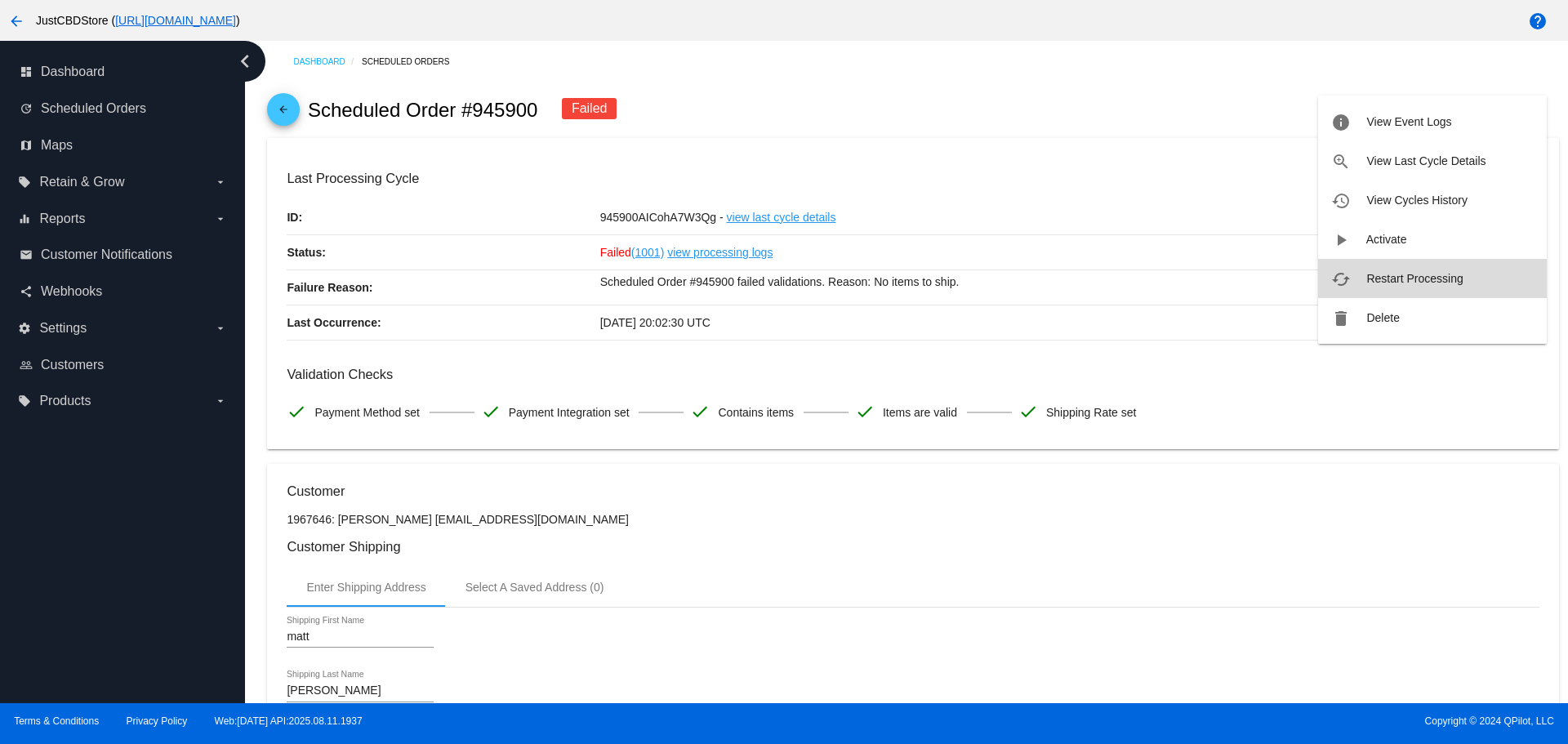
click at [1425, 279] on span "Restart Processing" at bounding box center [1414, 278] width 97 height 13
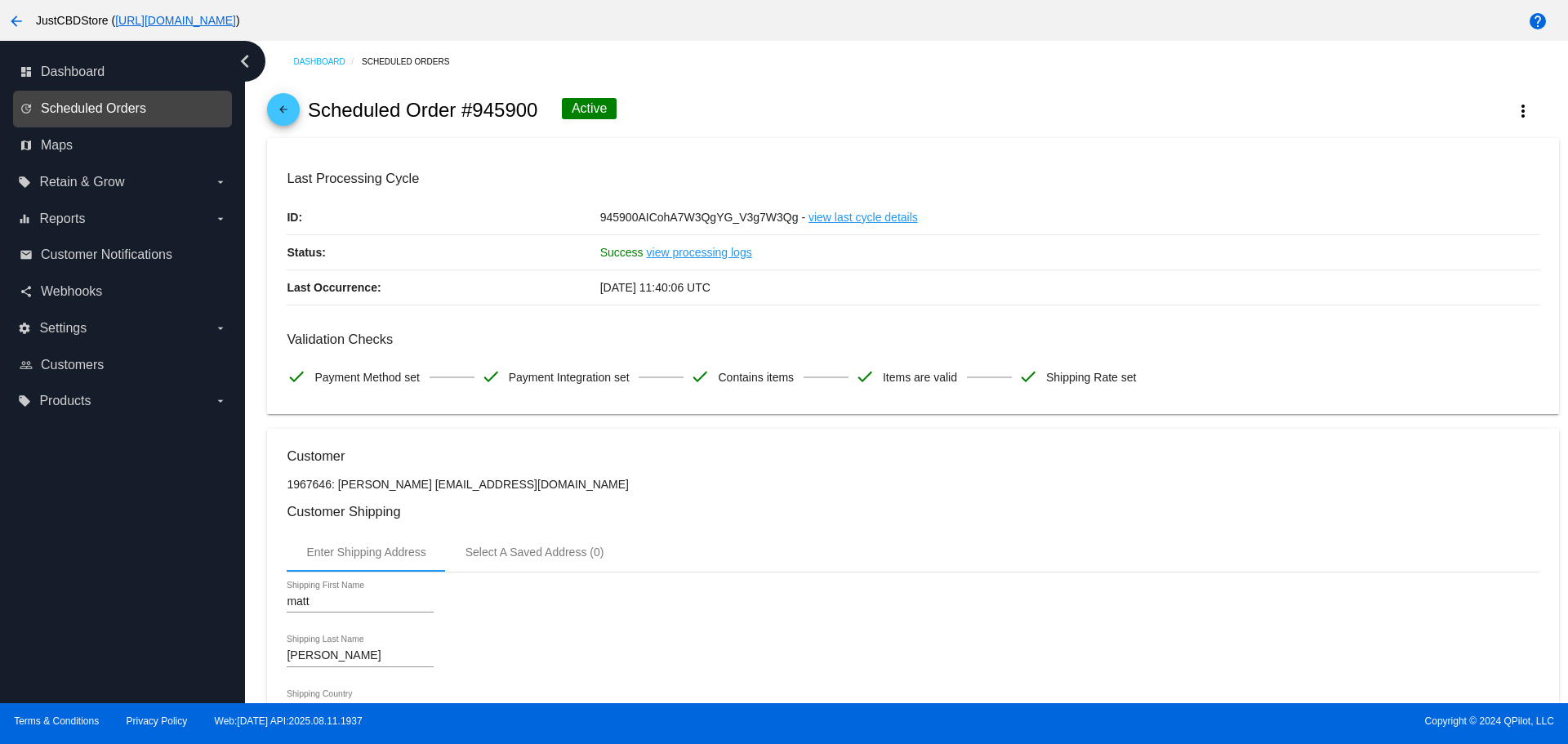
click at [68, 114] on span "Scheduled Orders" at bounding box center [93, 108] width 105 height 15
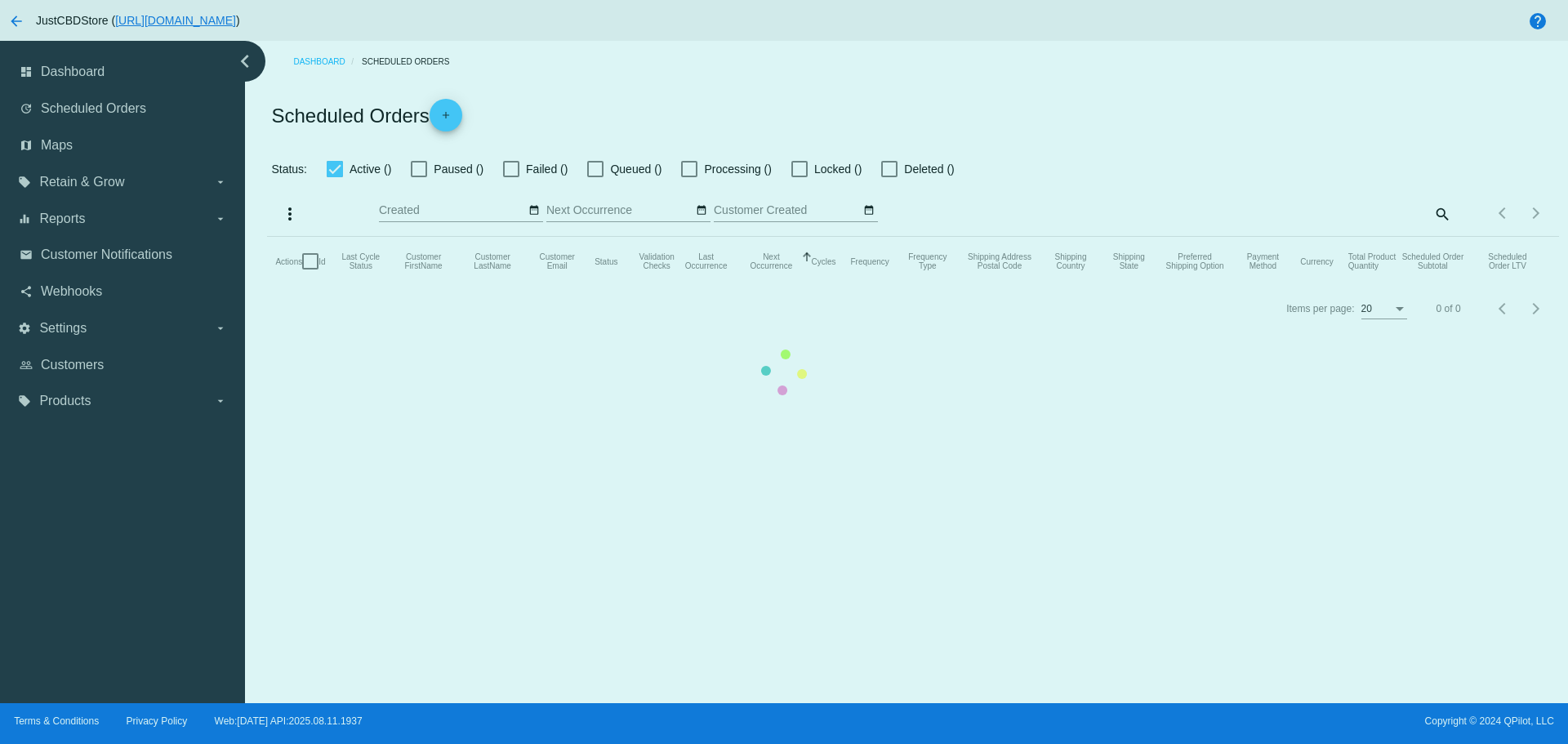
checkbox input "true"
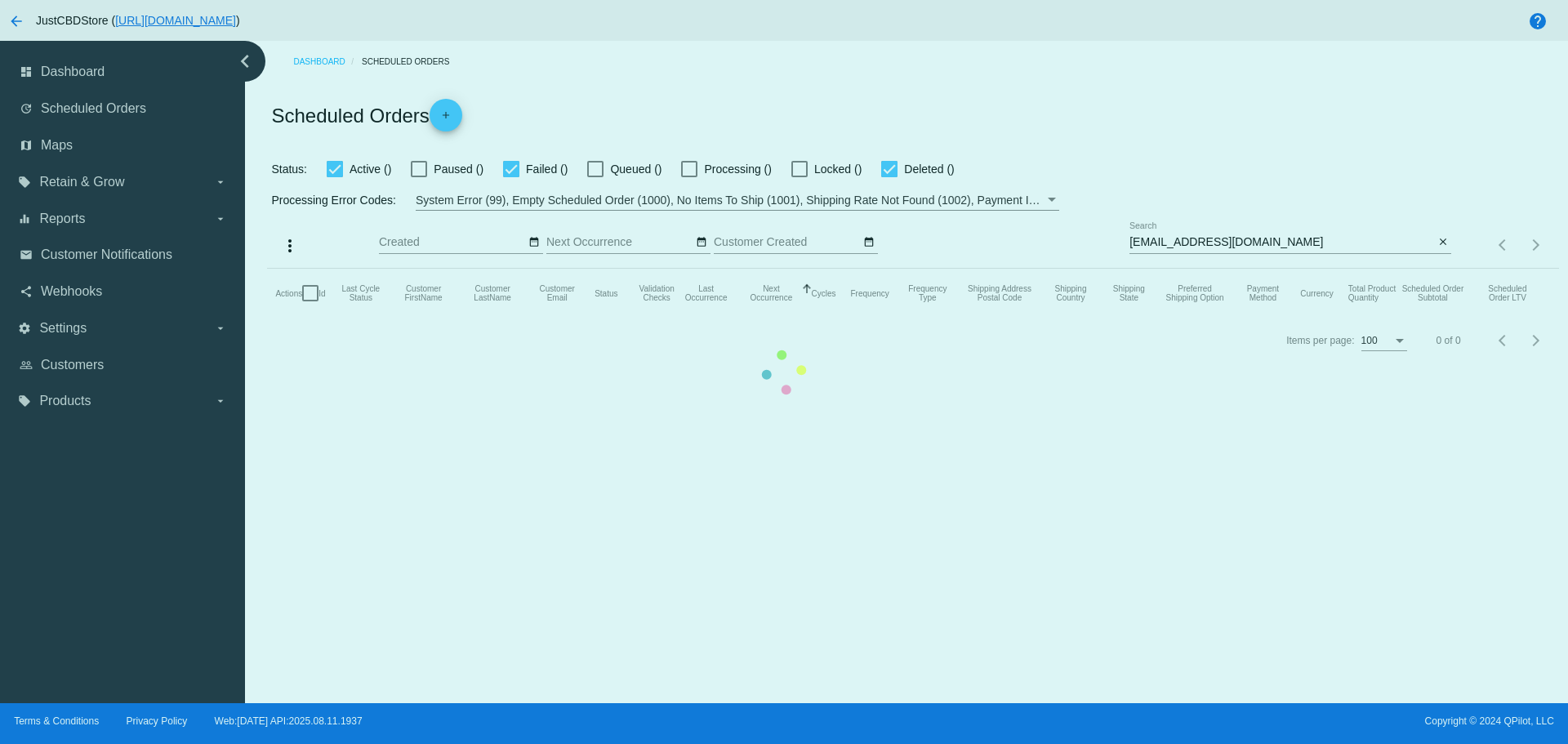
click at [1269, 269] on mat-table "Actions Id Last Cycle Status Customer FirstName Customer LastName Customer Emai…" at bounding box center [912, 293] width 1291 height 49
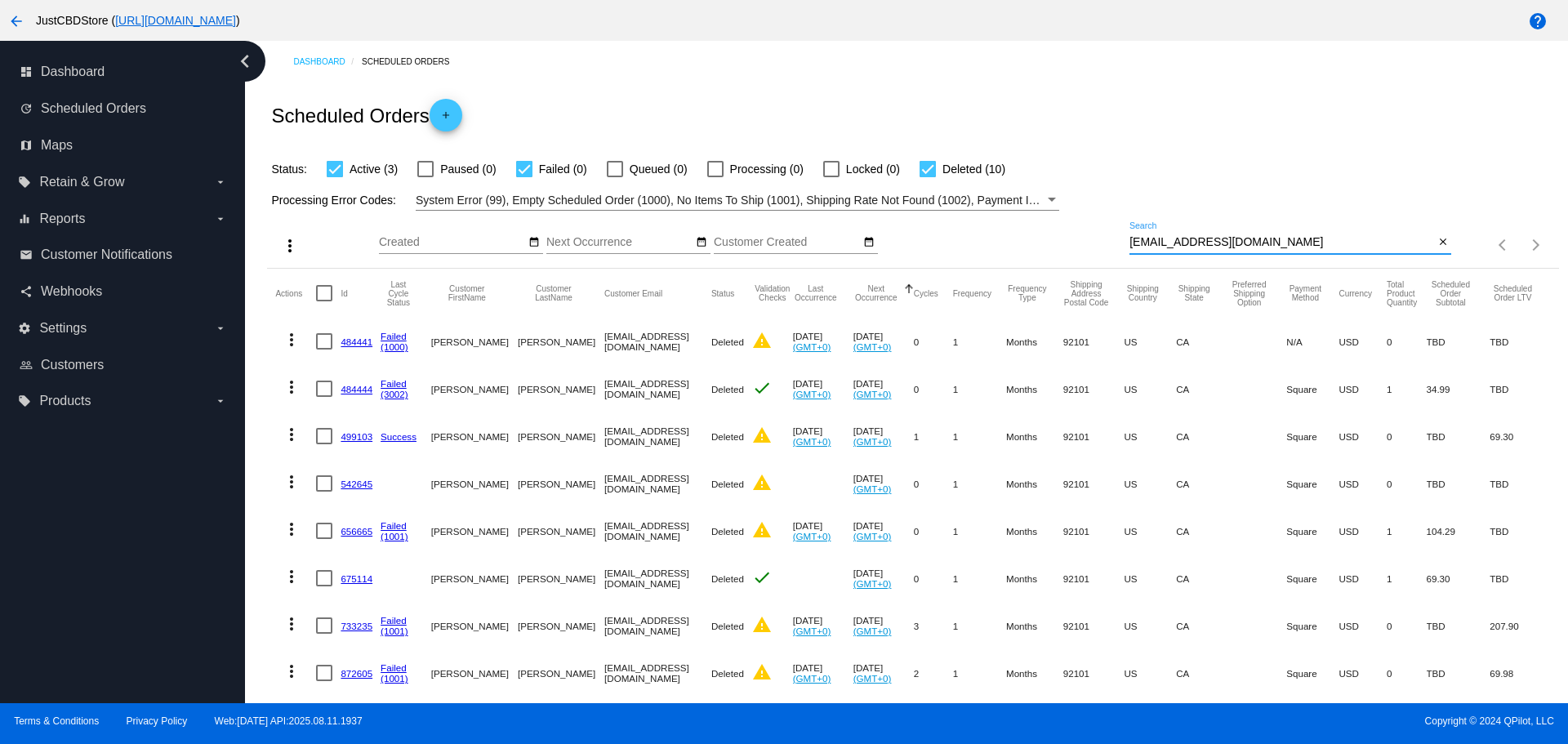
click at [1270, 238] on input "goschwuchow@yahoo.com" at bounding box center [1282, 242] width 305 height 13
drag, startPoint x: 1261, startPoint y: 238, endPoint x: 1124, endPoint y: 241, distance: 137.0
click at [1130, 241] on input "goschwuchow@yahoo.com" at bounding box center [1282, 242] width 305 height 13
paste input "bczirpel@gmail"
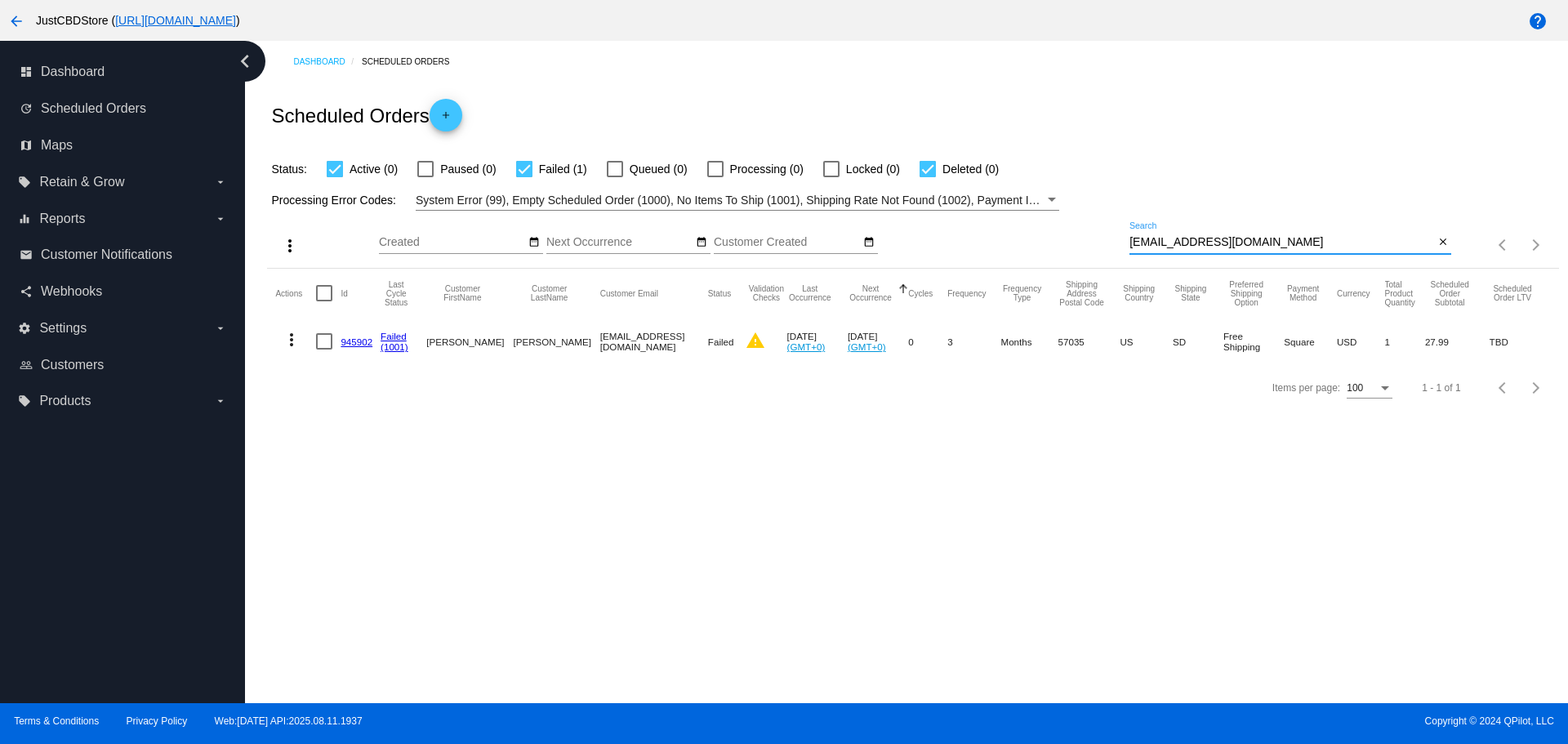
type input "[EMAIL_ADDRESS][DOMAIN_NAME]"
click at [288, 348] on mat-icon "more_vert" at bounding box center [291, 339] width 20 height 20
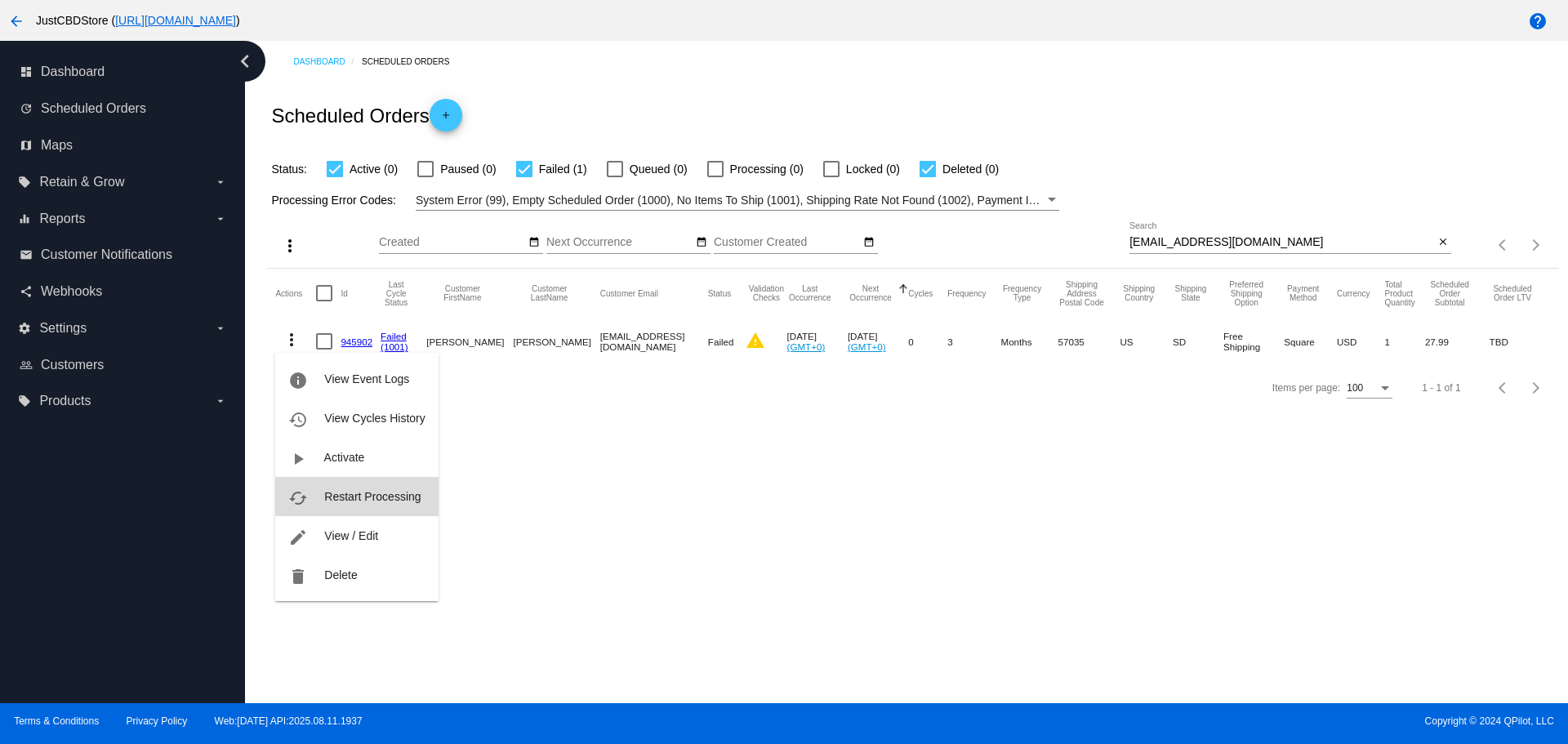
click at [387, 491] on span "Restart Processing" at bounding box center [372, 496] width 97 height 13
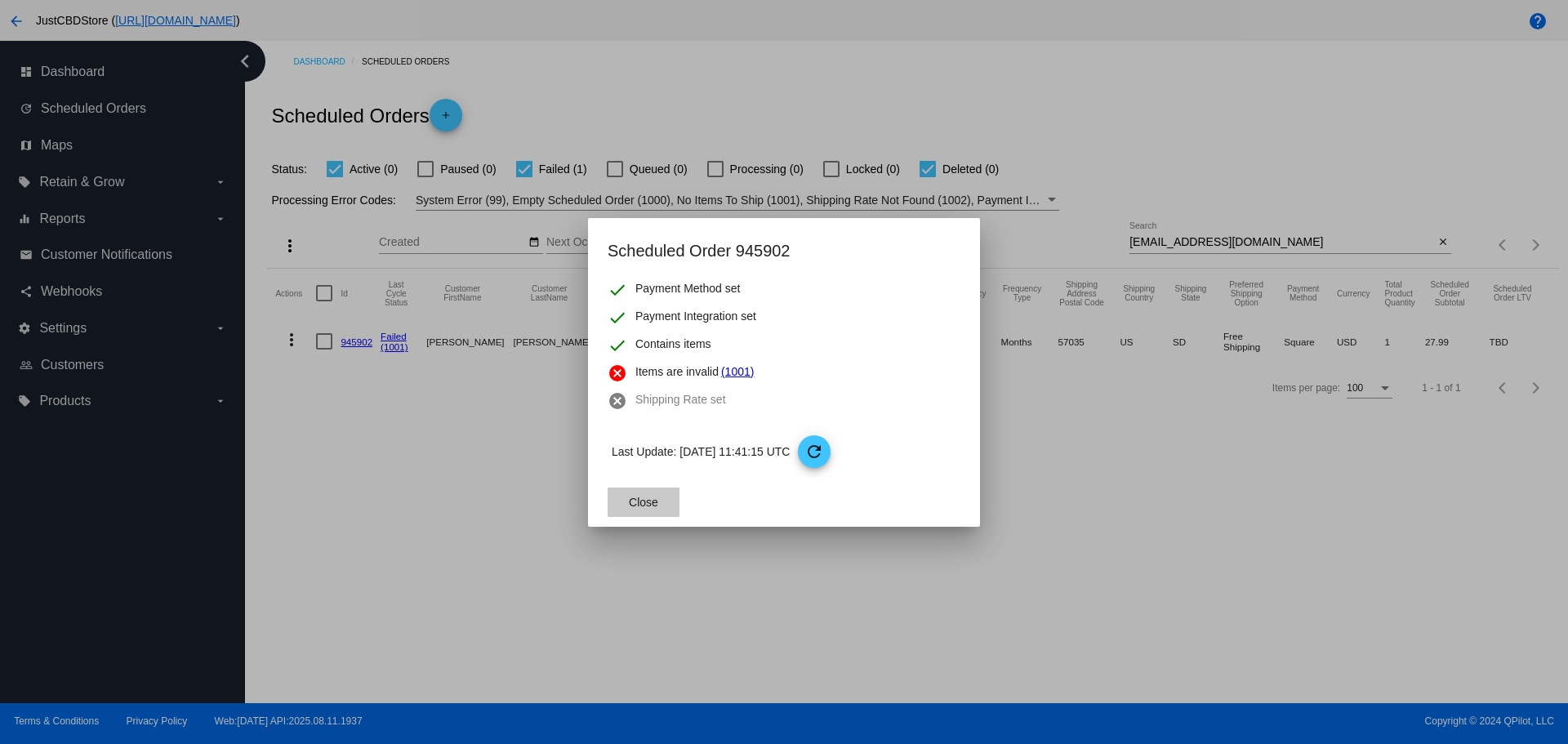
click at [632, 504] on span "Close" at bounding box center [644, 502] width 29 height 13
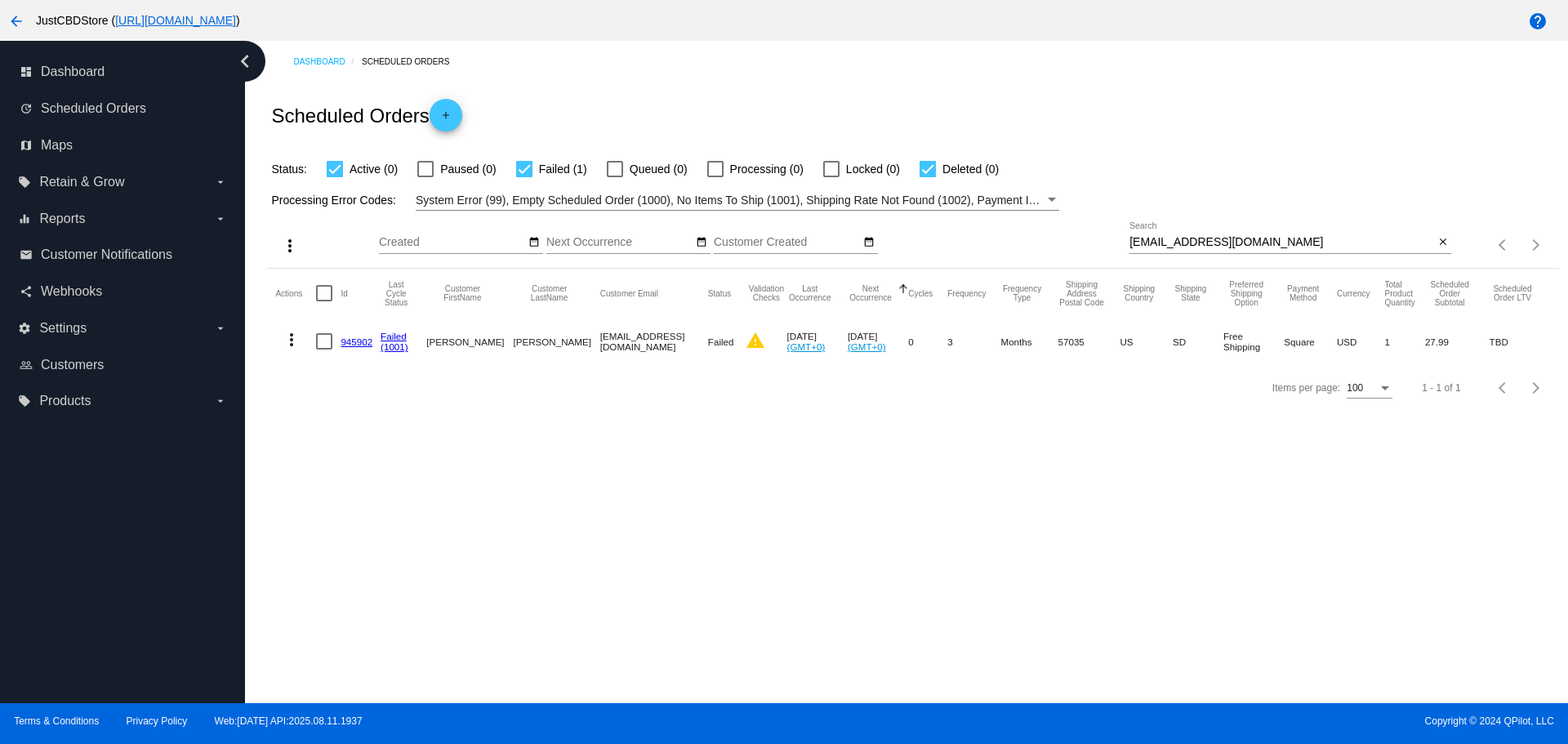
click at [358, 342] on link "945902" at bounding box center [356, 342] width 32 height 10
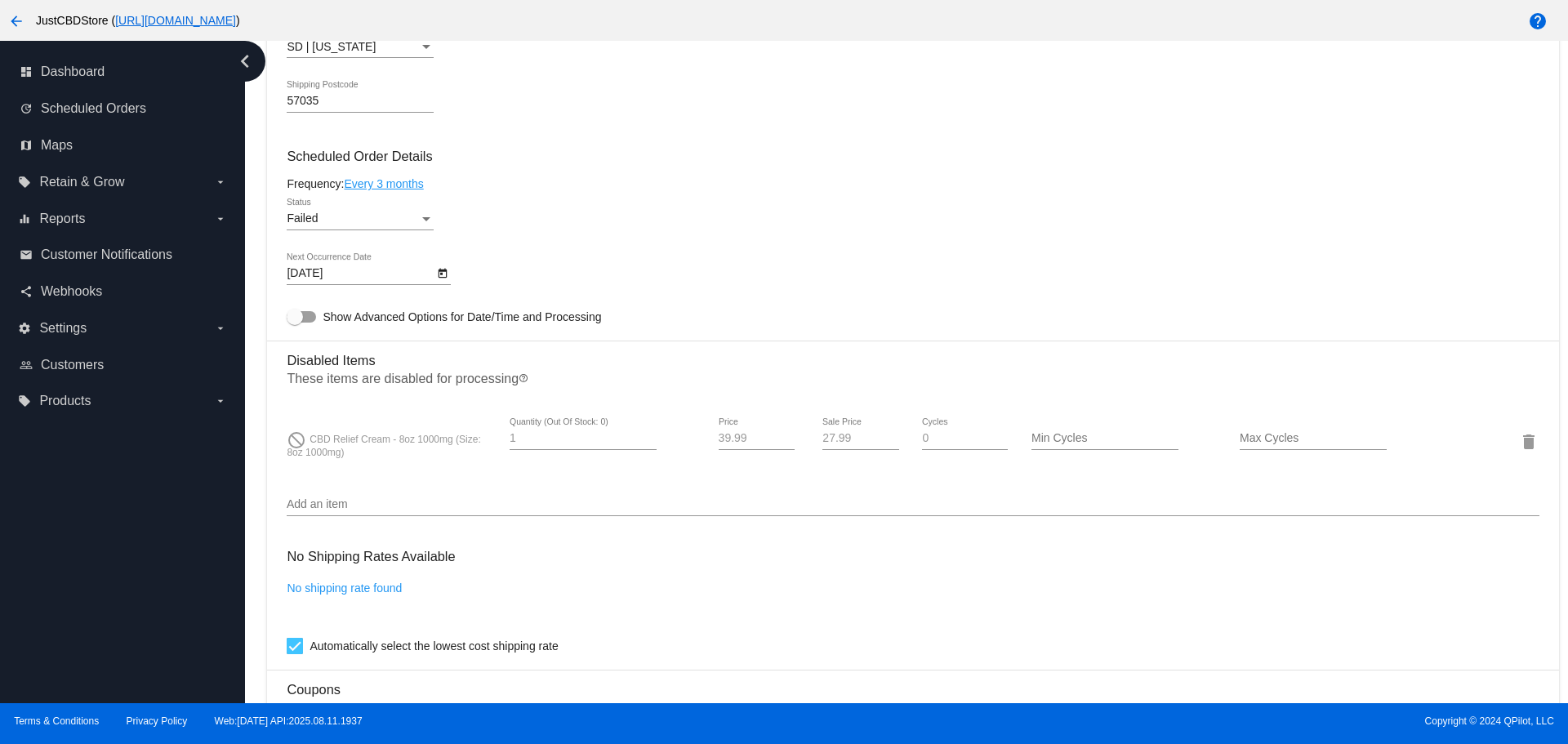
scroll to position [899, 0]
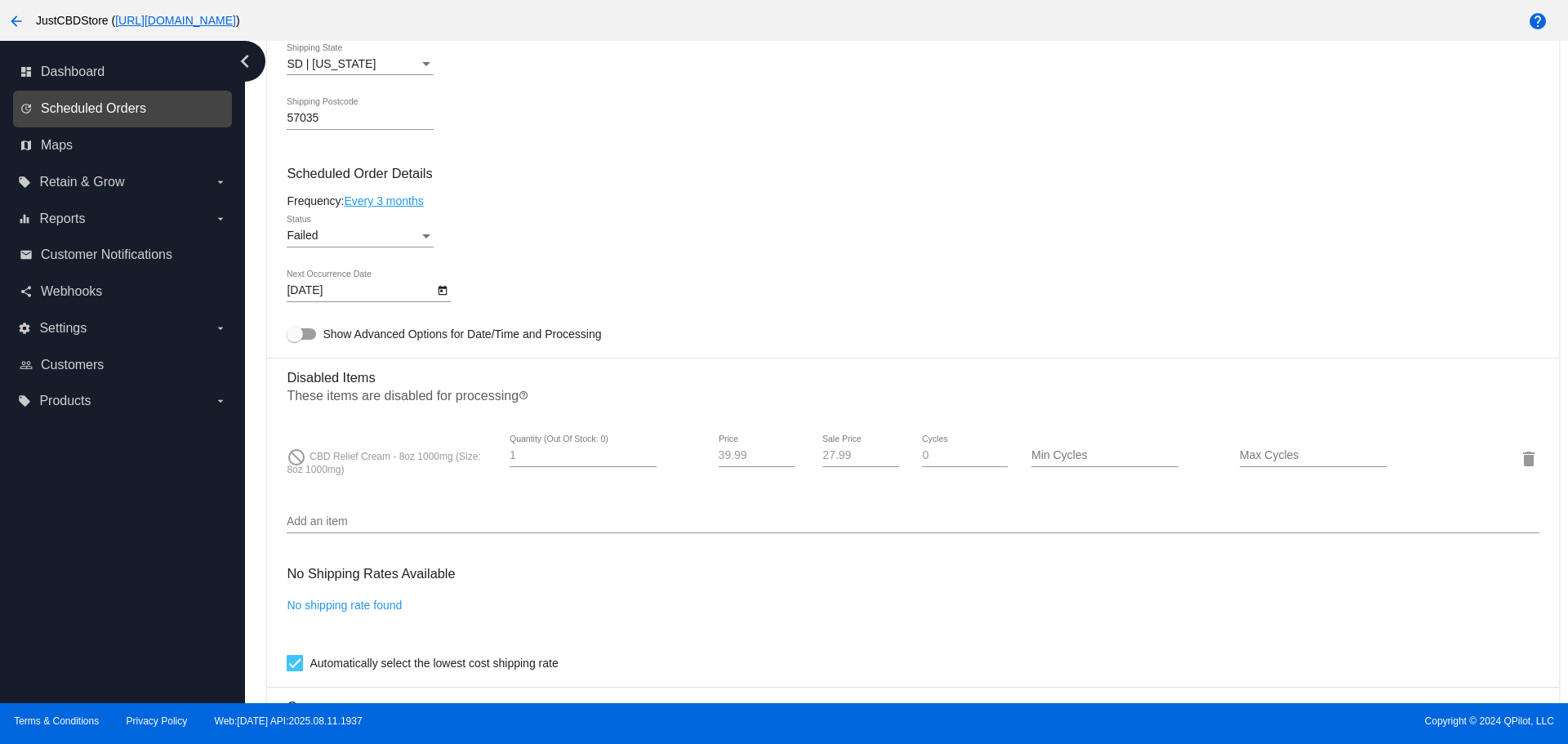
click at [127, 102] on span "Scheduled Orders" at bounding box center [93, 108] width 105 height 15
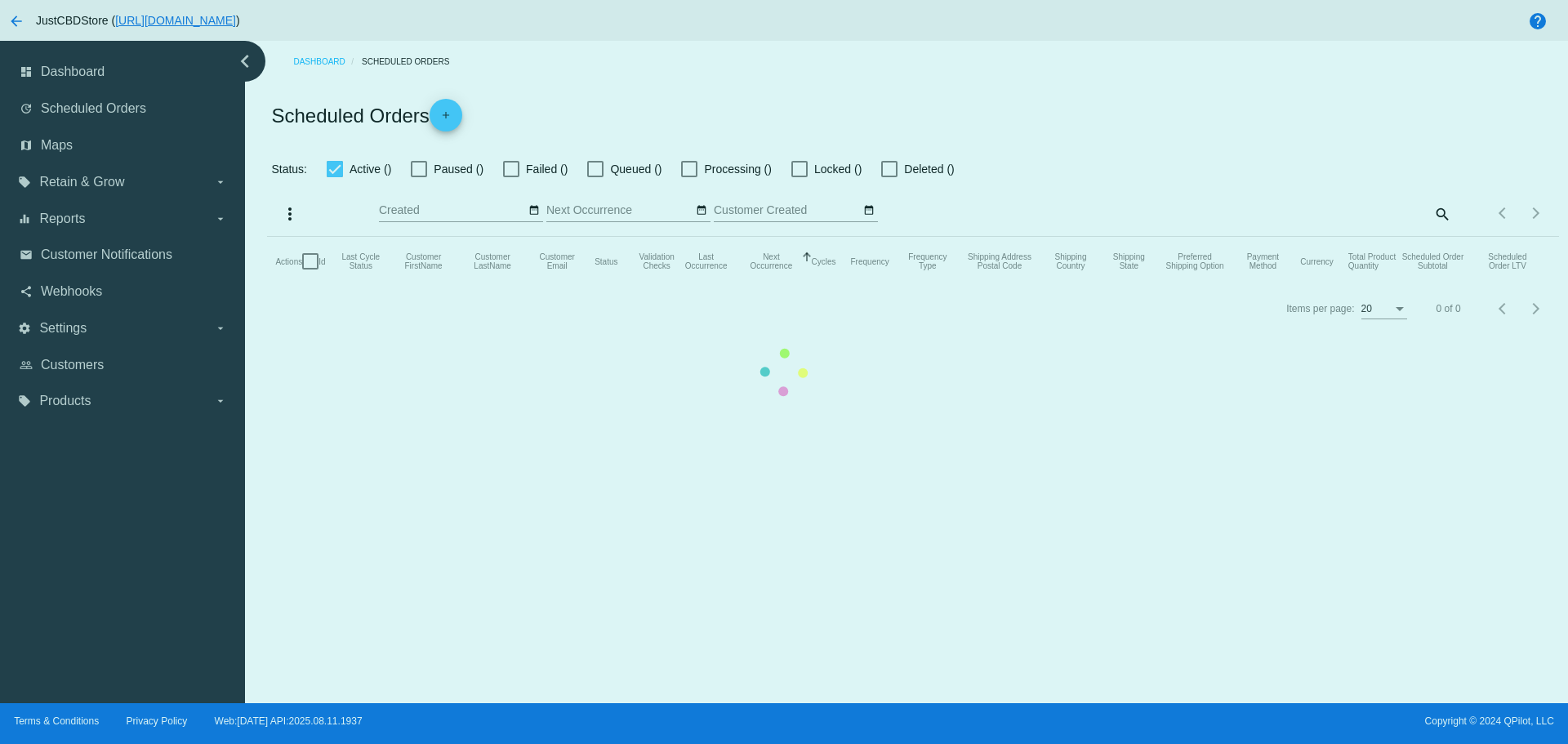
checkbox input "true"
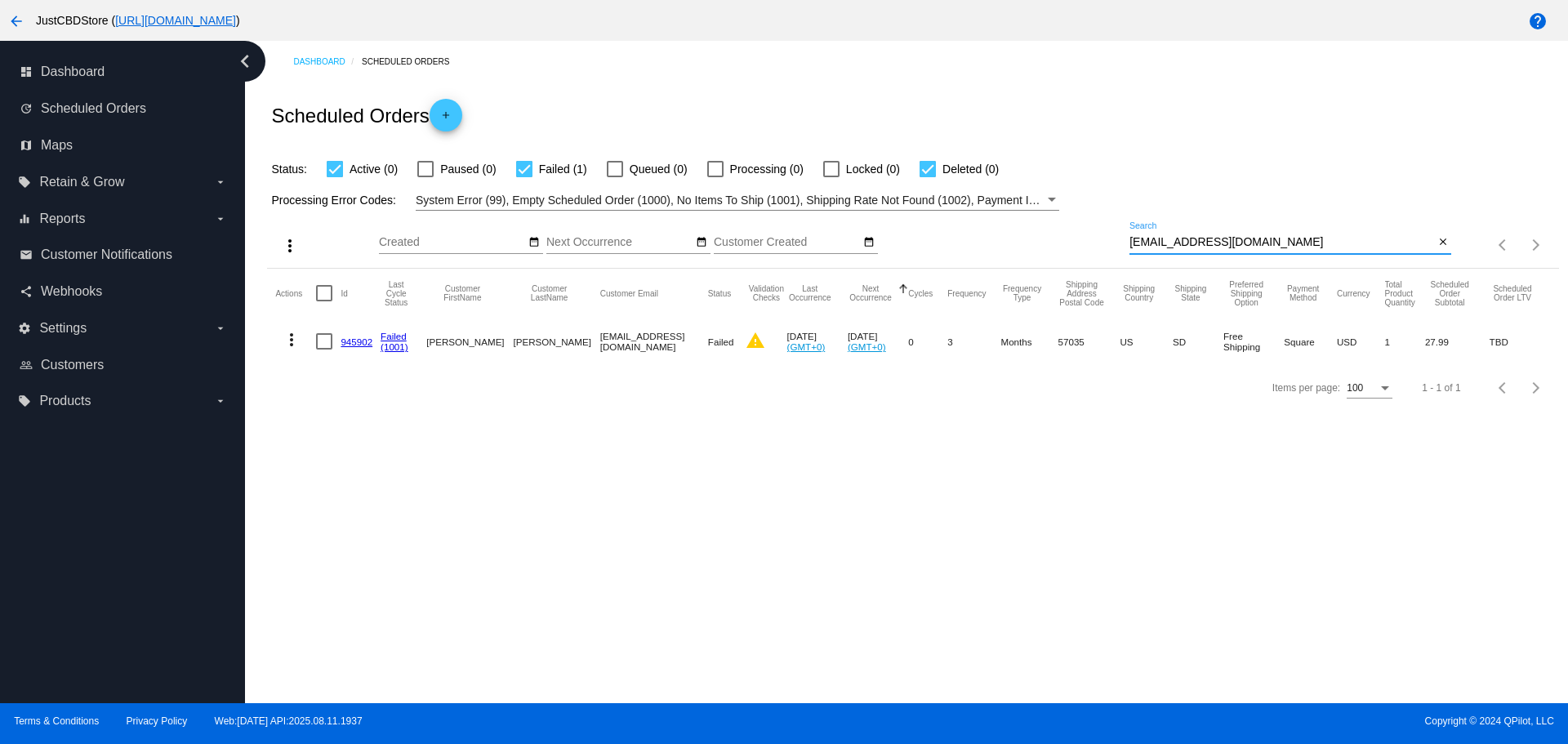
drag, startPoint x: 1231, startPoint y: 241, endPoint x: 1129, endPoint y: 239, distance: 102.0
click at [1129, 239] on div "more_vert Aug Jan Feb Mar [DATE]" at bounding box center [912, 240] width 1291 height 58
paste input "Tjonas1980@yahoo"
paste input "diane_lomanto@comcast.net"
drag, startPoint x: 1261, startPoint y: 245, endPoint x: 1120, endPoint y: 247, distance: 141.0
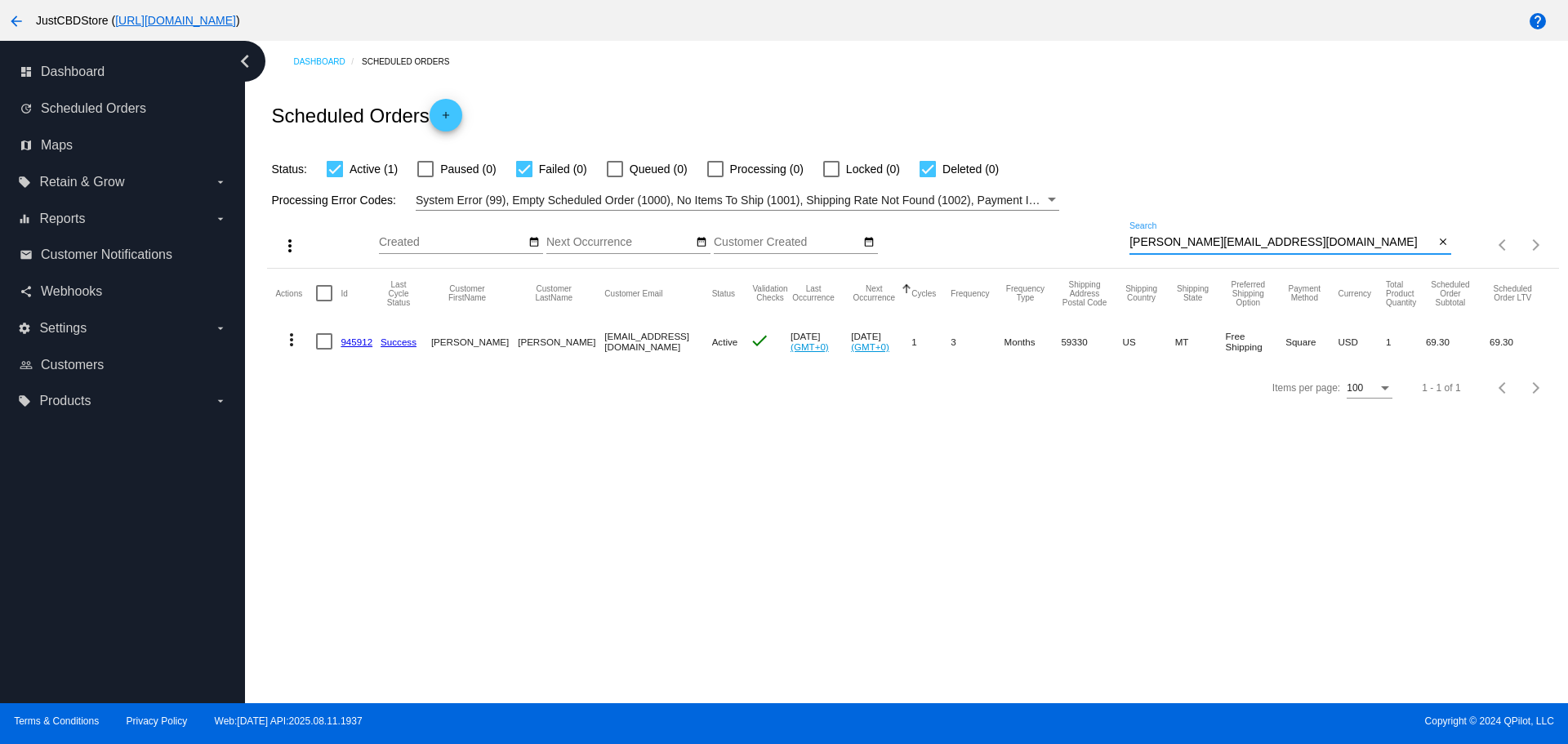
click at [1120, 247] on div "more_vert Aug Jan Feb Mar [DATE]" at bounding box center [912, 240] width 1291 height 58
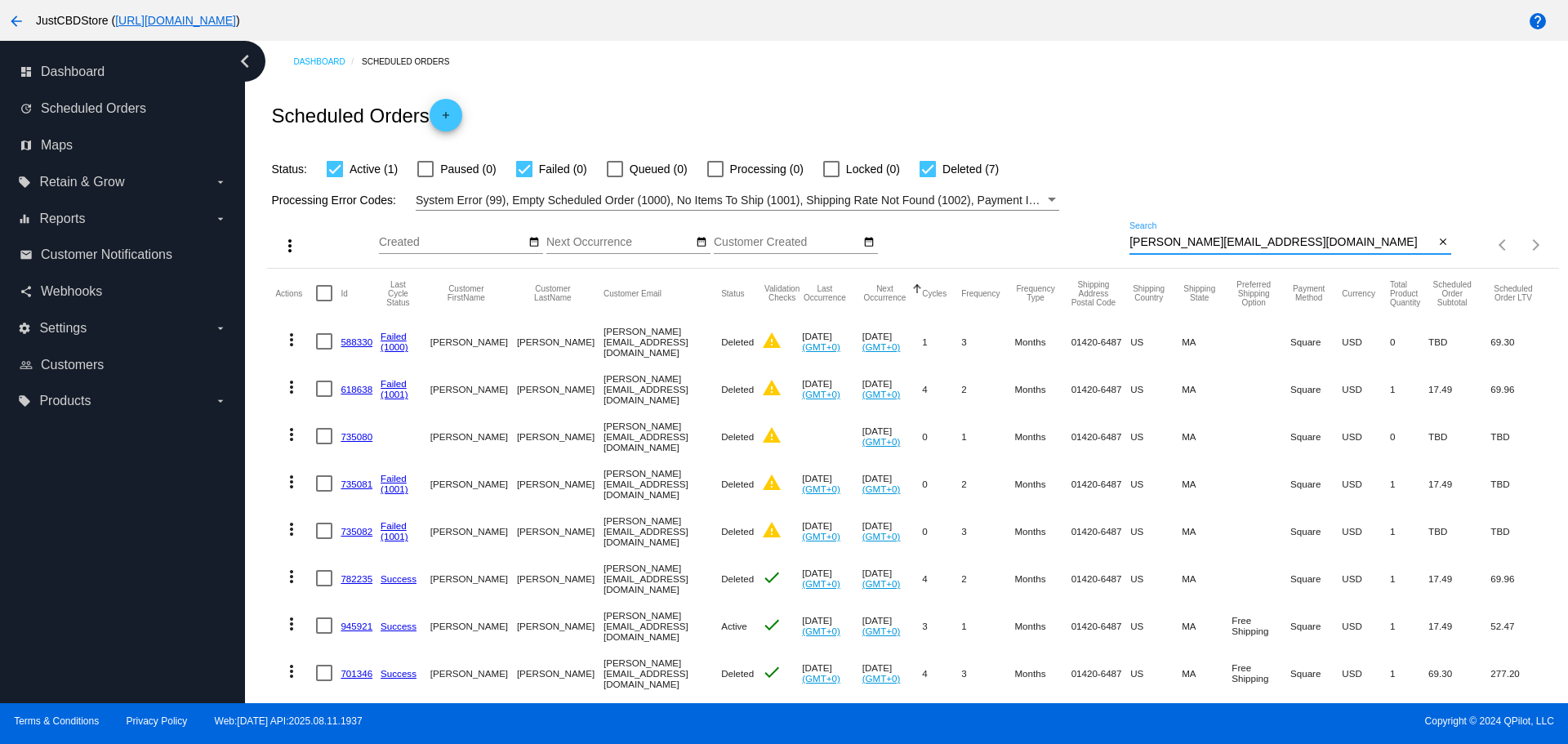
scroll to position [51, 0]
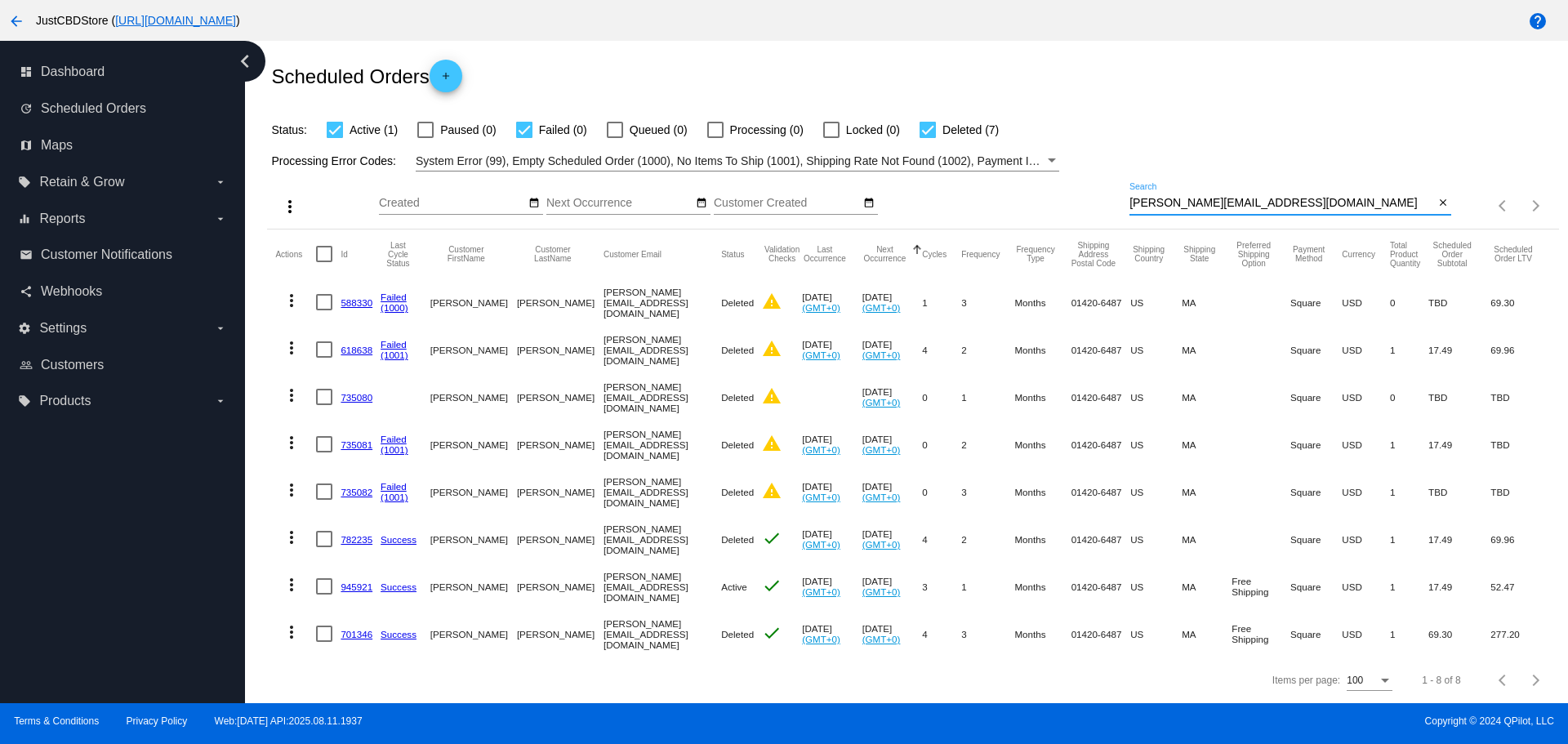
drag, startPoint x: 1272, startPoint y: 191, endPoint x: 1071, endPoint y: 210, distance: 201.9
click at [1071, 210] on div "more_vert Aug Jan Feb Mar [DATE]" at bounding box center [912, 200] width 1291 height 58
paste input "martinm@suddenlink"
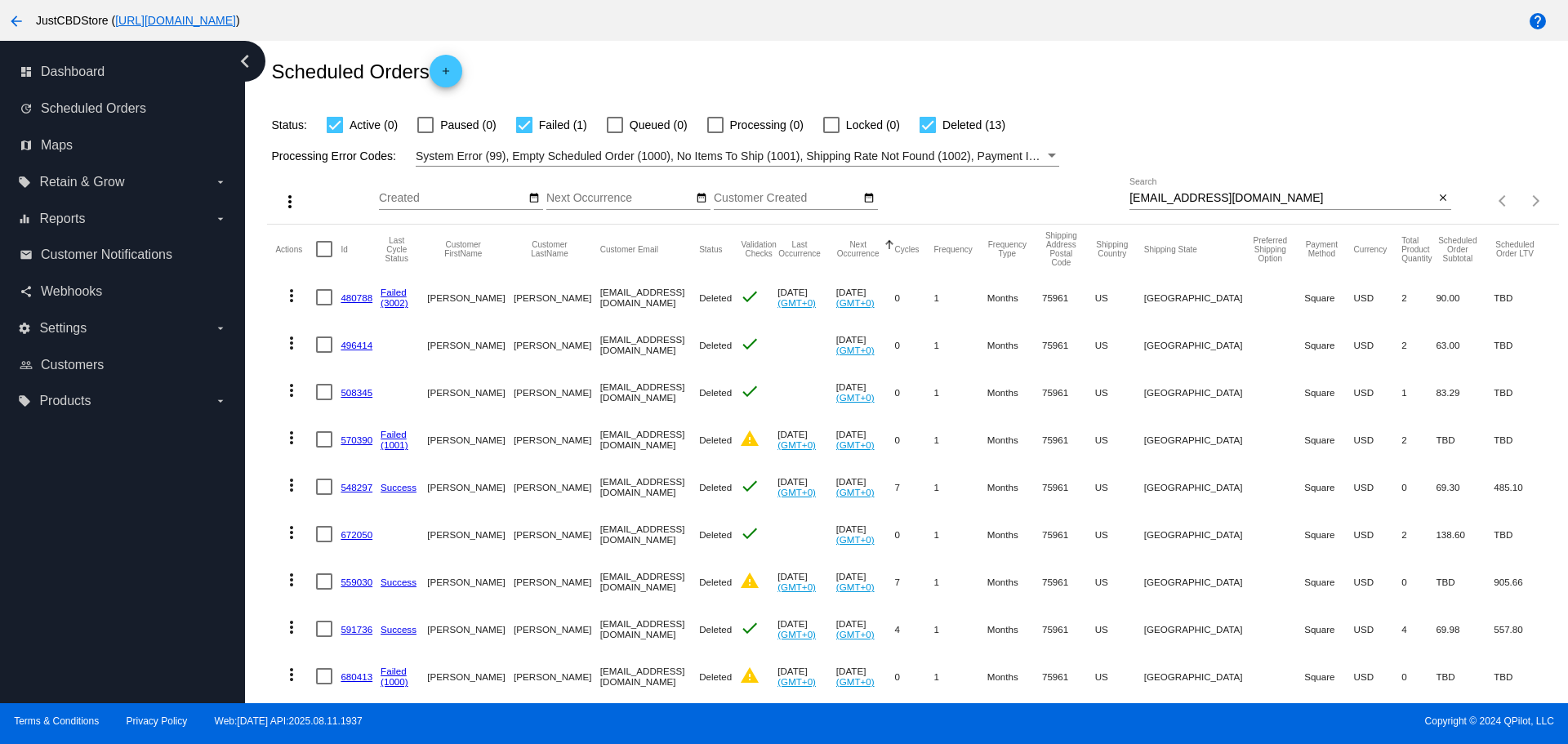
scroll to position [0, 0]
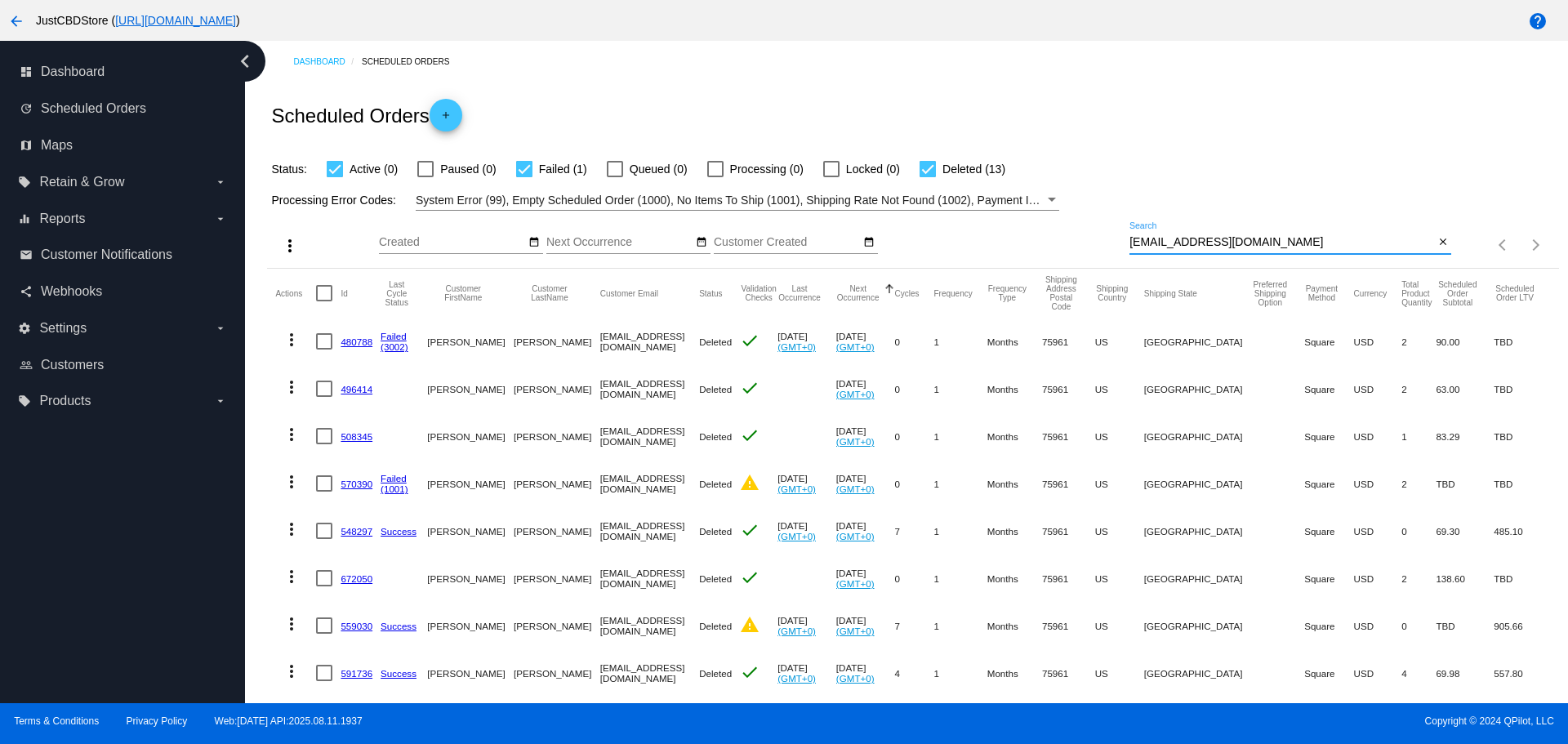
drag, startPoint x: 1256, startPoint y: 244, endPoint x: 1090, endPoint y: 244, distance: 166.0
click at [1090, 244] on div "more_vert Aug Jan Feb Mar [DATE]" at bounding box center [912, 240] width 1291 height 58
paste input "luvlucy2014@yahoo.com"
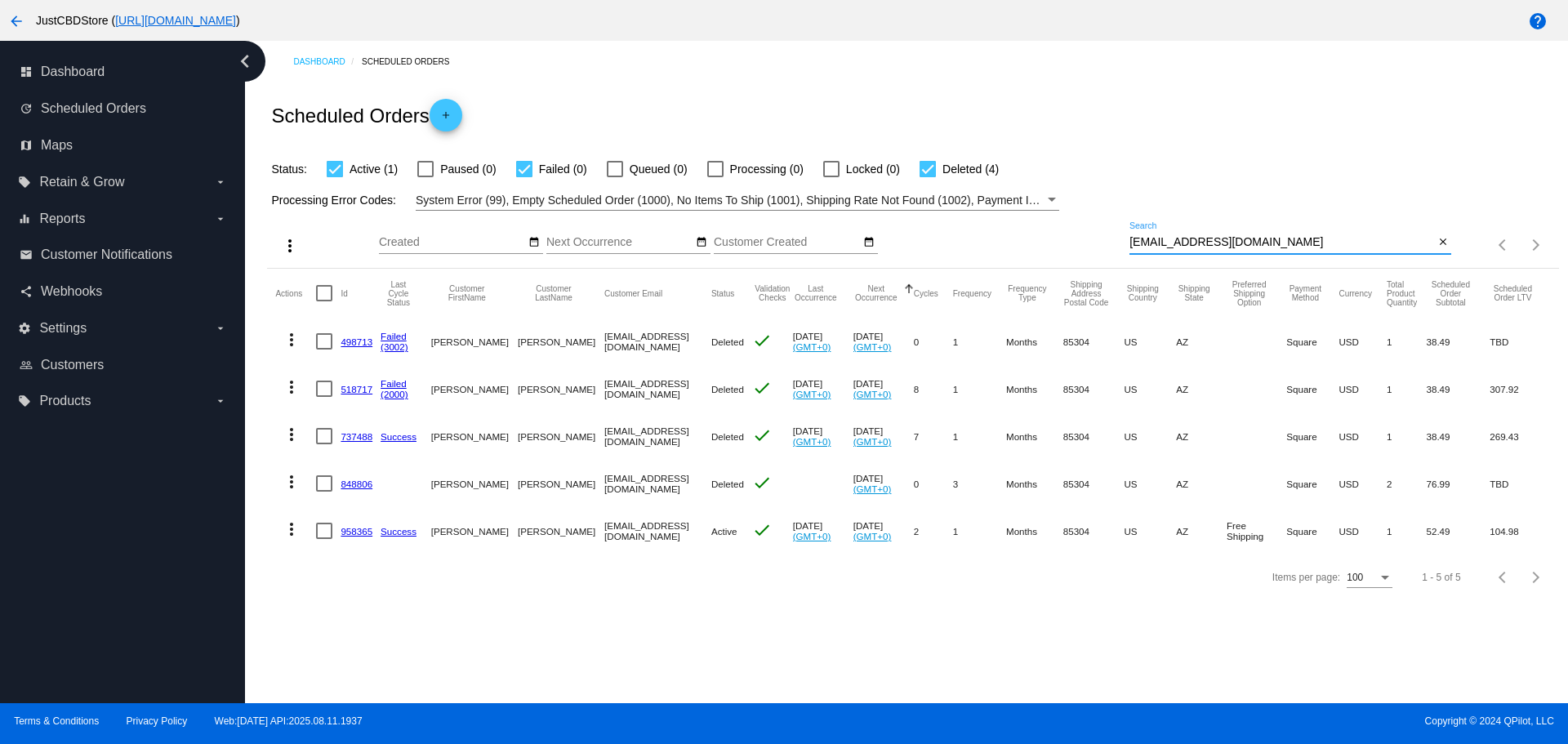
paste input "kws@weedell"
drag, startPoint x: 1205, startPoint y: 242, endPoint x: 1008, endPoint y: 256, distance: 197.5
click at [1009, 255] on div "more_vert Aug Jan Feb Mar [DATE]" at bounding box center [912, 240] width 1291 height 58
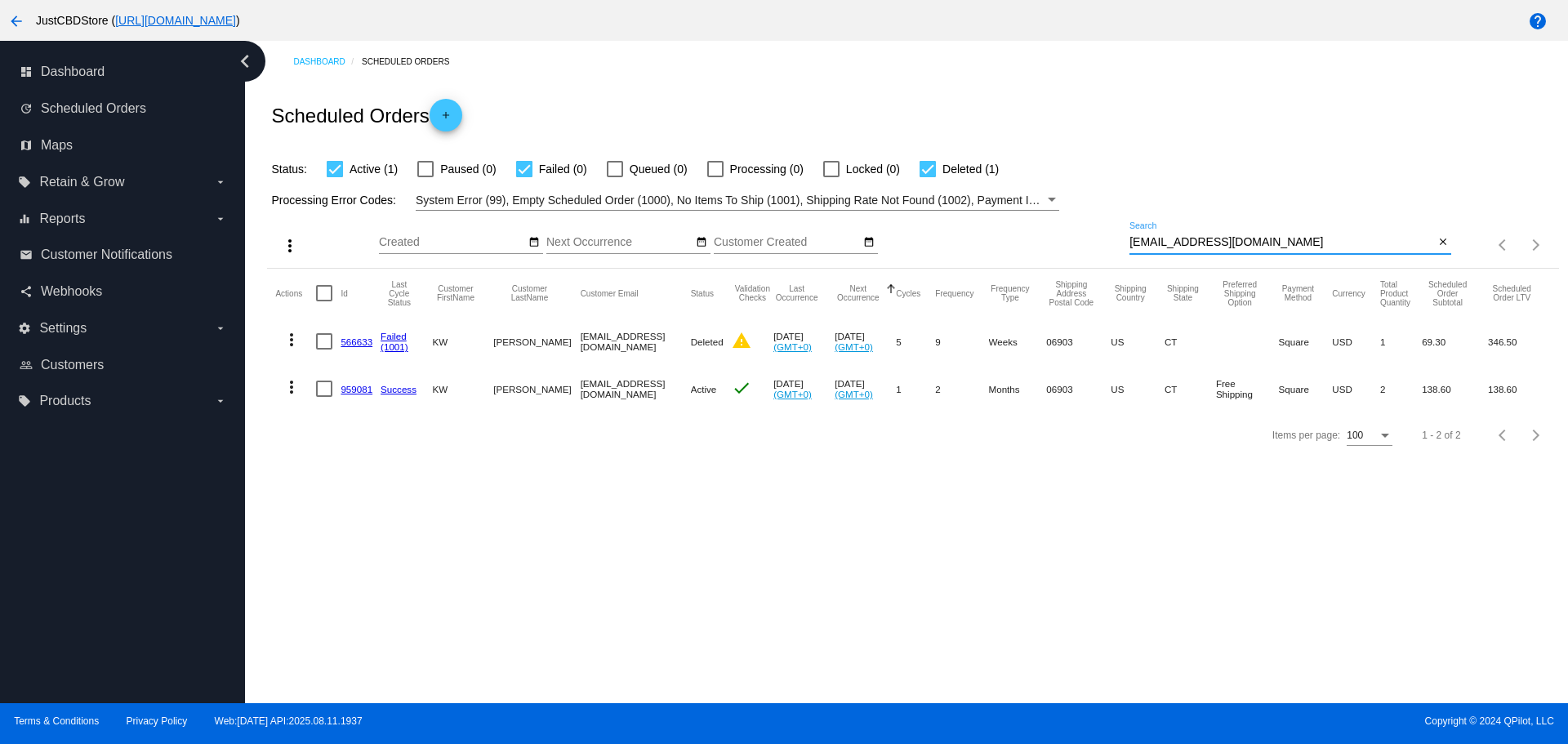
type input "kws@weedell.com"
click at [1228, 250] on div "kws@weedell.com Search" at bounding box center [1282, 238] width 305 height 32
click at [1236, 235] on div "kws@weedell.com Search" at bounding box center [1282, 238] width 305 height 32
click at [1236, 247] on input "kws@weedell.com" at bounding box center [1282, 242] width 305 height 13
click at [1446, 242] on mat-icon "close" at bounding box center [1442, 242] width 11 height 13
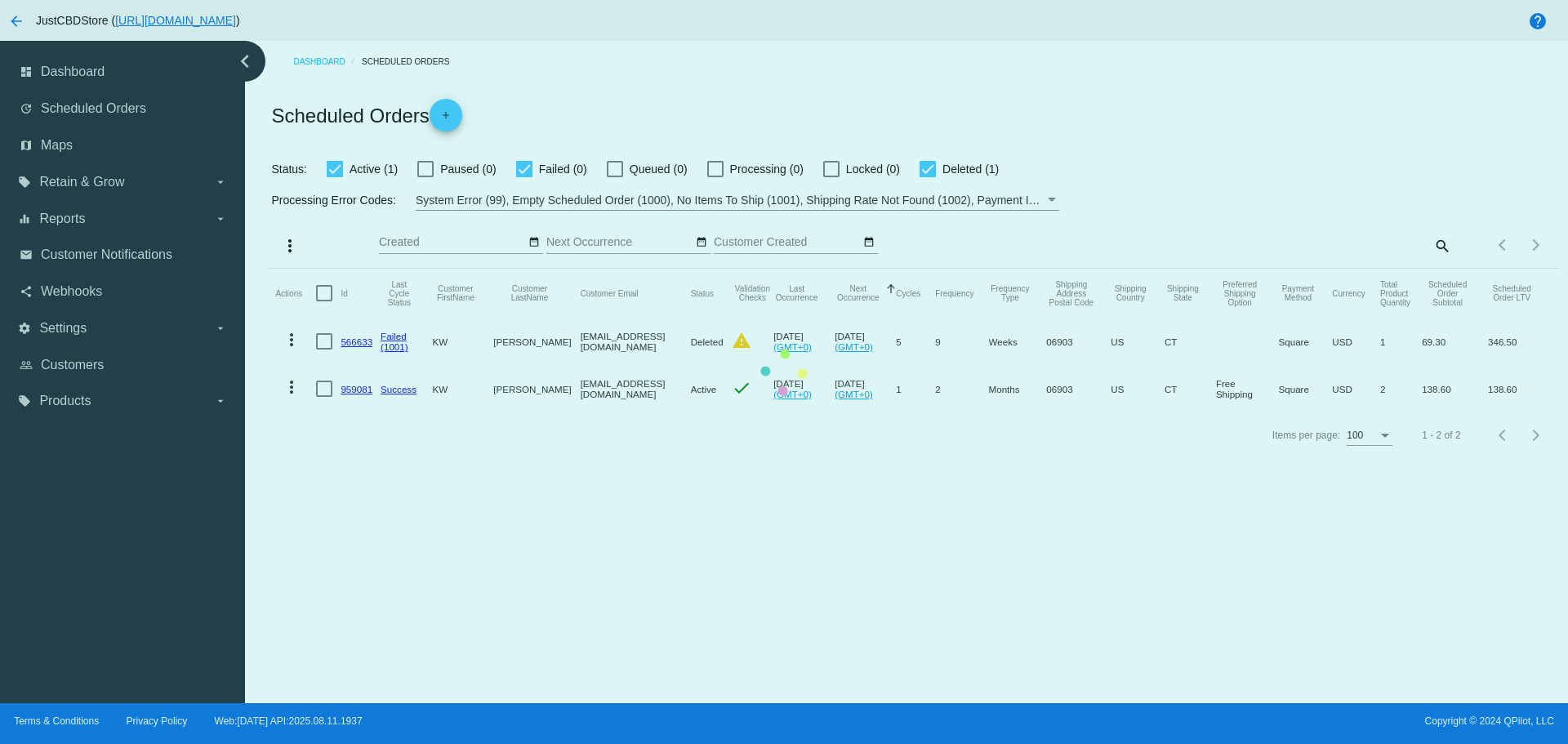
drag, startPoint x: 1430, startPoint y: 242, endPoint x: 1450, endPoint y: 248, distance: 20.9
click at [1435, 269] on mat-table "Actions Id Last Cycle Status Customer FirstName Customer LastName Customer Emai…" at bounding box center [912, 341] width 1291 height 144
click at [1446, 269] on mat-table "Actions Id Last Cycle Status Customer FirstName Customer LastName Customer Emai…" at bounding box center [912, 341] width 1291 height 144
click at [1444, 269] on mat-table "Actions Id Last Cycle Status Customer FirstName Customer LastName Customer Emai…" at bounding box center [912, 341] width 1291 height 144
click at [1451, 247] on div "Items per page: 100 1 - 100 of 18213" at bounding box center [1504, 245] width 107 height 45
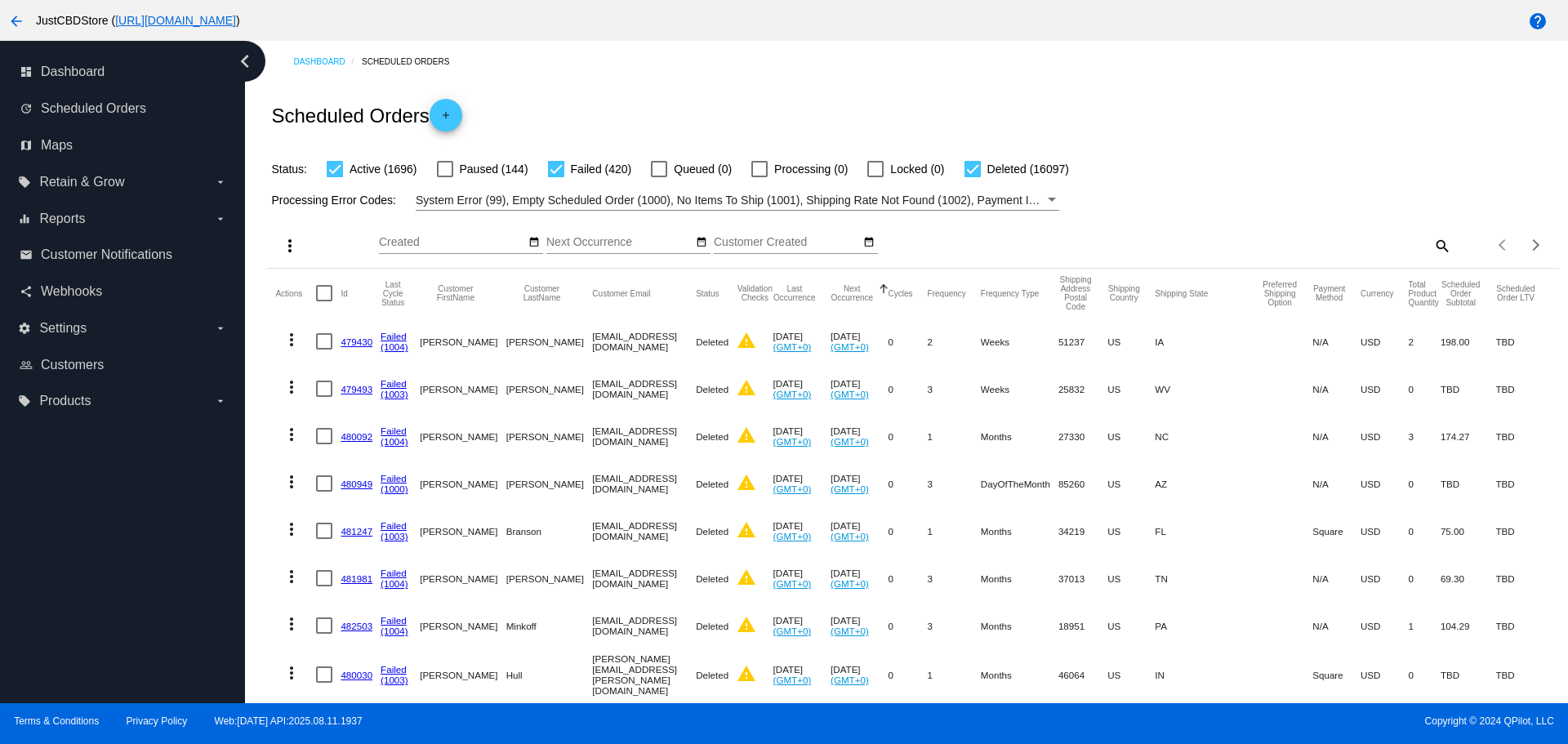
click at [1433, 244] on mat-icon "search" at bounding box center [1441, 246] width 20 height 26
click at [1175, 239] on input "Search" at bounding box center [1291, 242] width 322 height 13
paste input "alexeysonkin@gmail.com"
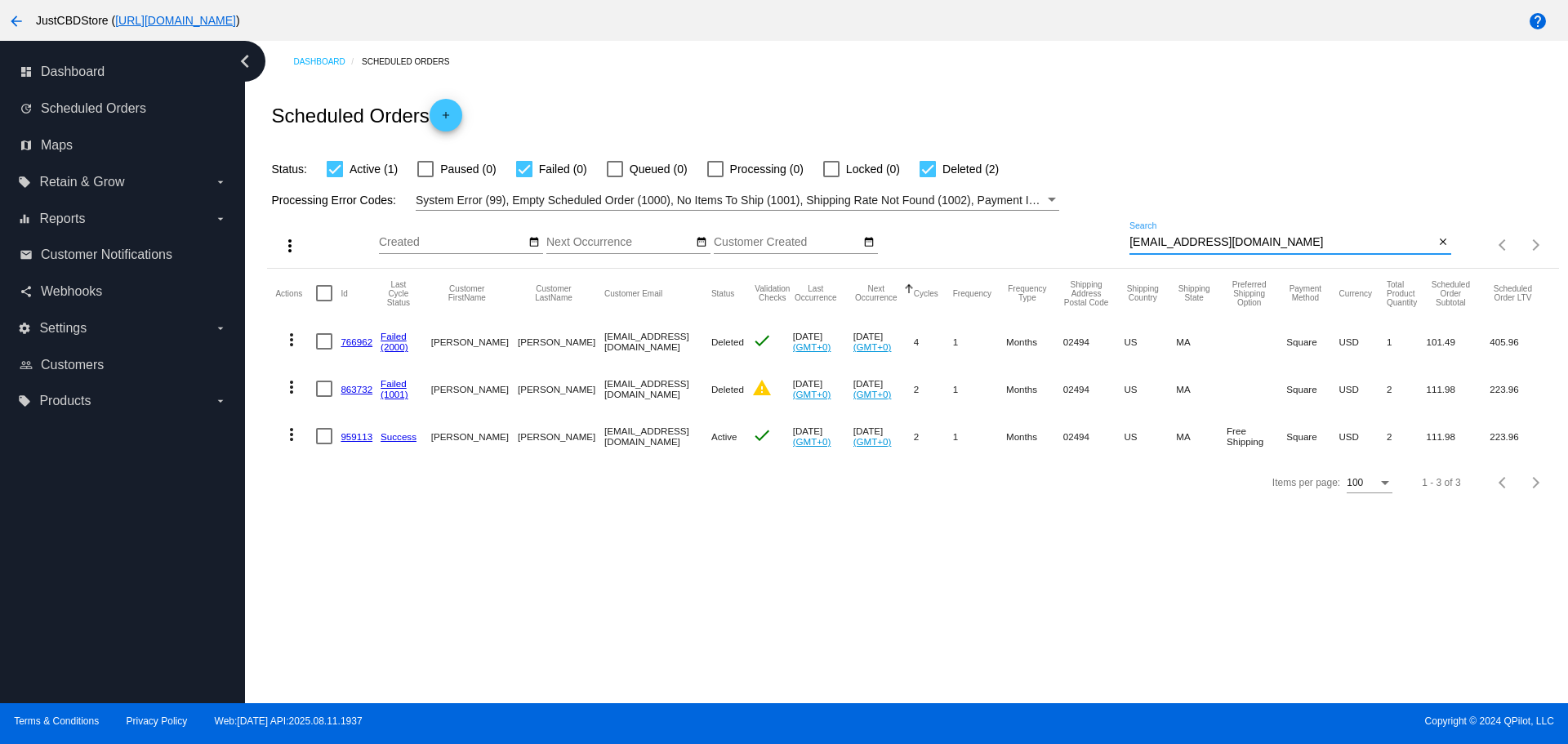
paste input "m.susan.worley"
drag, startPoint x: 1257, startPoint y: 242, endPoint x: 986, endPoint y: 261, distance: 271.7
click at [988, 259] on div "more_vert Aug Jan Feb Mar [DATE]" at bounding box center [912, 240] width 1291 height 58
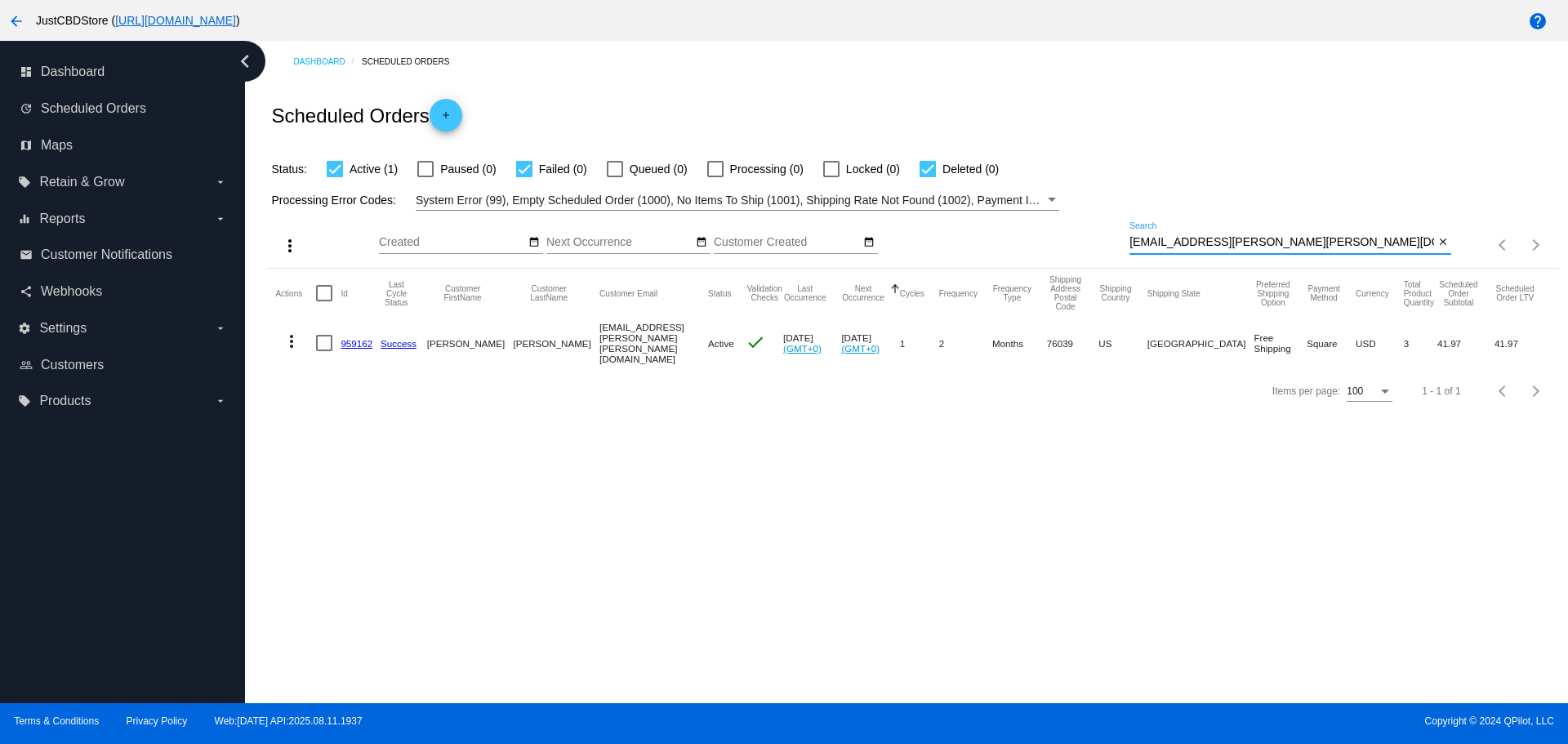
paste input "grbird"
drag, startPoint x: 1280, startPoint y: 241, endPoint x: 1014, endPoint y: 245, distance: 266.0
click at [1013, 246] on div "more_vert Aug Jan Feb Mar [DATE]" at bounding box center [912, 240] width 1291 height 58
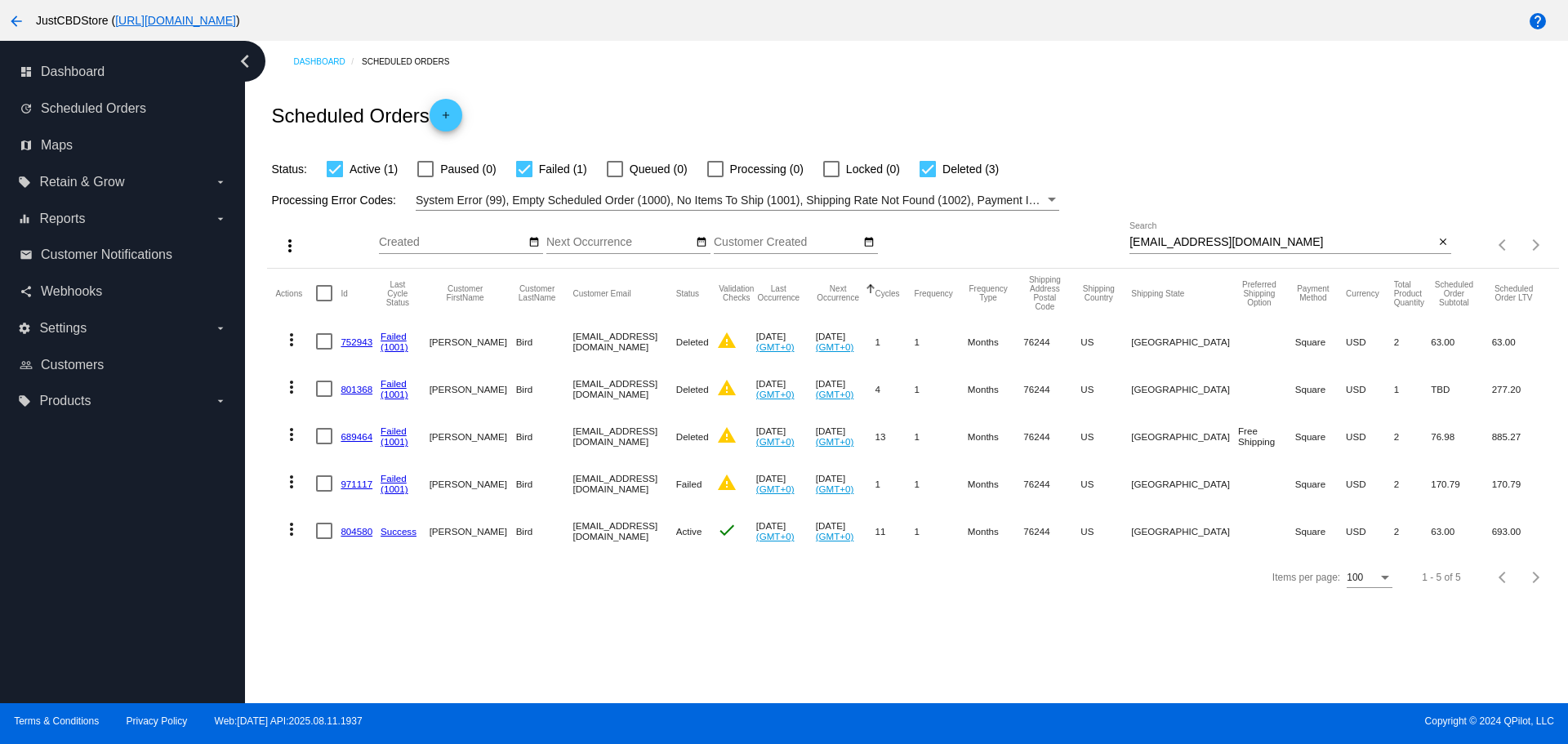
click at [1243, 242] on input "grbird@gmail.com" at bounding box center [1282, 242] width 305 height 13
paste input "apethrower86"
drag, startPoint x: 1243, startPoint y: 242, endPoint x: 1121, endPoint y: 261, distance: 123.5
click at [1121, 261] on div "more_vert Aug Jan Feb Mar [DATE]" at bounding box center [912, 240] width 1291 height 58
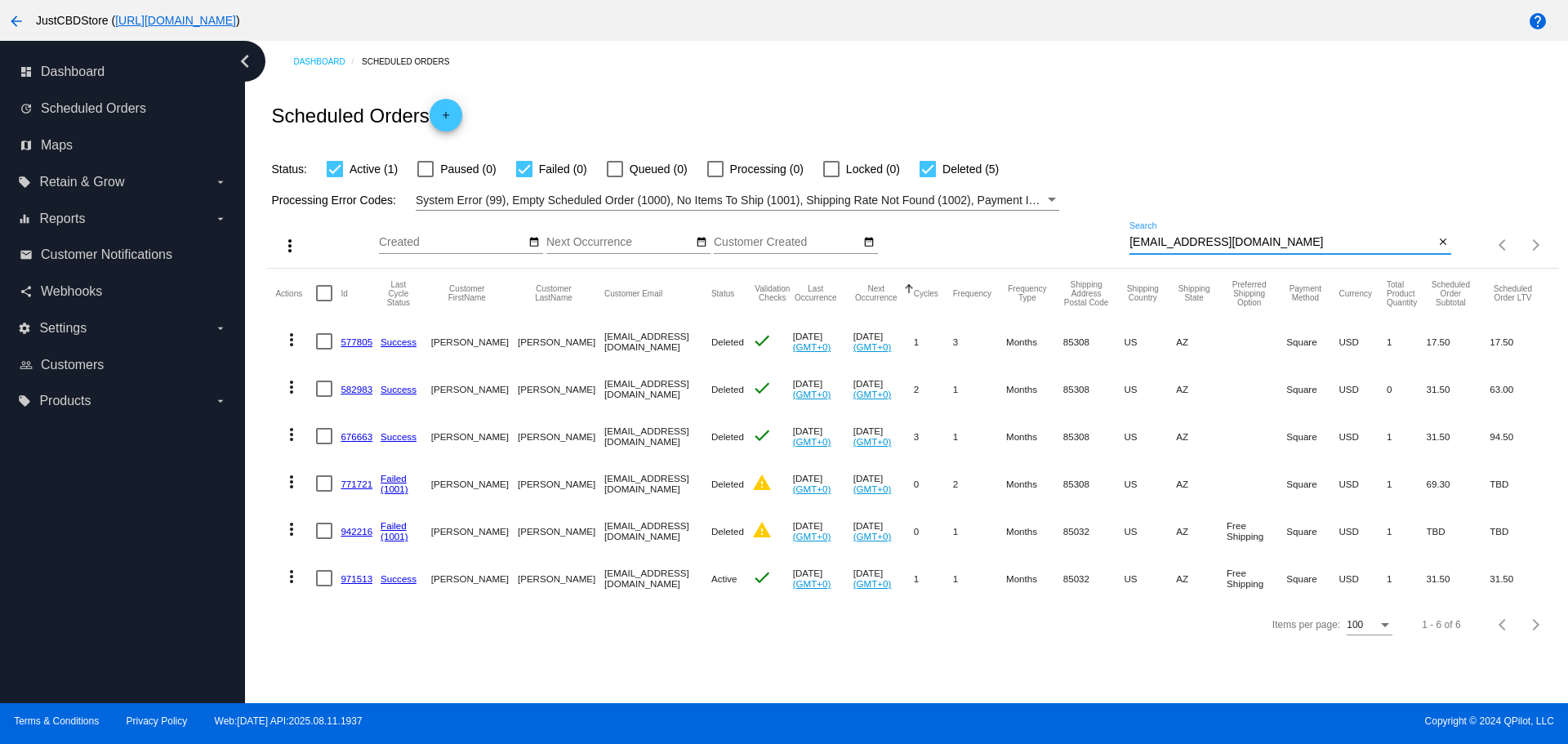
paste input "margokarey"
drag, startPoint x: 1160, startPoint y: 250, endPoint x: 1048, endPoint y: 259, distance: 112.4
click at [1048, 259] on div "more_vert Aug Jan Feb Mar [DATE]" at bounding box center [912, 240] width 1291 height 58
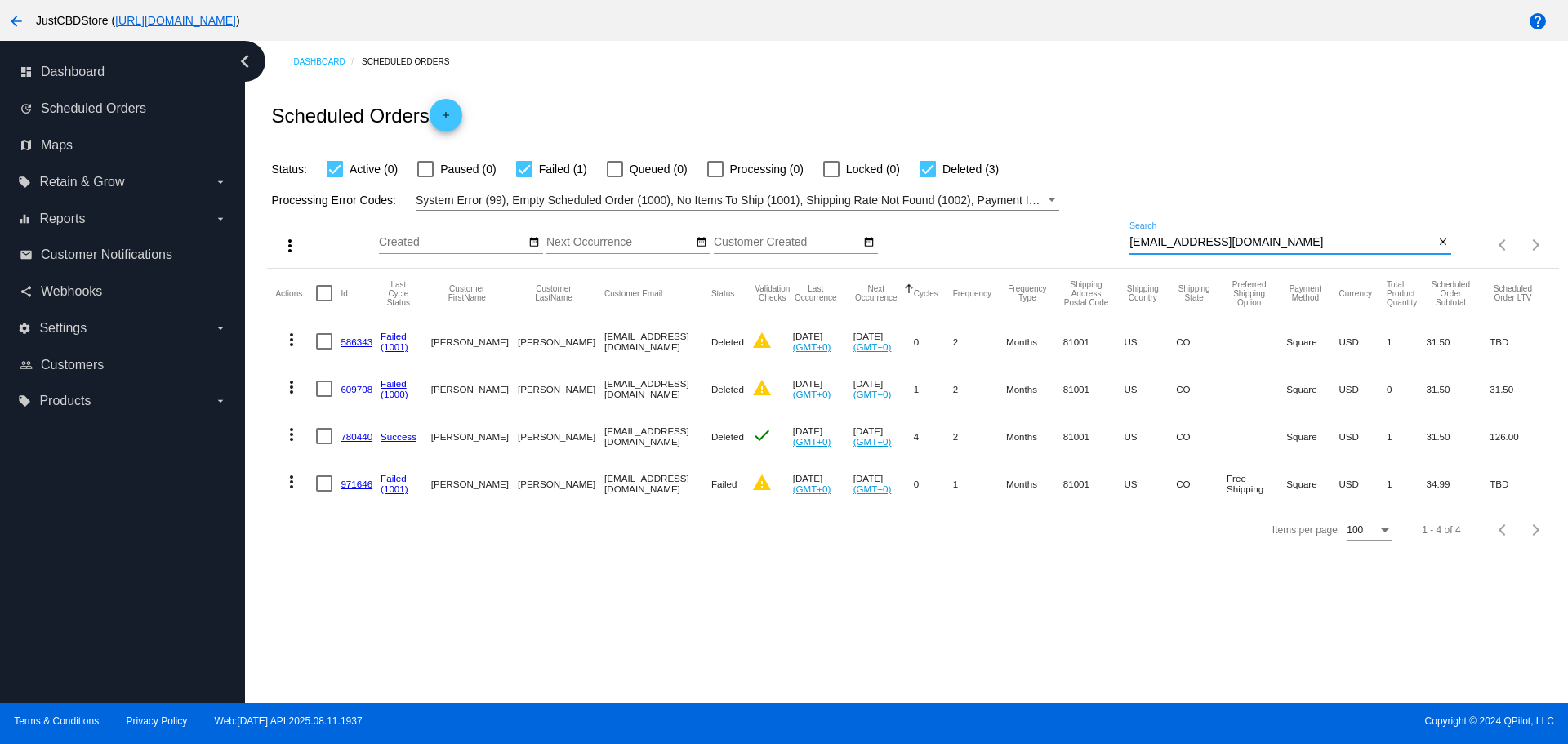
type input "margokarey@gmail.com"
click at [355, 481] on link "971646" at bounding box center [356, 484] width 32 height 10
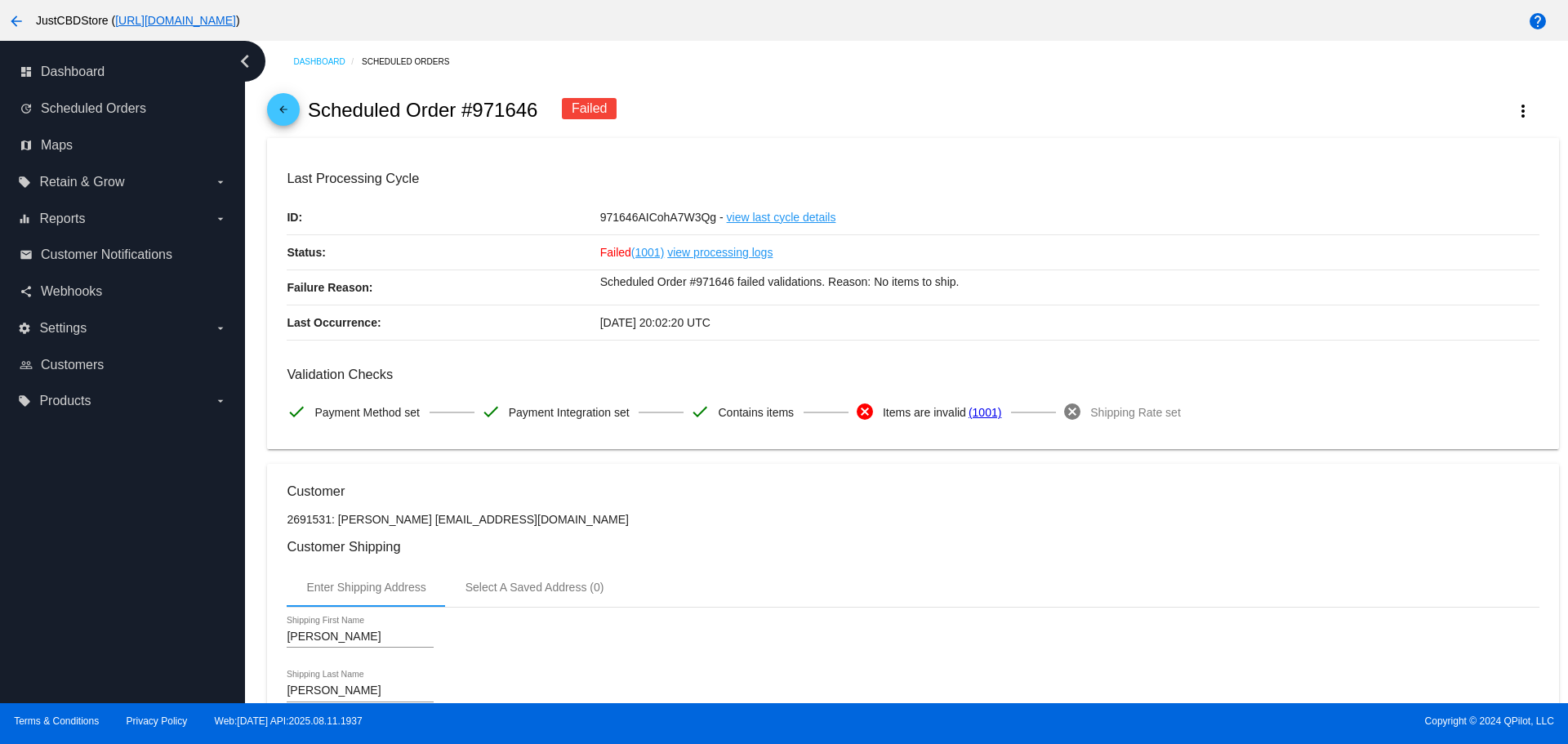
click at [288, 114] on mat-icon "arrow_back" at bounding box center [283, 113] width 20 height 20
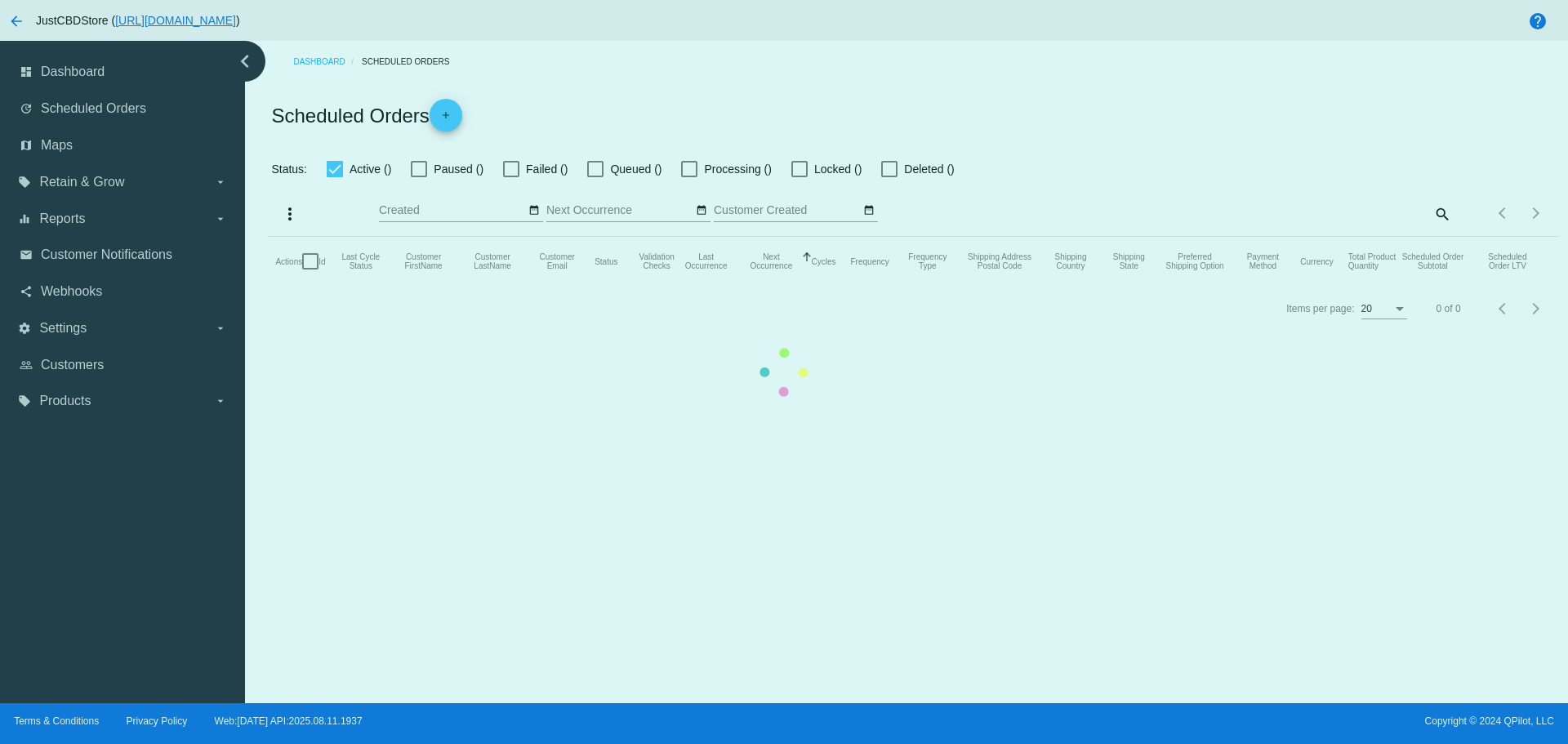
checkbox input "true"
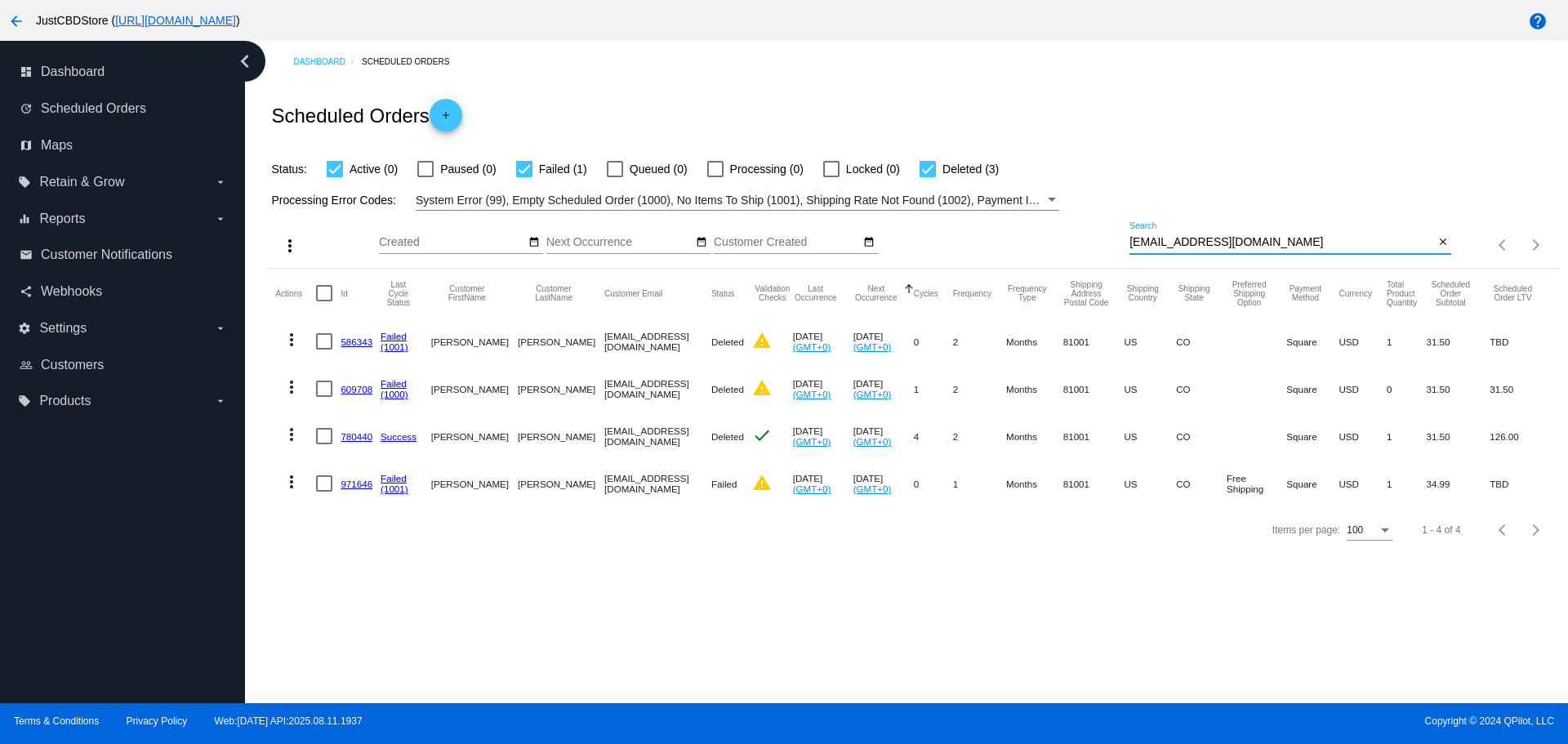
paste input "trellaz2"
drag, startPoint x: 1268, startPoint y: 242, endPoint x: 1019, endPoint y: 241, distance: 249.0
click at [1019, 241] on div "more_vert Aug Jan Feb Mar [DATE]" at bounding box center [912, 240] width 1291 height 58
type input "[EMAIL_ADDRESS][DOMAIN_NAME]"
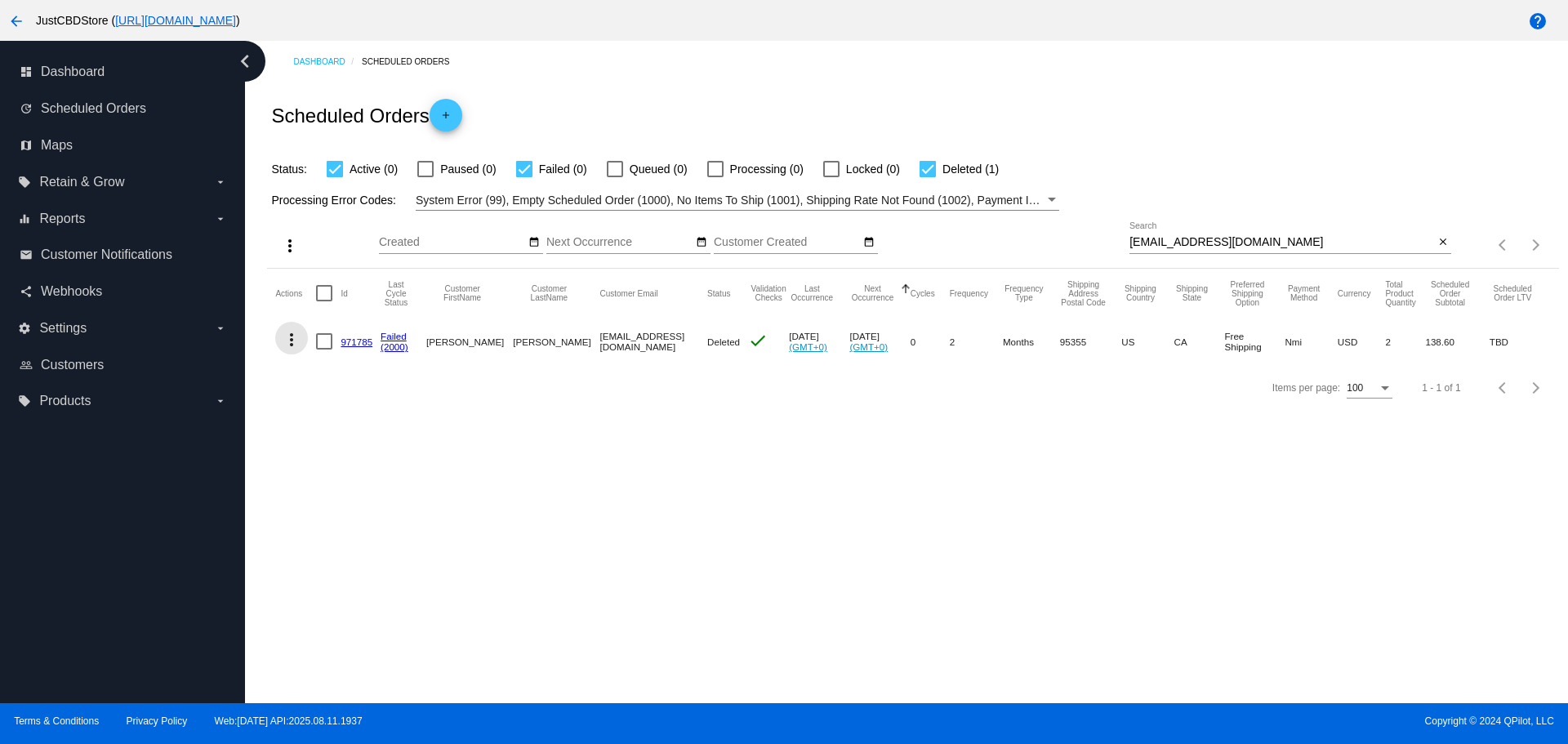
click at [300, 339] on mat-icon "more_vert" at bounding box center [291, 339] width 20 height 20
click at [372, 383] on span "View Event Logs" at bounding box center [366, 378] width 85 height 13
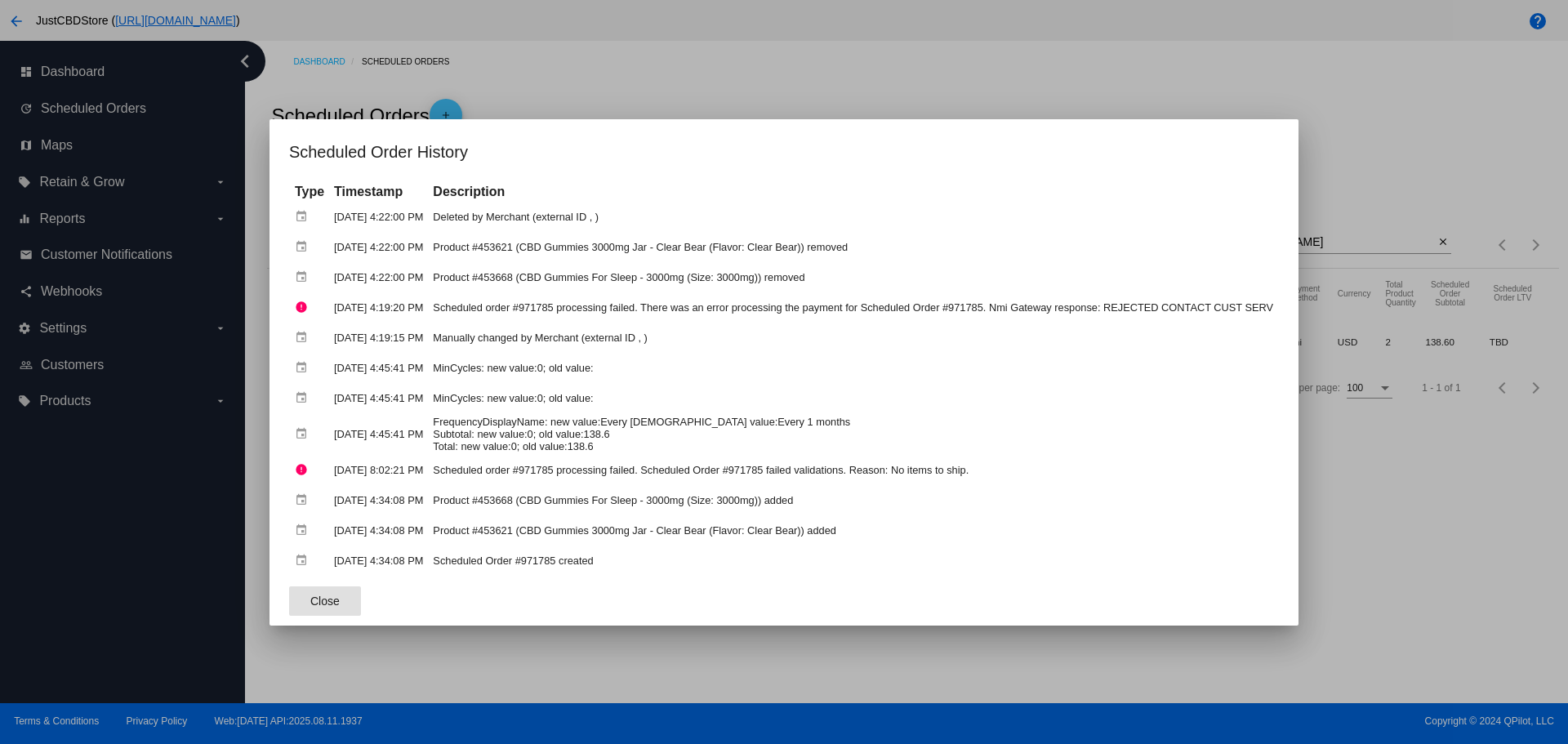
click at [1455, 503] on div at bounding box center [784, 372] width 1568 height 744
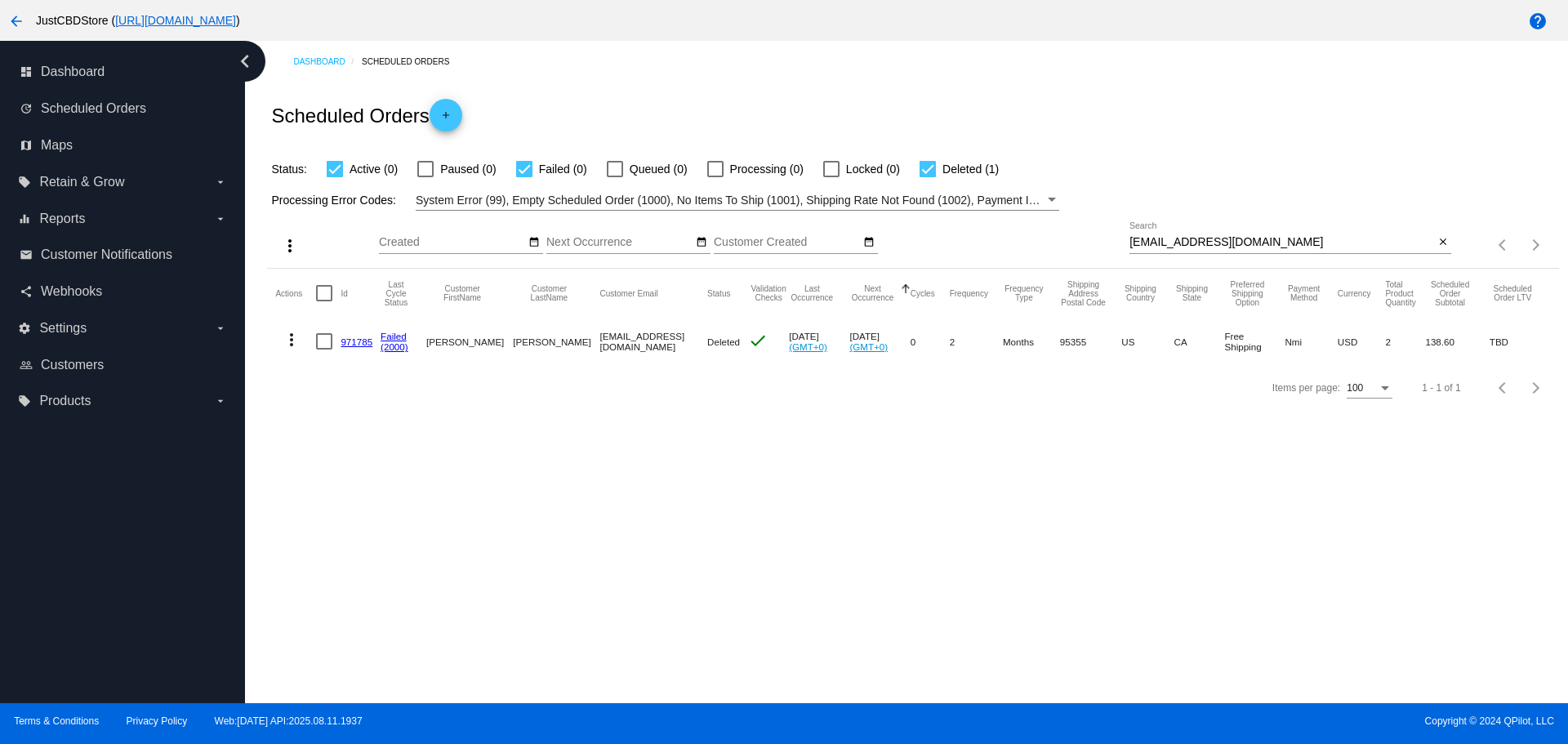
click at [357, 337] on link "971785" at bounding box center [356, 342] width 32 height 10
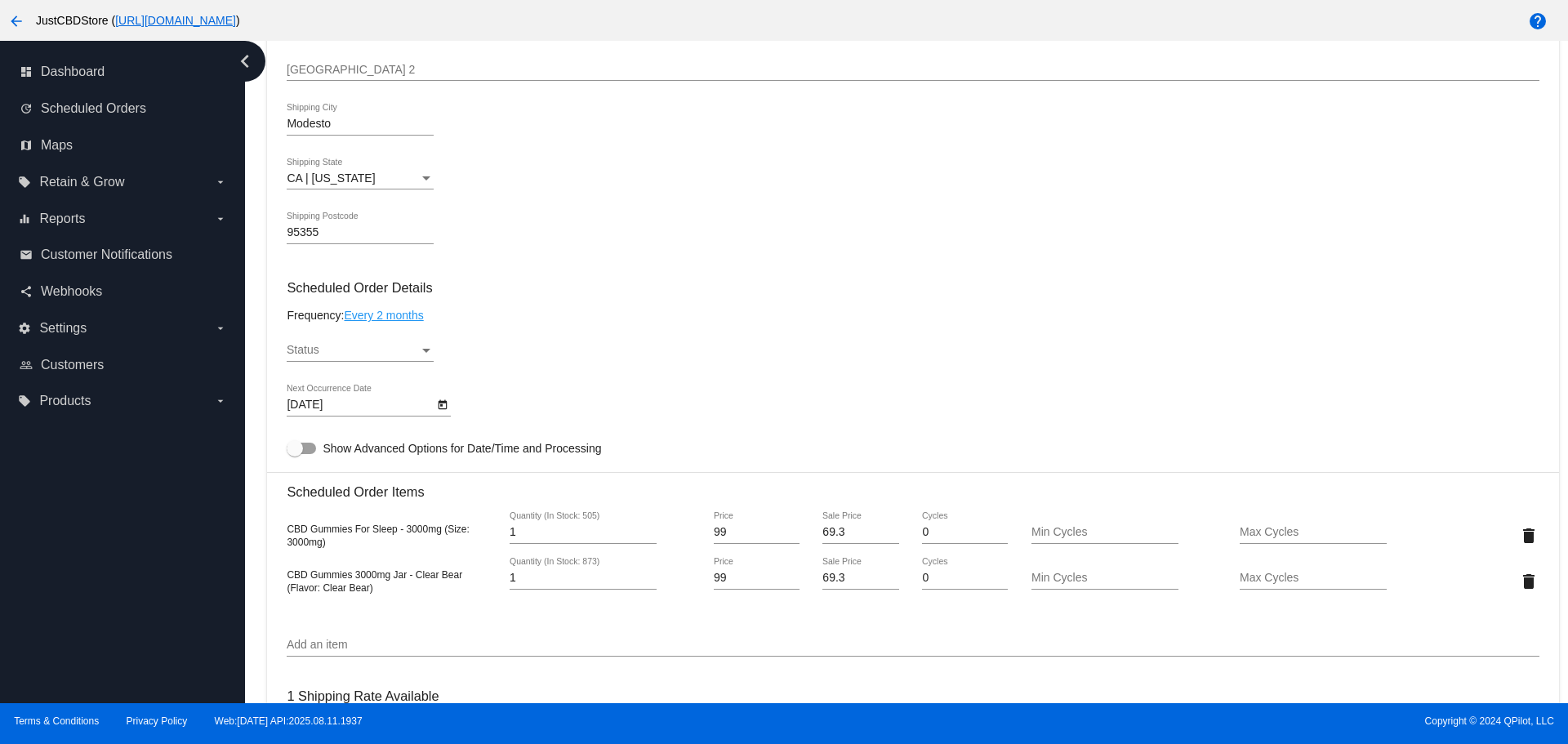
scroll to position [817, 0]
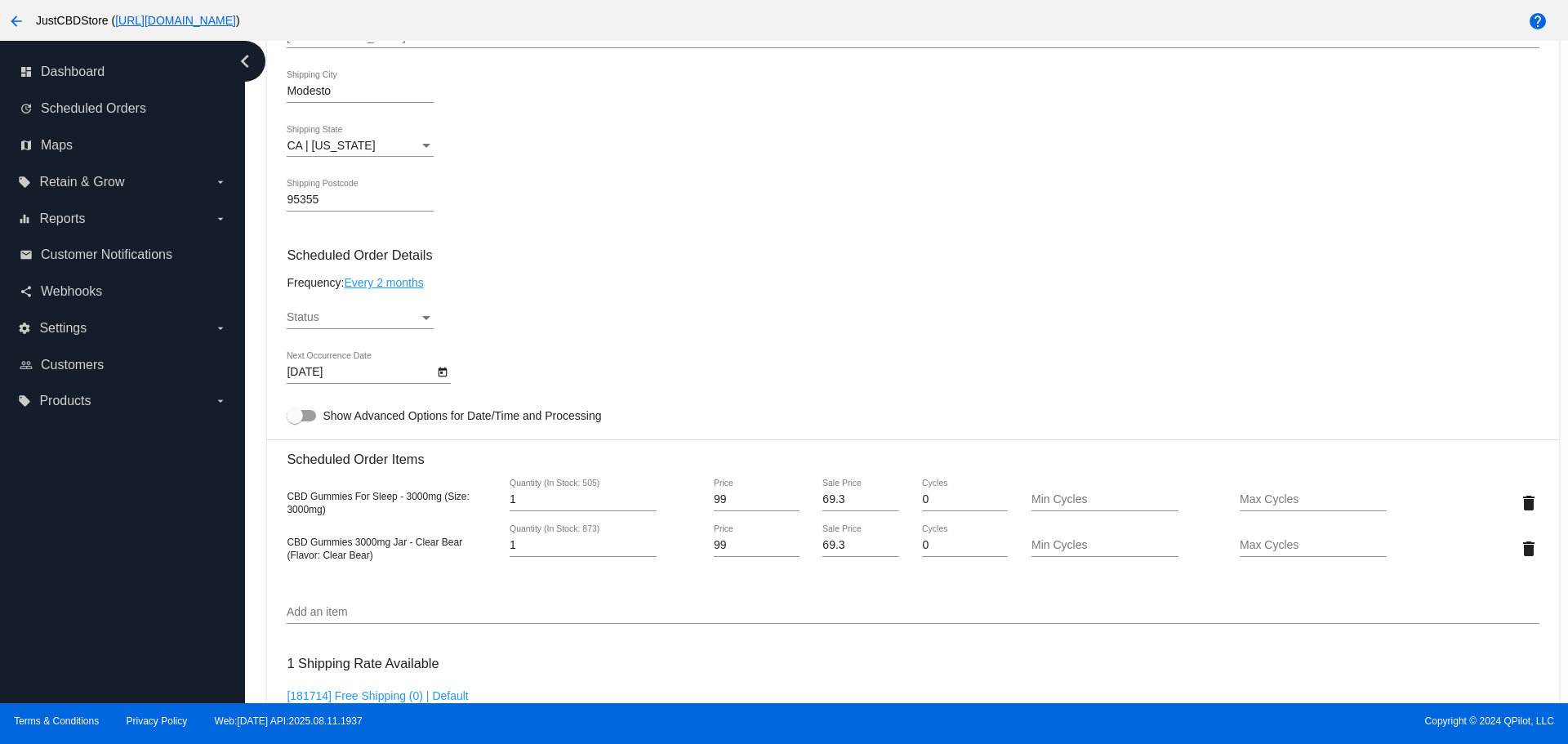
click at [390, 312] on div "Status" at bounding box center [353, 318] width 133 height 13
click at [322, 318] on span "Active" at bounding box center [360, 318] width 147 height 34
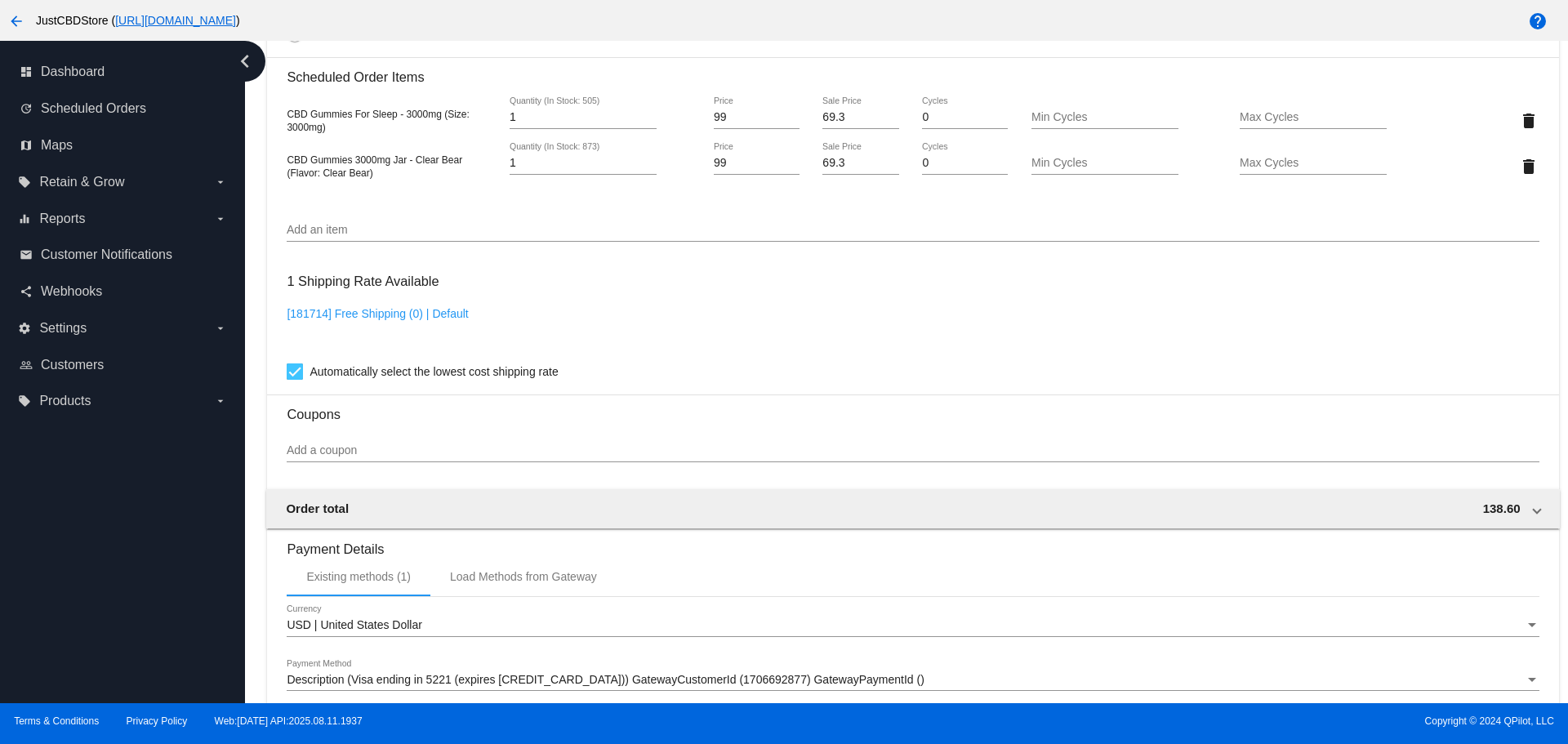
scroll to position [1440, 0]
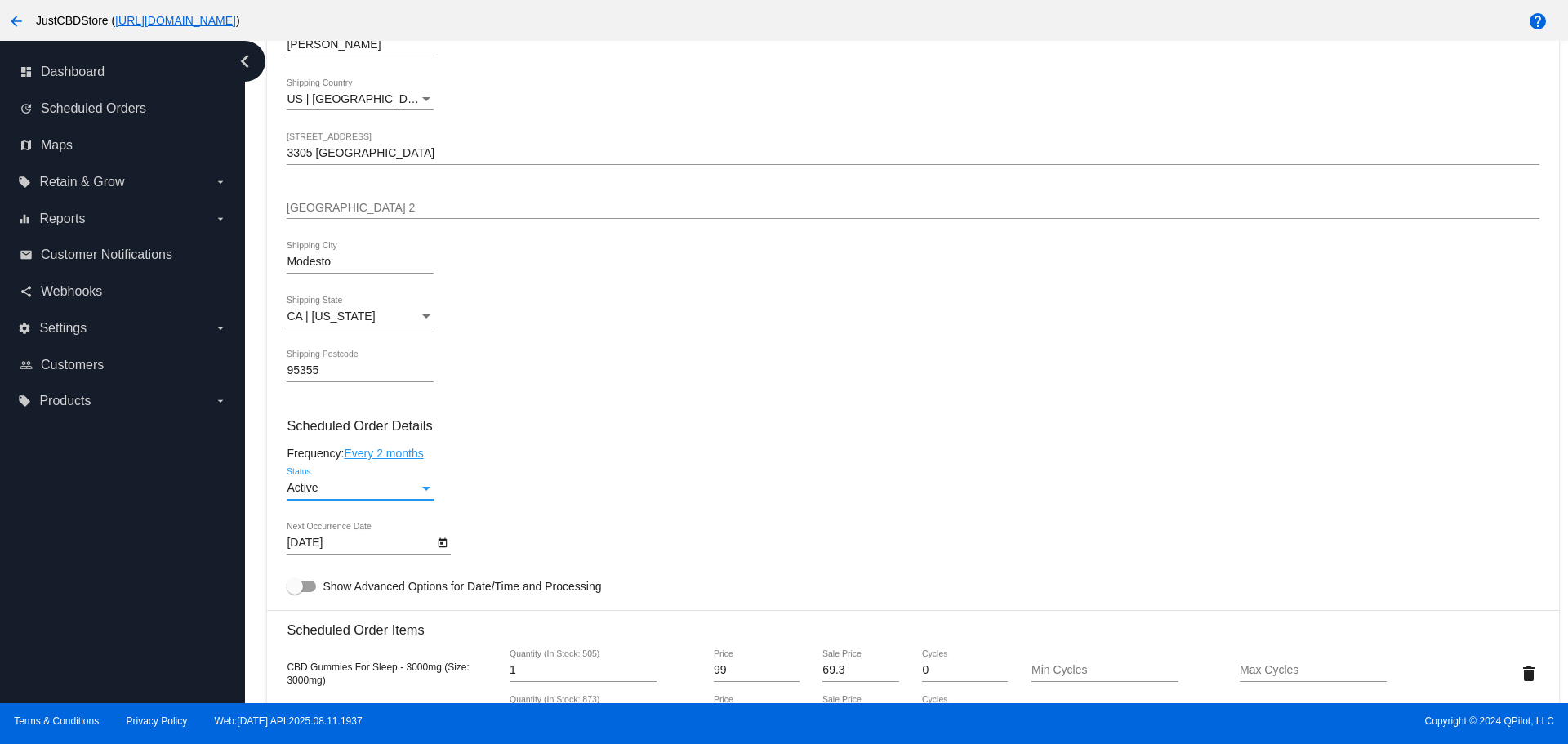
scroll to position [623, 0]
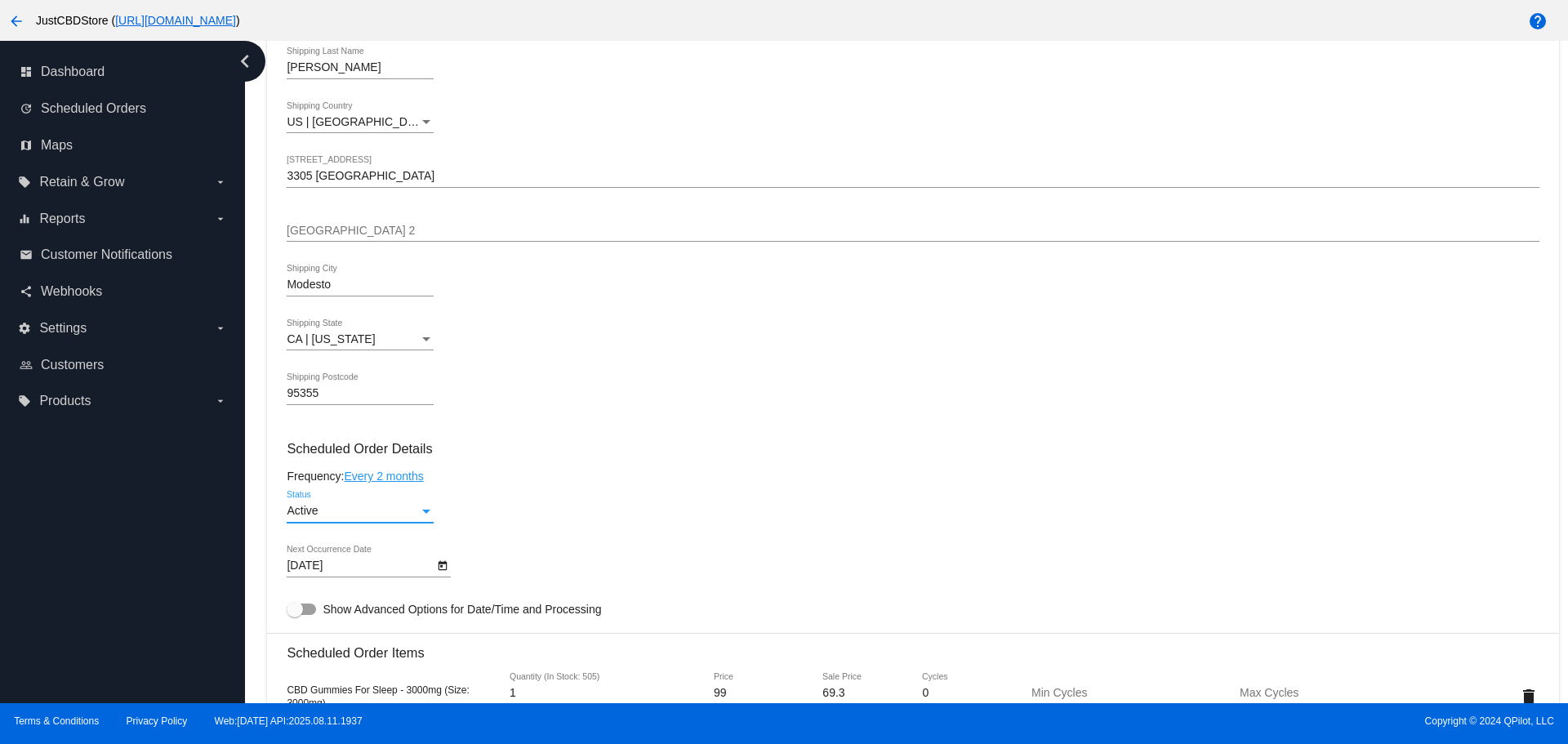
click at [441, 565] on icon "Open calendar" at bounding box center [442, 566] width 11 height 20
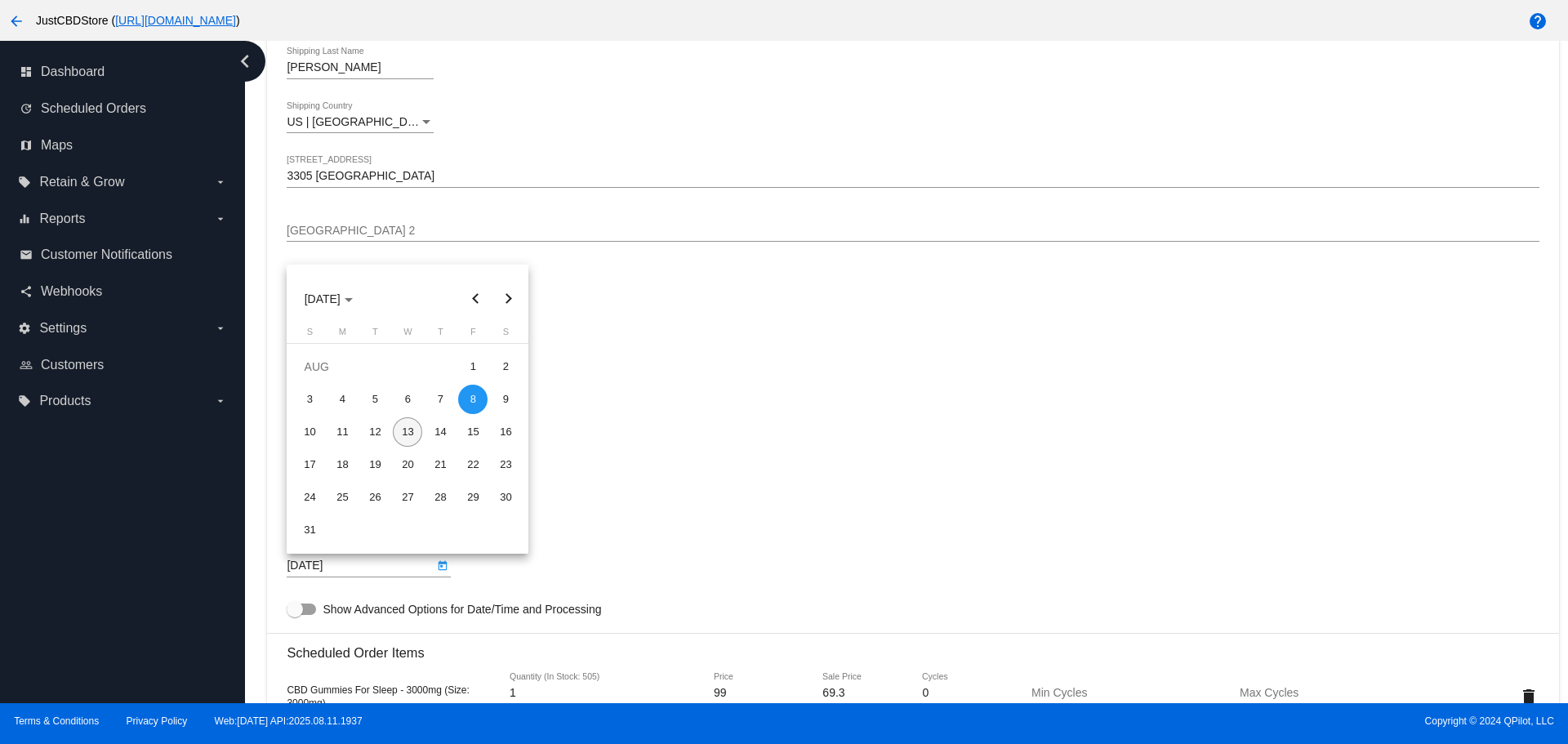
click at [403, 440] on div "13" at bounding box center [407, 432] width 29 height 29
type input "8/13/2025"
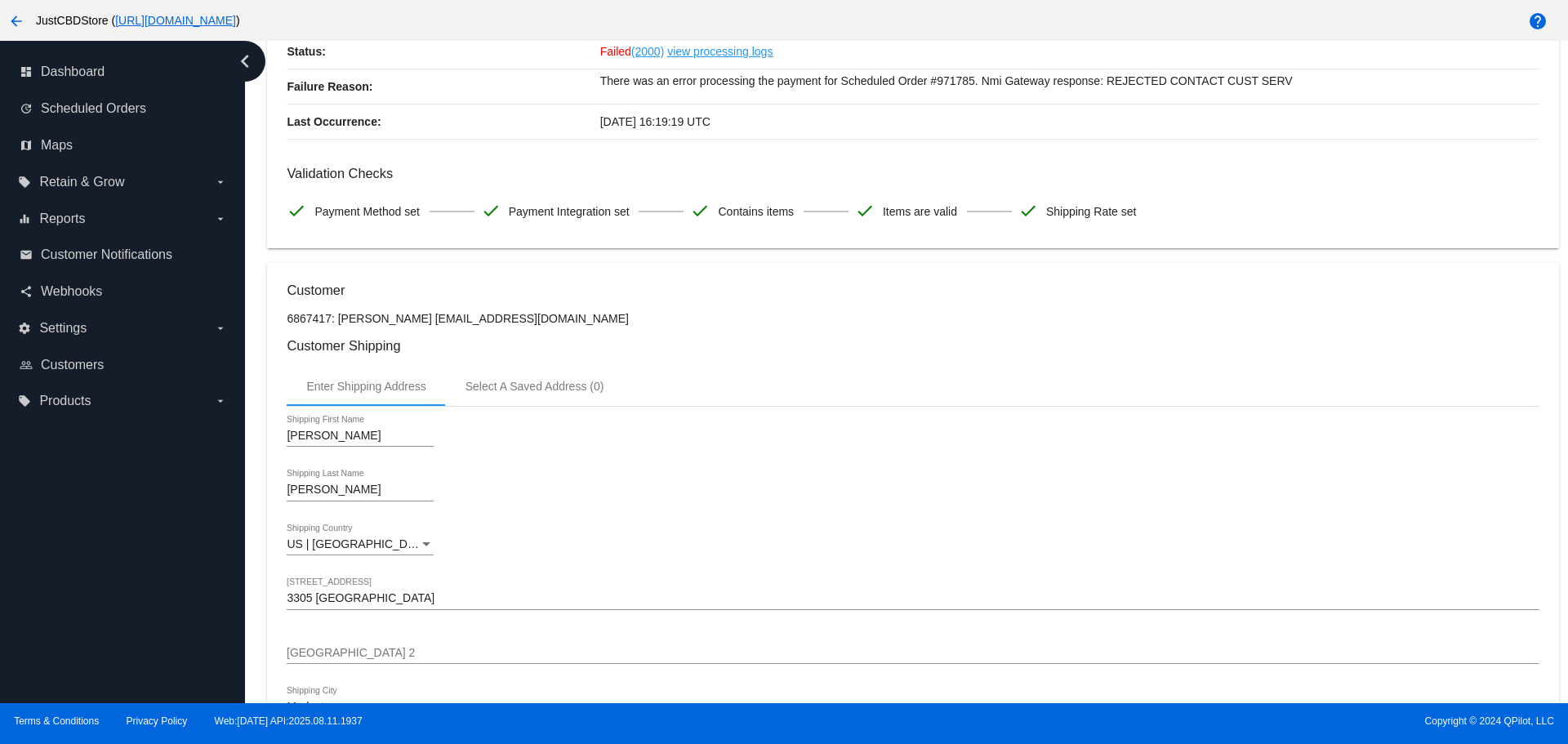
scroll to position [0, 0]
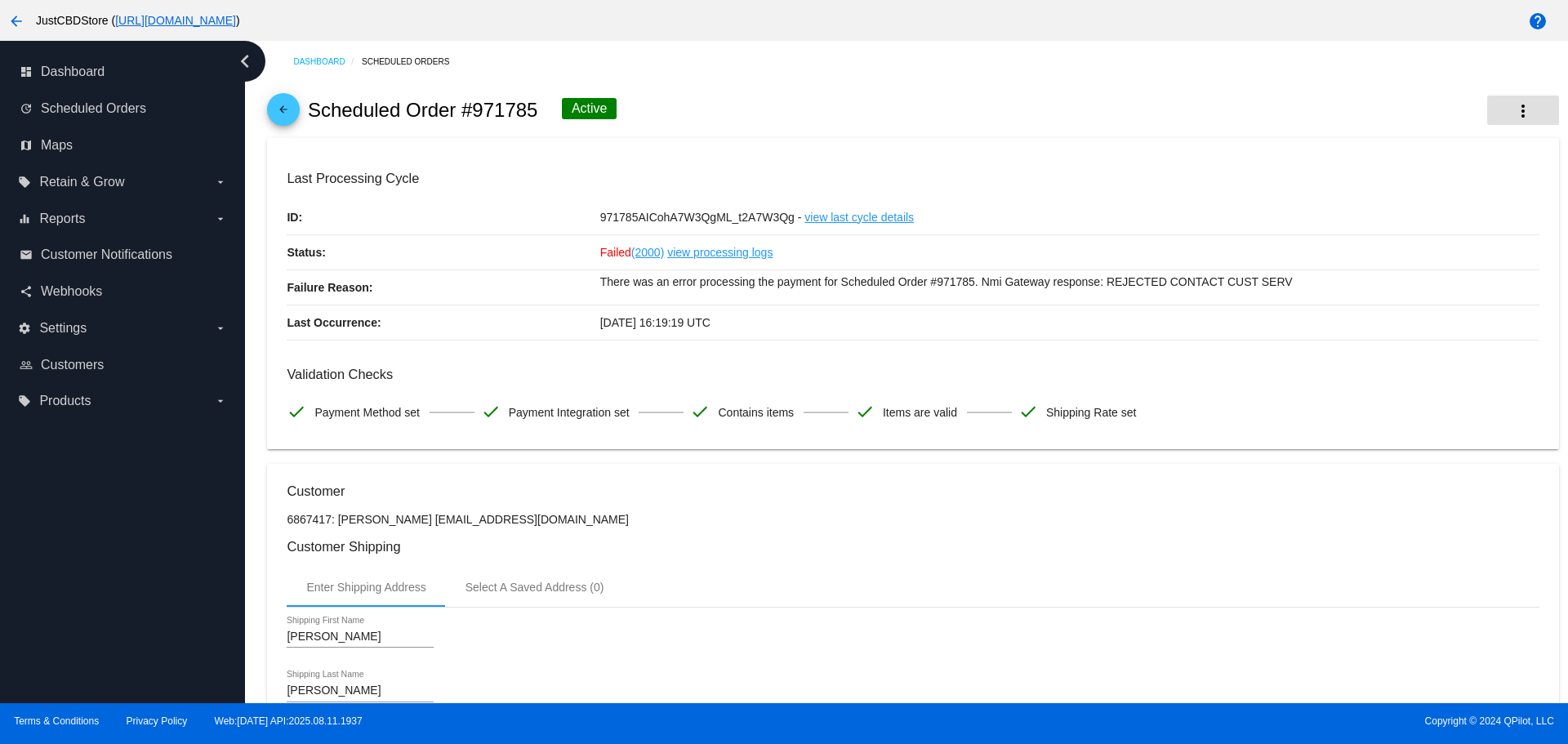
click at [1513, 110] on mat-icon "more_vert" at bounding box center [1523, 110] width 20 height 20
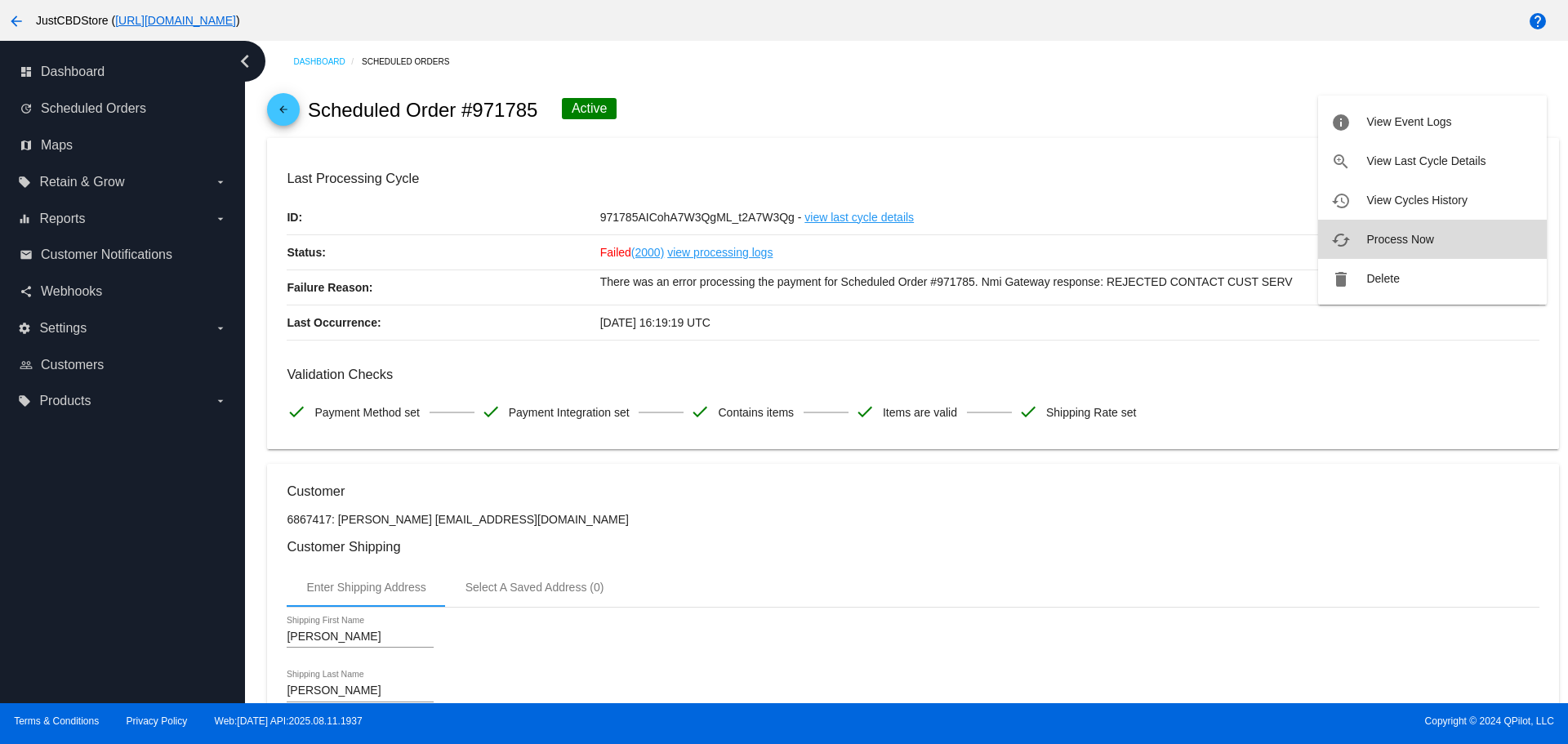
click at [1428, 240] on span "Process Now" at bounding box center [1399, 239] width 67 height 13
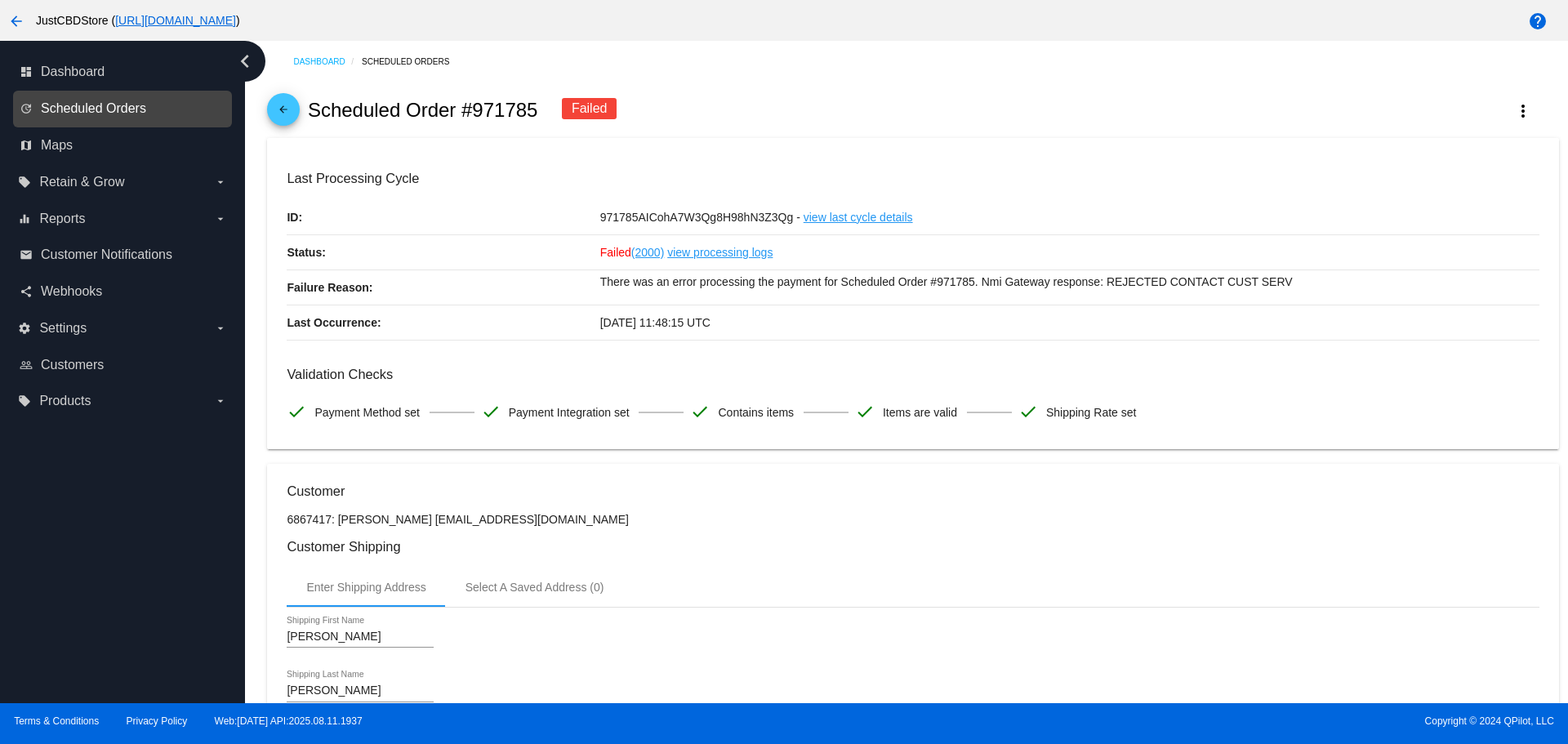
click at [107, 109] on span "Scheduled Orders" at bounding box center [93, 108] width 105 height 15
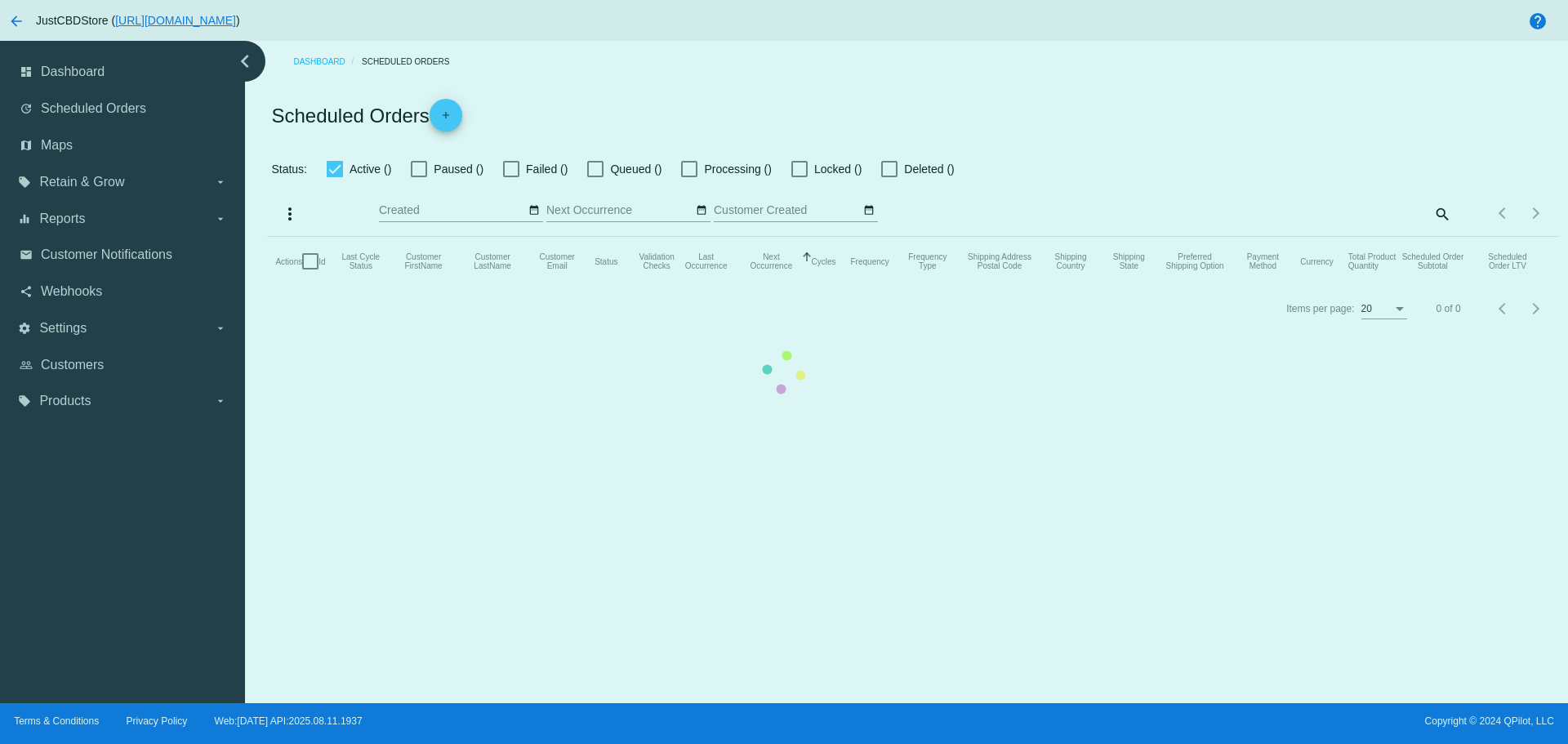
checkbox input "true"
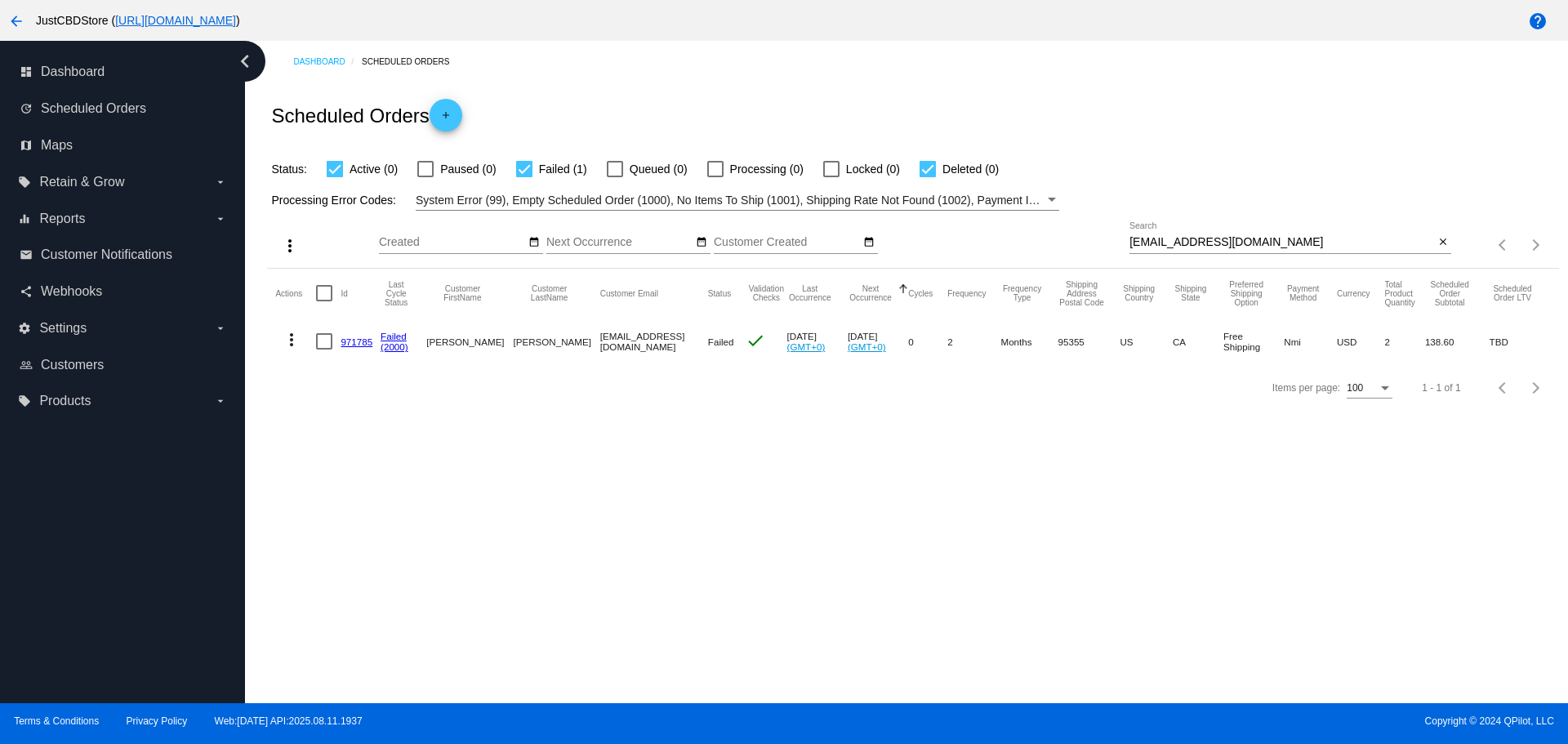
click at [1160, 228] on div "[EMAIL_ADDRESS][DOMAIN_NAME] Search" at bounding box center [1282, 238] width 305 height 32
drag, startPoint x: 1232, startPoint y: 243, endPoint x: 1029, endPoint y: 234, distance: 203.2
click at [1029, 234] on div "more_vert Aug Jan Feb Mar [DATE]" at bounding box center [912, 240] width 1291 height 58
paste input "[PERSON_NAME].[PERSON_NAME]@y"
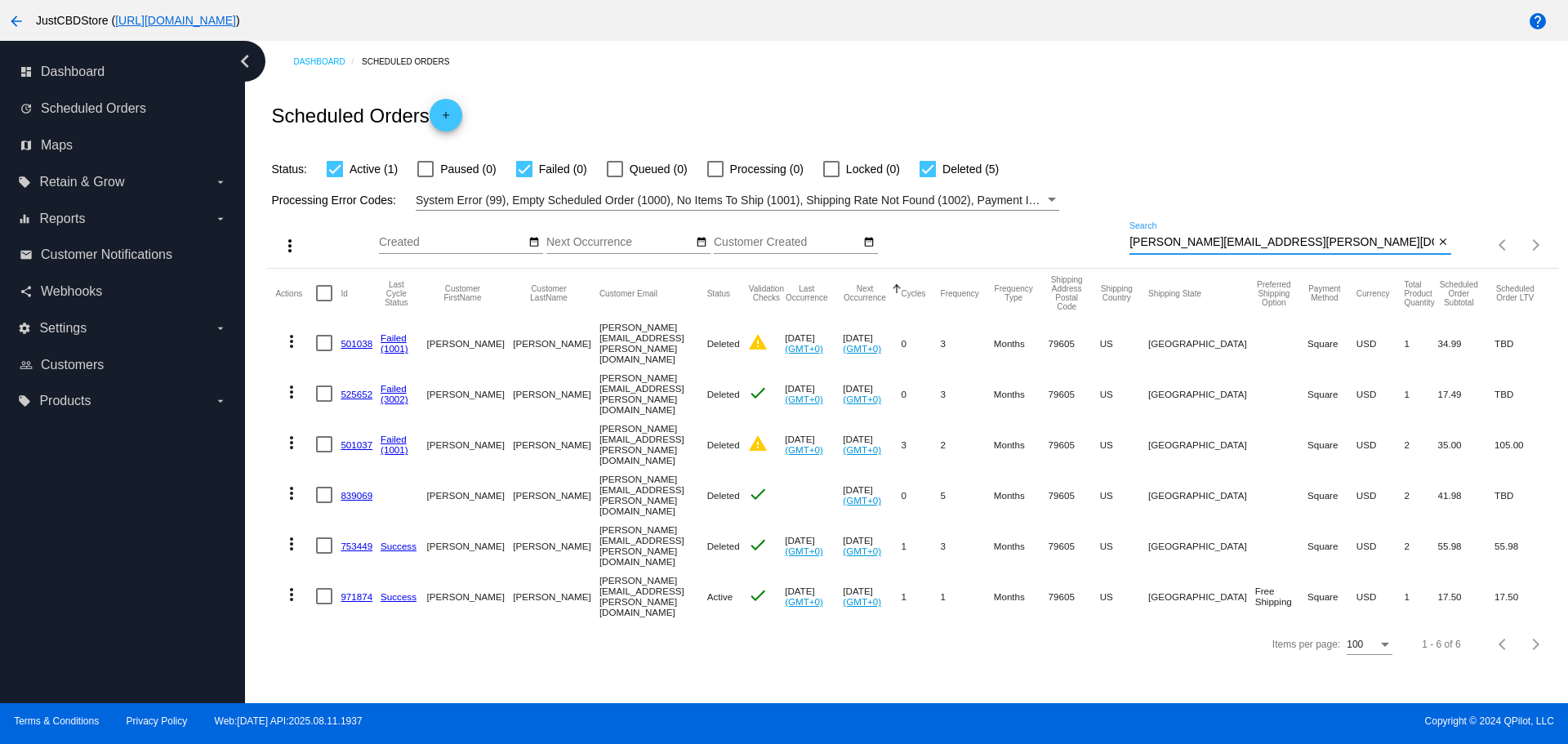
drag, startPoint x: 1215, startPoint y: 241, endPoint x: 953, endPoint y: 272, distance: 263.8
click at [971, 265] on div "more_vert Aug Jan Feb Mar [DATE]" at bounding box center [912, 240] width 1291 height 58
paste input "katieblalock@hot"
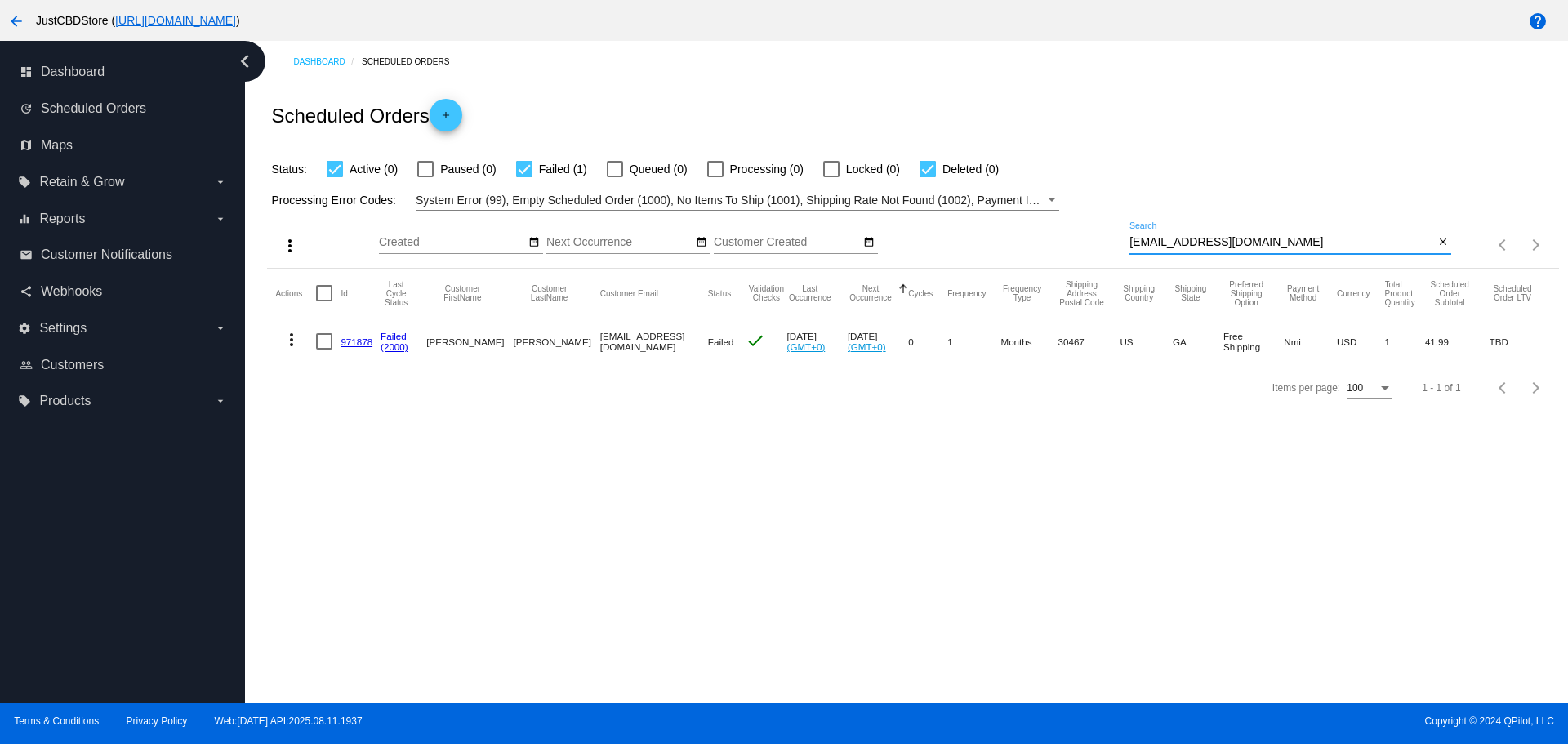
paste input "[DOMAIN_NAME][EMAIL_ADDRESS][PERSON_NAME]"
drag, startPoint x: 1224, startPoint y: 241, endPoint x: 1002, endPoint y: 233, distance: 222.1
click at [995, 228] on div "more_vert Aug Jan Feb Mar [DATE]" at bounding box center [912, 240] width 1291 height 58
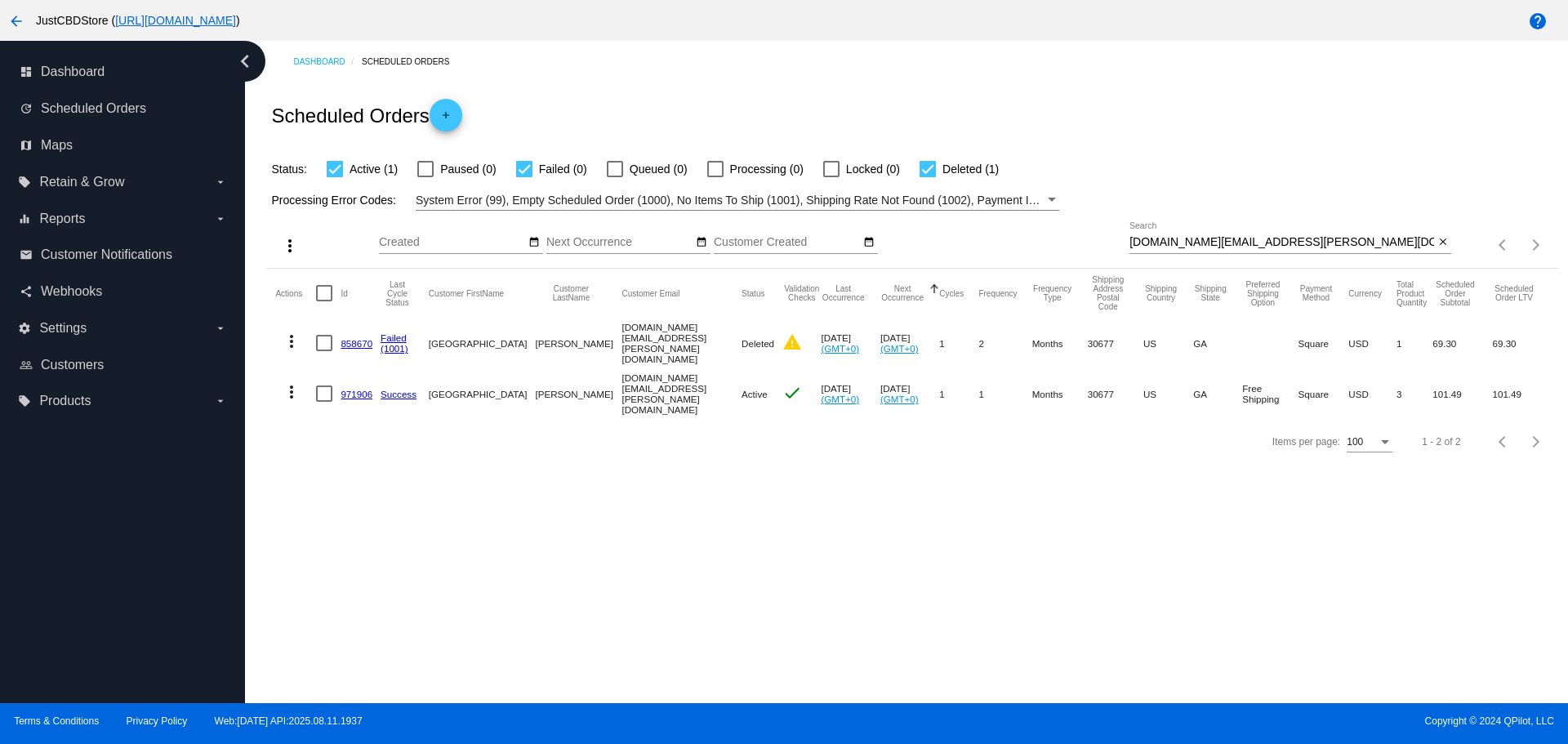
click at [1274, 242] on input "[DOMAIN_NAME][EMAIL_ADDRESS][PERSON_NAME][DOMAIN_NAME]" at bounding box center [1282, 242] width 305 height 13
click at [1274, 246] on div "[DOMAIN_NAME][EMAIL_ADDRESS][PERSON_NAME][DOMAIN_NAME] Search" at bounding box center [1282, 238] width 305 height 32
click at [1273, 246] on input "[DOMAIN_NAME][EMAIL_ADDRESS][PERSON_NAME][DOMAIN_NAME]" at bounding box center [1282, 242] width 305 height 13
drag, startPoint x: 1264, startPoint y: 241, endPoint x: 1125, endPoint y: 241, distance: 139.0
click at [1125, 241] on div "more_vert Aug Jan Feb Mar [DATE]" at bounding box center [912, 240] width 1291 height 58
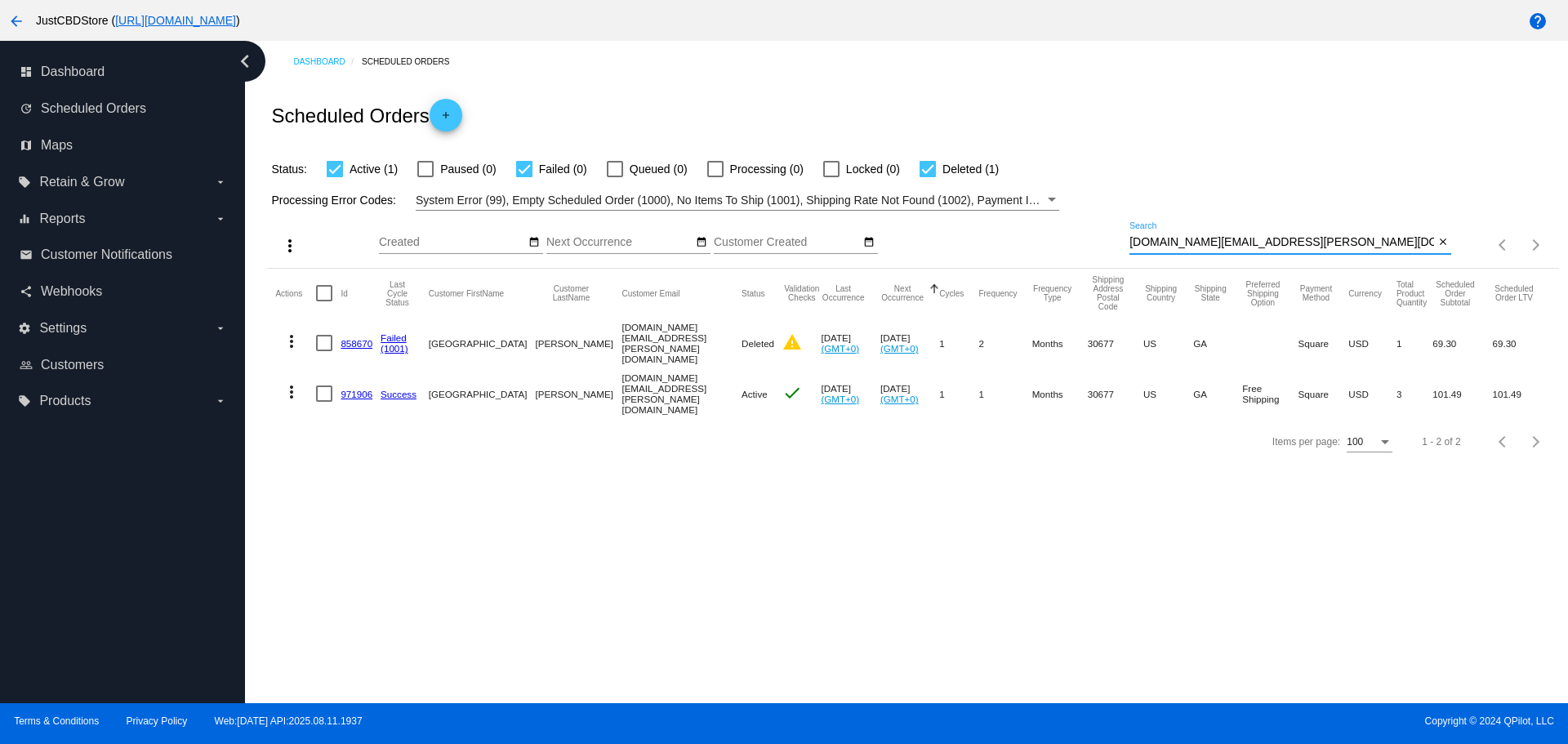
paste input "[EMAIL_ADDRESS]"
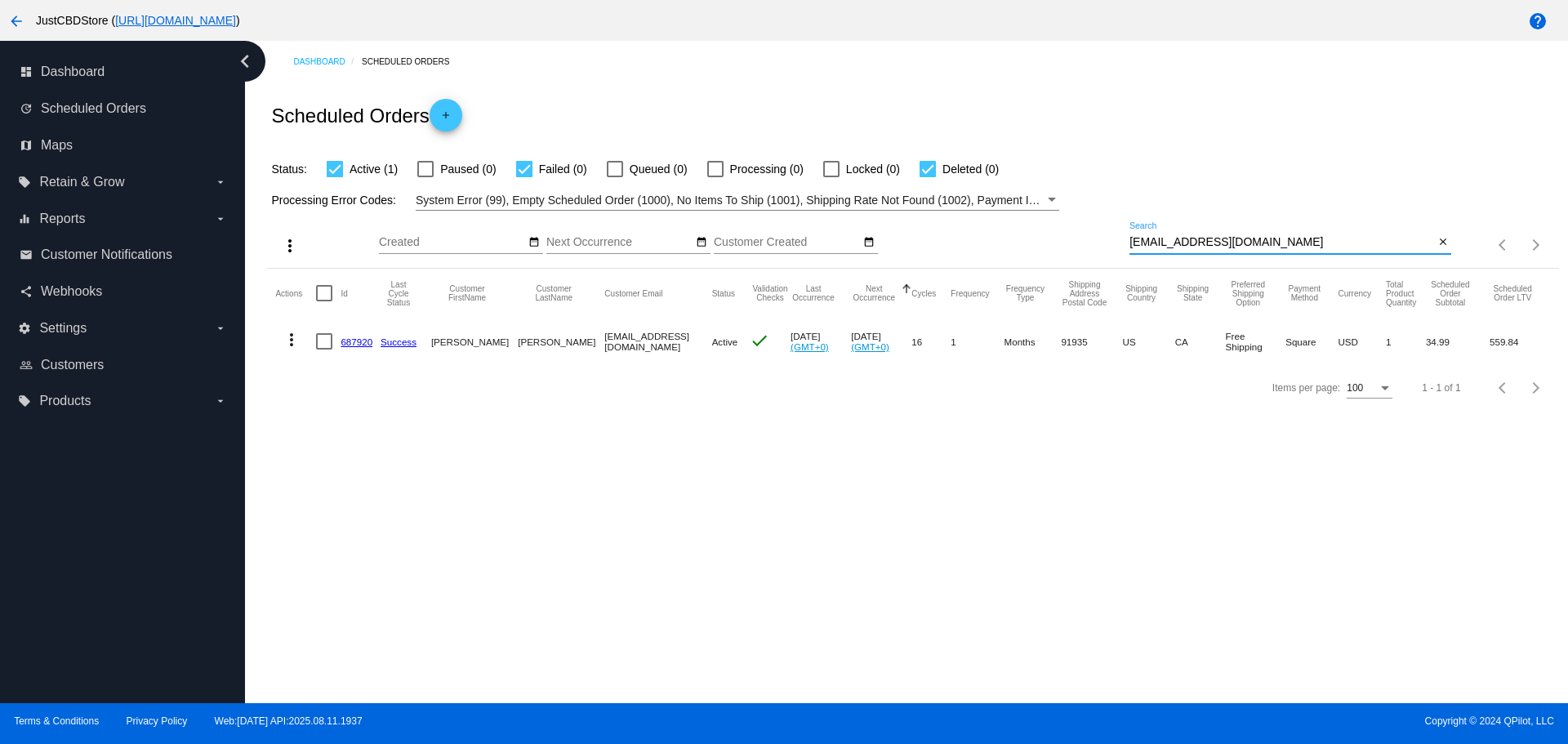
paste input "[EMAIL_ADDRESS]"
drag, startPoint x: 1204, startPoint y: 247, endPoint x: 1001, endPoint y: 263, distance: 203.6
click at [1001, 256] on div "more_vert Aug Jan Feb Mar [DATE]" at bounding box center [912, 240] width 1291 height 58
drag, startPoint x: 1261, startPoint y: 242, endPoint x: 1130, endPoint y: 241, distance: 131.0
click at [1130, 240] on input "[EMAIL_ADDRESS][DOMAIN_NAME]" at bounding box center [1282, 242] width 305 height 13
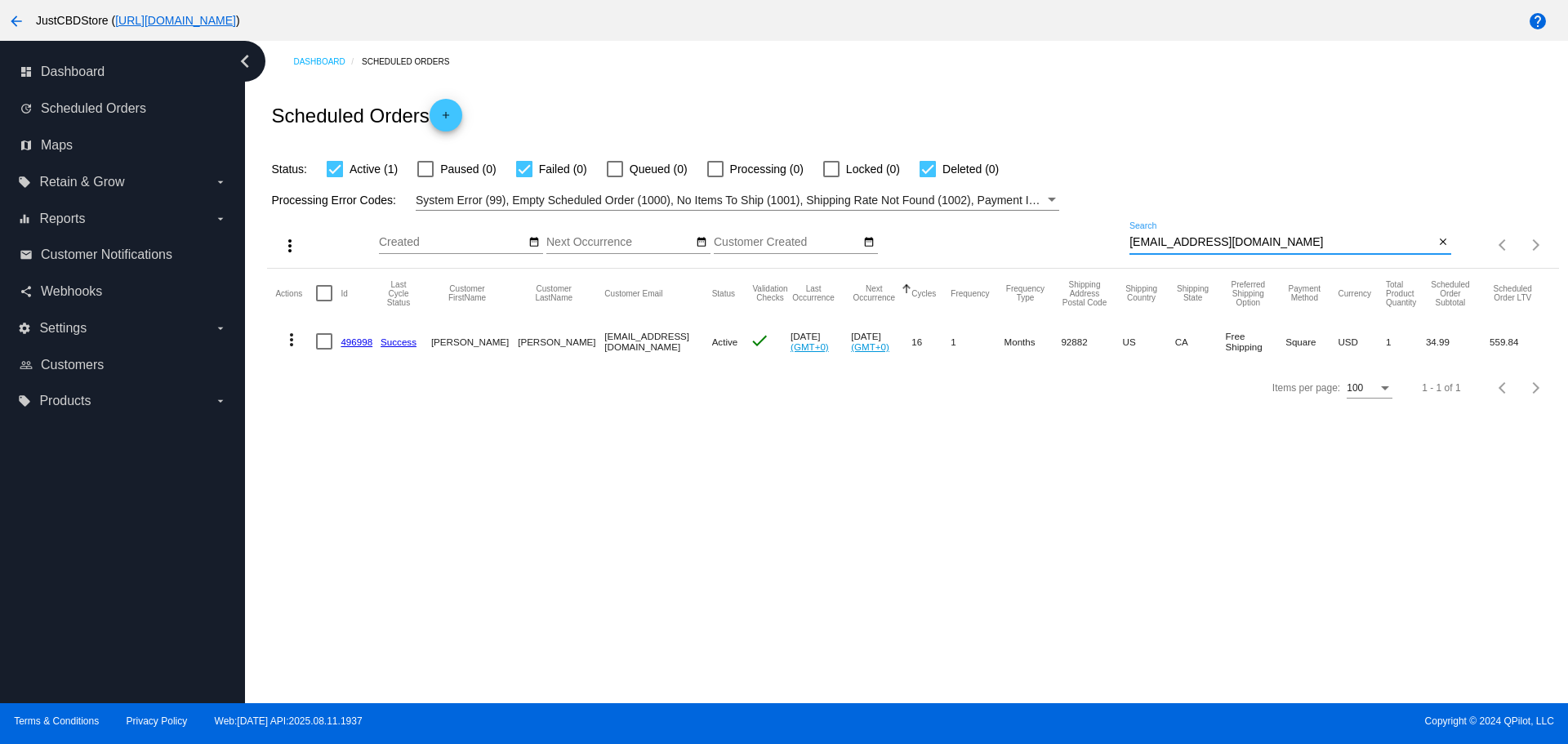
paste input "[EMAIL_ADDRESS][DOMAIN_NAME]"
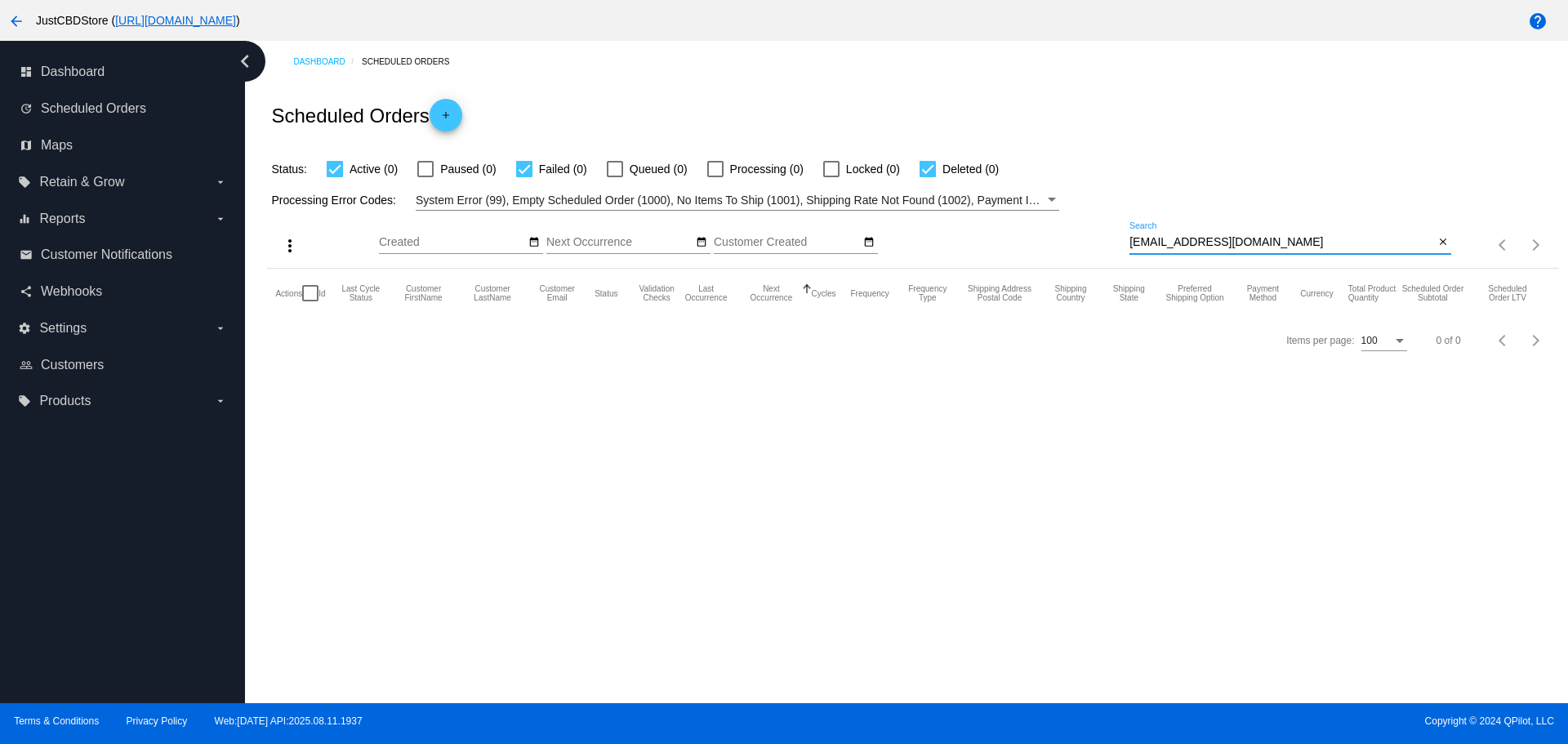
click at [1132, 243] on input "[EMAIL_ADDRESS][DOMAIN_NAME]" at bounding box center [1282, 242] width 305 height 13
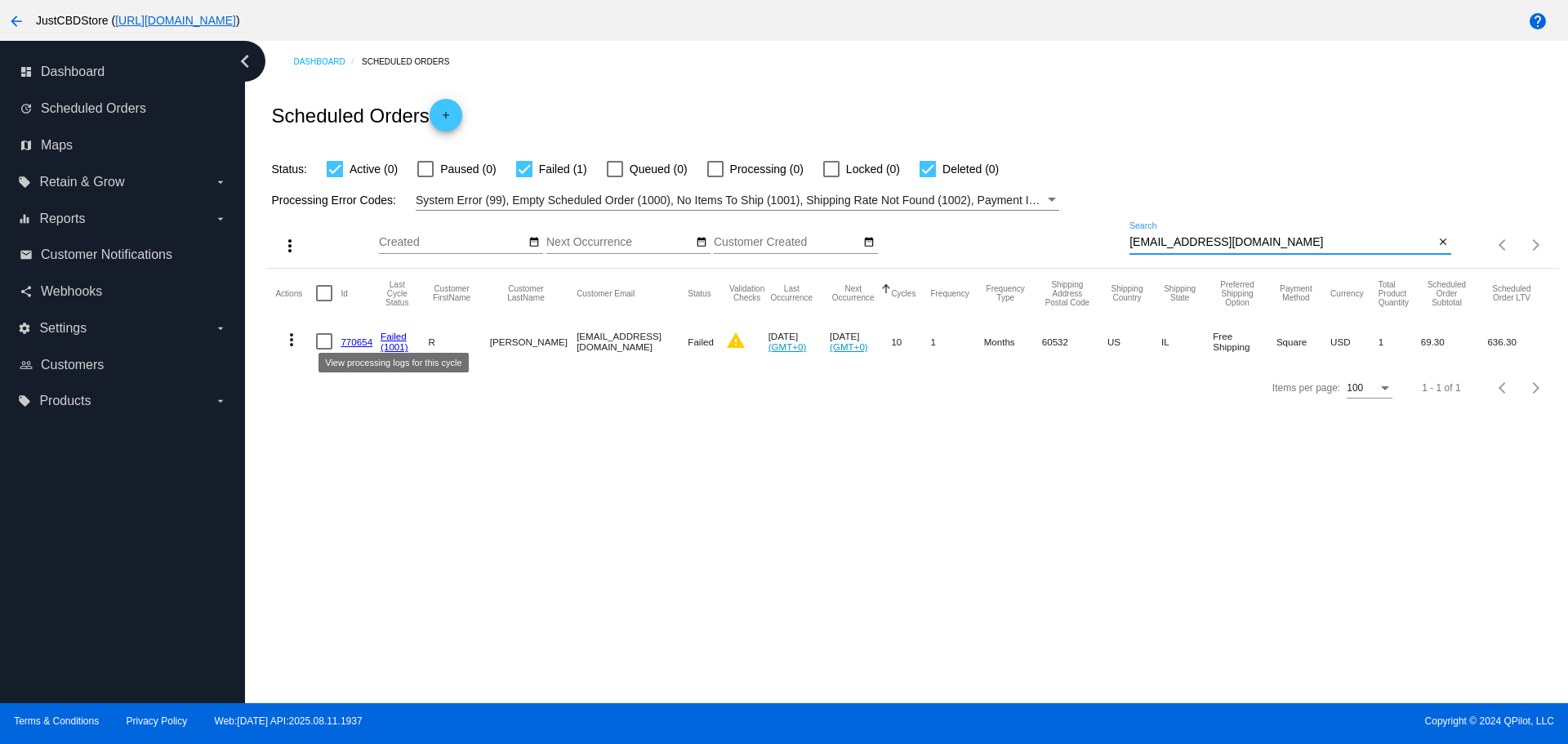
type input "[EMAIL_ADDRESS][DOMAIN_NAME]"
click at [350, 340] on link "770654" at bounding box center [356, 342] width 32 height 10
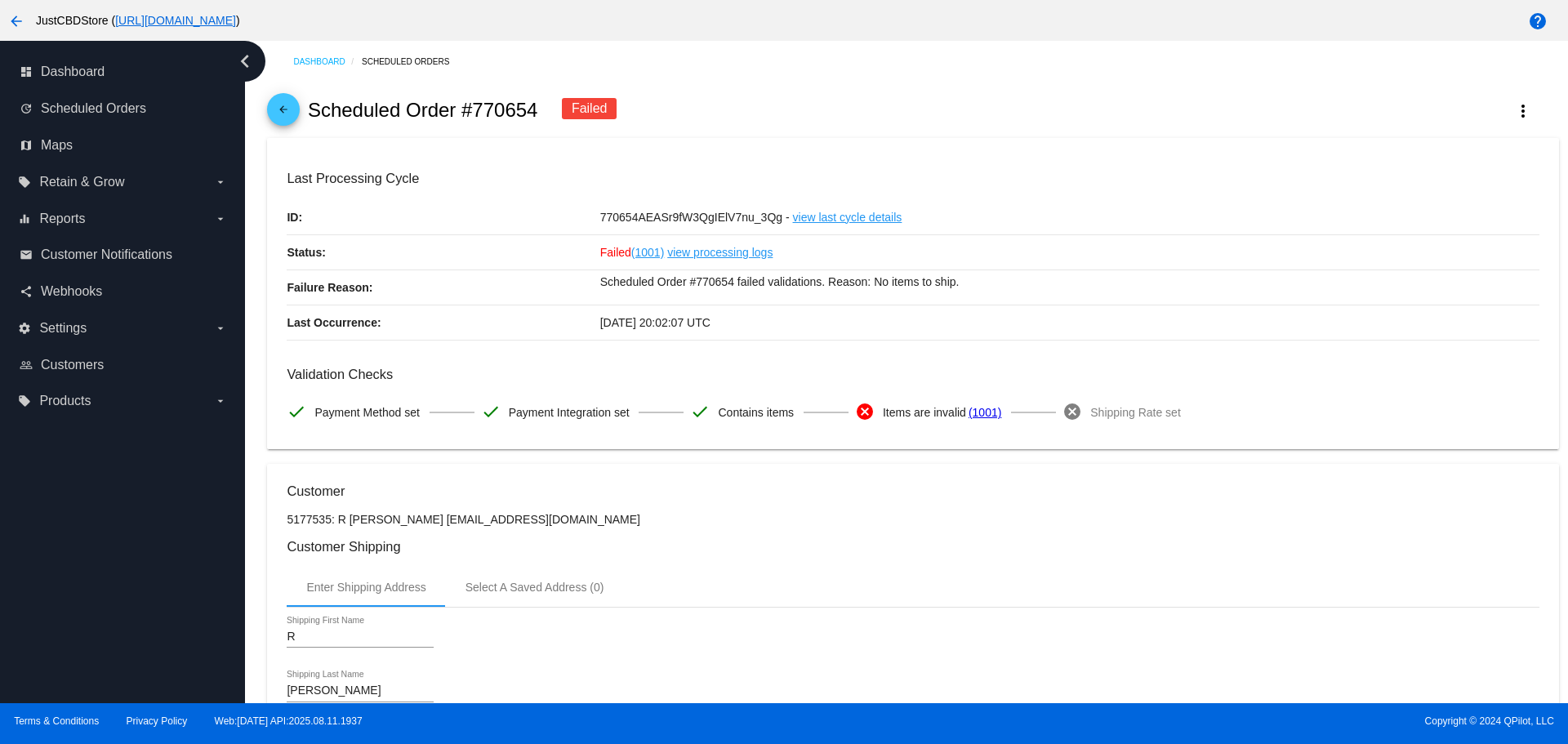
click at [17, 25] on mat-icon "arrow_back" at bounding box center [16, 21] width 20 height 20
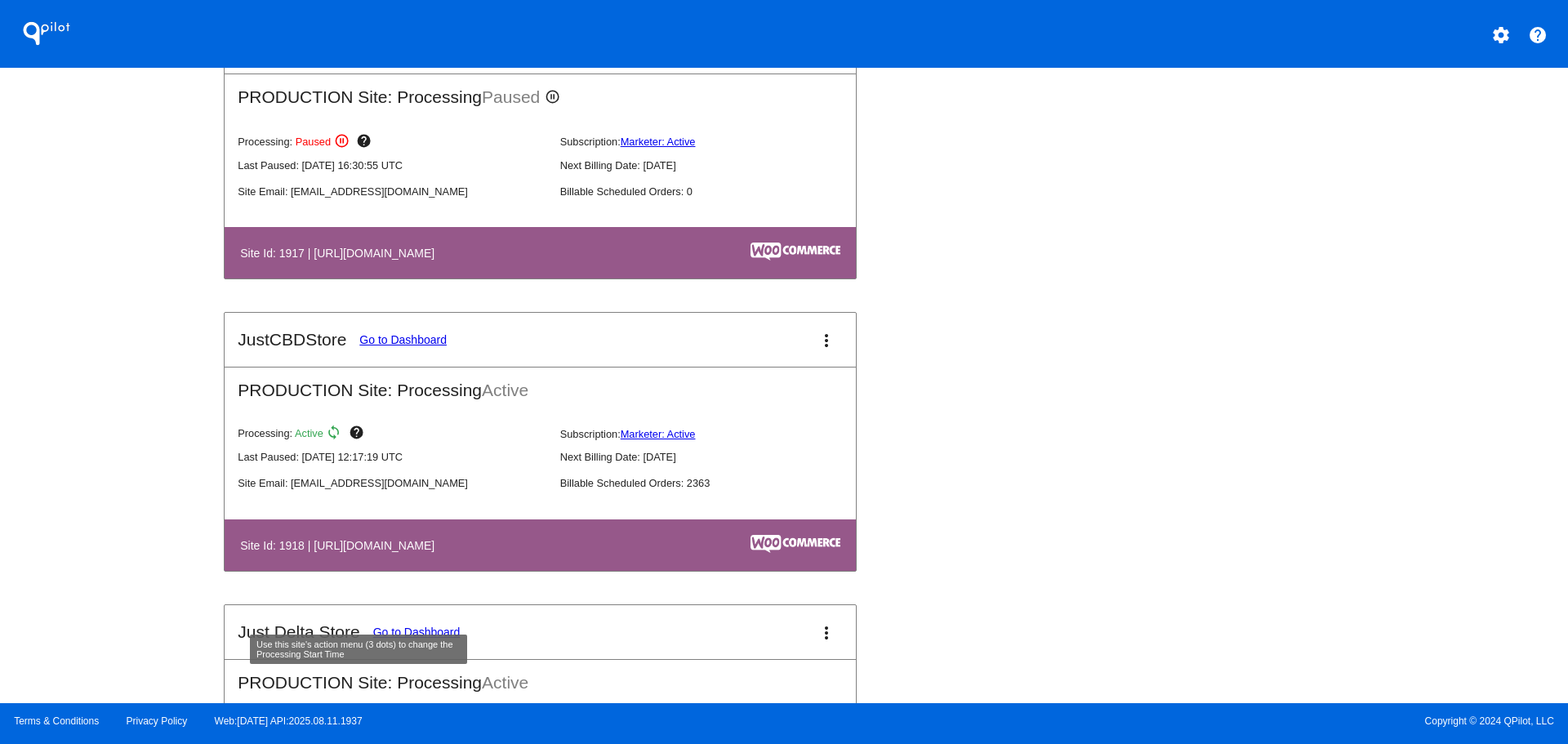
scroll to position [1878, 0]
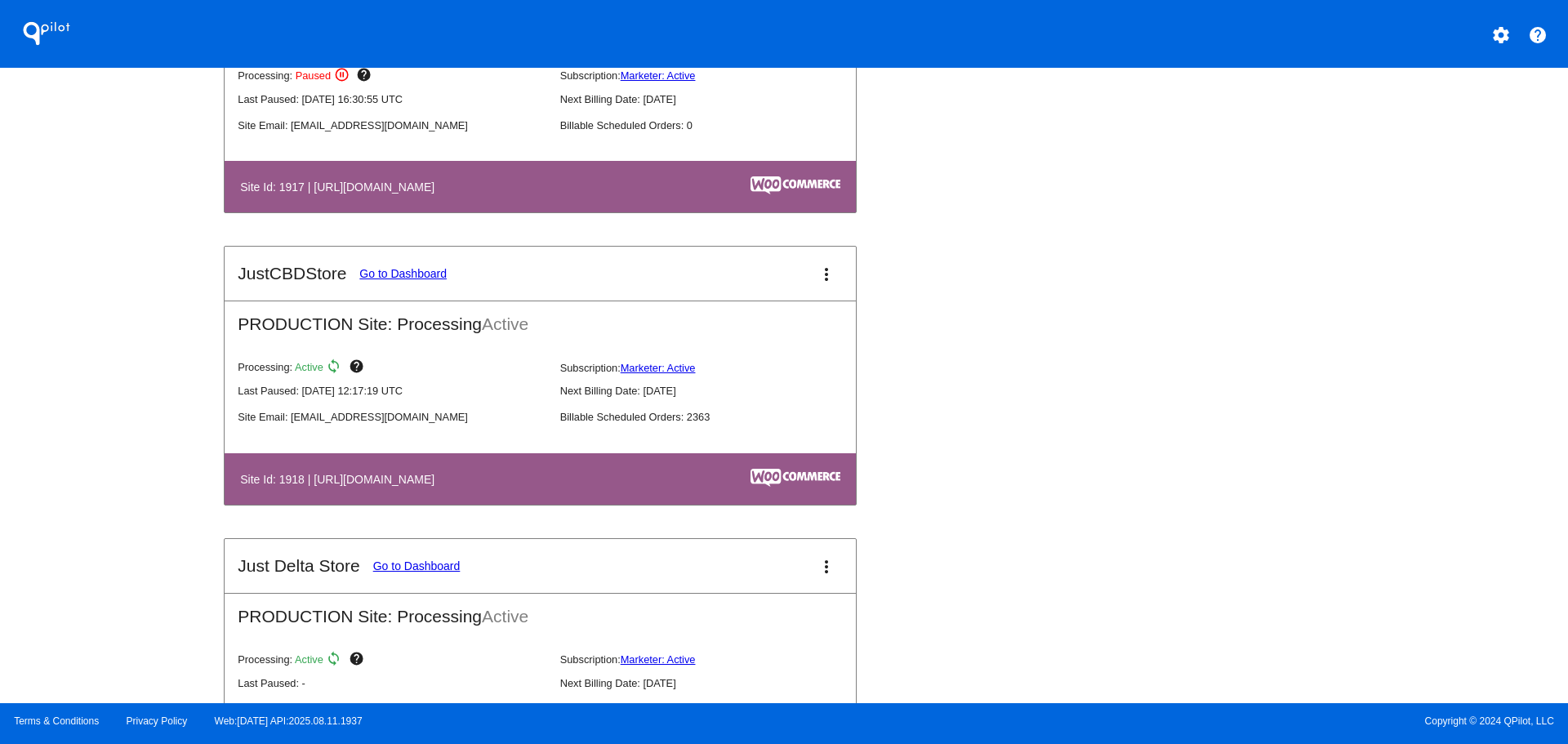
click at [409, 276] on link "Go to Dashboard" at bounding box center [403, 273] width 87 height 13
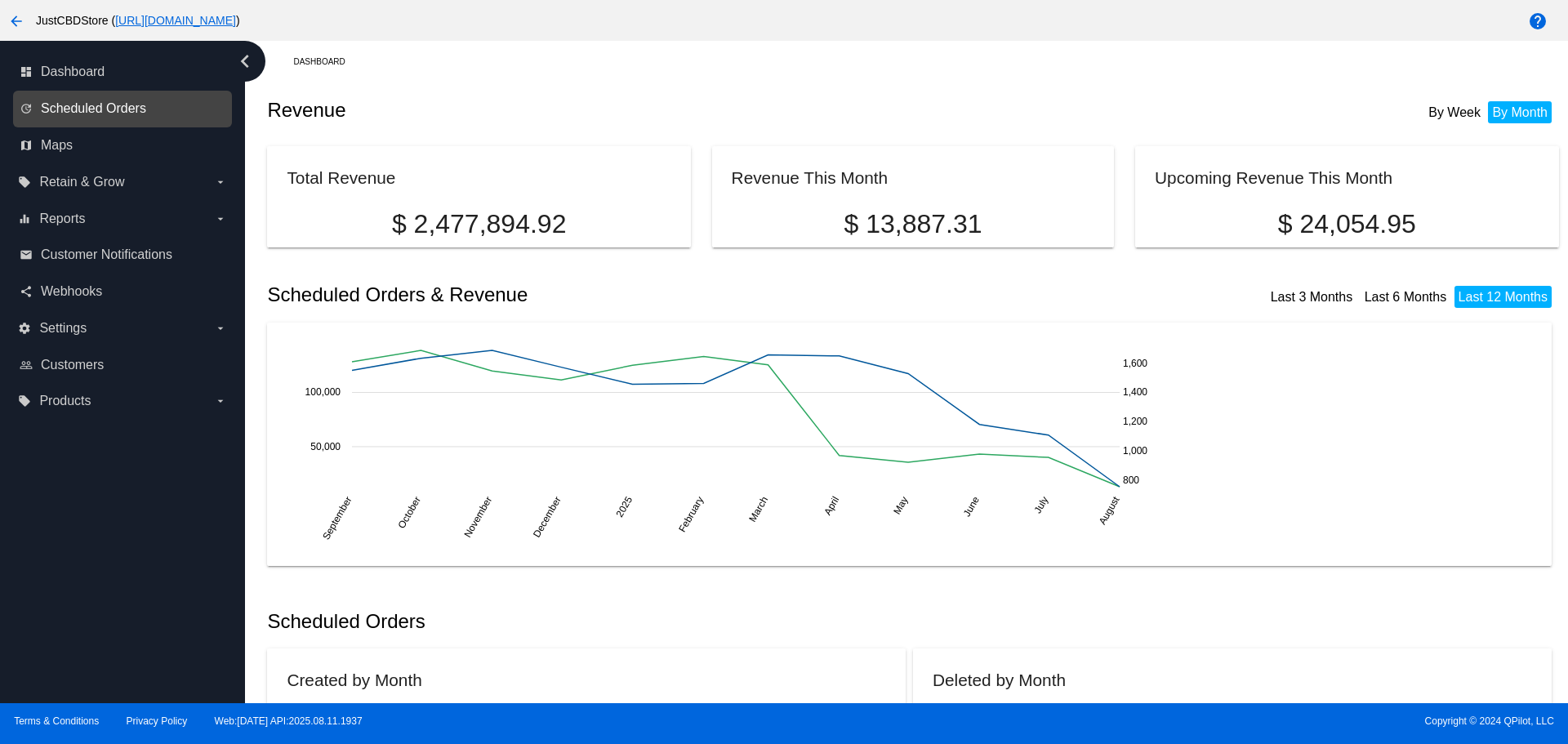
click at [67, 106] on span "Scheduled Orders" at bounding box center [93, 108] width 105 height 15
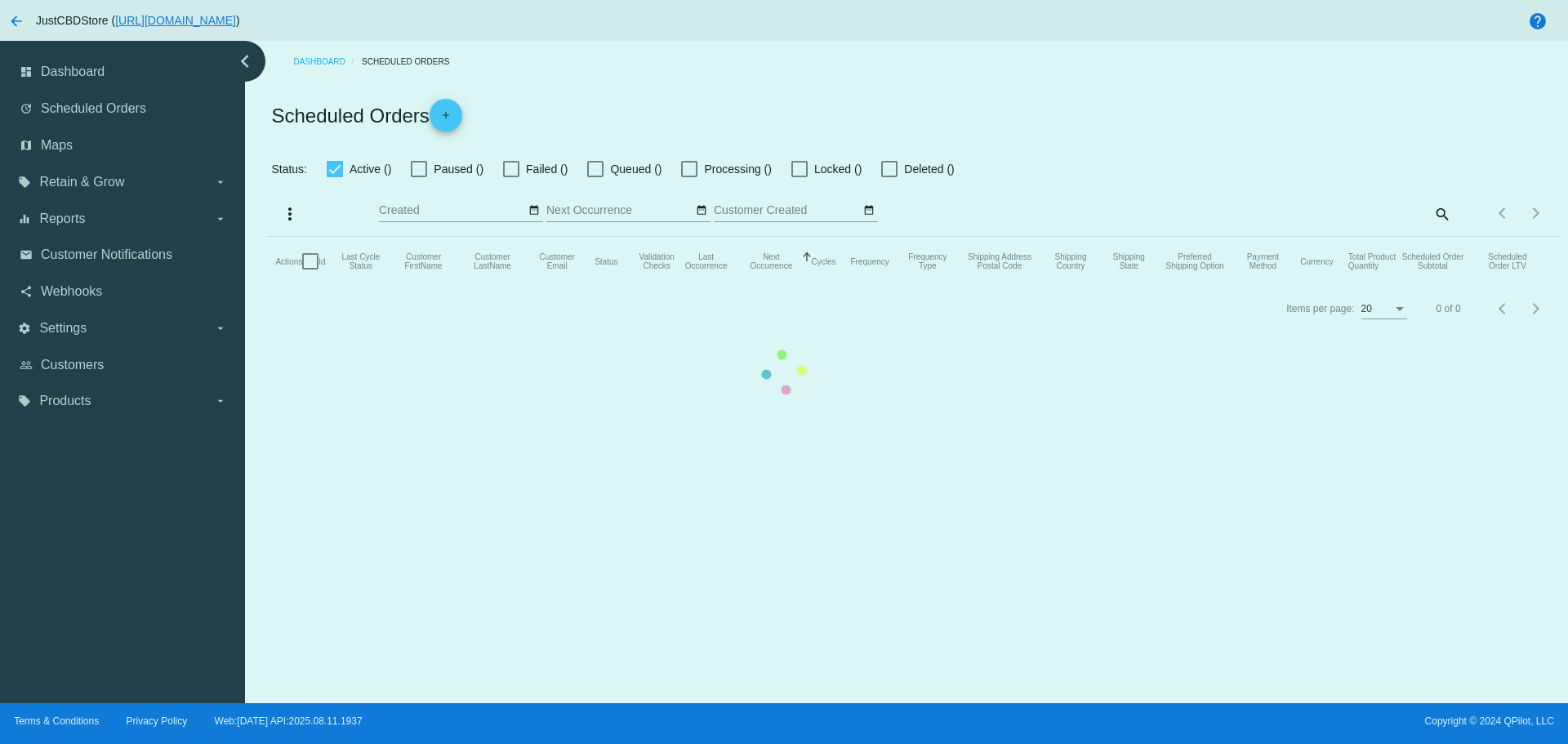
checkbox input "true"
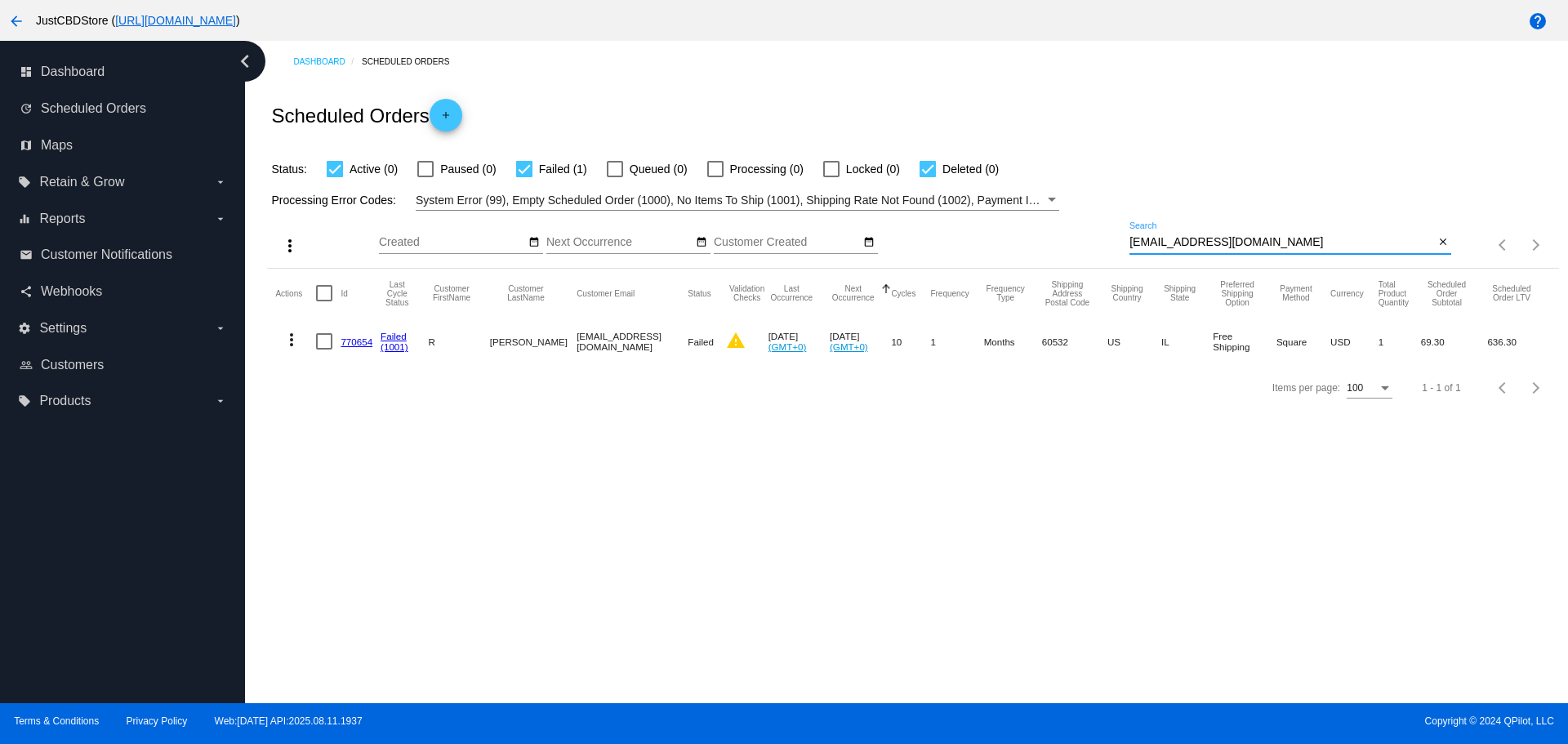
drag, startPoint x: 1265, startPoint y: 237, endPoint x: 1104, endPoint y: 256, distance: 162.1
click at [1105, 256] on div "more_vert Aug Jan Feb Mar [DATE]" at bounding box center [912, 240] width 1291 height 58
paste input "[PERSON_NAME][EMAIL_ADDRESS][PERSON_NAME][DOMAIN_NAME]"
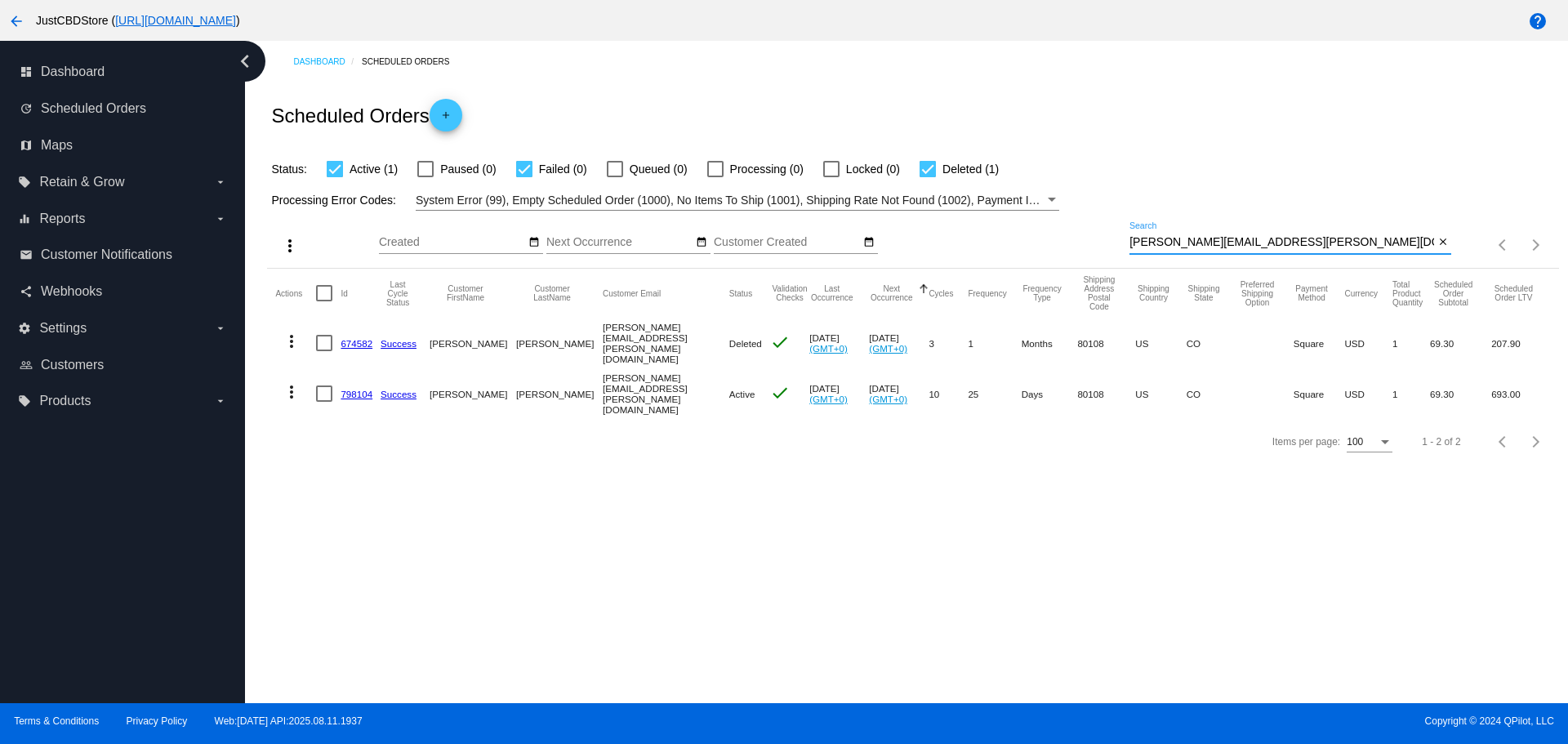
paste input "[EMAIL_ADDRESS][DOMAIN_NAME]"
drag, startPoint x: 1271, startPoint y: 241, endPoint x: 1037, endPoint y: 246, distance: 234.1
click at [1037, 246] on div "more_vert Aug Jan Feb Mar [DATE]" at bounding box center [912, 240] width 1291 height 58
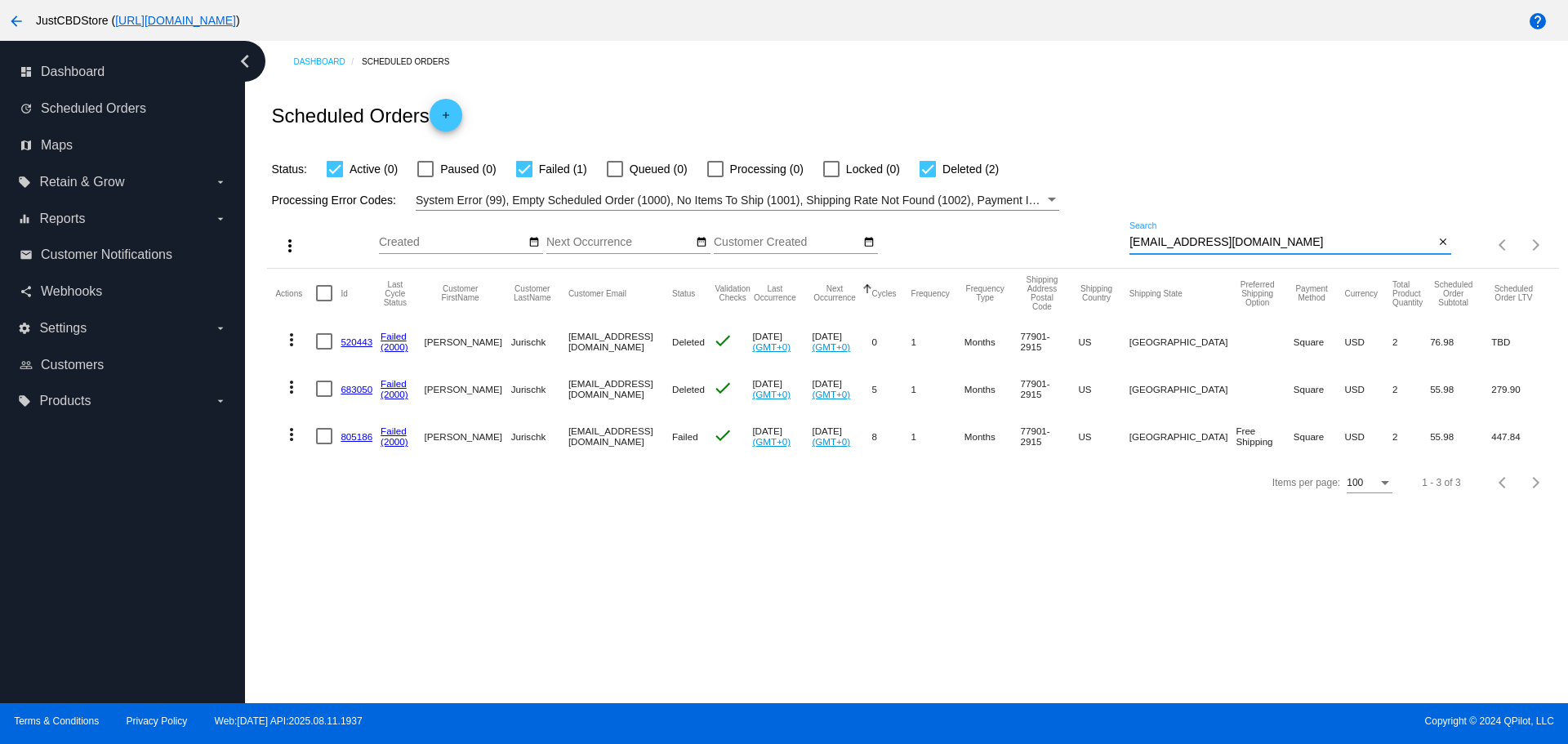
paste input "[EMAIL_ADDRESS][DOMAIN_NAME]"
drag, startPoint x: 1286, startPoint y: 238, endPoint x: 1042, endPoint y: 259, distance: 244.9
click at [1042, 259] on div "more_vert Aug Jan Feb Mar [DATE]" at bounding box center [912, 240] width 1291 height 58
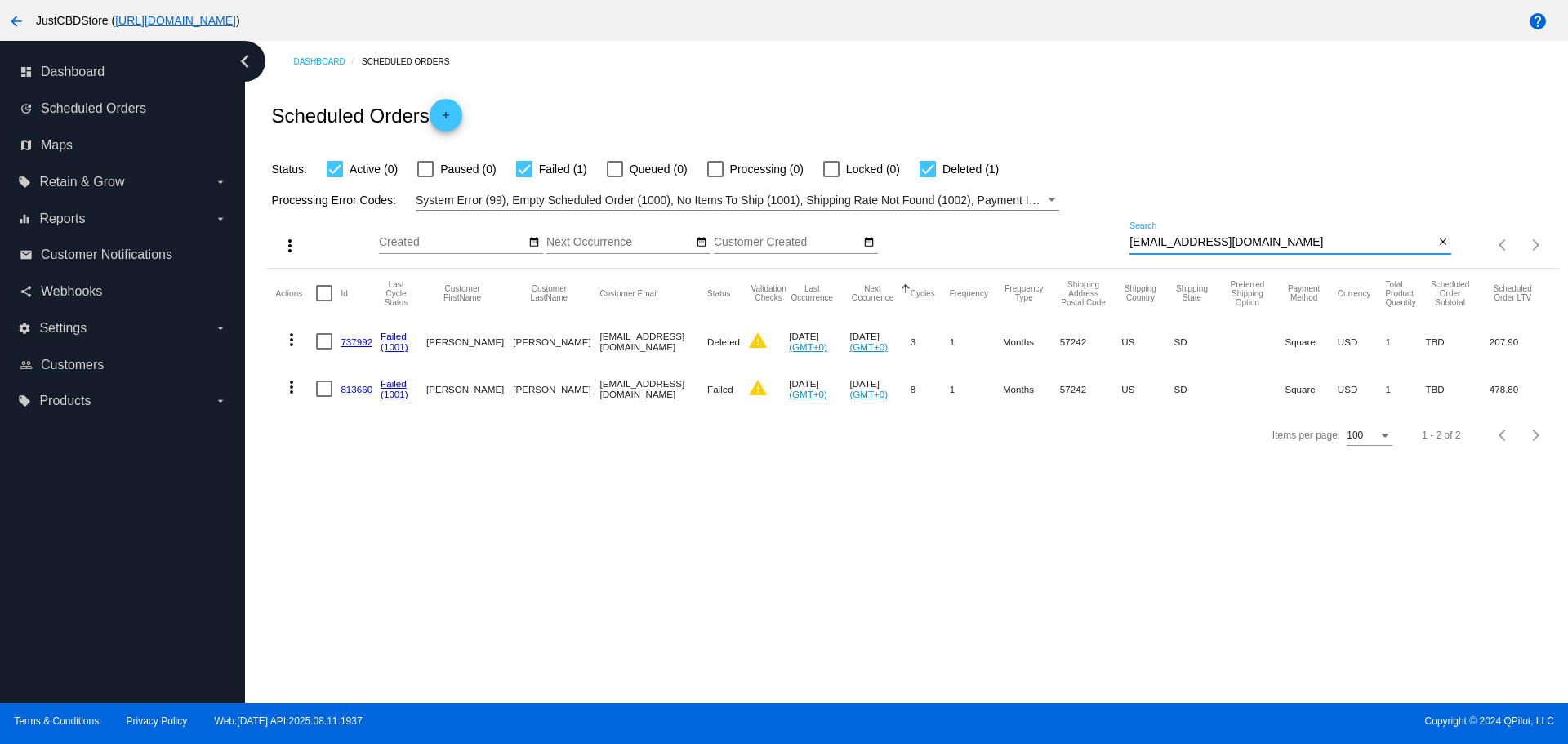
drag, startPoint x: 1308, startPoint y: 240, endPoint x: 1130, endPoint y: 247, distance: 178.1
click at [1130, 247] on input "[EMAIL_ADDRESS][DOMAIN_NAME]" at bounding box center [1282, 242] width 305 height 13
paste input "[EMAIL_ADDRESS][DOMAIN_NAME]"
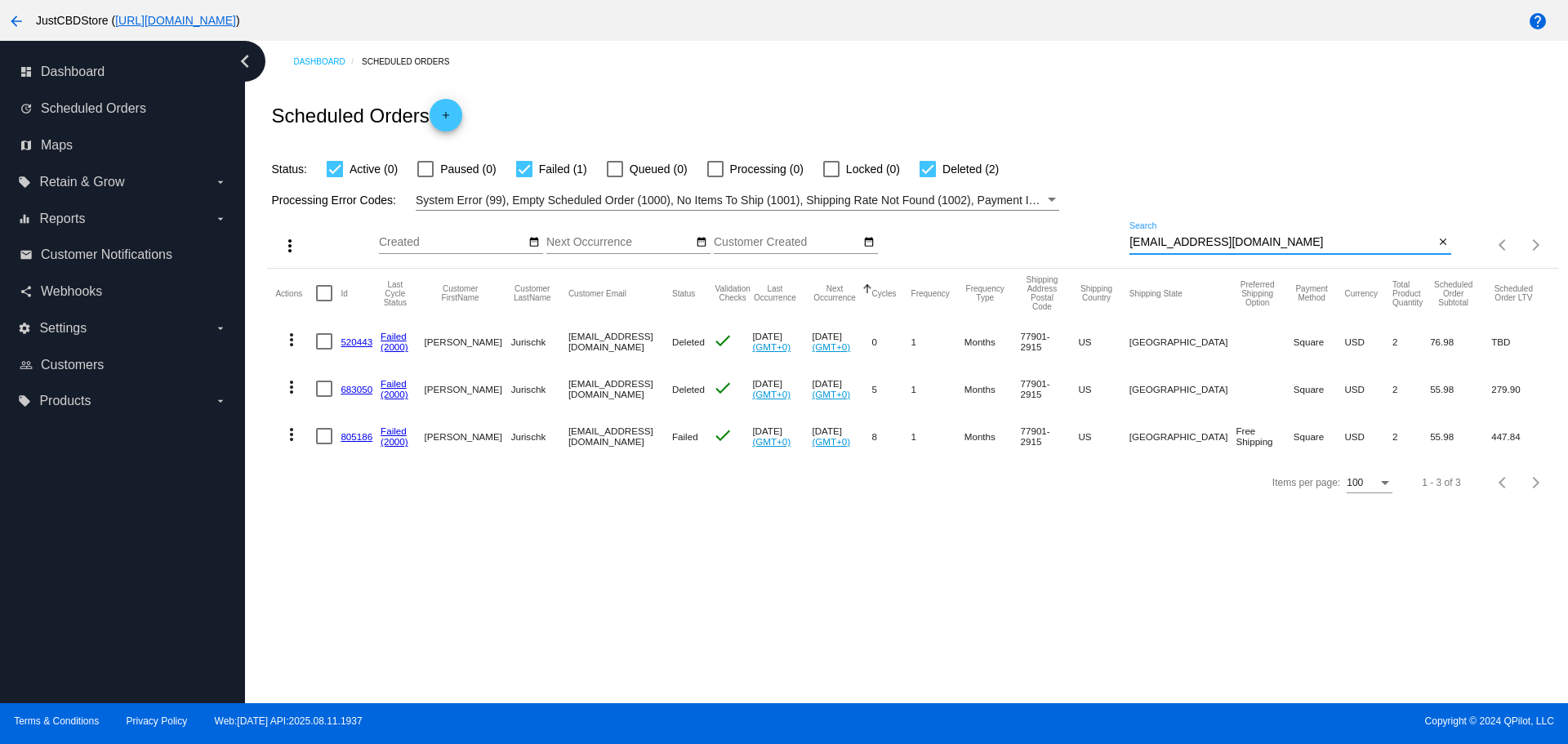
drag, startPoint x: 1289, startPoint y: 237, endPoint x: 1119, endPoint y: 240, distance: 170.0
click at [1119, 240] on div "more_vert Aug Jan Feb Mar [DATE]" at bounding box center [912, 240] width 1291 height 58
paste input "[PERSON_NAME]"
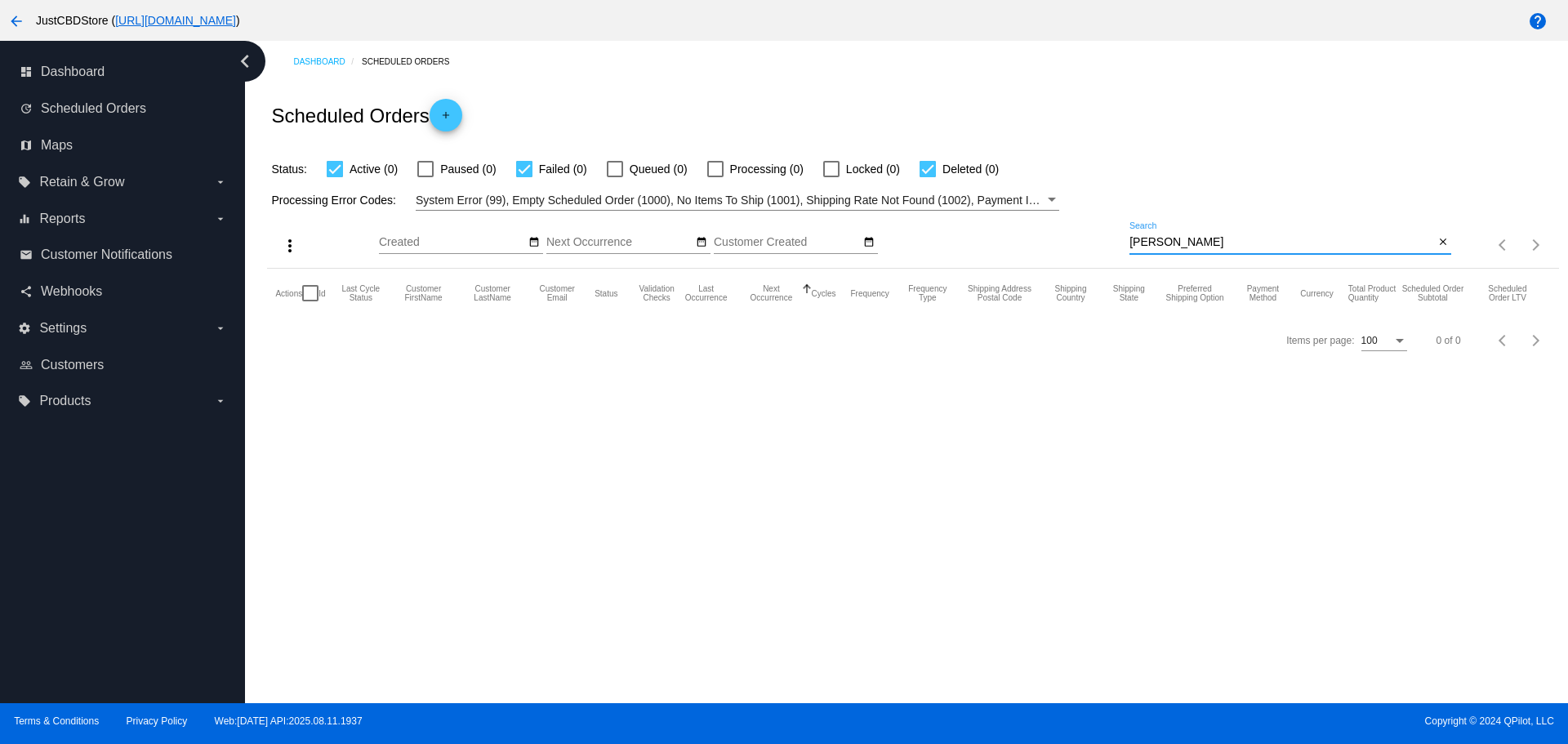
drag, startPoint x: 1221, startPoint y: 241, endPoint x: 1115, endPoint y: 241, distance: 106.0
click at [1121, 241] on div "more_vert Aug Jan Feb Mar [DATE]" at bounding box center [912, 240] width 1291 height 58
paste input "[EMAIL_ADDRESS][DOMAIN_NAME]"
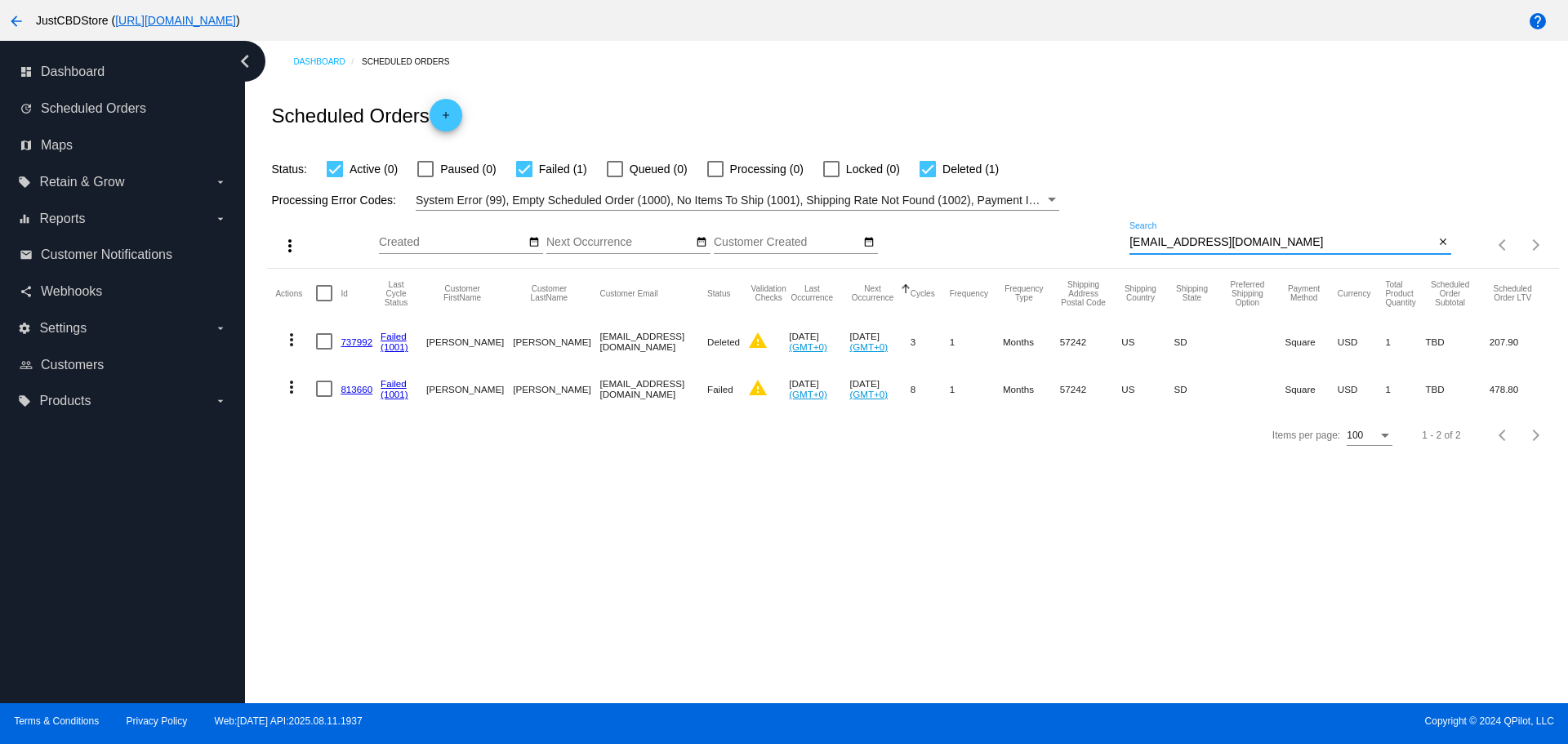
click at [293, 389] on mat-icon "more_vert" at bounding box center [291, 387] width 20 height 20
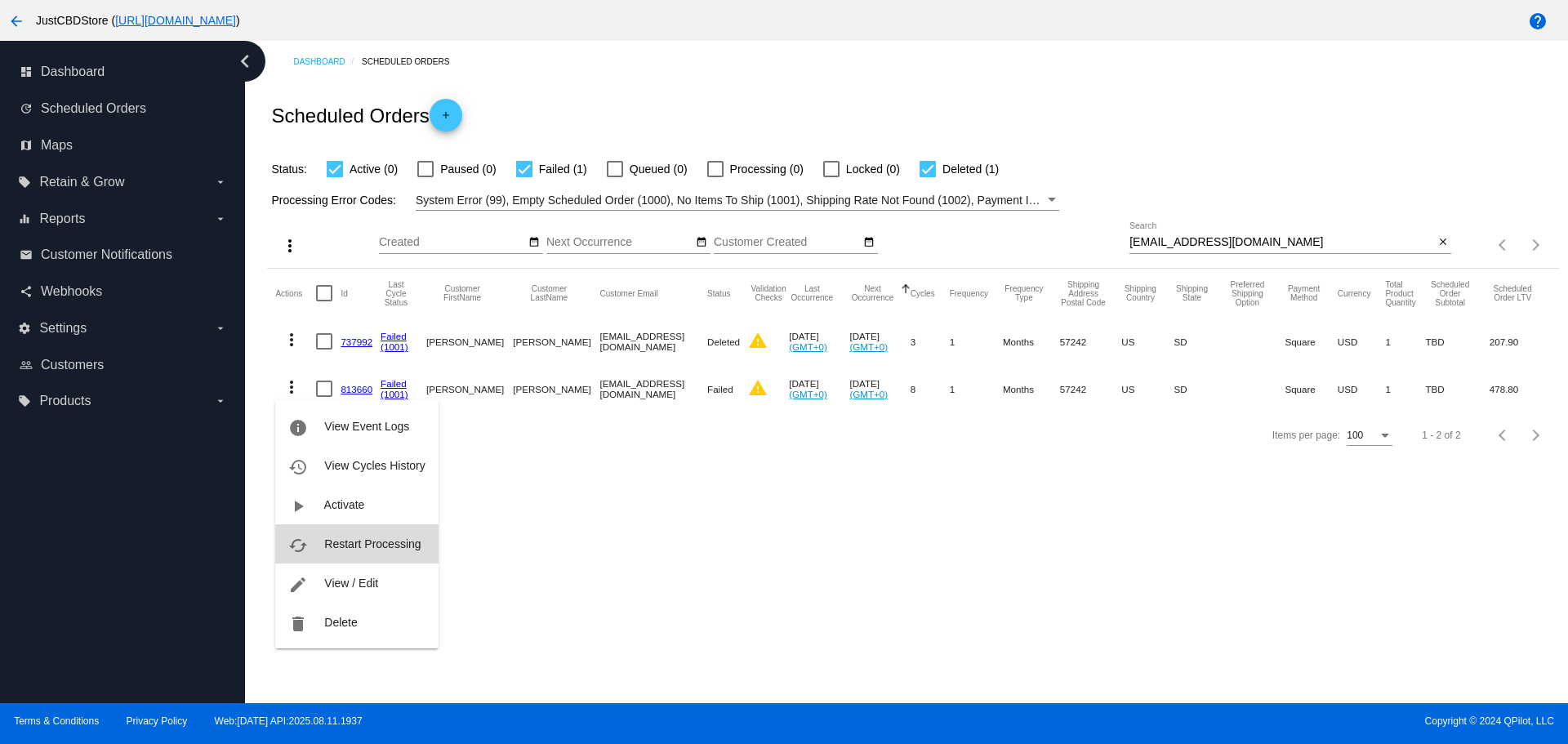
click at [362, 543] on span "Restart Processing" at bounding box center [372, 544] width 97 height 13
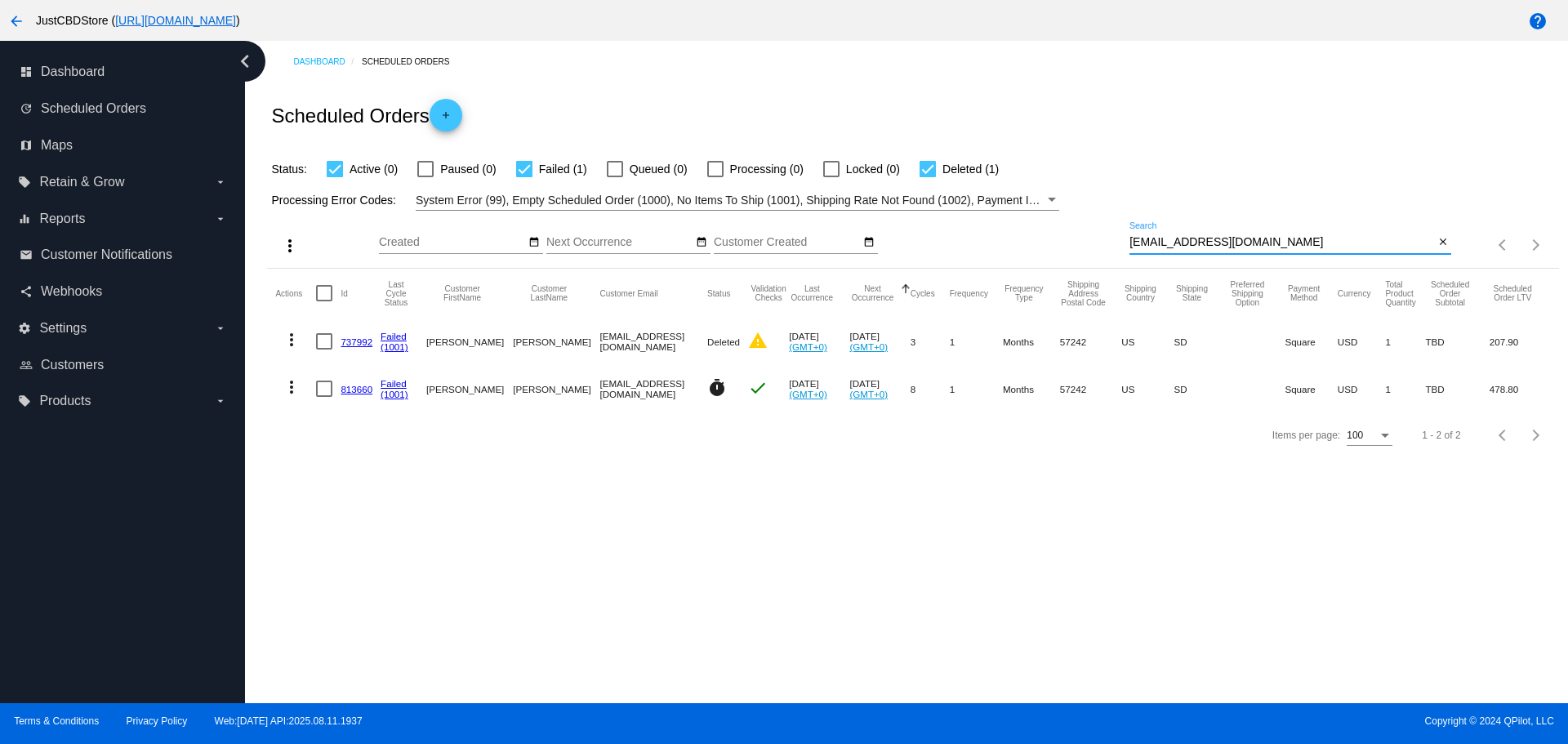
drag, startPoint x: 1310, startPoint y: 240, endPoint x: 995, endPoint y: 250, distance: 315.2
click at [995, 250] on div "more_vert Aug Jan Feb Mar [DATE]" at bounding box center [912, 240] width 1291 height 58
paste input "smith44@g"
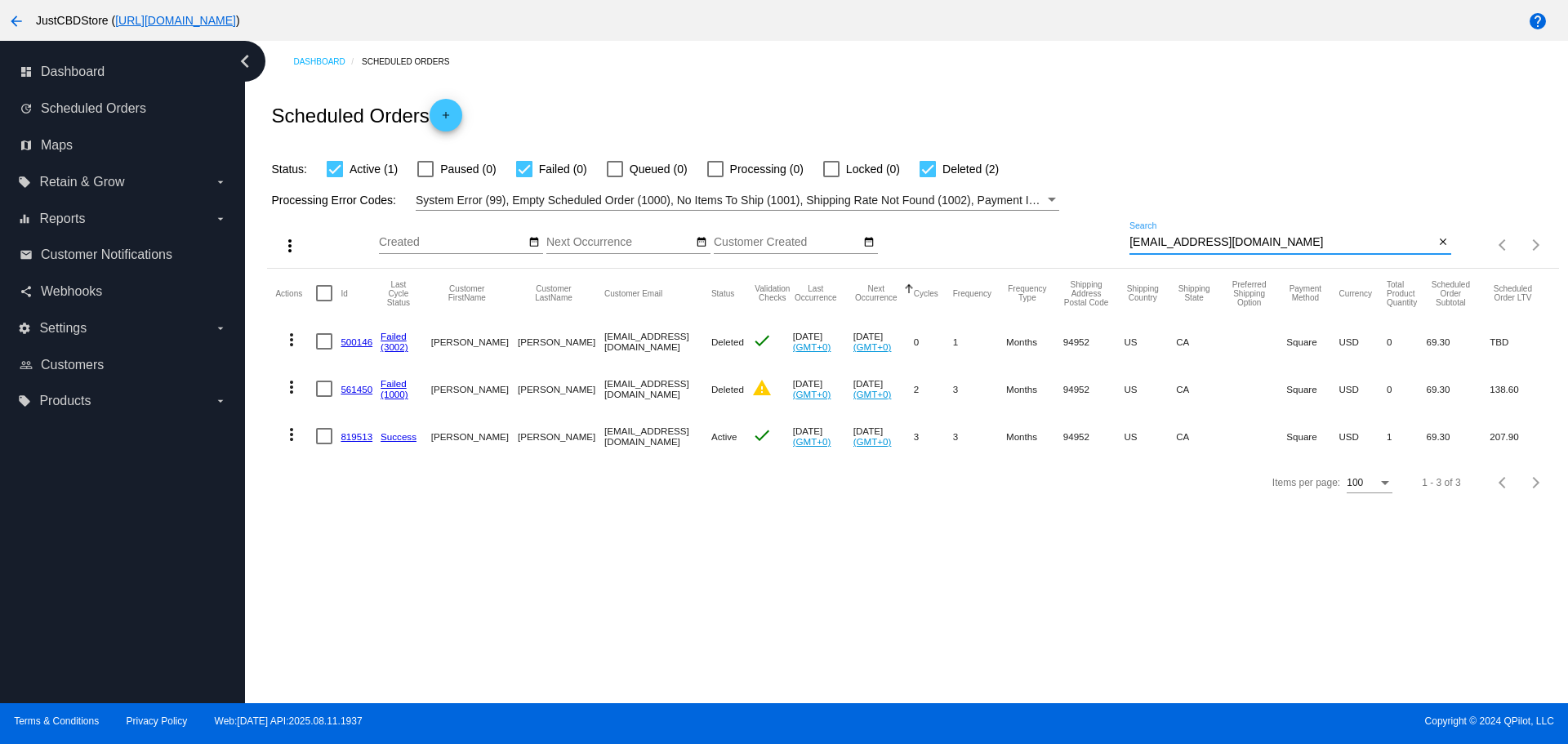
drag, startPoint x: 1262, startPoint y: 247, endPoint x: 1022, endPoint y: 258, distance: 240.3
click at [1022, 258] on div "more_vert Aug Jan Feb Mar [DATE]" at bounding box center [912, 240] width 1291 height 58
paste input "[EMAIL_ADDRESS]"
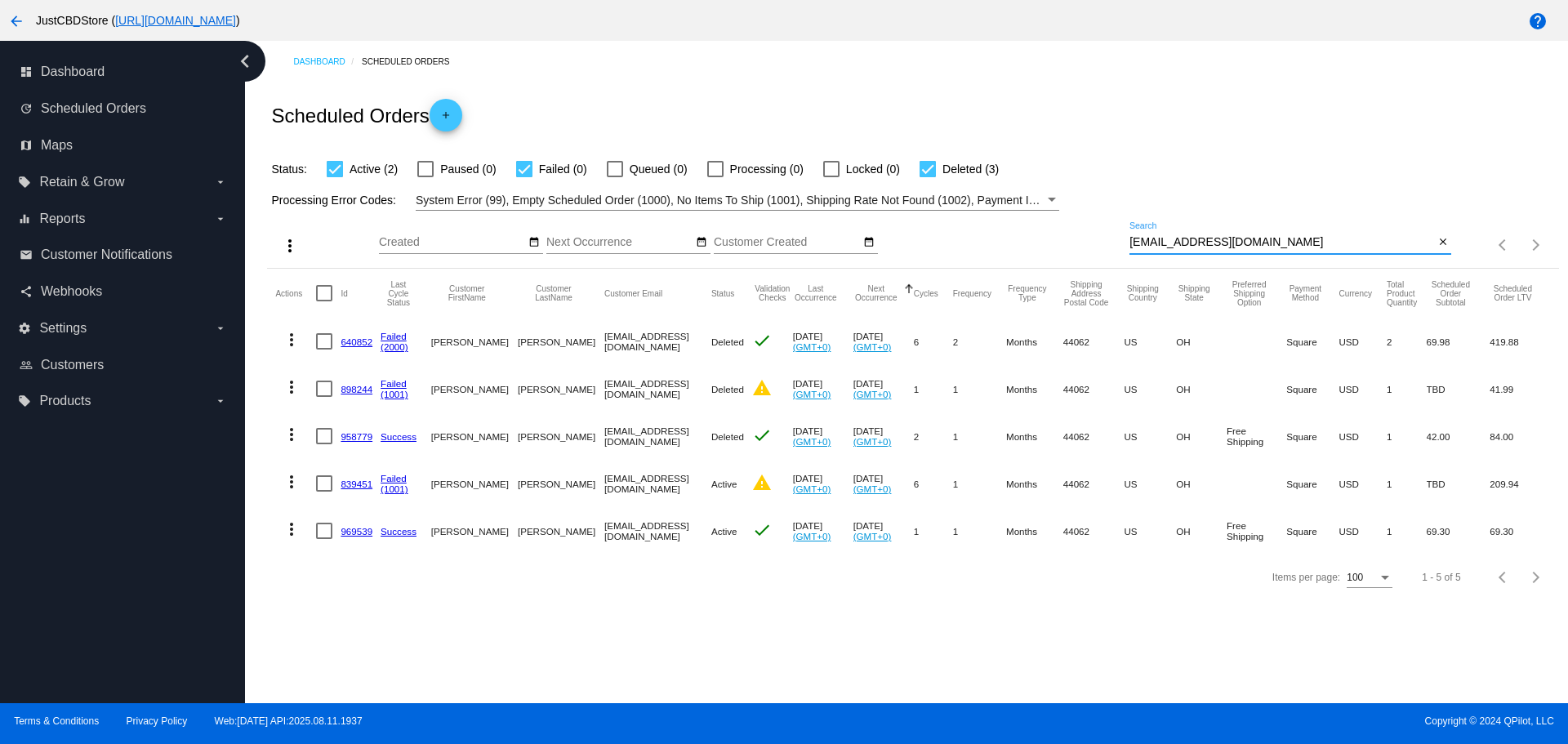
drag, startPoint x: 1256, startPoint y: 245, endPoint x: 1007, endPoint y: 263, distance: 249.6
click at [1007, 263] on div "more_vert Aug Jan Feb Mar [DATE]" at bounding box center [912, 240] width 1291 height 58
paste input "[EMAIL_ADDRESS]"
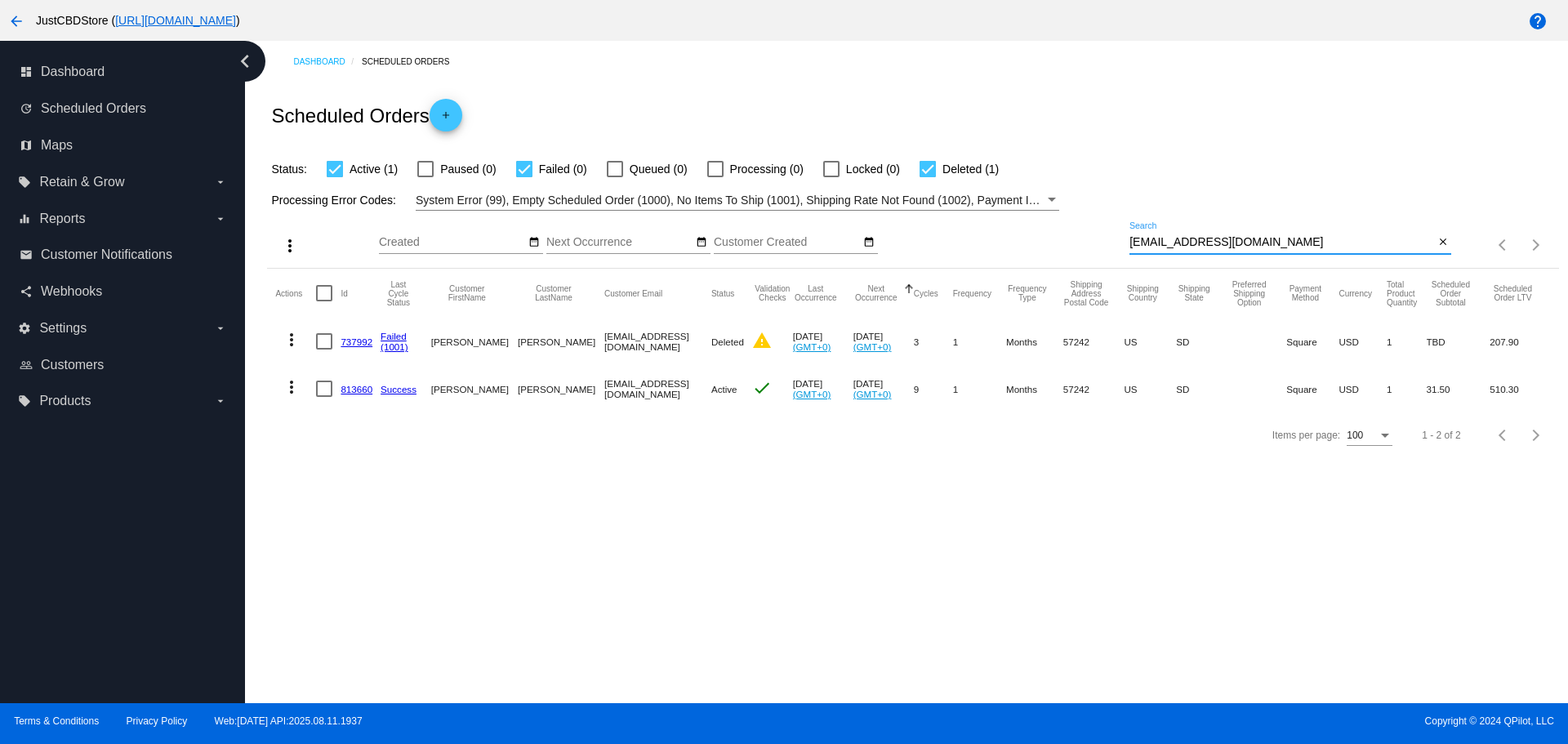
paste input "[EMAIL_ADDRESS]"
drag, startPoint x: 1263, startPoint y: 246, endPoint x: 965, endPoint y: 274, distance: 299.3
click at [958, 271] on app-dashboard-scheduled-orders "Scheduled Orders add Status: Active (1) Paused (0) Failed (0) Queued (0) Proces…" at bounding box center [912, 270] width 1291 height 376
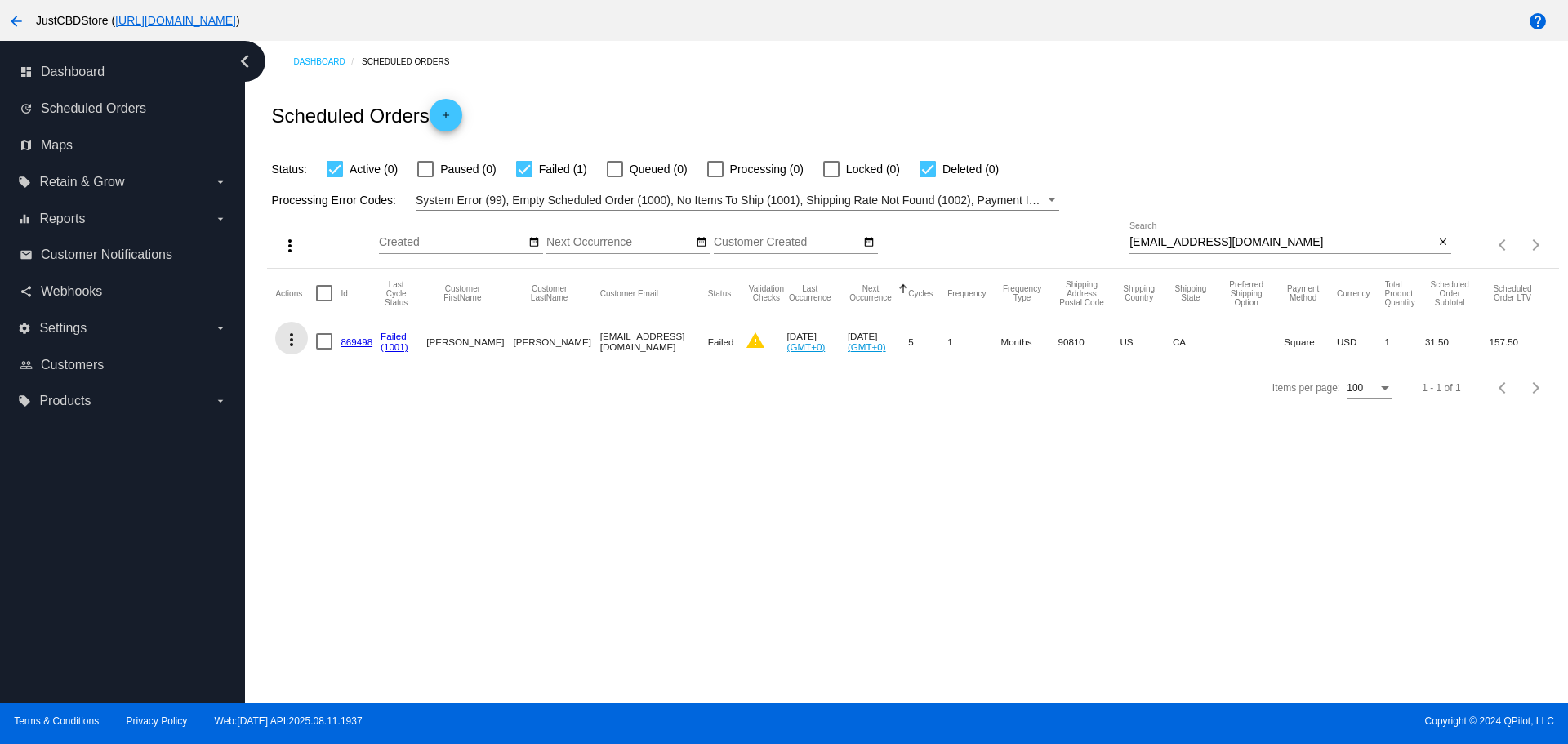
click at [290, 344] on mat-icon "more_vert" at bounding box center [291, 339] width 20 height 20
click at [387, 496] on span "Restart Processing" at bounding box center [372, 496] width 97 height 13
paste input "[EMAIL_ADDRESS]"
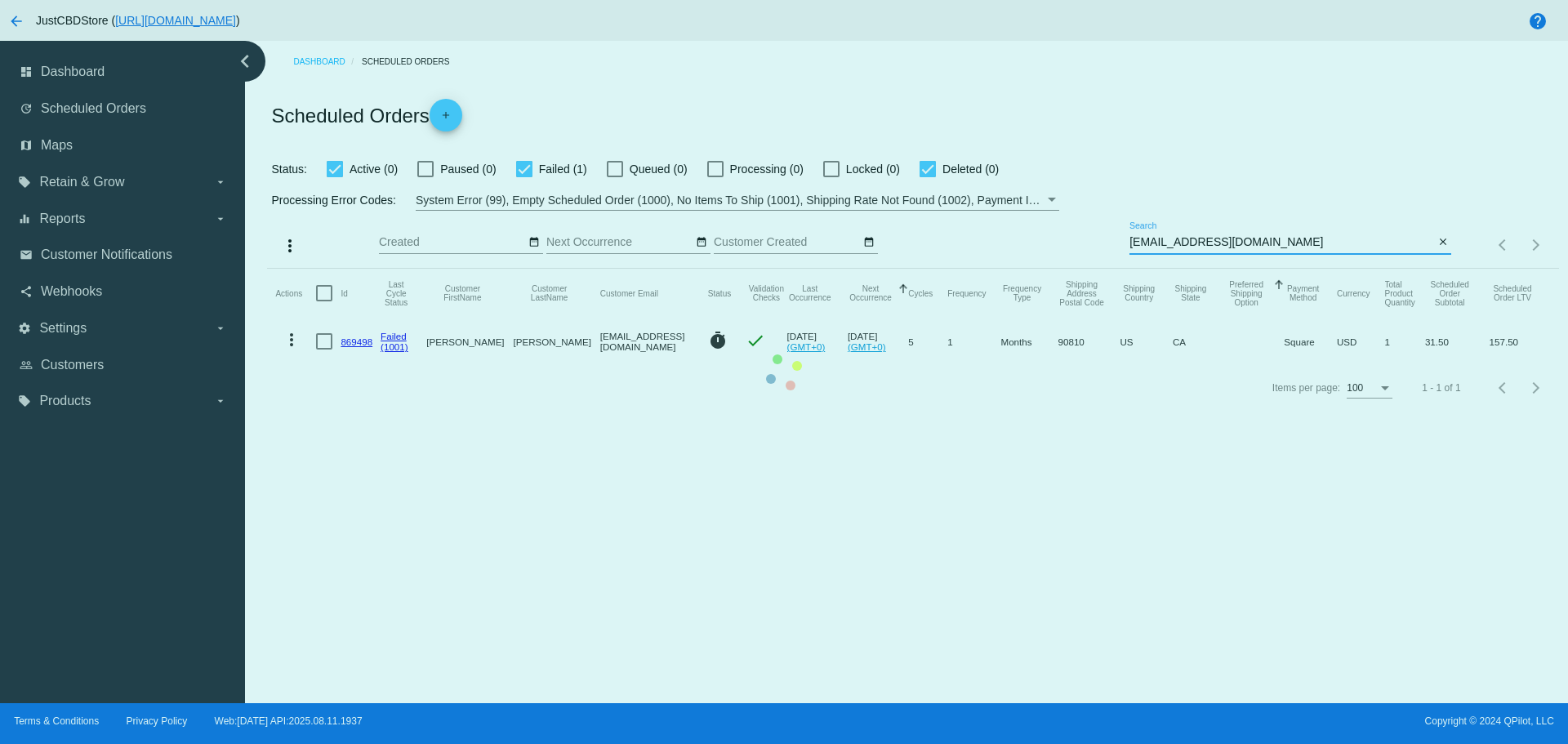
type input "[EMAIL_ADDRESS][DOMAIN_NAME]"
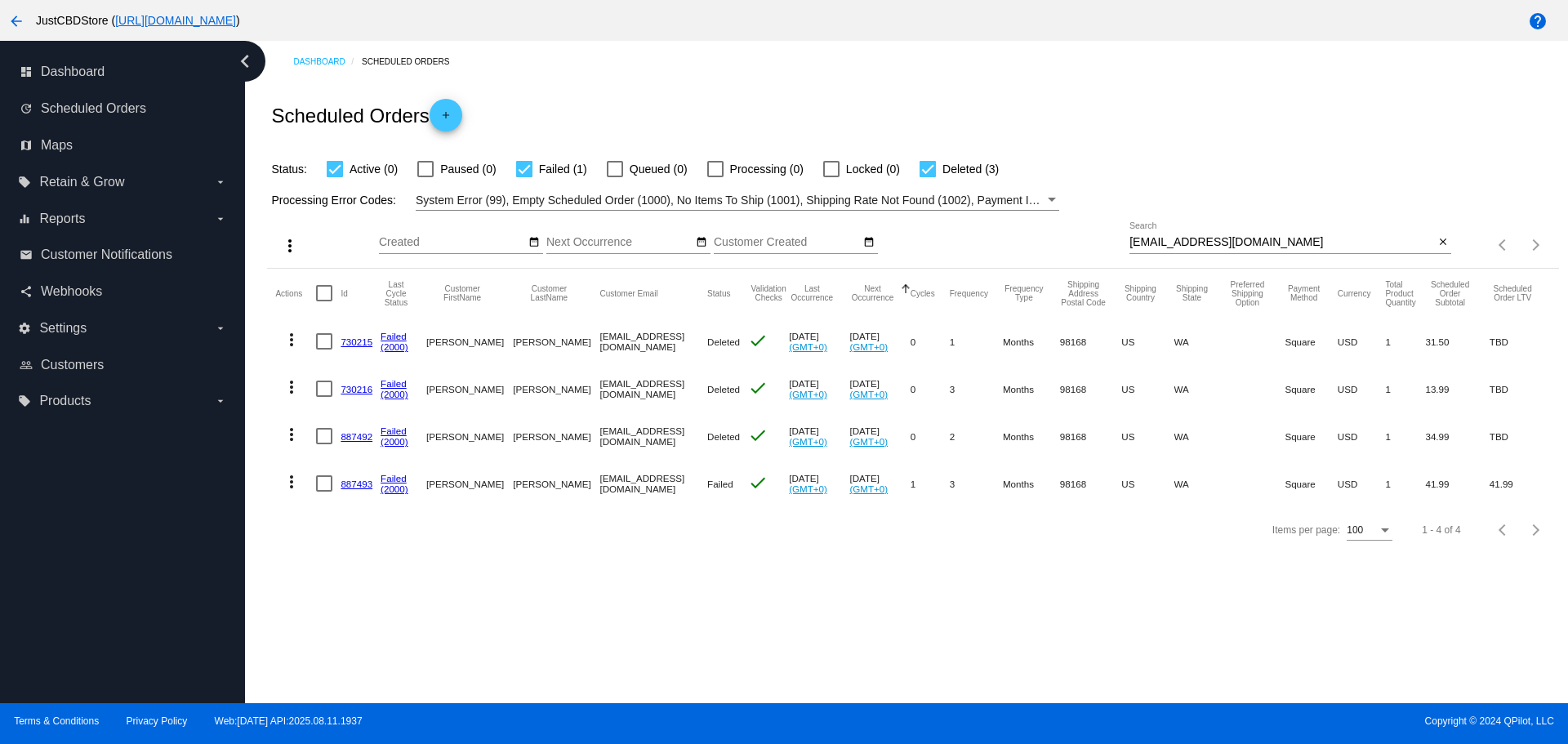
click at [343, 482] on link "887493" at bounding box center [356, 484] width 32 height 10
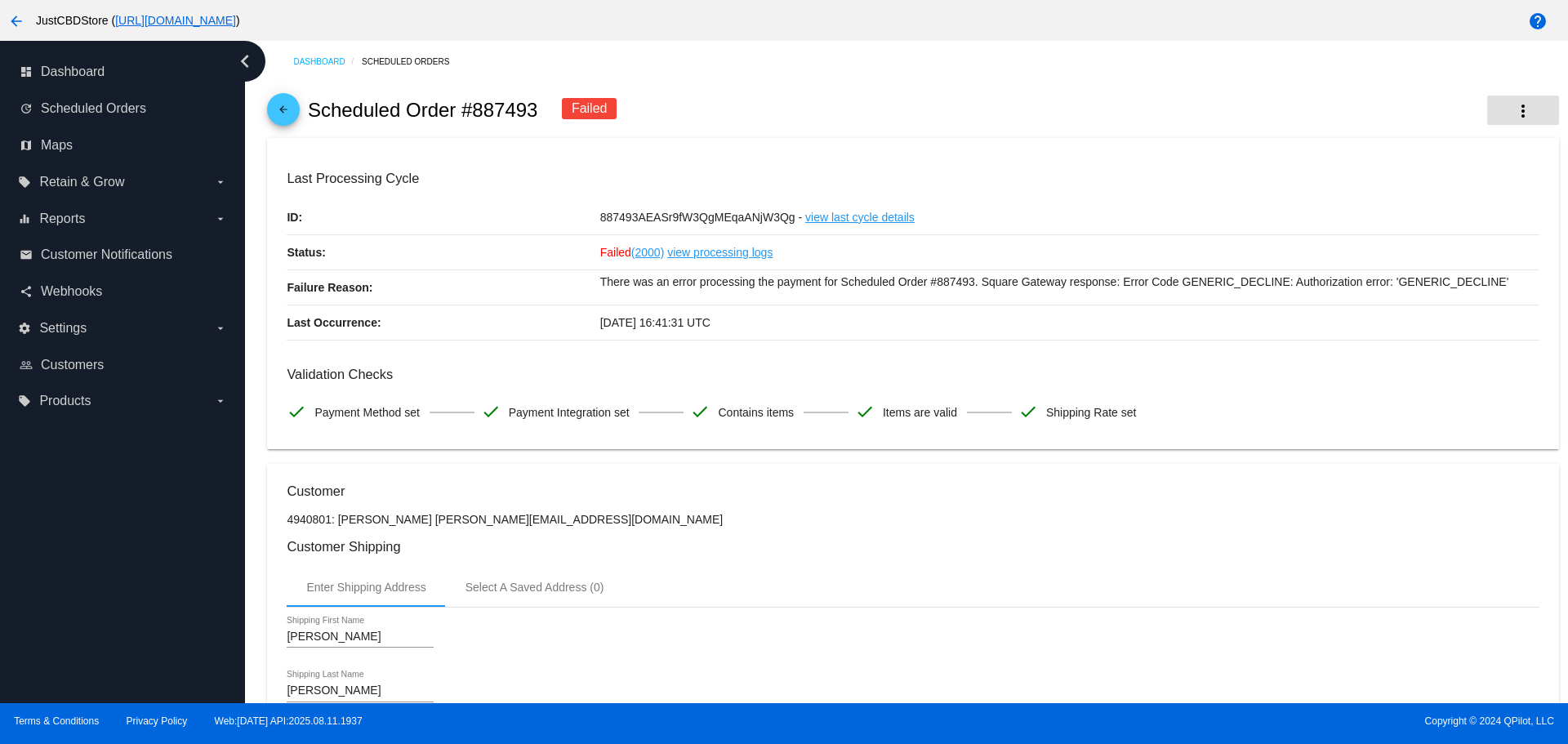
click at [1513, 104] on mat-icon "more_vert" at bounding box center [1523, 110] width 20 height 20
click at [1415, 276] on span "Restart Processing" at bounding box center [1414, 278] width 97 height 13
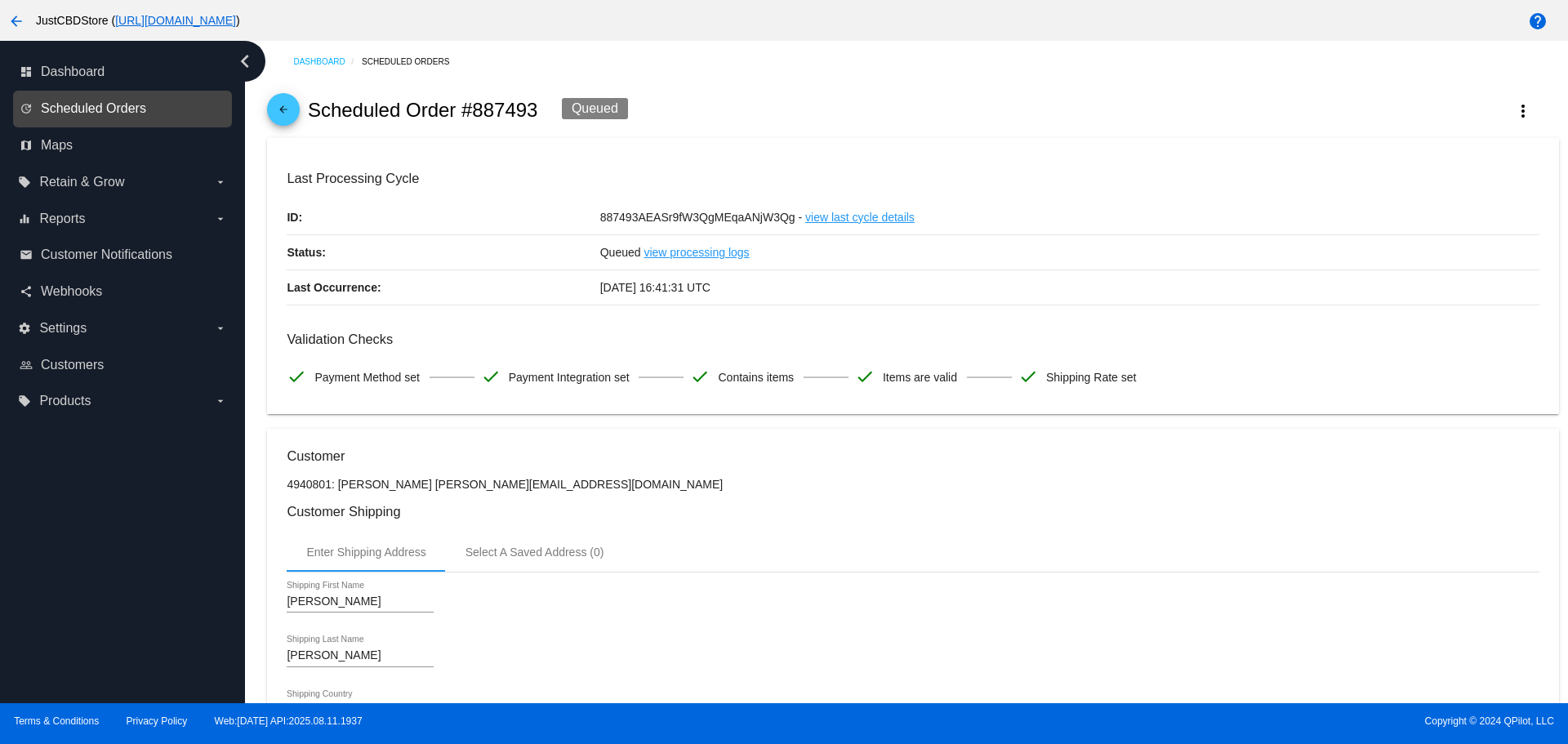
click at [66, 110] on span "Scheduled Orders" at bounding box center [93, 108] width 105 height 15
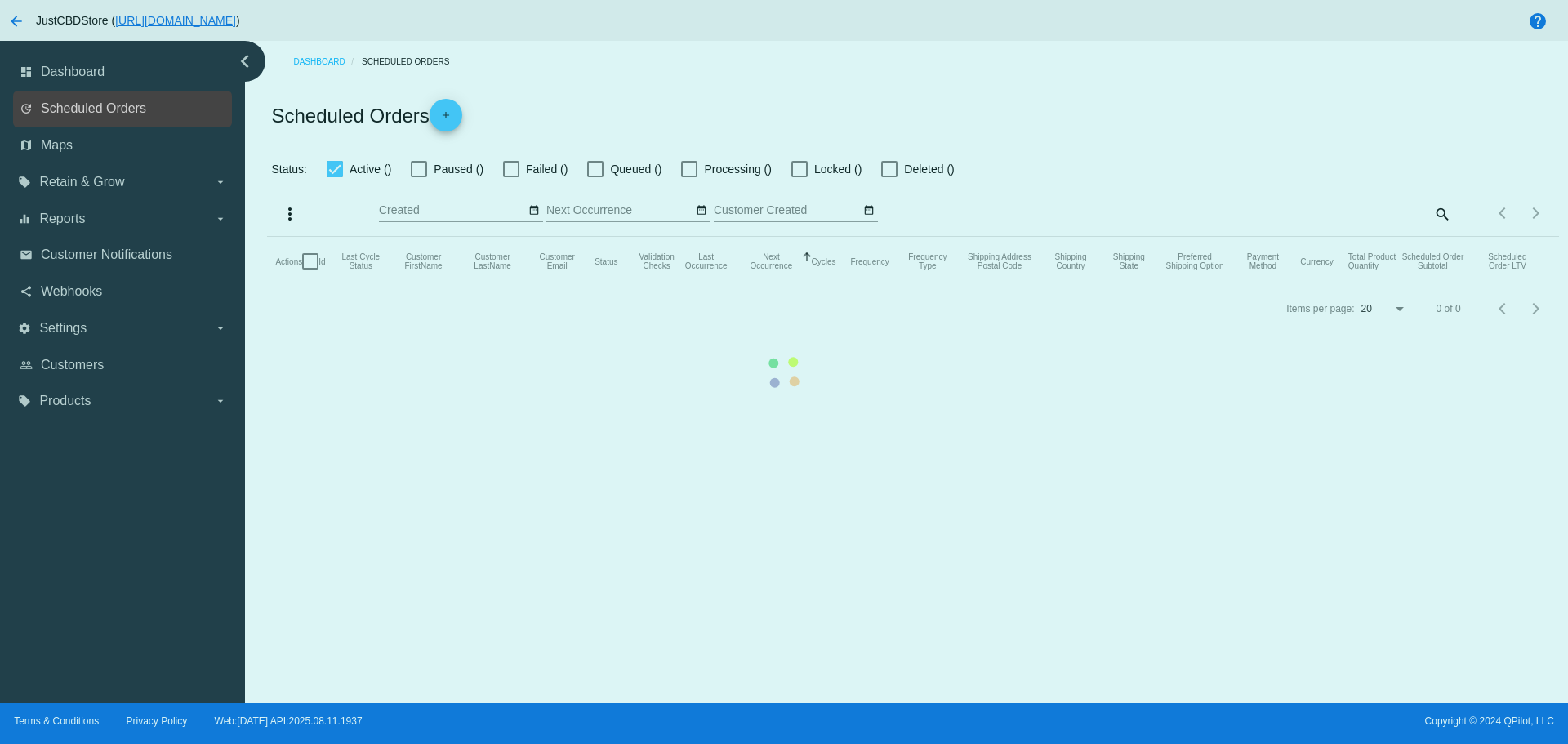
checkbox input "true"
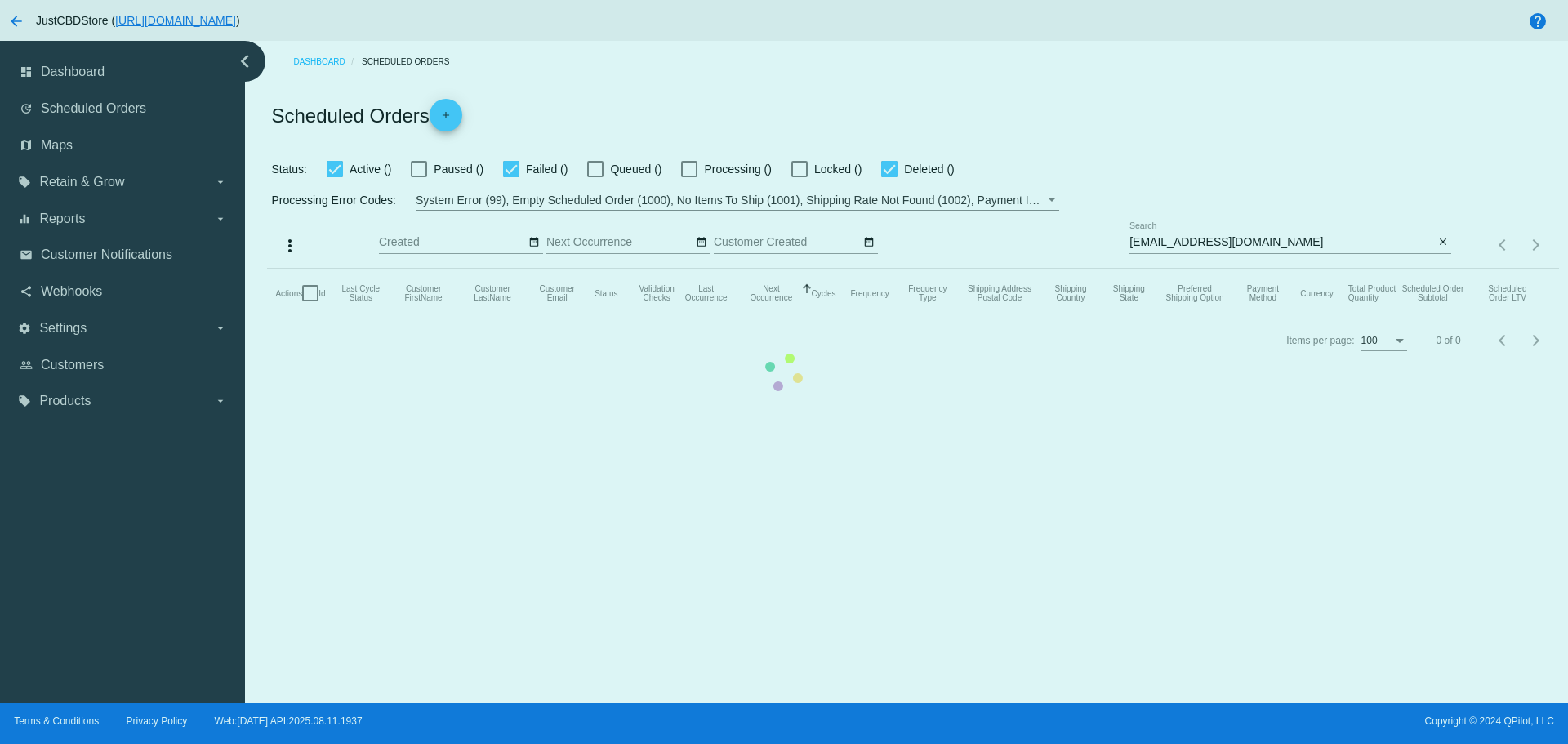
click at [1233, 269] on mat-table "Actions Id Last Cycle Status Customer FirstName Customer LastName Customer Emai…" at bounding box center [912, 293] width 1291 height 49
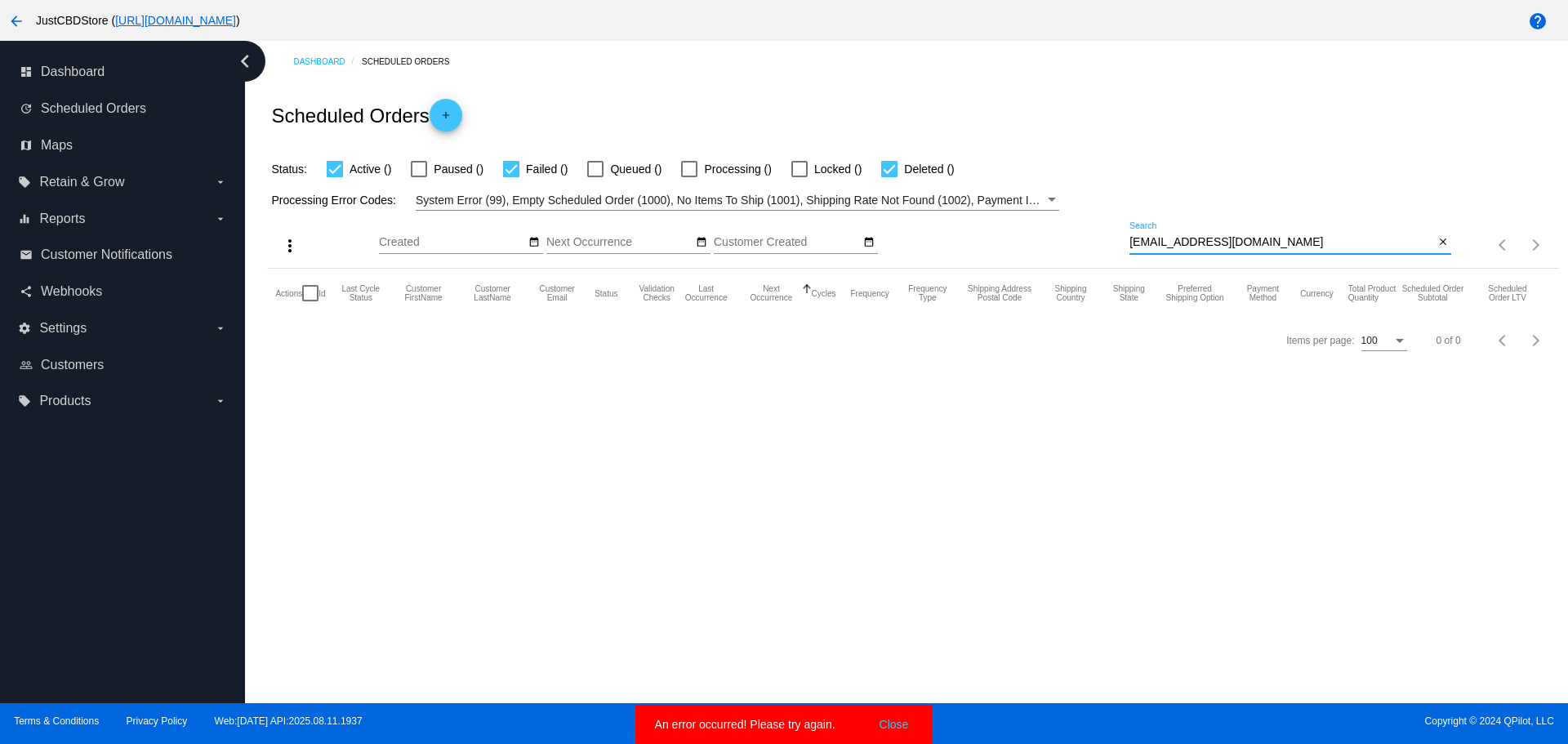
drag, startPoint x: 1255, startPoint y: 241, endPoint x: 1123, endPoint y: 254, distance: 132.6
click at [1123, 254] on div "more_vert Aug Jan Feb Mar [DATE]" at bounding box center [912, 240] width 1291 height 58
paste input "[EMAIL_ADDRESS]"
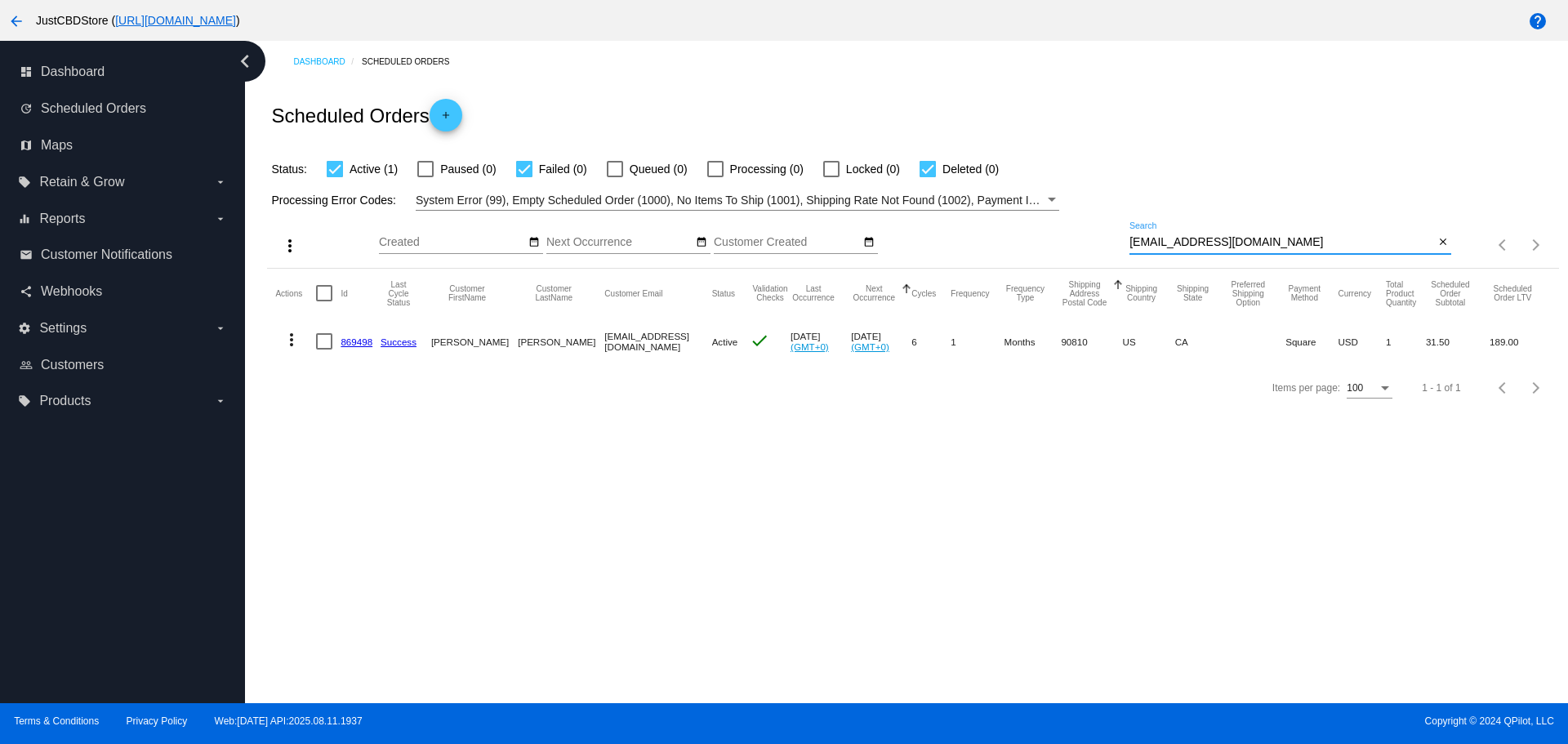
drag, startPoint x: 1285, startPoint y: 241, endPoint x: 1085, endPoint y: 275, distance: 202.9
click at [1080, 273] on app-dashboard-scheduled-orders "Scheduled Orders add Status: Active (1) Paused (0) Failed (0) Queued (0) Proces…" at bounding box center [912, 247] width 1291 height 329
paste input "[EMAIL_ADDRESS]"
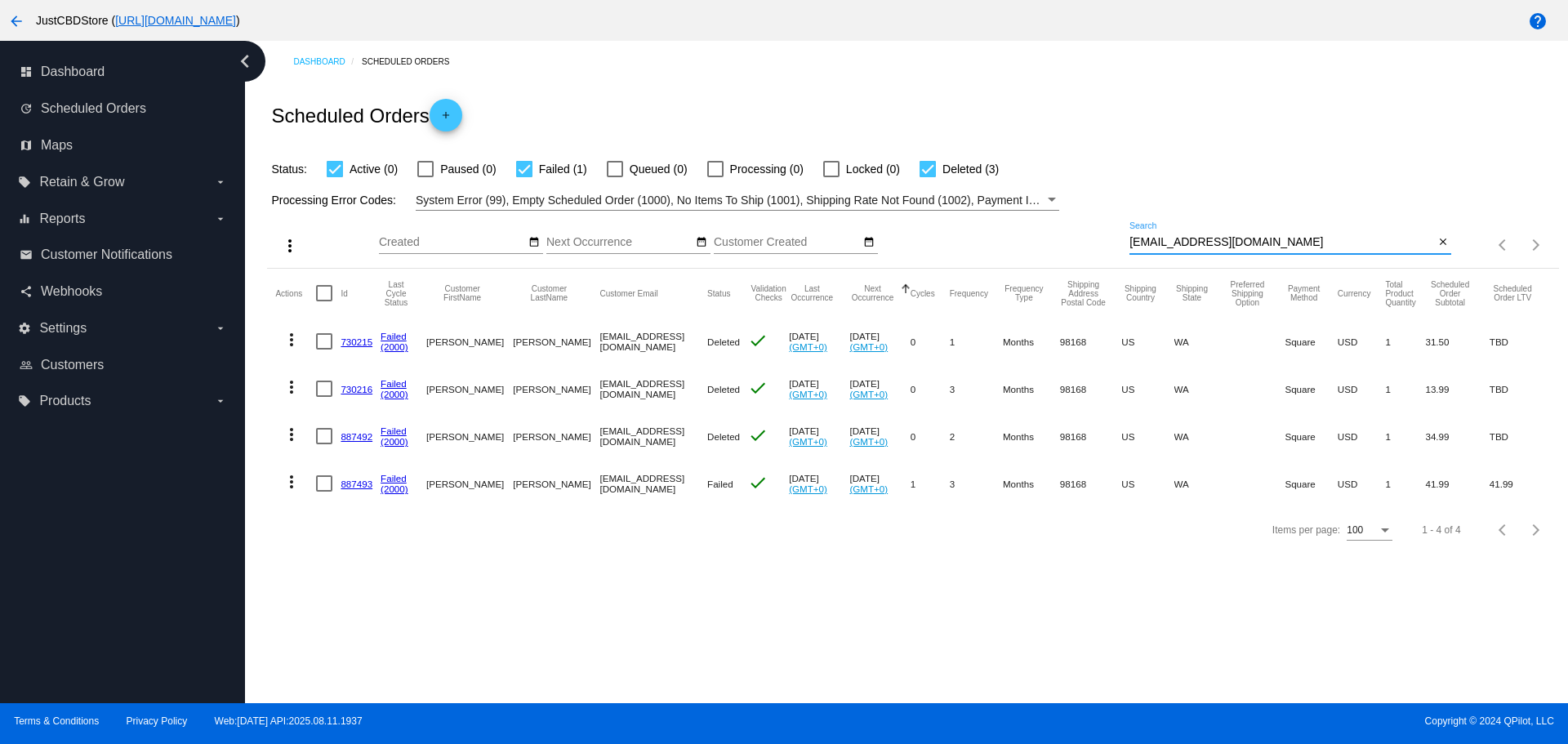
drag, startPoint x: 1260, startPoint y: 241, endPoint x: 1102, endPoint y: 255, distance: 158.6
click at [1102, 255] on div "more_vert Aug Jan Feb Mar [DATE]" at bounding box center [912, 240] width 1291 height 58
paste input "malloree.jeffer"
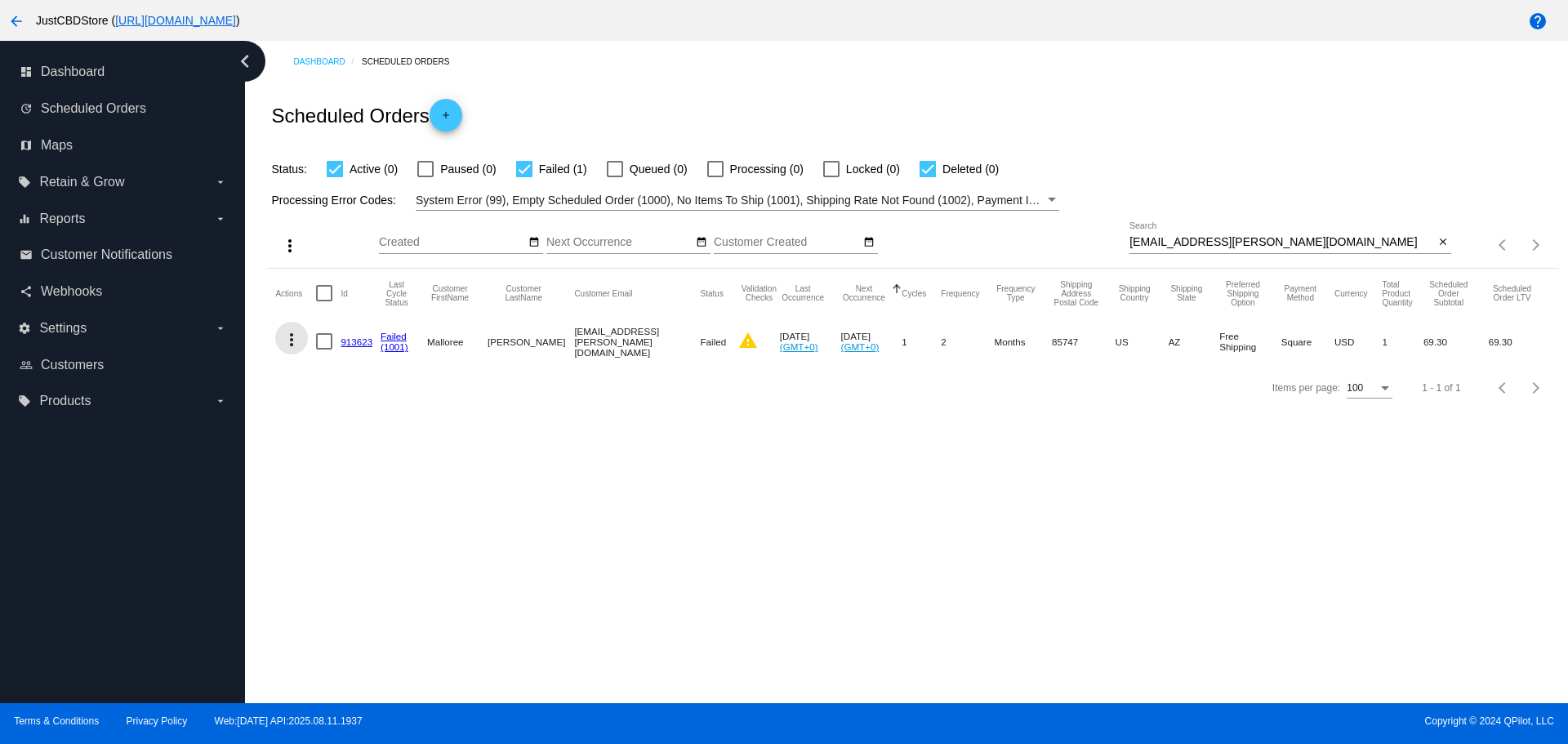
click at [289, 344] on mat-icon "more_vert" at bounding box center [291, 339] width 20 height 20
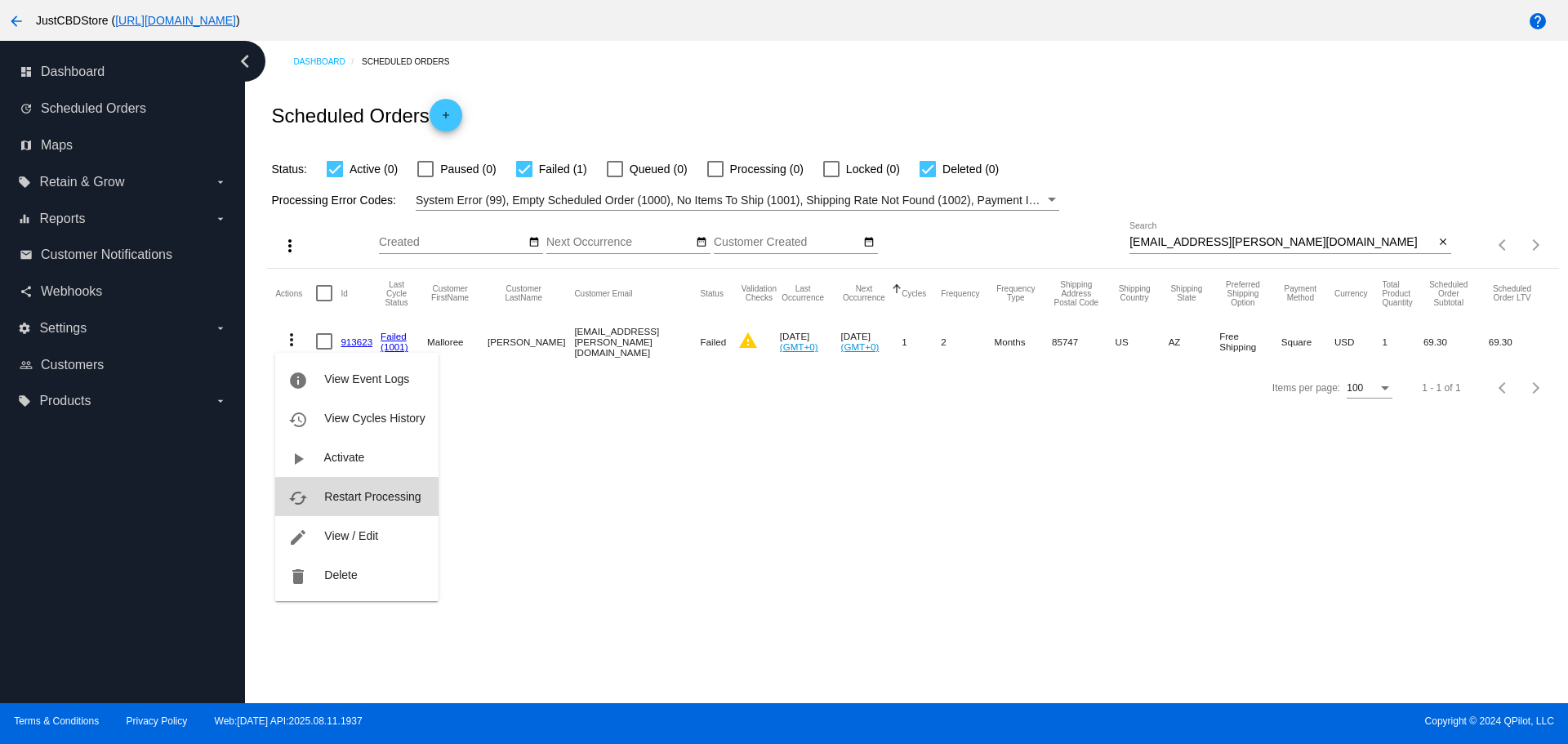
click at [401, 497] on span "Restart Processing" at bounding box center [372, 496] width 97 height 13
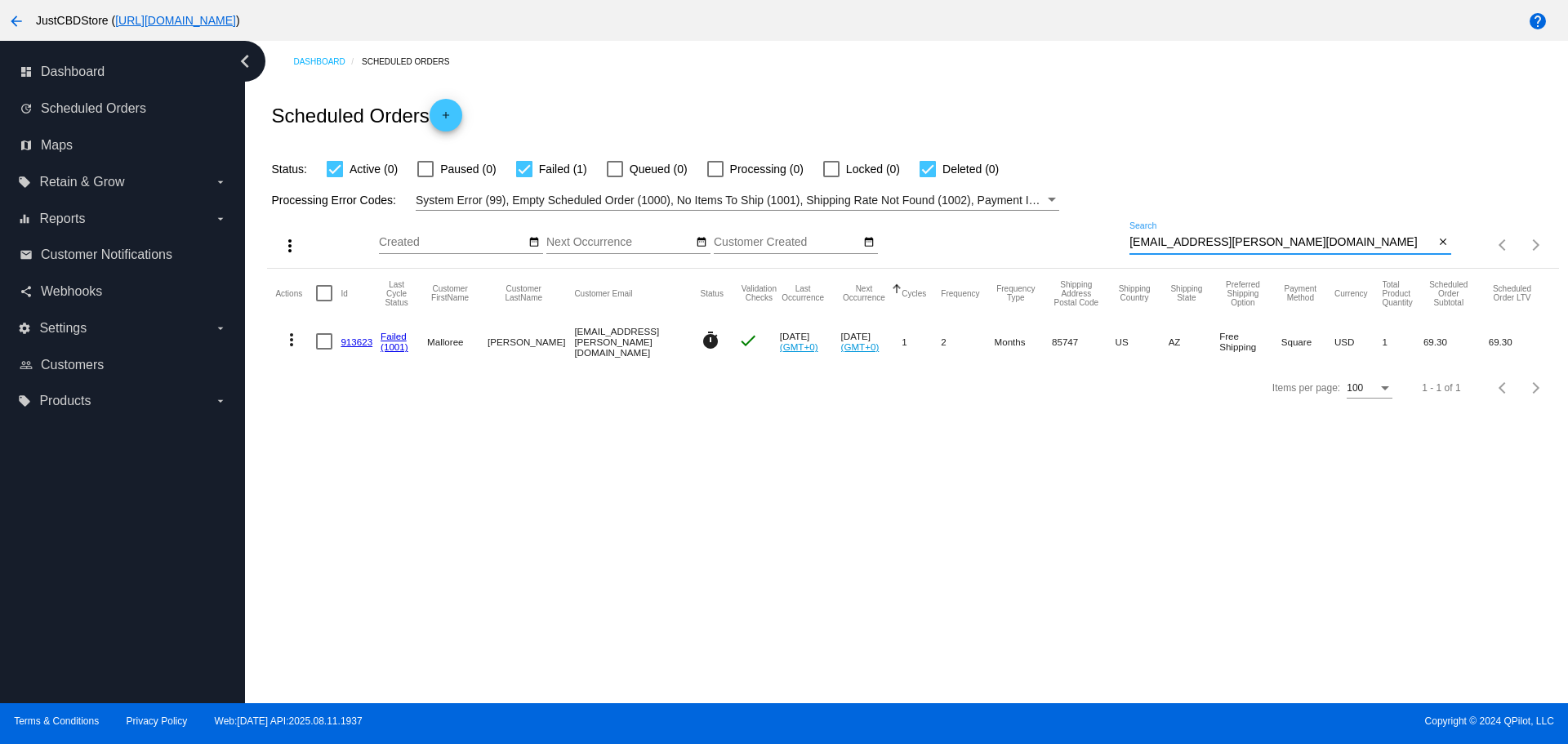
drag, startPoint x: 1257, startPoint y: 241, endPoint x: 1122, endPoint y: 253, distance: 135.5
click at [1123, 251] on div "more_vert Aug Jan Feb Mar [DATE]" at bounding box center [912, 240] width 1291 height 58
paste input "[PERSON_NAME][EMAIL_ADDRESS][PERSON_NAME][DOMAIN_NAME]"
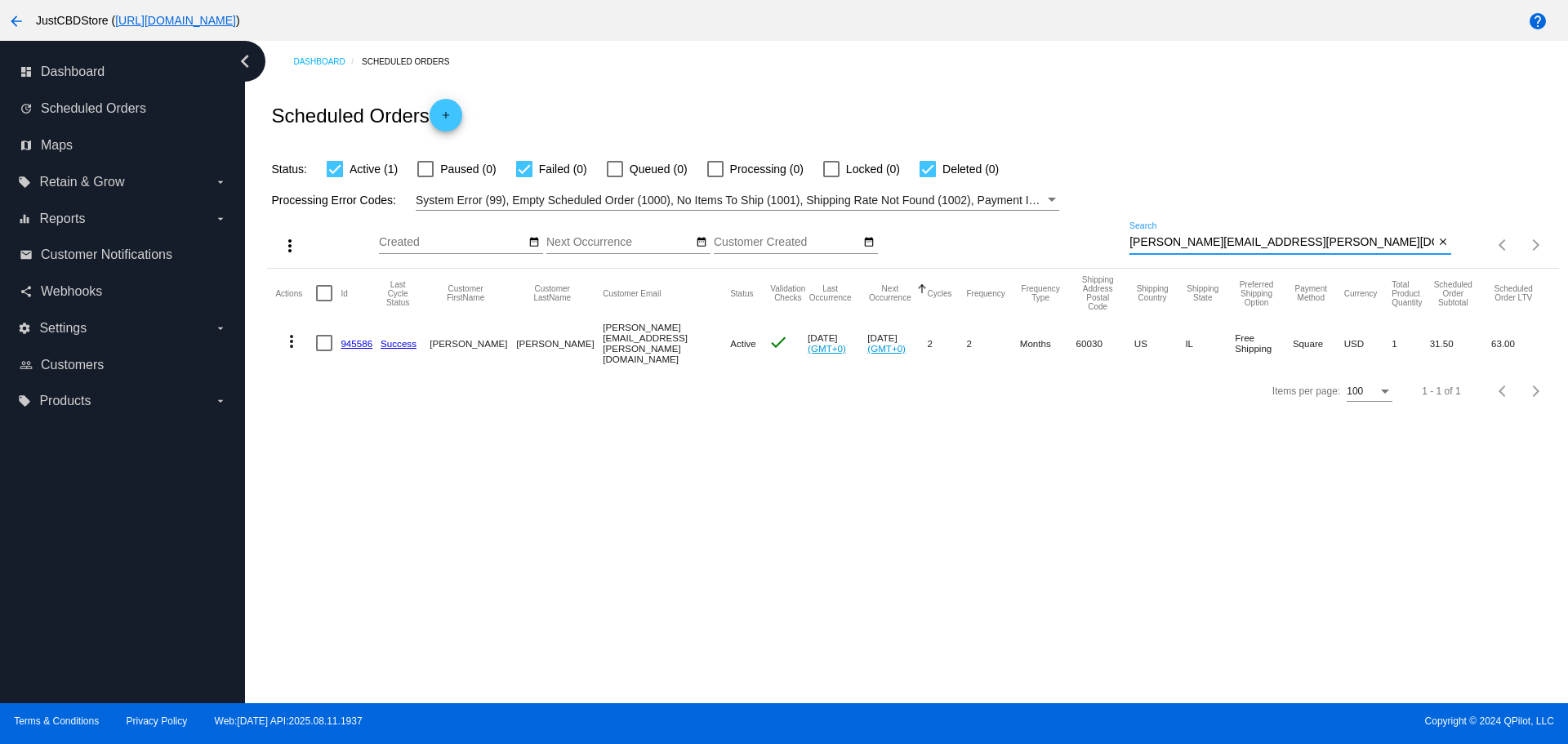
drag, startPoint x: 1268, startPoint y: 244, endPoint x: 1008, endPoint y: 257, distance: 260.3
click at [1011, 256] on div "more_vert Aug Jan Feb Mar [DATE]" at bounding box center [912, 240] width 1291 height 58
paste input "[EMAIL_ADDRESS][DOMAIN_NAME]"
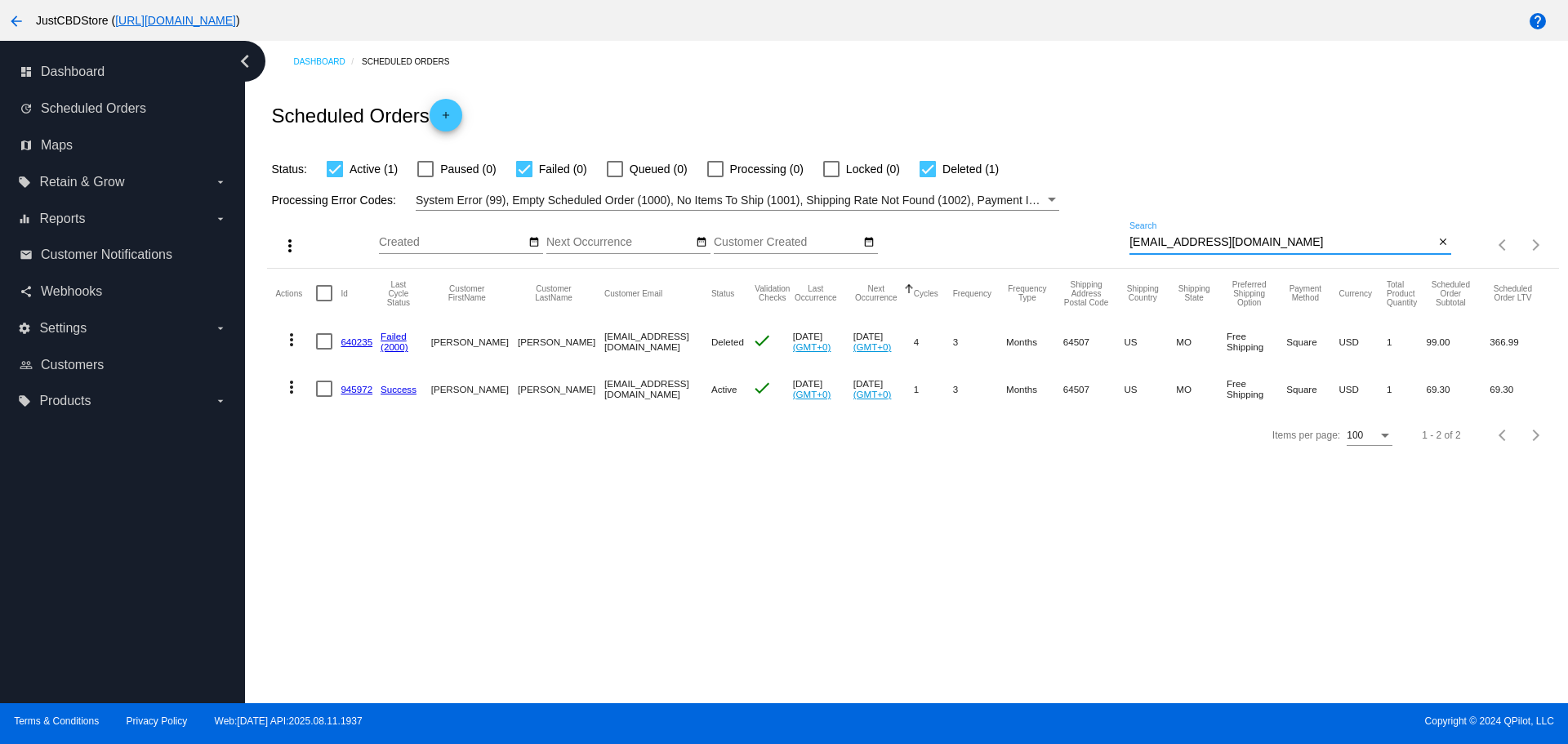
drag, startPoint x: 1263, startPoint y: 244, endPoint x: 1101, endPoint y: 259, distance: 162.7
click at [1104, 257] on div "more_vert Aug Jan Feb Mar [DATE]" at bounding box center [912, 240] width 1291 height 58
paste input "steveelliott48@ao"
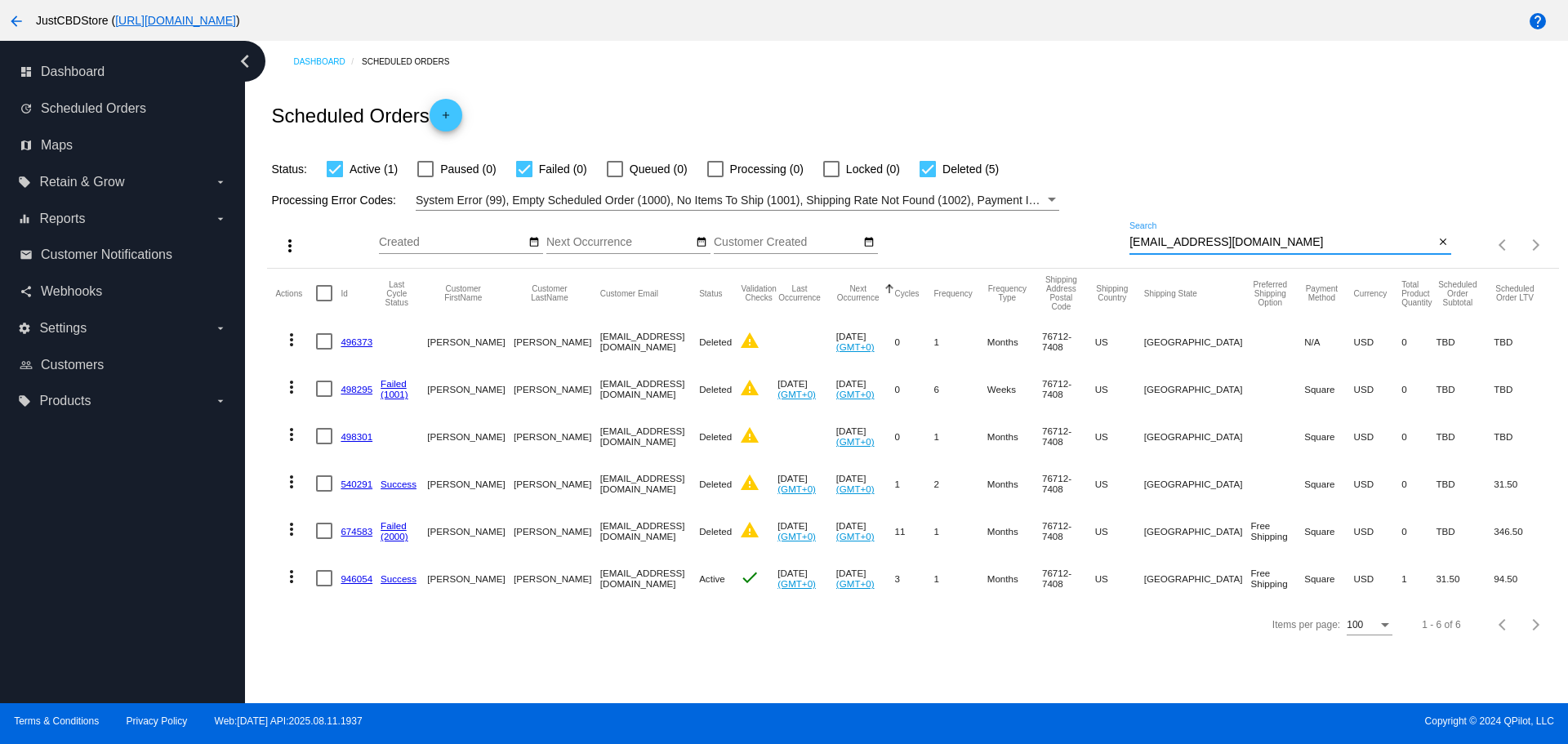
drag, startPoint x: 1251, startPoint y: 241, endPoint x: 1010, endPoint y: 245, distance: 241.0
click at [1011, 244] on div "more_vert Aug Jan Feb Mar [DATE]" at bounding box center [912, 240] width 1291 height 58
paste input "[EMAIL_ADDRESS][DOMAIN_NAME]"
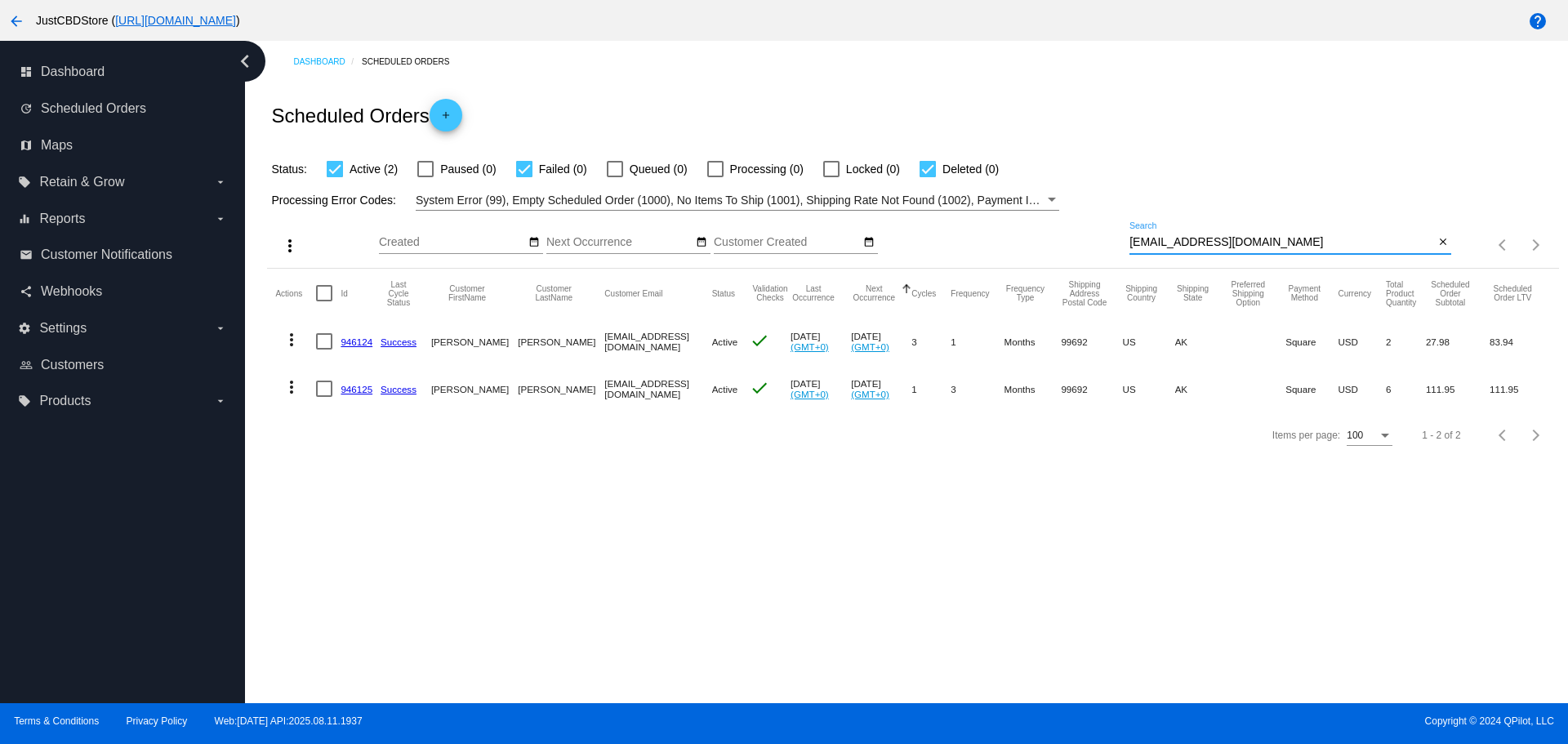
paste input "[EMAIL_ADDRESS][DOMAIN_NAME]"
drag, startPoint x: 1225, startPoint y: 244, endPoint x: 1039, endPoint y: 249, distance: 186.1
click at [1039, 249] on div "more_vert Aug Jan Feb Mar [DATE]" at bounding box center [912, 240] width 1291 height 58
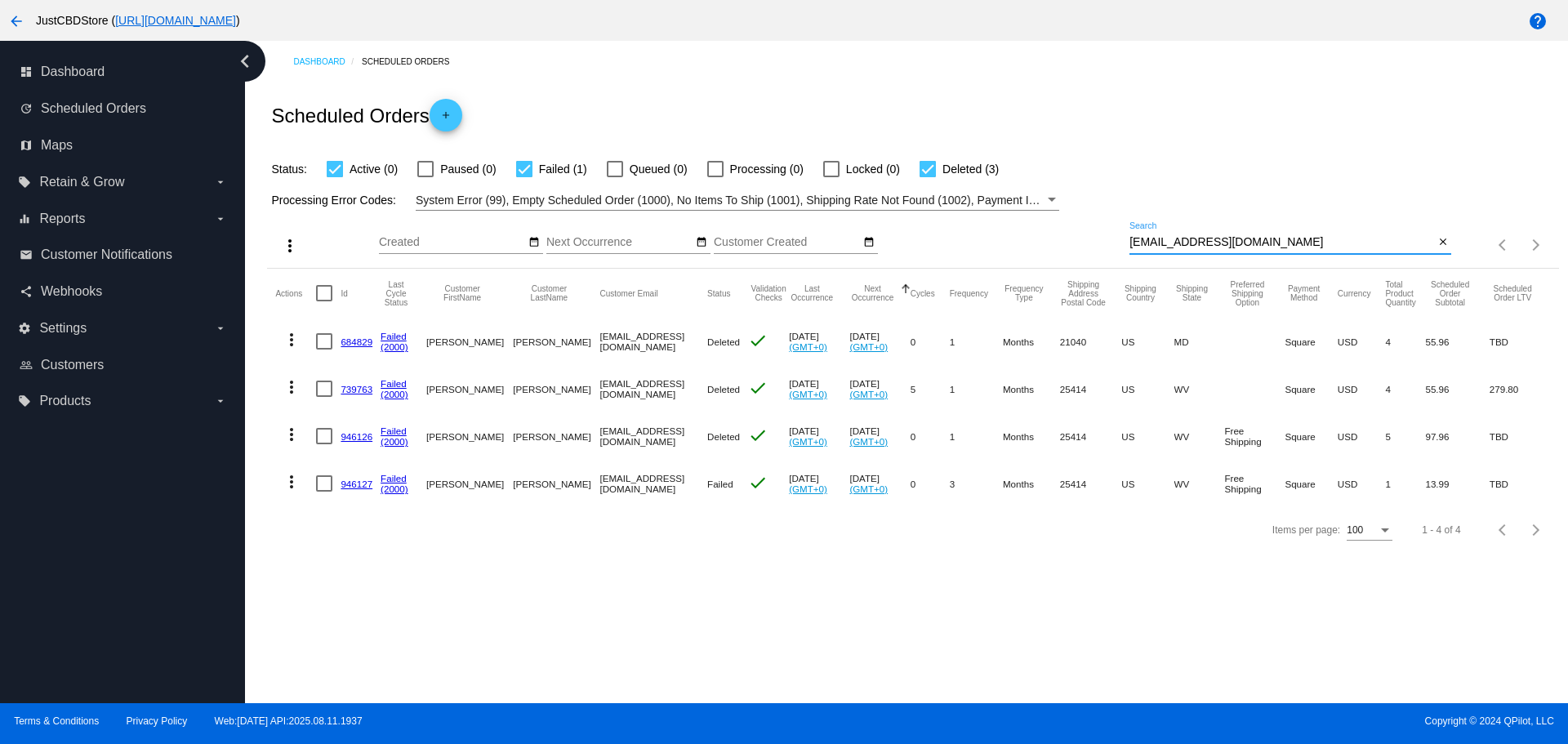
paste input "malloree.[PERSON_NAME]"
drag, startPoint x: 1283, startPoint y: 245, endPoint x: 1093, endPoint y: 261, distance: 190.7
click at [1093, 261] on div "more_vert Aug Jan Feb Mar [DATE]" at bounding box center [912, 240] width 1291 height 58
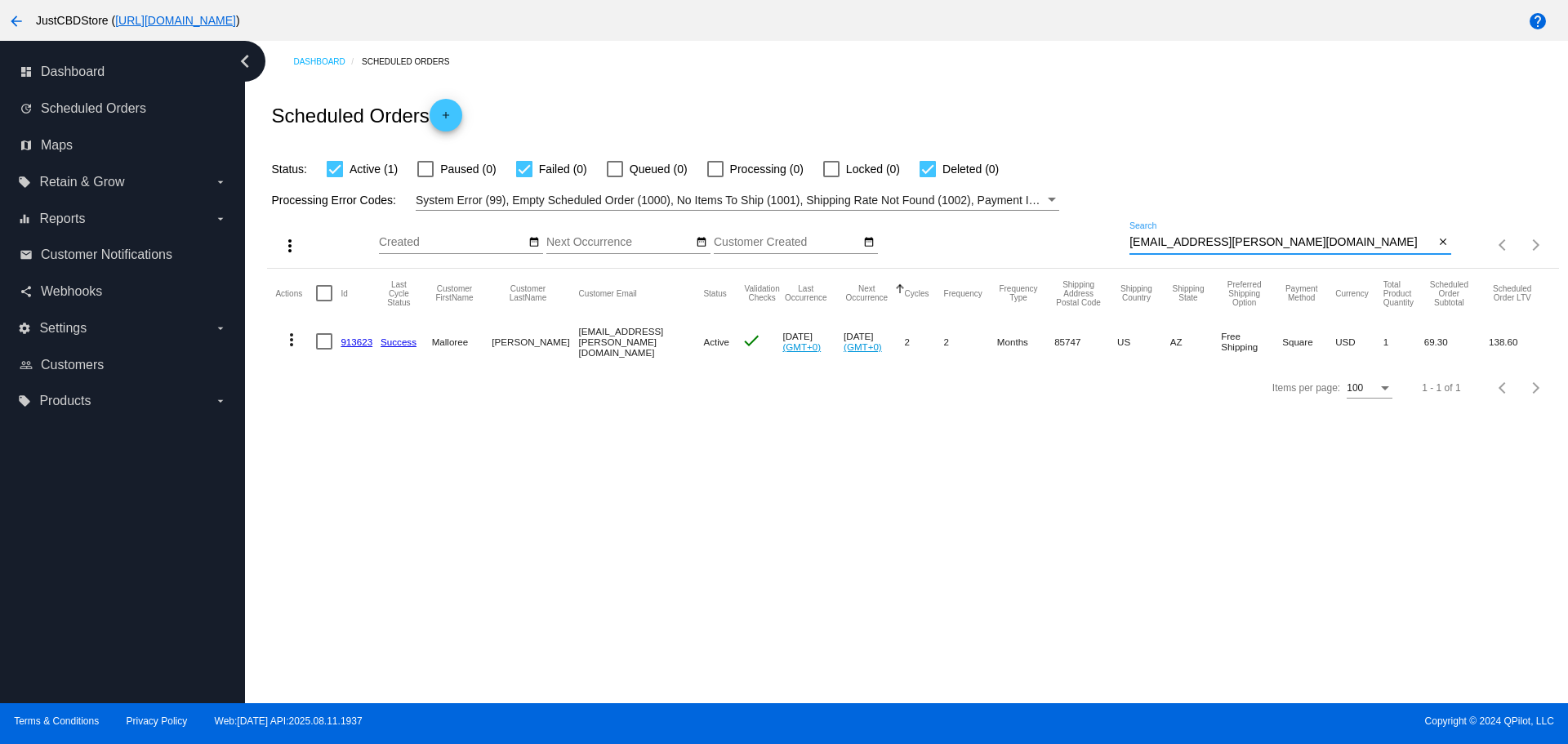
drag, startPoint x: 1270, startPoint y: 238, endPoint x: 815, endPoint y: 267, distance: 455.9
click at [815, 267] on div "more_vert Aug Jan Feb Mar [DATE]" at bounding box center [912, 240] width 1291 height 58
paste input "[EMAIL_ADDRESS][DOMAIN_NAME]"
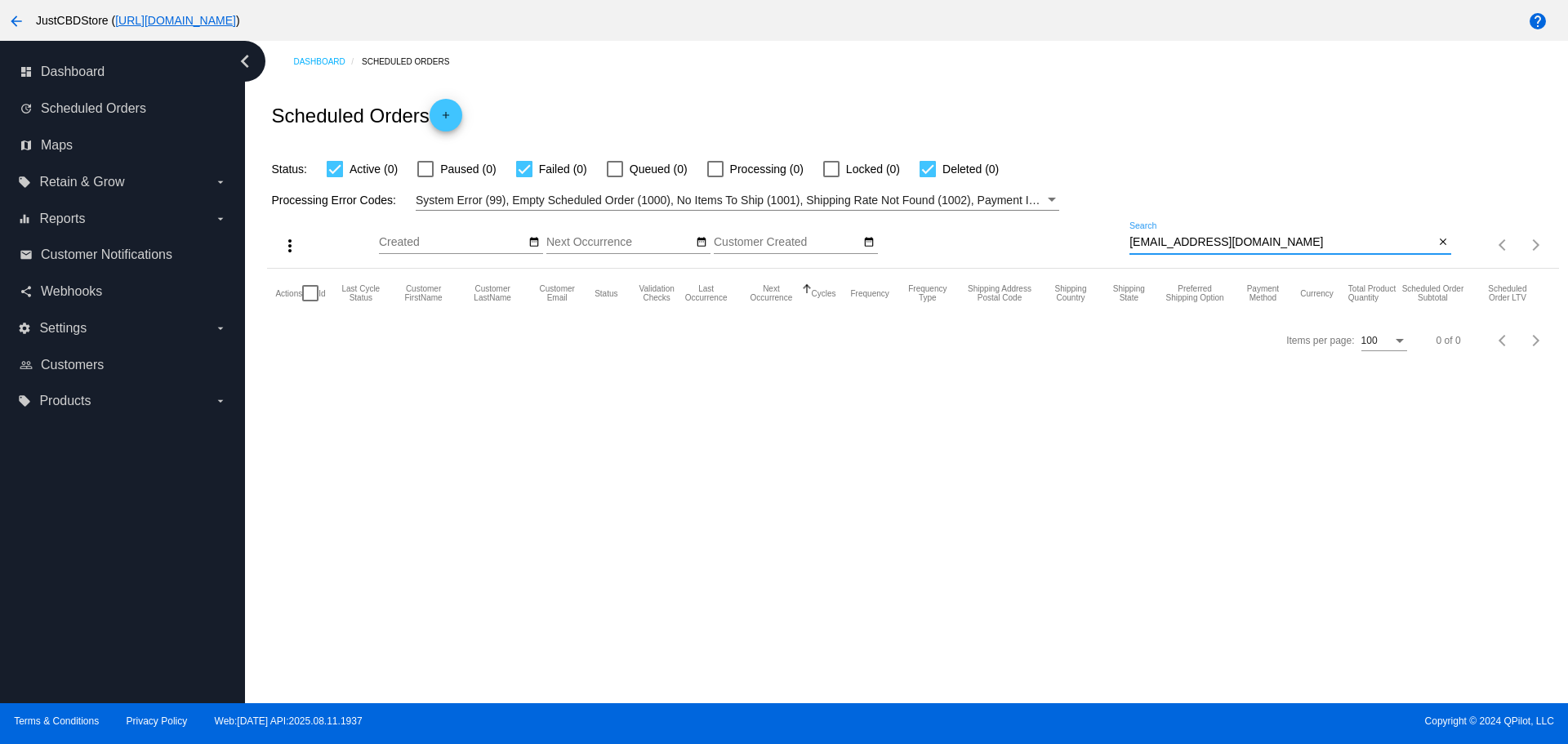
click at [1131, 245] on input "[EMAIL_ADDRESS][DOMAIN_NAME]" at bounding box center [1282, 242] width 305 height 13
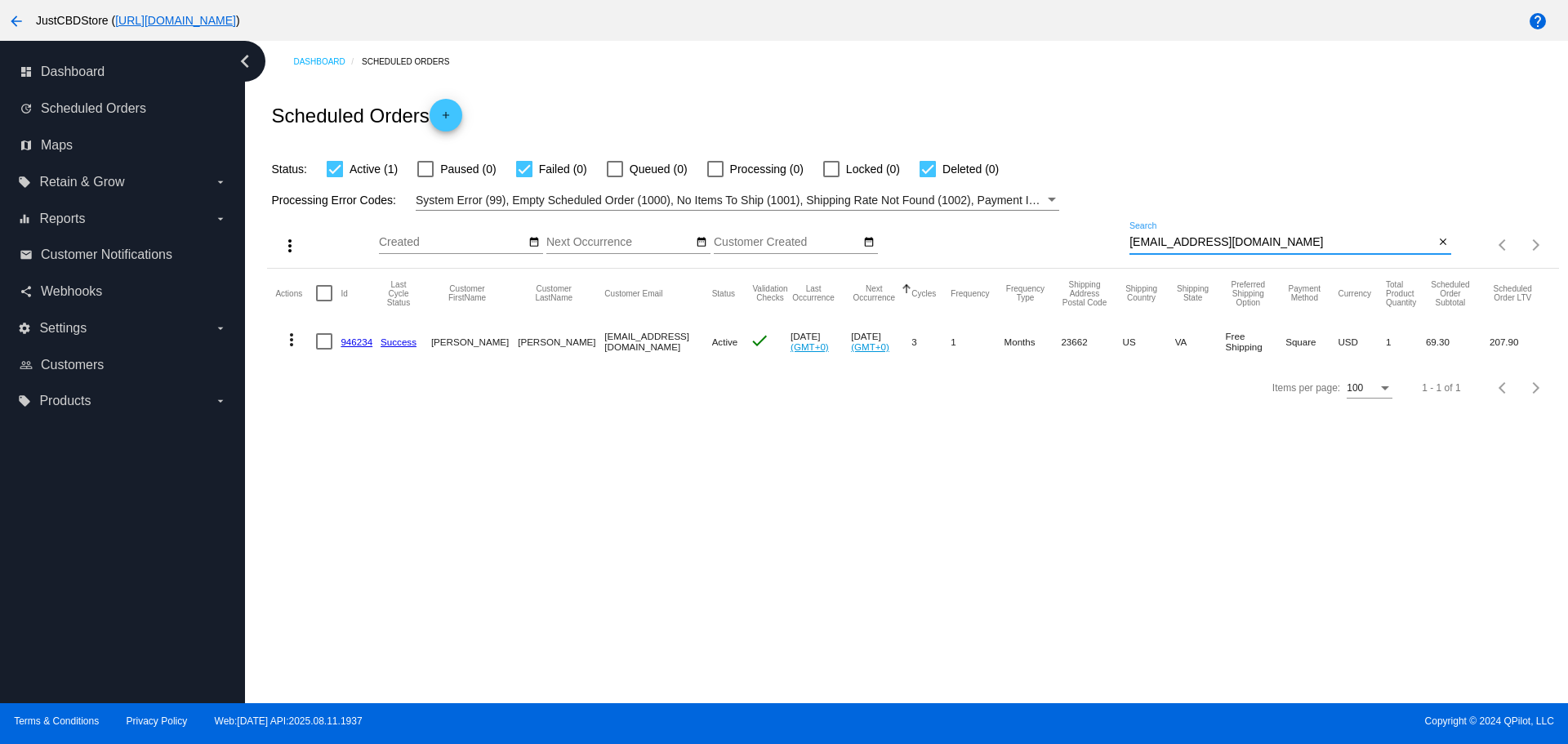
drag, startPoint x: 1232, startPoint y: 239, endPoint x: 1039, endPoint y: 246, distance: 193.1
click at [1039, 246] on div "more_vert Aug Jan Feb Mar [DATE]" at bounding box center [912, 240] width 1291 height 58
paste input "[EMAIL_ADDRESS][DOMAIN_NAME]"
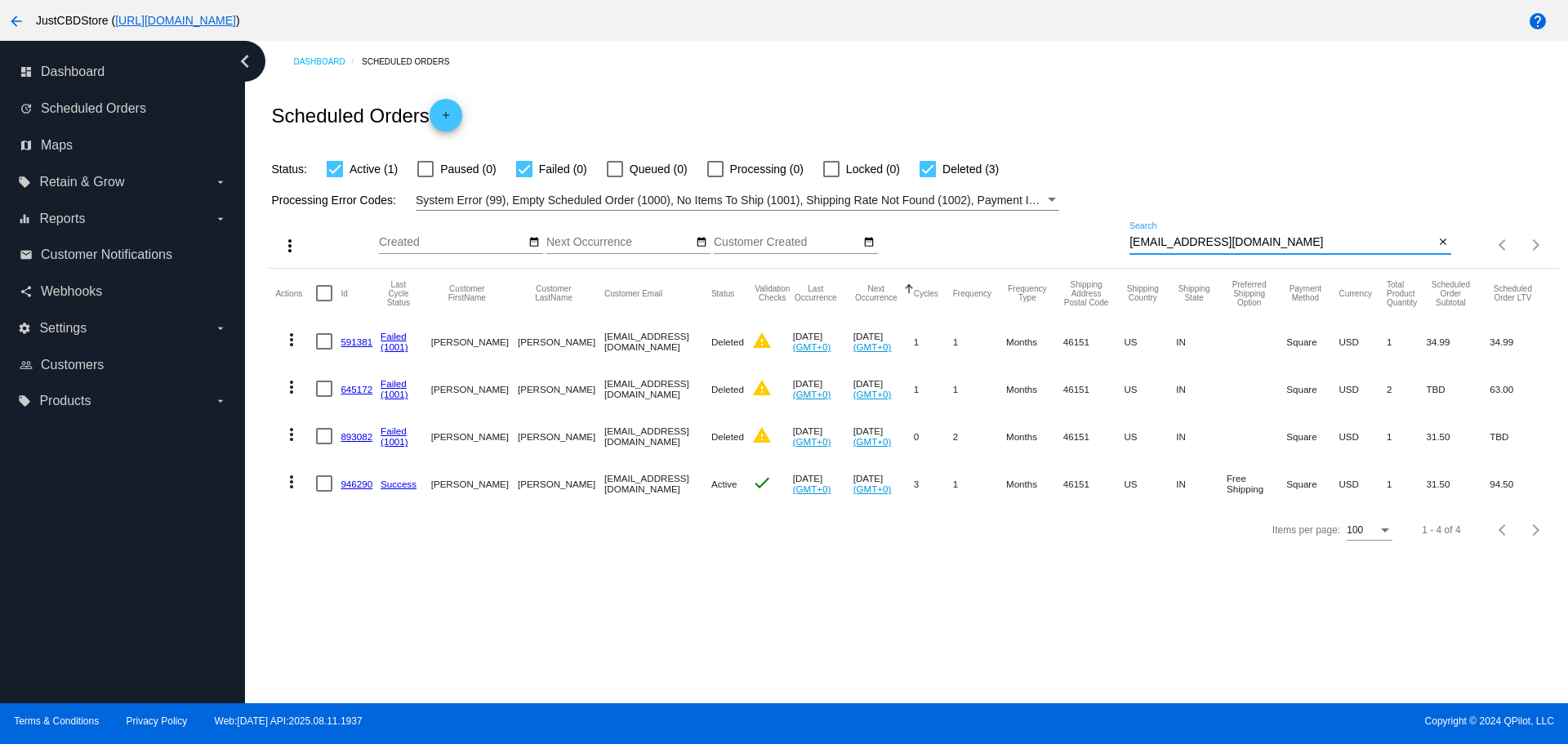
paste input "seschrader1953"
drag, startPoint x: 1252, startPoint y: 244, endPoint x: 1021, endPoint y: 263, distance: 231.8
click at [1021, 263] on div "more_vert Aug Jan Feb Mar [DATE]" at bounding box center [912, 240] width 1291 height 58
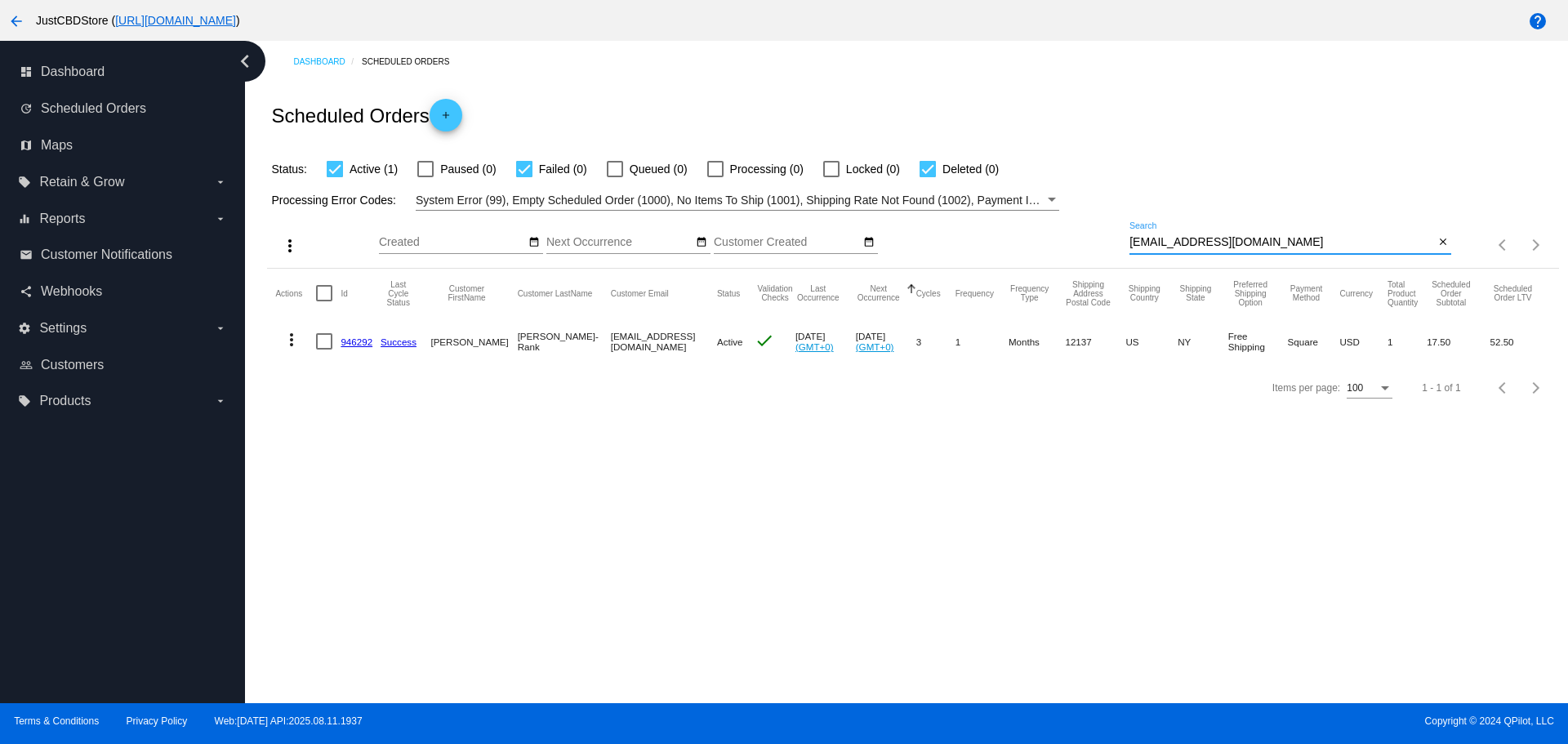
paste input "vkbakerrn"
drag, startPoint x: 1286, startPoint y: 241, endPoint x: 978, endPoint y: 247, distance: 308.1
click at [978, 247] on div "more_vert Aug Jan Feb Mar [DATE]" at bounding box center [912, 240] width 1291 height 58
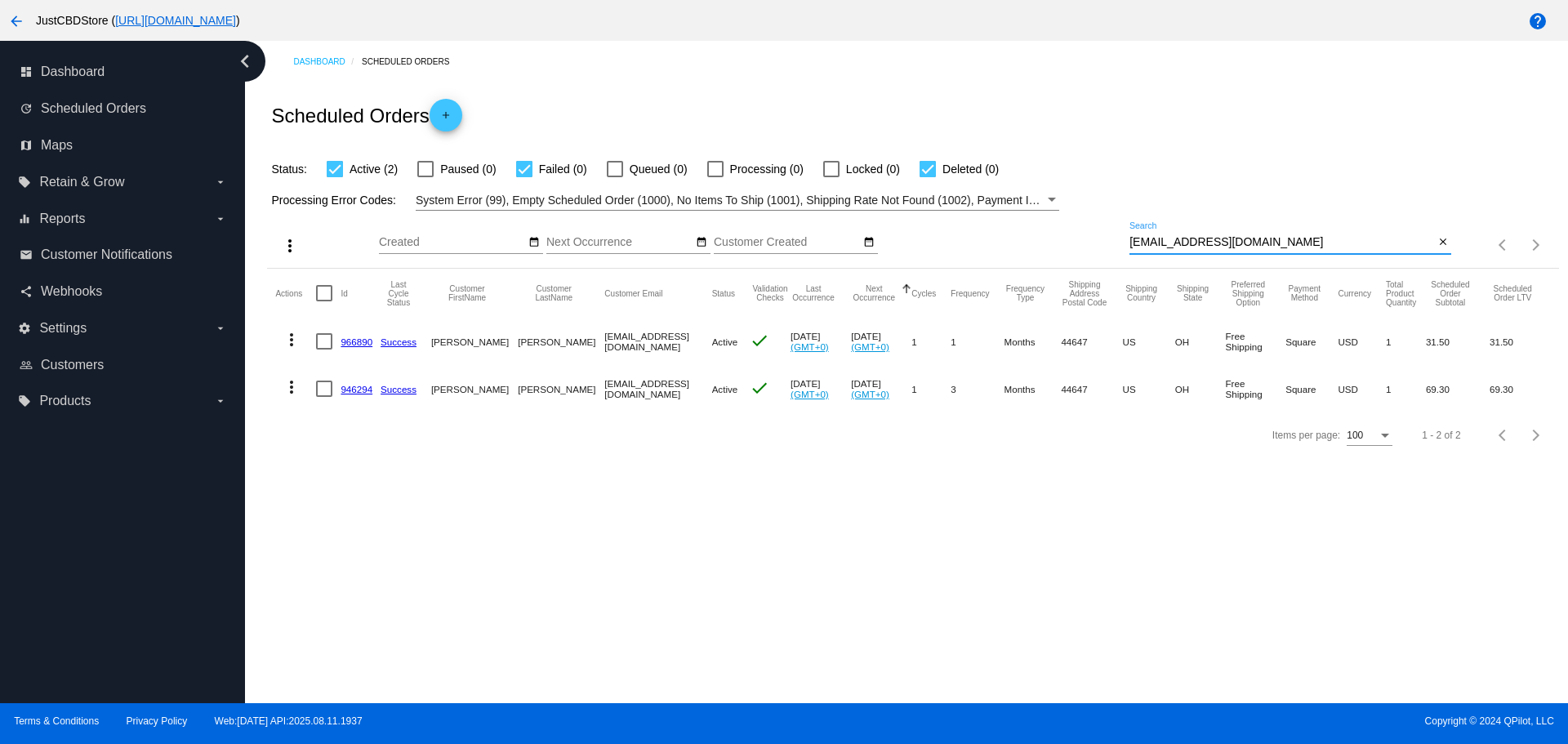
drag, startPoint x: 1250, startPoint y: 241, endPoint x: 1024, endPoint y: 253, distance: 226.3
click at [1024, 253] on div "more_vert Aug Jan Feb Mar [DATE]" at bounding box center [912, 240] width 1291 height 58
paste input "jncngossfam4"
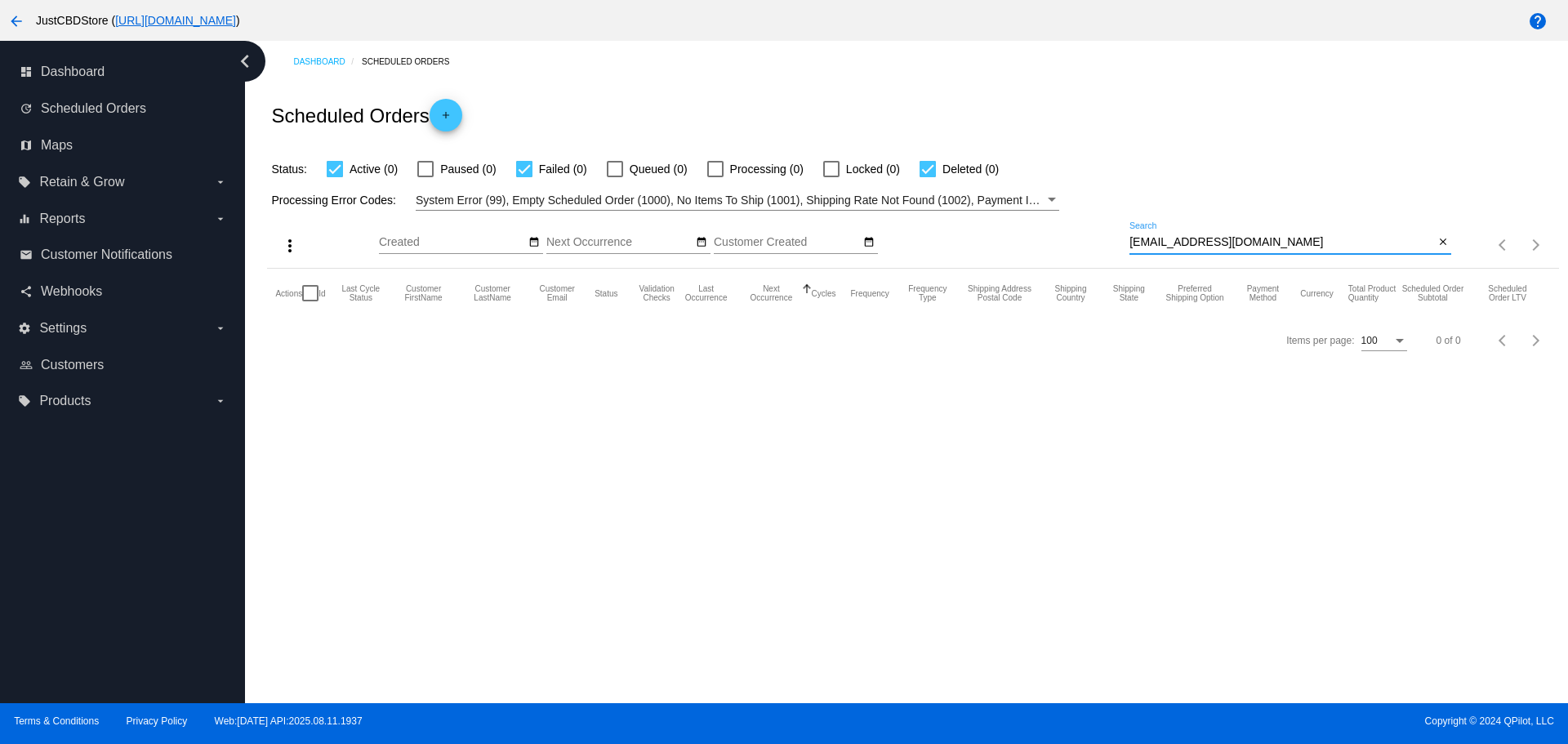
click at [1132, 242] on input "[EMAIL_ADDRESS][DOMAIN_NAME]" at bounding box center [1282, 242] width 305 height 13
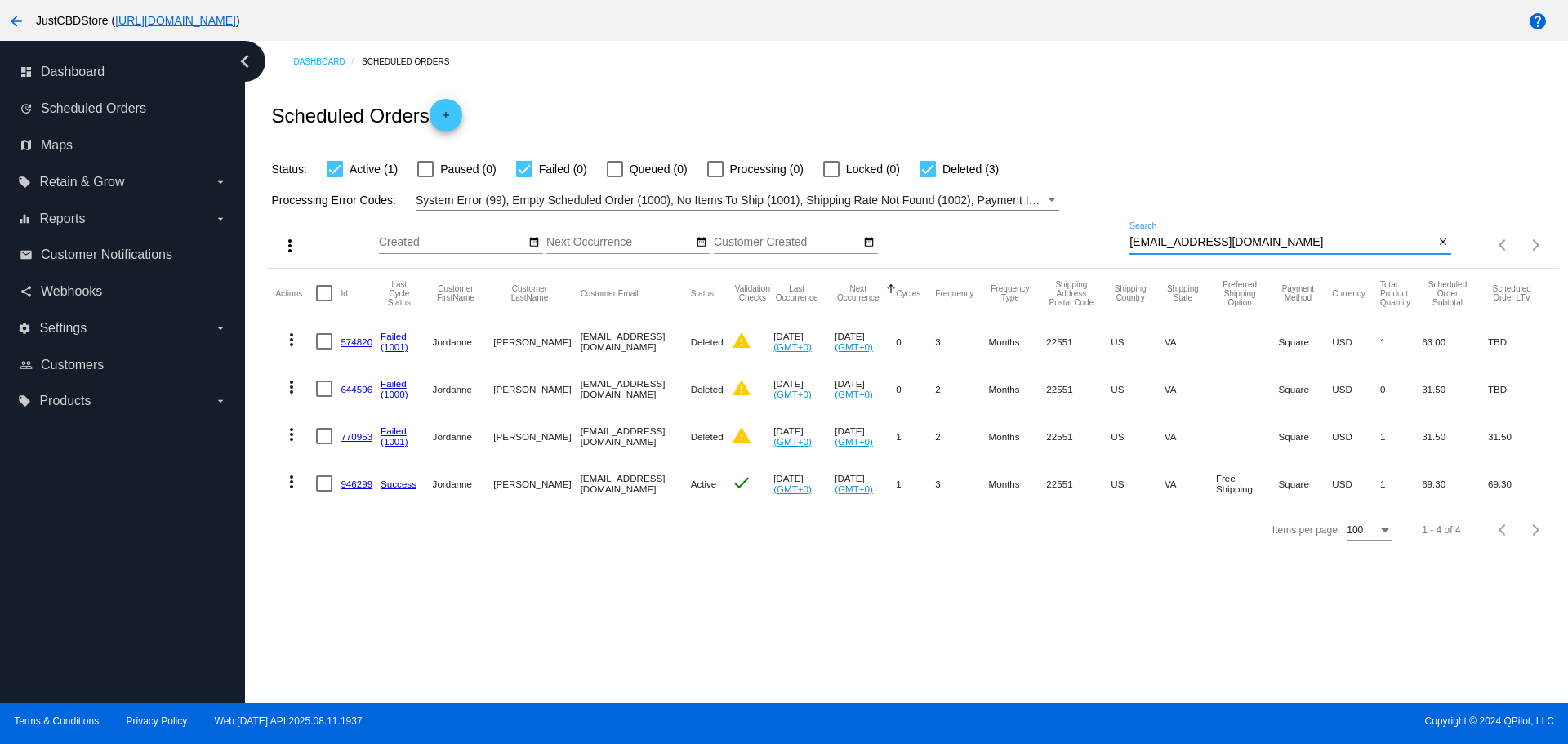
paste input "[EMAIL_ADDRESS]"
drag, startPoint x: 1196, startPoint y: 231, endPoint x: 1036, endPoint y: 228, distance: 160.0
click at [1036, 228] on div "more_vert Aug Jan Feb Mar [DATE]" at bounding box center [912, 240] width 1291 height 58
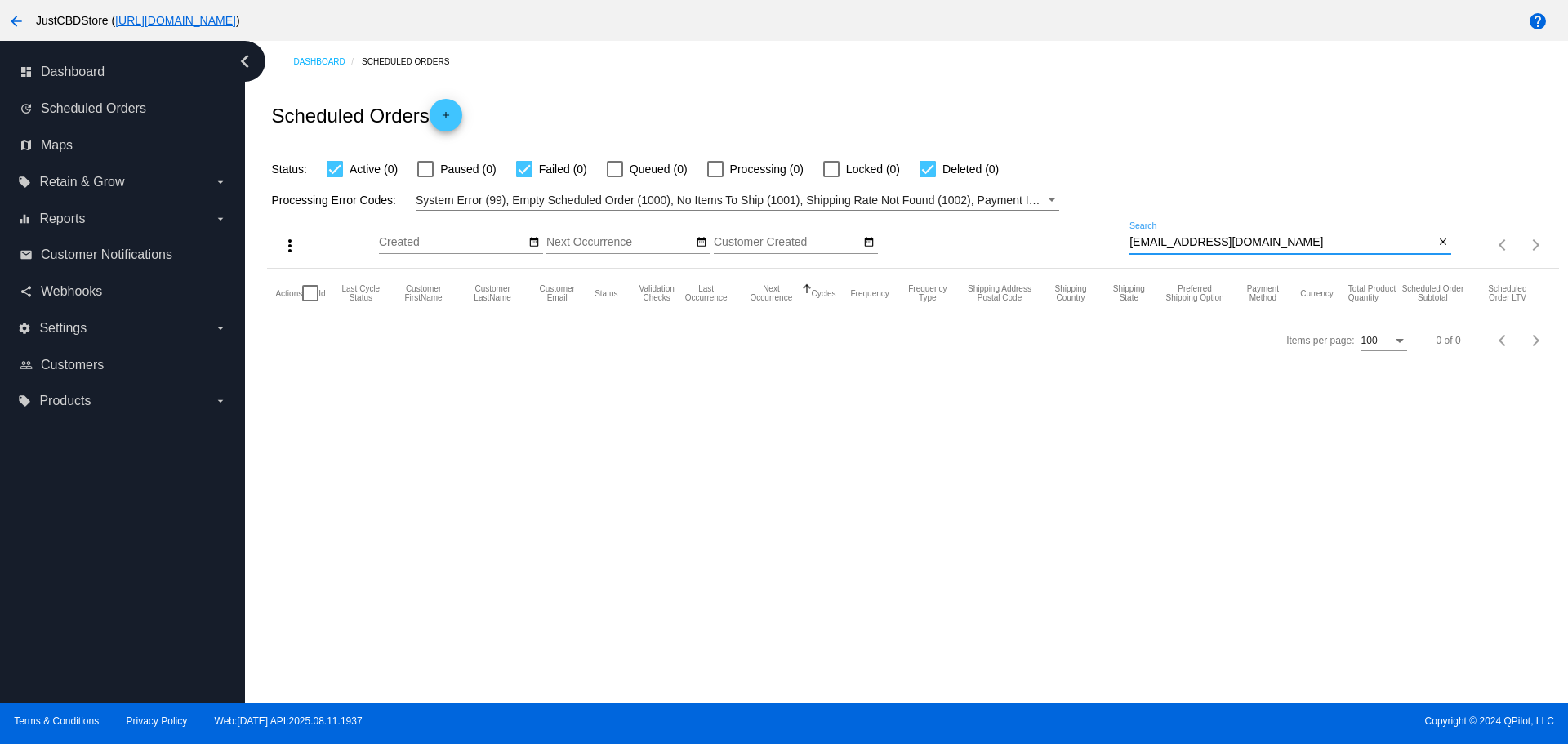
click at [1134, 241] on input "[EMAIL_ADDRESS][DOMAIN_NAME]" at bounding box center [1282, 242] width 305 height 13
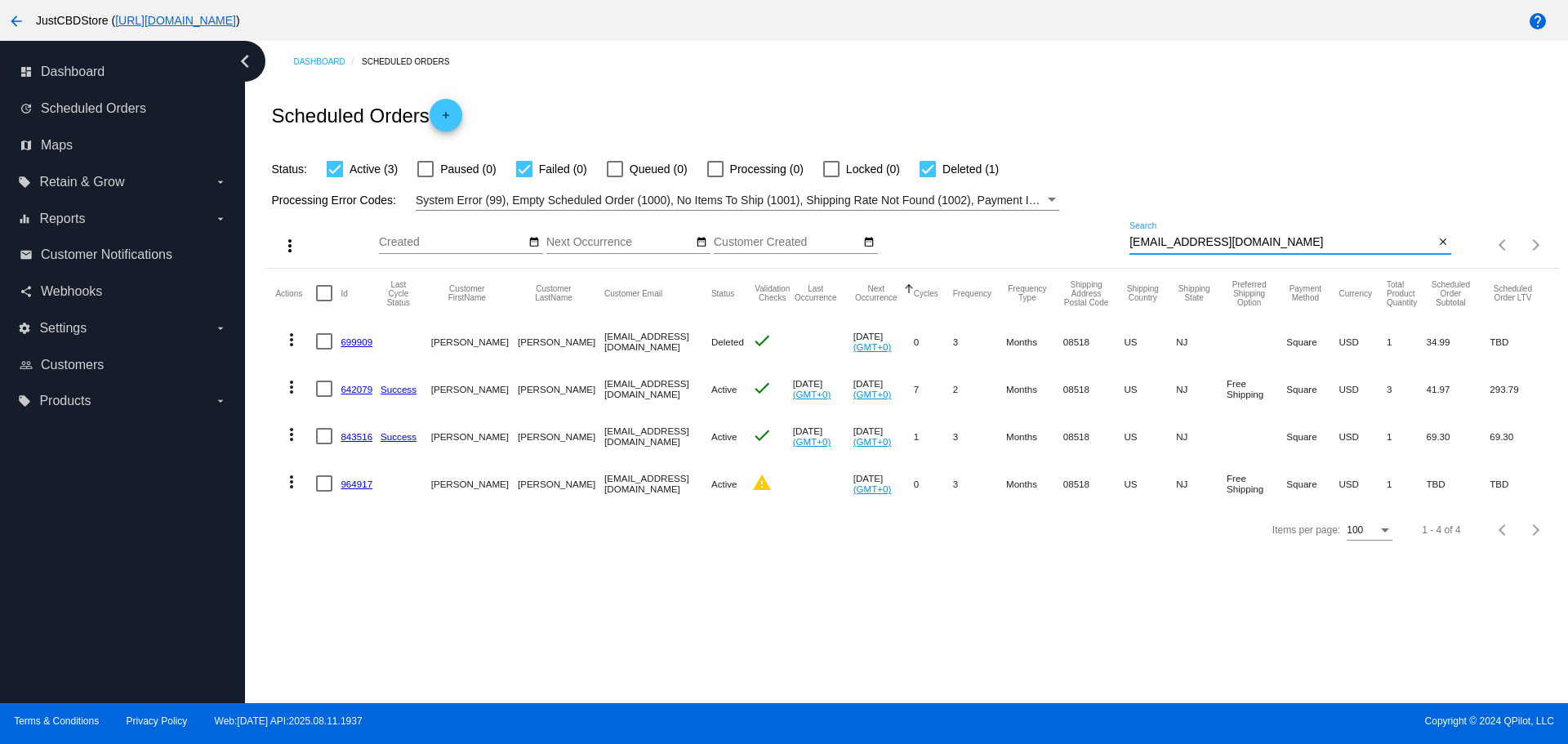
drag, startPoint x: 1195, startPoint y: 235, endPoint x: 1067, endPoint y: 233, distance: 128.0
click at [1067, 233] on div "more_vert Aug Jan Feb Mar [DATE]" at bounding box center [912, 240] width 1291 height 58
paste input "[EMAIL_ADDRESS]"
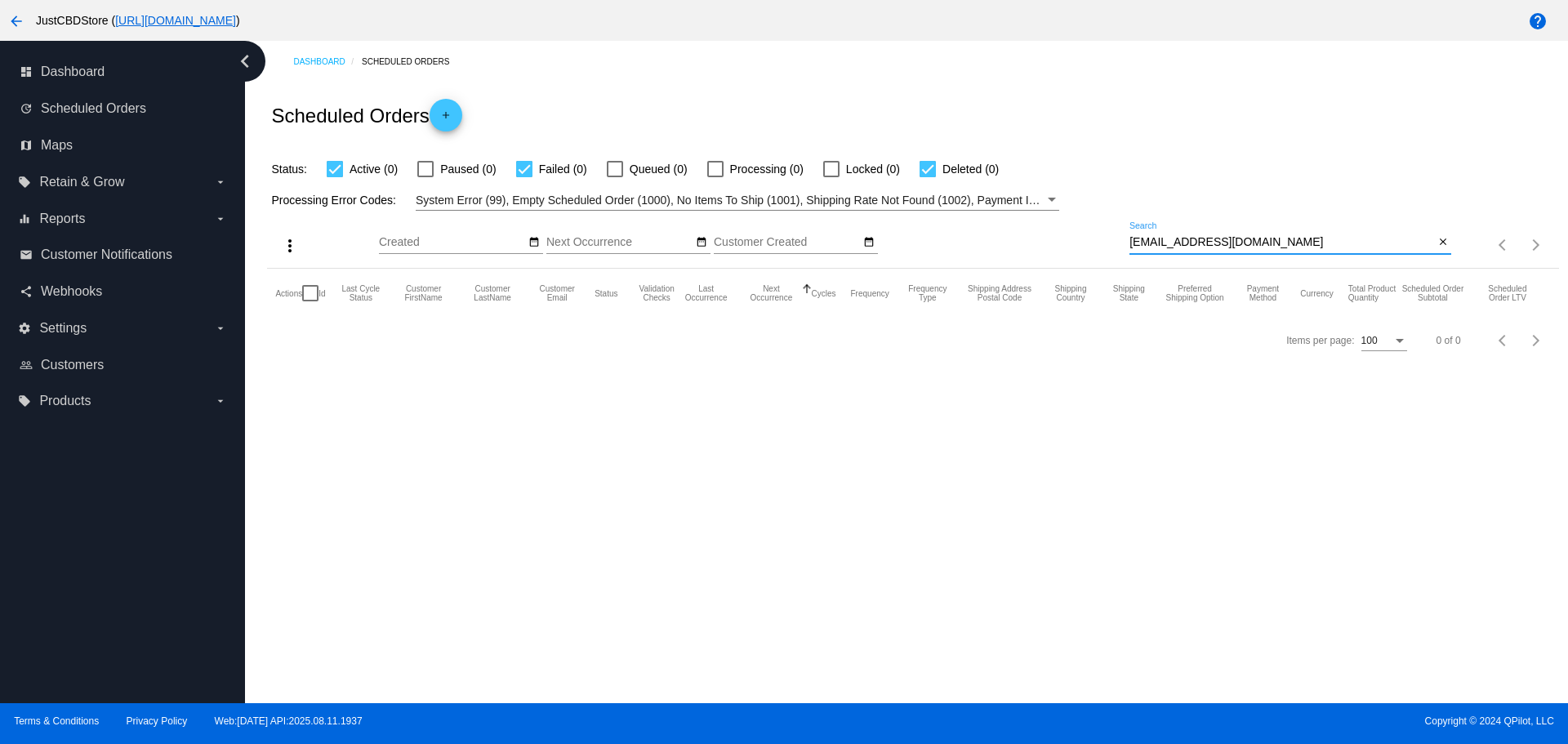
drag, startPoint x: 1131, startPoint y: 241, endPoint x: 1146, endPoint y: 248, distance: 16.6
click at [1137, 246] on input "[EMAIL_ADDRESS][DOMAIN_NAME]" at bounding box center [1282, 242] width 305 height 13
click at [1135, 239] on input "[EMAIL_ADDRESS][DOMAIN_NAME]" at bounding box center [1282, 242] width 305 height 13
click at [1131, 241] on input "[EMAIL_ADDRESS][DOMAIN_NAME]" at bounding box center [1282, 242] width 305 height 13
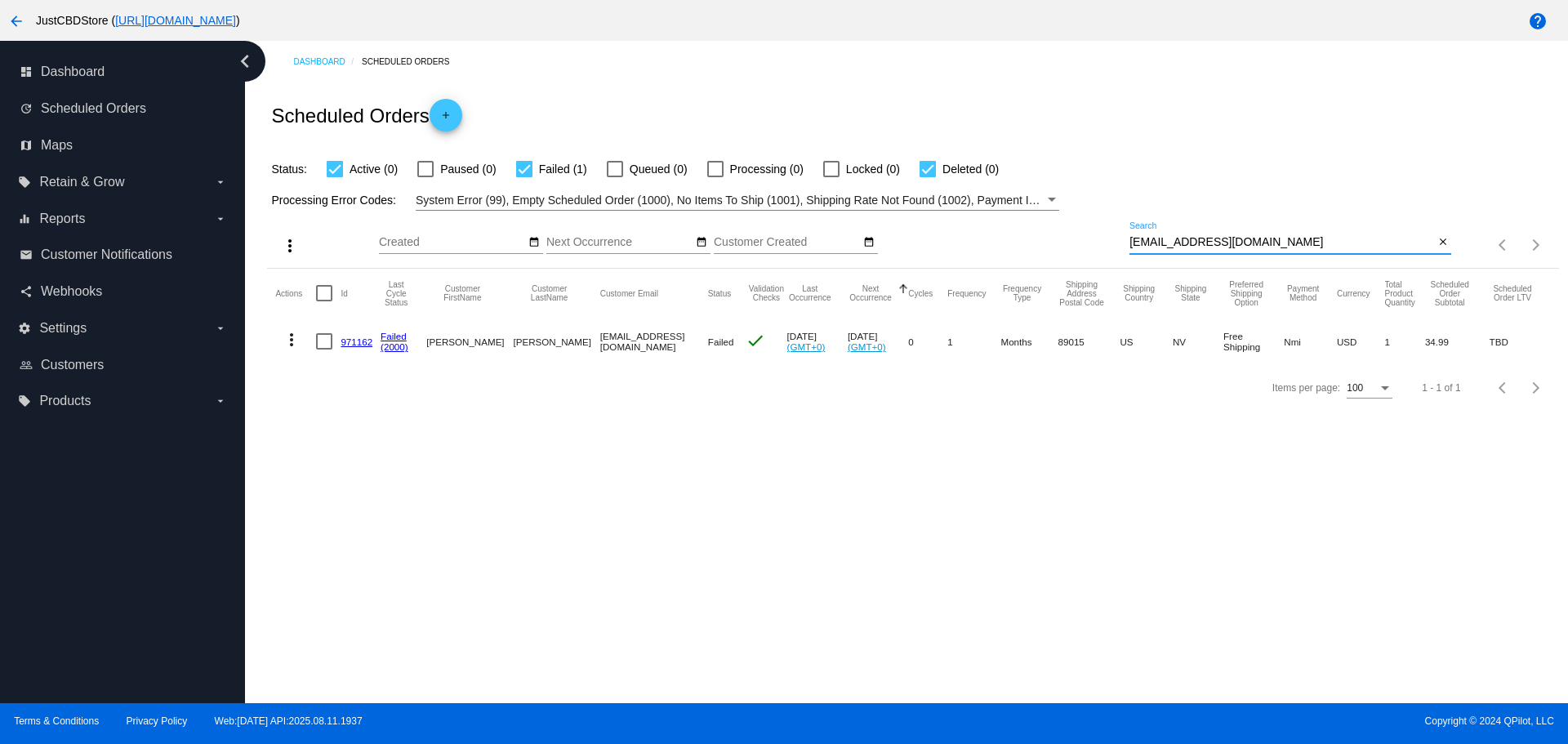
drag, startPoint x: 1304, startPoint y: 244, endPoint x: 1082, endPoint y: 250, distance: 222.1
click at [1082, 250] on div "more_vert Aug Jan Feb Mar [DATE]" at bounding box center [912, 240] width 1291 height 58
paste input "gabe.[PERSON_NAME]"
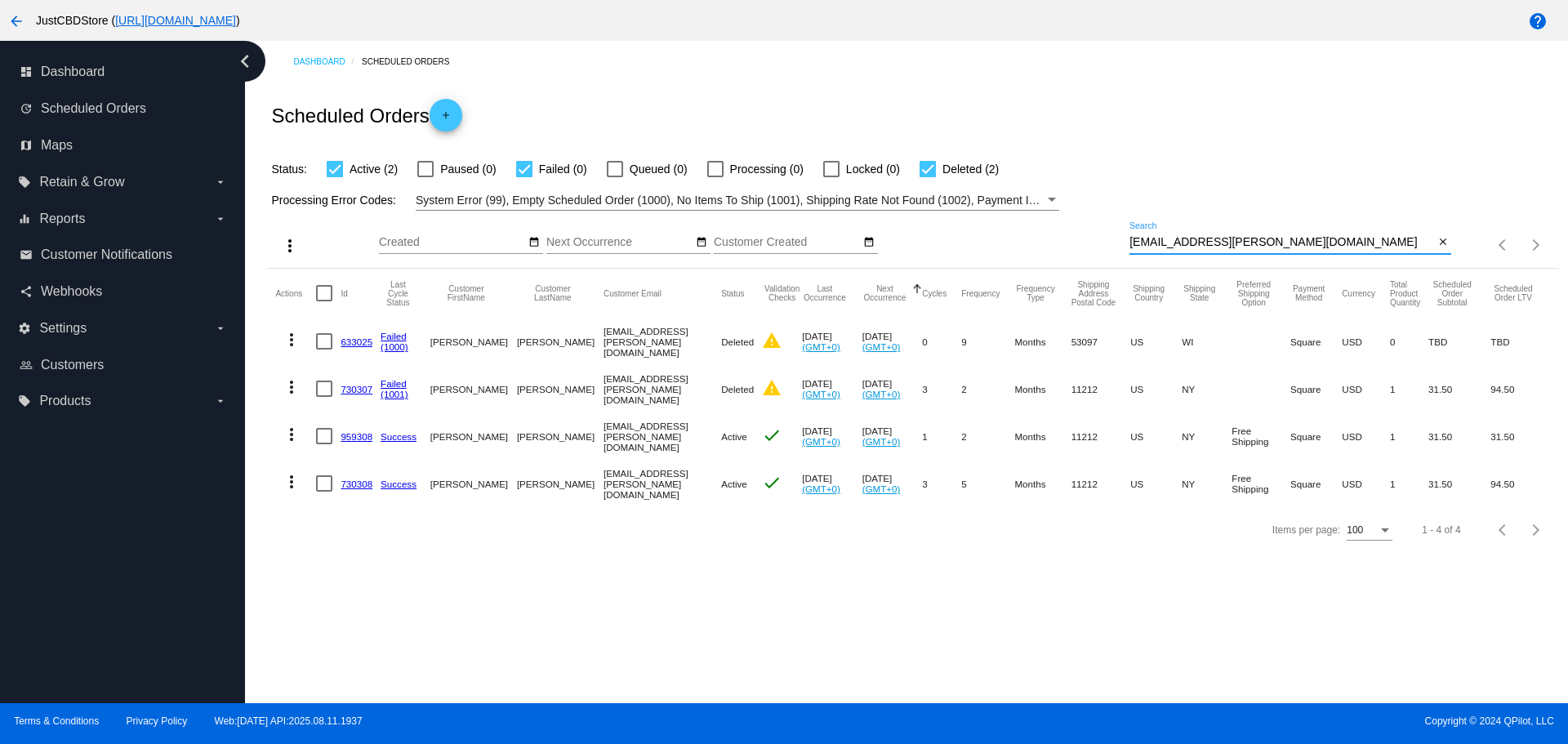
paste input "[PERSON_NAME]"
drag, startPoint x: 1262, startPoint y: 241, endPoint x: 1070, endPoint y: 244, distance: 192.0
click at [1071, 244] on div "more_vert Aug Jan Feb Mar [DATE]" at bounding box center [912, 240] width 1291 height 58
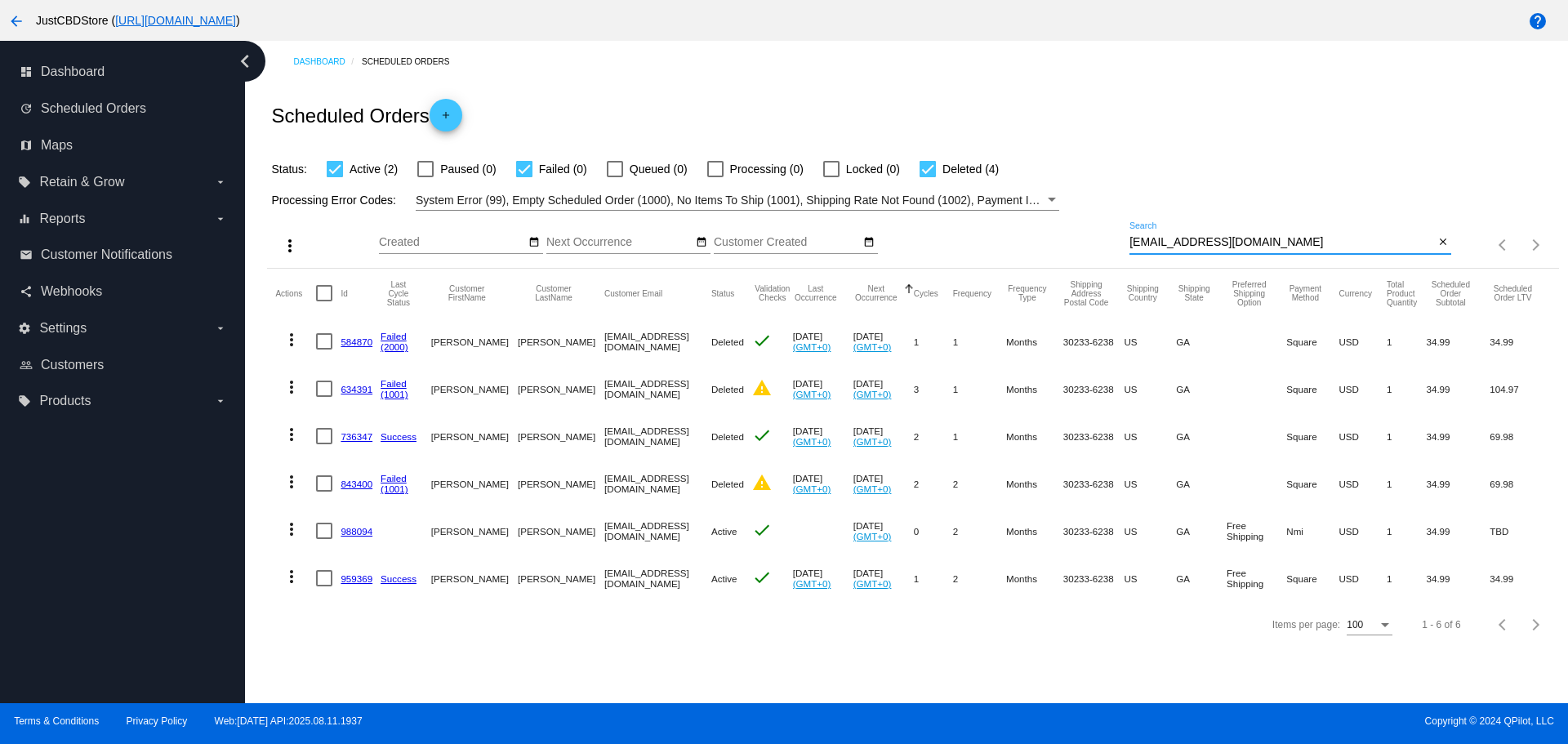
drag, startPoint x: 1282, startPoint y: 241, endPoint x: 1030, endPoint y: 242, distance: 252.0
click at [1030, 242] on div "more_vert Aug Jan Feb Mar [DATE]" at bounding box center [912, 240] width 1291 height 58
paste input "[PERSON_NAME][EMAIL_ADDRESS][DOMAIN_NAME]"
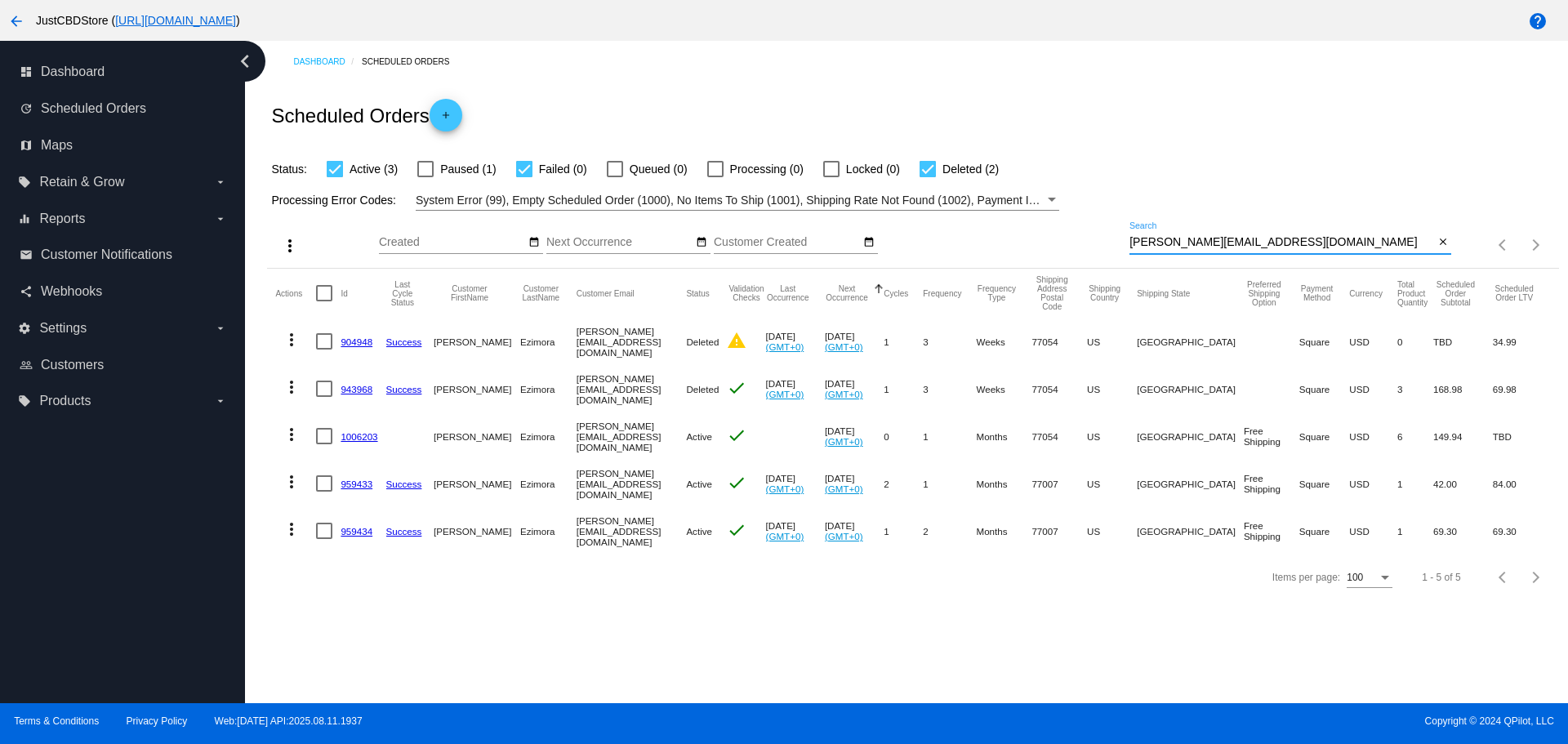
drag, startPoint x: 1229, startPoint y: 249, endPoint x: 1037, endPoint y: 257, distance: 192.2
click at [1037, 257] on div "more_vert Aug Jan Feb Mar [DATE]" at bounding box center [912, 240] width 1291 height 58
paste input "[EMAIL_ADDRESS][DOMAIN_NAME]"
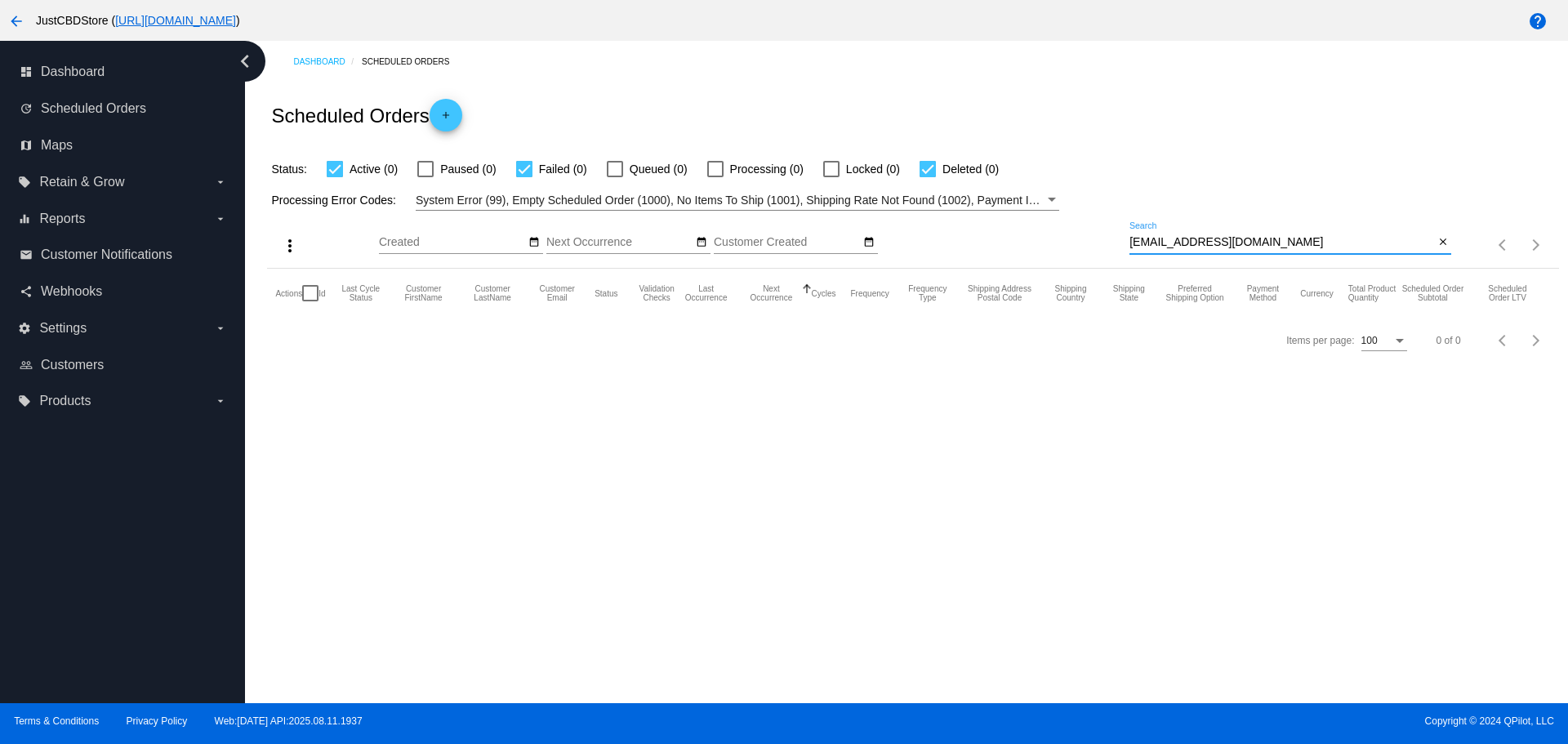
click at [1135, 242] on input "[EMAIL_ADDRESS][DOMAIN_NAME]" at bounding box center [1282, 242] width 305 height 13
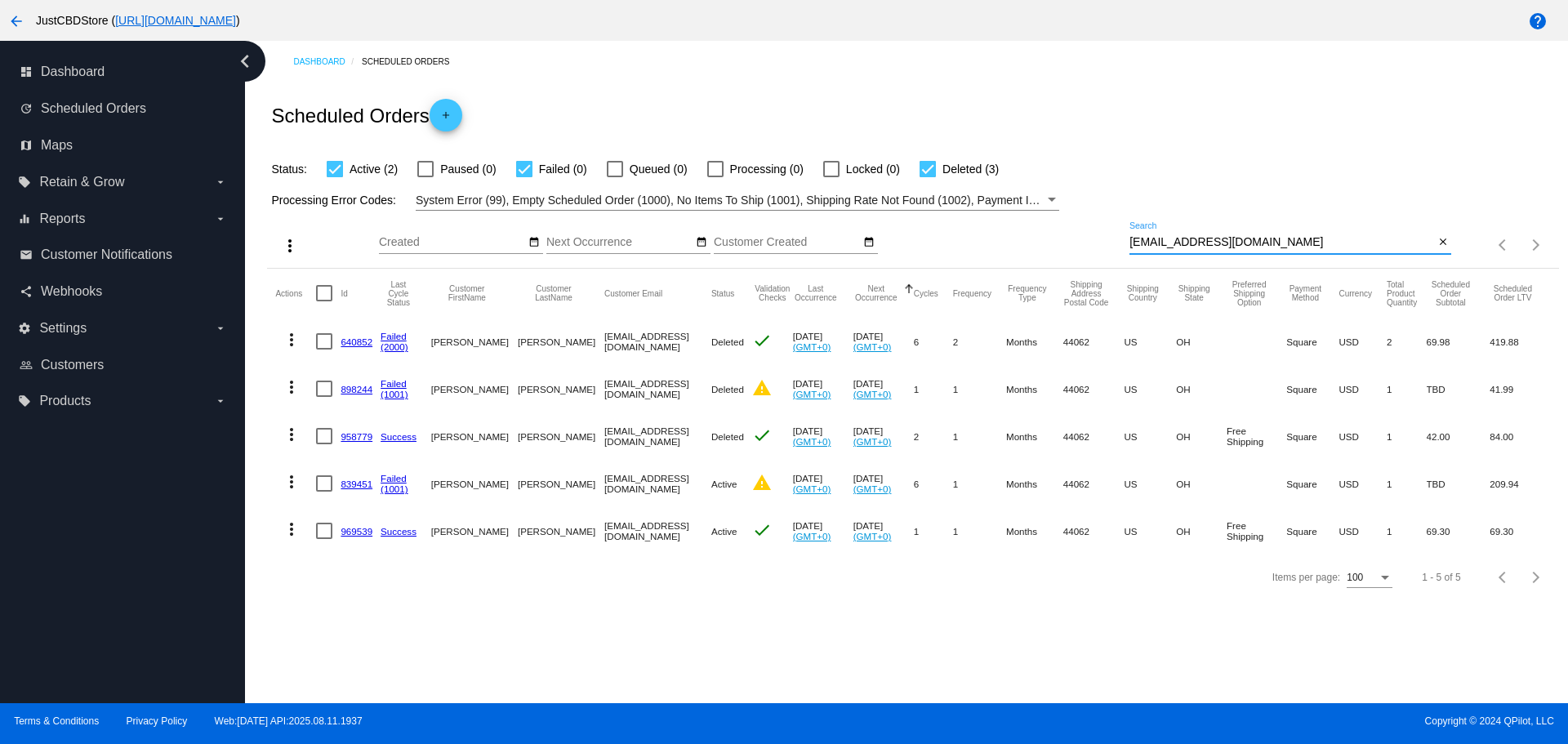
type input "[EMAIL_ADDRESS][DOMAIN_NAME]"
